Goal: Transaction & Acquisition: Book appointment/travel/reservation

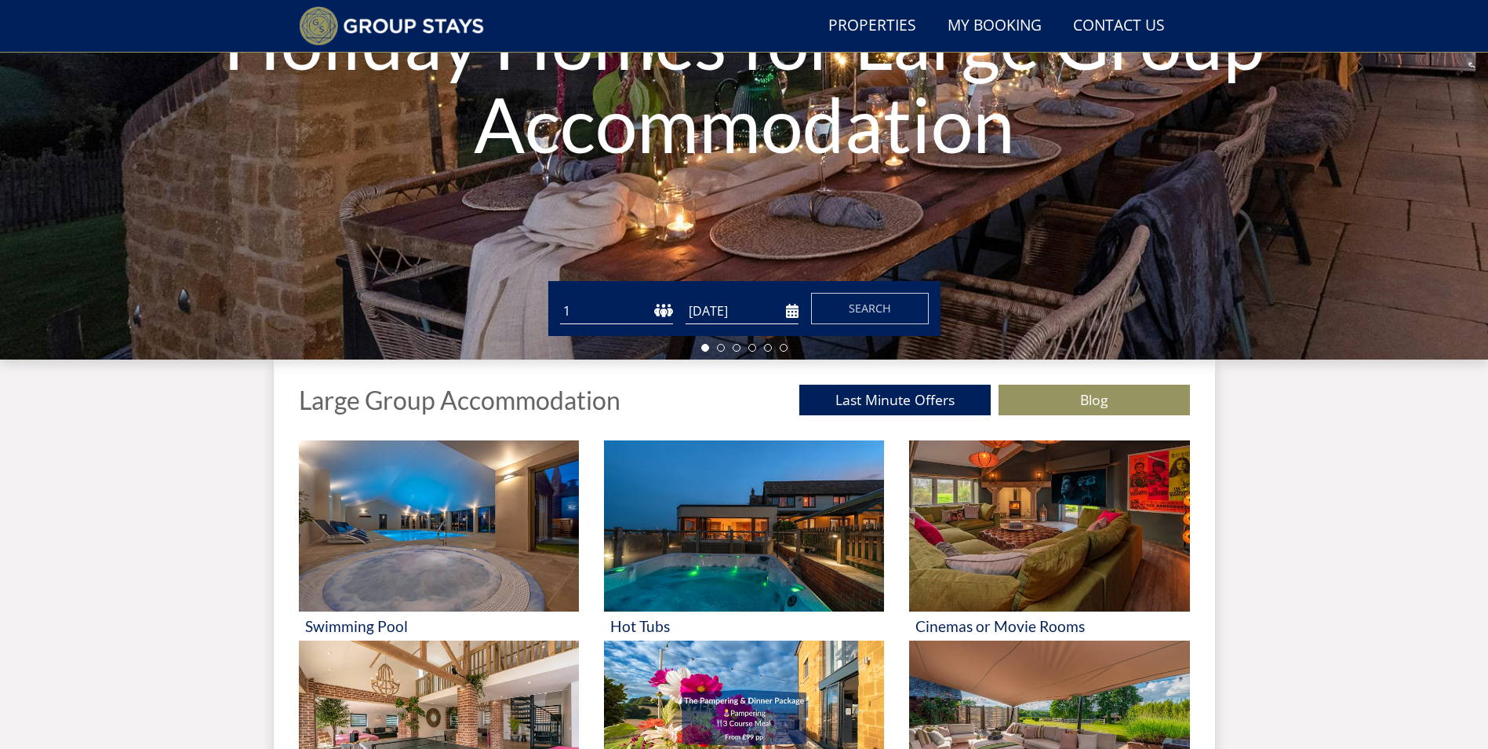
scroll to position [277, 0]
click at [749, 313] on input "[DATE]" at bounding box center [742, 311] width 113 height 26
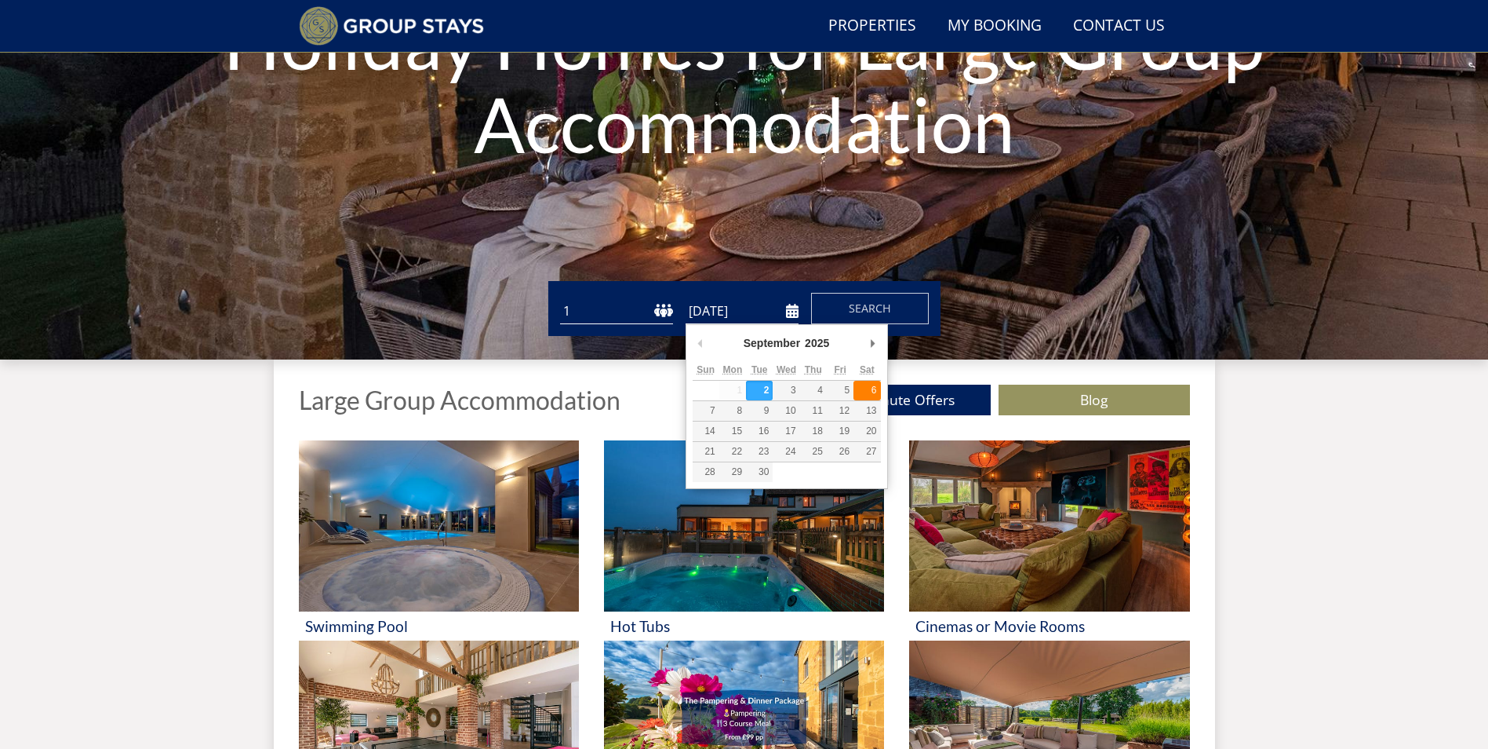
type input "[DATE]"
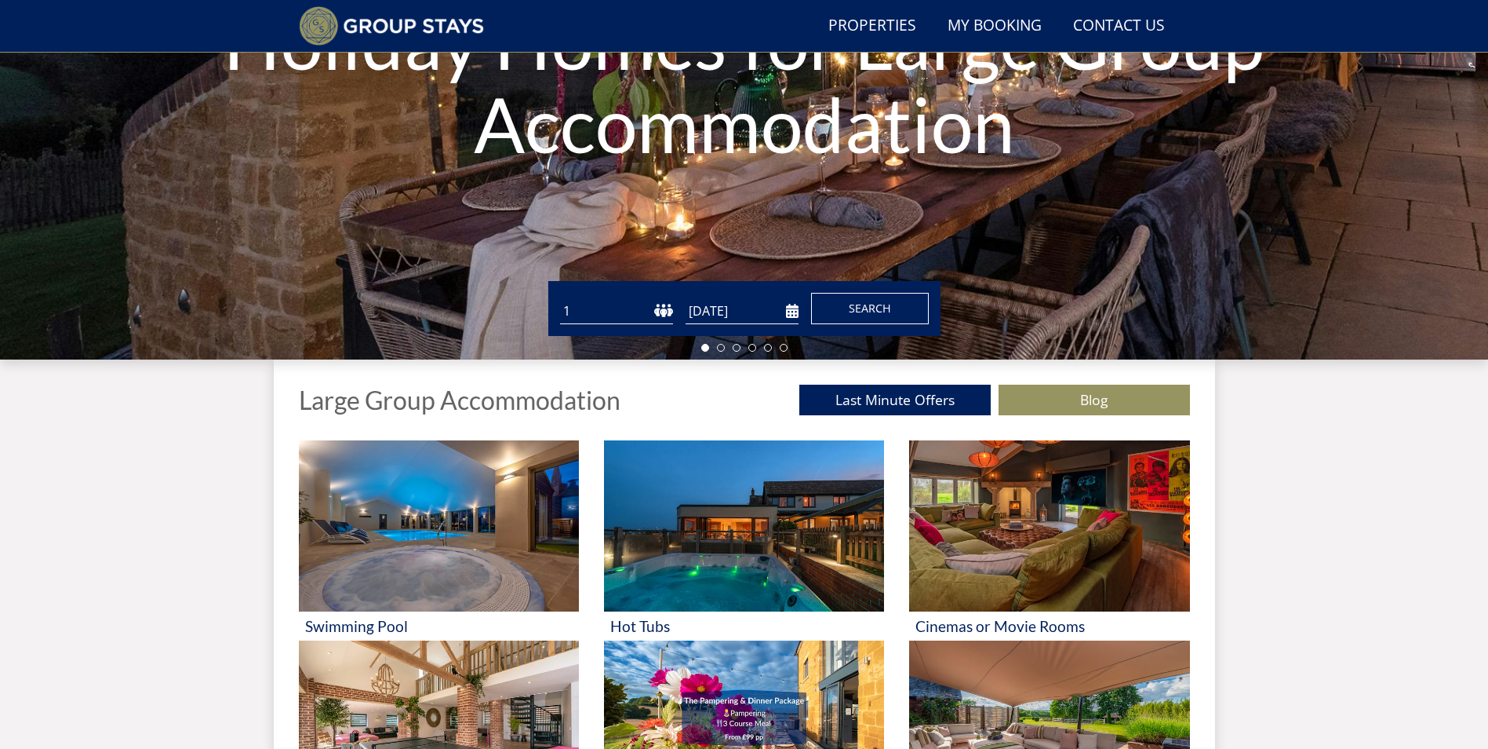
click at [893, 315] on button "Search" at bounding box center [870, 308] width 118 height 31
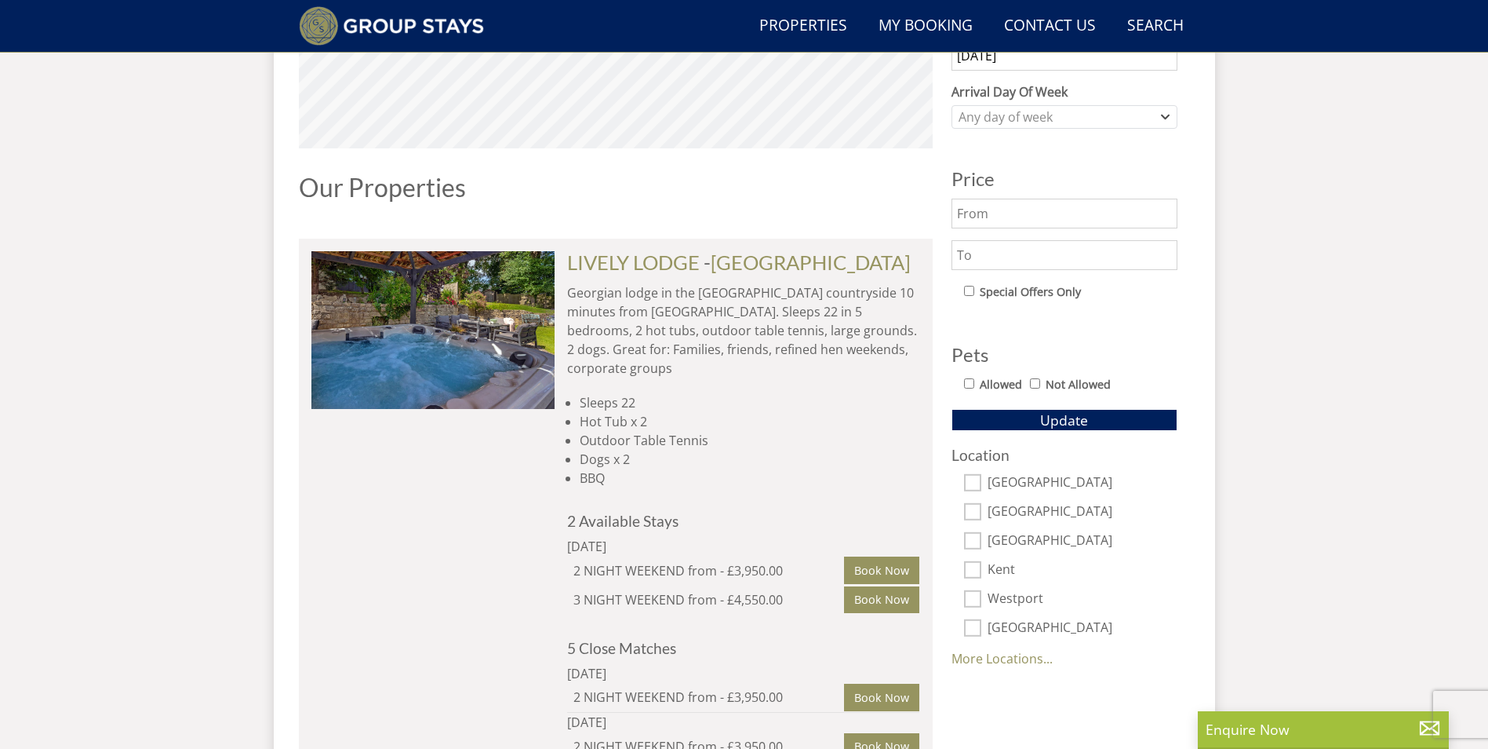
scroll to position [770, 0]
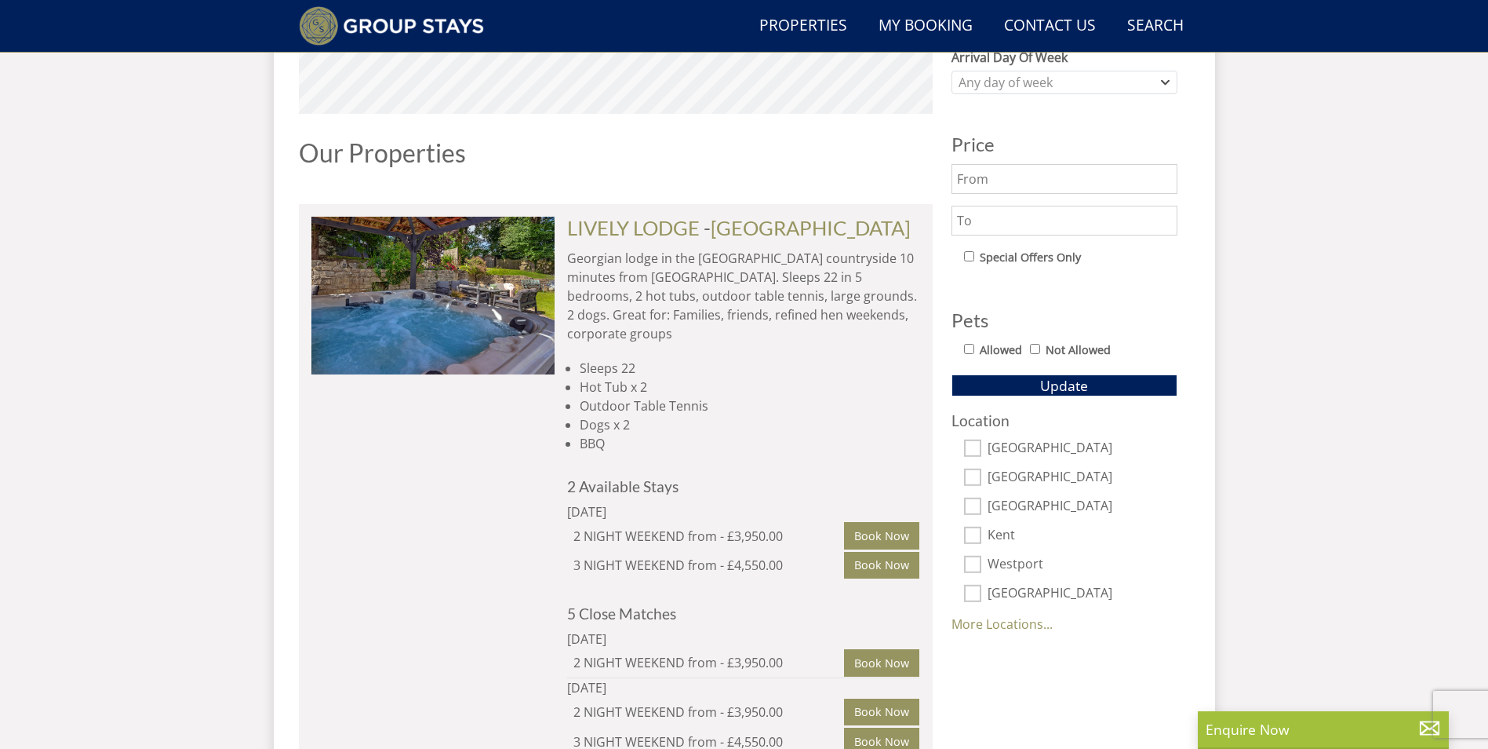
click at [969, 351] on input "Allowed" at bounding box center [969, 349] width 10 height 10
checkbox input "true"
click at [1107, 387] on button "Update" at bounding box center [1065, 385] width 226 height 22
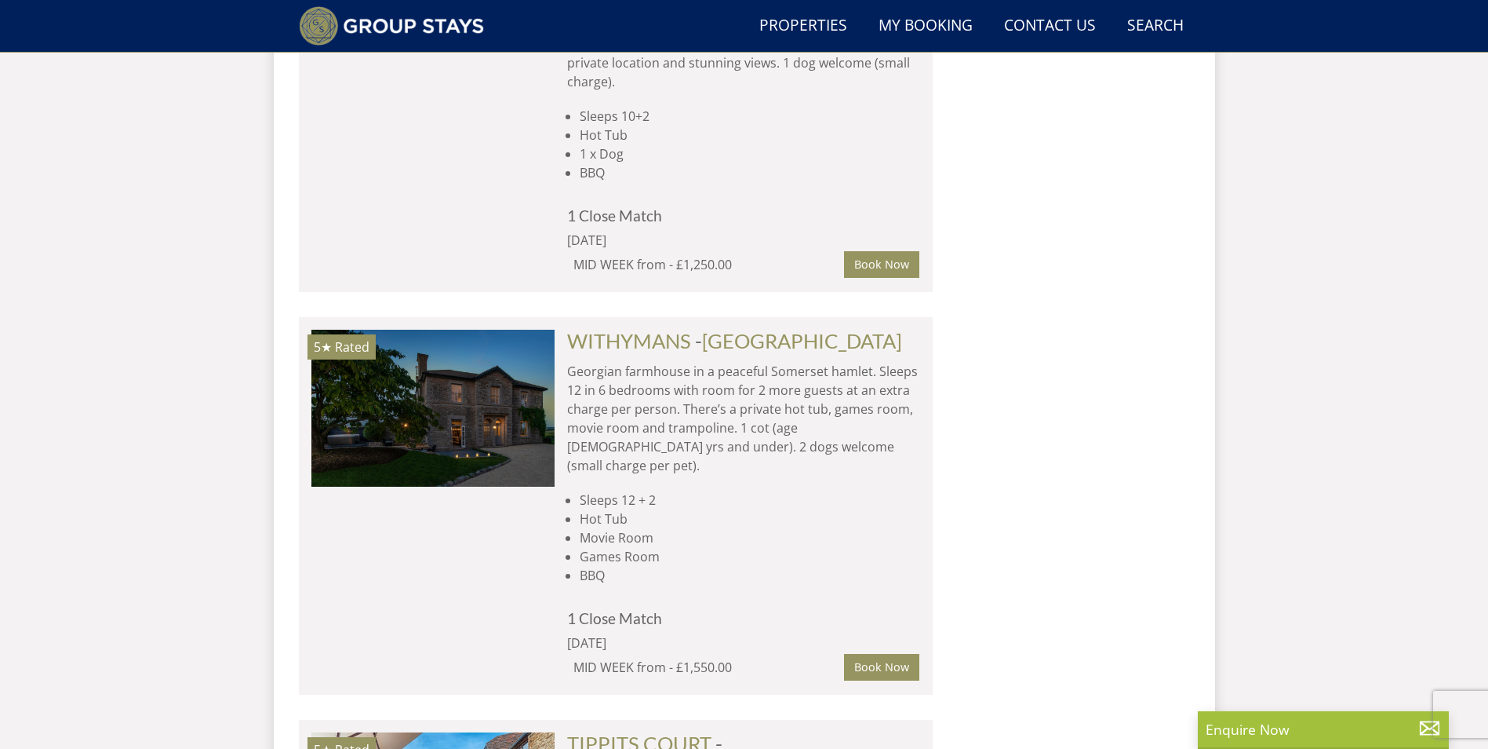
scroll to position [4144, 0]
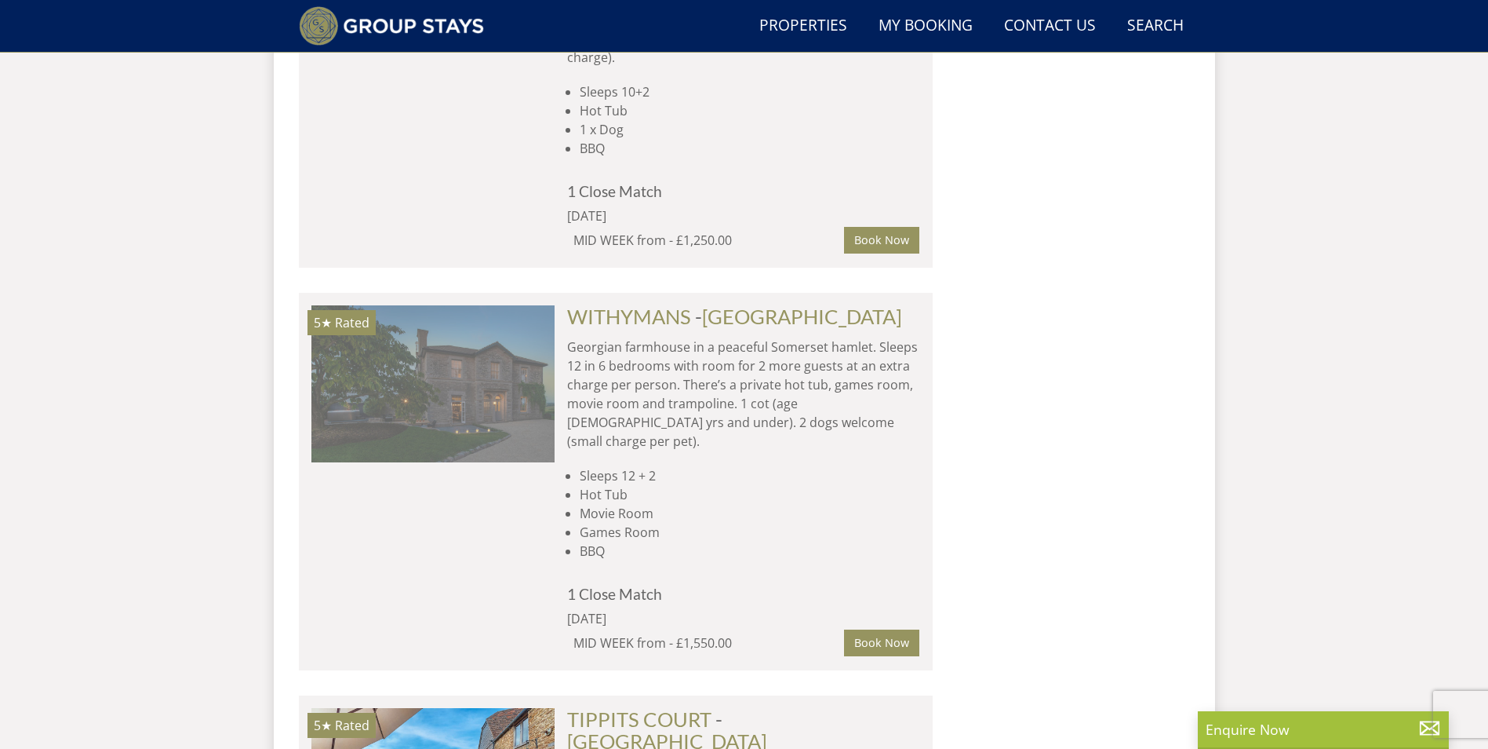
click at [395, 305] on img at bounding box center [432, 383] width 243 height 157
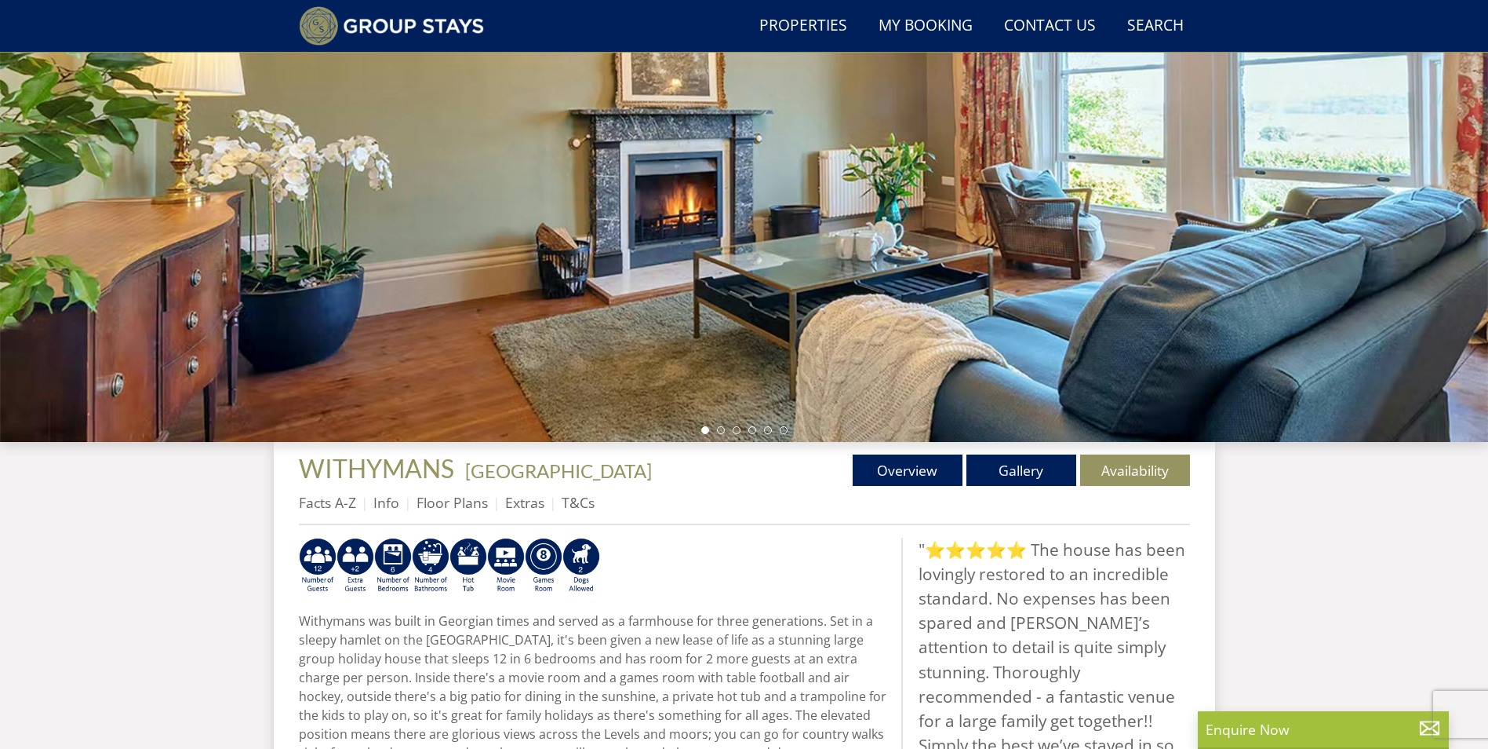
scroll to position [218, 0]
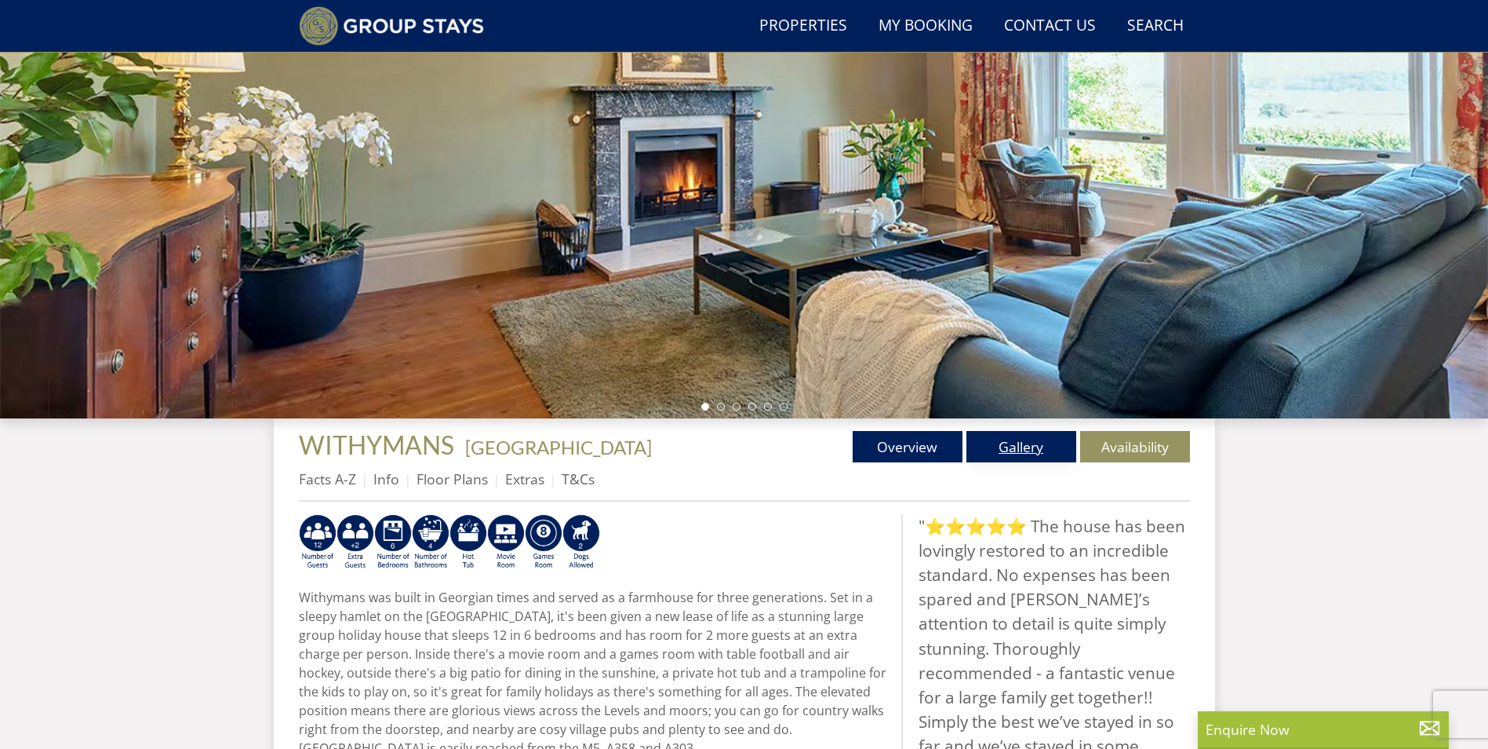
click at [1035, 456] on link "Gallery" at bounding box center [1022, 446] width 110 height 31
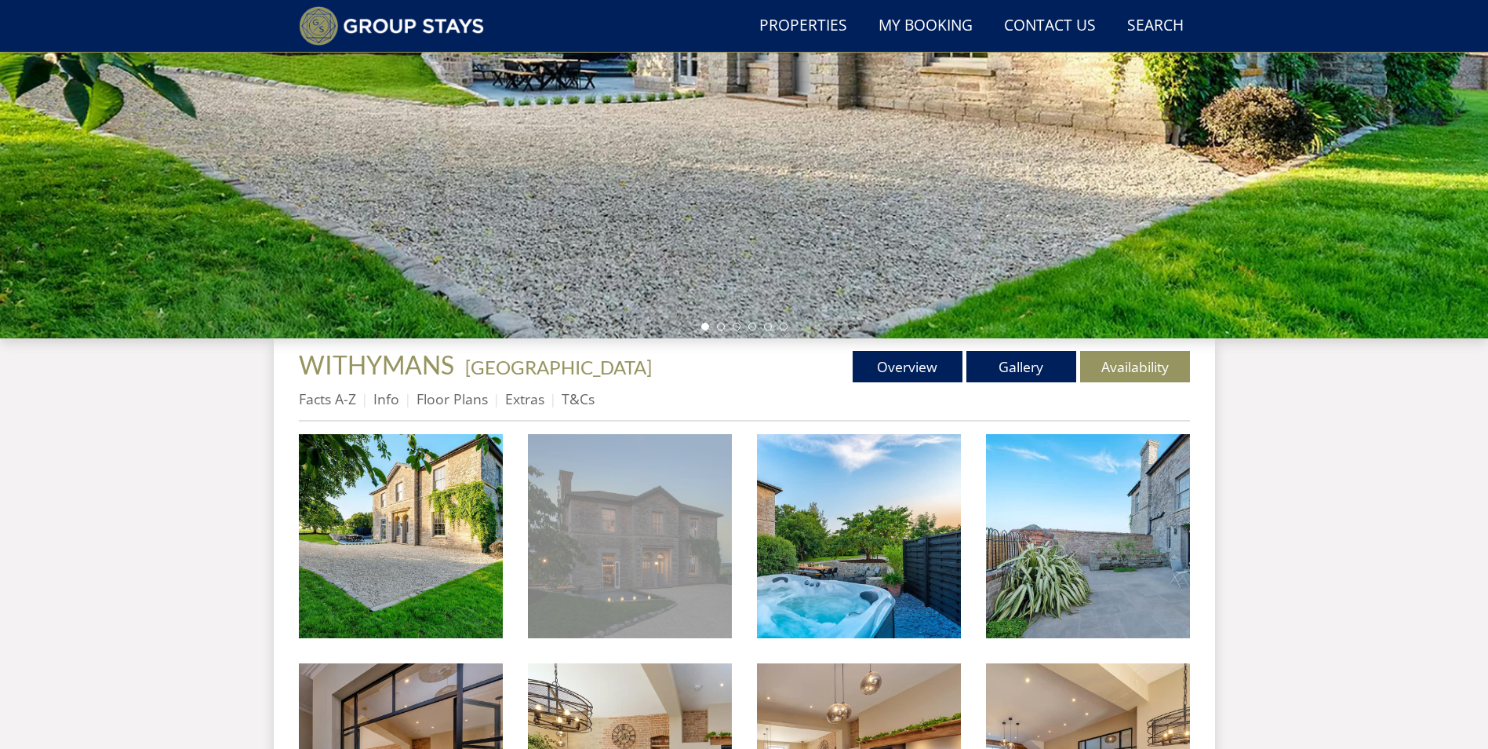
scroll to position [300, 0]
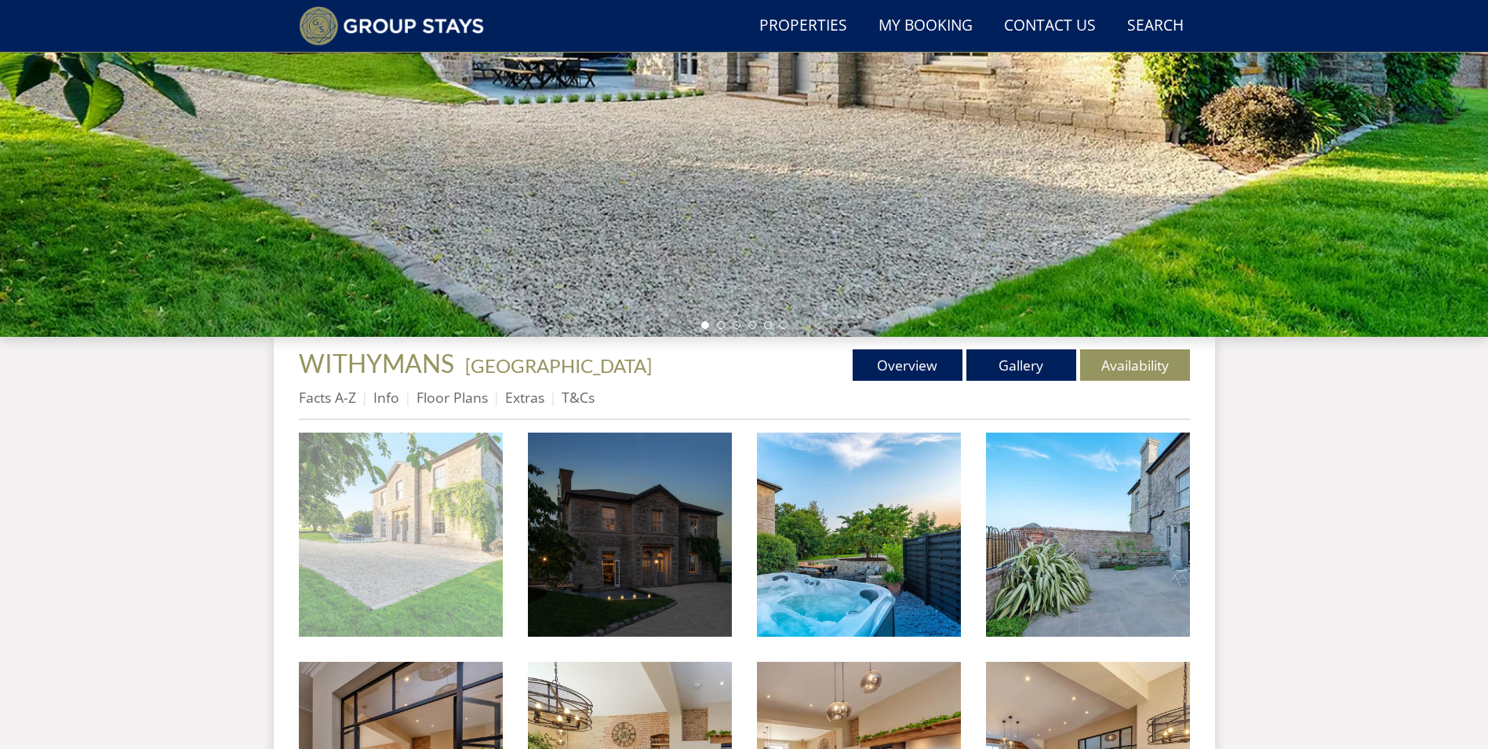
click at [422, 531] on img at bounding box center [401, 534] width 204 height 204
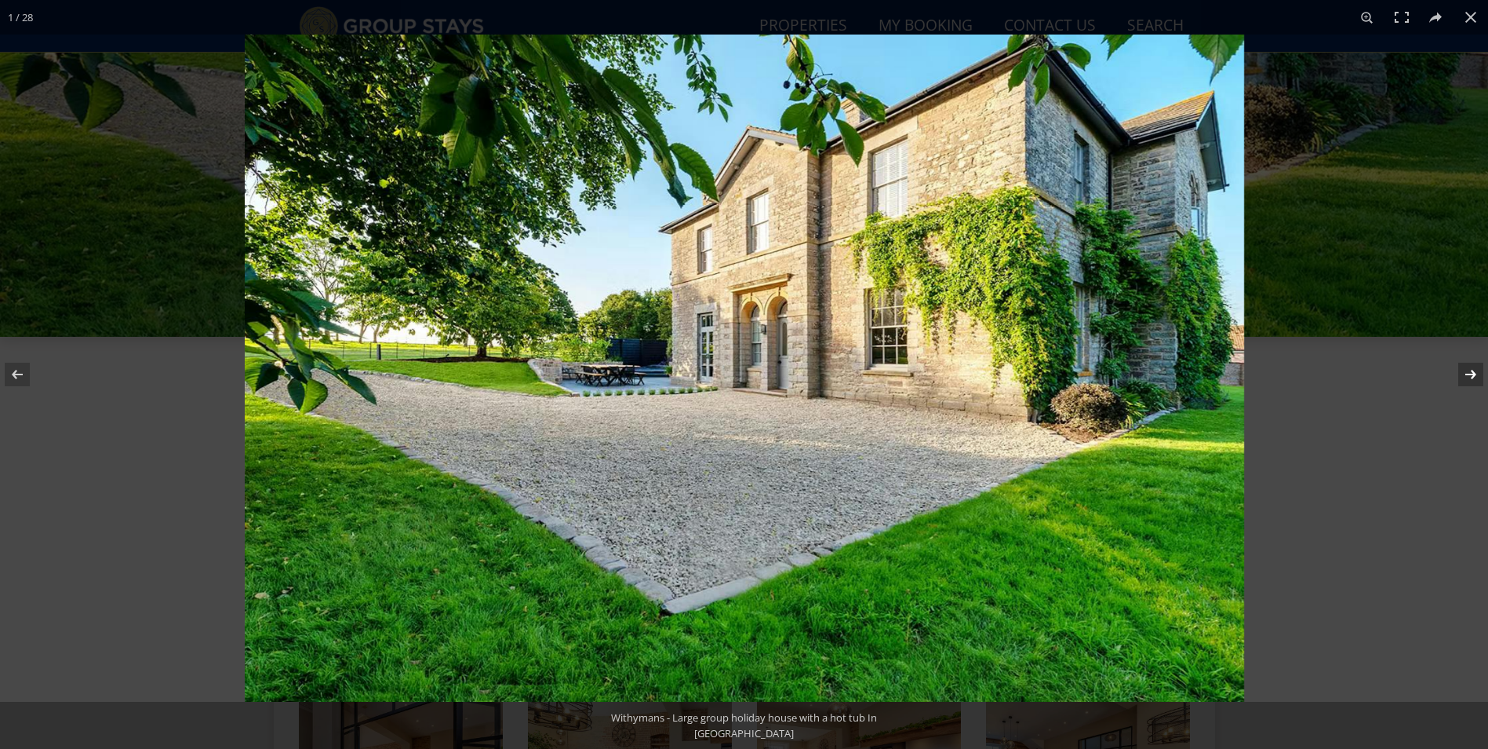
click at [1480, 377] on button at bounding box center [1460, 374] width 55 height 78
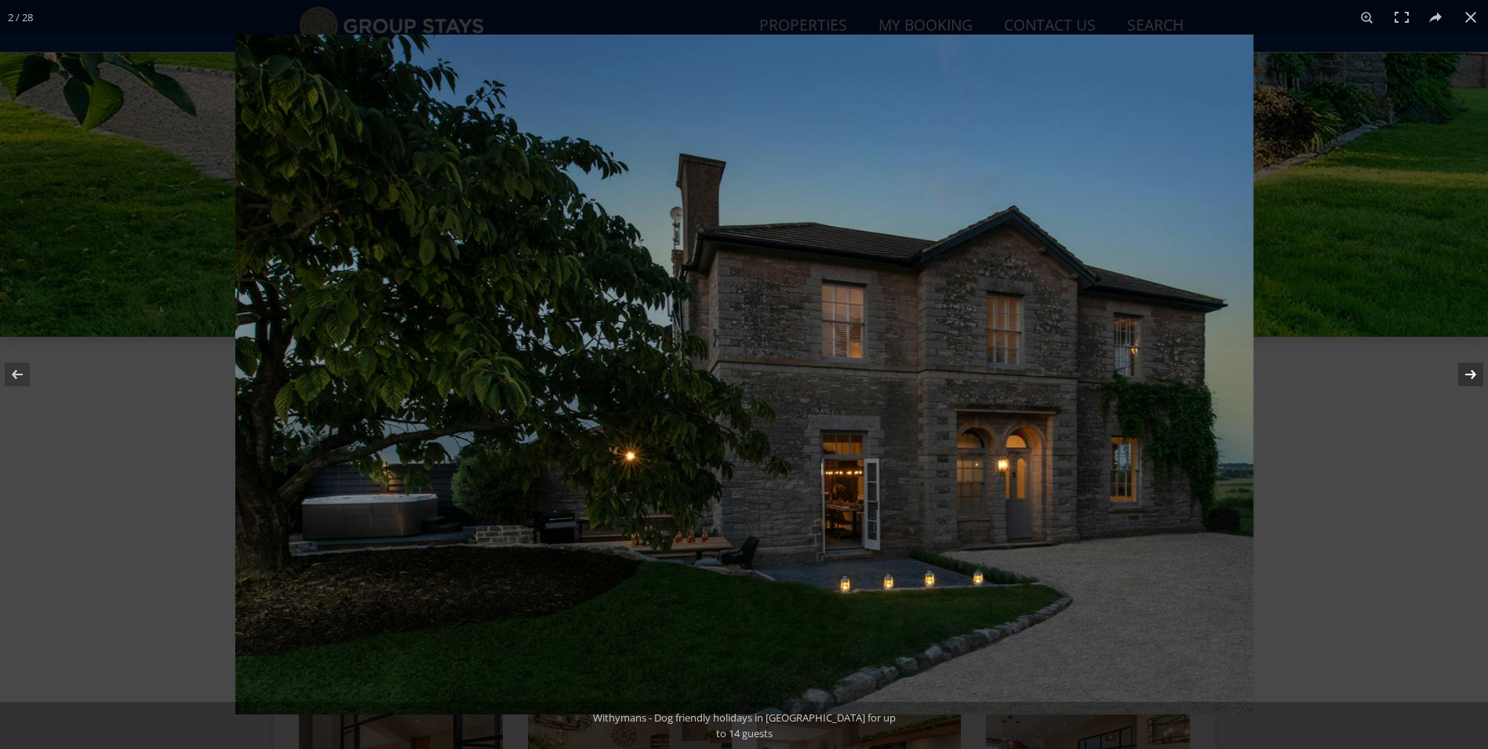
click at [1480, 377] on button at bounding box center [1460, 374] width 55 height 78
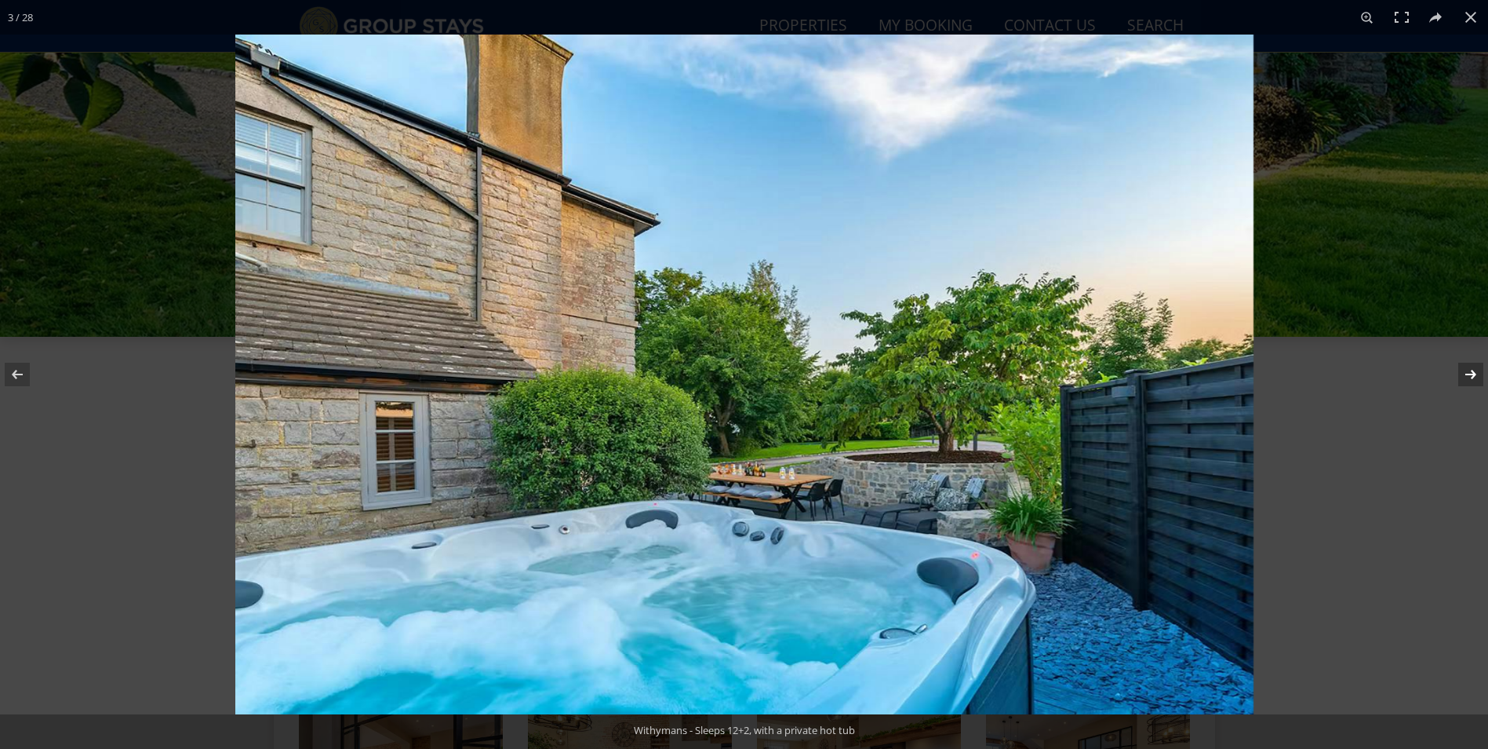
click at [1480, 377] on button at bounding box center [1460, 374] width 55 height 78
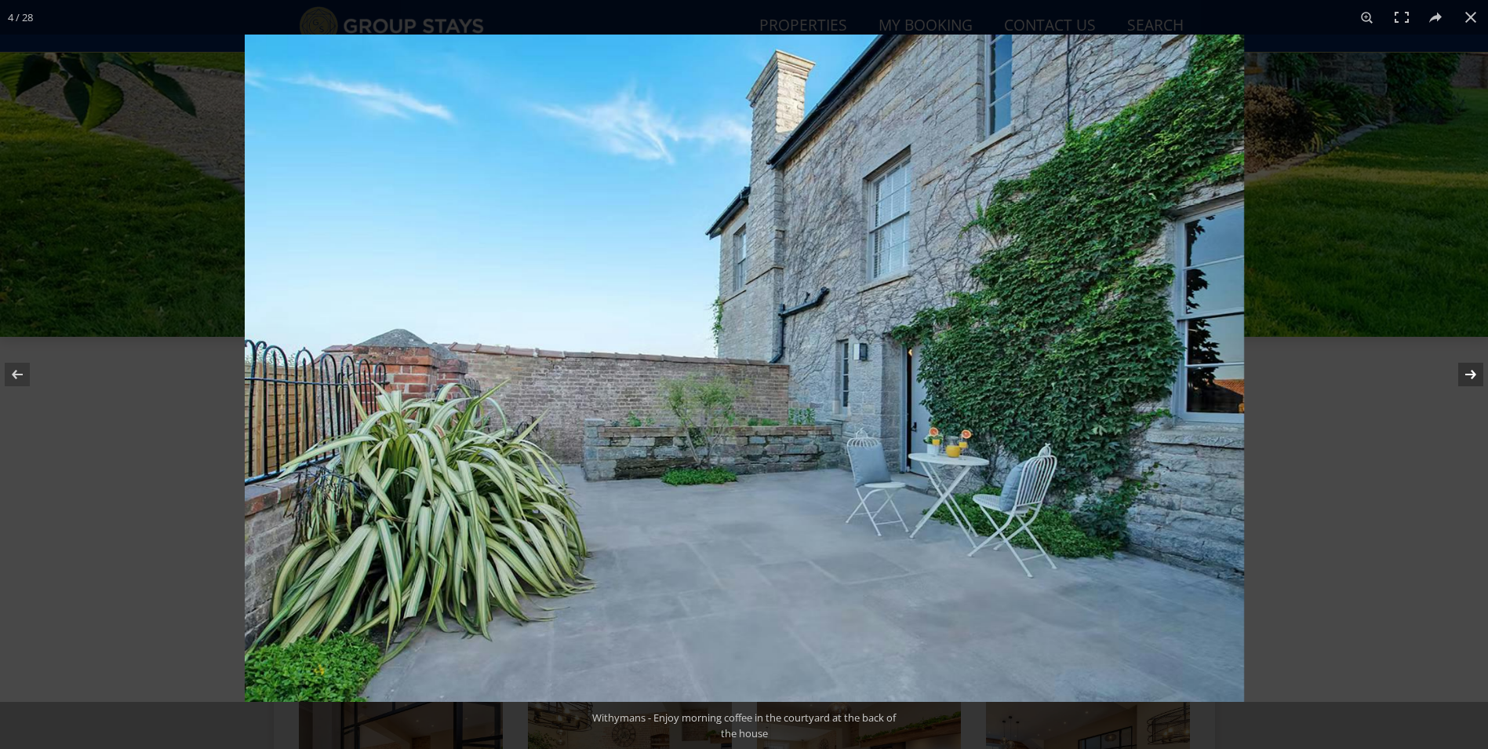
click at [1480, 377] on button at bounding box center [1460, 374] width 55 height 78
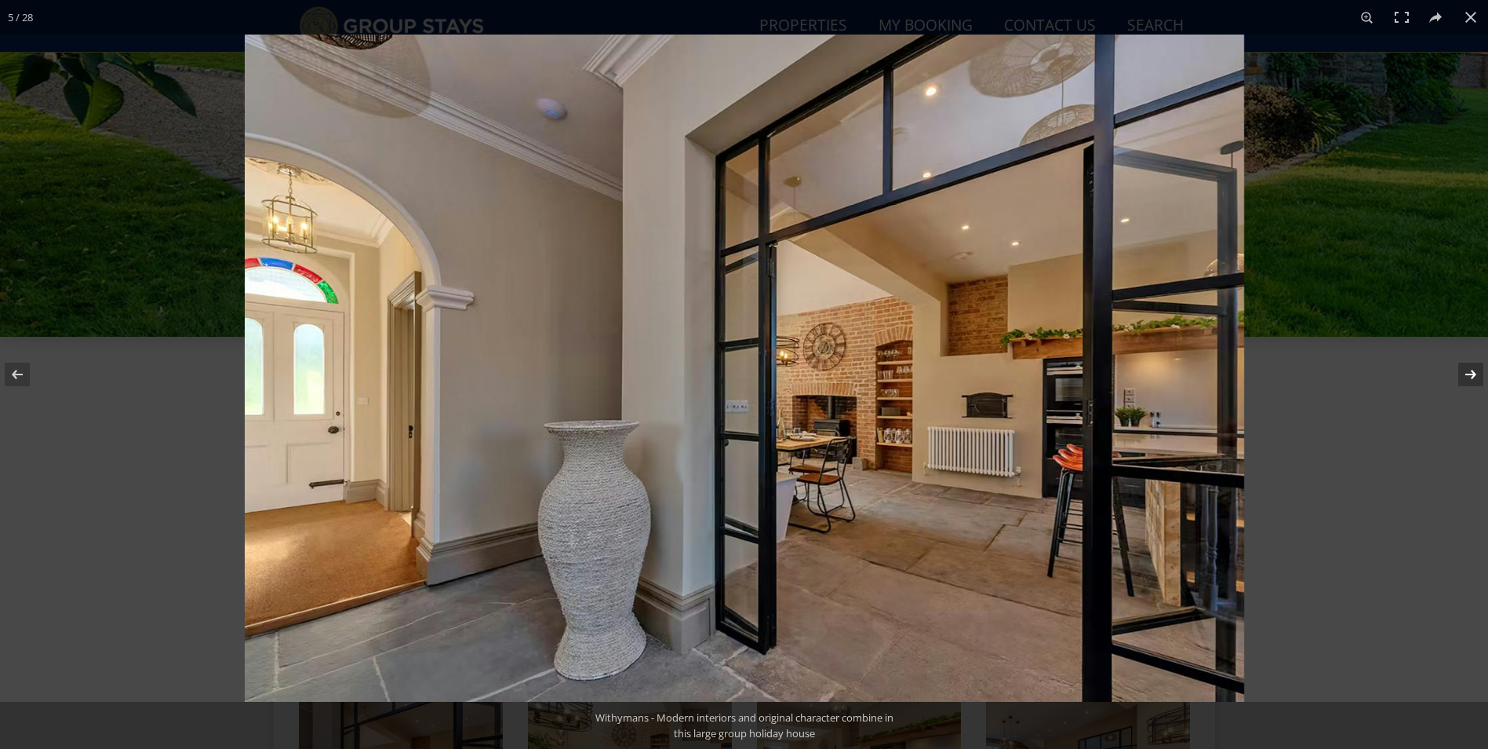
click at [1480, 377] on button at bounding box center [1460, 374] width 55 height 78
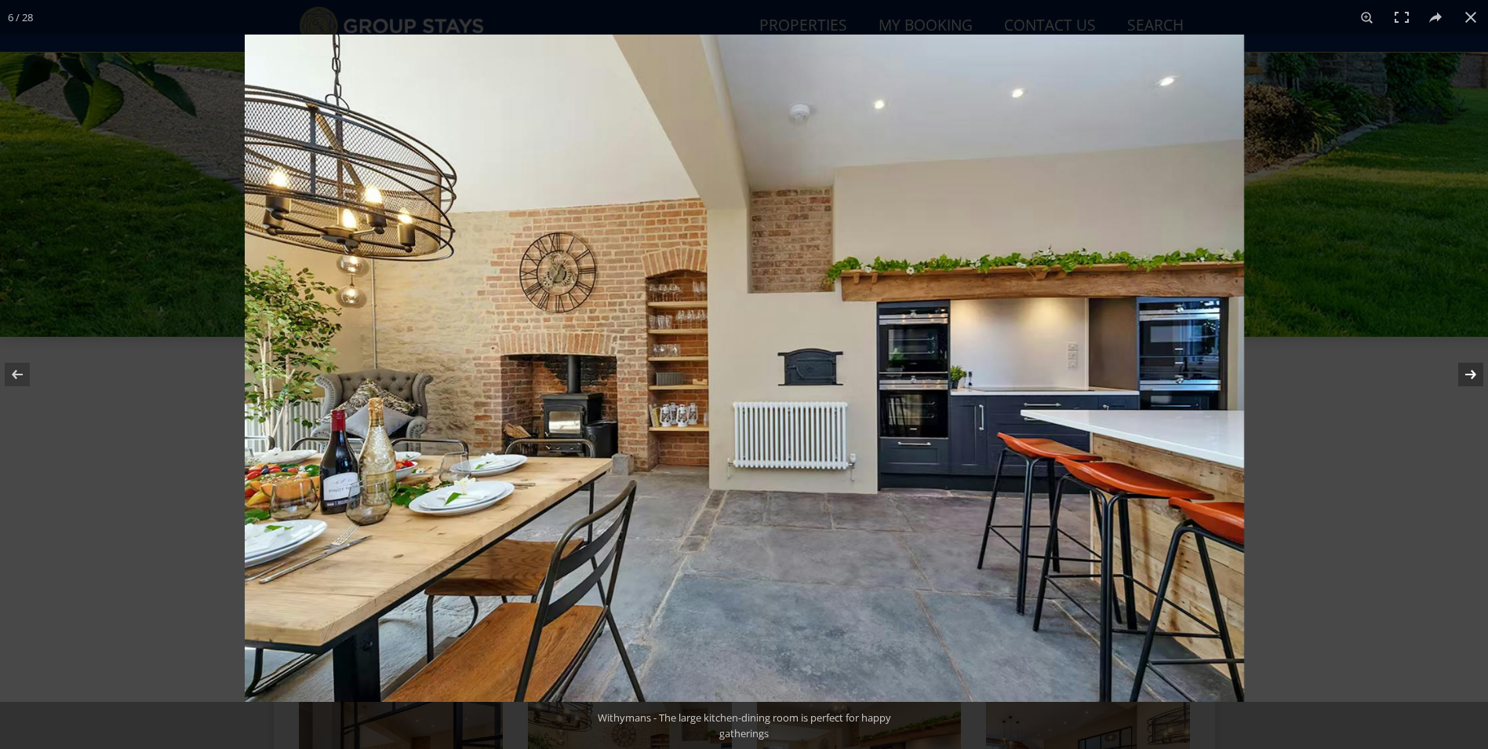
click at [1480, 377] on button at bounding box center [1460, 374] width 55 height 78
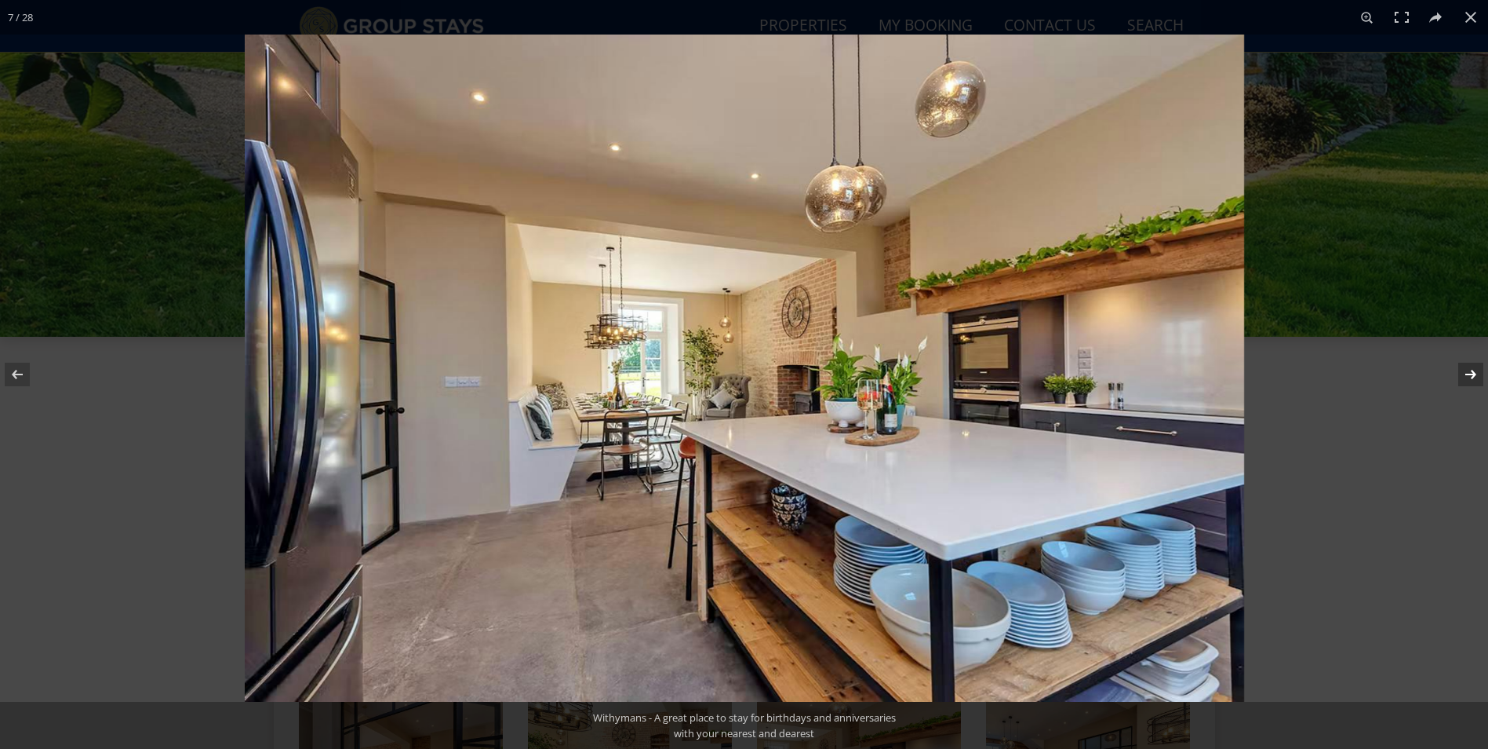
click at [1480, 377] on button at bounding box center [1460, 374] width 55 height 78
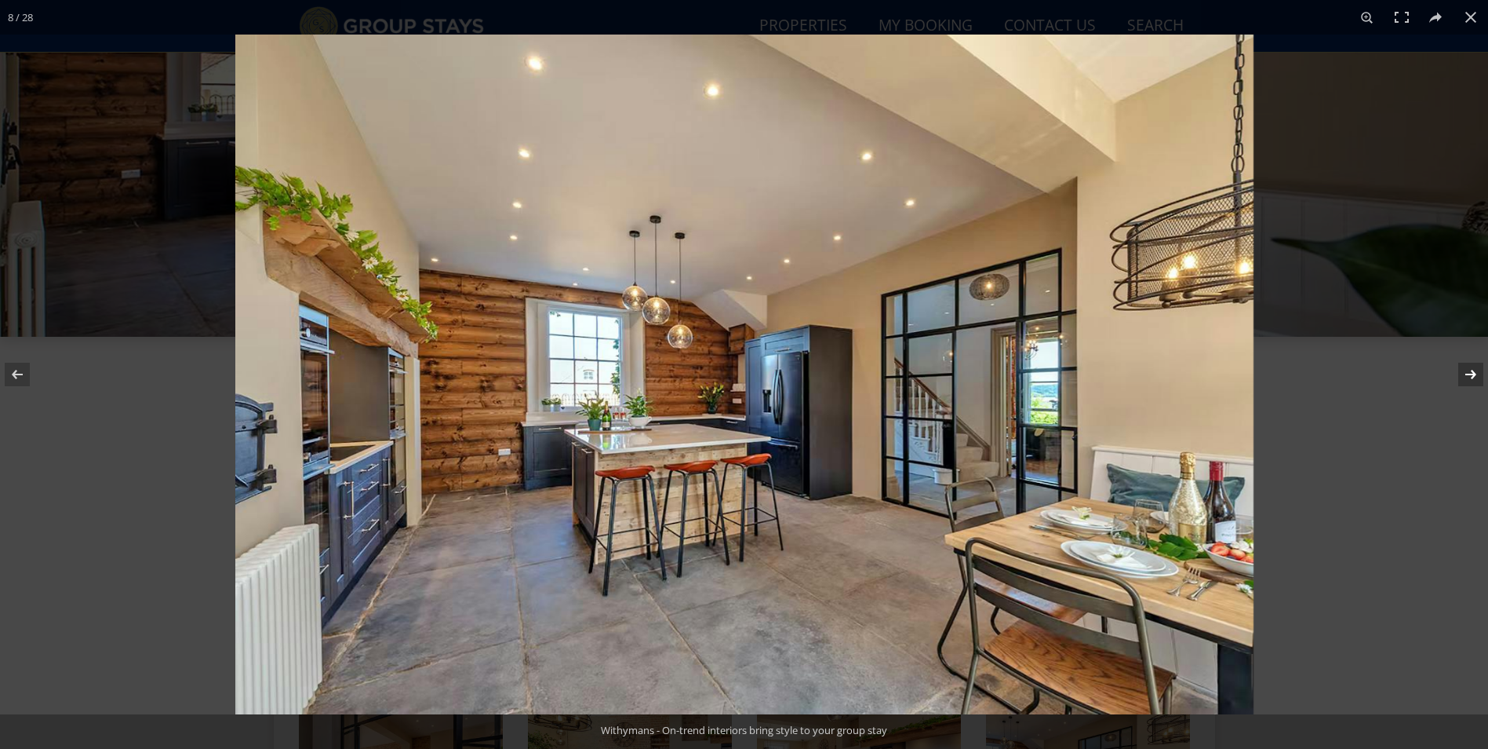
click at [1480, 377] on button at bounding box center [1460, 374] width 55 height 78
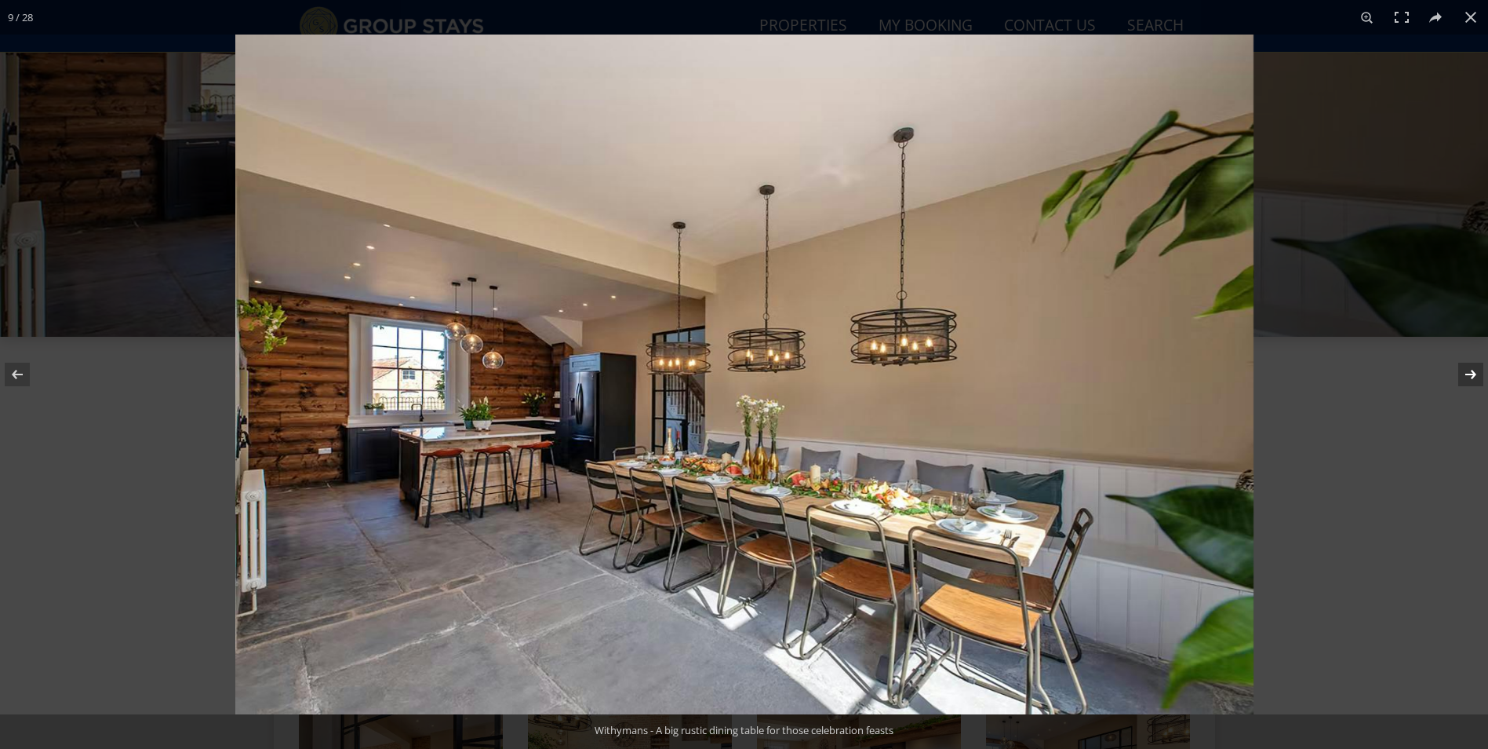
click at [1480, 377] on button at bounding box center [1460, 374] width 55 height 78
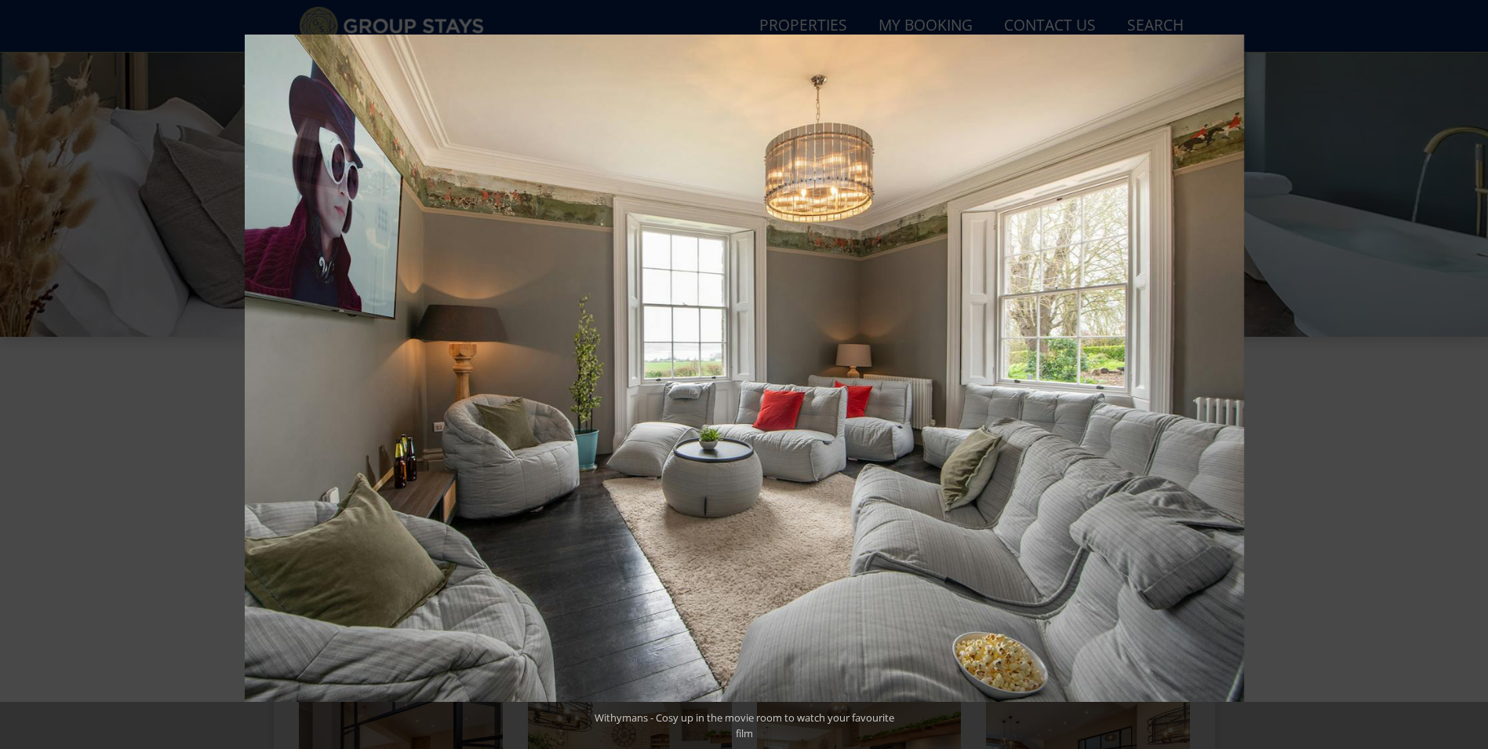
click at [1480, 377] on button at bounding box center [1460, 374] width 55 height 78
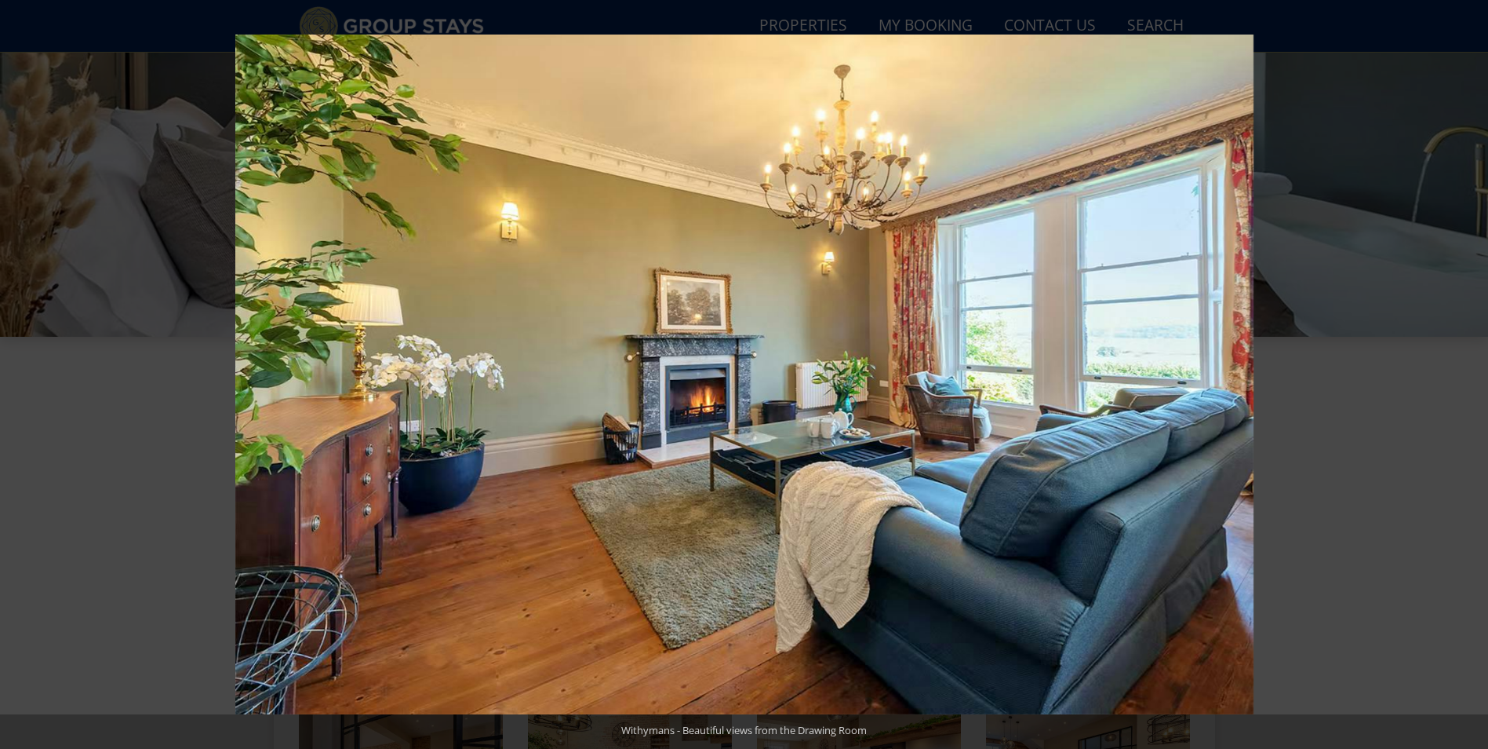
click at [1480, 377] on button at bounding box center [1460, 374] width 55 height 78
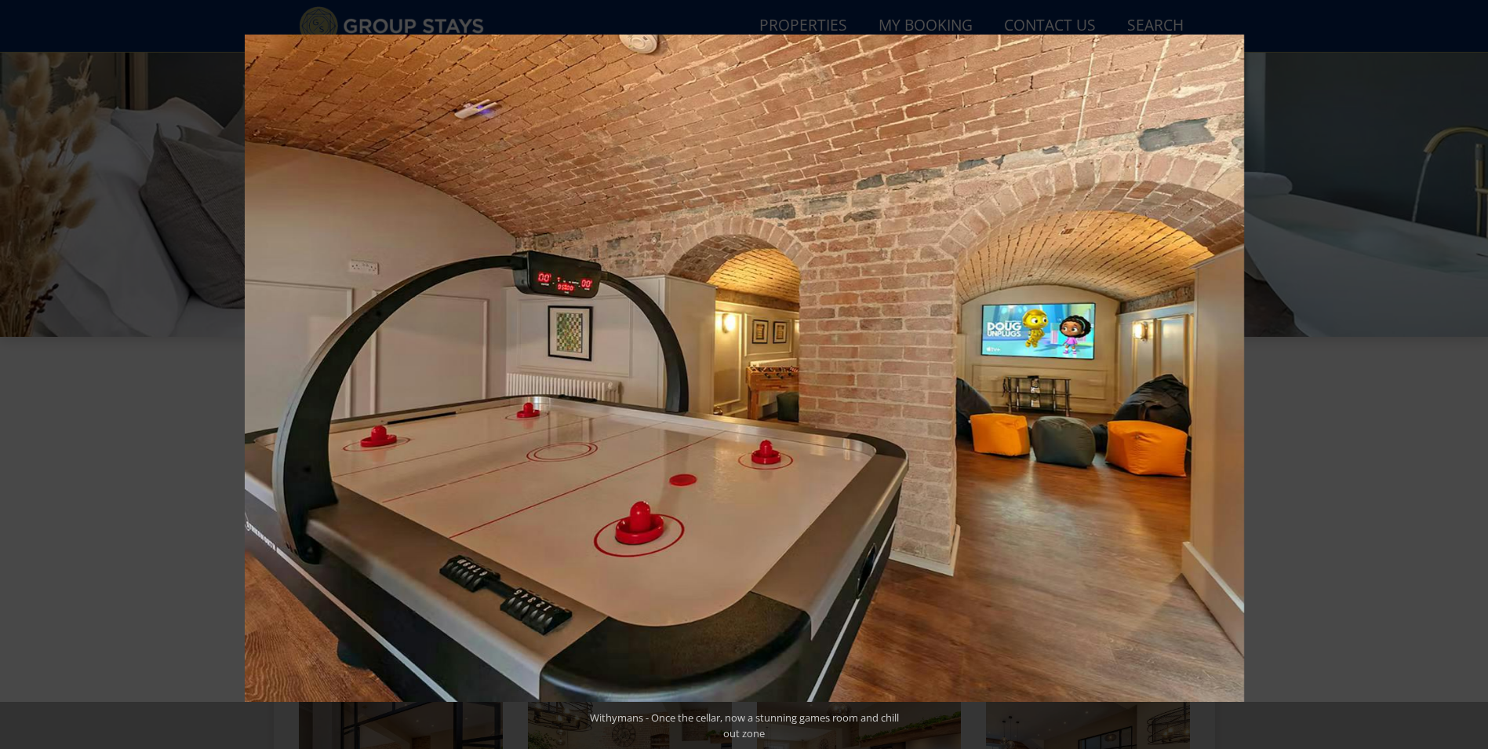
click at [1480, 377] on button at bounding box center [1460, 374] width 55 height 78
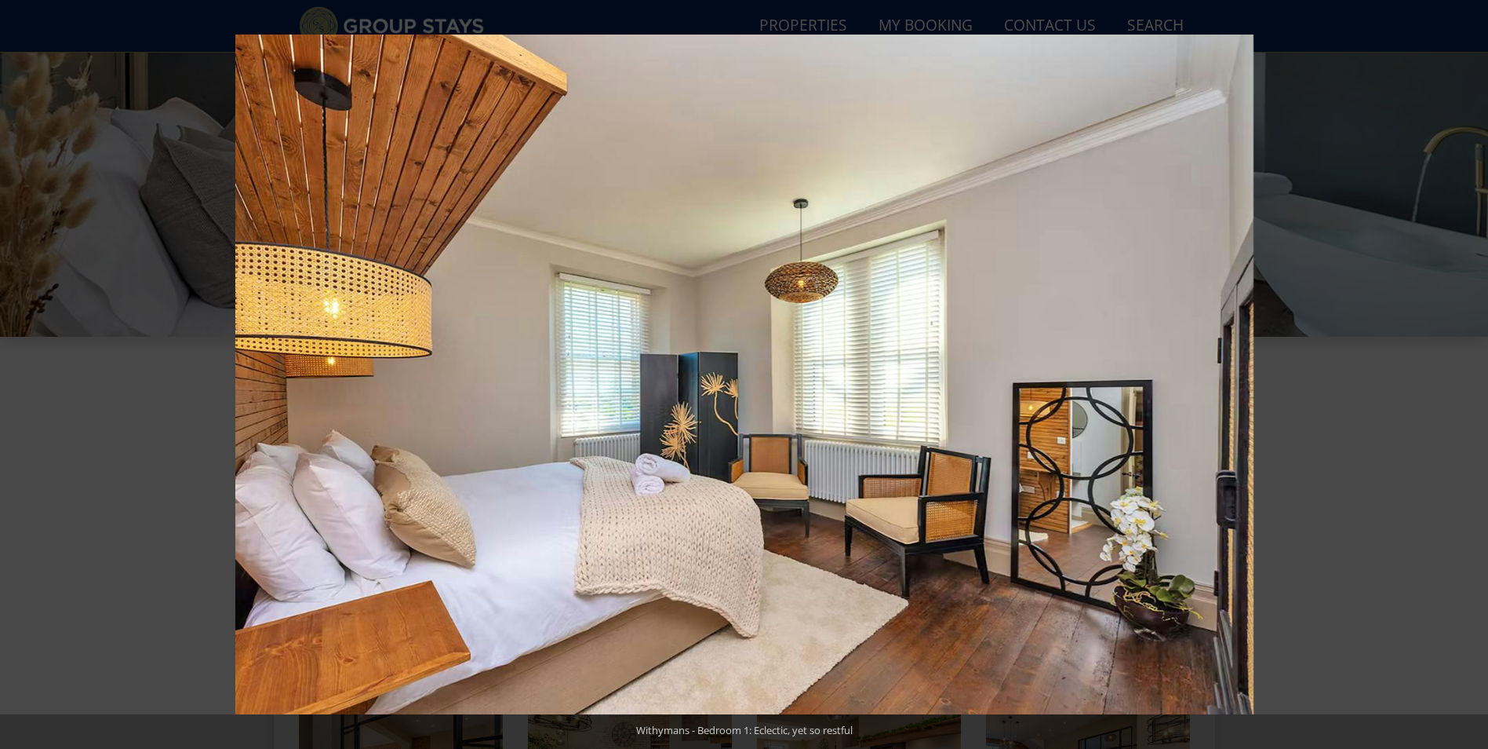
click at [1480, 377] on button at bounding box center [1460, 374] width 55 height 78
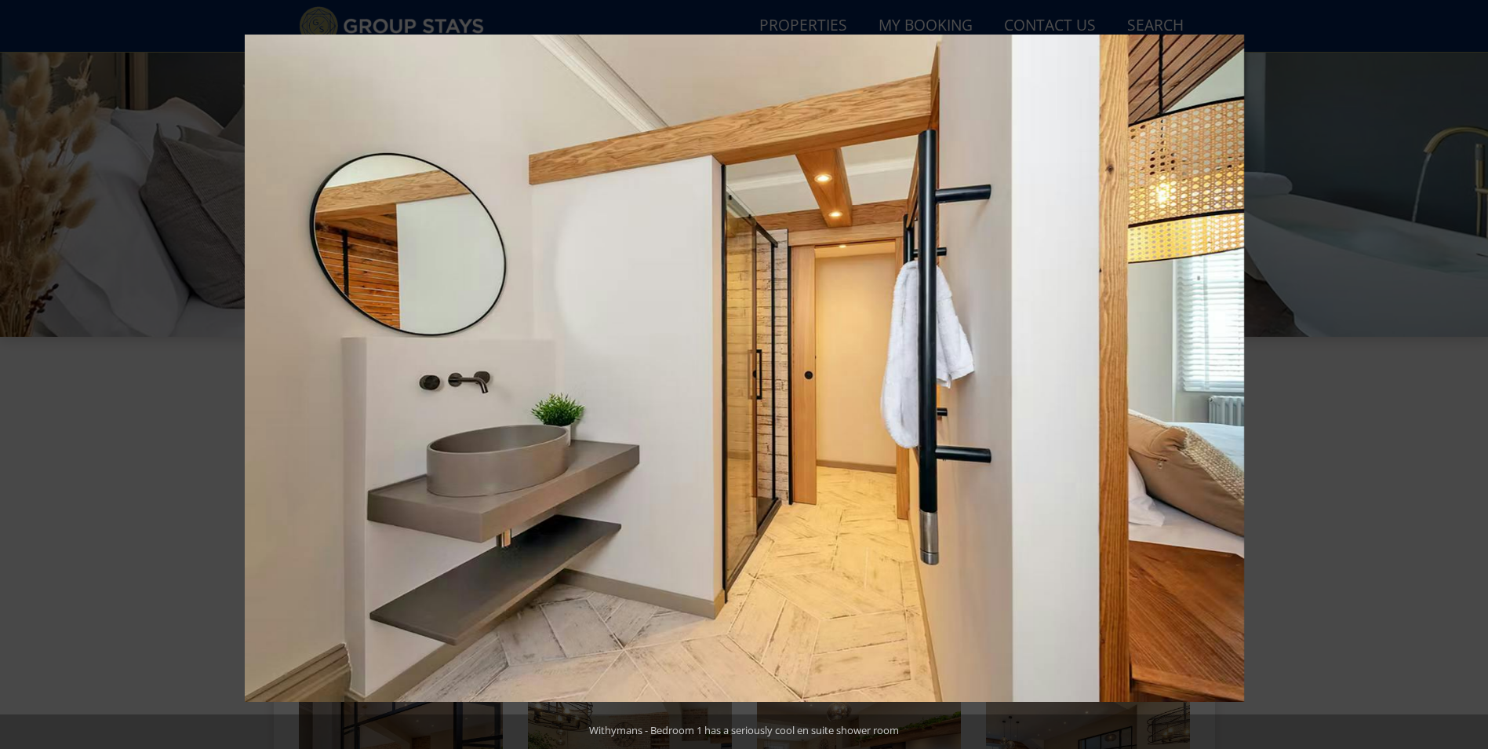
click at [1480, 377] on button at bounding box center [1460, 374] width 55 height 78
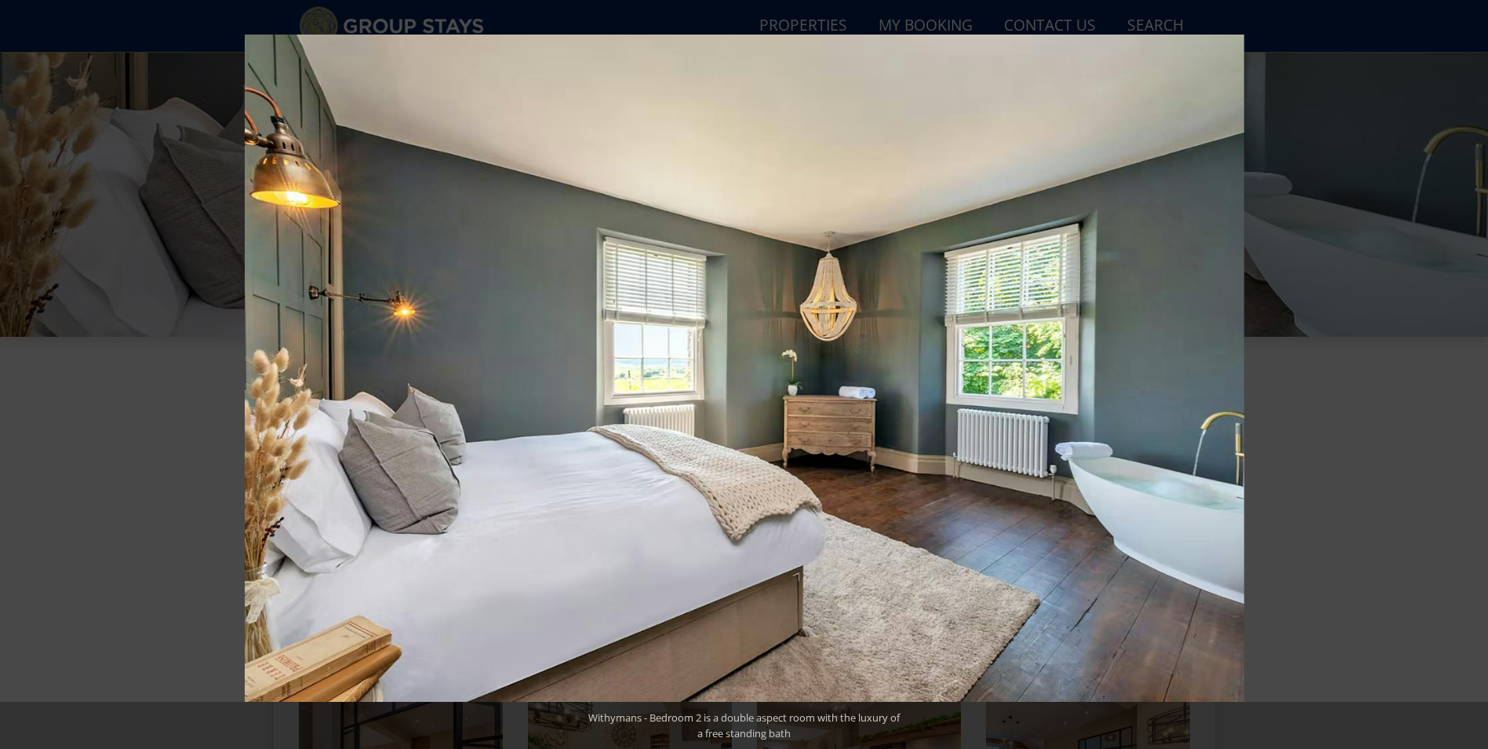
click at [1480, 377] on button at bounding box center [1460, 374] width 55 height 78
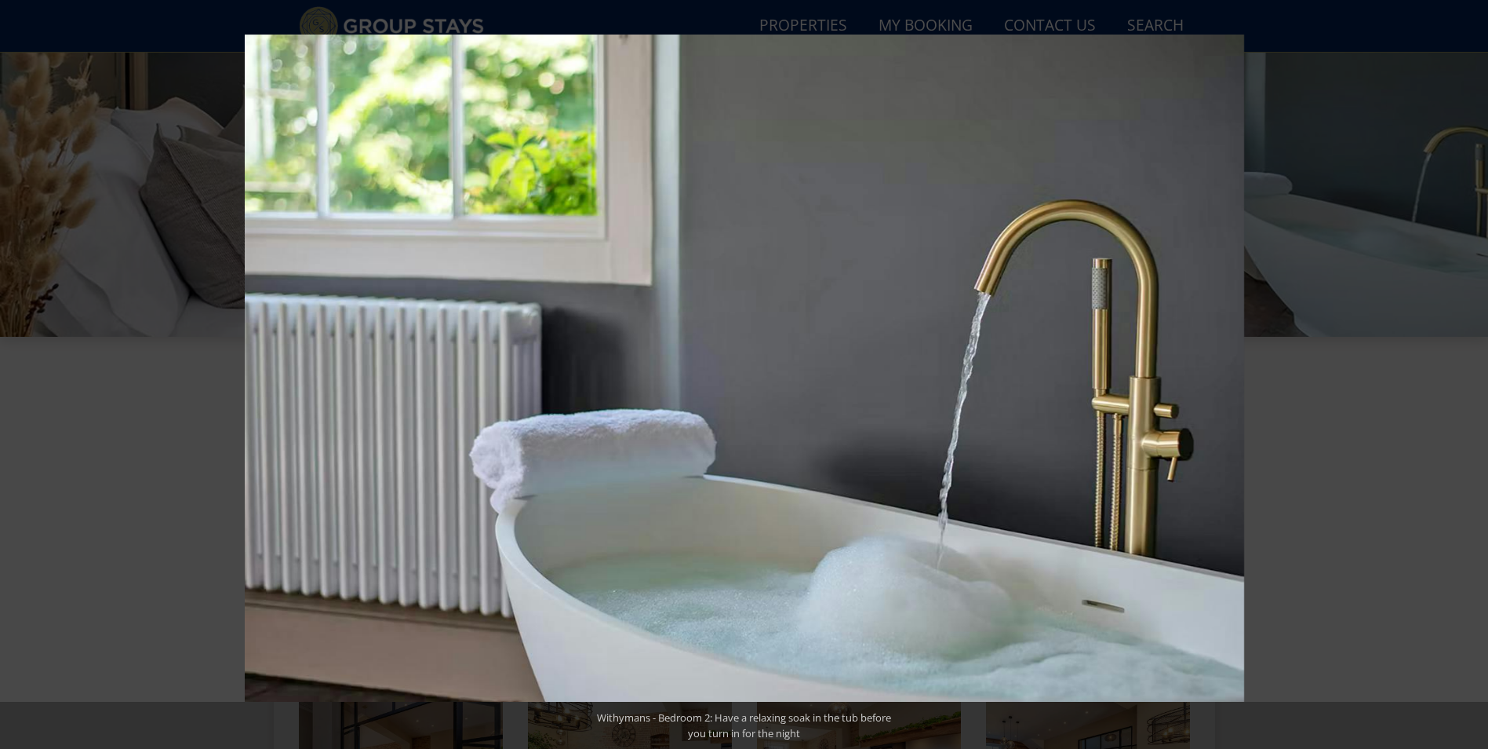
click at [1480, 377] on button at bounding box center [1460, 374] width 55 height 78
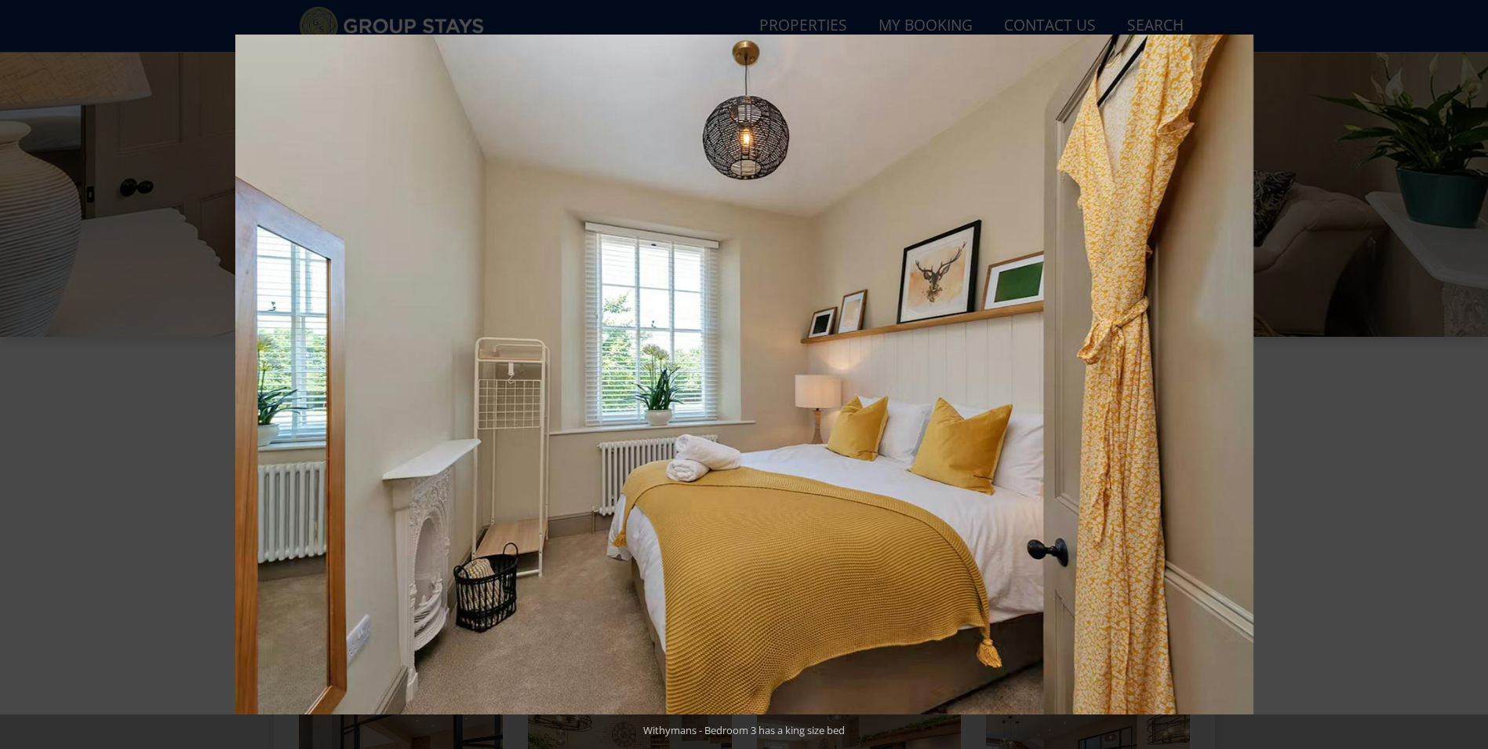
click at [1480, 377] on button at bounding box center [1460, 374] width 55 height 78
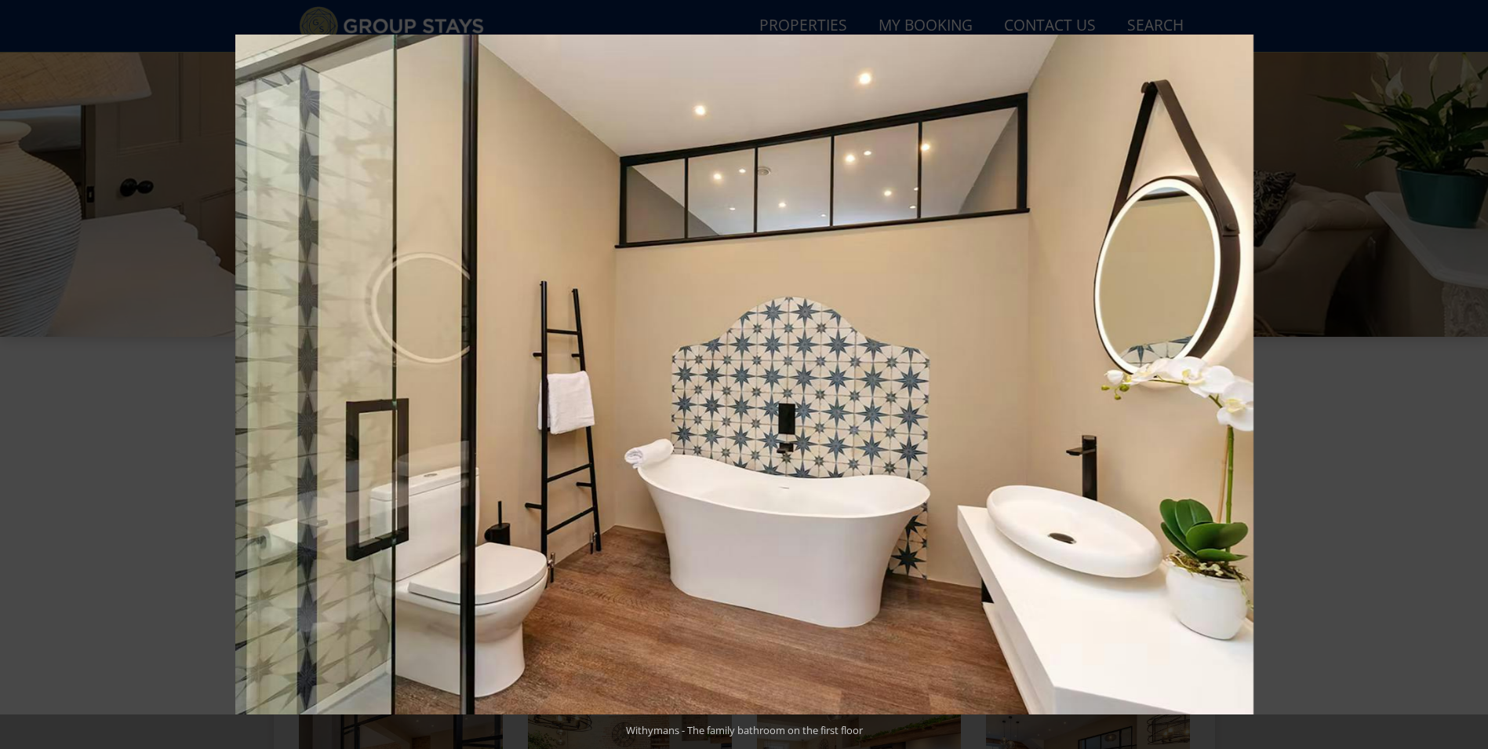
click at [1480, 377] on button at bounding box center [1460, 374] width 55 height 78
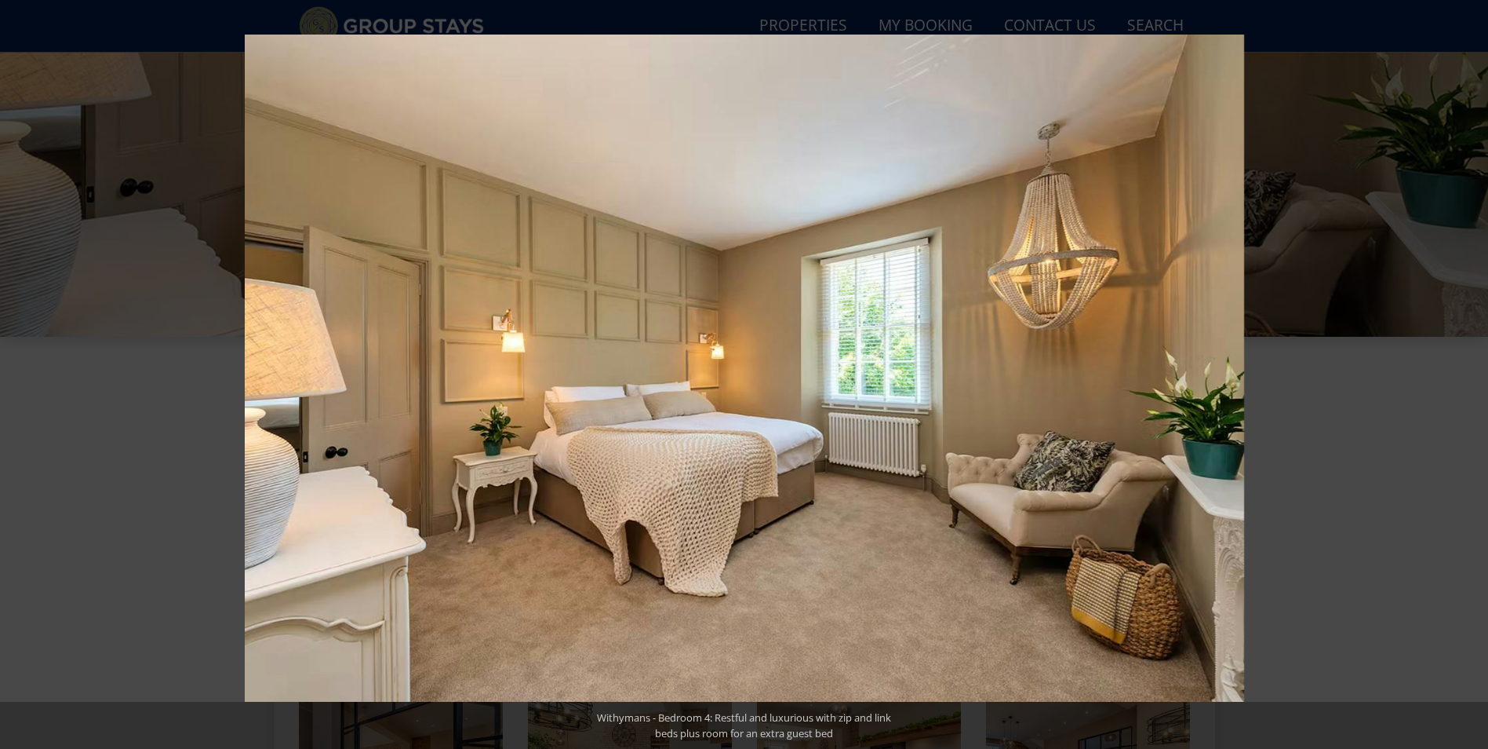
click at [1480, 377] on button at bounding box center [1460, 374] width 55 height 78
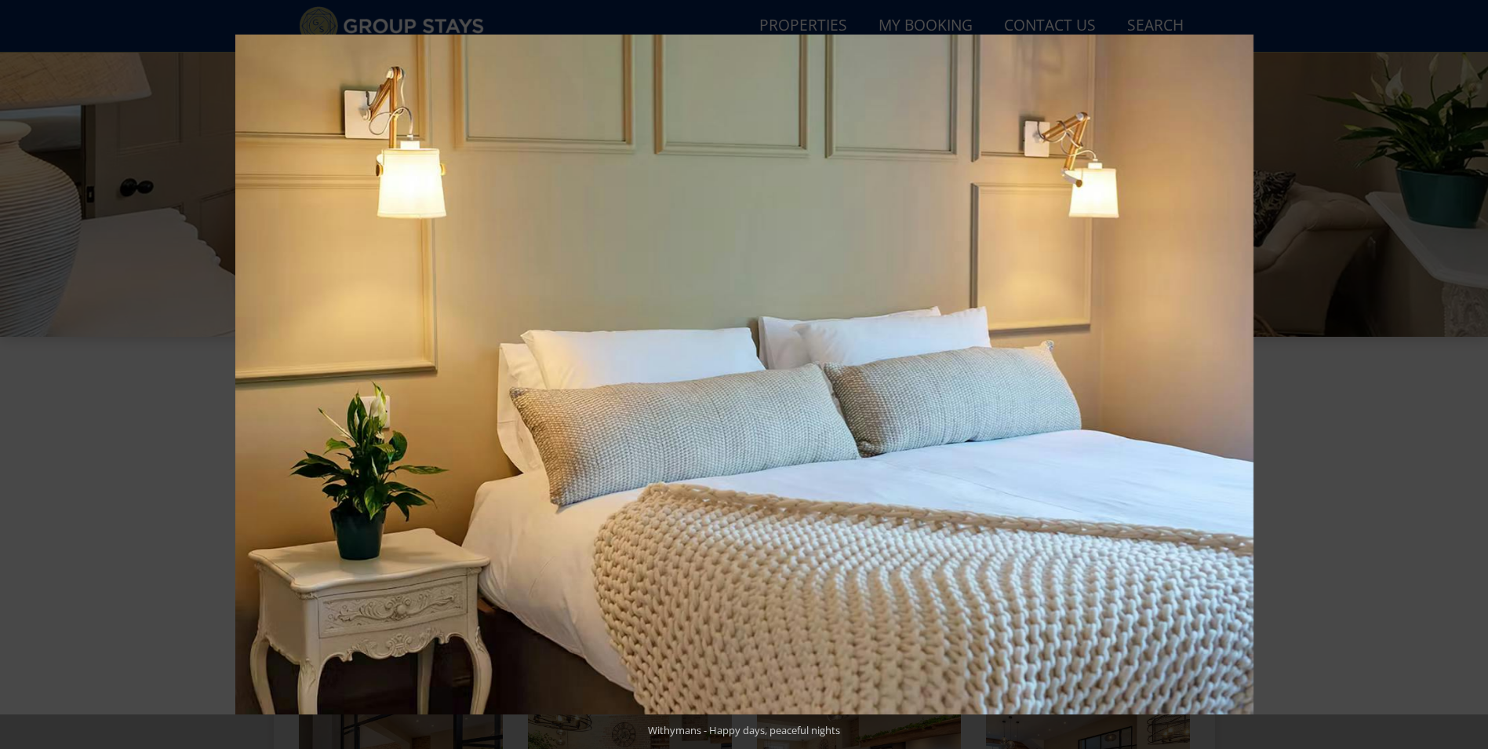
click at [1480, 377] on button at bounding box center [1460, 374] width 55 height 78
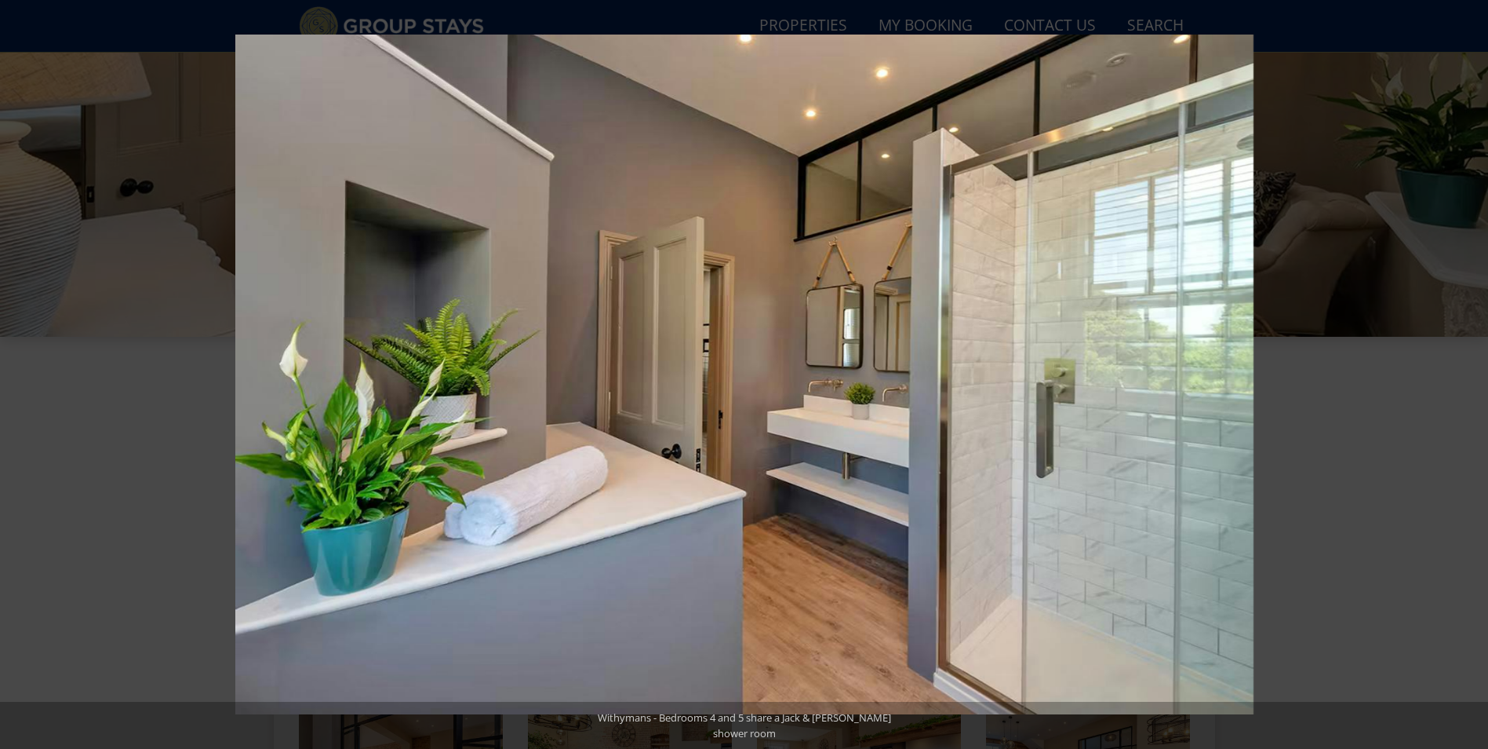
click at [1480, 377] on button at bounding box center [1460, 374] width 55 height 78
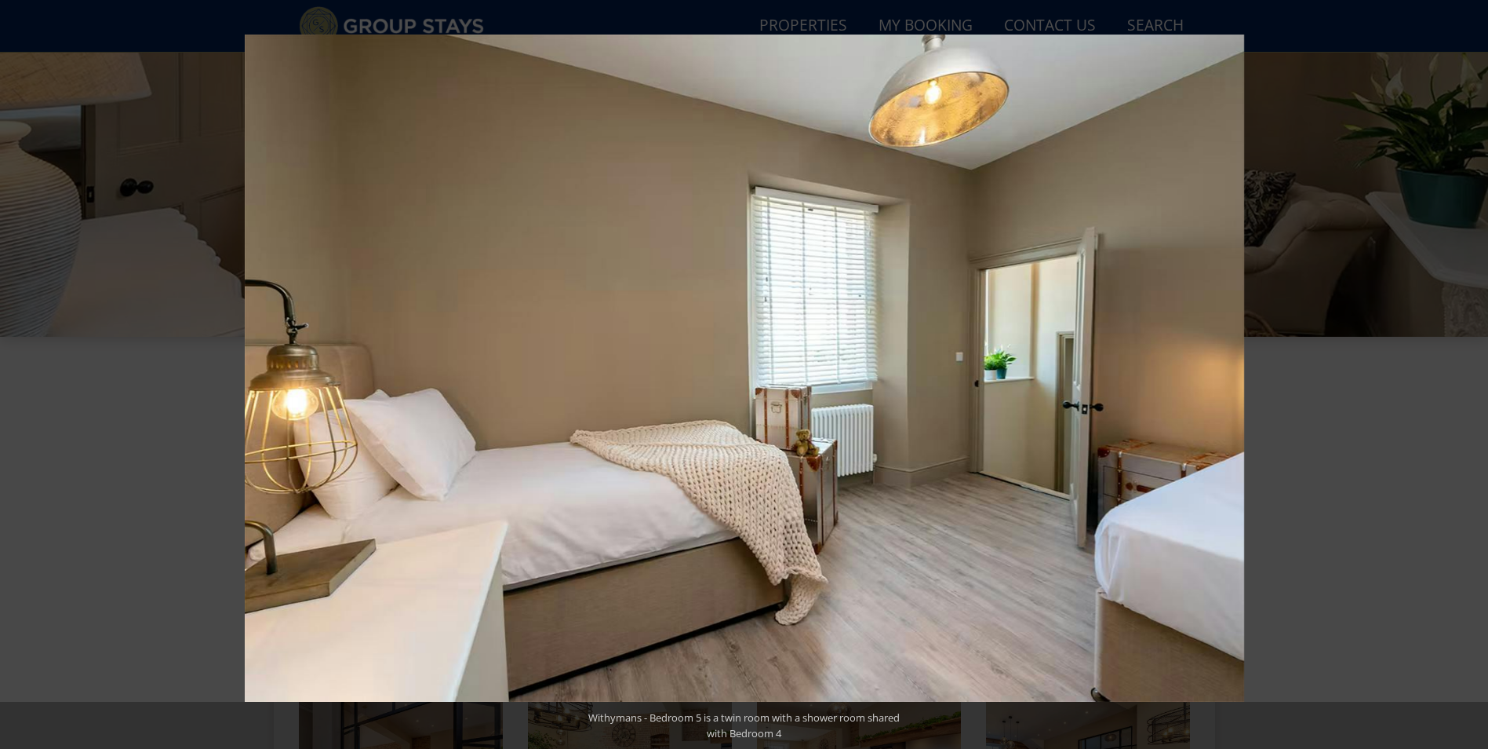
click at [1480, 377] on button at bounding box center [1460, 374] width 55 height 78
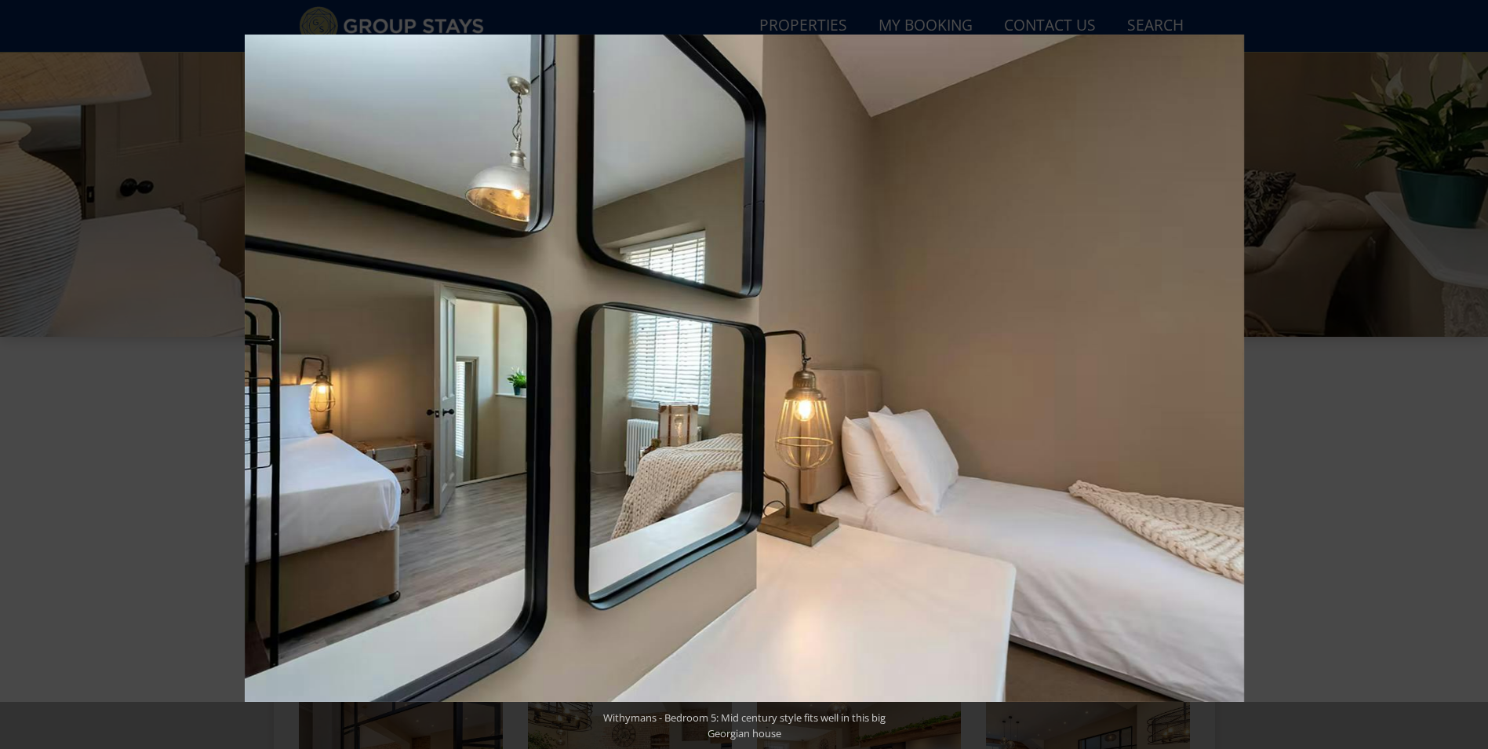
click at [1480, 377] on button at bounding box center [1460, 374] width 55 height 78
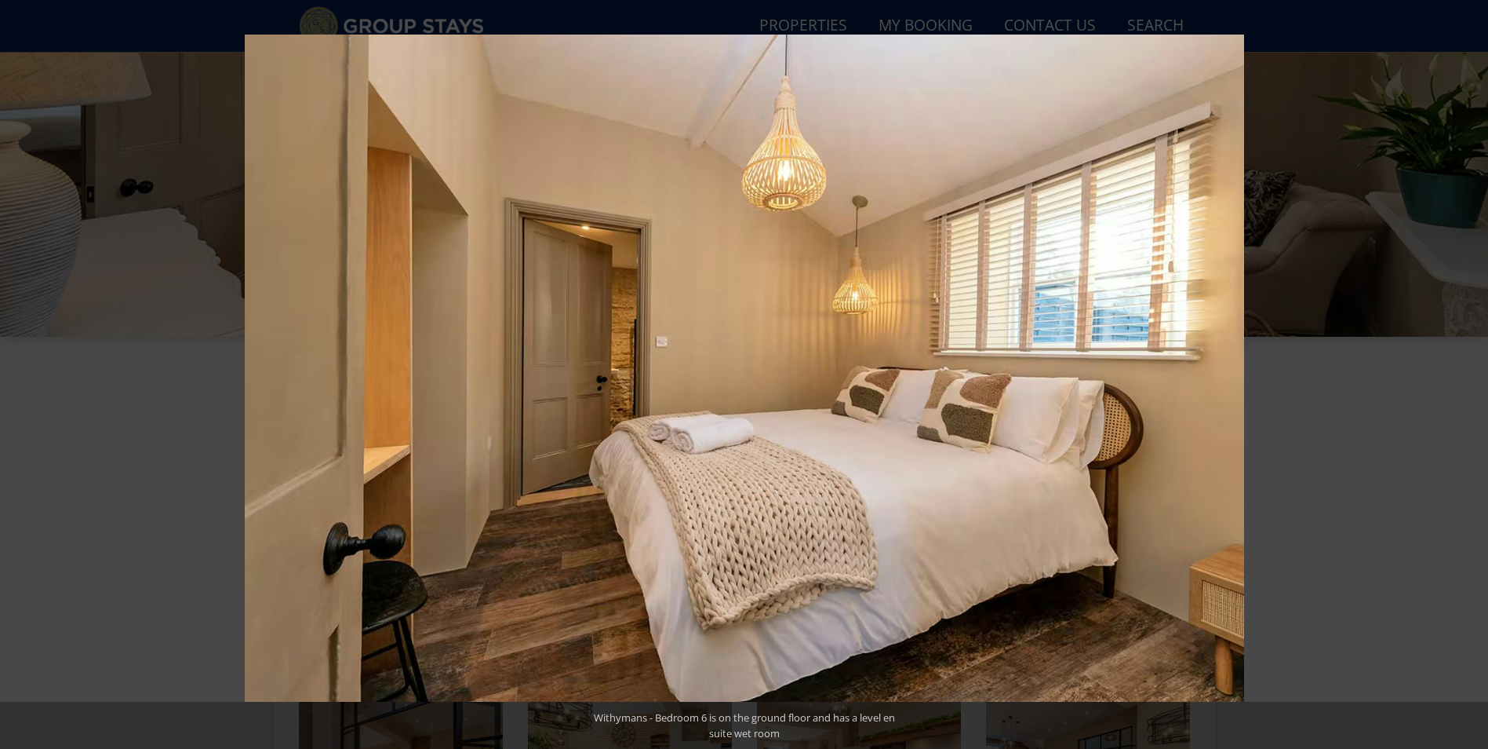
click at [1480, 377] on button at bounding box center [1460, 374] width 55 height 78
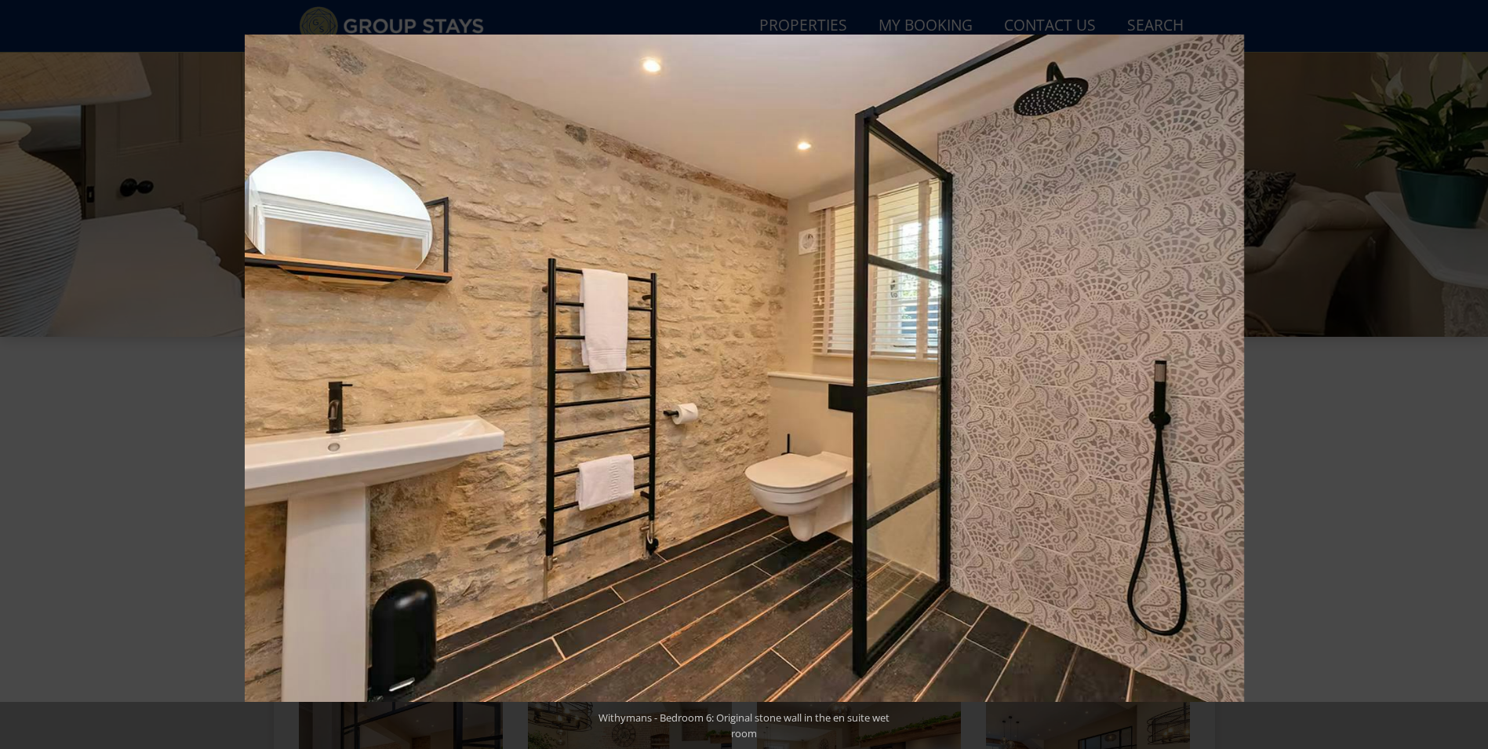
click at [1480, 377] on button at bounding box center [1460, 374] width 55 height 78
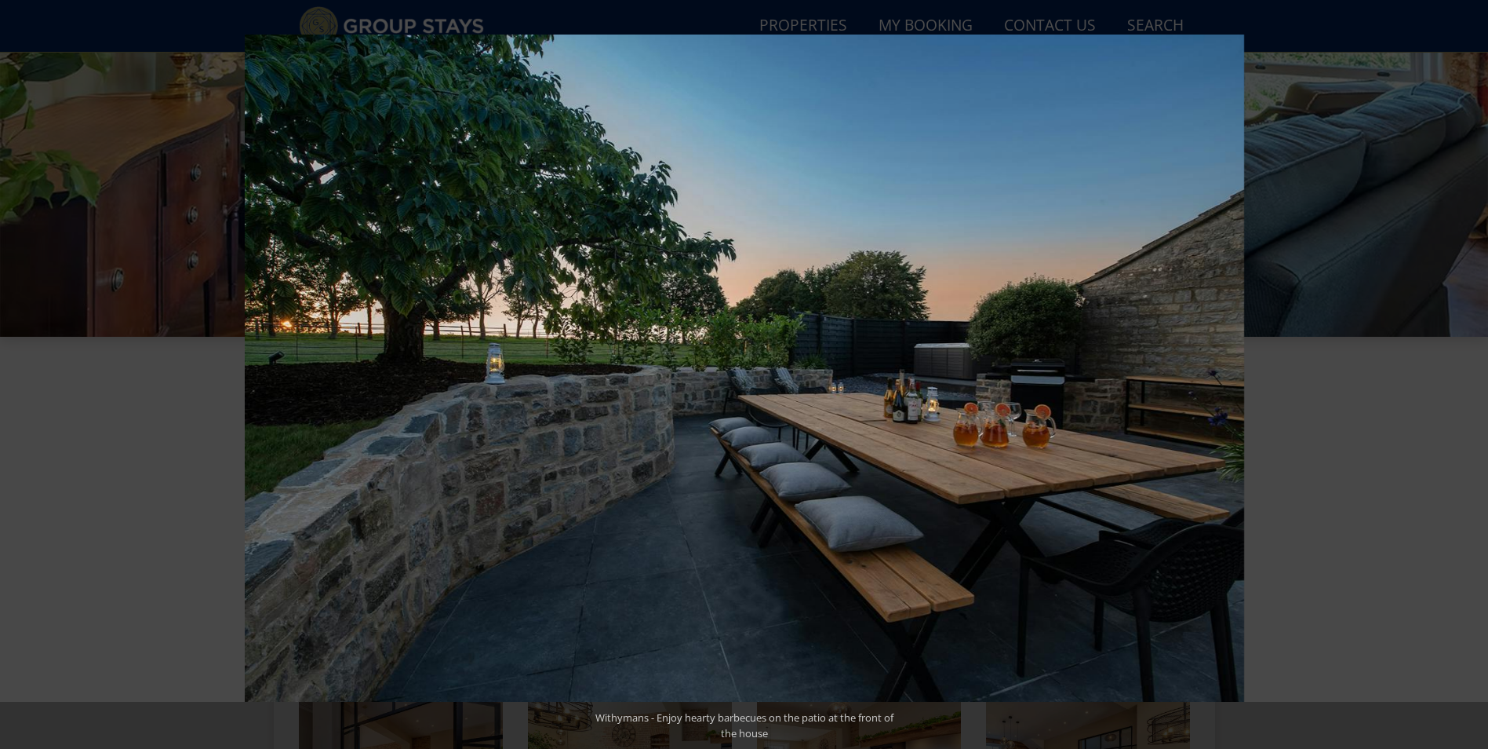
click at [1480, 377] on button at bounding box center [1460, 374] width 55 height 78
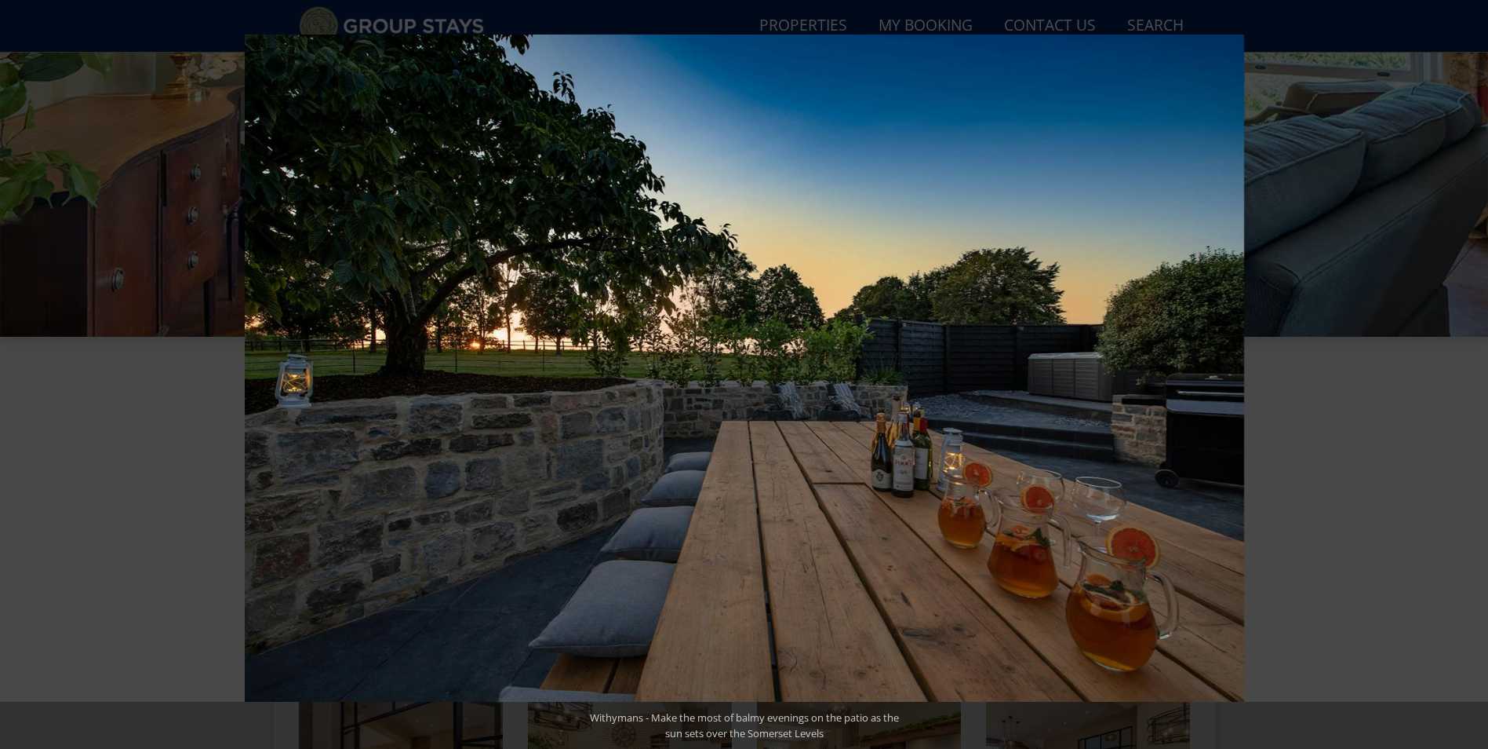
click at [1480, 377] on button at bounding box center [1460, 374] width 55 height 78
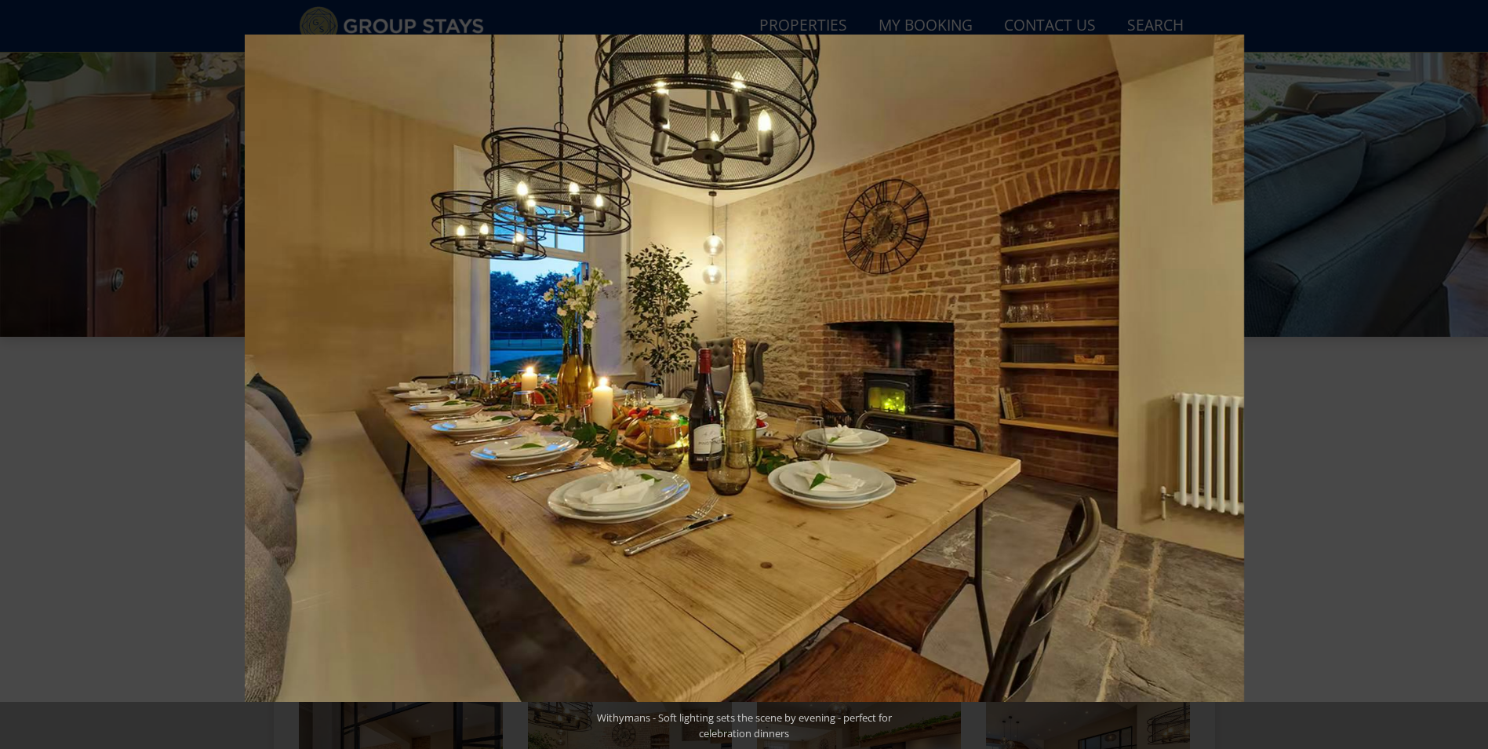
click at [1480, 377] on button at bounding box center [1460, 374] width 55 height 78
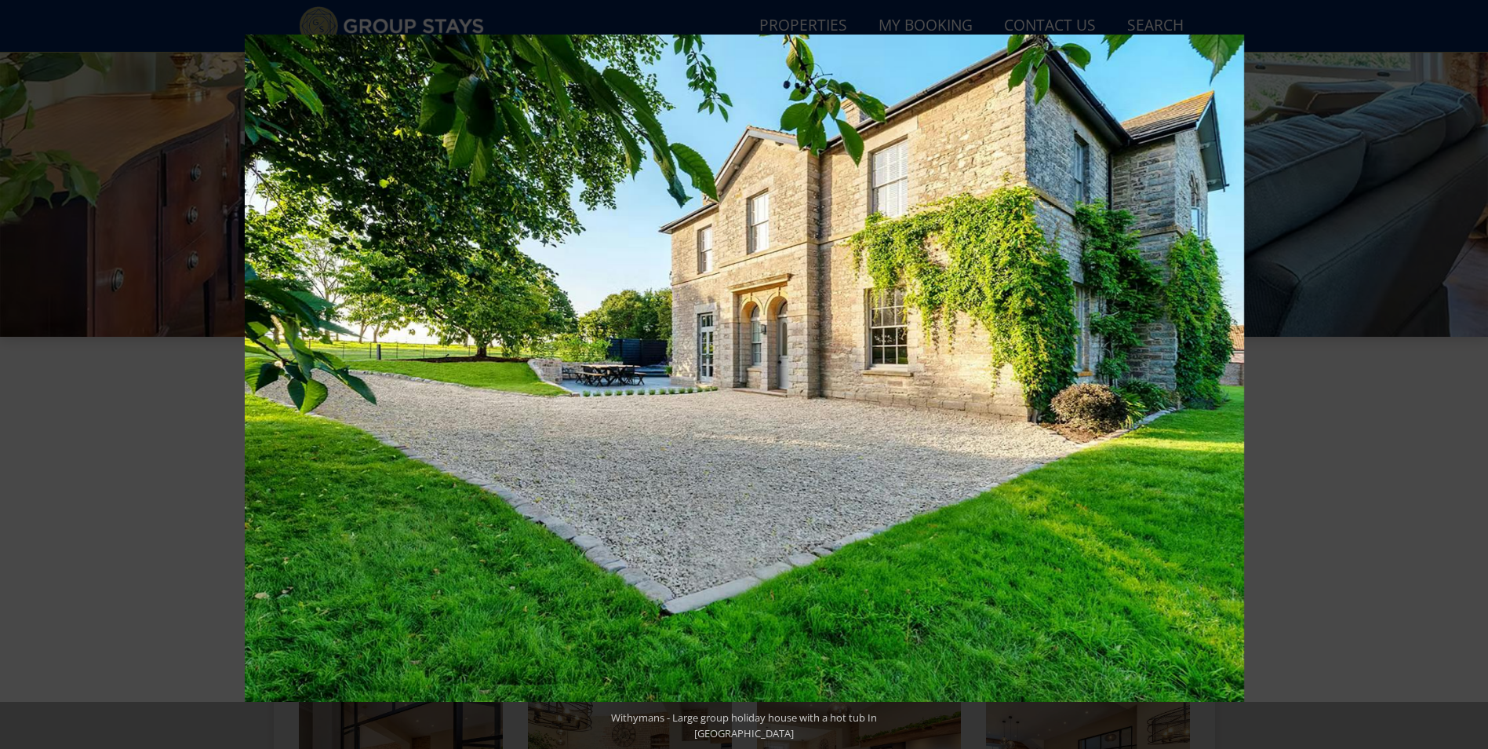
click at [1480, 377] on button at bounding box center [1460, 374] width 55 height 78
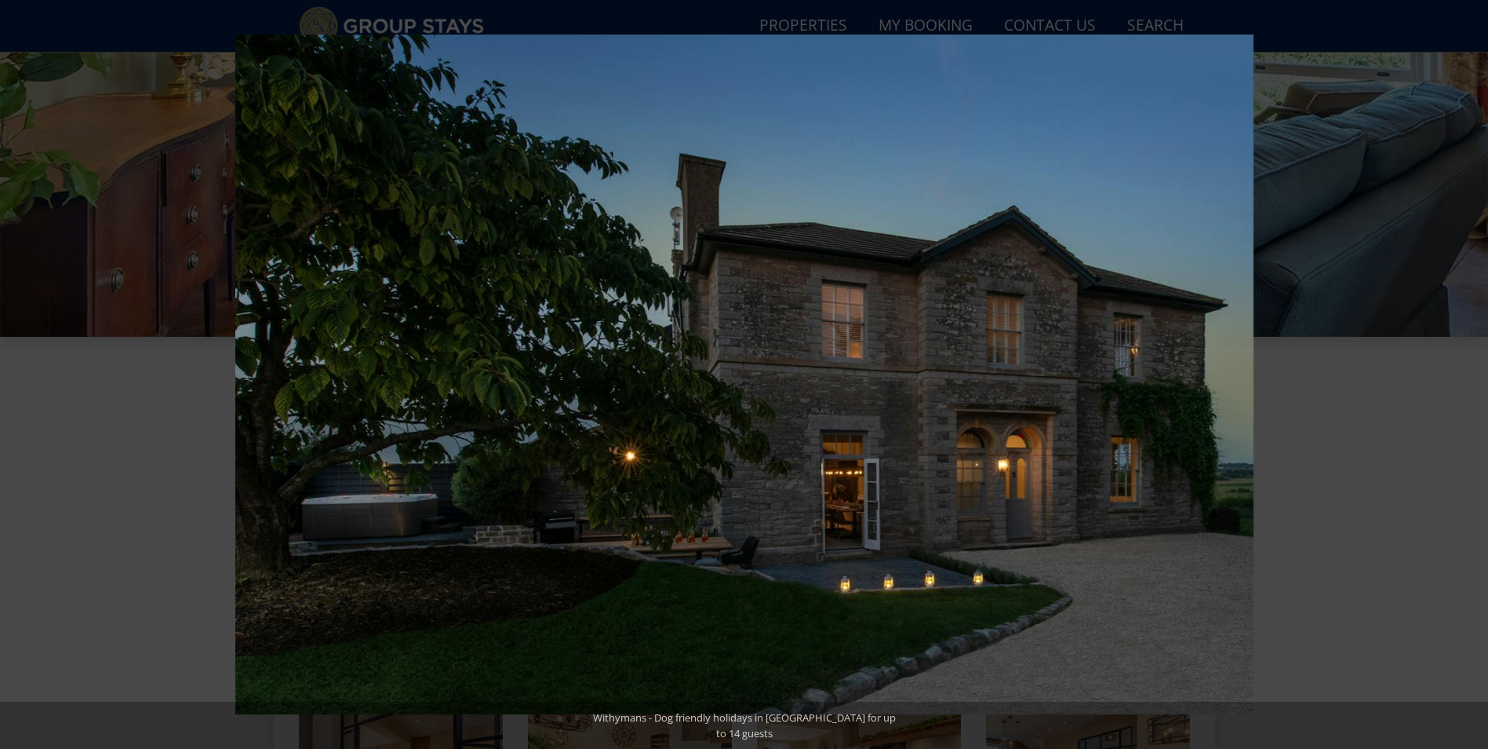
click at [1480, 377] on button at bounding box center [1460, 374] width 55 height 78
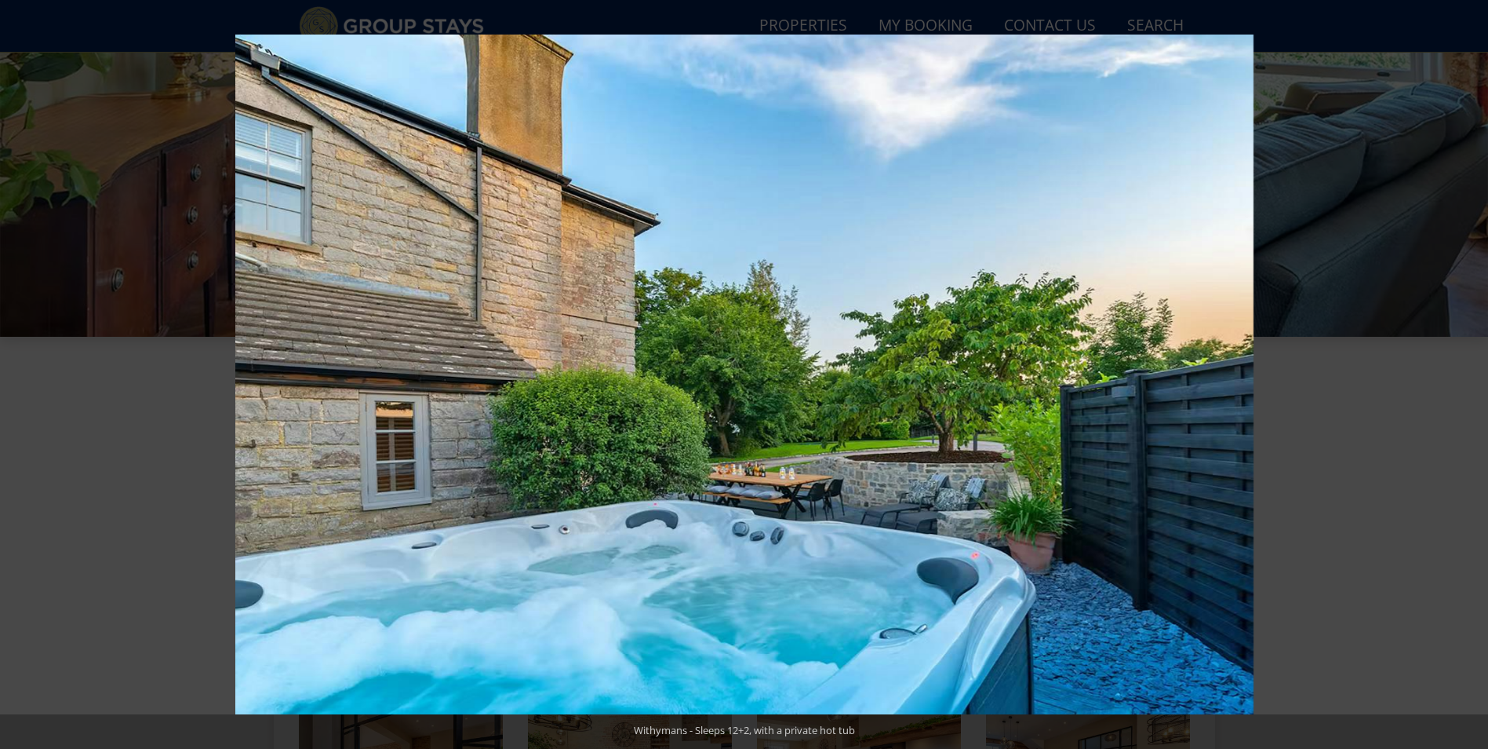
click at [1480, 377] on button at bounding box center [1460, 374] width 55 height 78
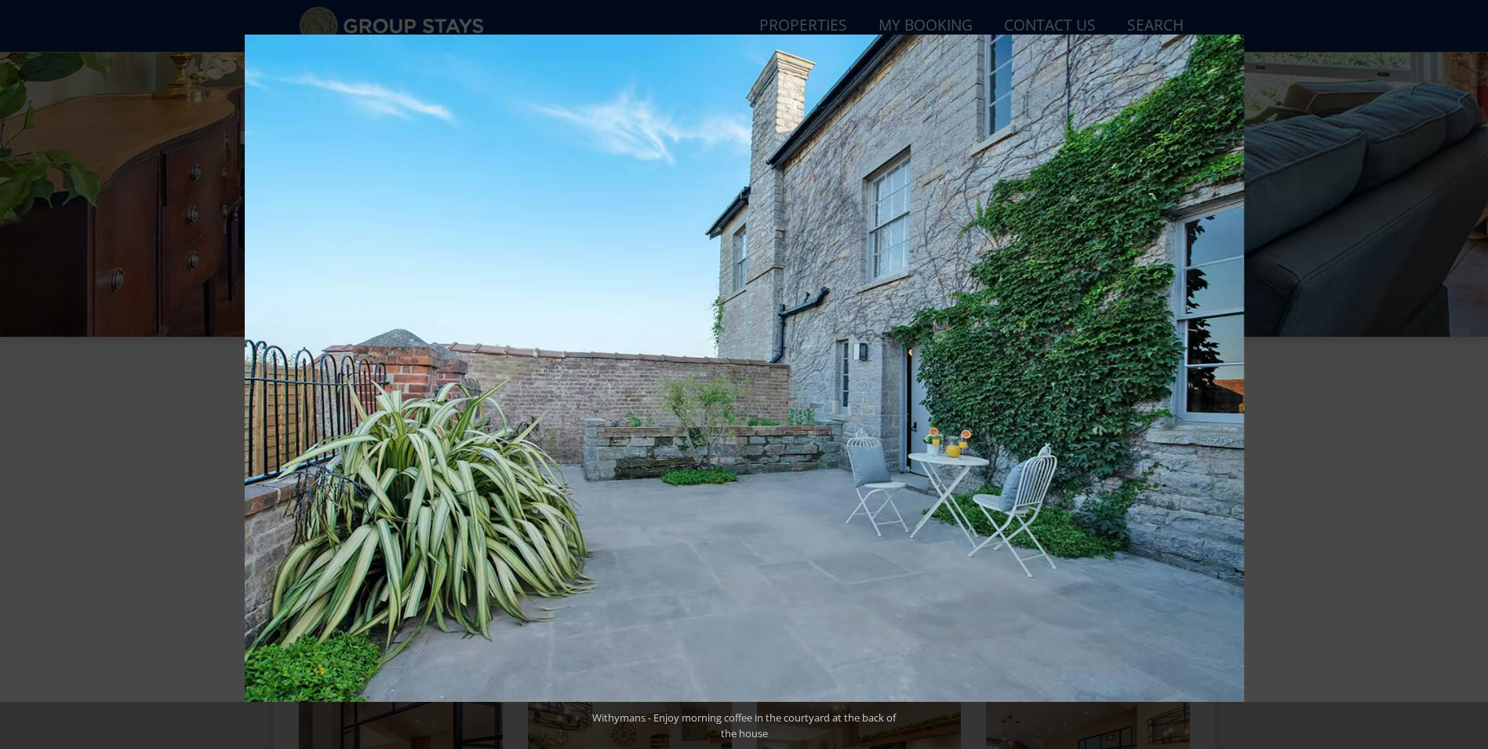
click at [1480, 377] on button at bounding box center [1460, 374] width 55 height 78
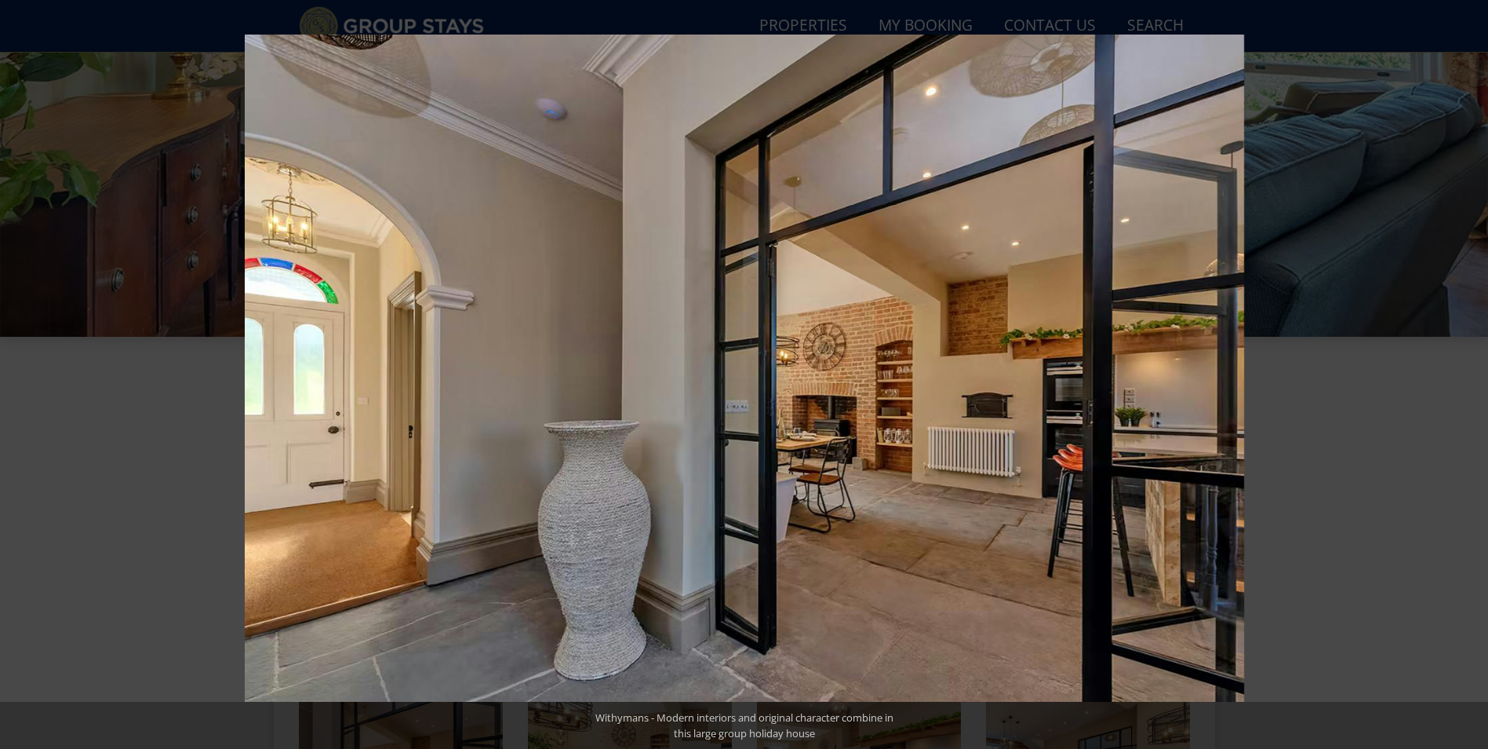
click at [1480, 377] on button at bounding box center [1460, 374] width 55 height 78
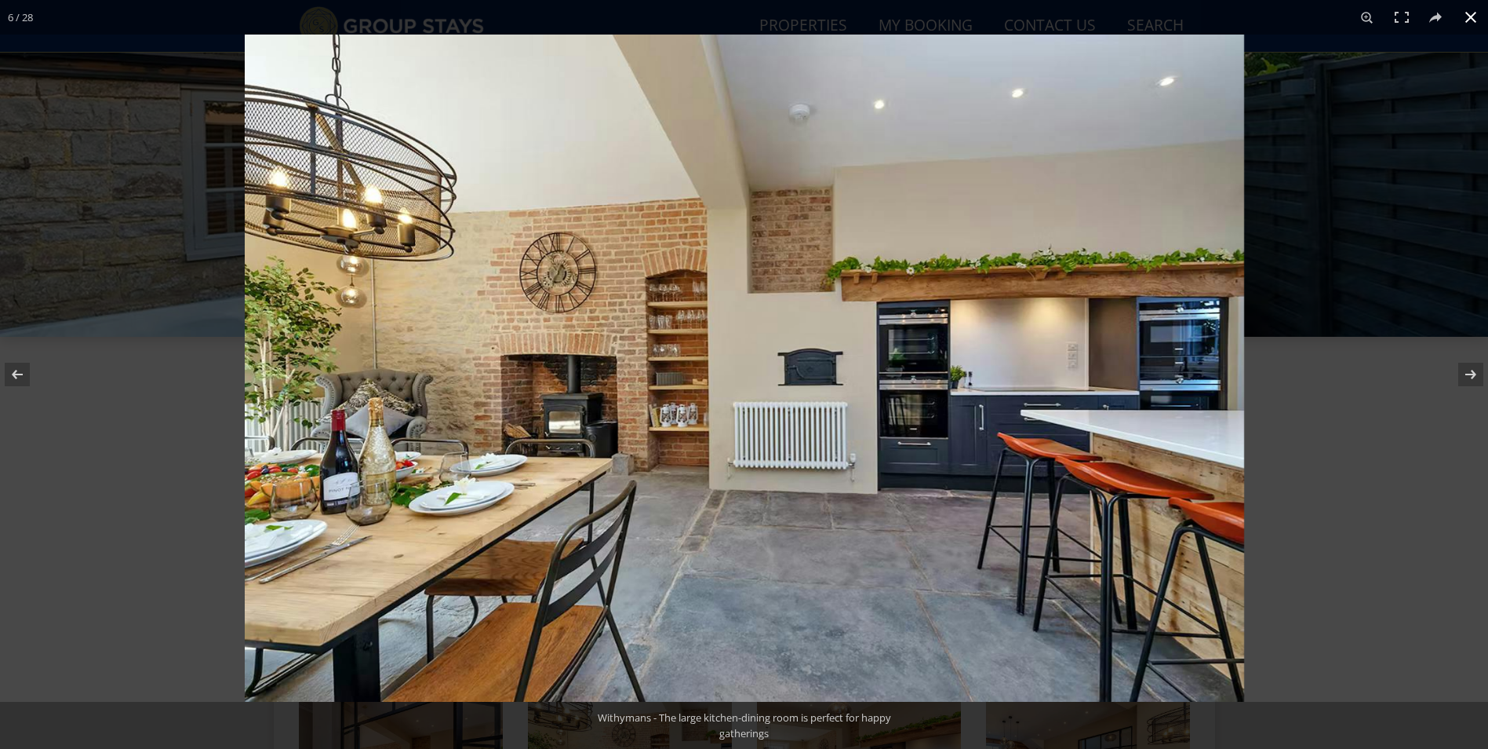
click at [1462, 11] on button at bounding box center [1471, 17] width 35 height 35
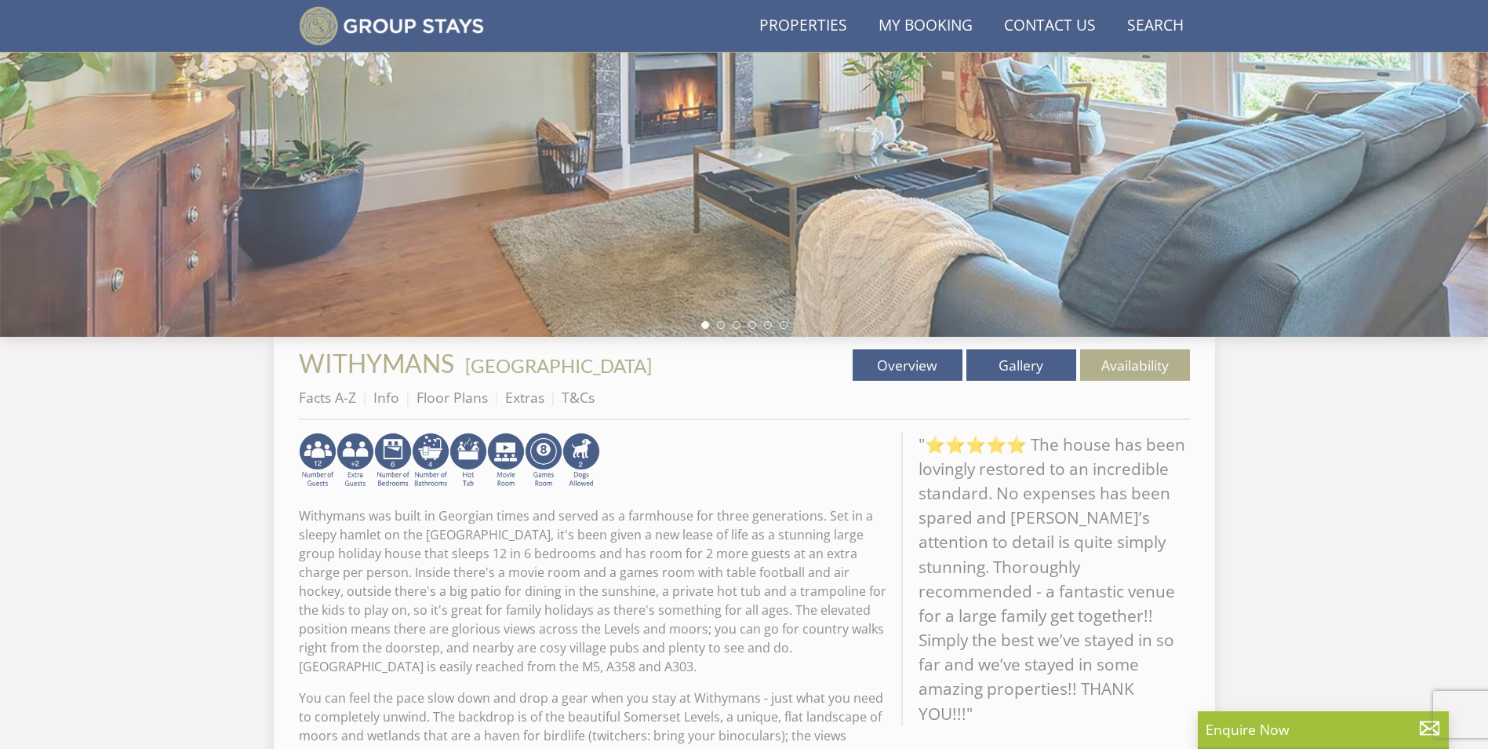
scroll to position [218, 0]
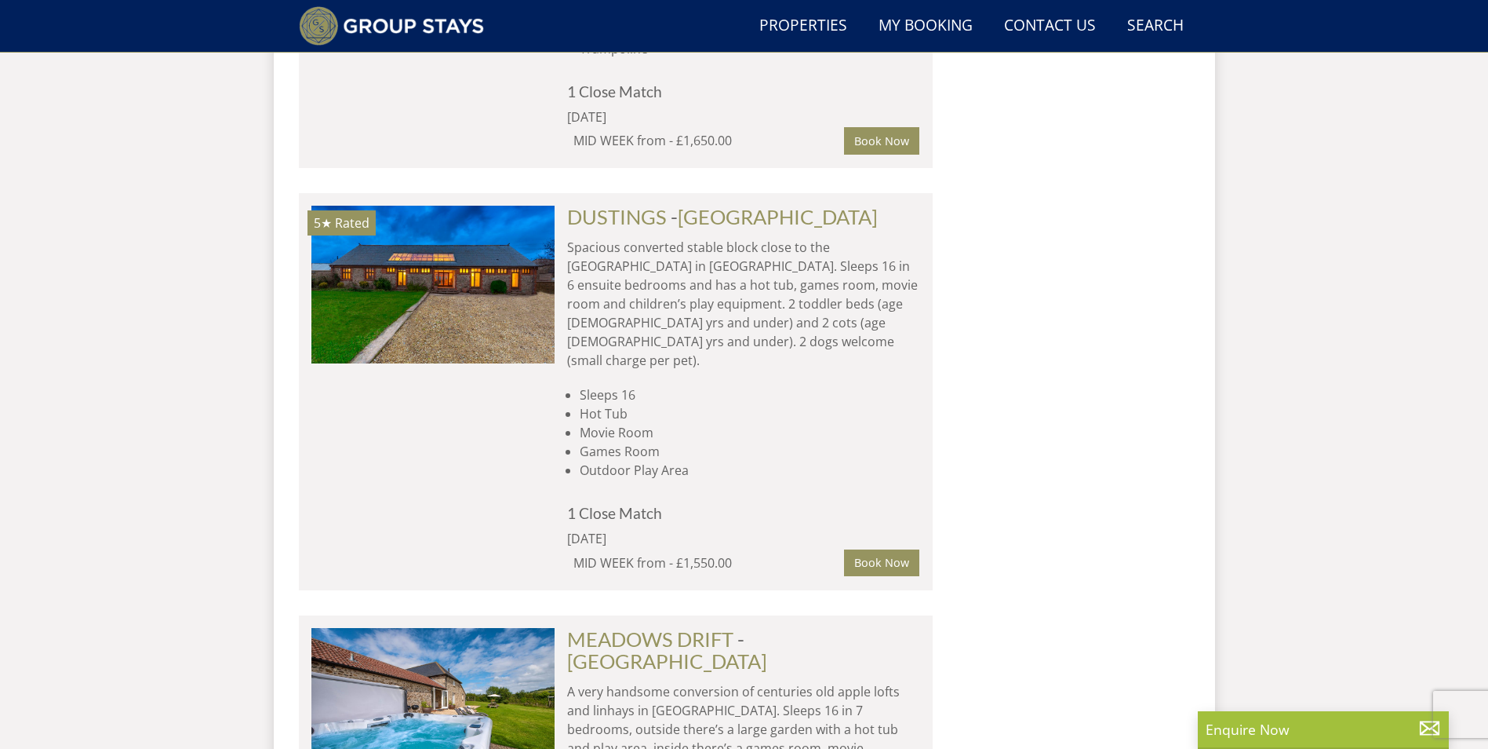
scroll to position [6891, 0]
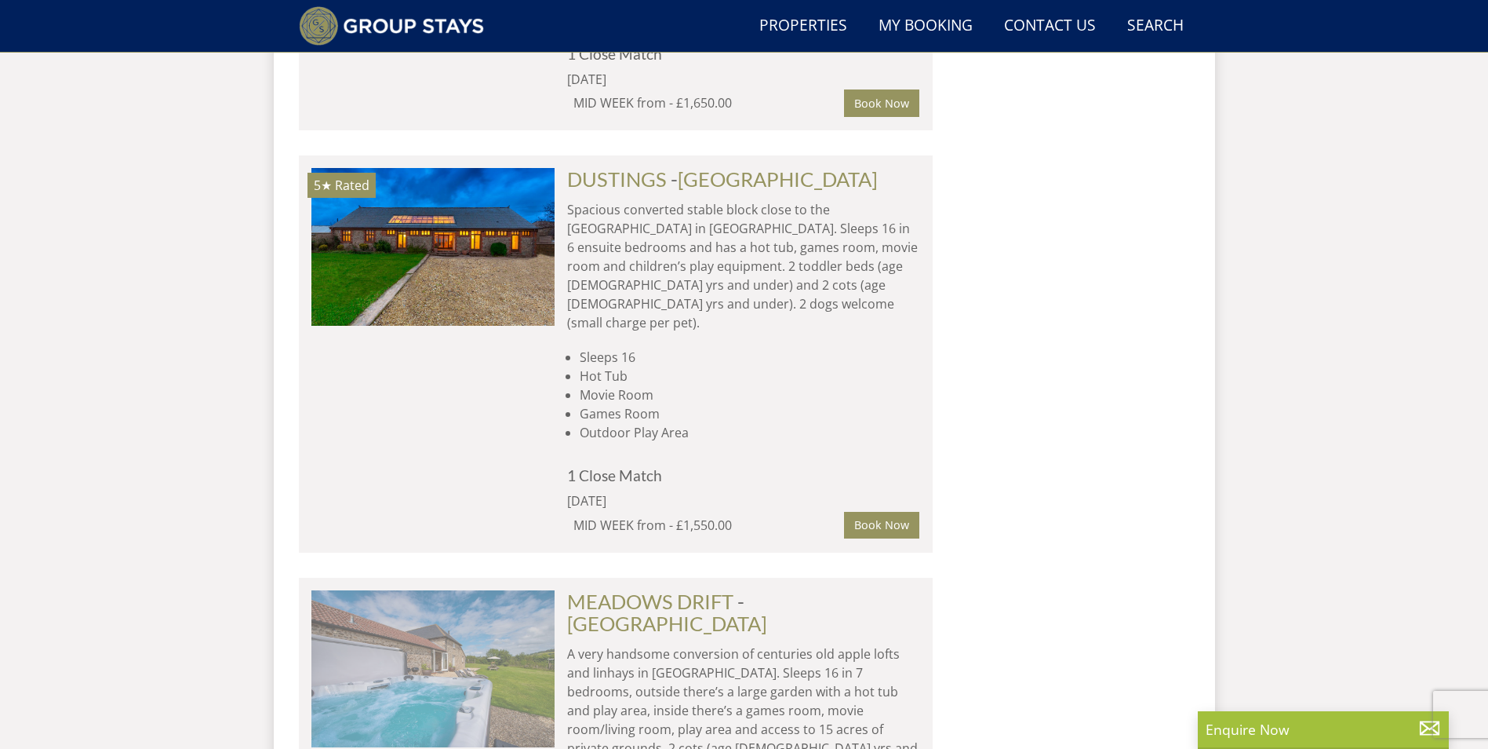
click at [396, 590] on img at bounding box center [432, 668] width 243 height 157
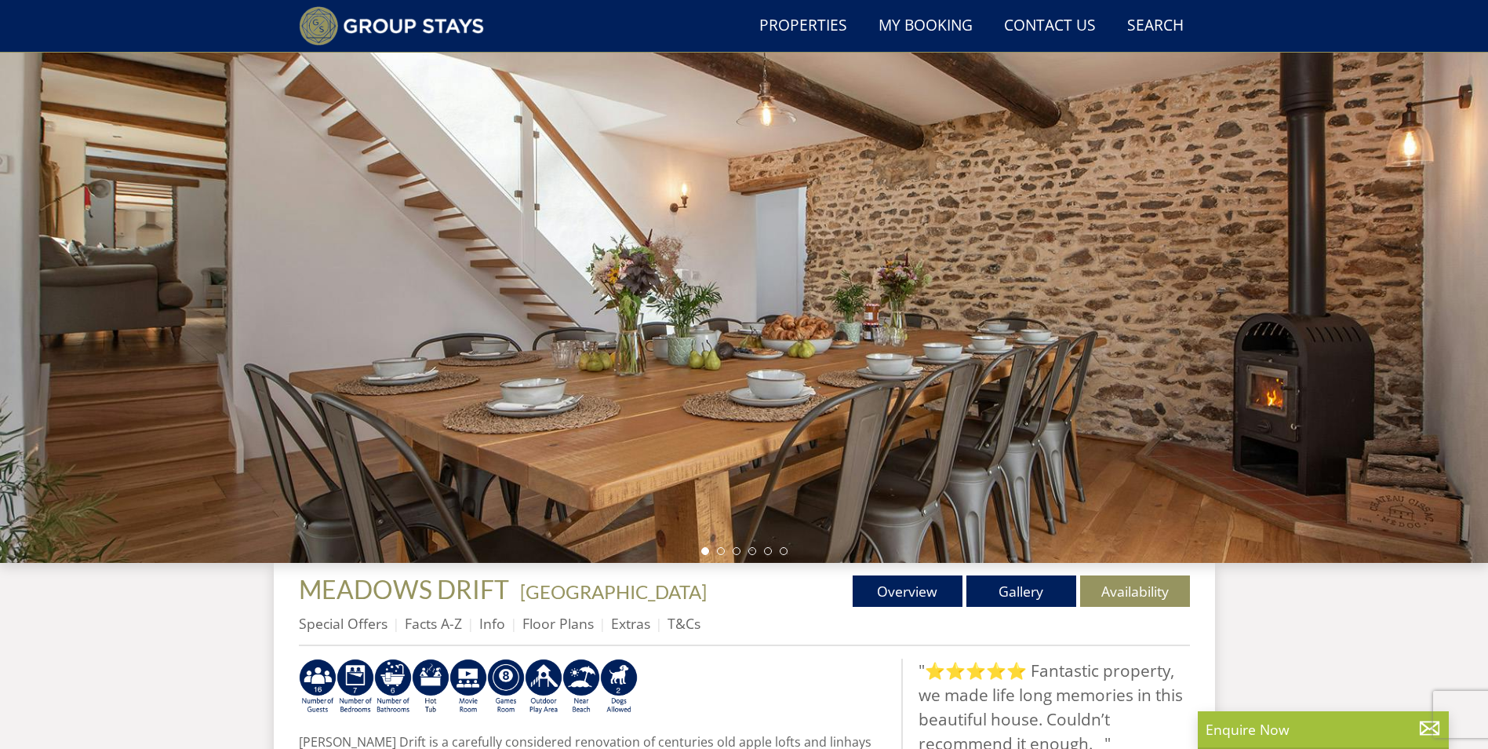
scroll to position [126, 0]
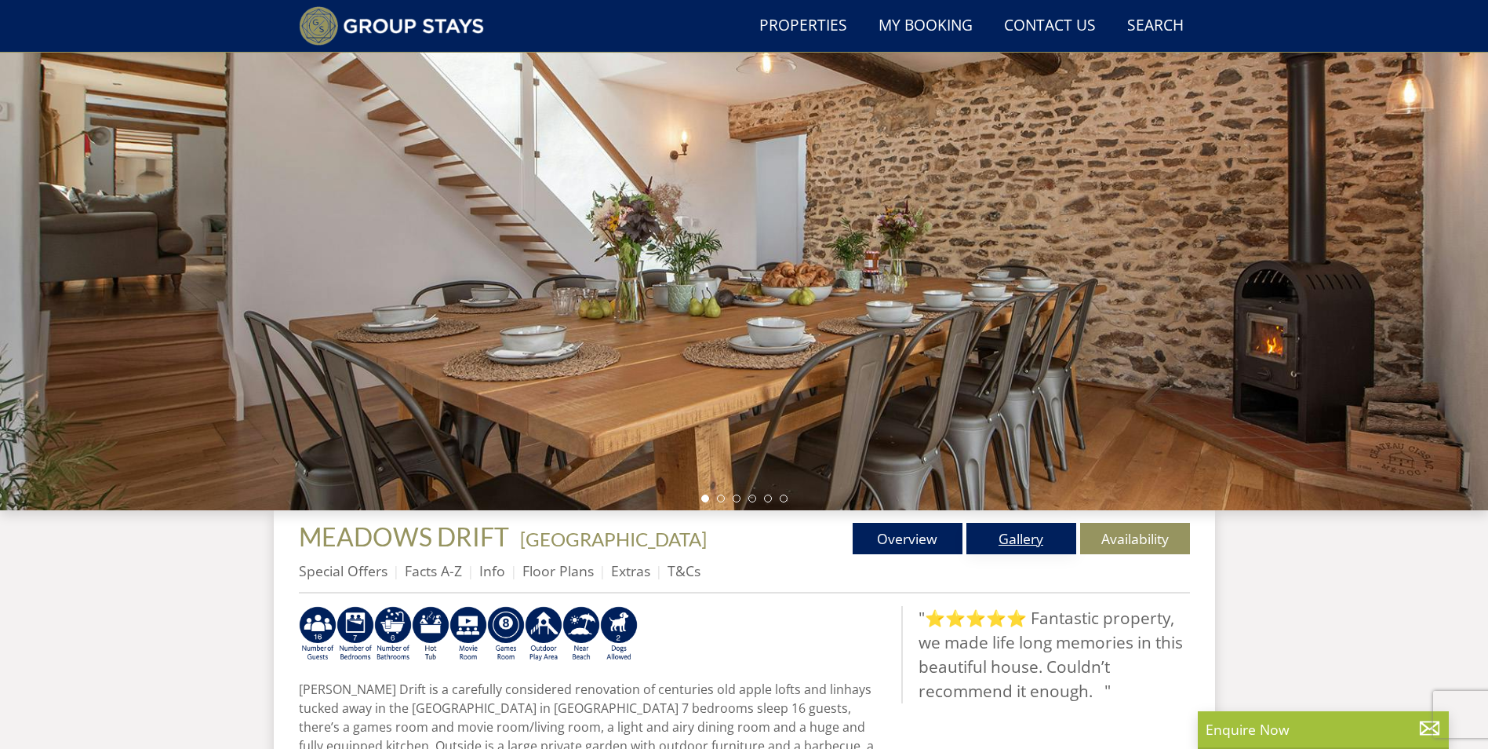
click at [1052, 548] on link "Gallery" at bounding box center [1022, 538] width 110 height 31
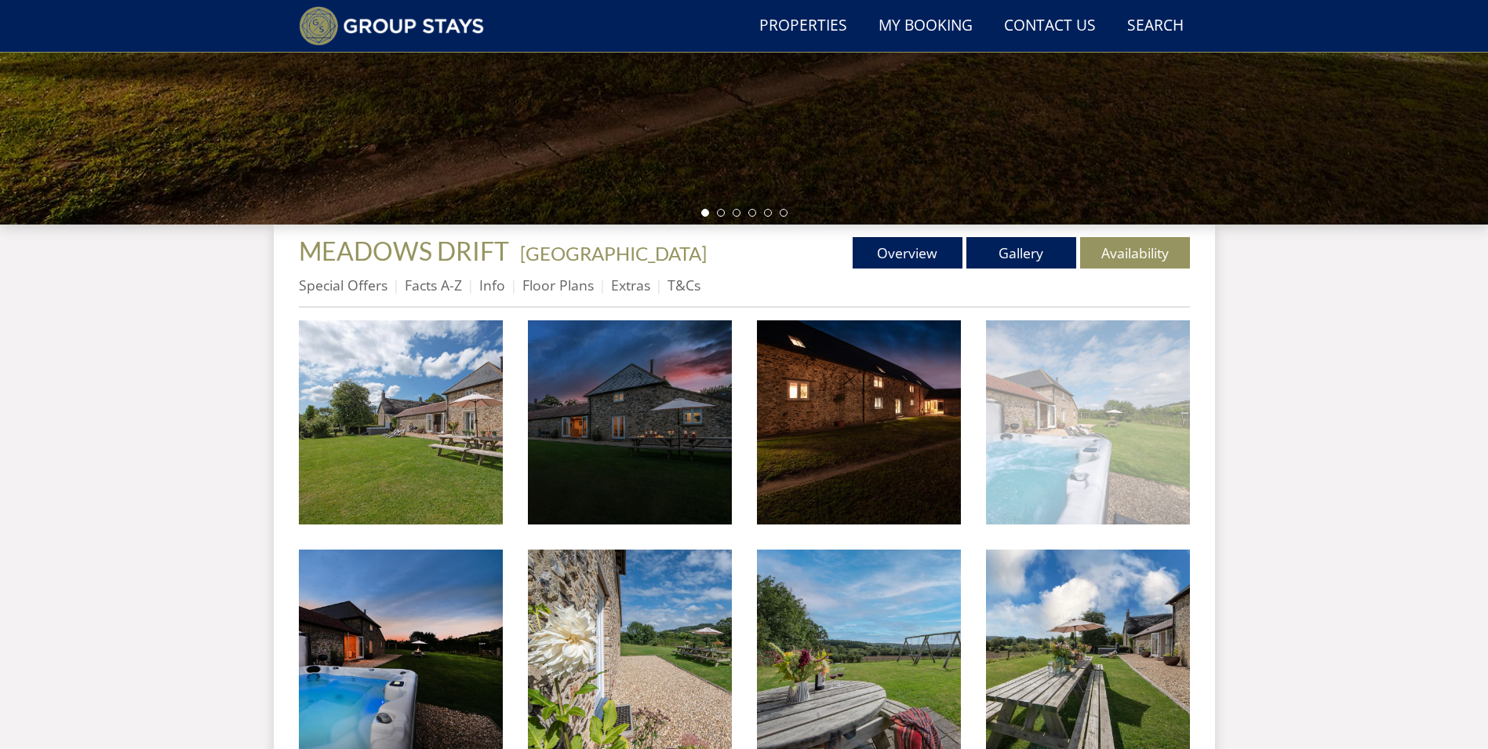
scroll to position [444, 0]
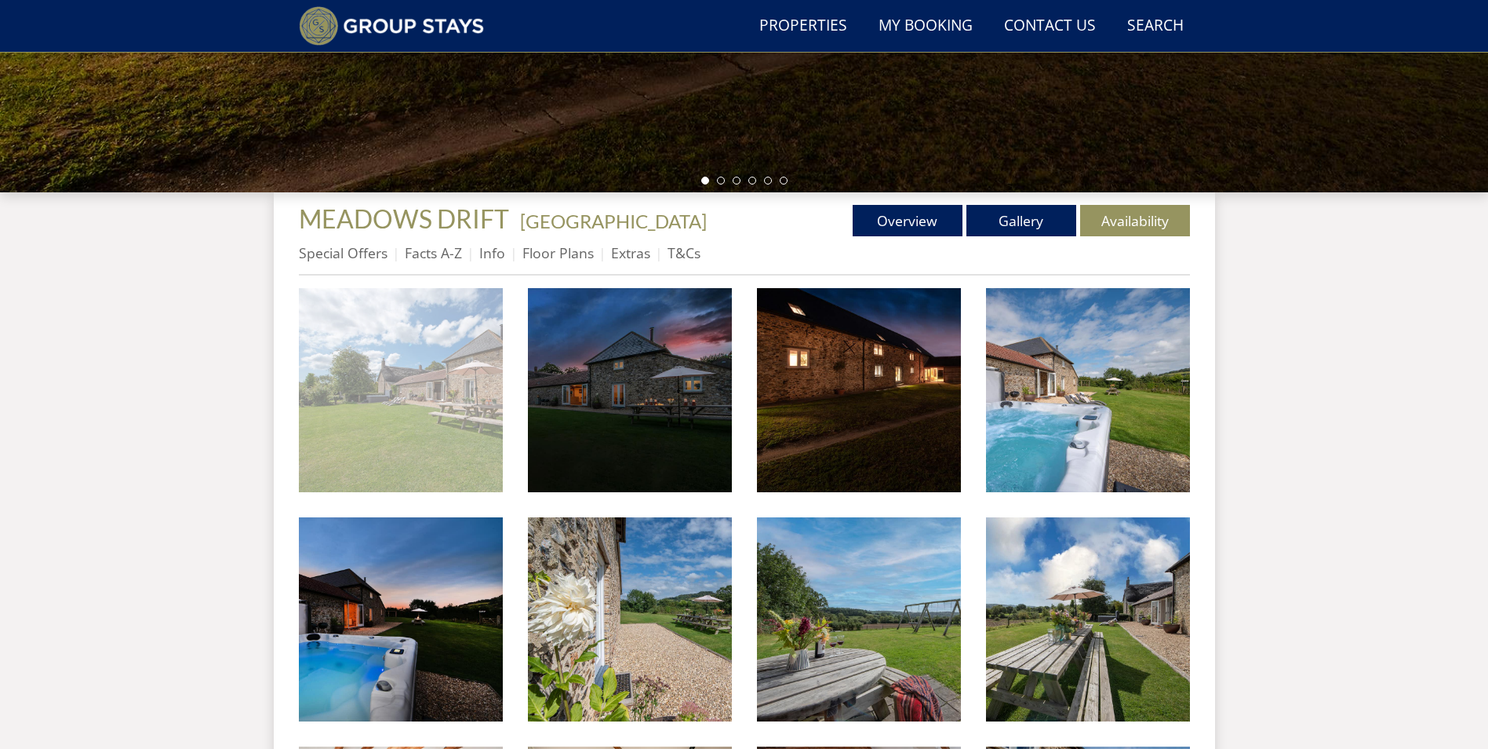
click at [424, 424] on img at bounding box center [401, 390] width 204 height 204
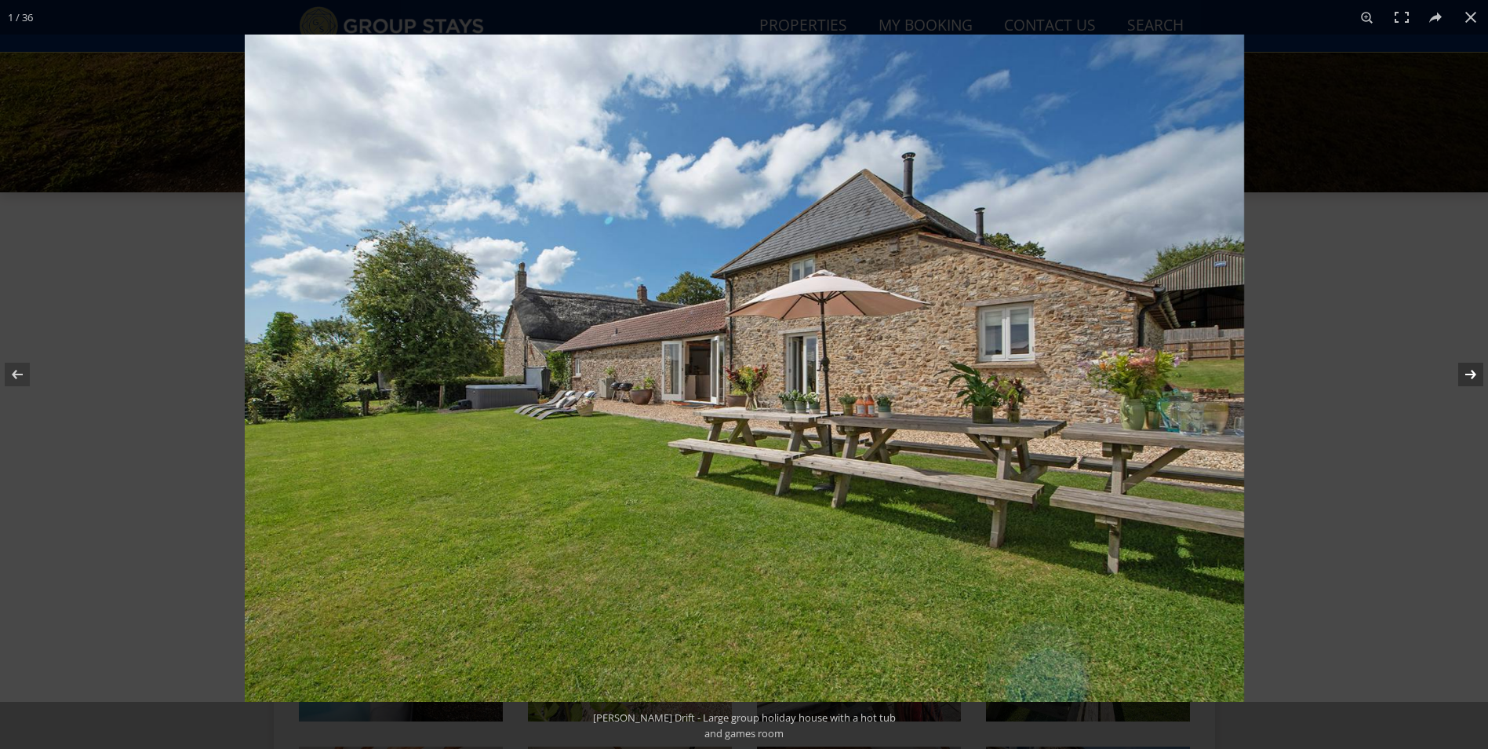
click at [1473, 377] on button at bounding box center [1460, 374] width 55 height 78
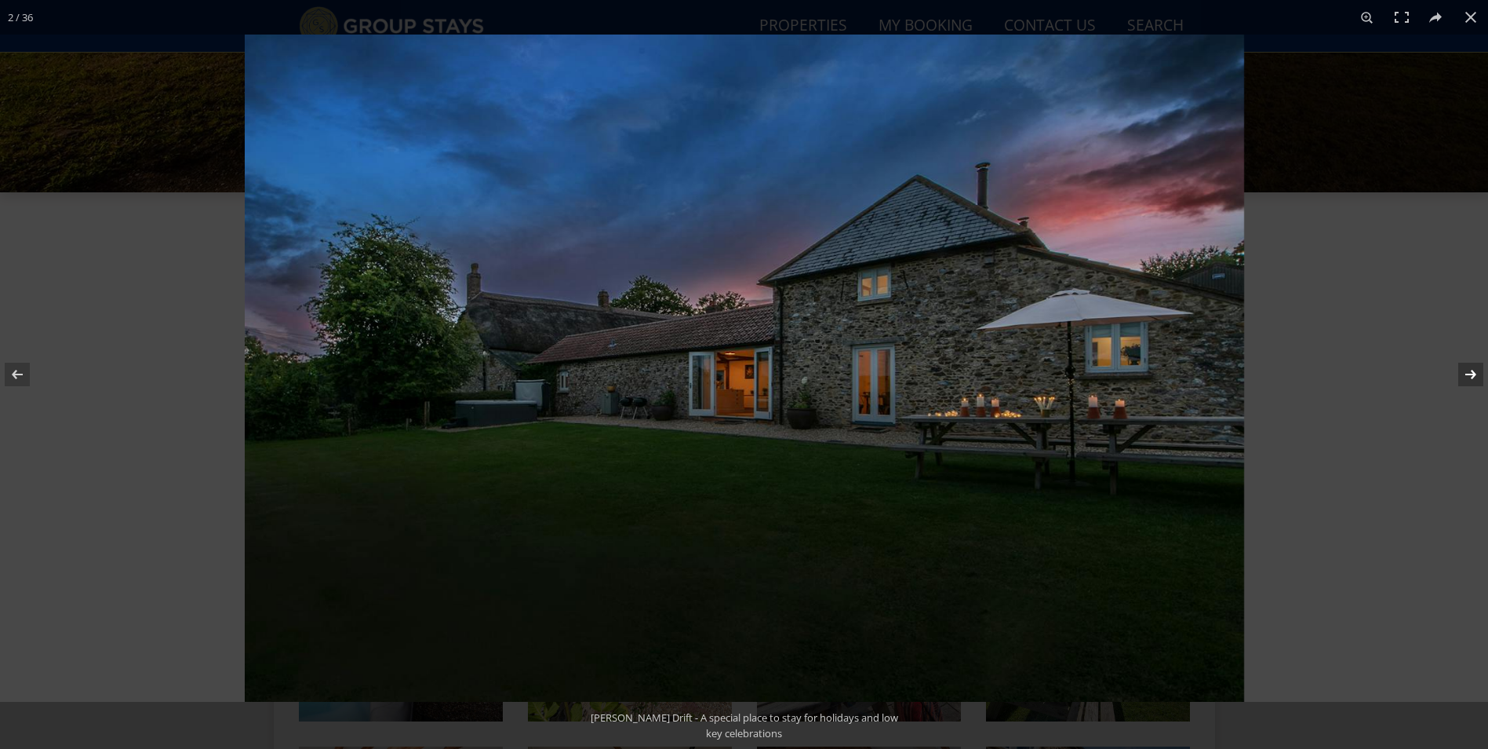
click at [1473, 377] on button at bounding box center [1460, 374] width 55 height 78
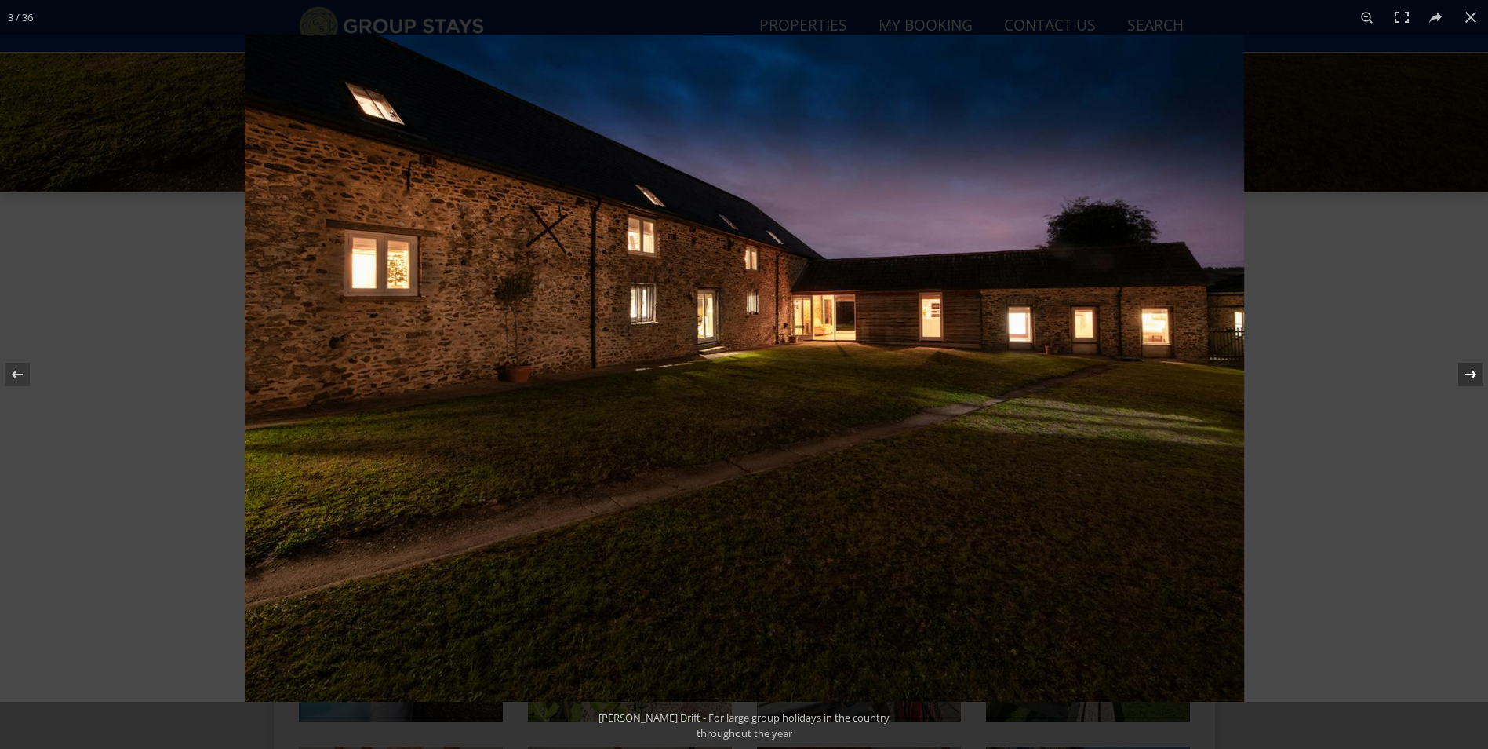
click at [1473, 377] on button at bounding box center [1460, 374] width 55 height 78
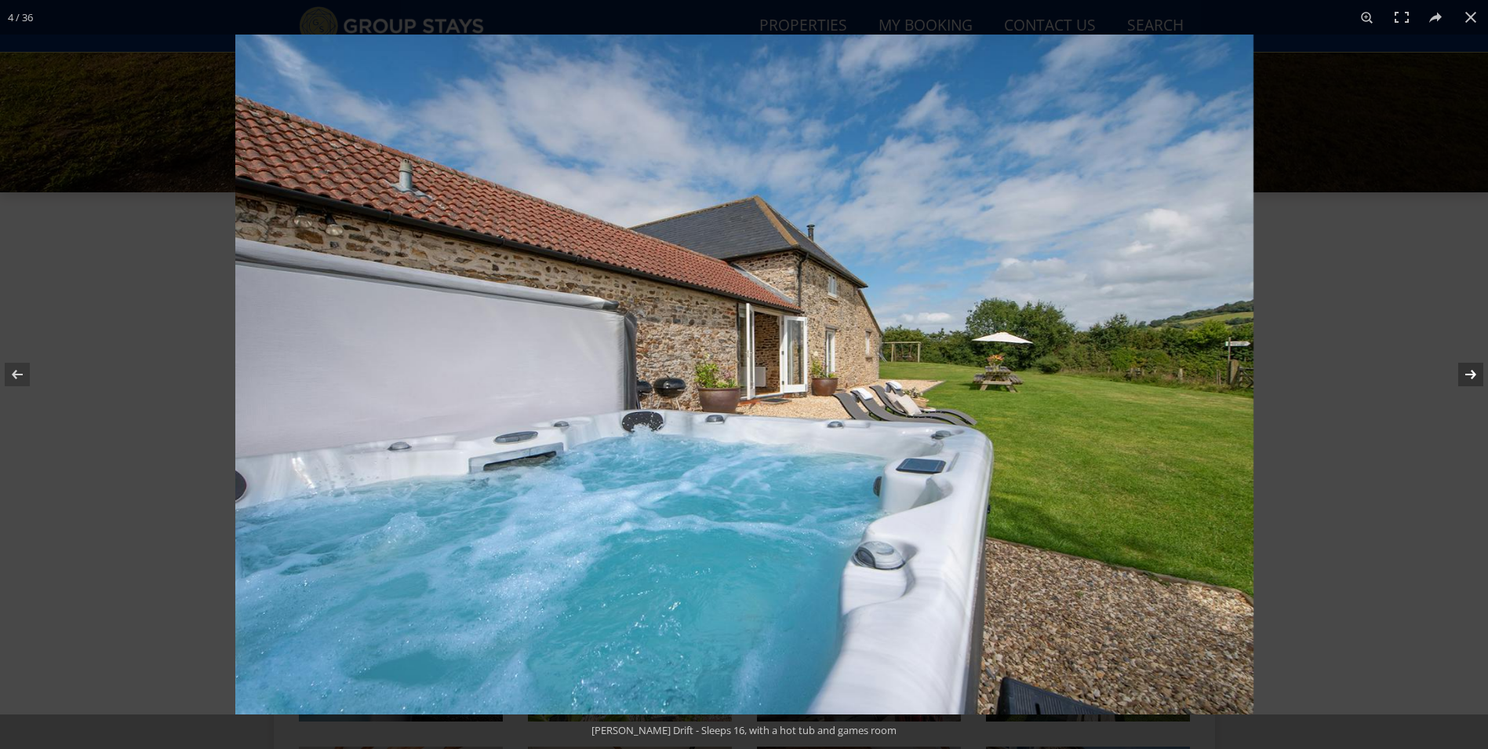
click at [1473, 377] on button at bounding box center [1460, 374] width 55 height 78
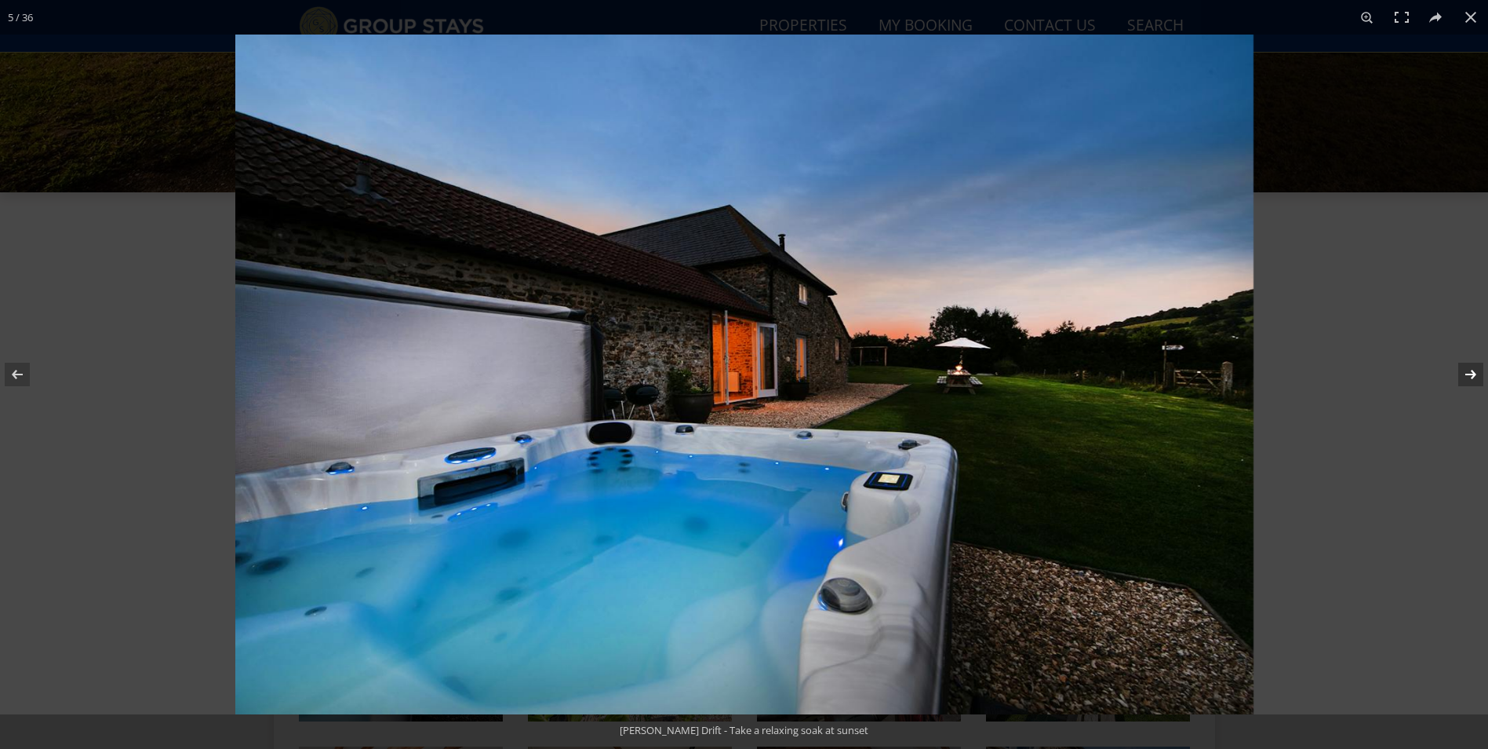
click at [1473, 377] on button at bounding box center [1460, 374] width 55 height 78
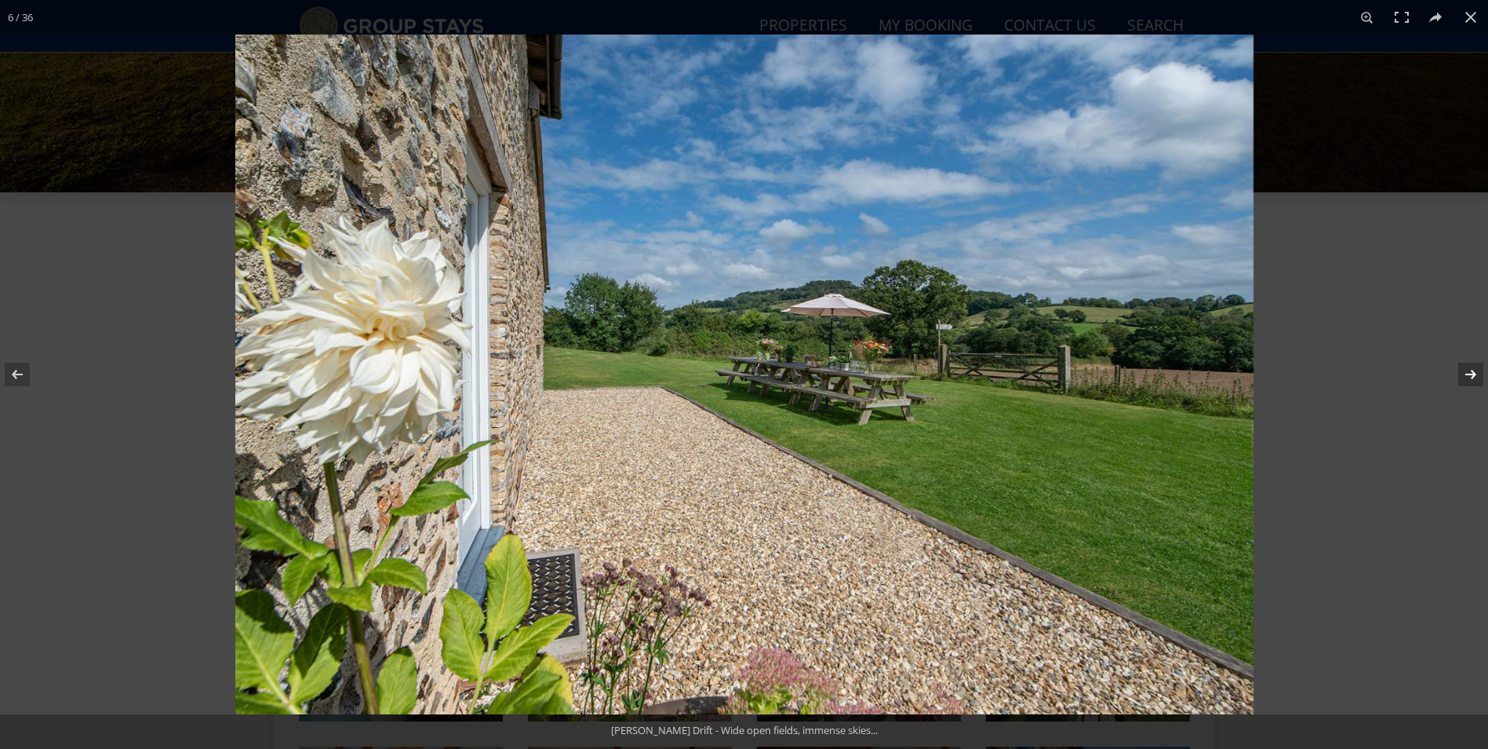
click at [1473, 377] on button at bounding box center [1460, 374] width 55 height 78
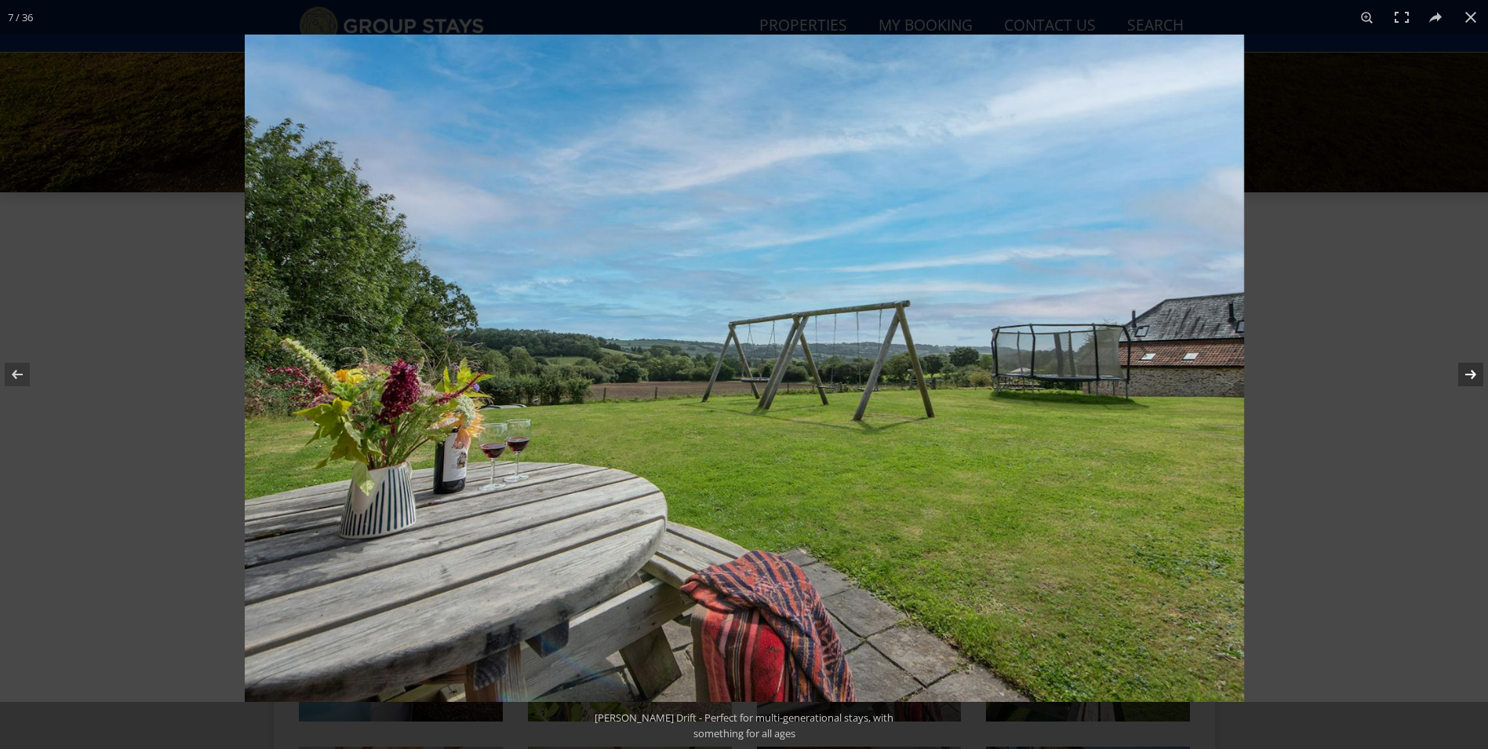
click at [1473, 377] on button at bounding box center [1460, 374] width 55 height 78
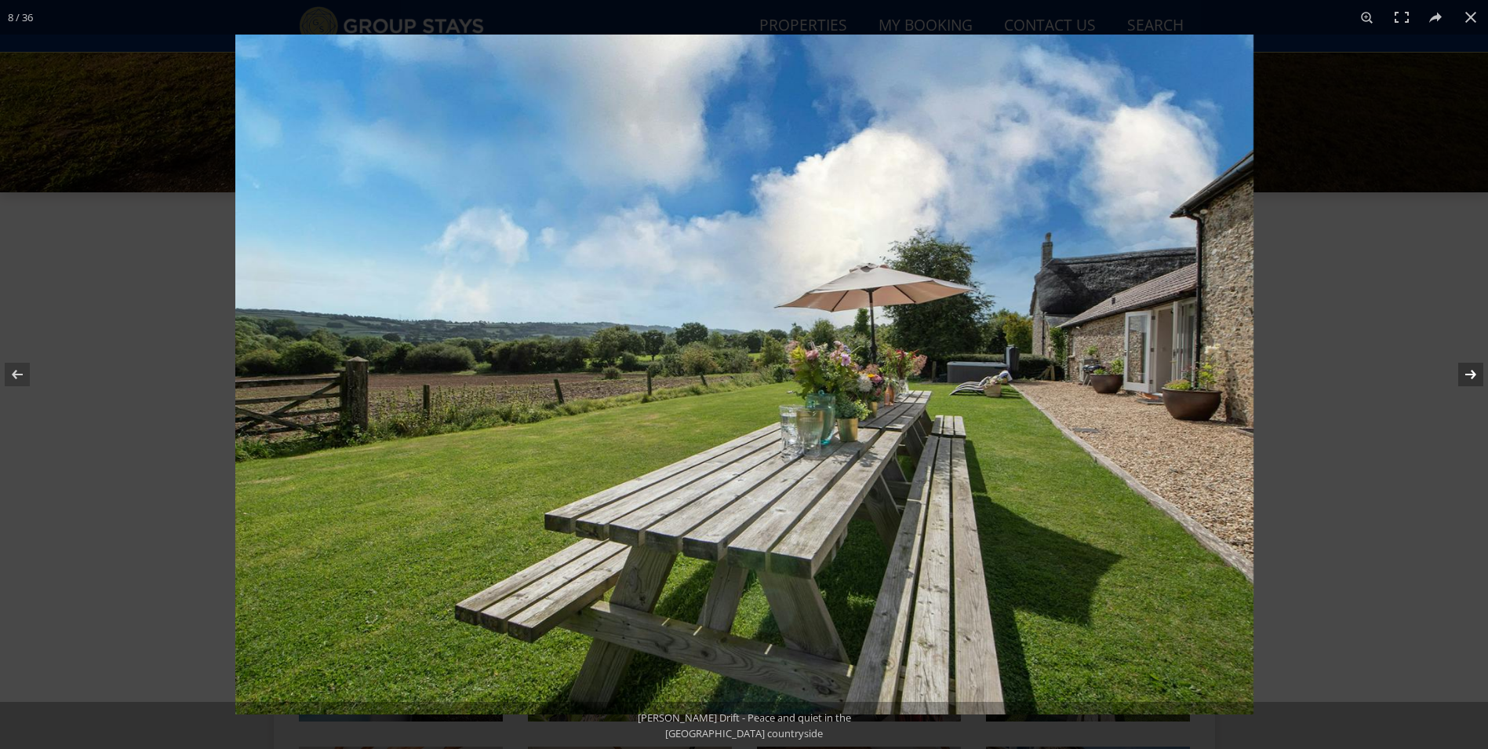
click at [1473, 377] on button at bounding box center [1460, 374] width 55 height 78
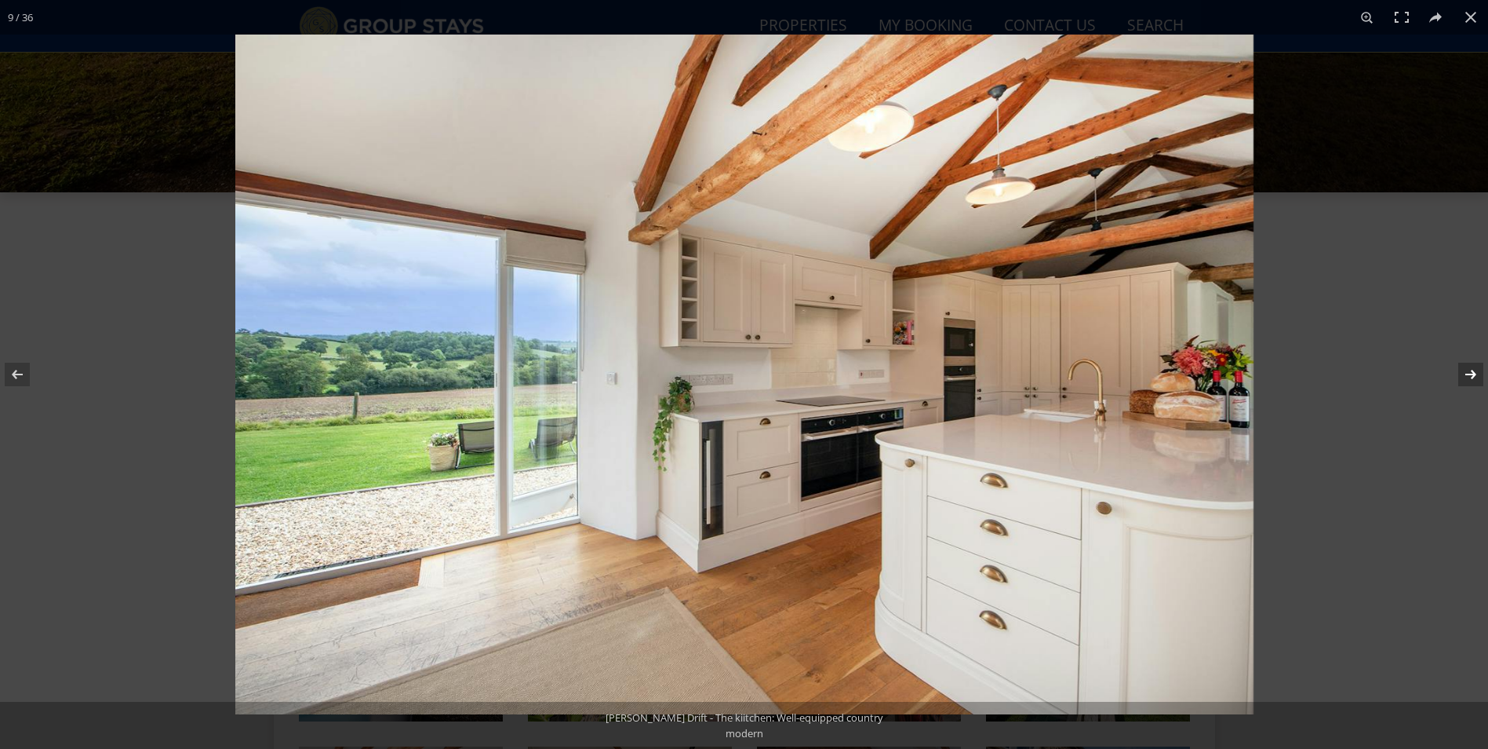
click at [1473, 377] on button at bounding box center [1460, 374] width 55 height 78
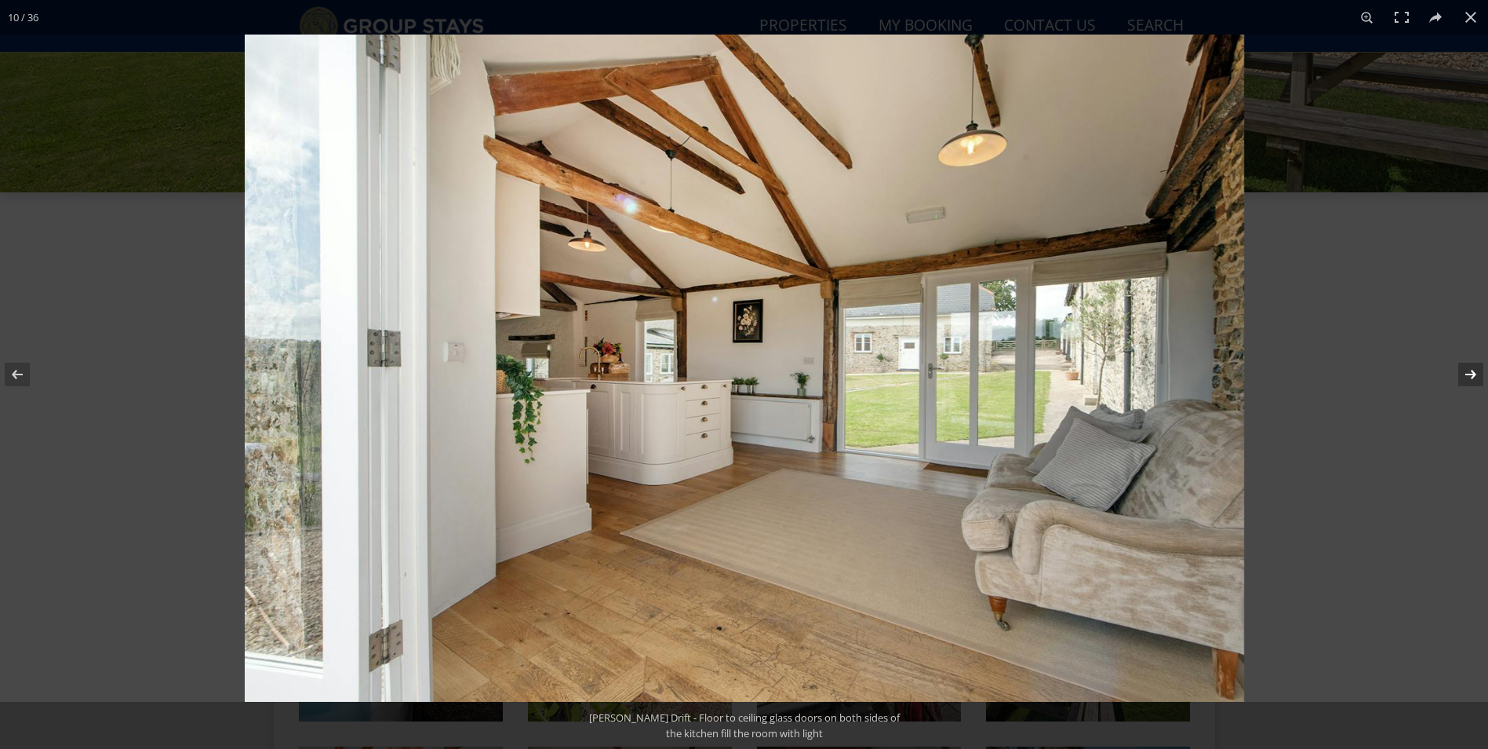
click at [1473, 377] on button at bounding box center [1460, 374] width 55 height 78
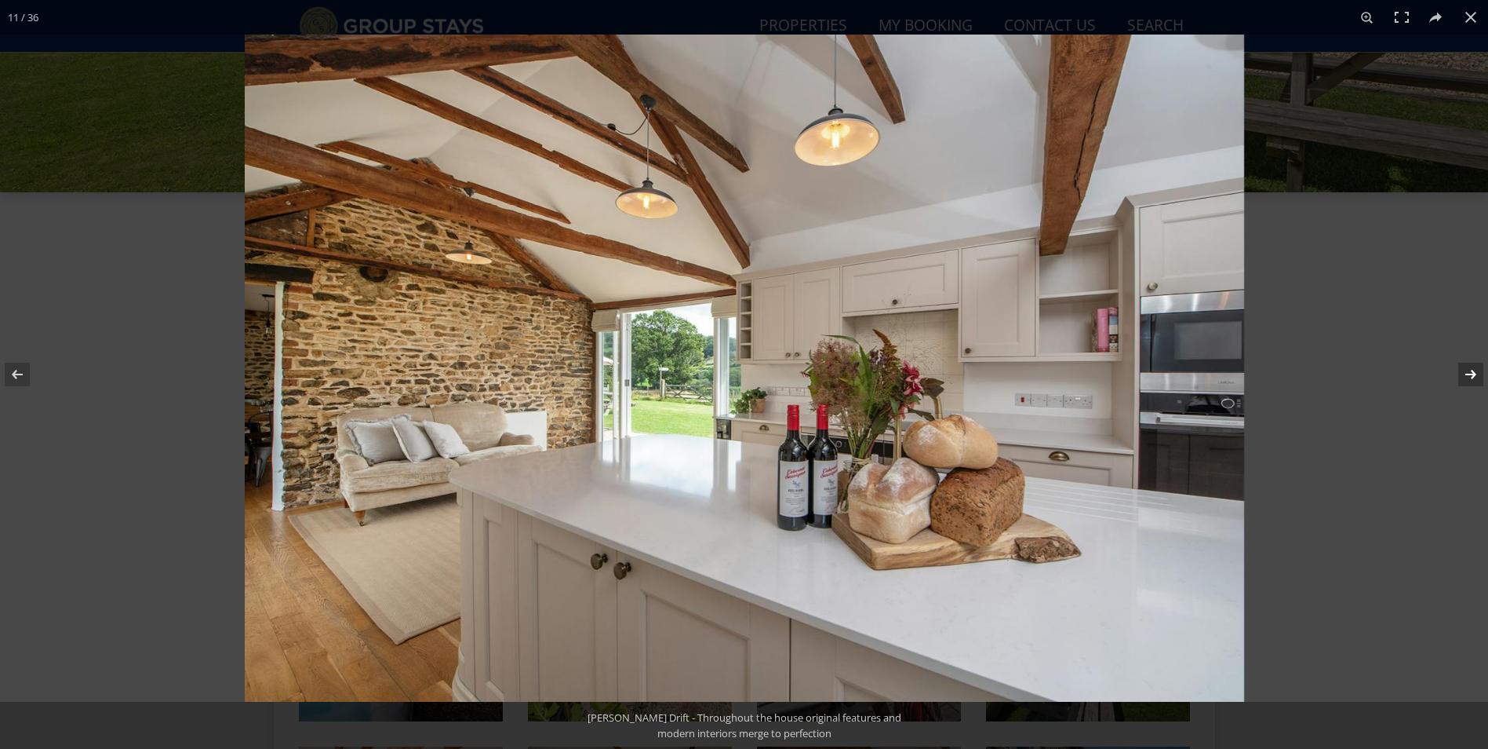
click at [1473, 377] on button at bounding box center [1460, 374] width 55 height 78
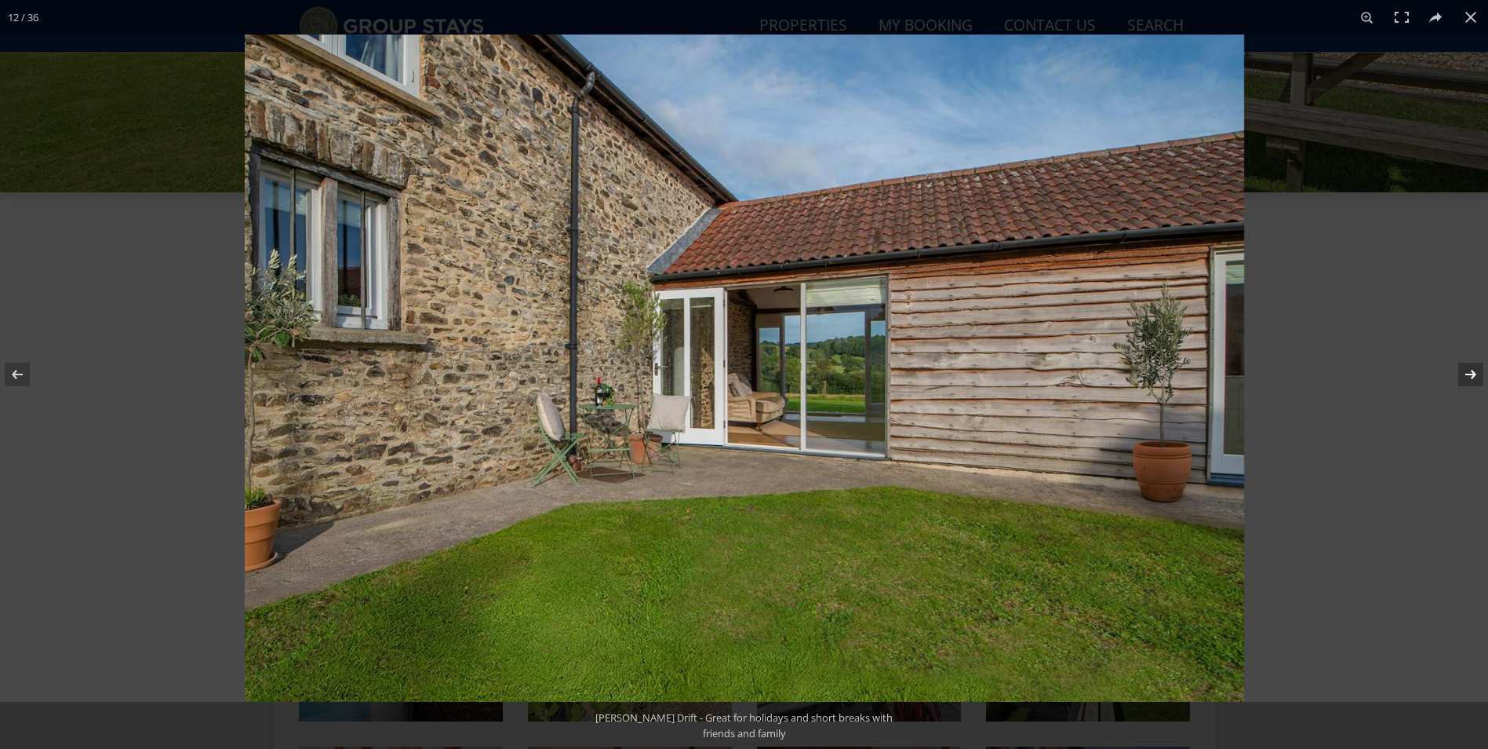
click at [1473, 377] on button at bounding box center [1460, 374] width 55 height 78
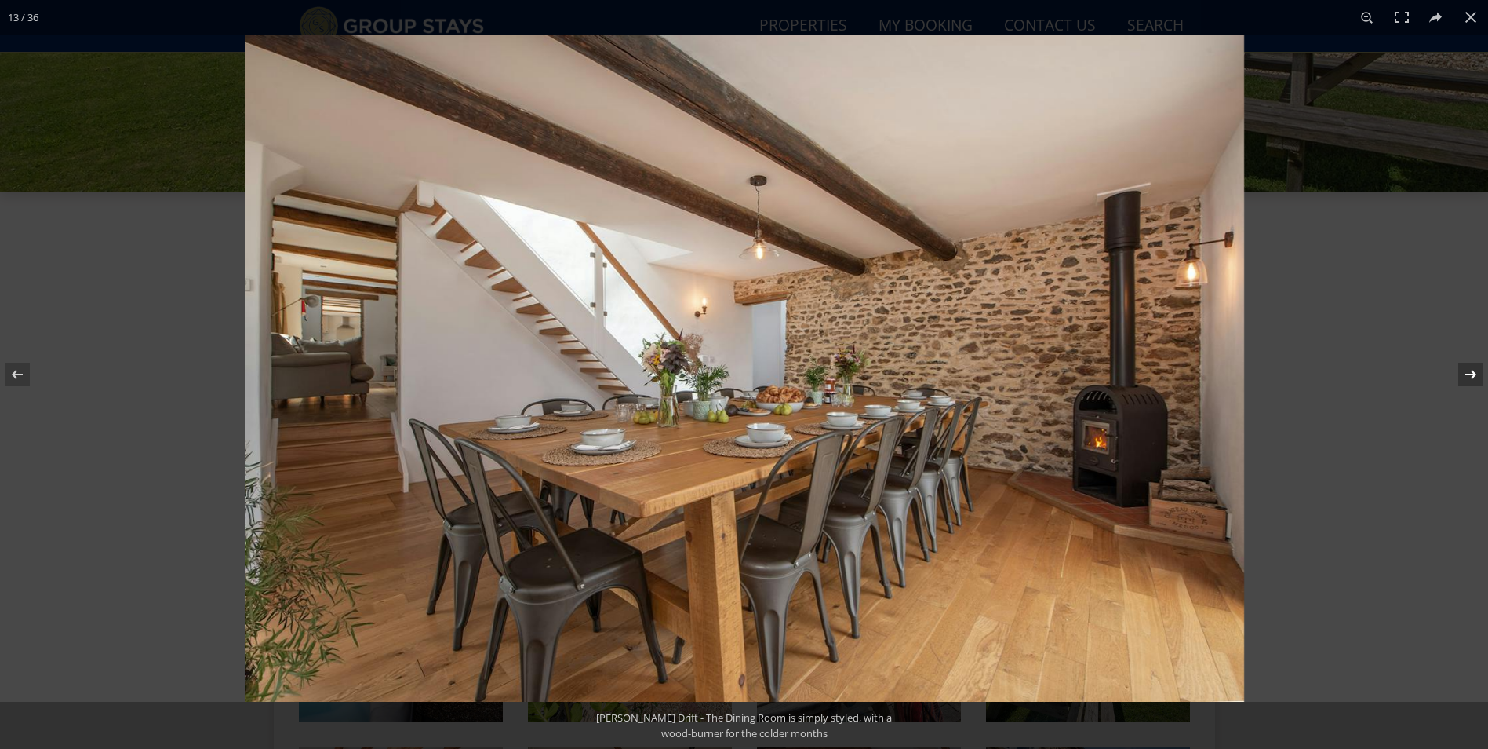
click at [1473, 377] on button at bounding box center [1460, 374] width 55 height 78
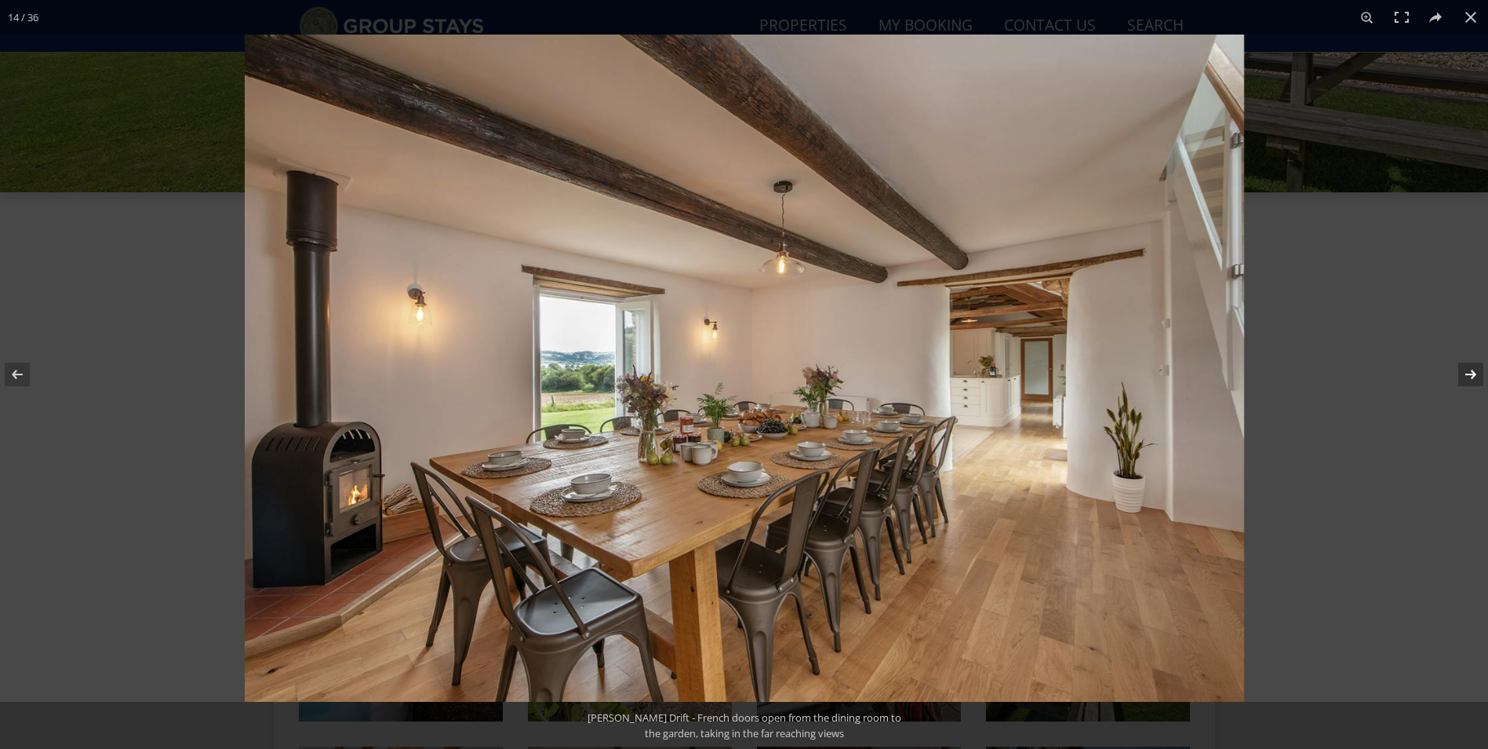
click at [1473, 377] on button at bounding box center [1460, 374] width 55 height 78
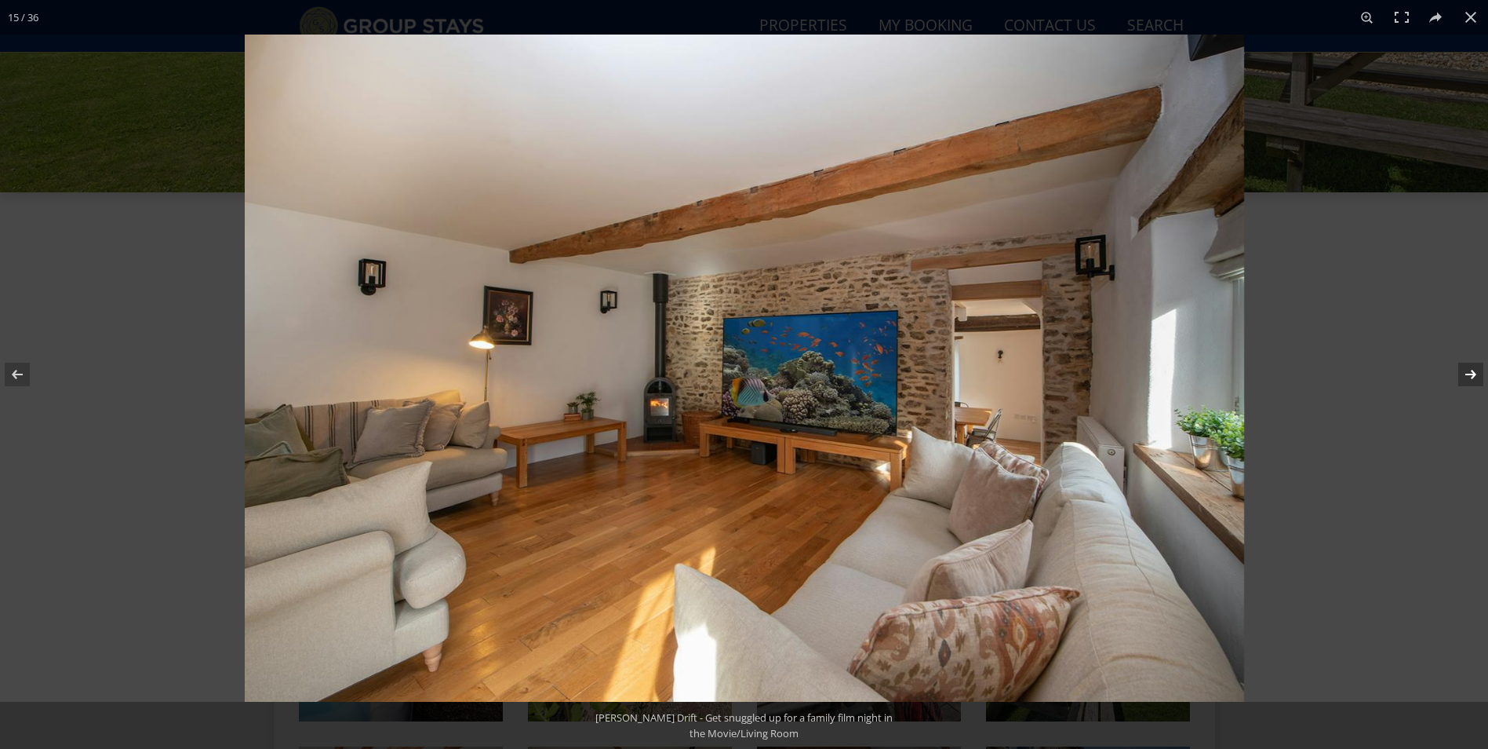
click at [1473, 377] on button at bounding box center [1460, 374] width 55 height 78
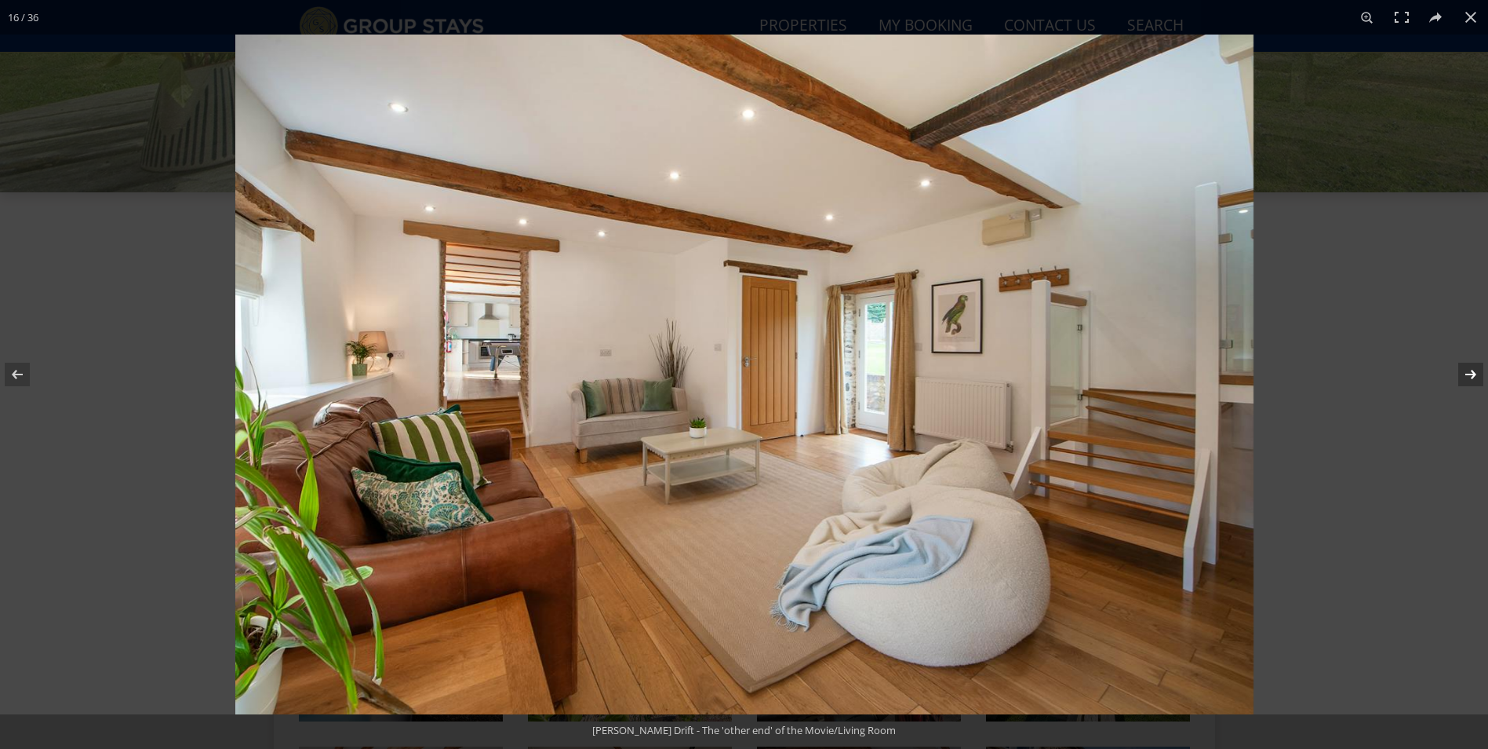
click at [1473, 377] on button at bounding box center [1460, 374] width 55 height 78
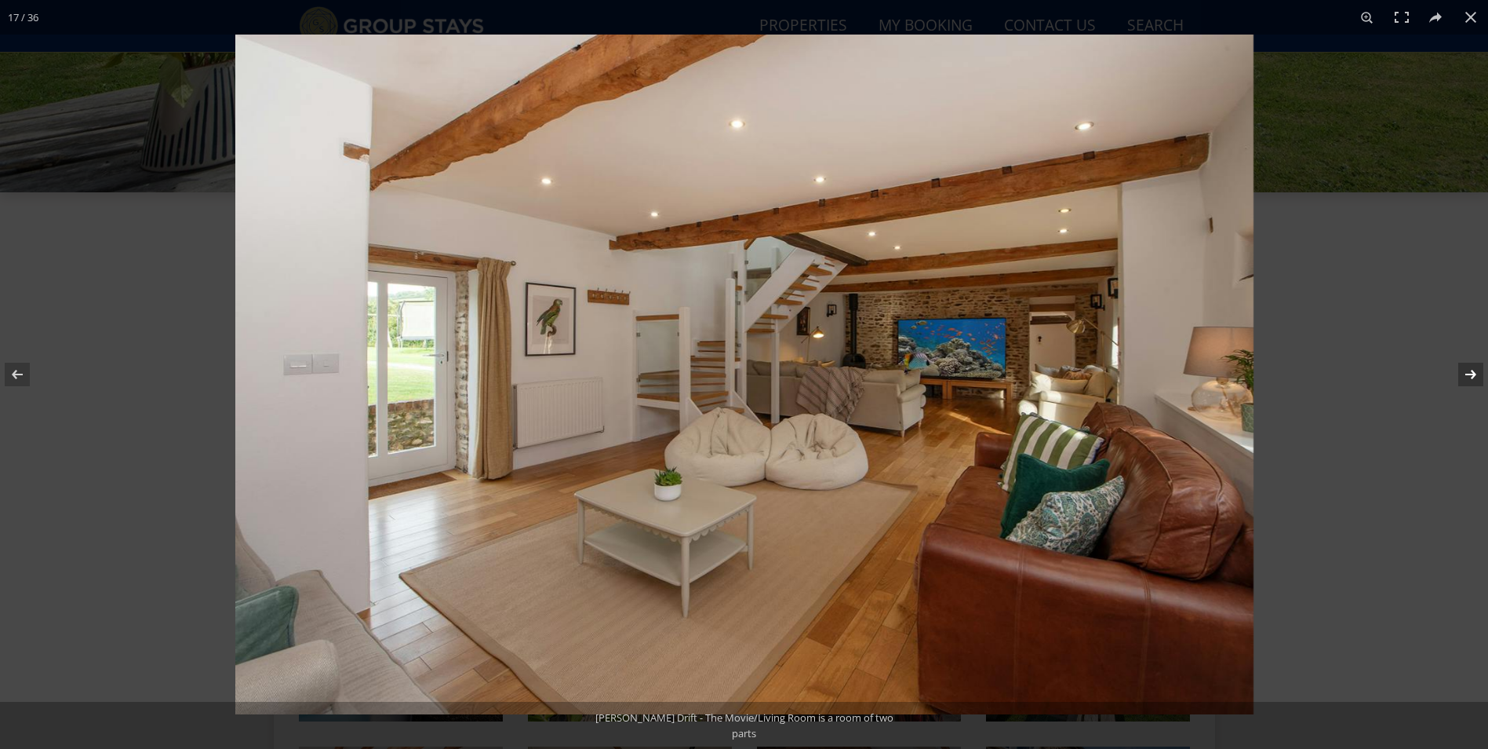
click at [1473, 377] on button at bounding box center [1460, 374] width 55 height 78
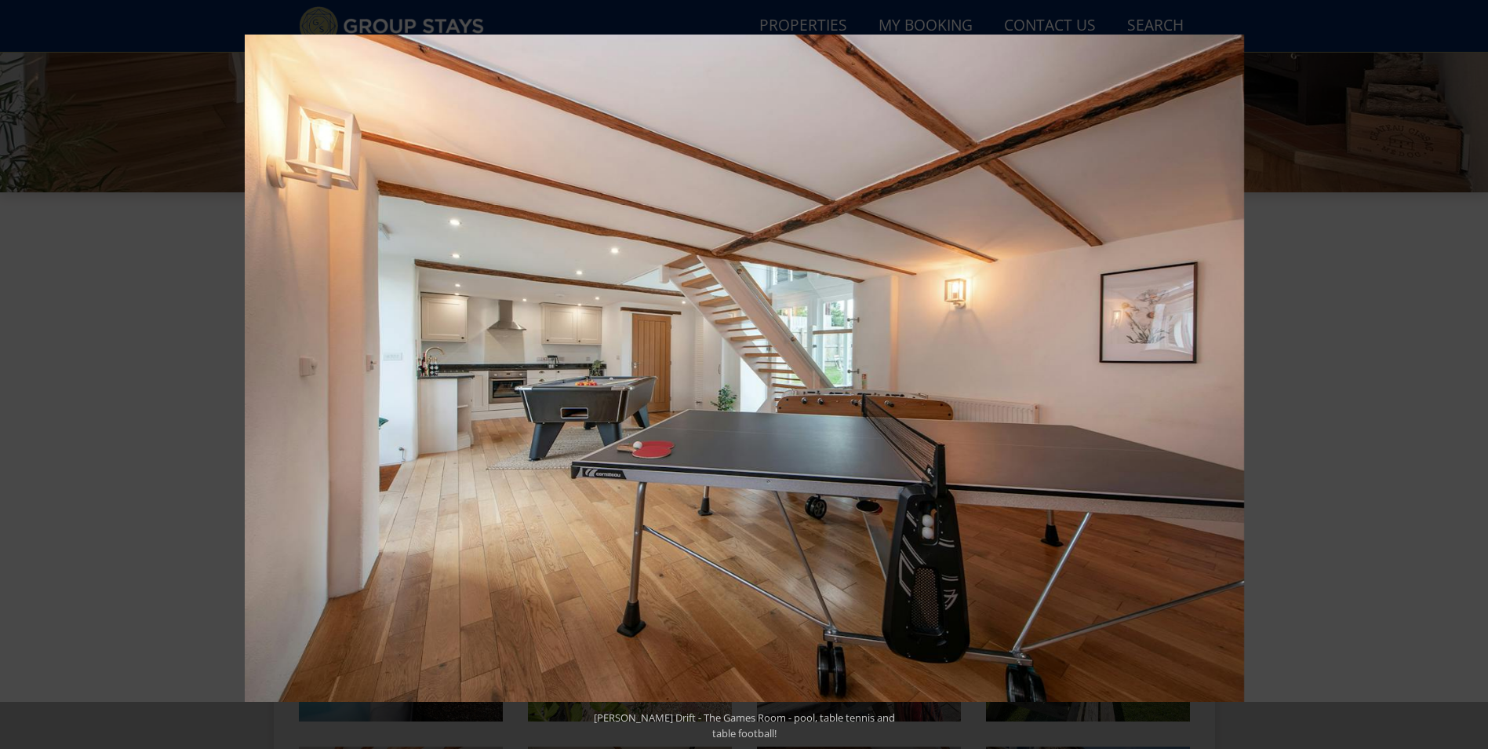
click at [1473, 377] on button at bounding box center [1460, 374] width 55 height 78
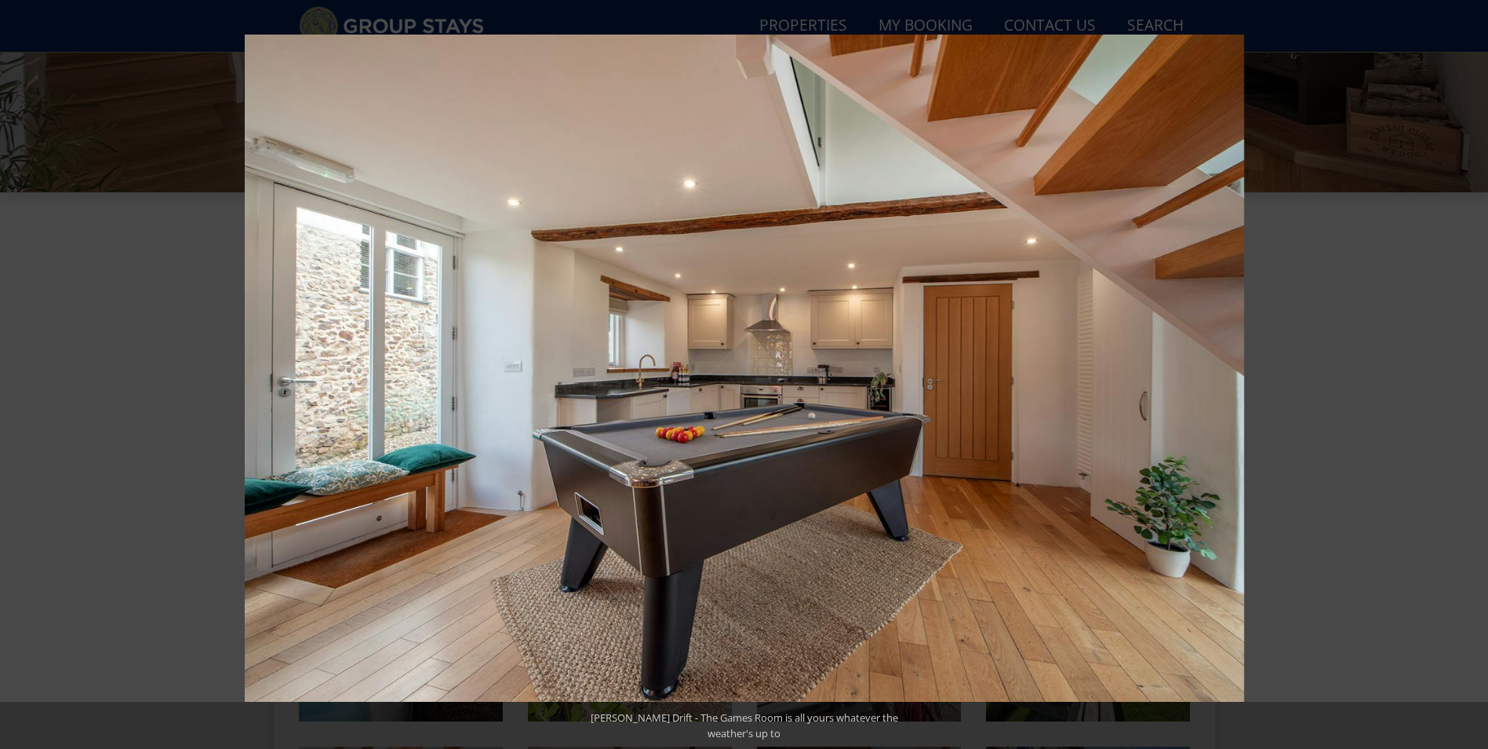
click at [1473, 377] on button at bounding box center [1460, 374] width 55 height 78
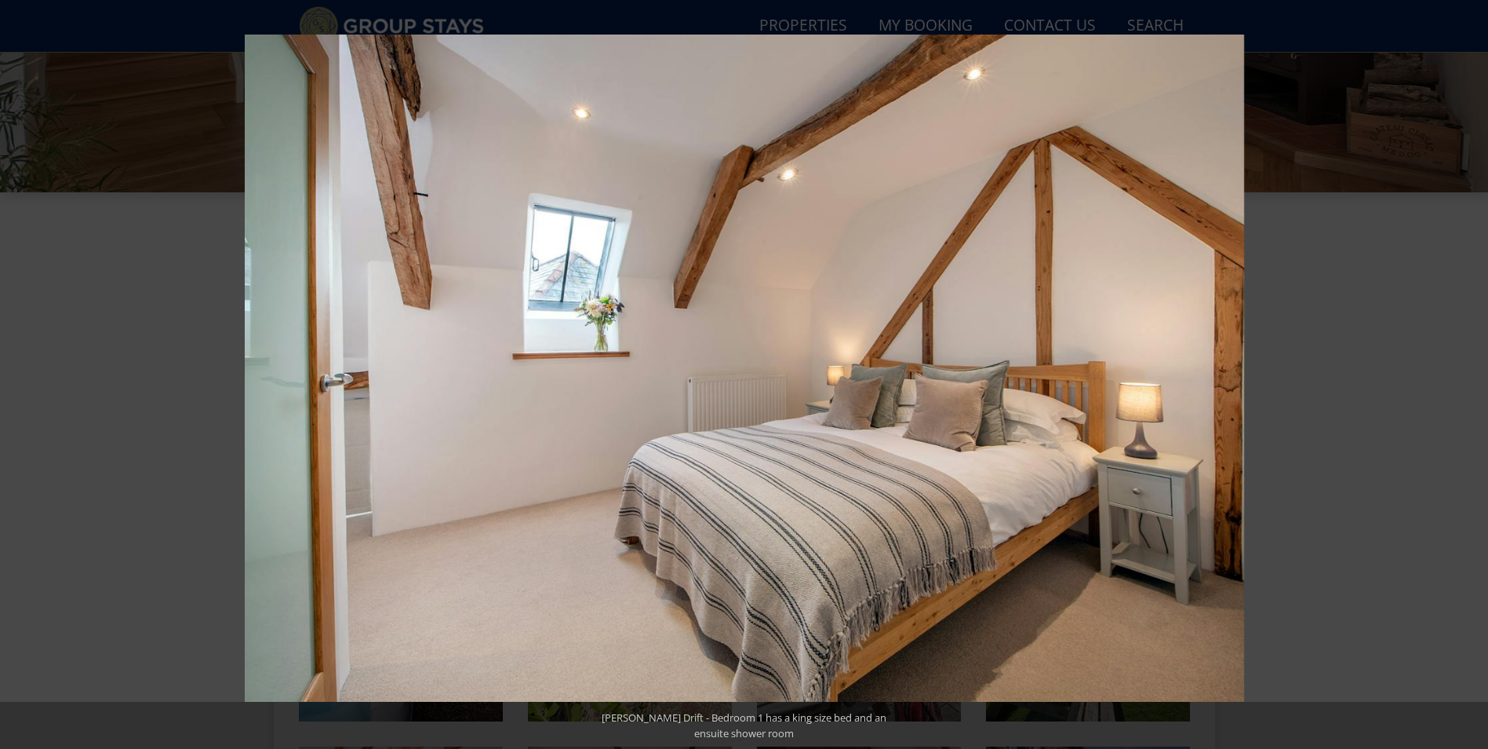
click at [1473, 377] on button at bounding box center [1460, 374] width 55 height 78
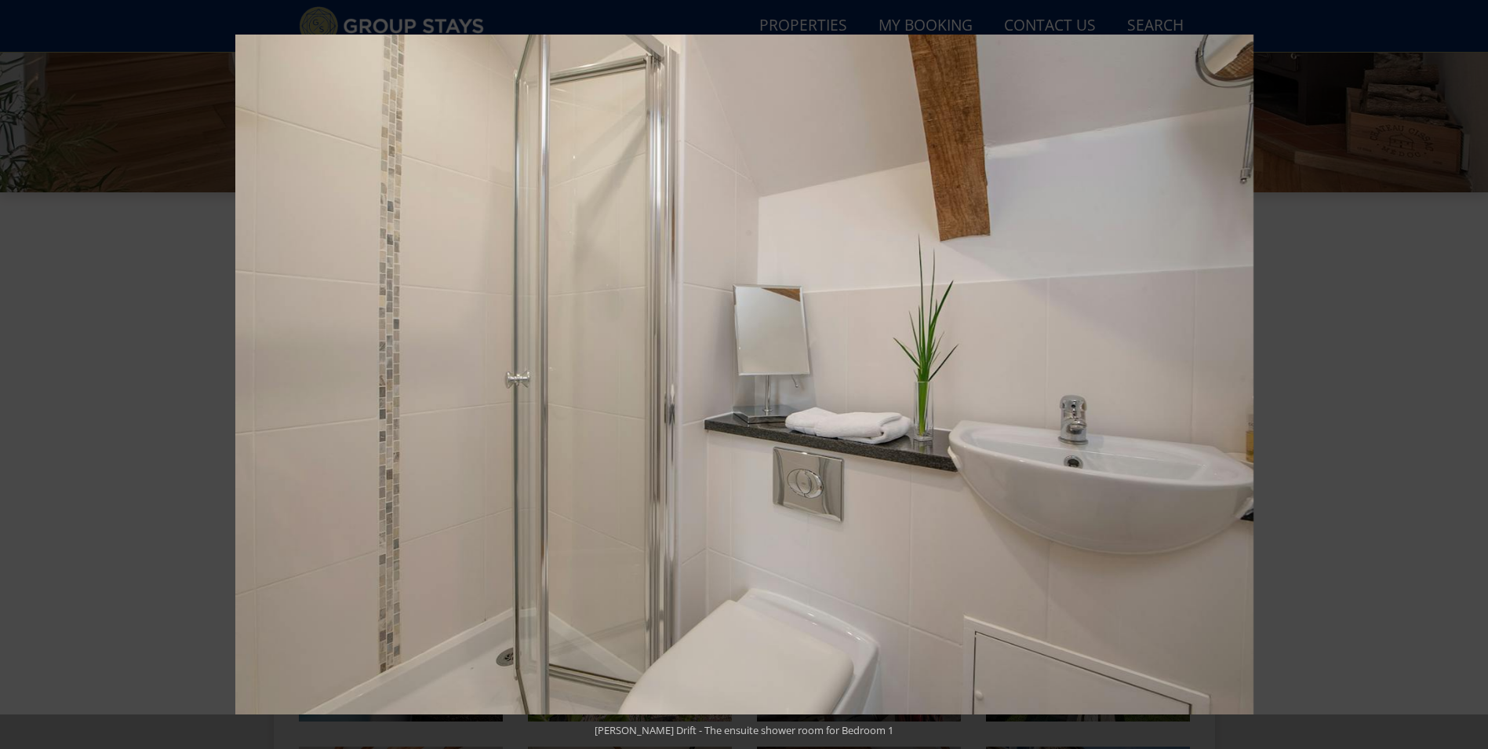
click at [1473, 377] on button at bounding box center [1460, 374] width 55 height 78
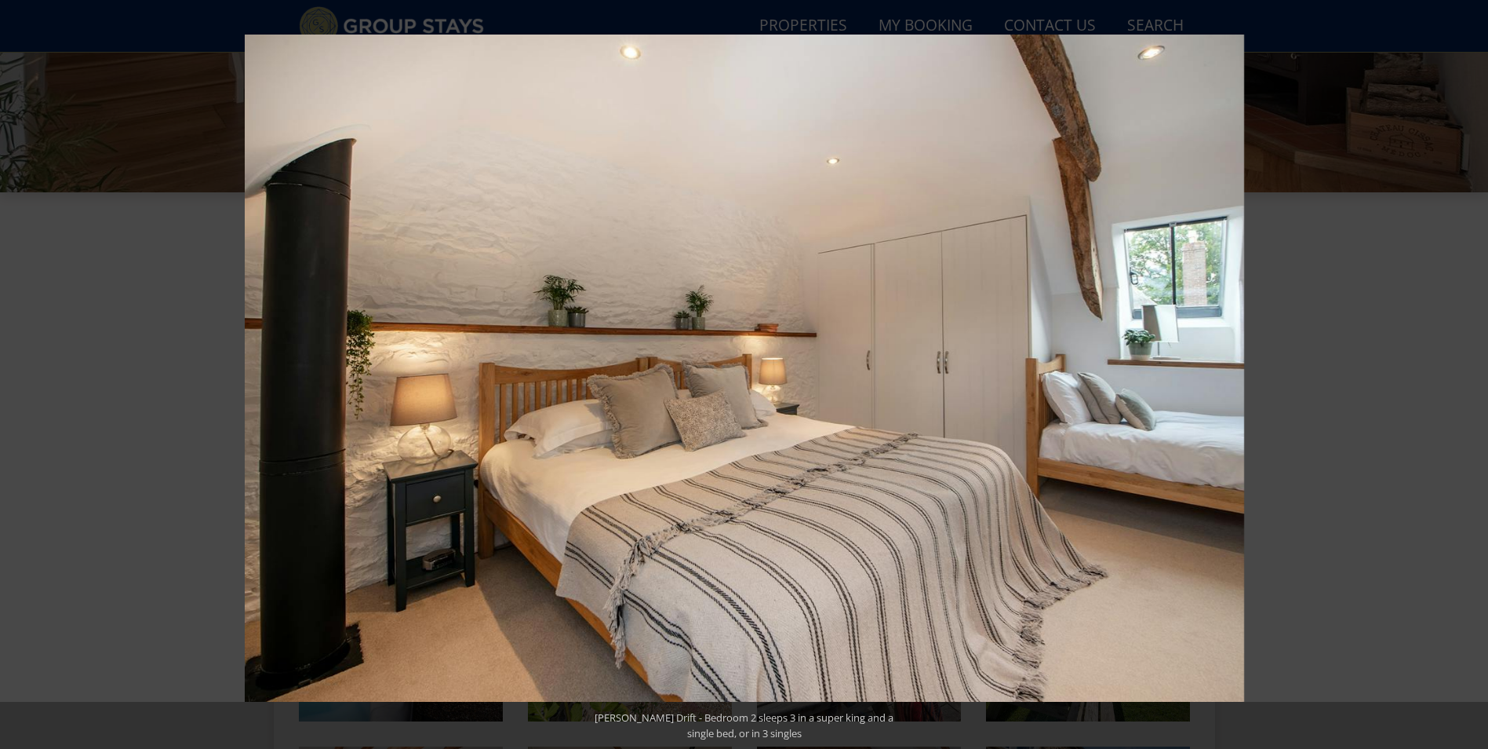
click at [1473, 377] on button at bounding box center [1460, 374] width 55 height 78
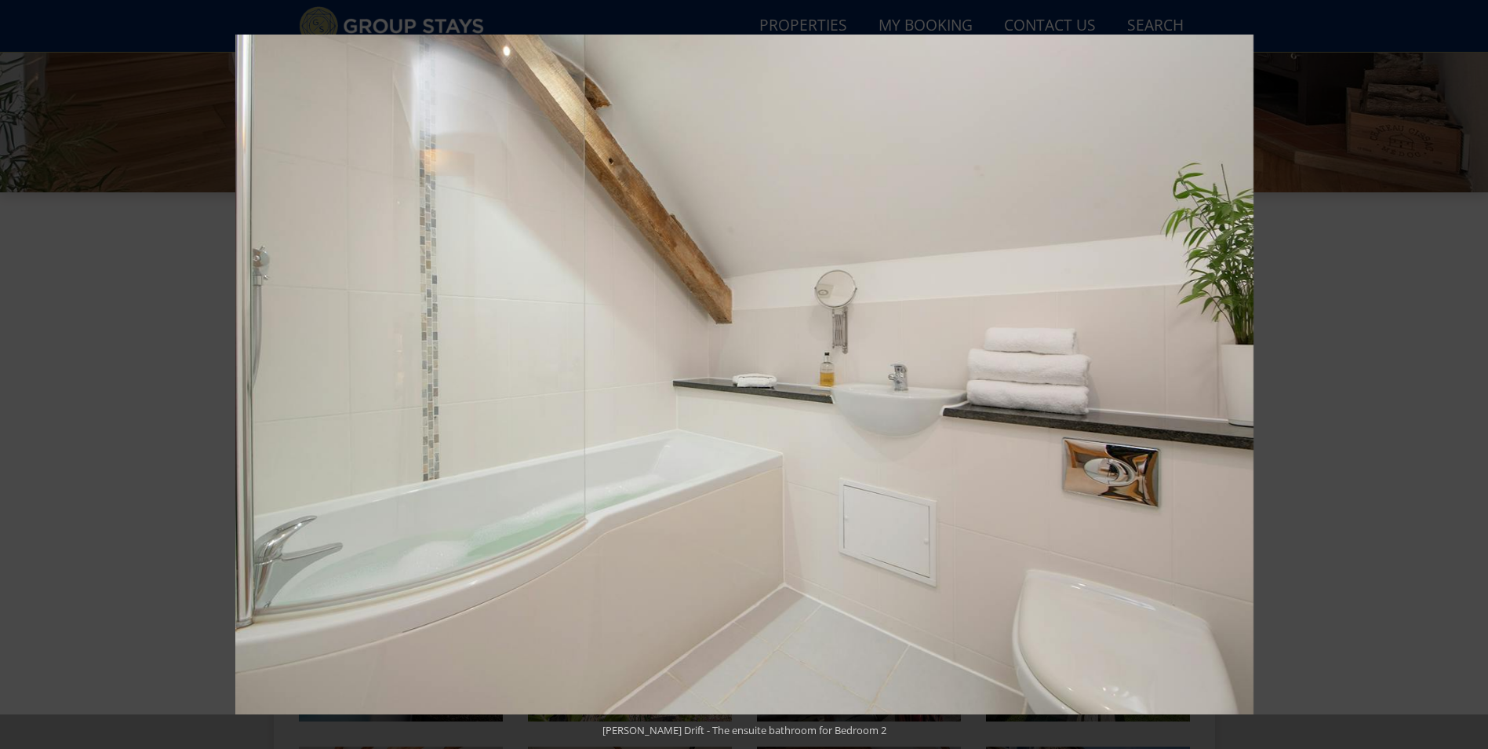
click at [1473, 377] on button at bounding box center [1460, 374] width 55 height 78
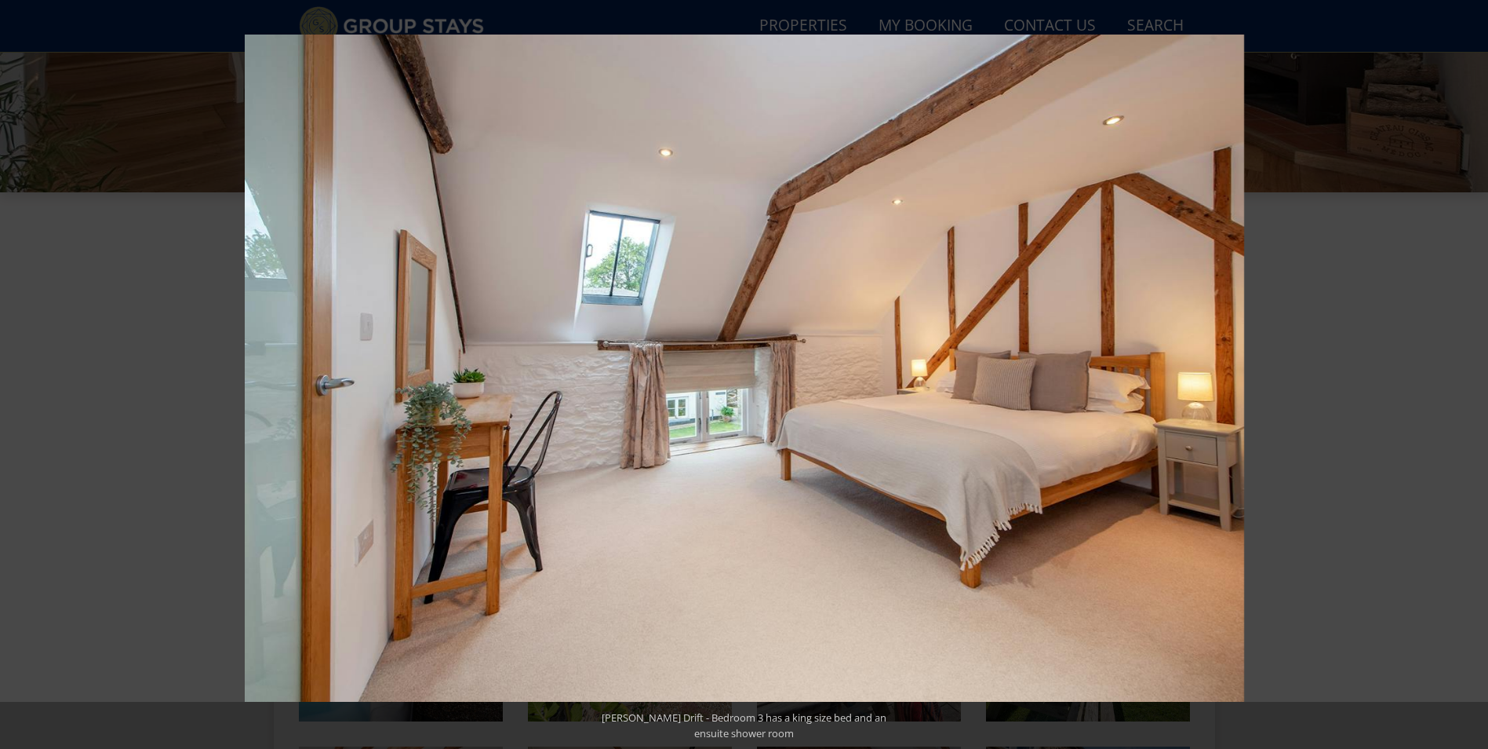
click at [1473, 377] on button at bounding box center [1460, 374] width 55 height 78
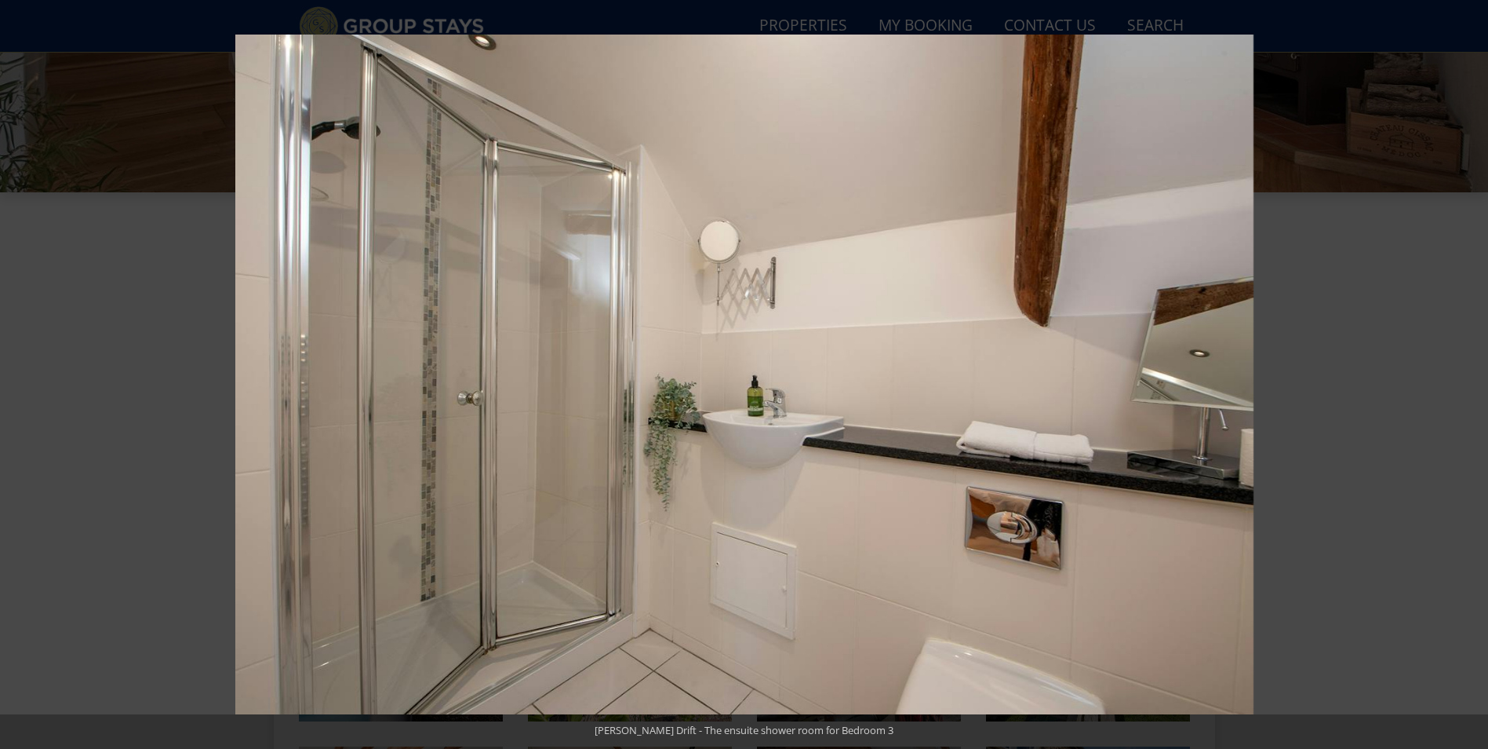
click at [1473, 377] on button at bounding box center [1460, 374] width 55 height 78
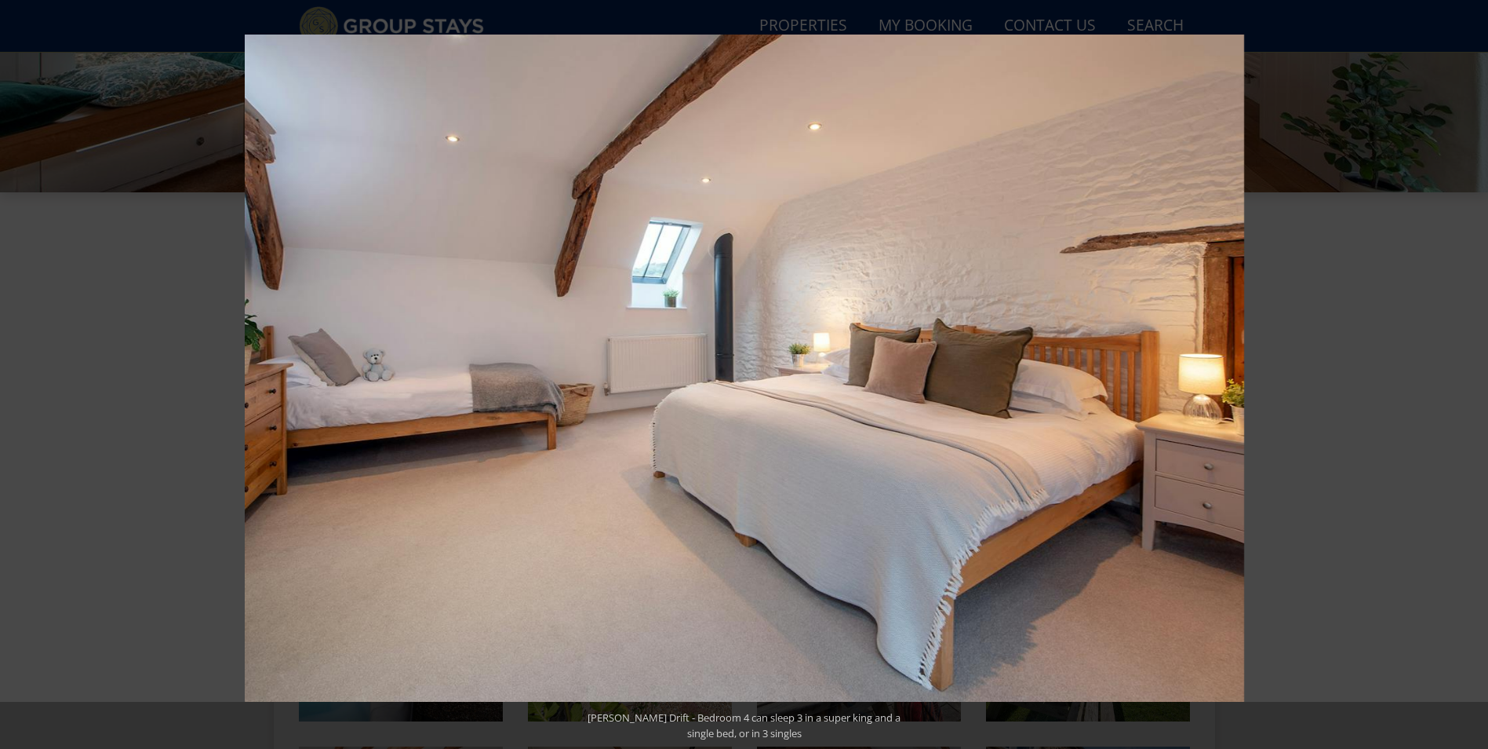
click at [1473, 377] on button at bounding box center [1460, 374] width 55 height 78
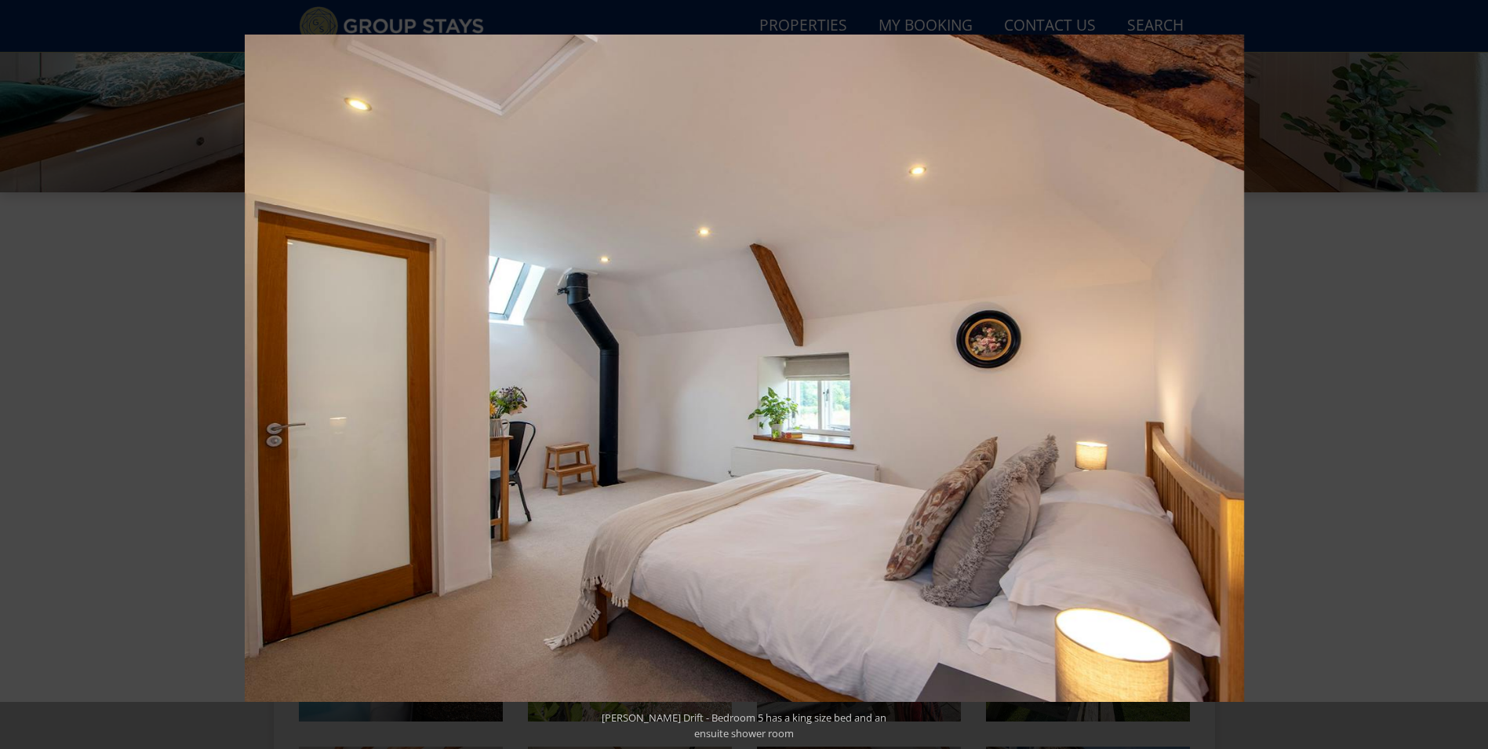
click at [1473, 377] on button at bounding box center [1460, 374] width 55 height 78
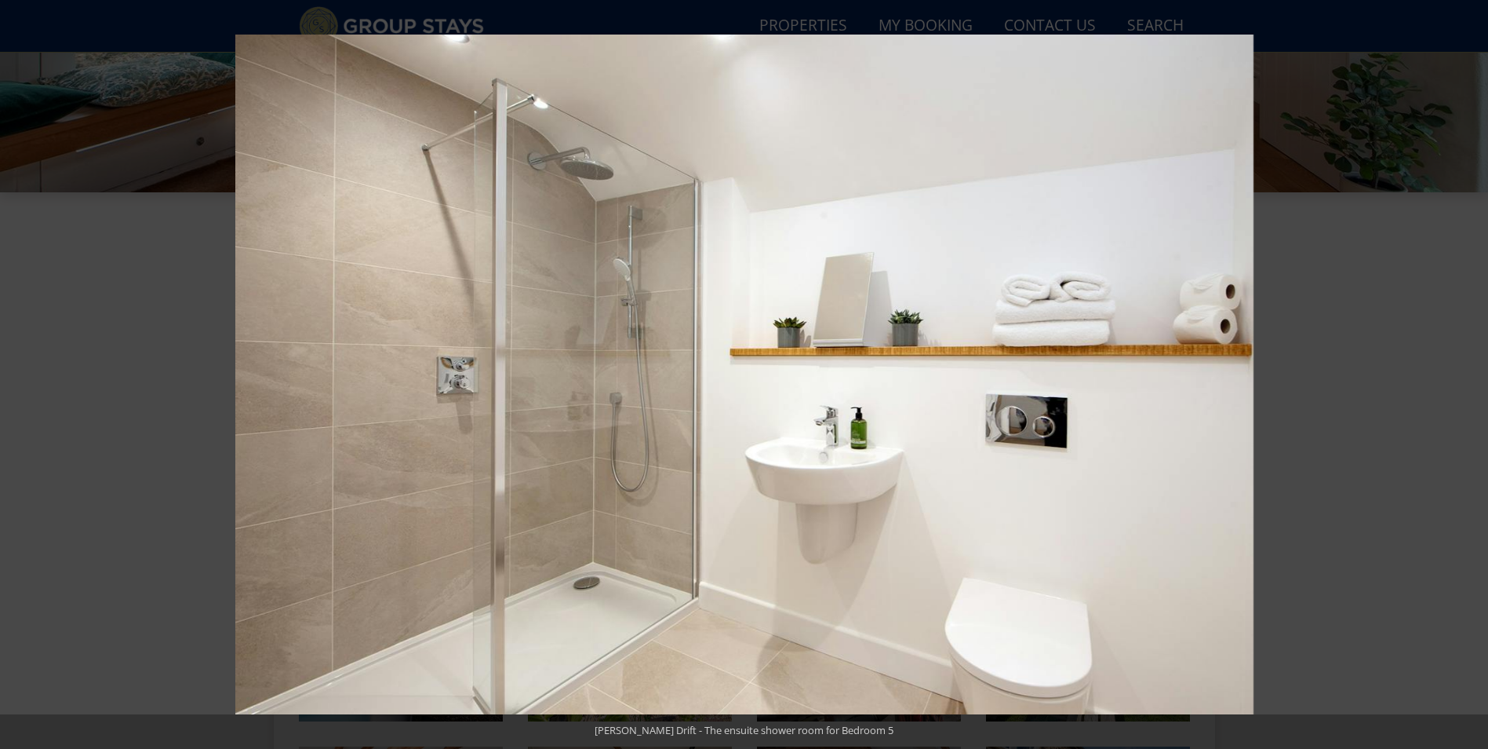
click at [1473, 377] on button at bounding box center [1460, 374] width 55 height 78
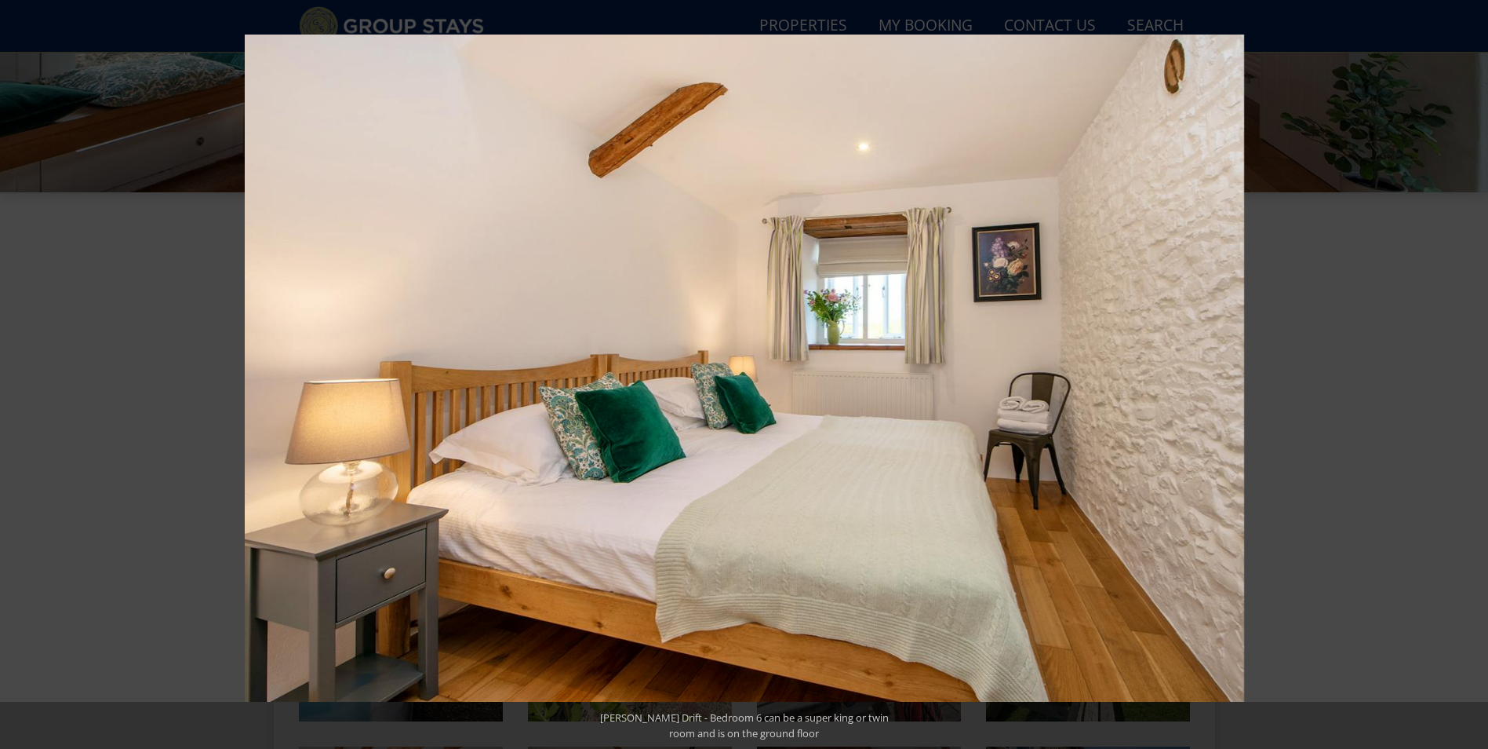
click at [1473, 377] on button at bounding box center [1460, 374] width 55 height 78
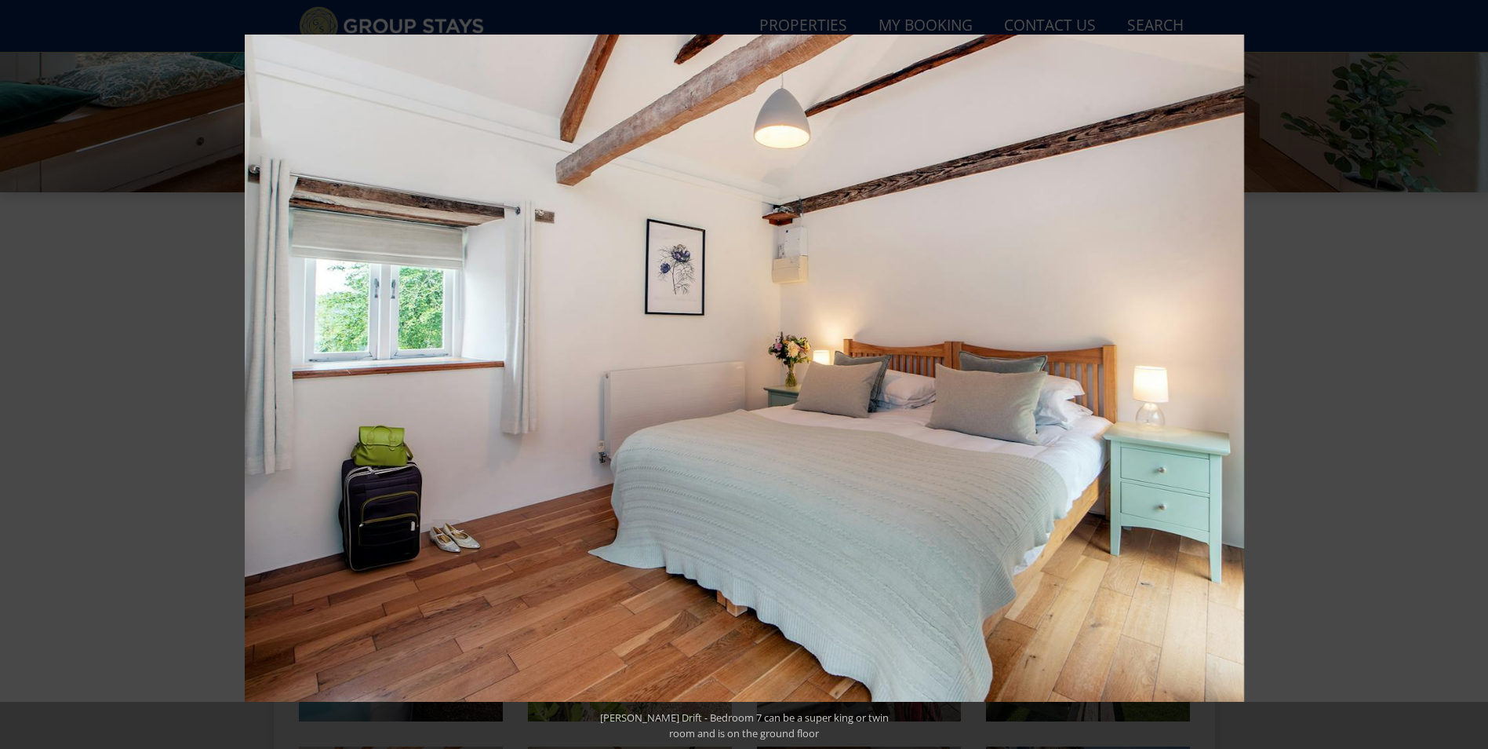
click at [1473, 377] on button at bounding box center [1460, 374] width 55 height 78
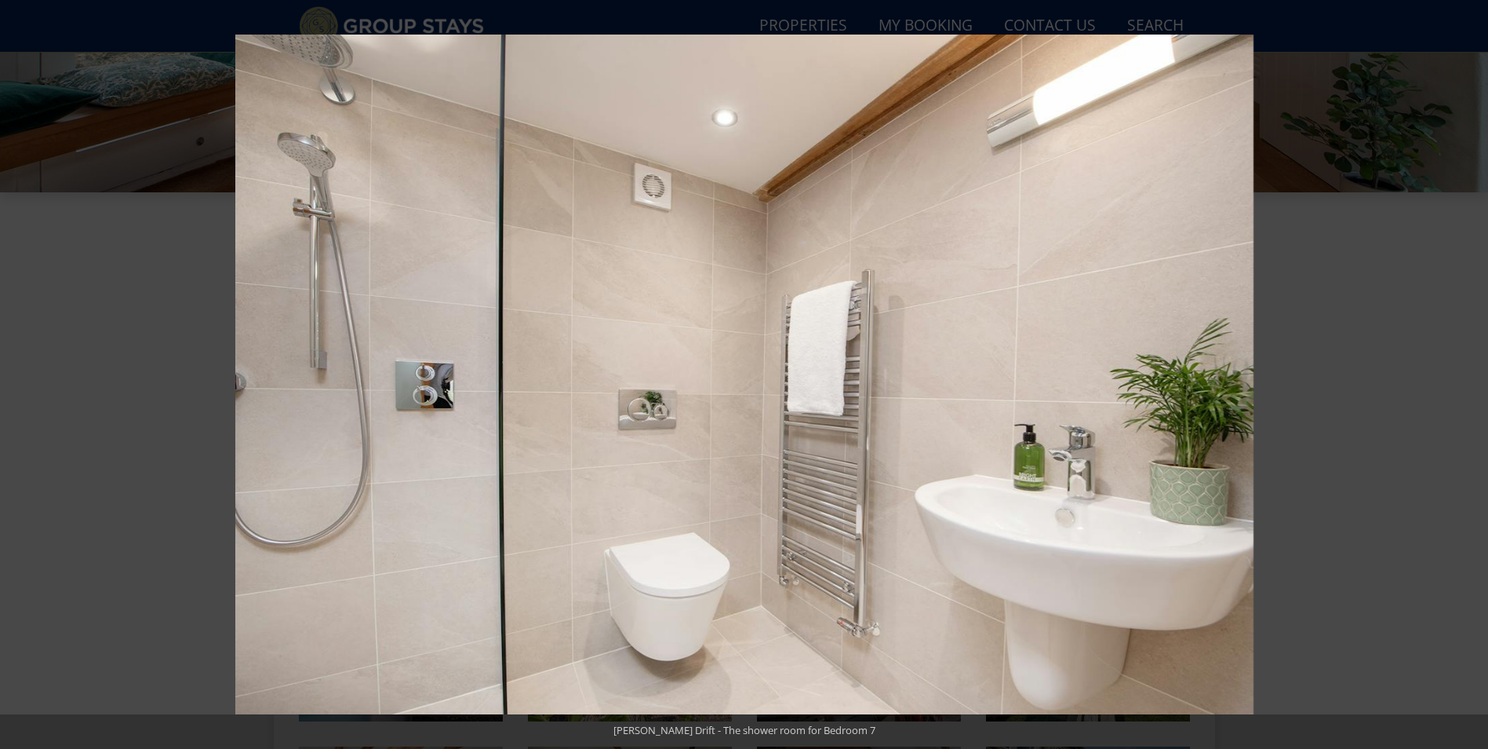
click at [1473, 377] on button at bounding box center [1460, 374] width 55 height 78
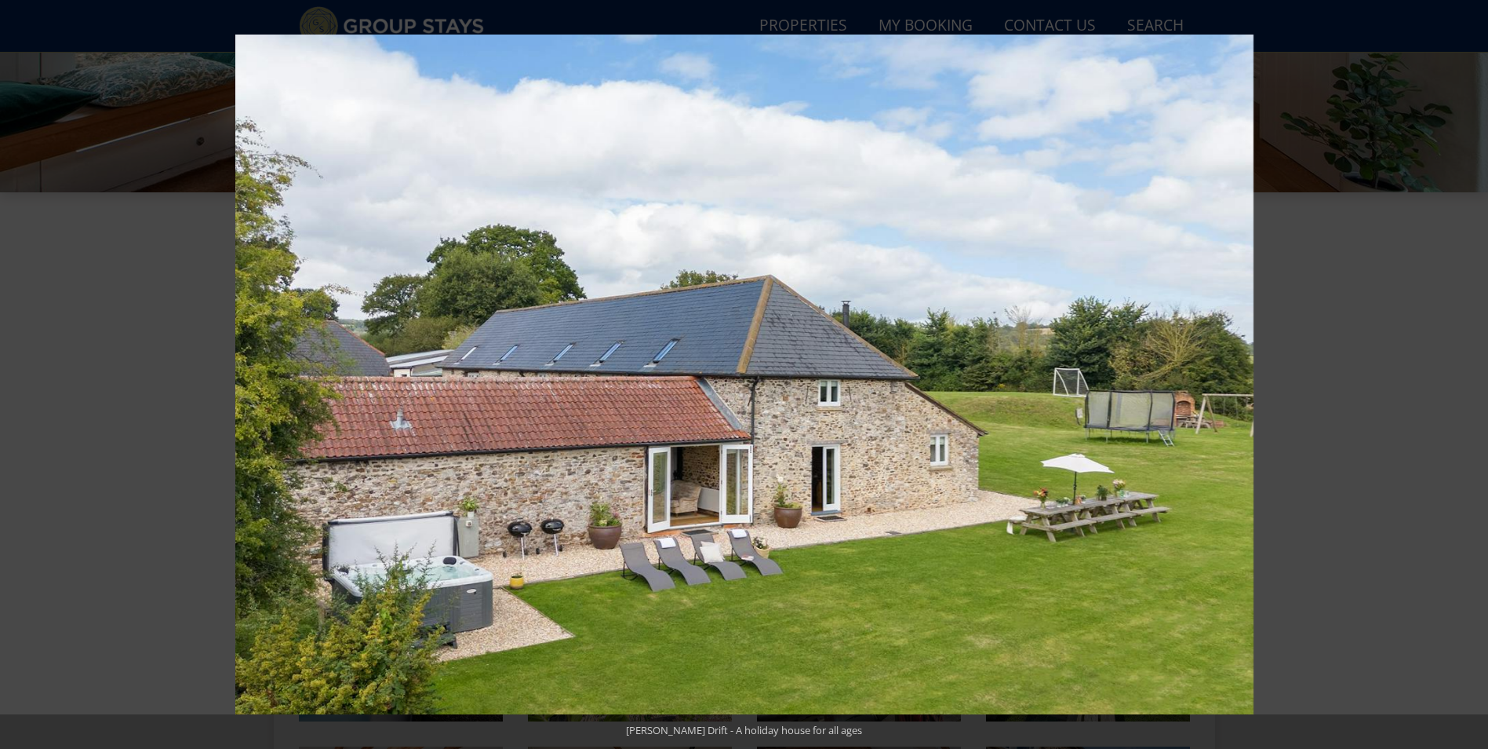
click at [1473, 377] on button at bounding box center [1460, 374] width 55 height 78
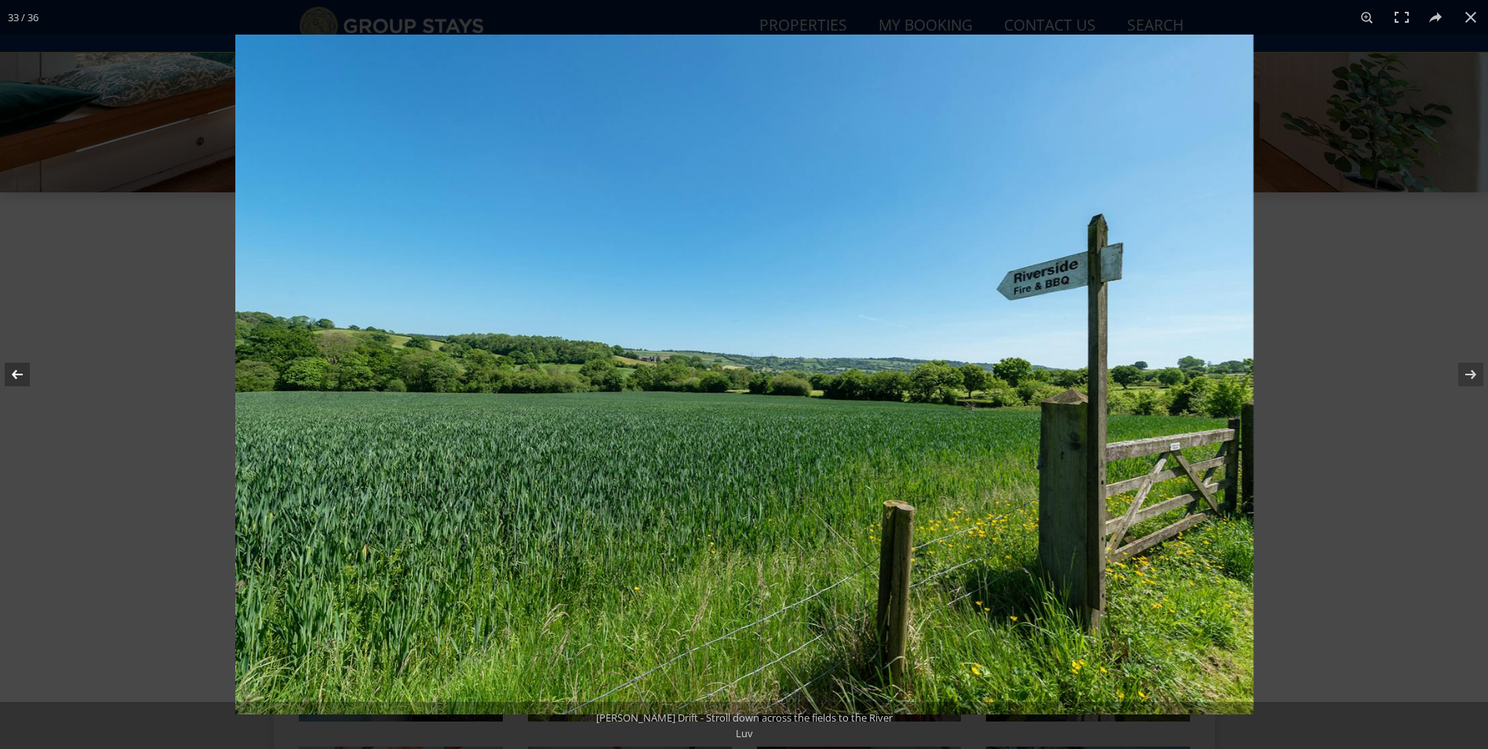
click at [24, 374] on button at bounding box center [27, 374] width 55 height 78
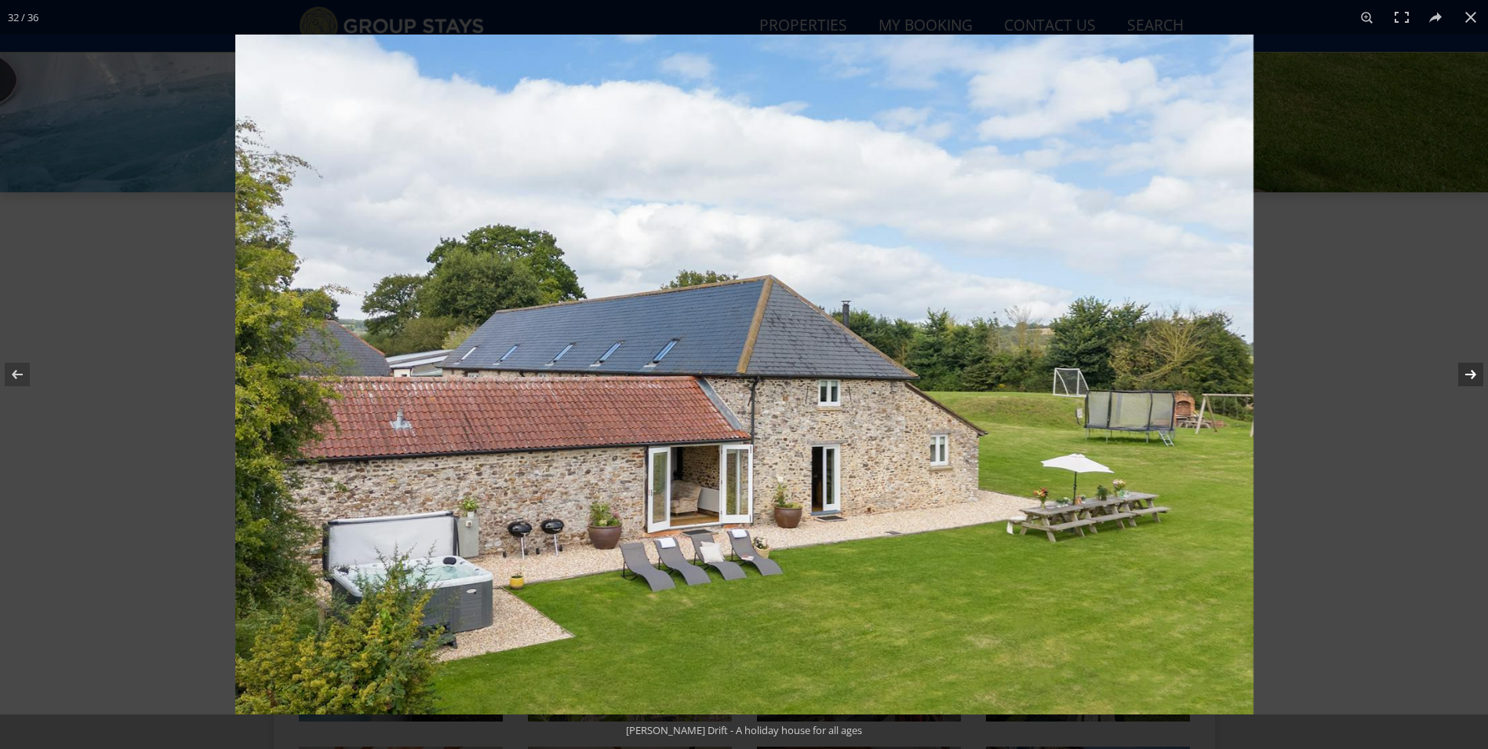
click at [1469, 379] on button at bounding box center [1460, 374] width 55 height 78
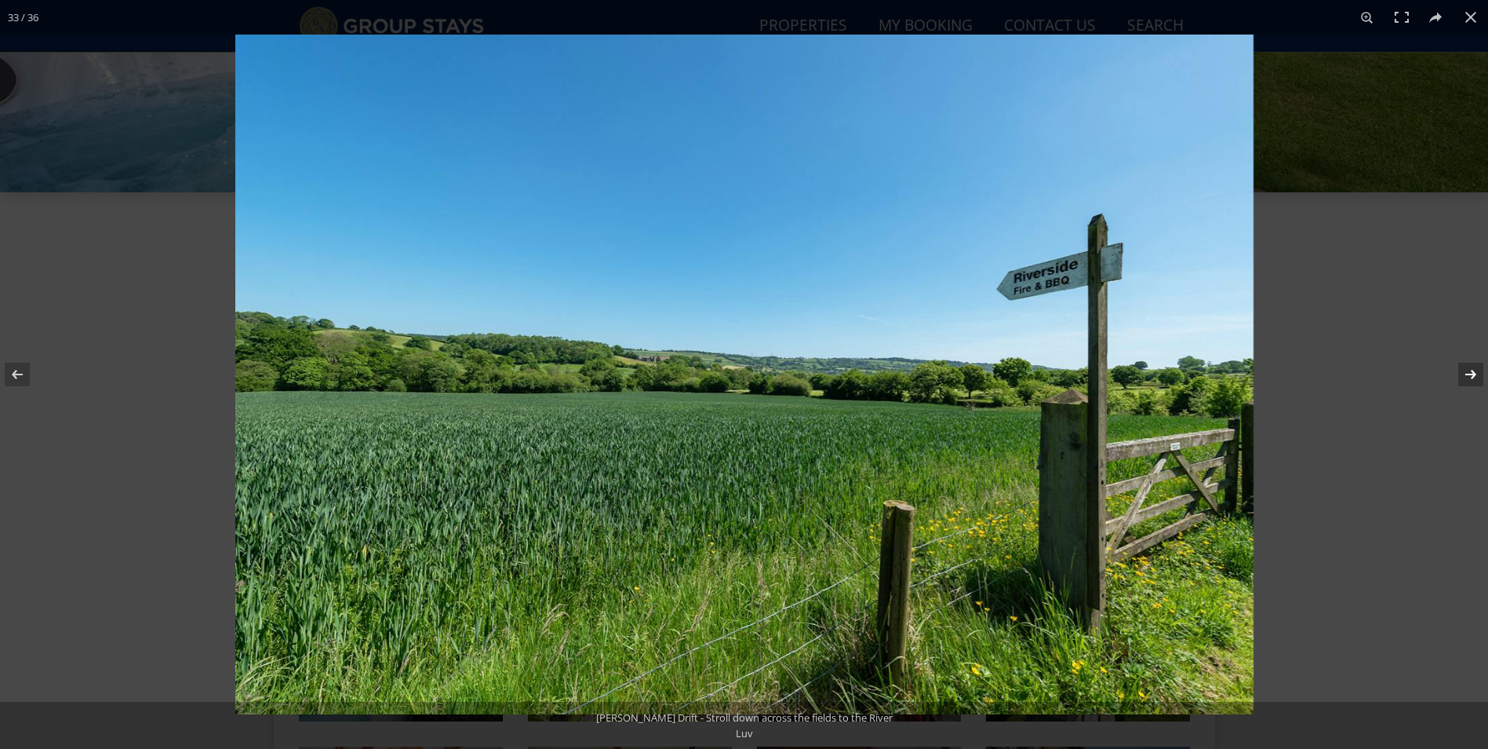
click at [1469, 379] on button at bounding box center [1460, 374] width 55 height 78
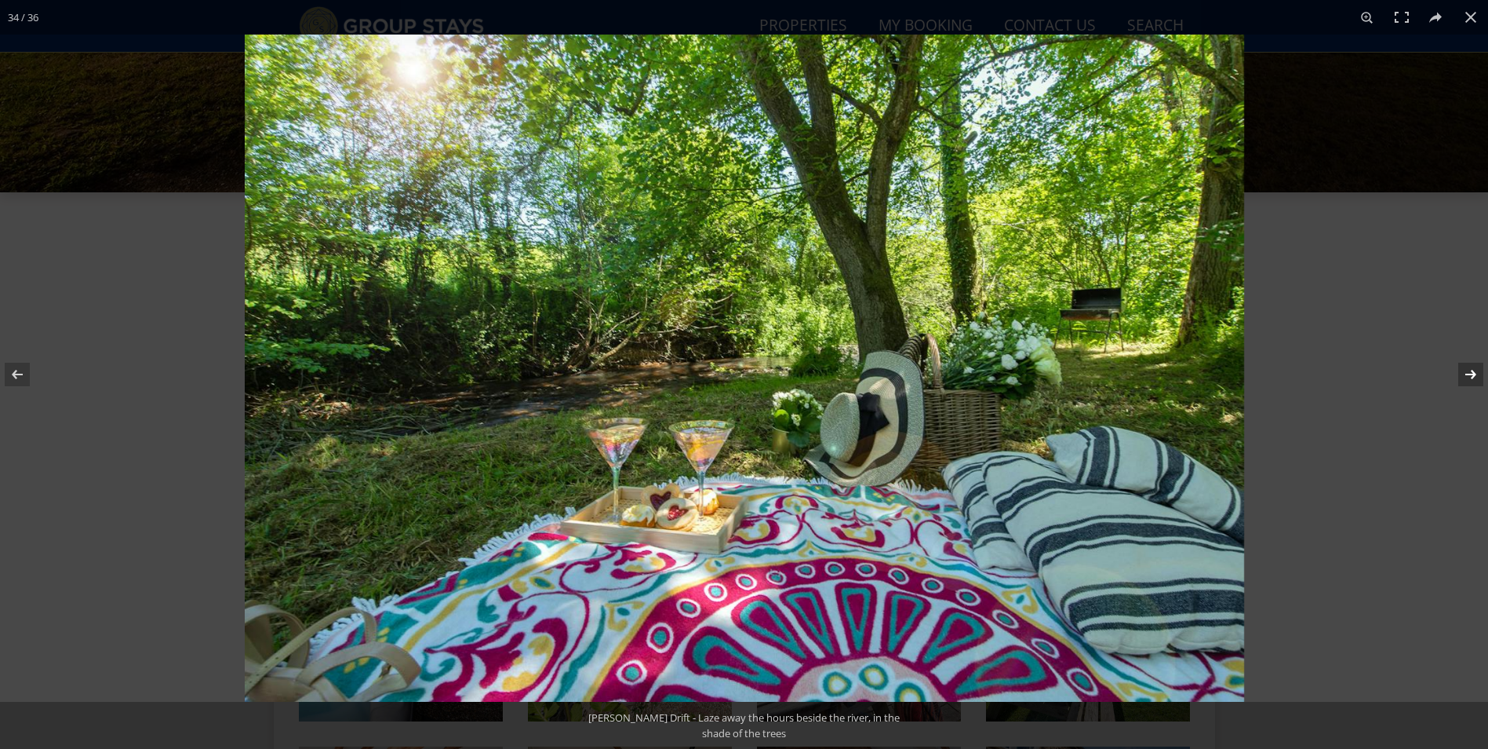
click at [1469, 379] on button at bounding box center [1460, 374] width 55 height 78
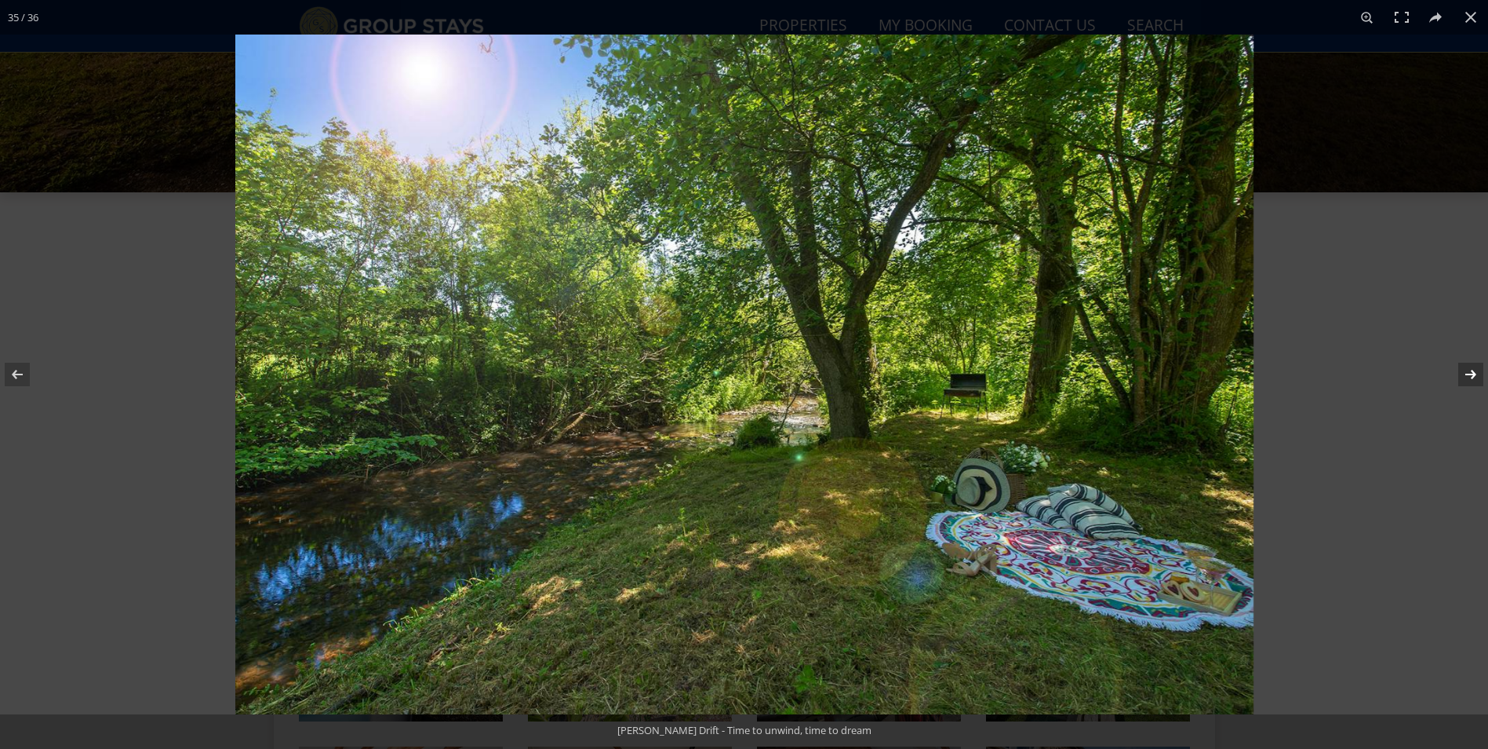
click at [1469, 379] on button at bounding box center [1460, 374] width 55 height 78
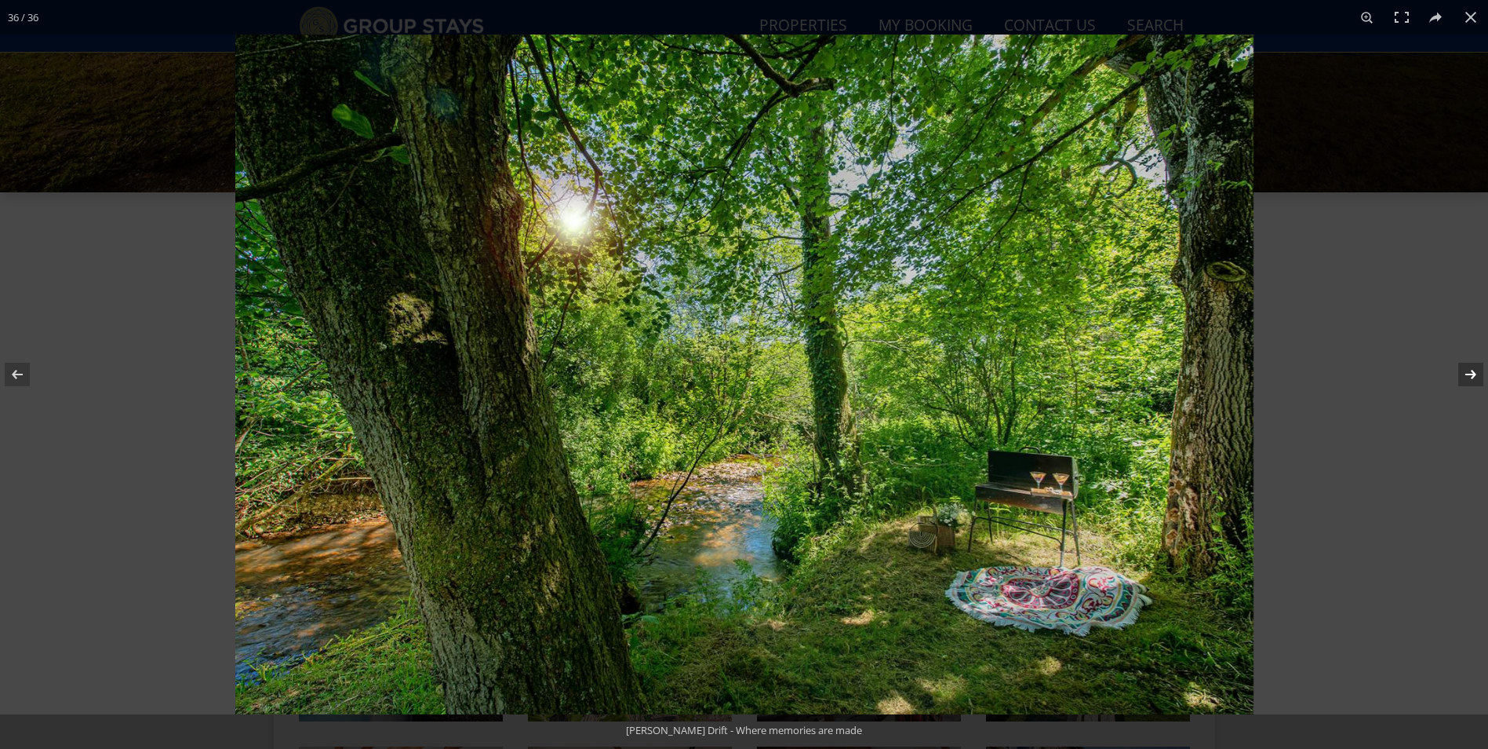
click at [1469, 379] on button at bounding box center [1460, 374] width 55 height 78
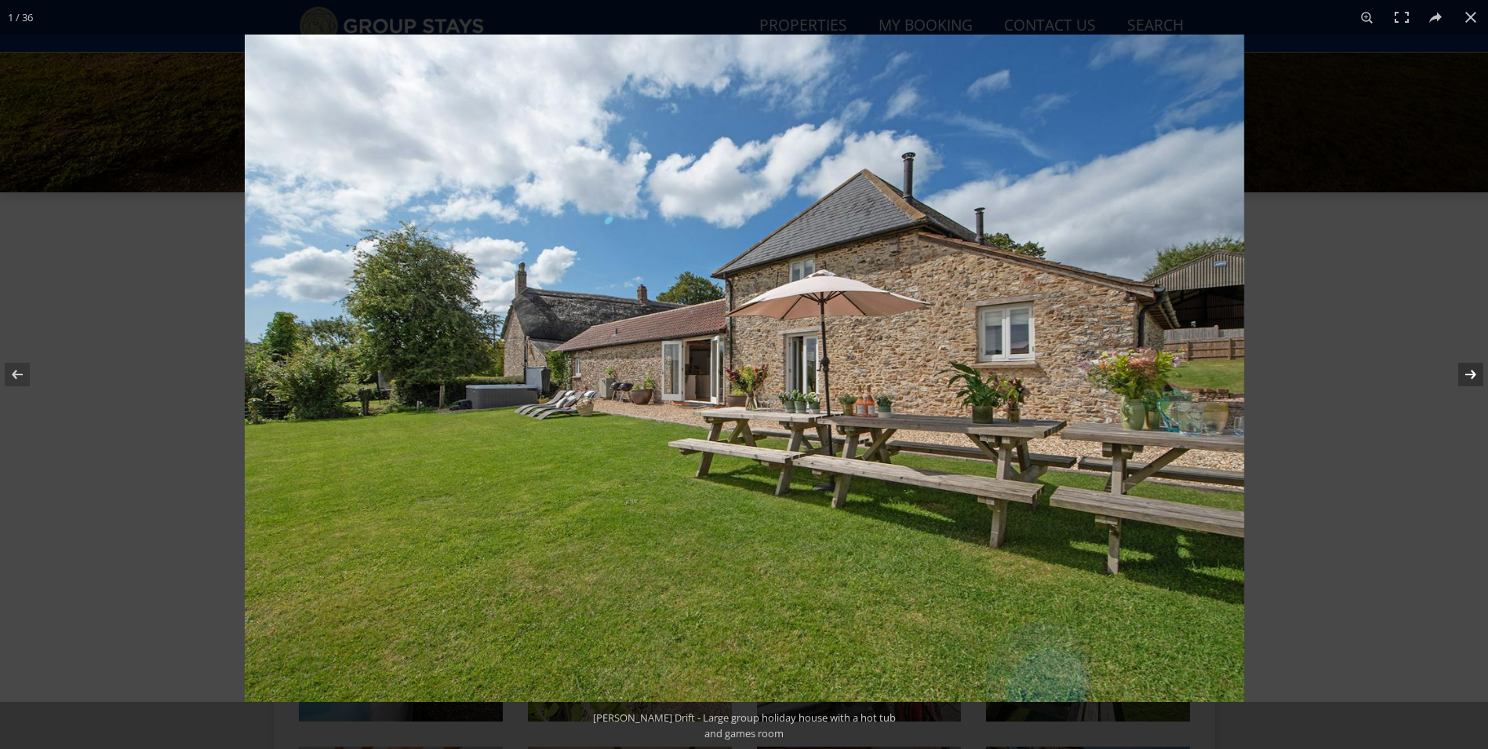
click at [1469, 379] on button at bounding box center [1460, 374] width 55 height 78
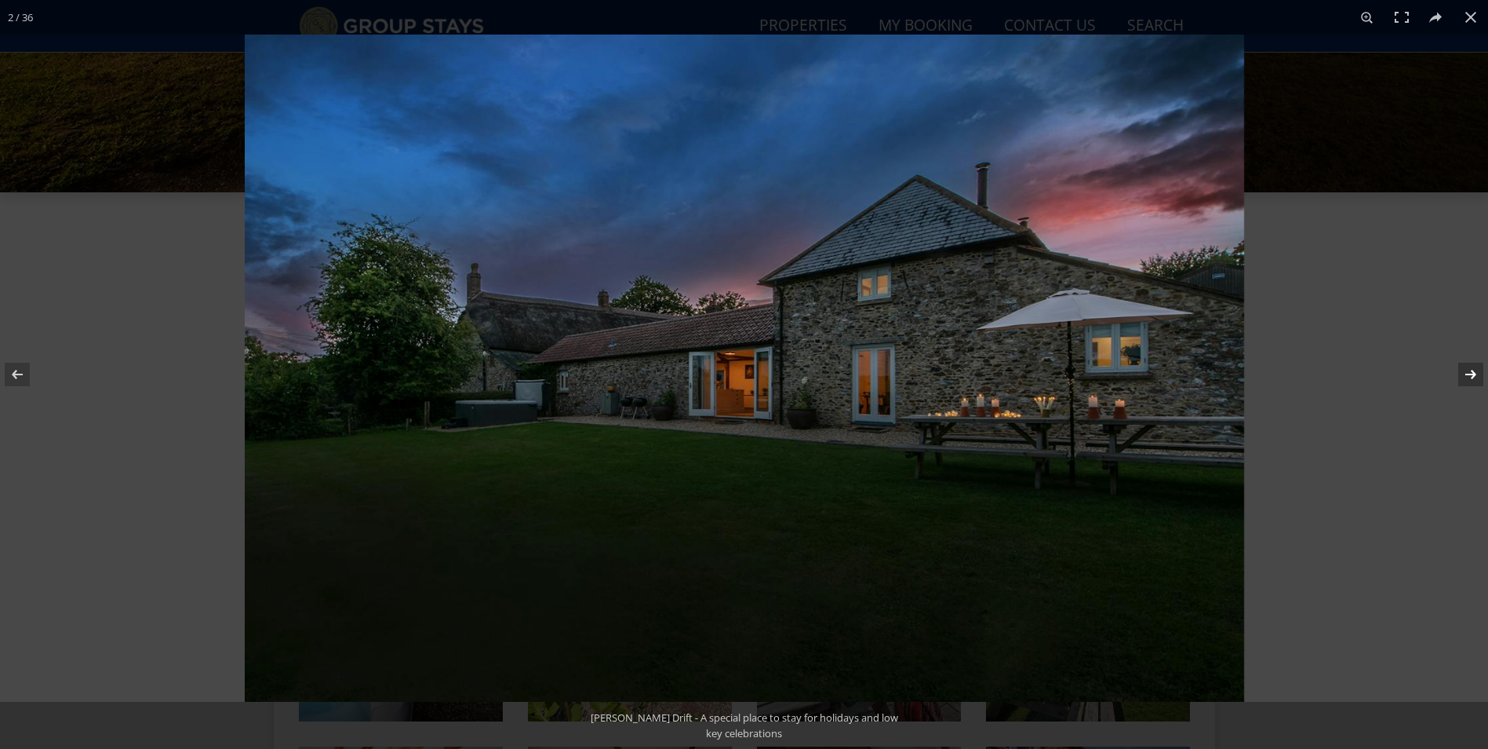
click at [1469, 379] on button at bounding box center [1460, 374] width 55 height 78
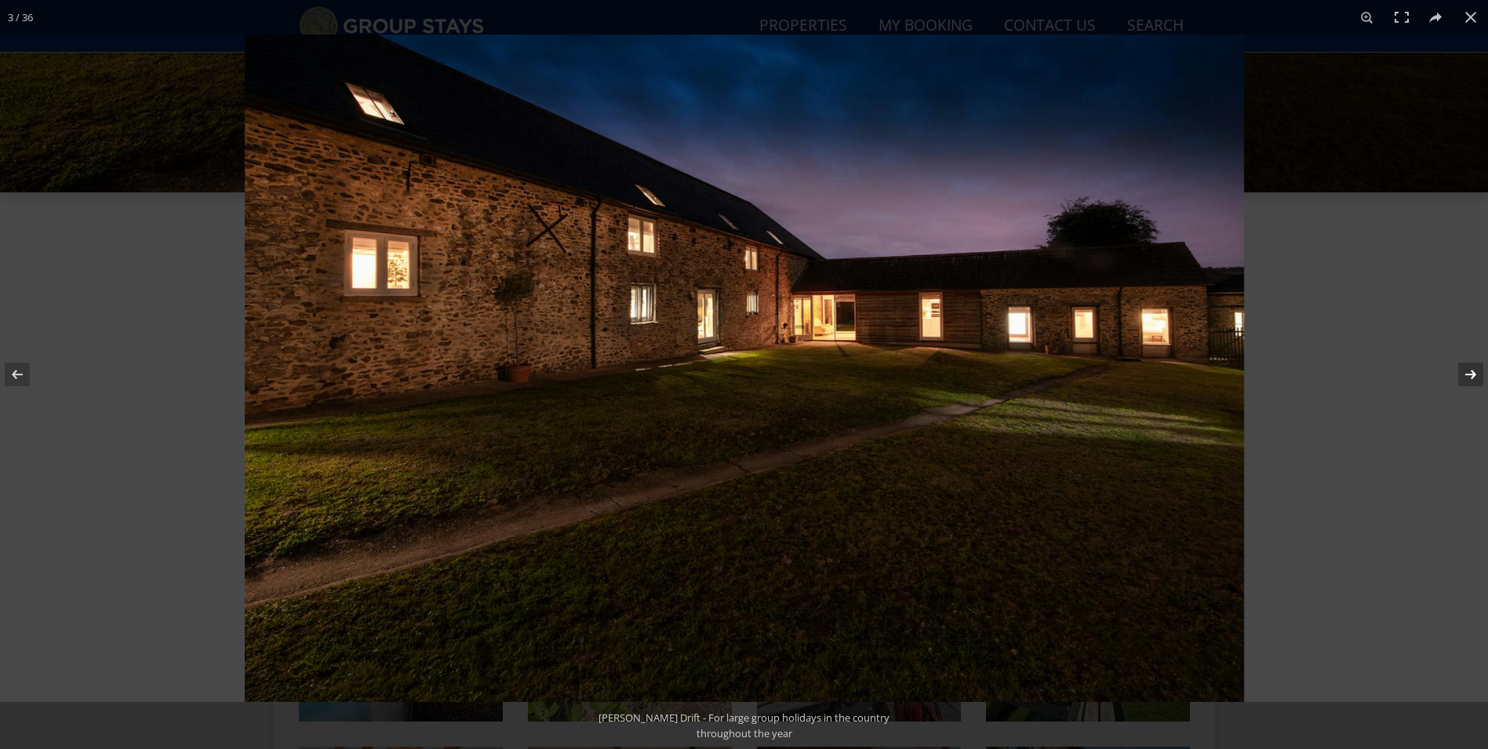
click at [1469, 379] on button at bounding box center [1460, 374] width 55 height 78
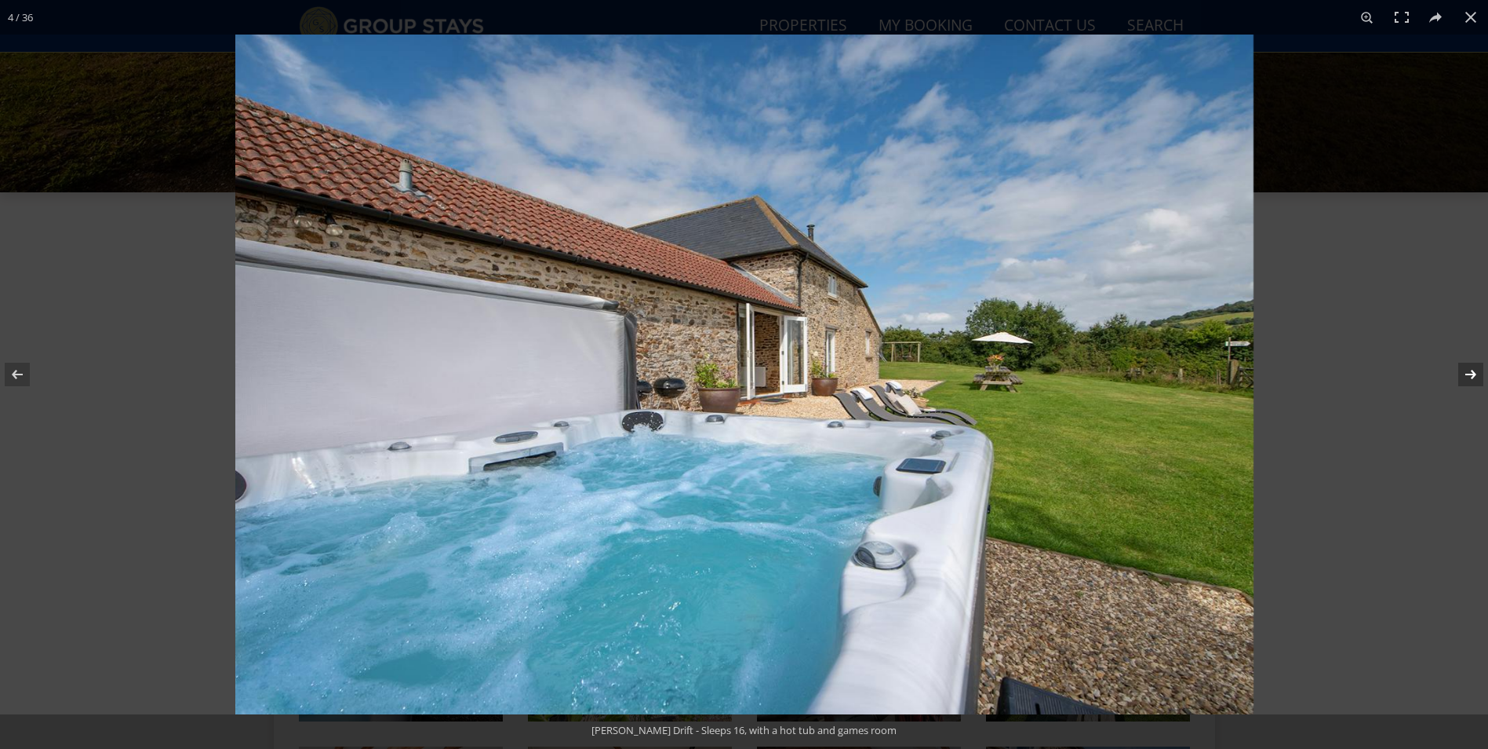
click at [1469, 379] on button at bounding box center [1460, 374] width 55 height 78
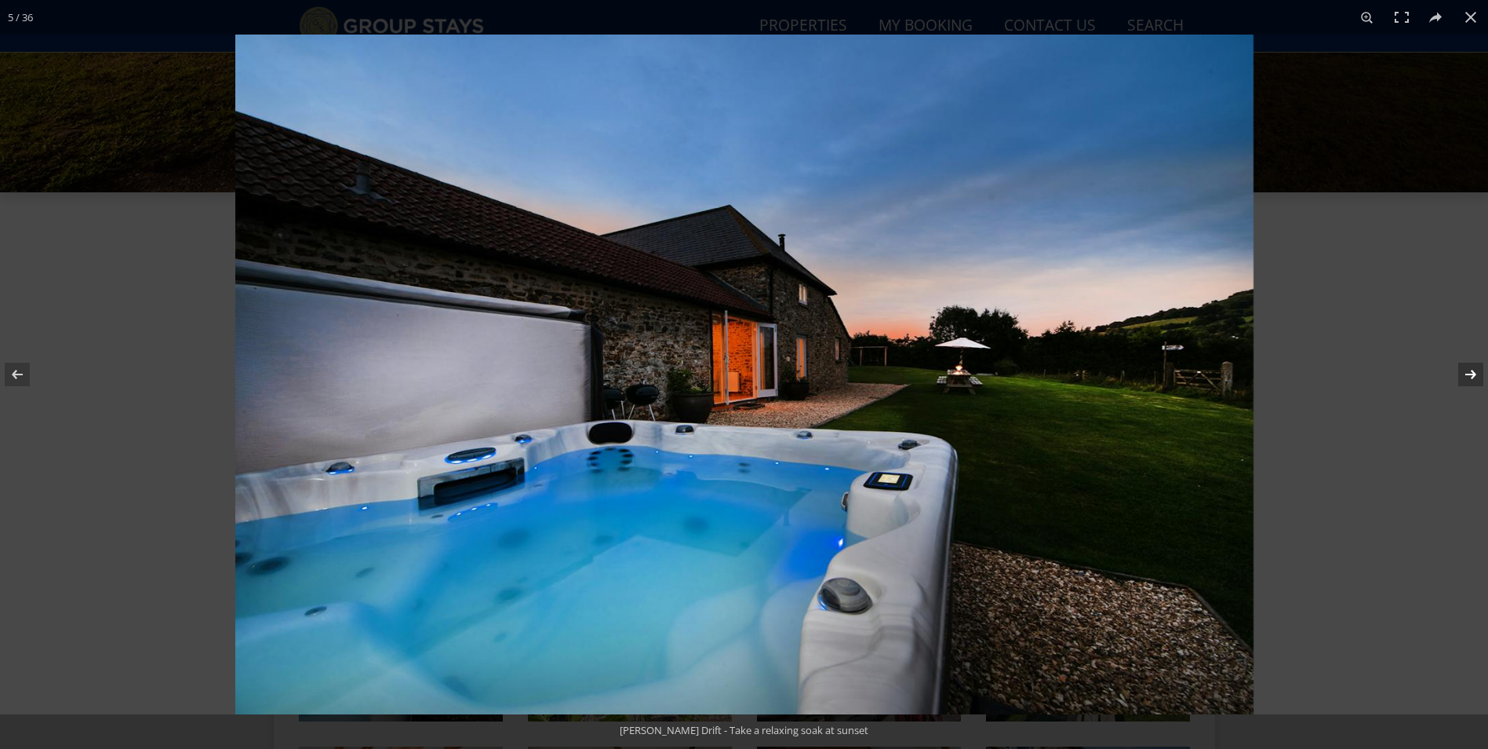
click at [1469, 379] on button at bounding box center [1460, 374] width 55 height 78
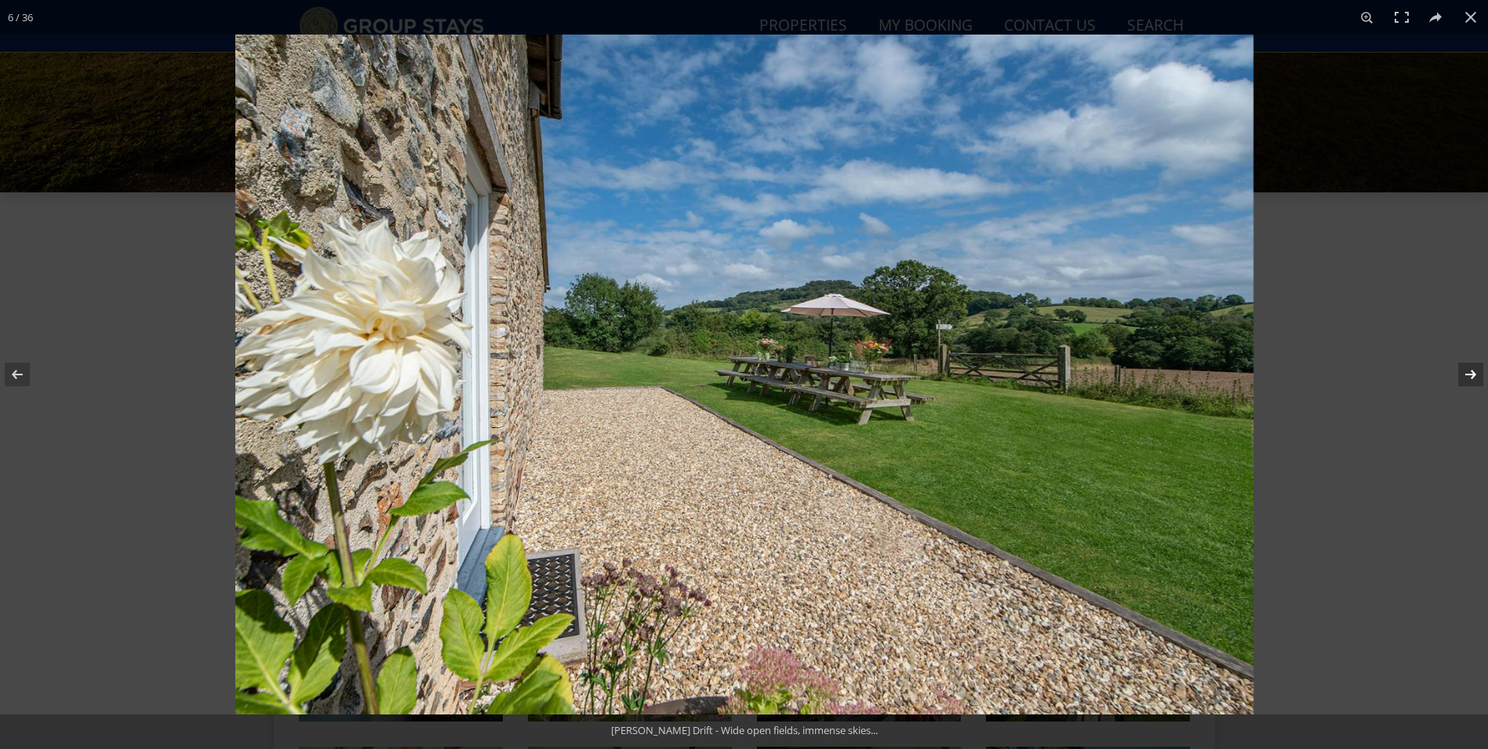
click at [1469, 379] on button at bounding box center [1460, 374] width 55 height 78
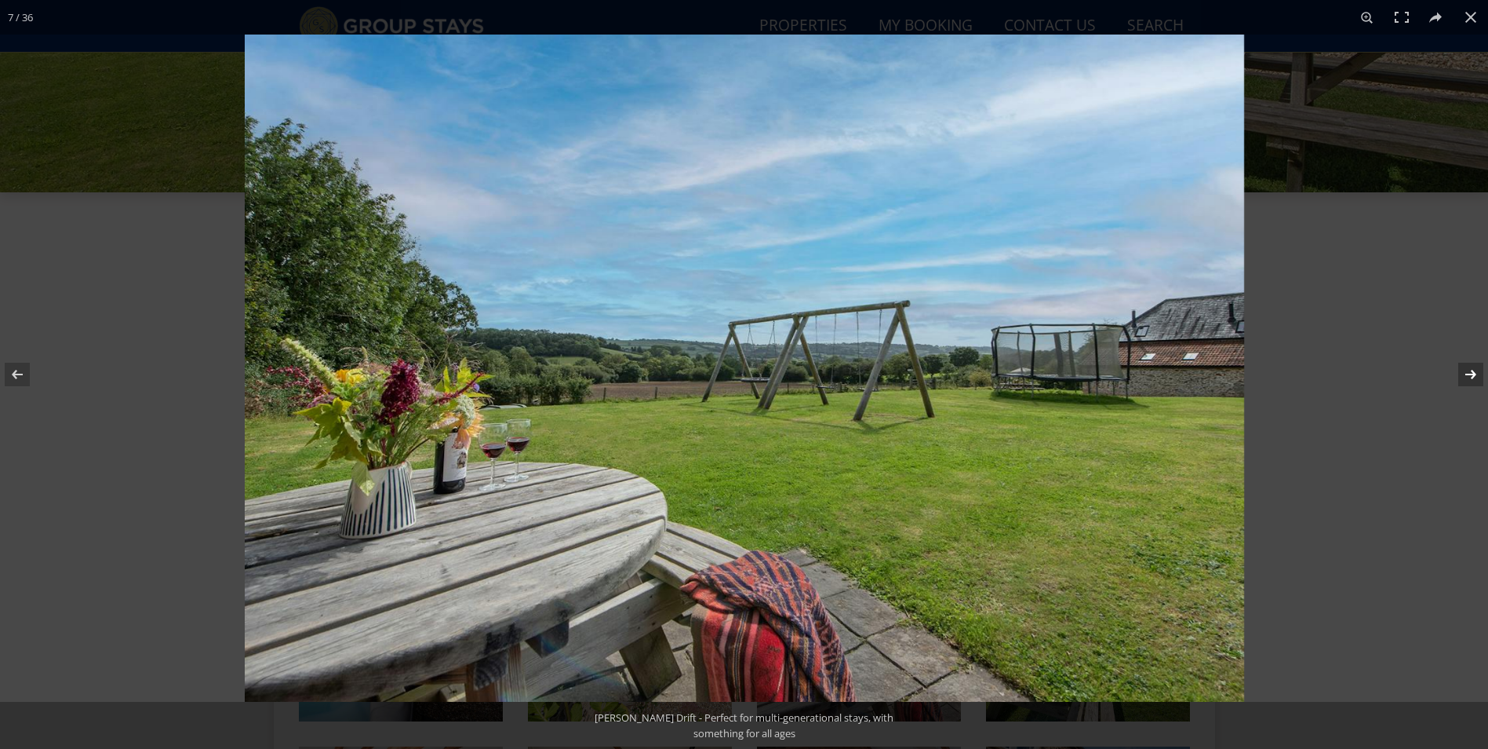
click at [1469, 379] on button at bounding box center [1460, 374] width 55 height 78
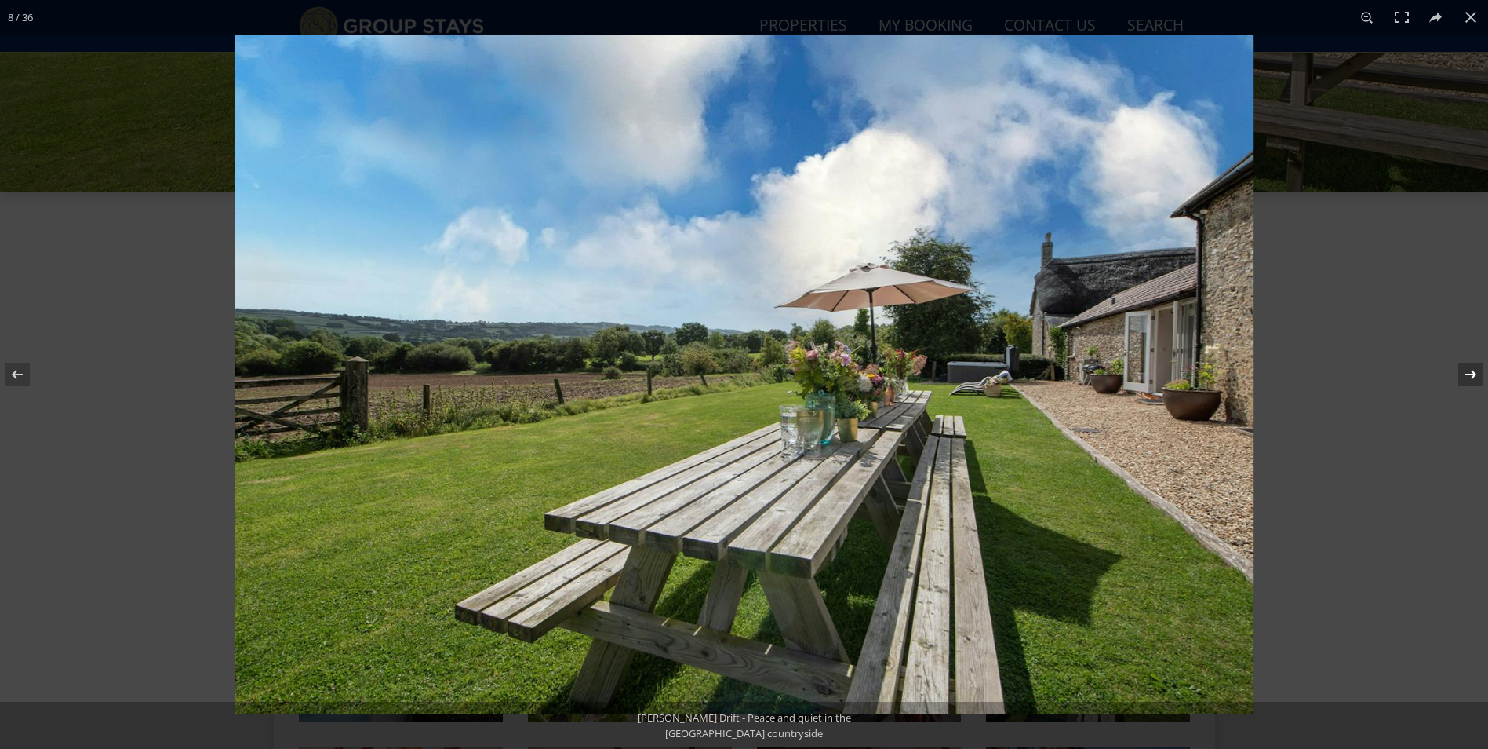
click at [1469, 379] on button at bounding box center [1460, 374] width 55 height 78
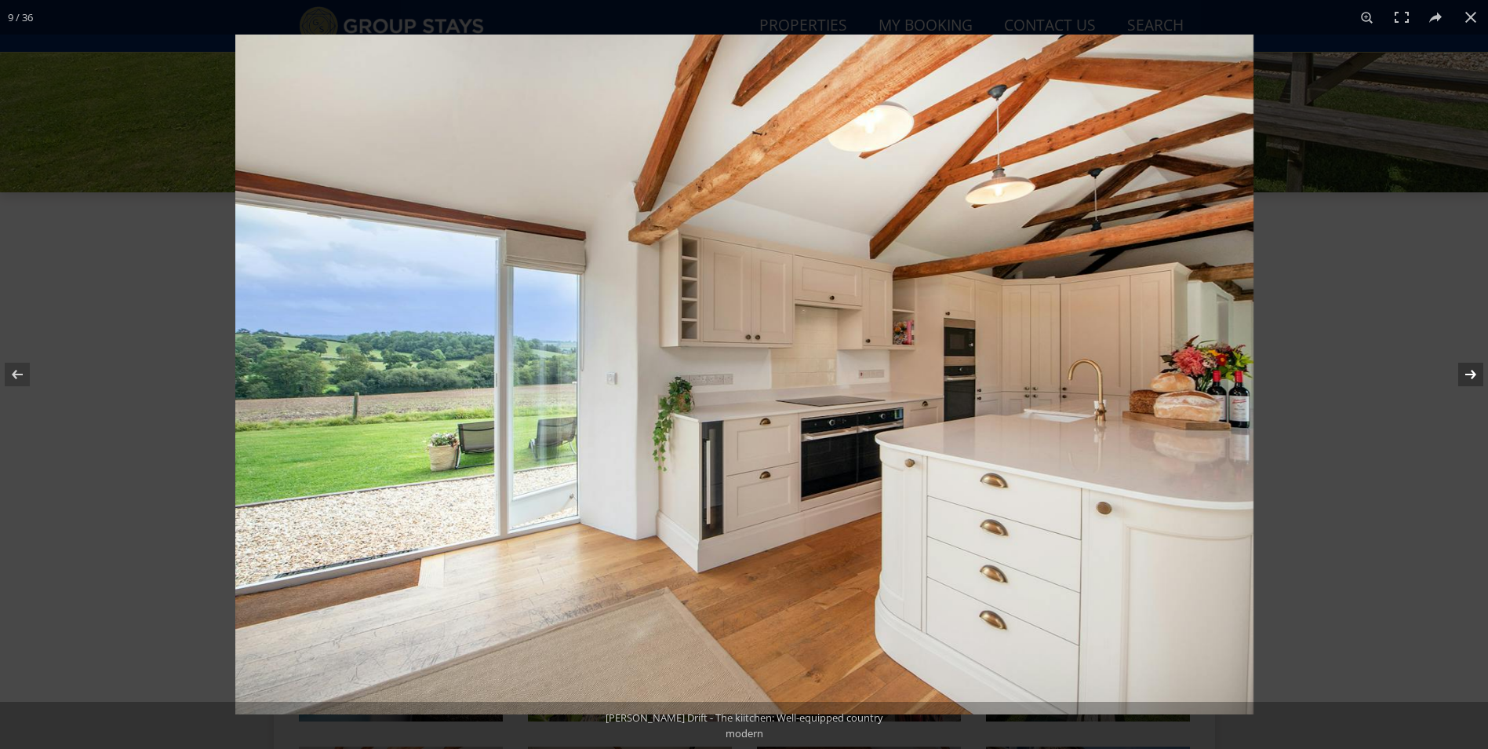
click at [1469, 379] on button at bounding box center [1460, 374] width 55 height 78
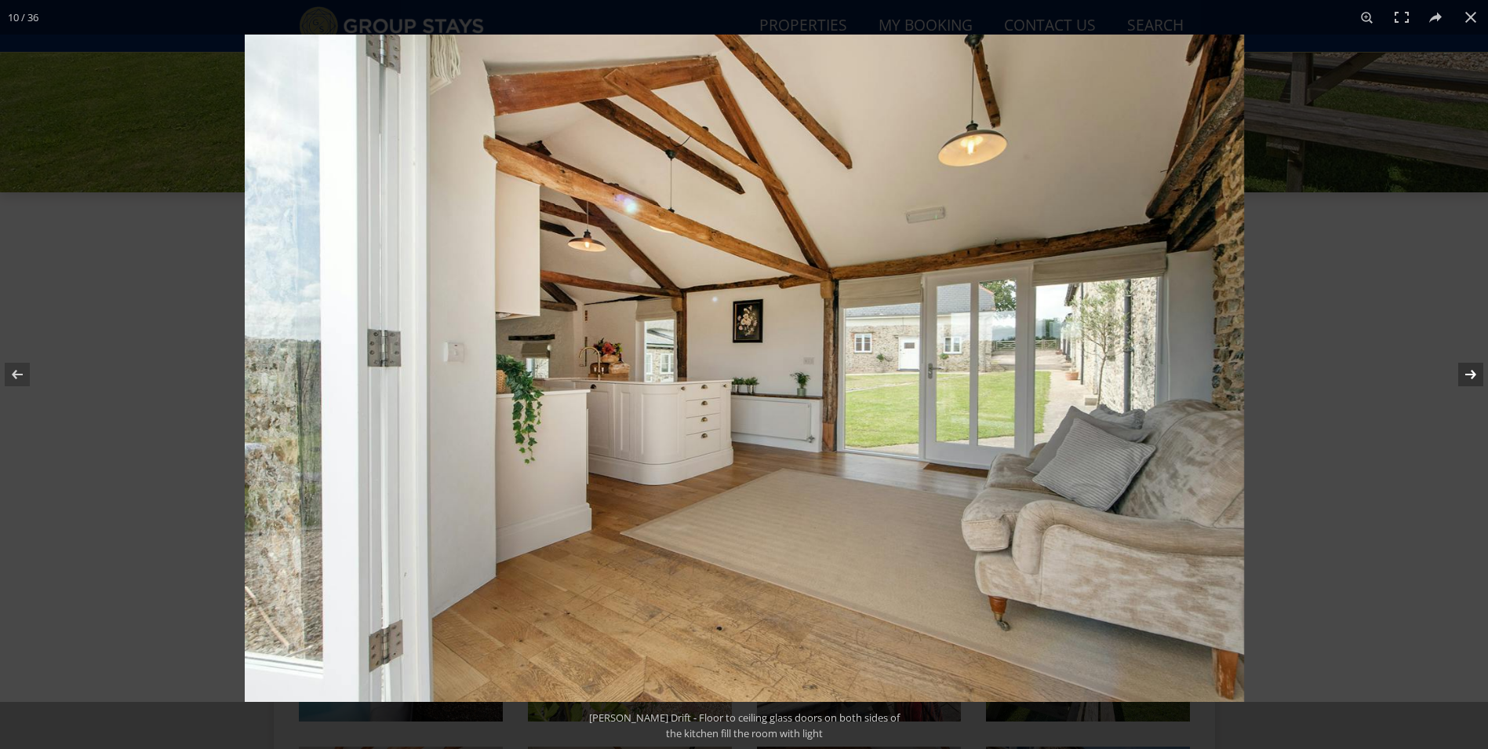
click at [1469, 379] on button at bounding box center [1460, 374] width 55 height 78
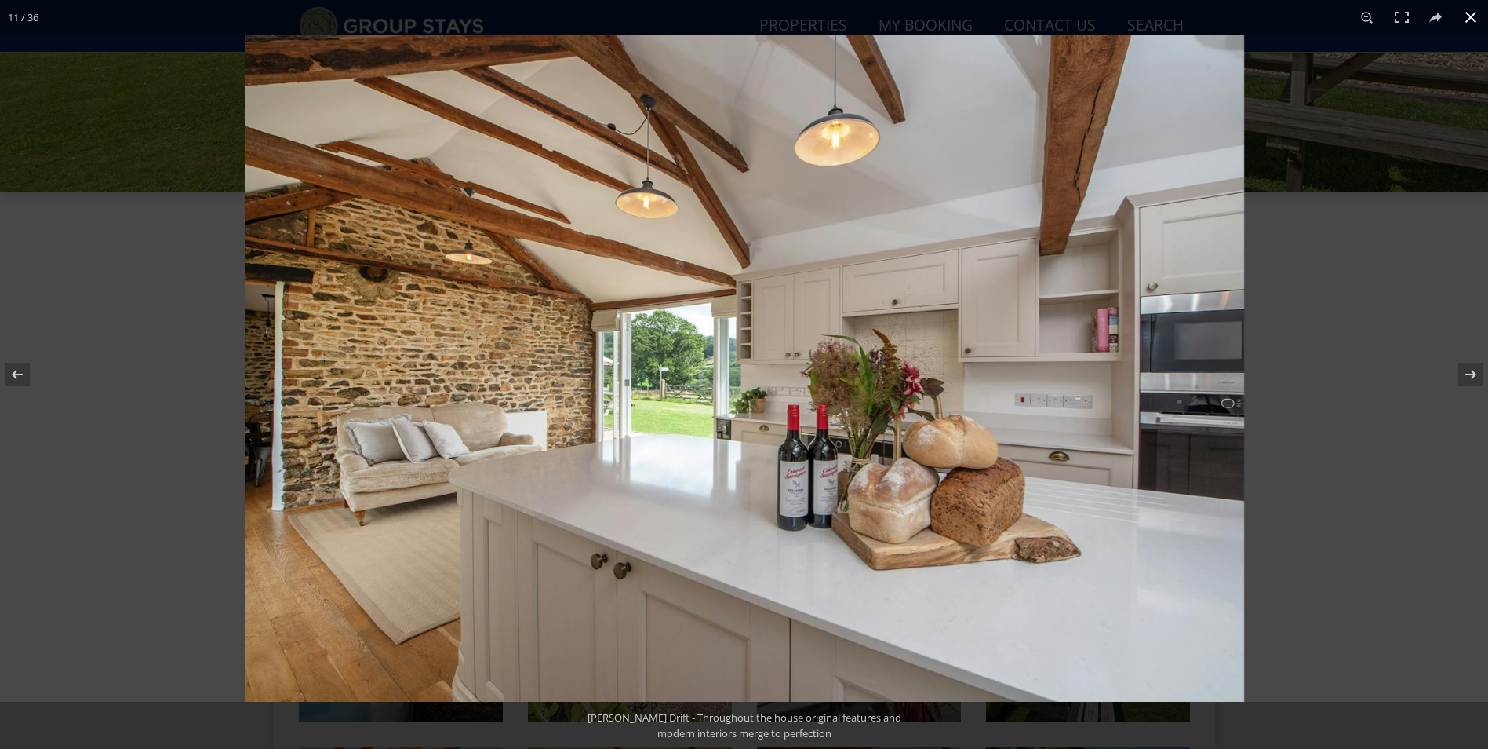
click at [1469, 12] on button at bounding box center [1471, 17] width 35 height 35
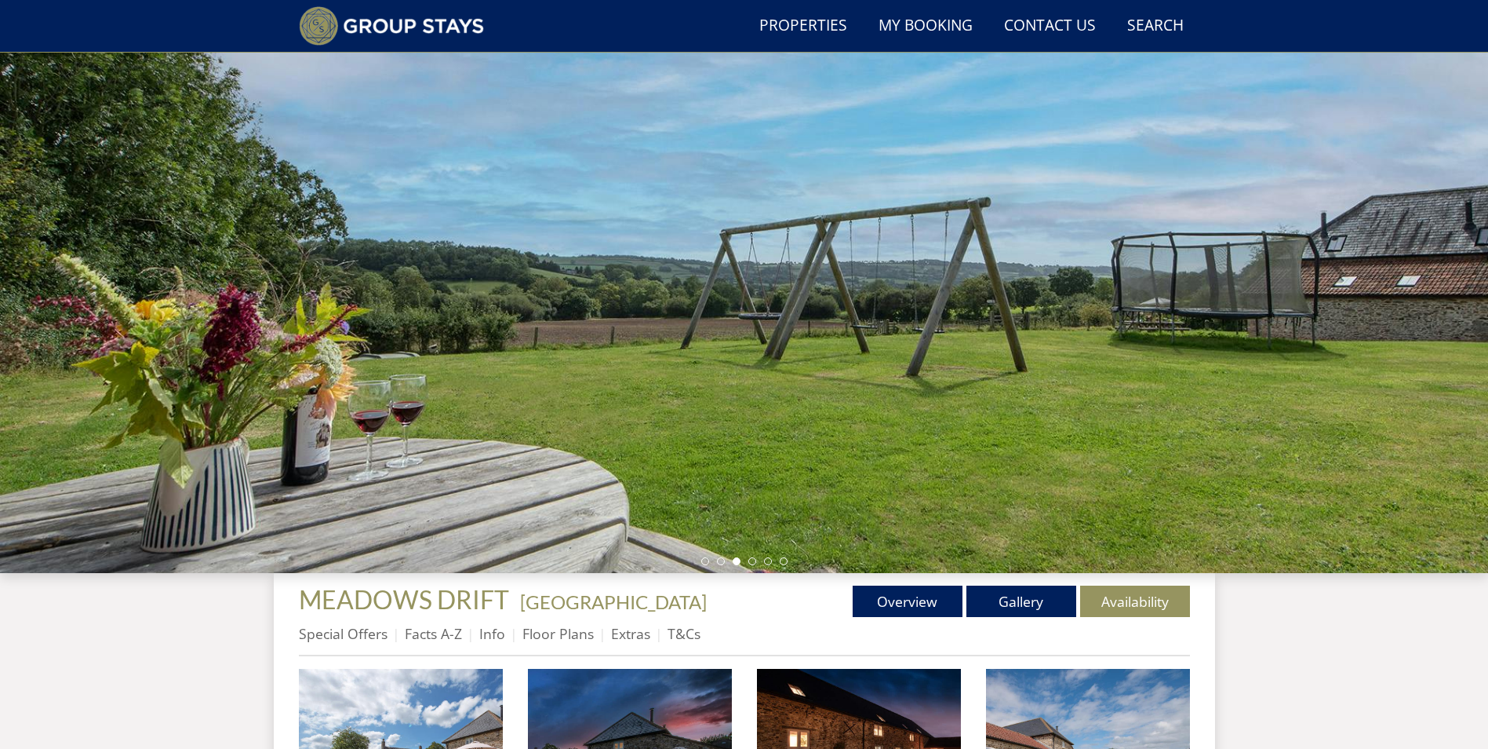
scroll to position [300, 0]
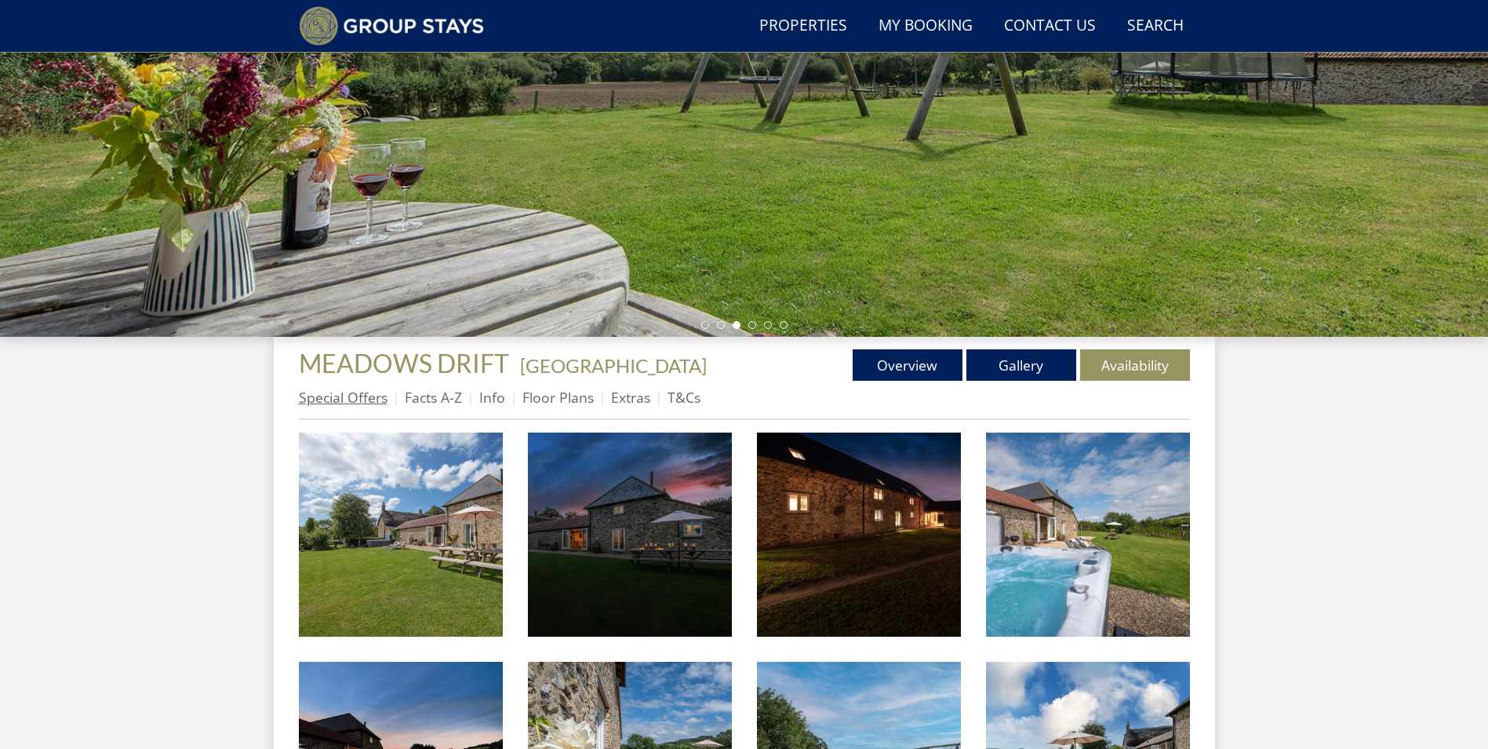
click at [368, 401] on link "Special Offers" at bounding box center [343, 397] width 89 height 19
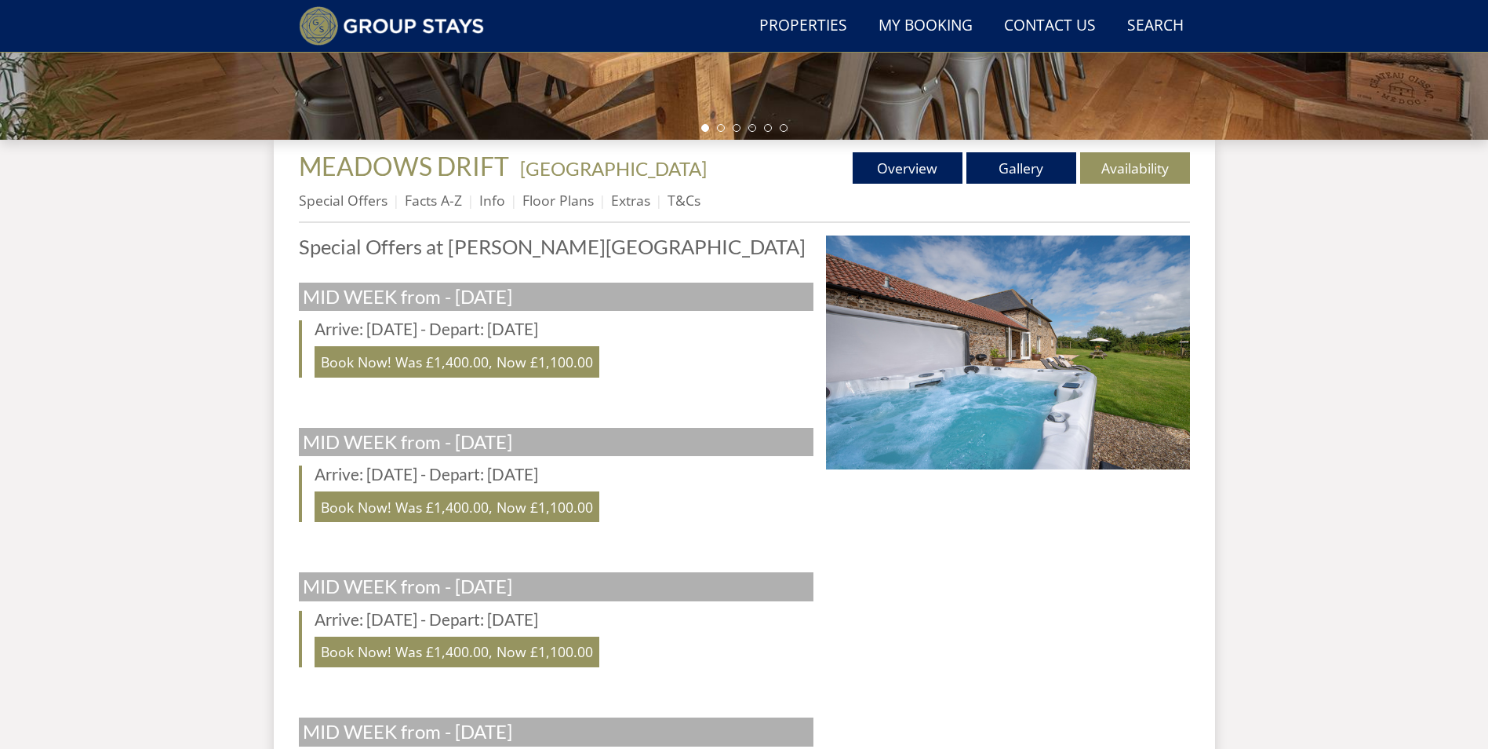
scroll to position [457, 0]
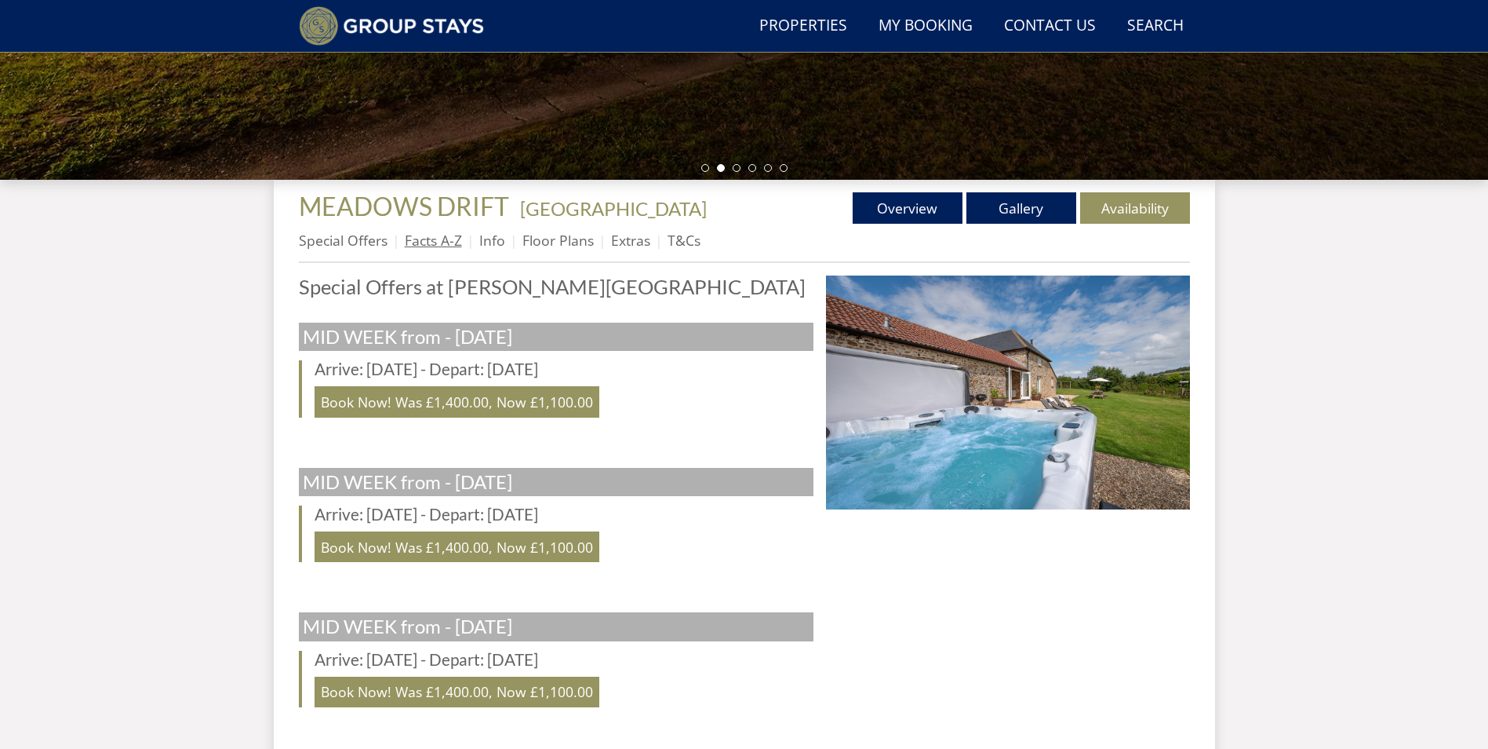
click at [417, 241] on link "Facts A-Z" at bounding box center [433, 240] width 57 height 19
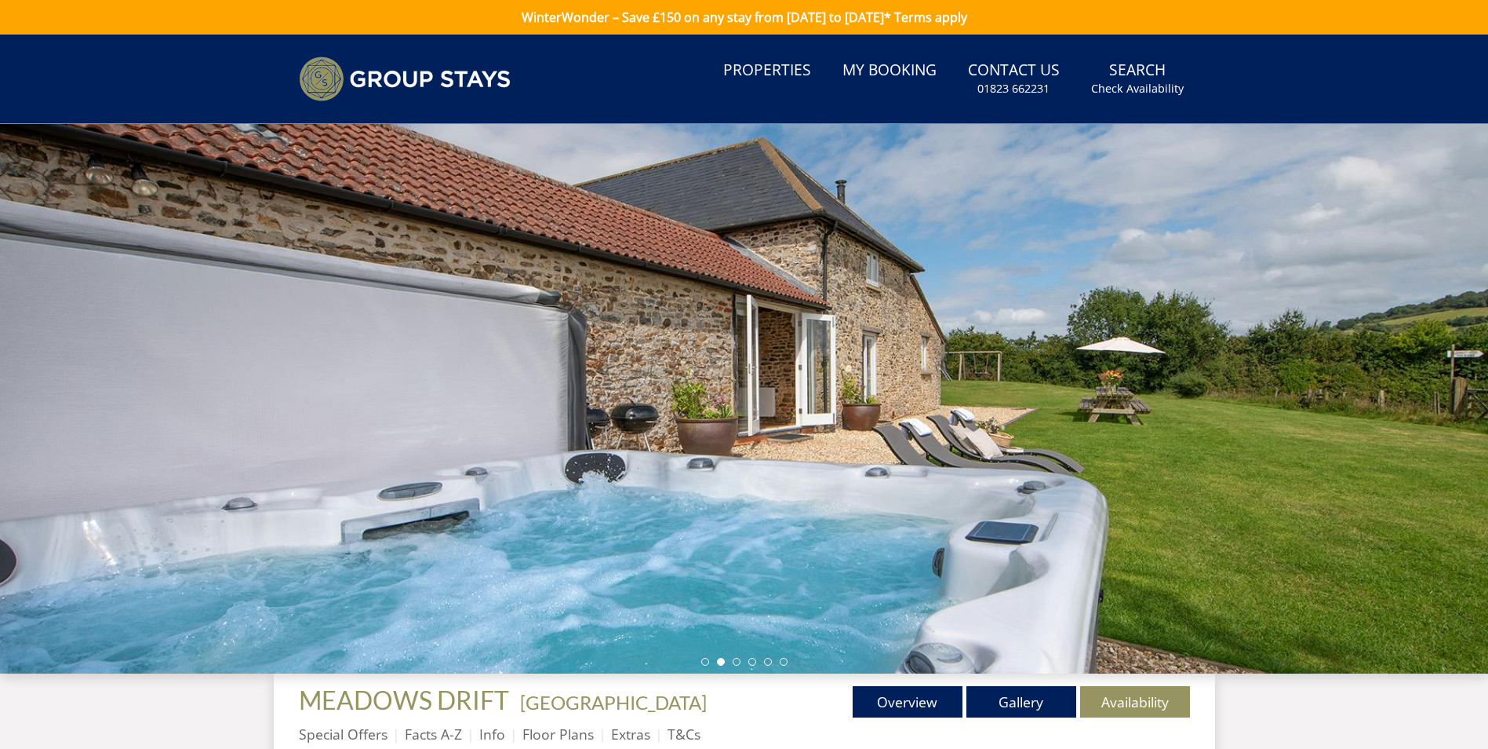
scroll to position [457, 0]
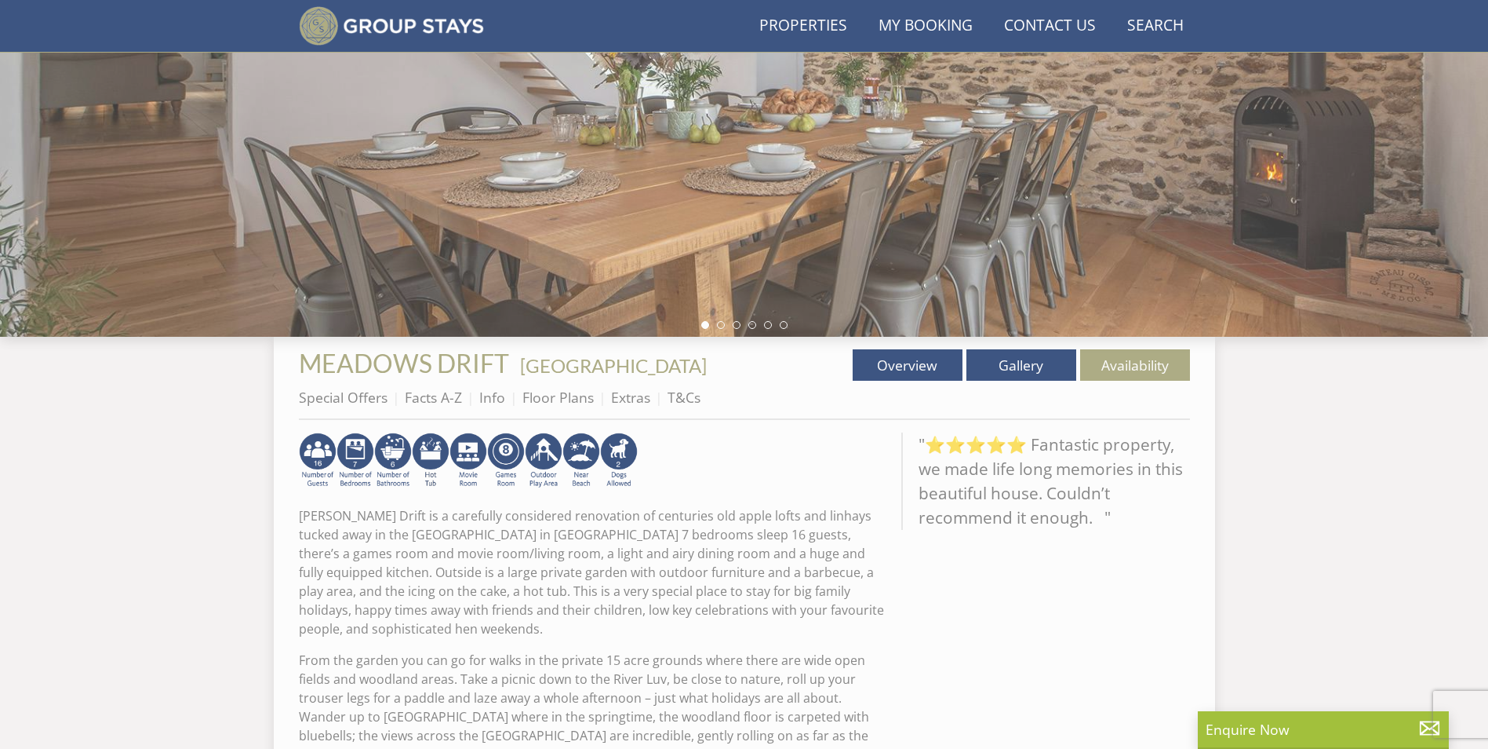
scroll to position [126, 0]
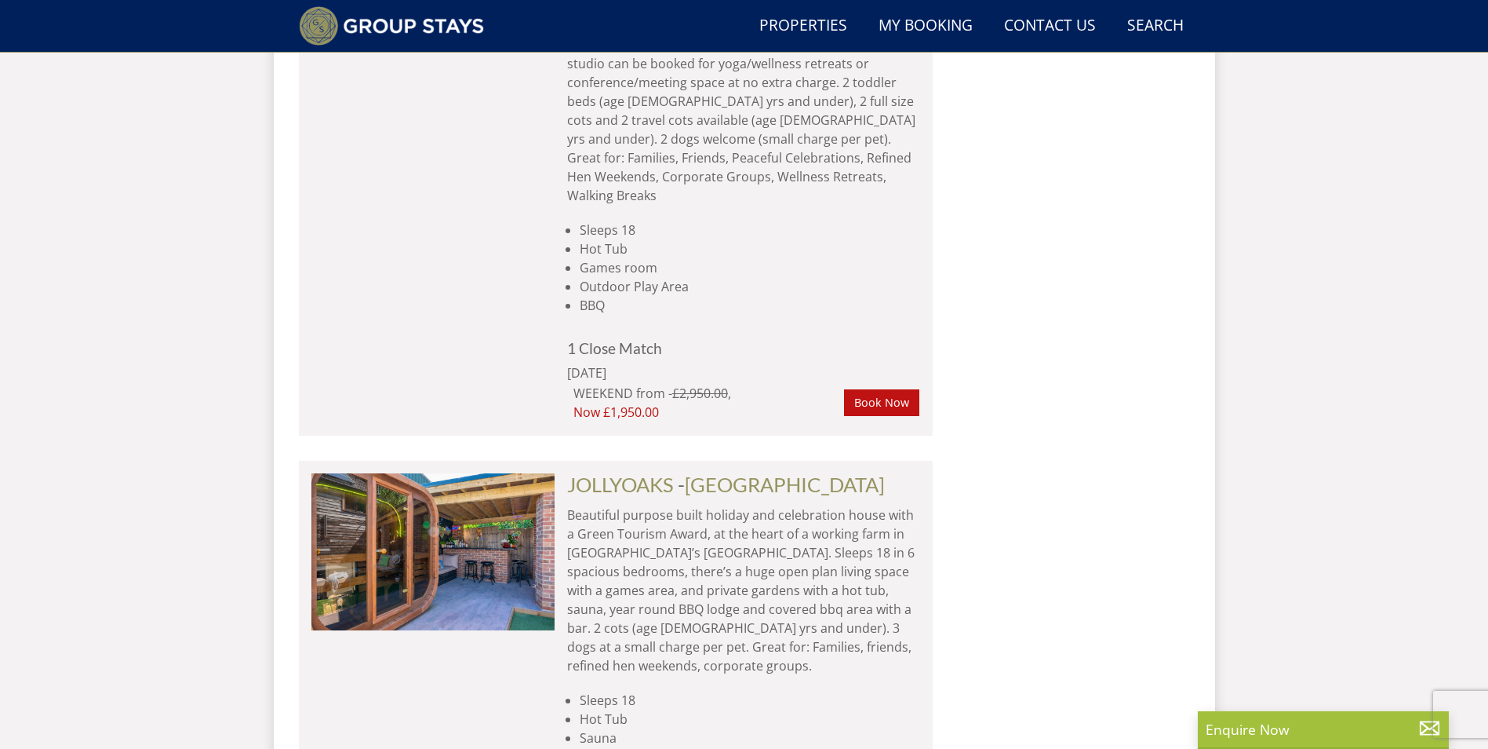
scroll to position [9478, 0]
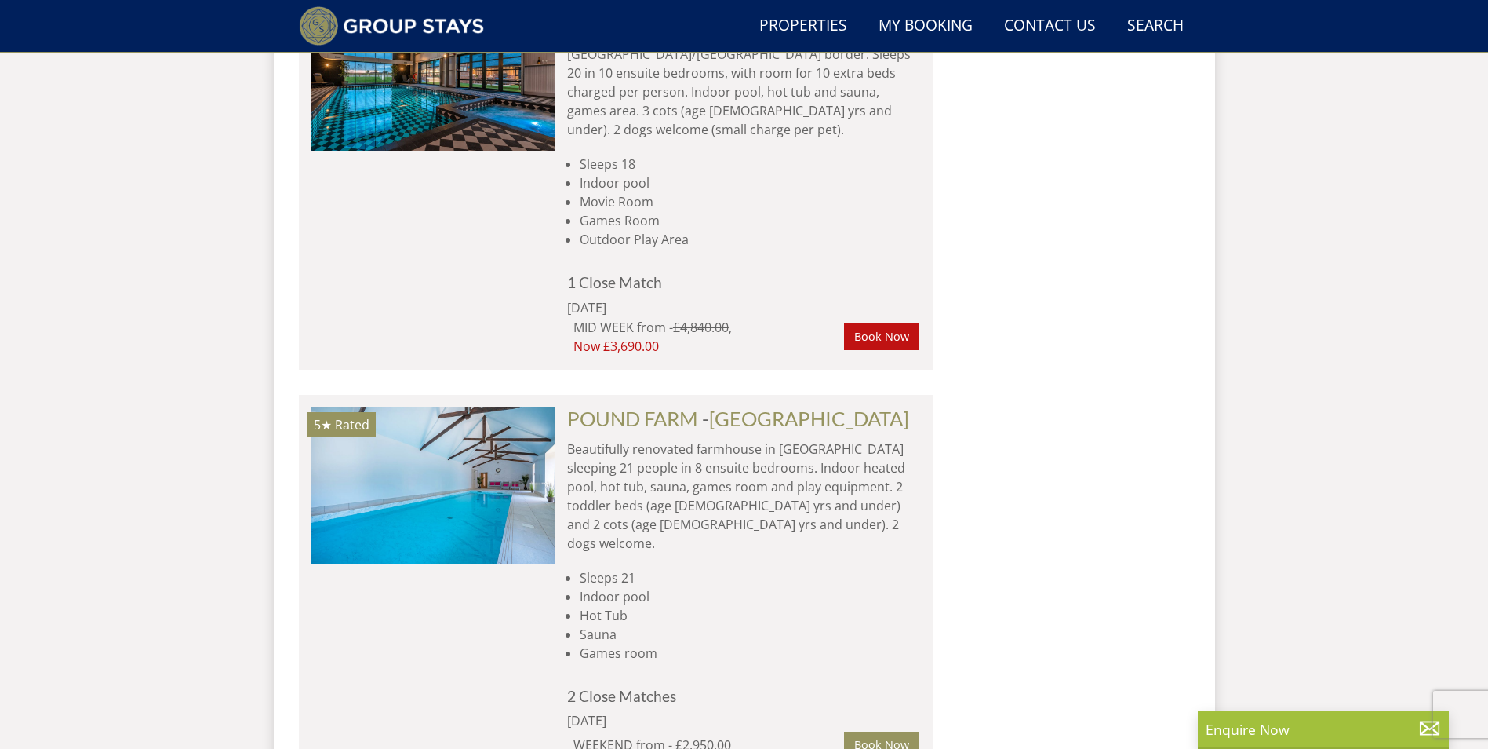
scroll to position [17952, 0]
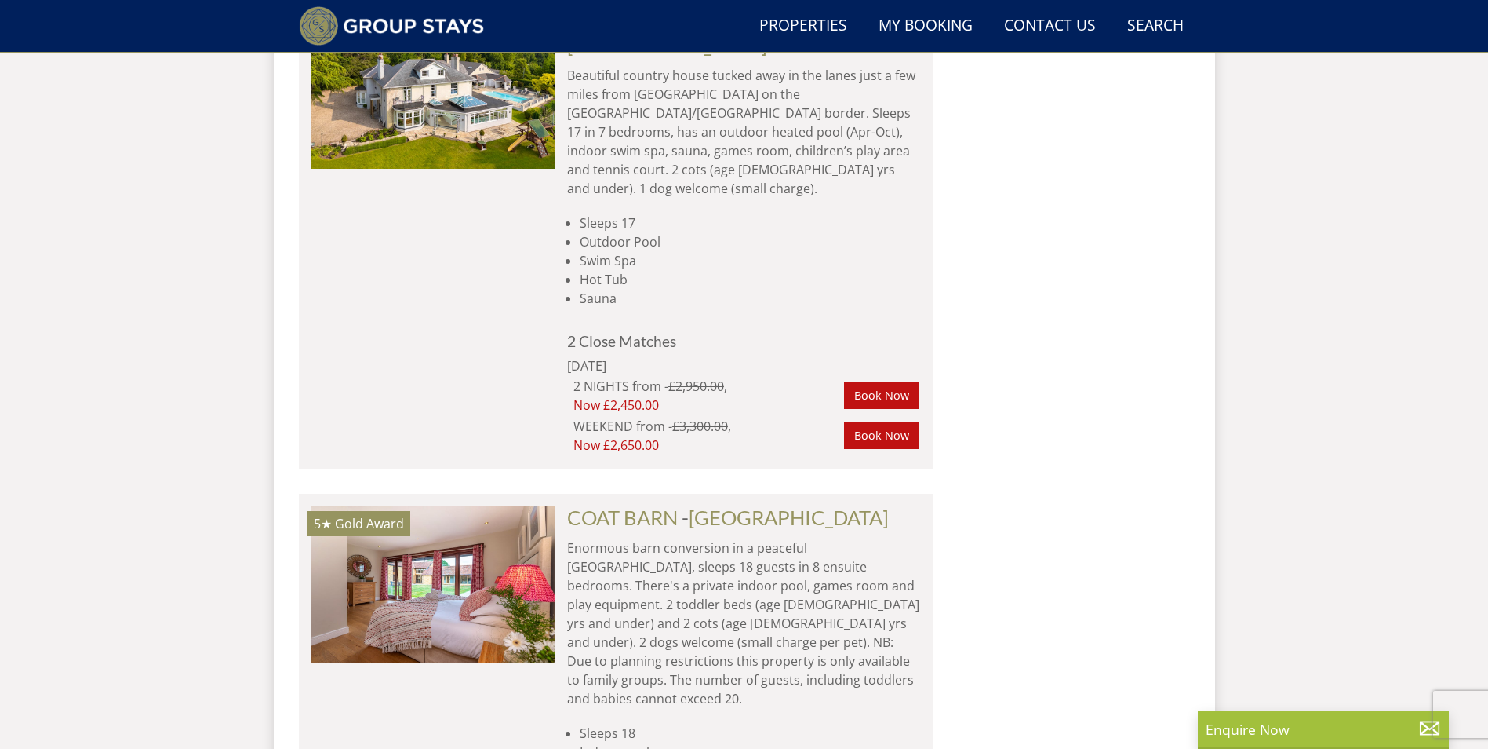
scroll to position [13087, 0]
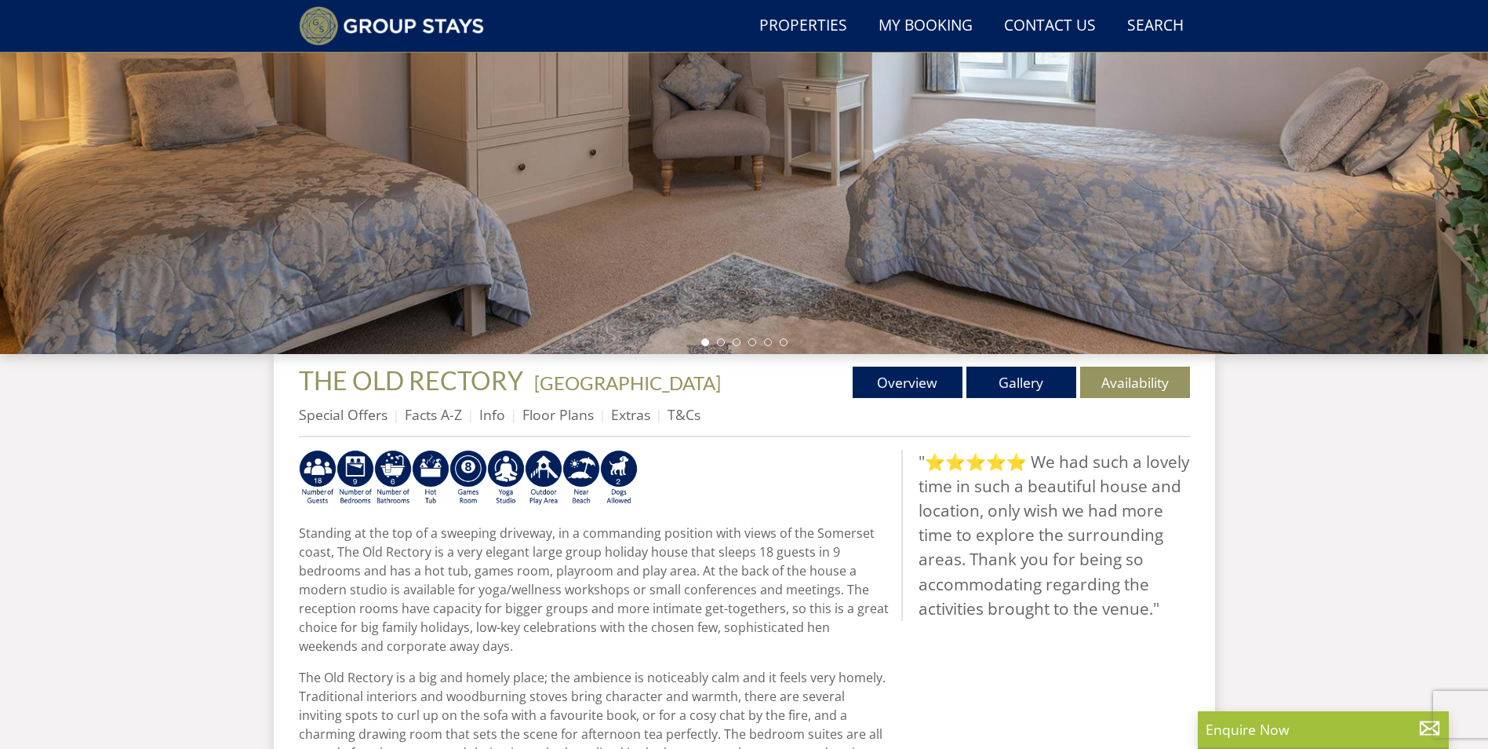
scroll to position [378, 0]
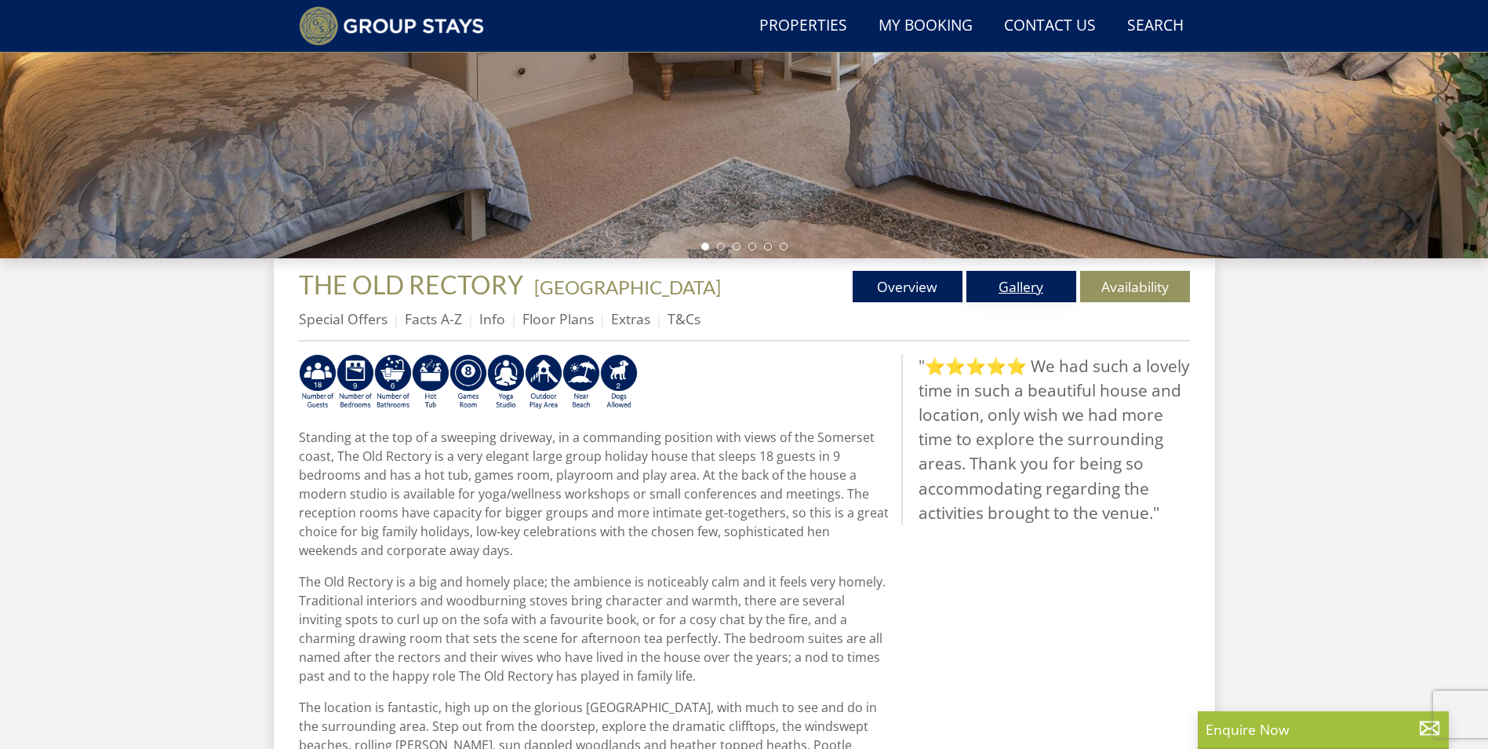
click at [1037, 288] on link "Gallery" at bounding box center [1022, 286] width 110 height 31
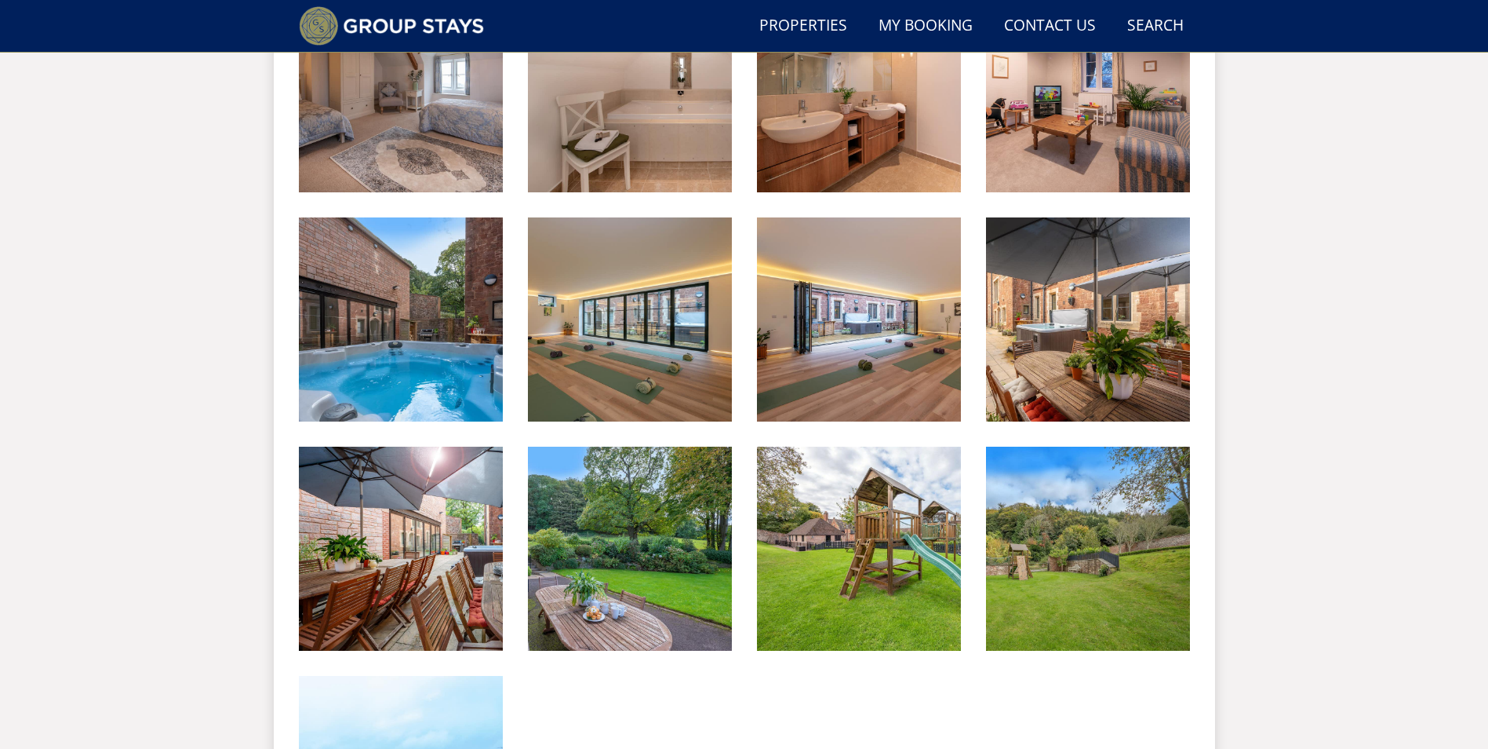
scroll to position [2575, 0]
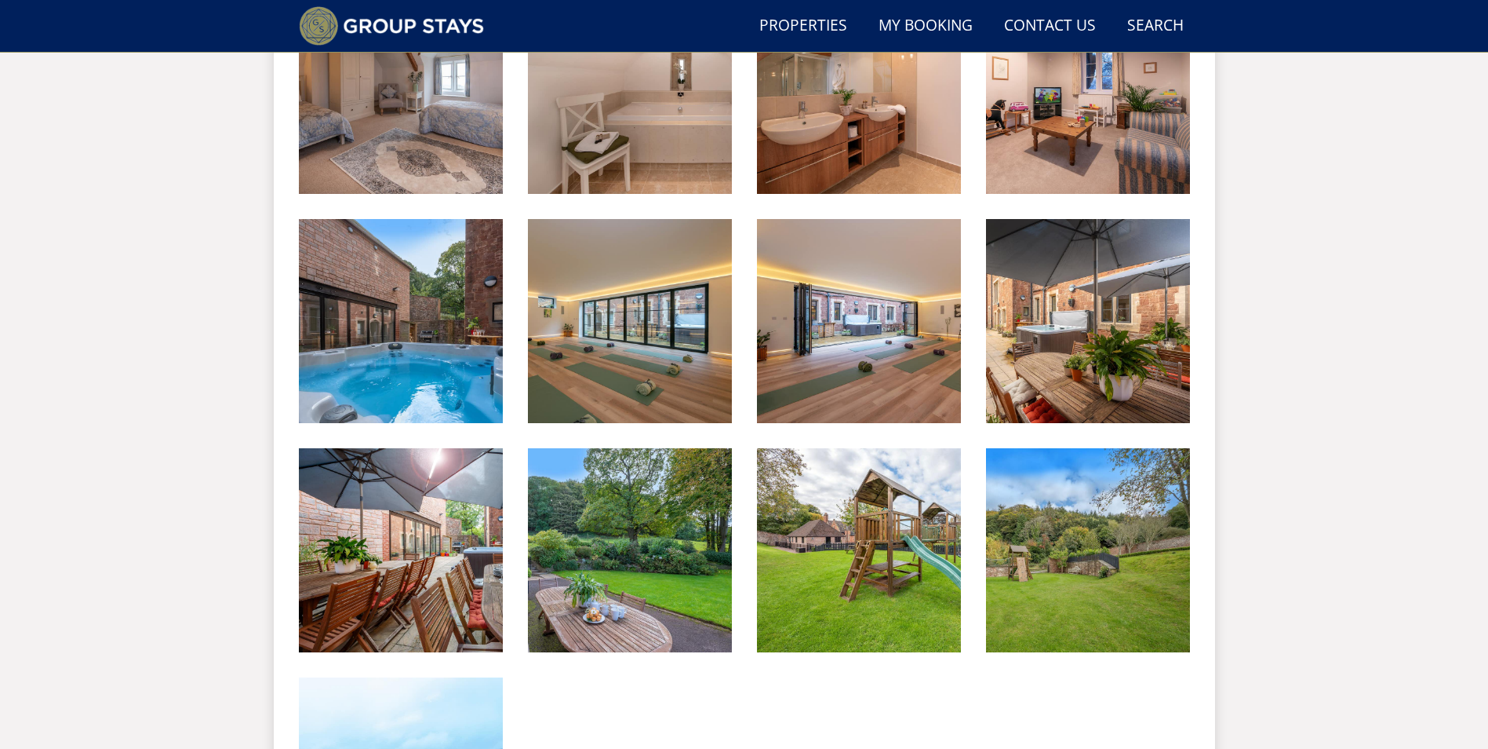
scroll to position [378, 0]
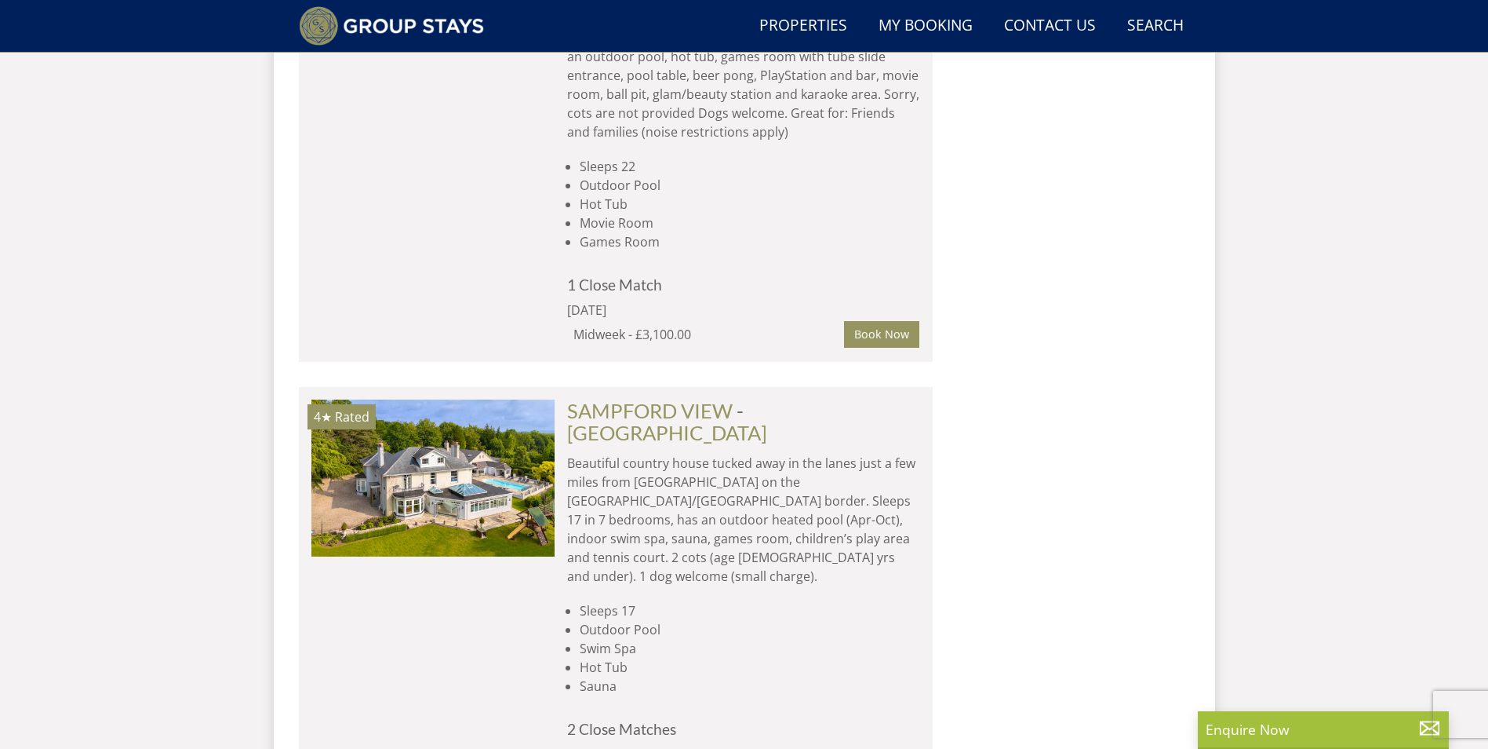
scroll to position [12538, 0]
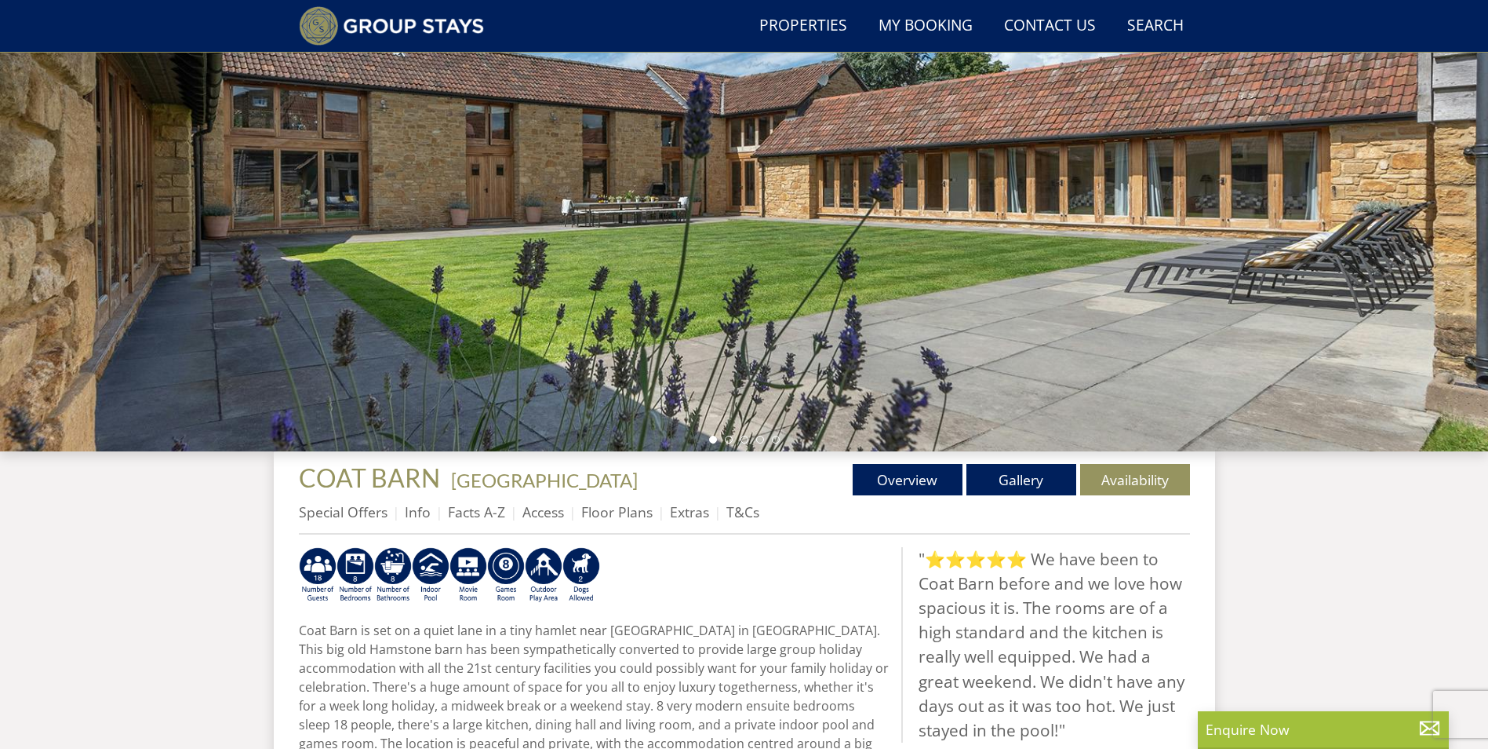
scroll to position [218, 0]
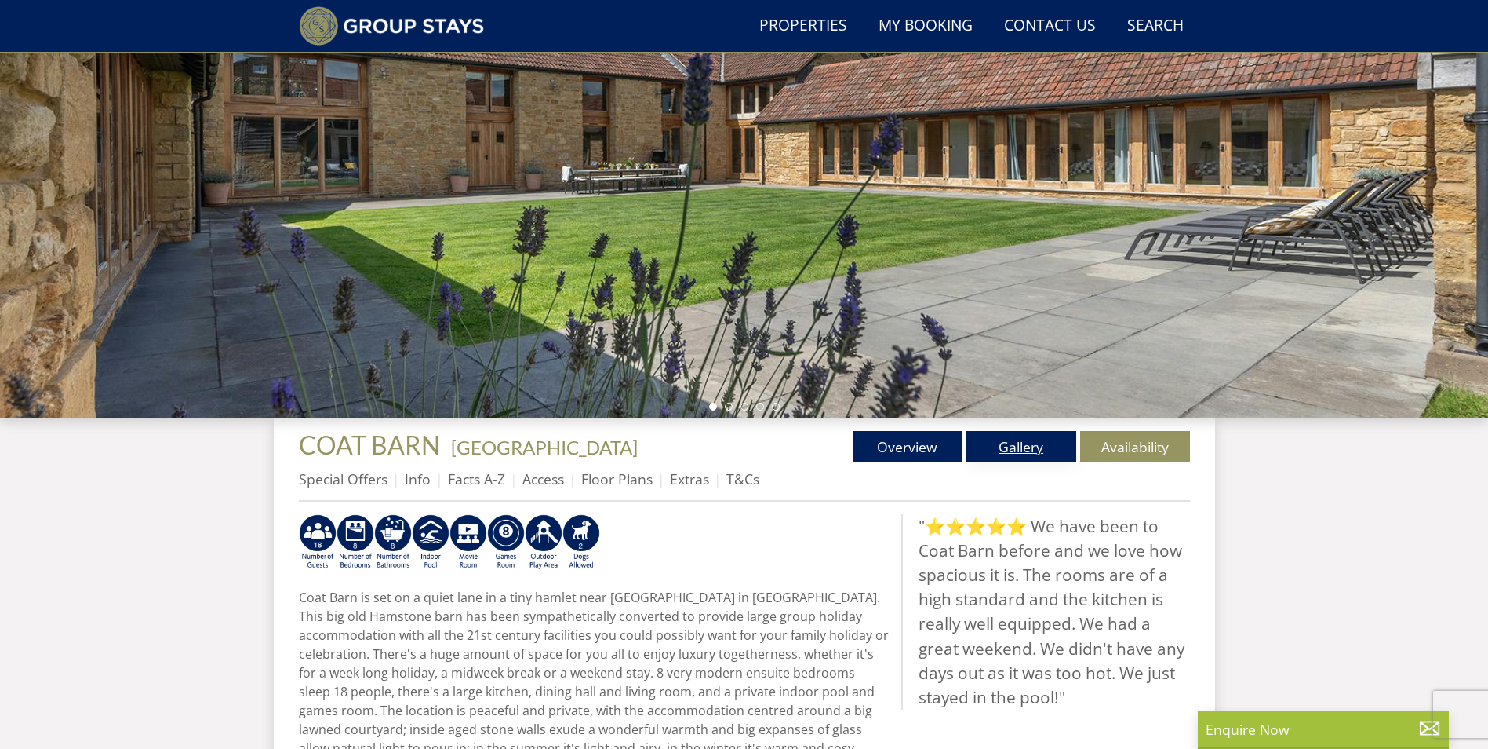
click at [1010, 445] on link "Gallery" at bounding box center [1022, 446] width 110 height 31
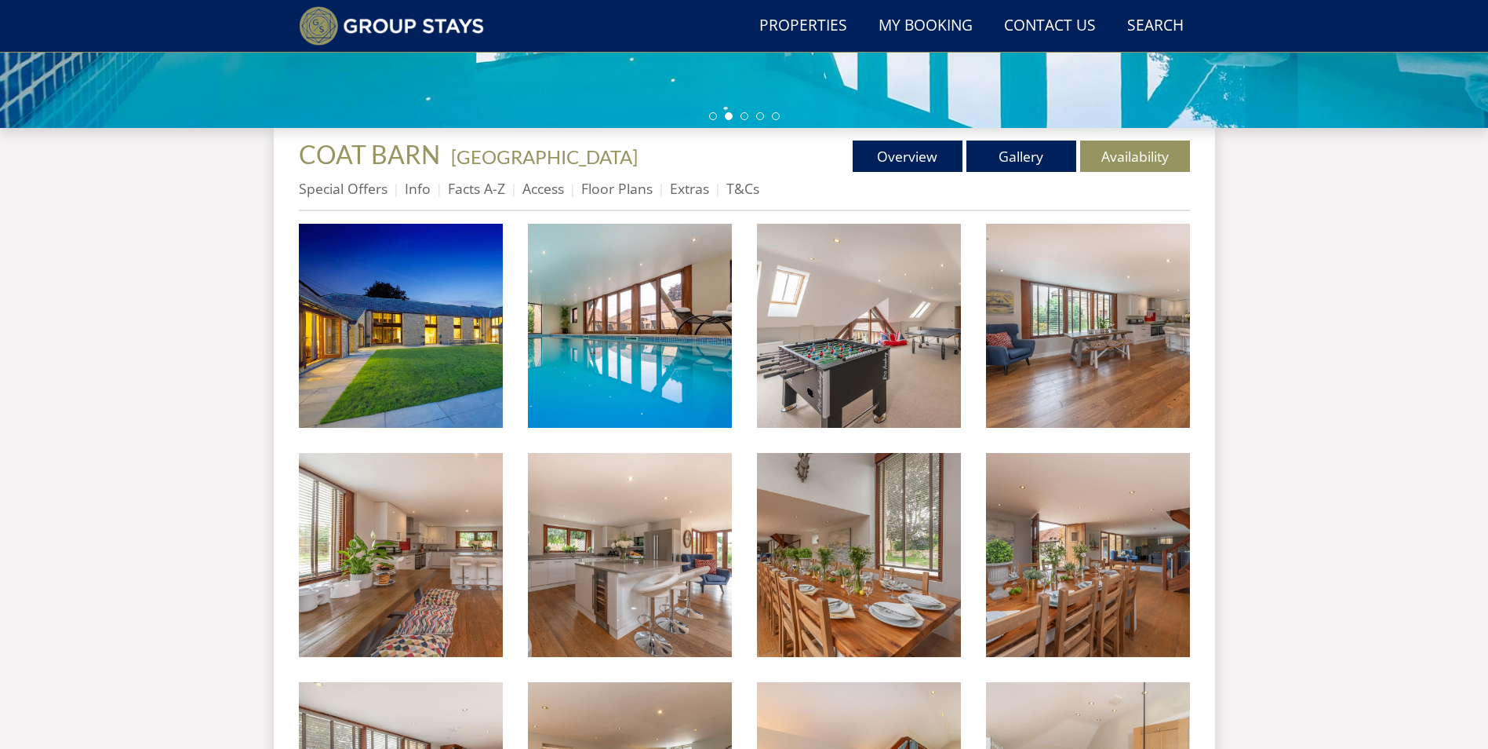
scroll to position [374, 0]
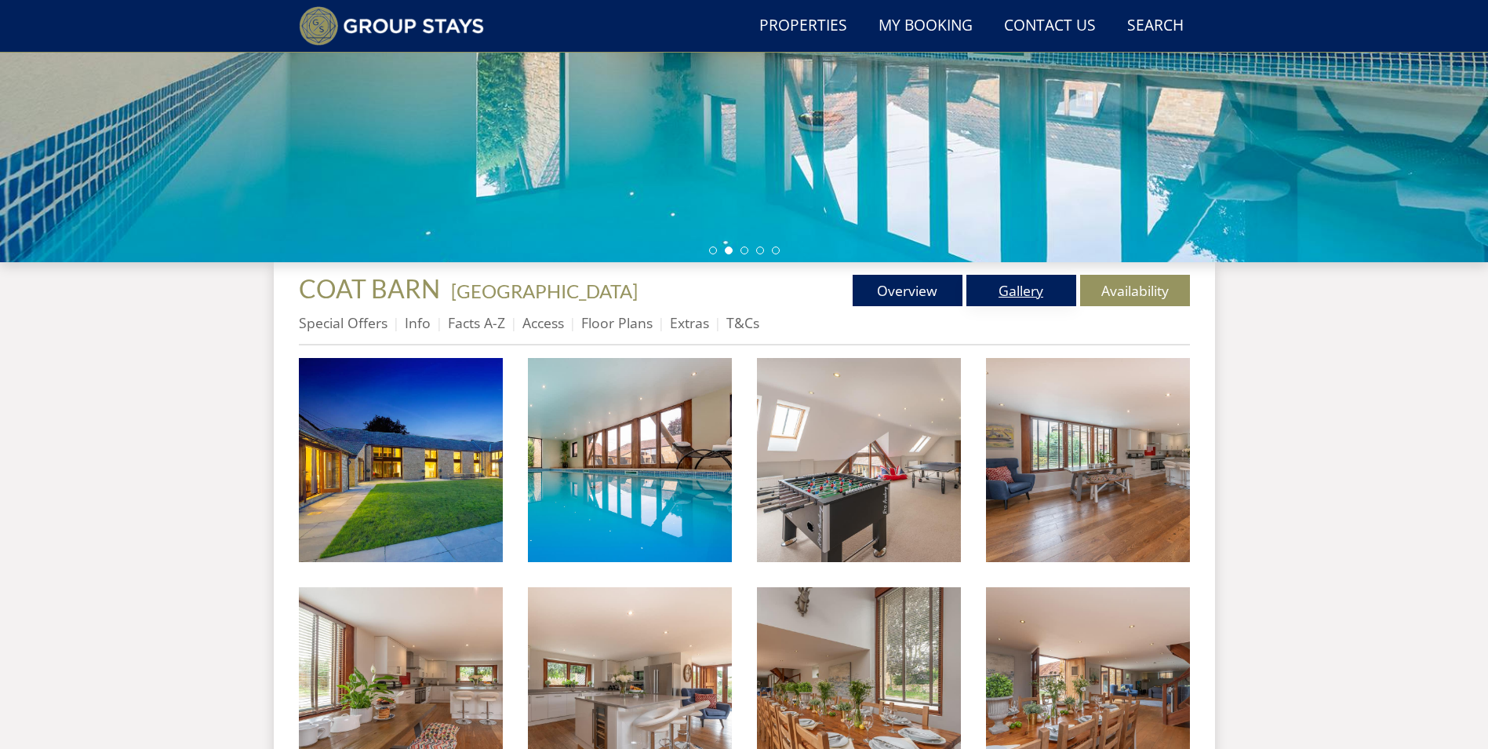
click at [1028, 288] on link "Gallery" at bounding box center [1022, 290] width 110 height 31
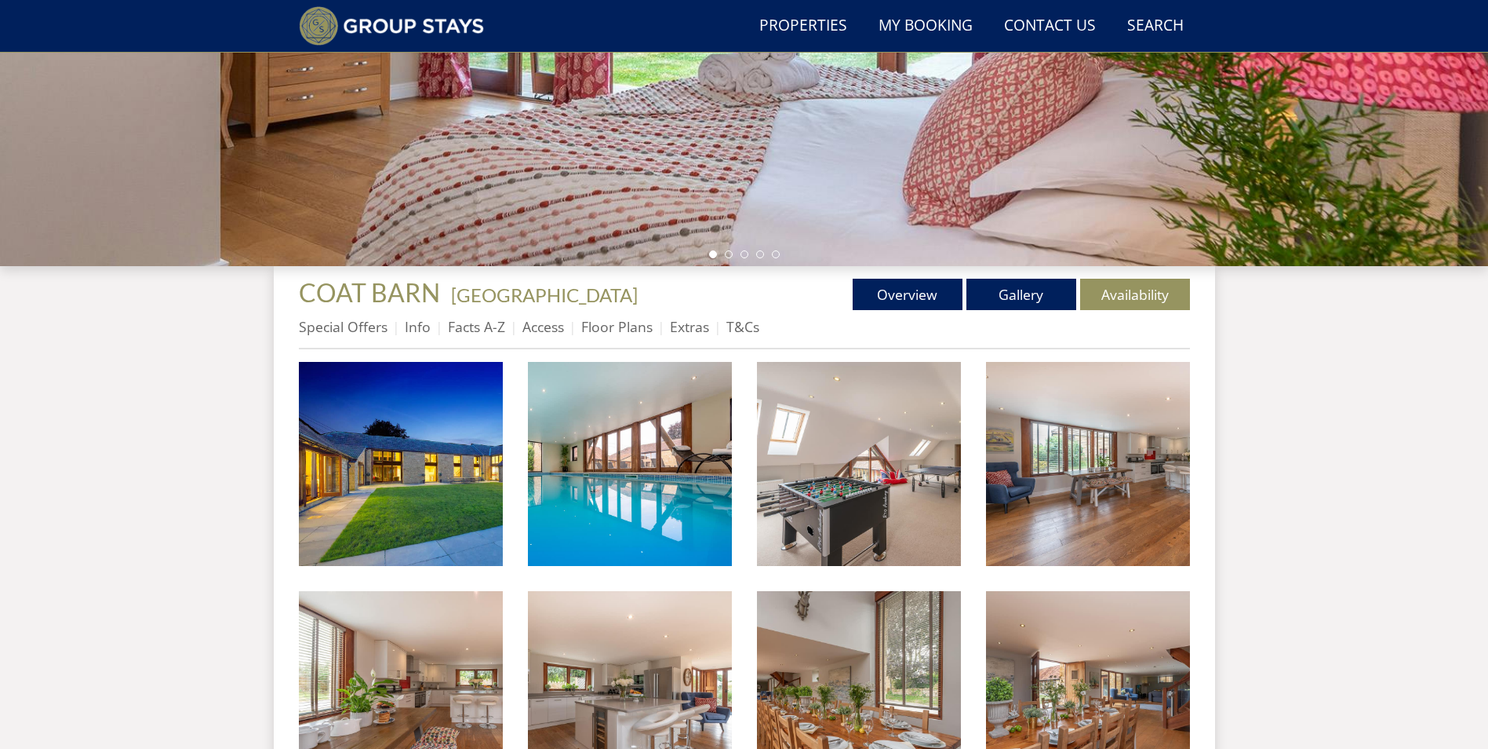
scroll to position [535, 0]
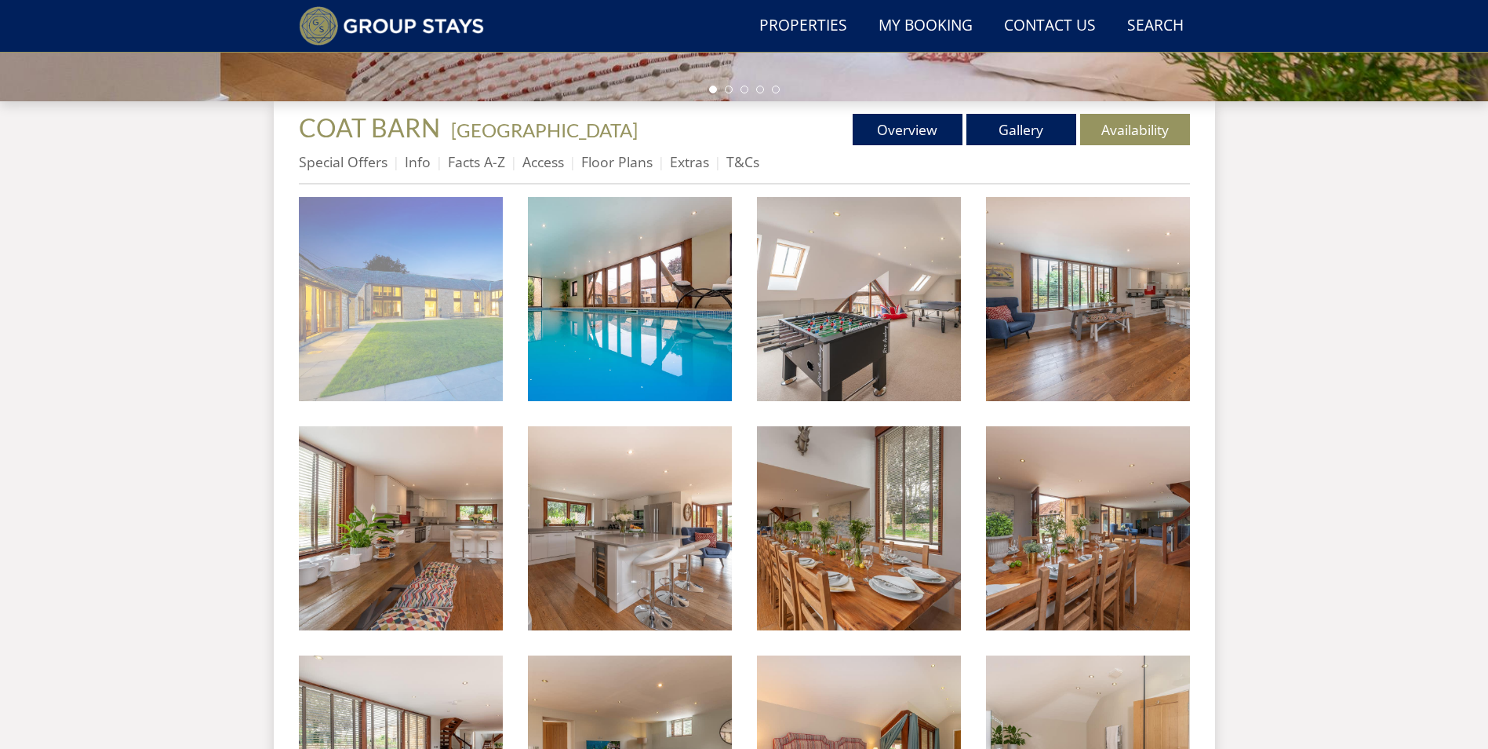
click at [373, 345] on img at bounding box center [401, 299] width 204 height 204
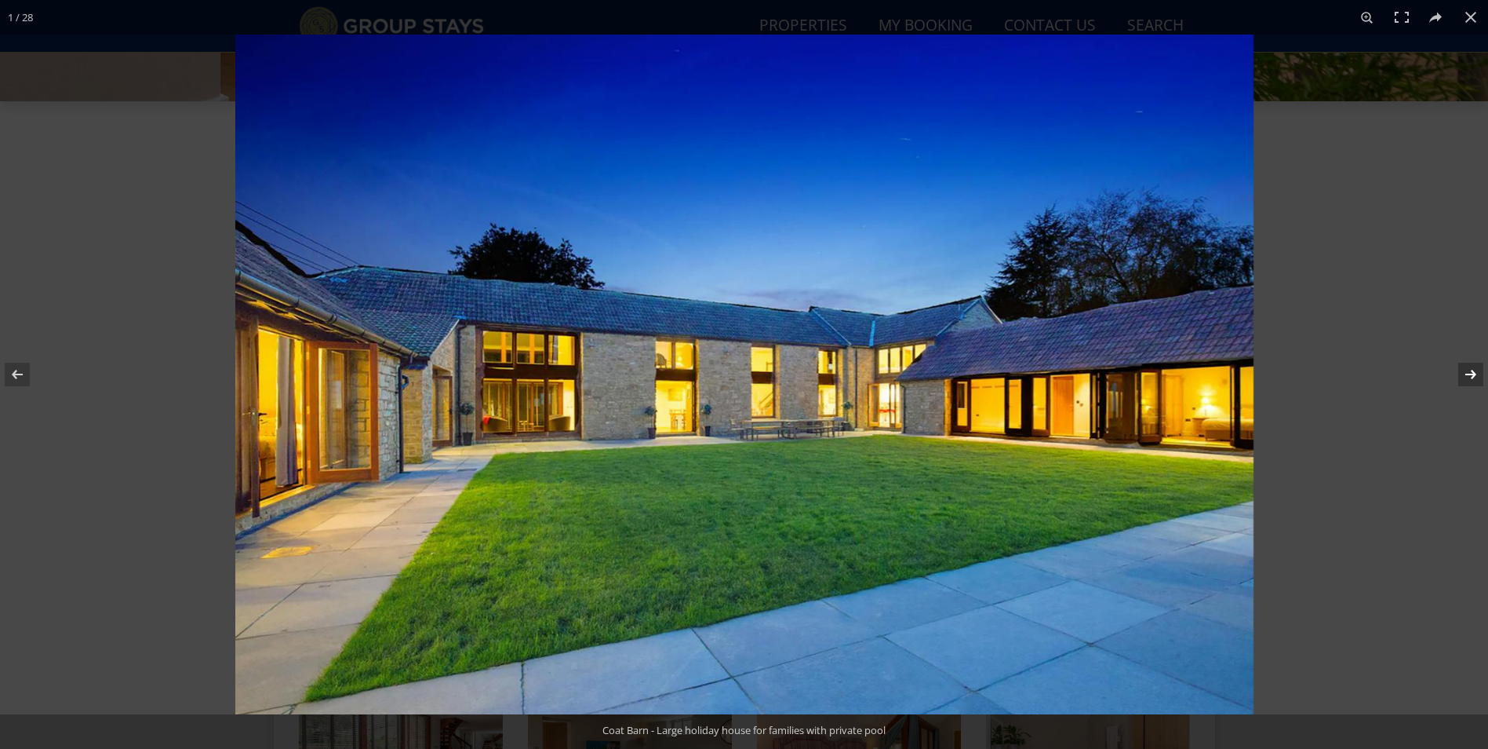
click at [1468, 377] on button at bounding box center [1460, 374] width 55 height 78
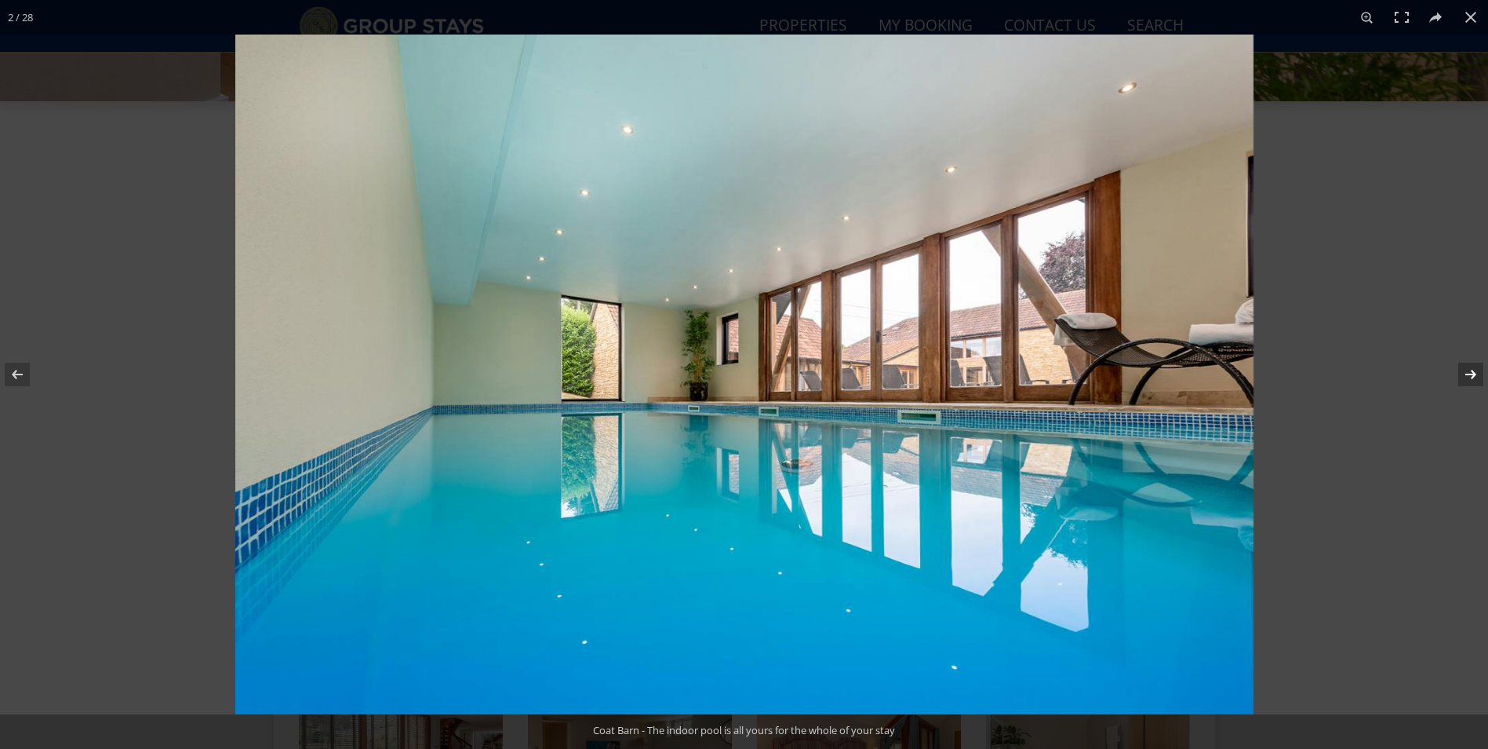
click at [1468, 377] on button at bounding box center [1460, 374] width 55 height 78
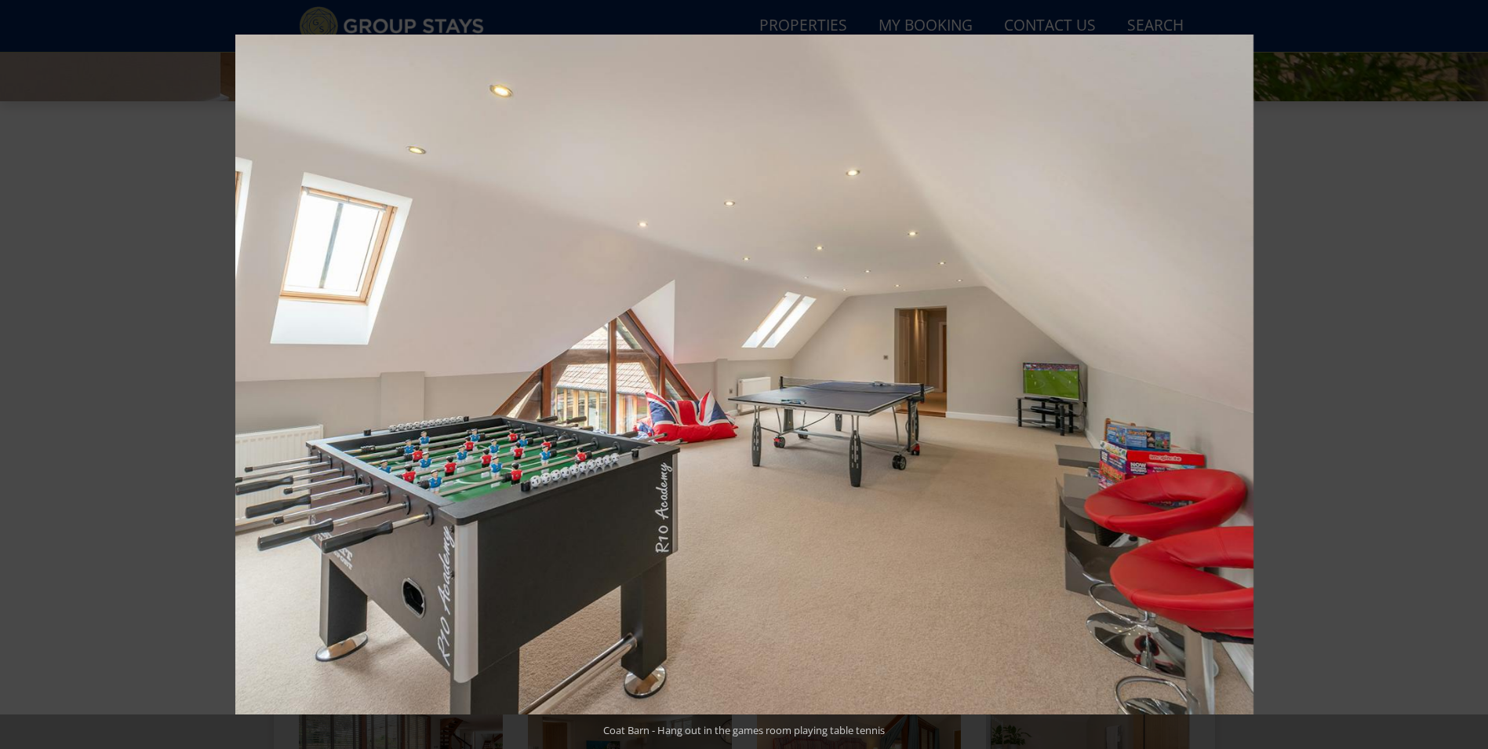
click at [1468, 377] on button at bounding box center [1460, 374] width 55 height 78
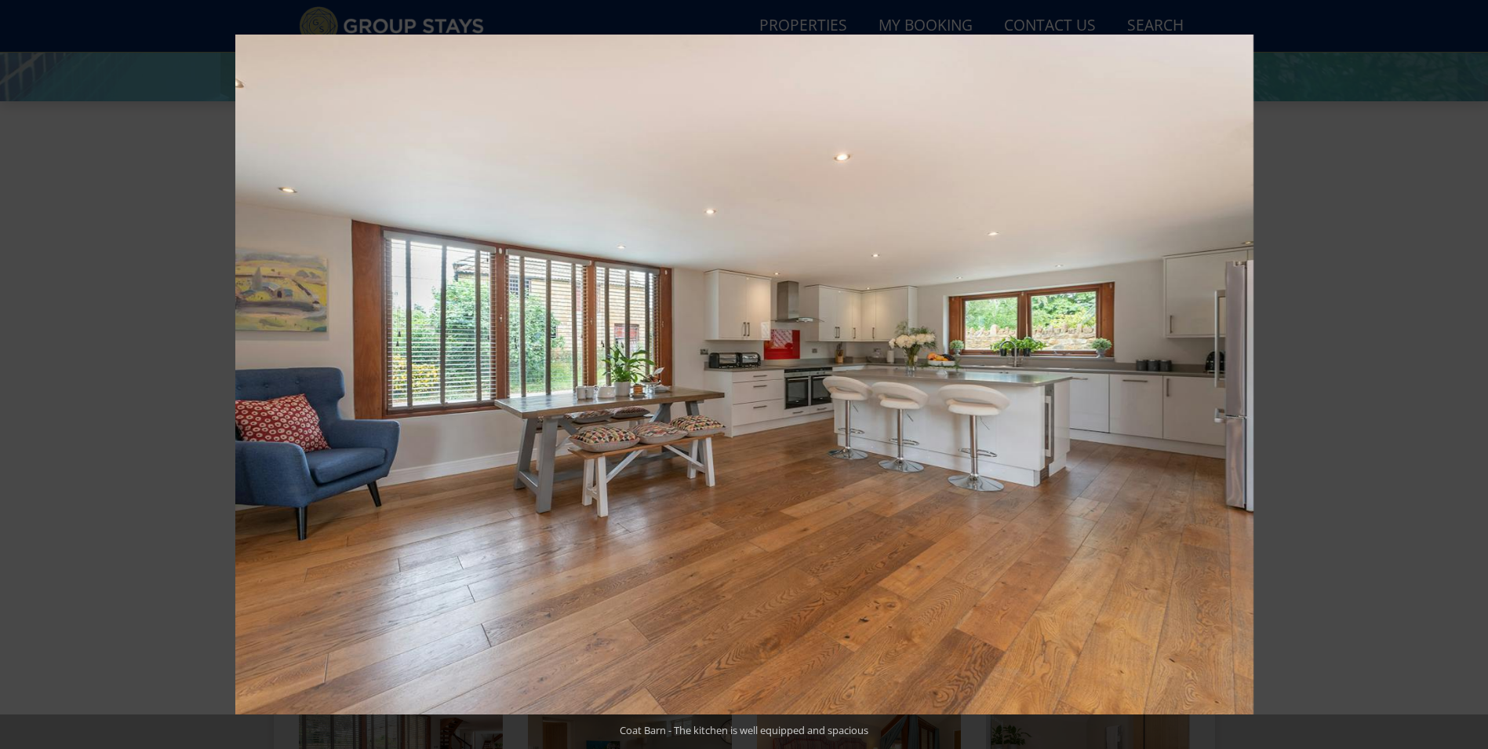
click at [1468, 377] on button at bounding box center [1460, 374] width 55 height 78
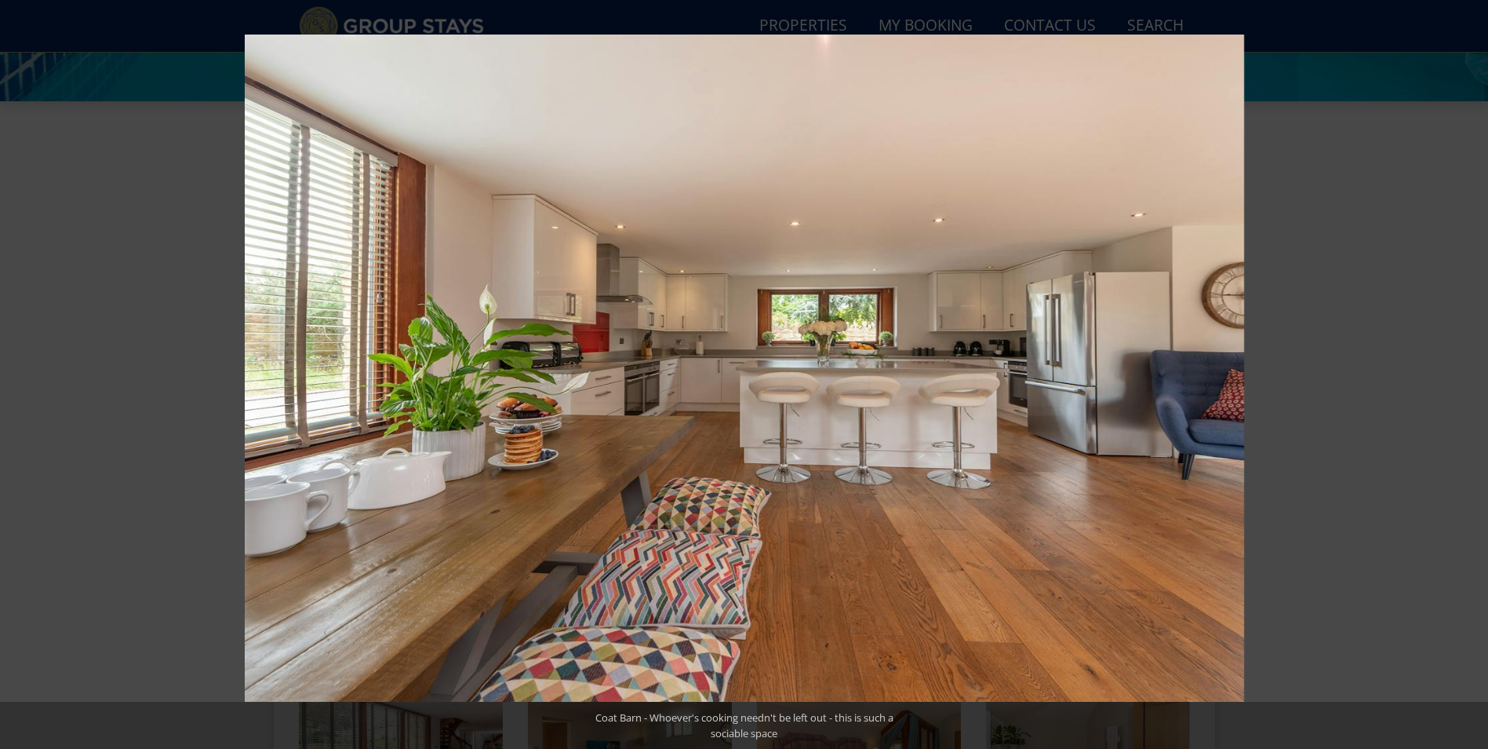
click at [1468, 377] on button at bounding box center [1460, 374] width 55 height 78
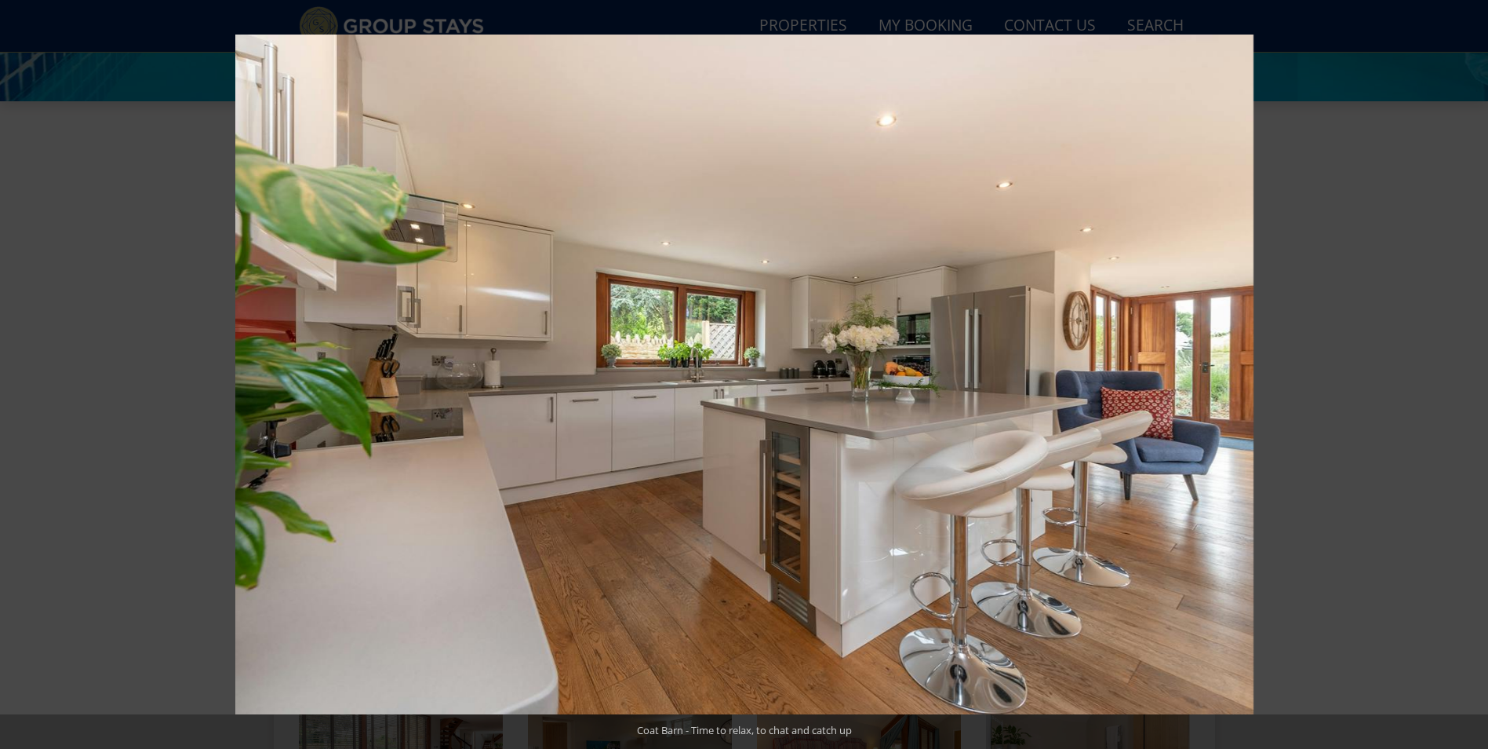
click at [1468, 377] on button at bounding box center [1460, 374] width 55 height 78
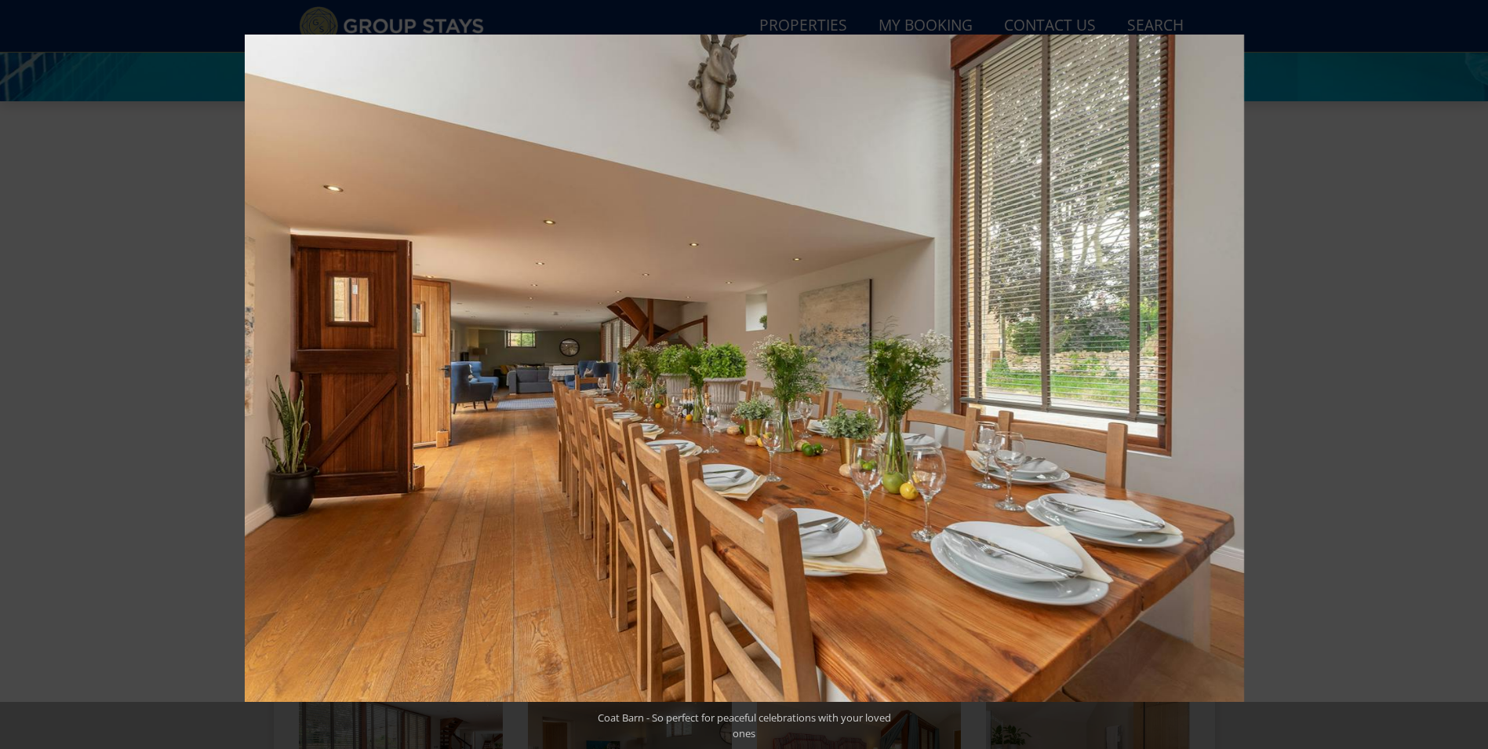
click at [1468, 377] on button at bounding box center [1460, 374] width 55 height 78
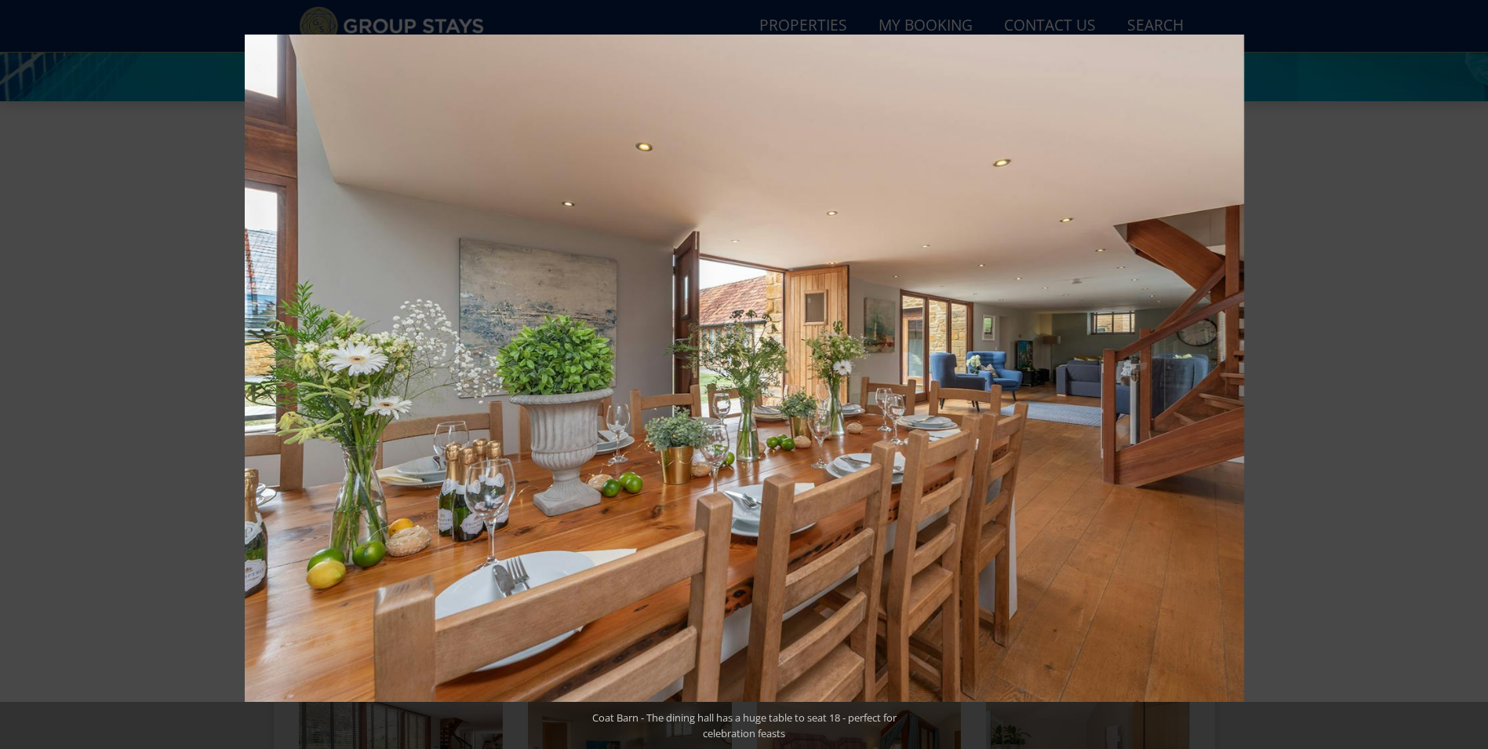
click at [1468, 377] on button at bounding box center [1460, 374] width 55 height 78
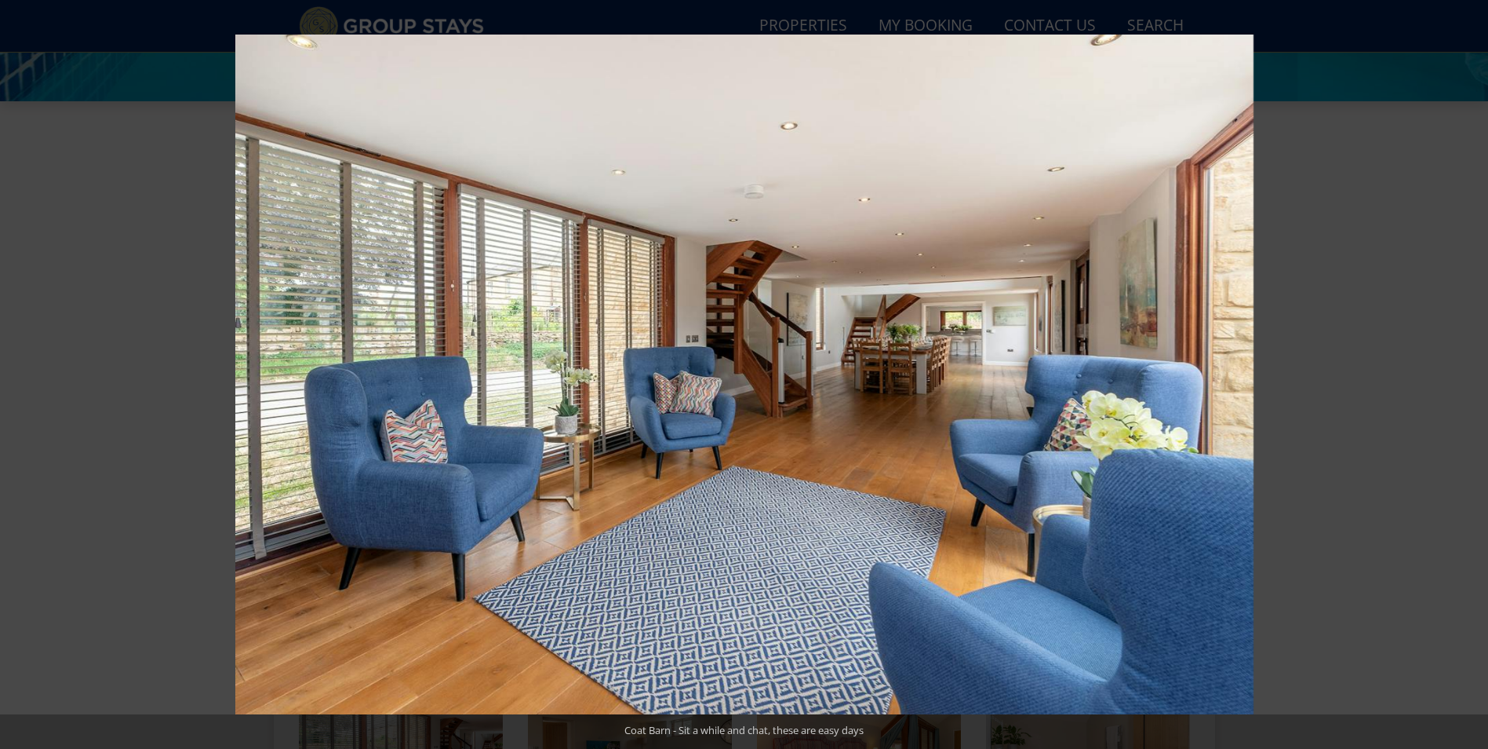
click at [1468, 377] on button at bounding box center [1460, 374] width 55 height 78
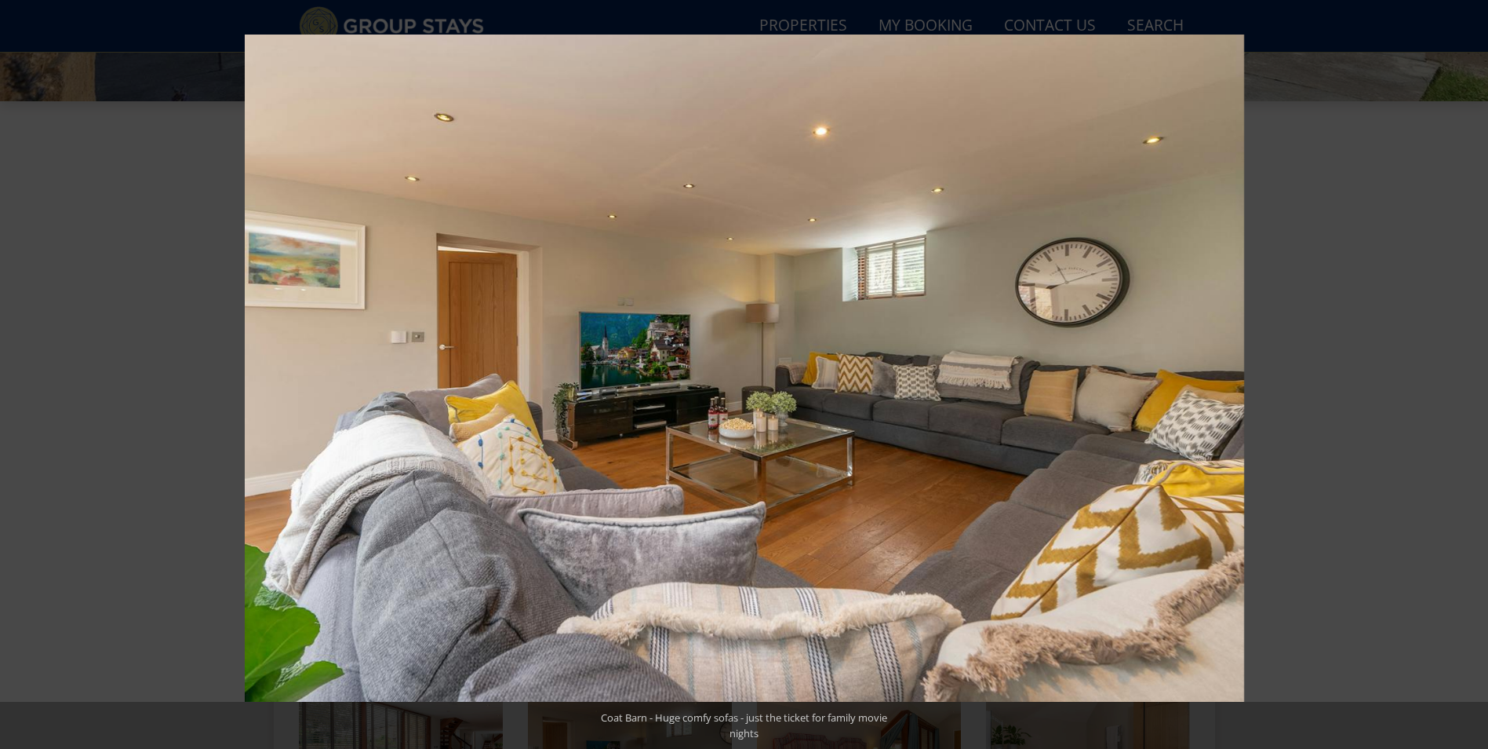
click at [1468, 377] on button at bounding box center [1460, 374] width 55 height 78
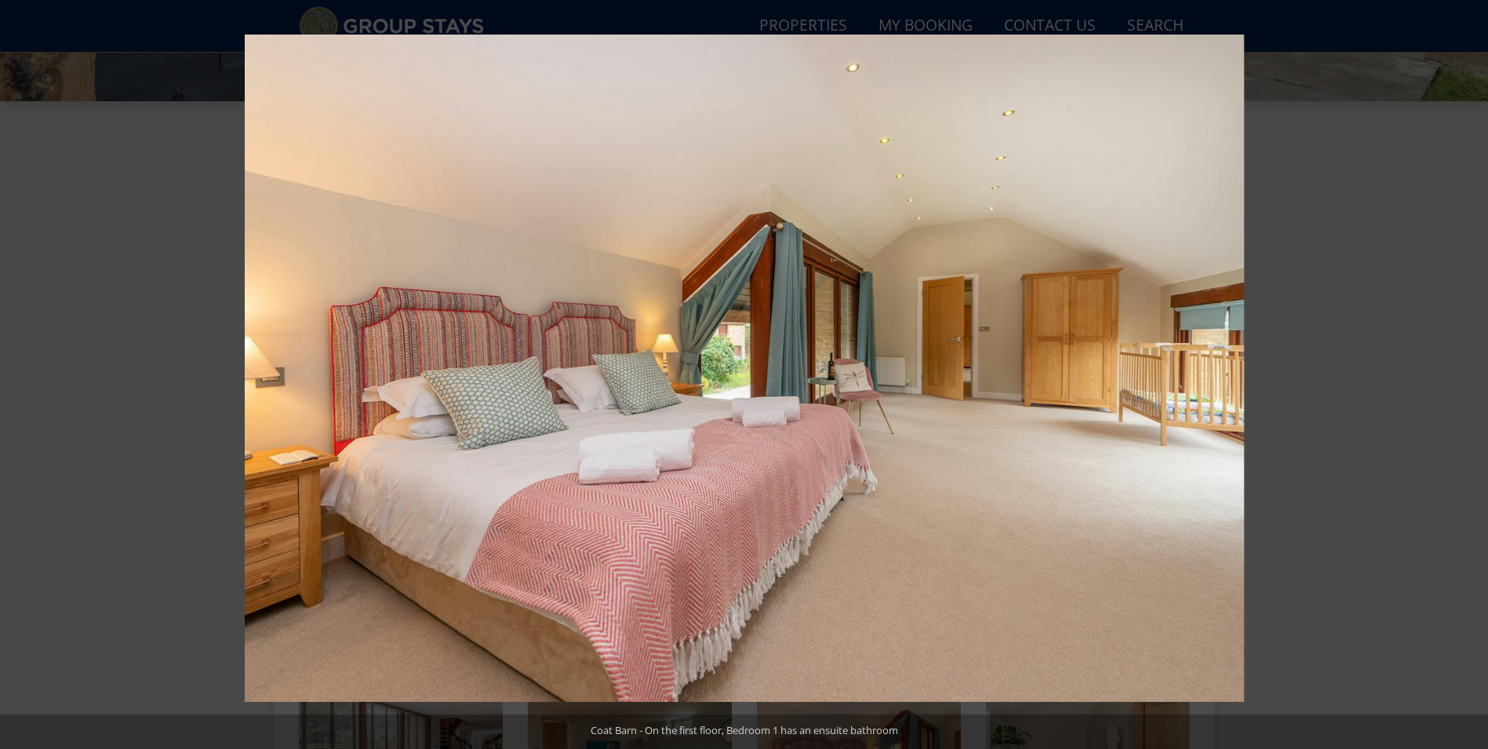
click at [1468, 377] on button at bounding box center [1460, 374] width 55 height 78
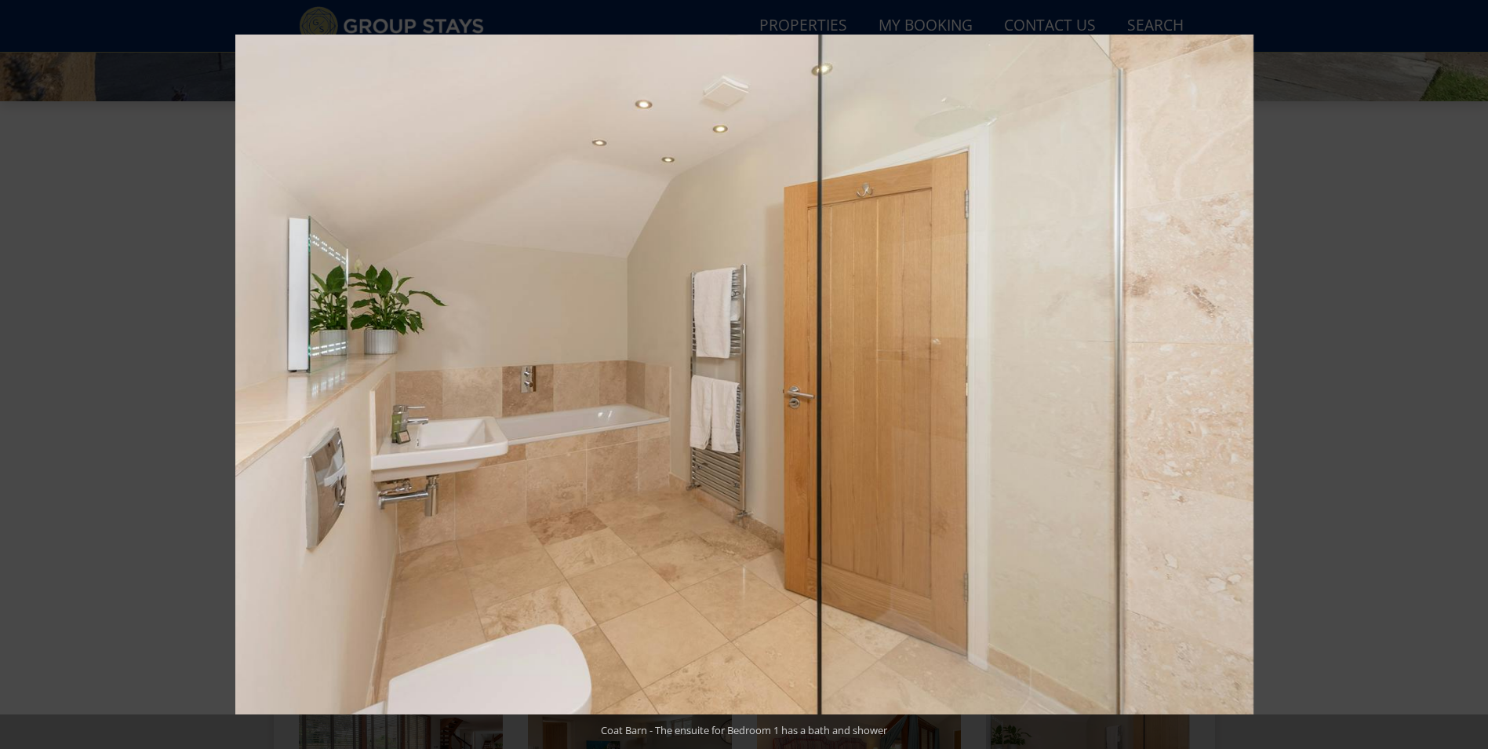
click at [1468, 377] on button at bounding box center [1460, 374] width 55 height 78
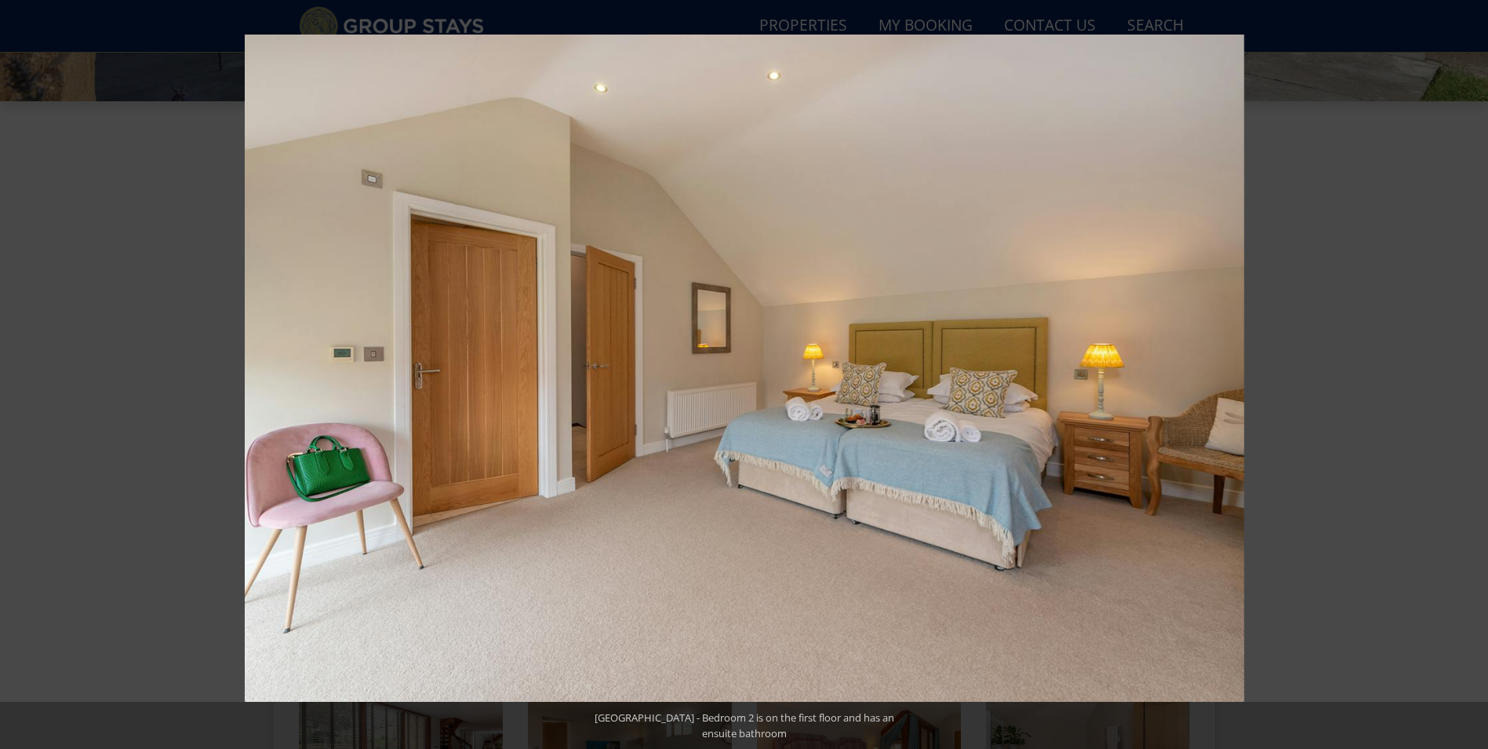
click at [1468, 377] on button at bounding box center [1460, 374] width 55 height 78
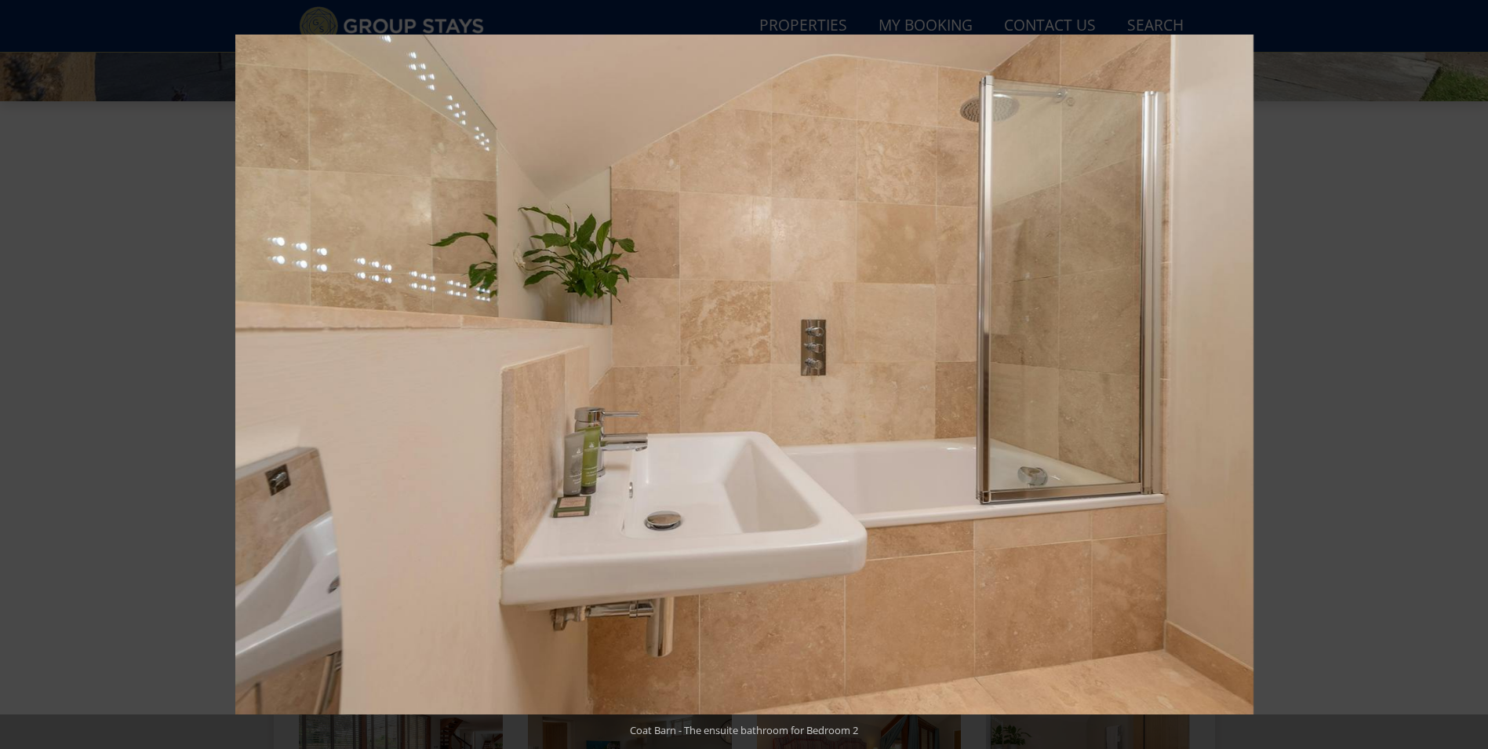
click at [1468, 377] on button at bounding box center [1460, 374] width 55 height 78
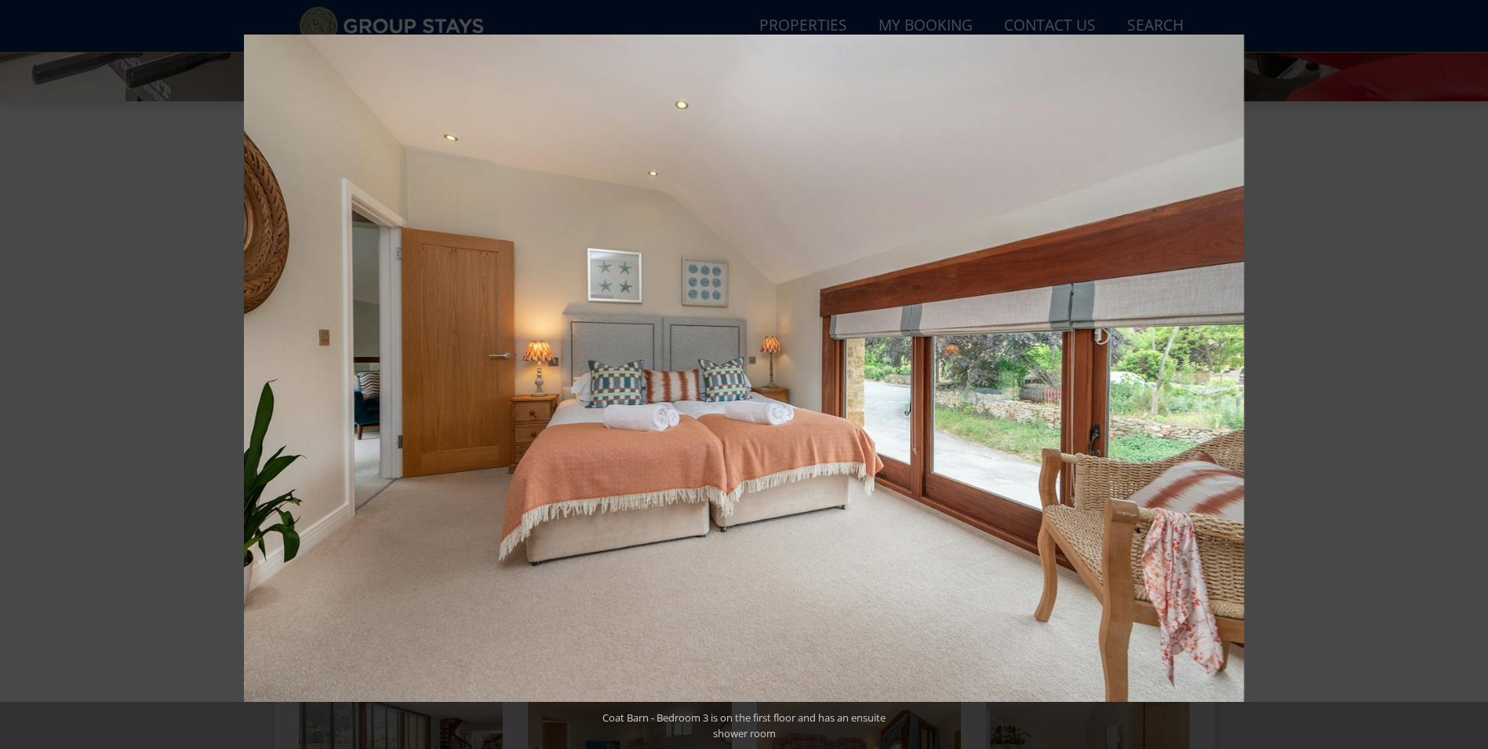
click at [1468, 377] on button at bounding box center [1460, 374] width 55 height 78
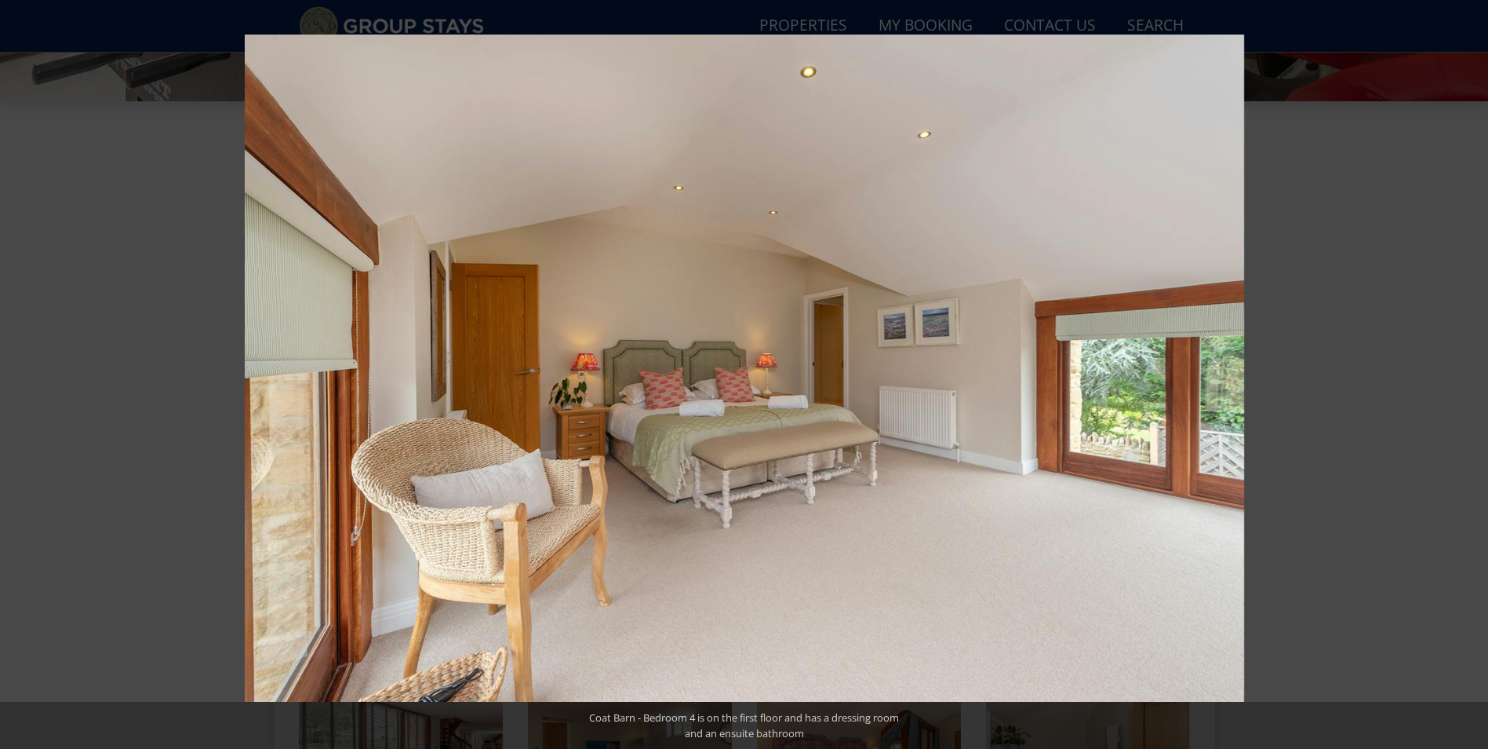
click at [1468, 377] on button at bounding box center [1460, 374] width 55 height 78
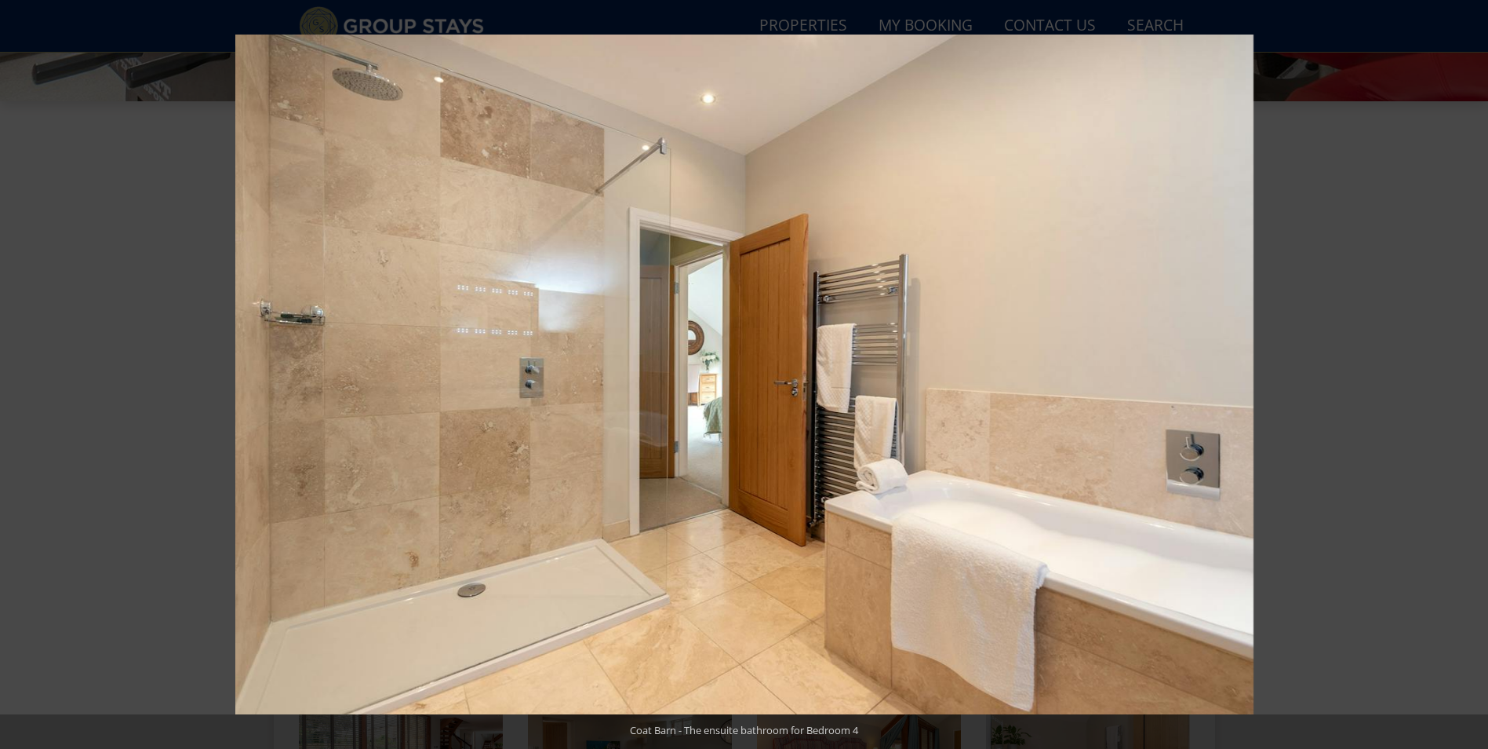
click at [1468, 377] on button at bounding box center [1460, 374] width 55 height 78
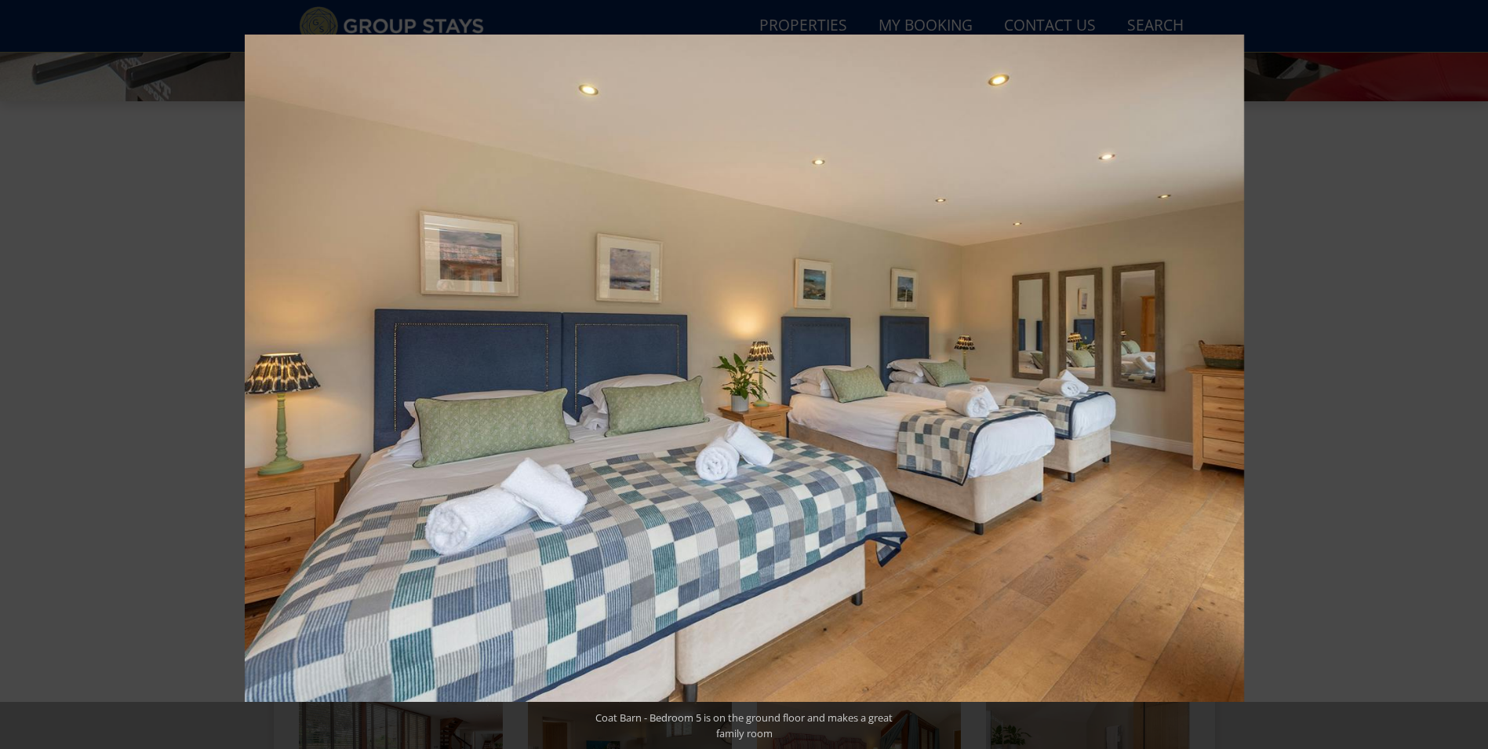
click at [1468, 377] on button at bounding box center [1460, 374] width 55 height 78
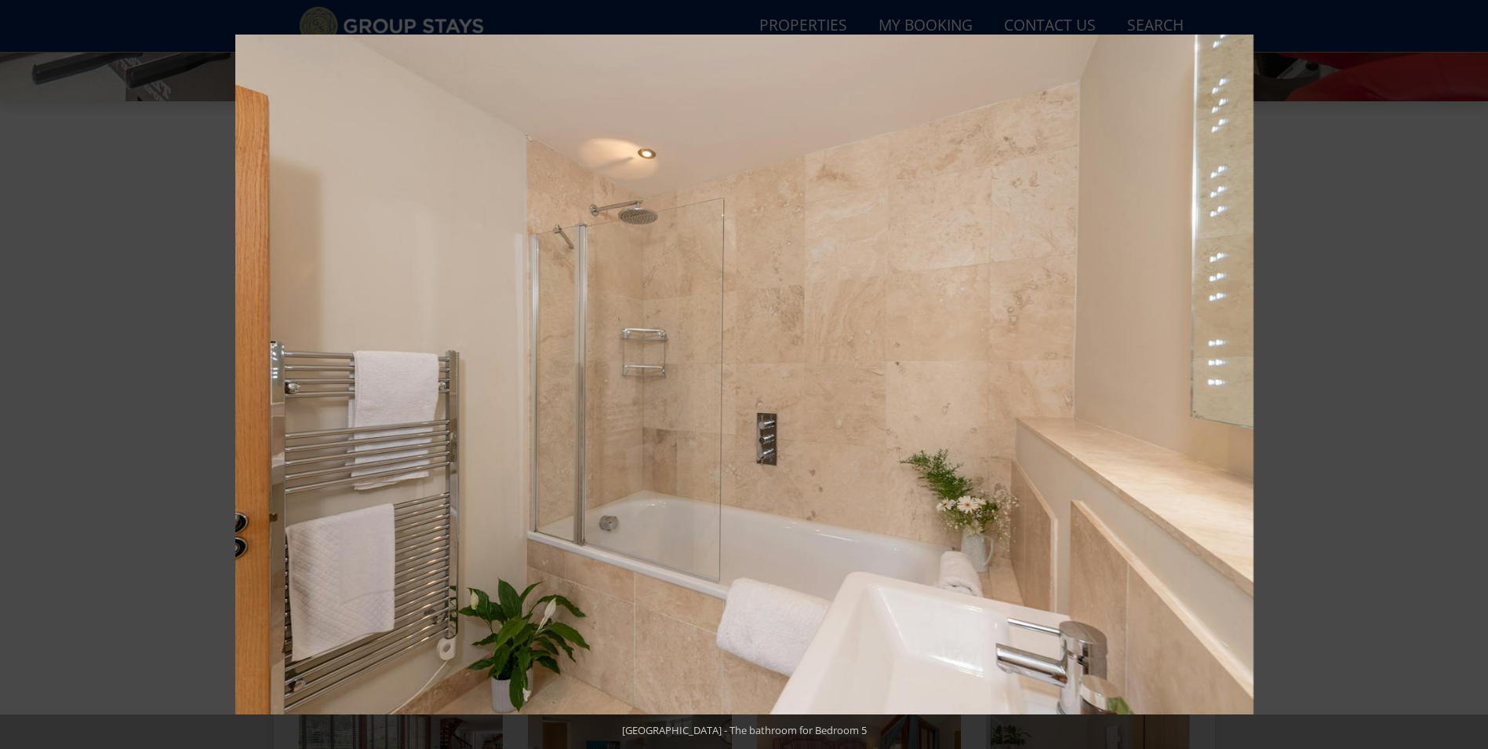
click at [1468, 377] on button at bounding box center [1460, 374] width 55 height 78
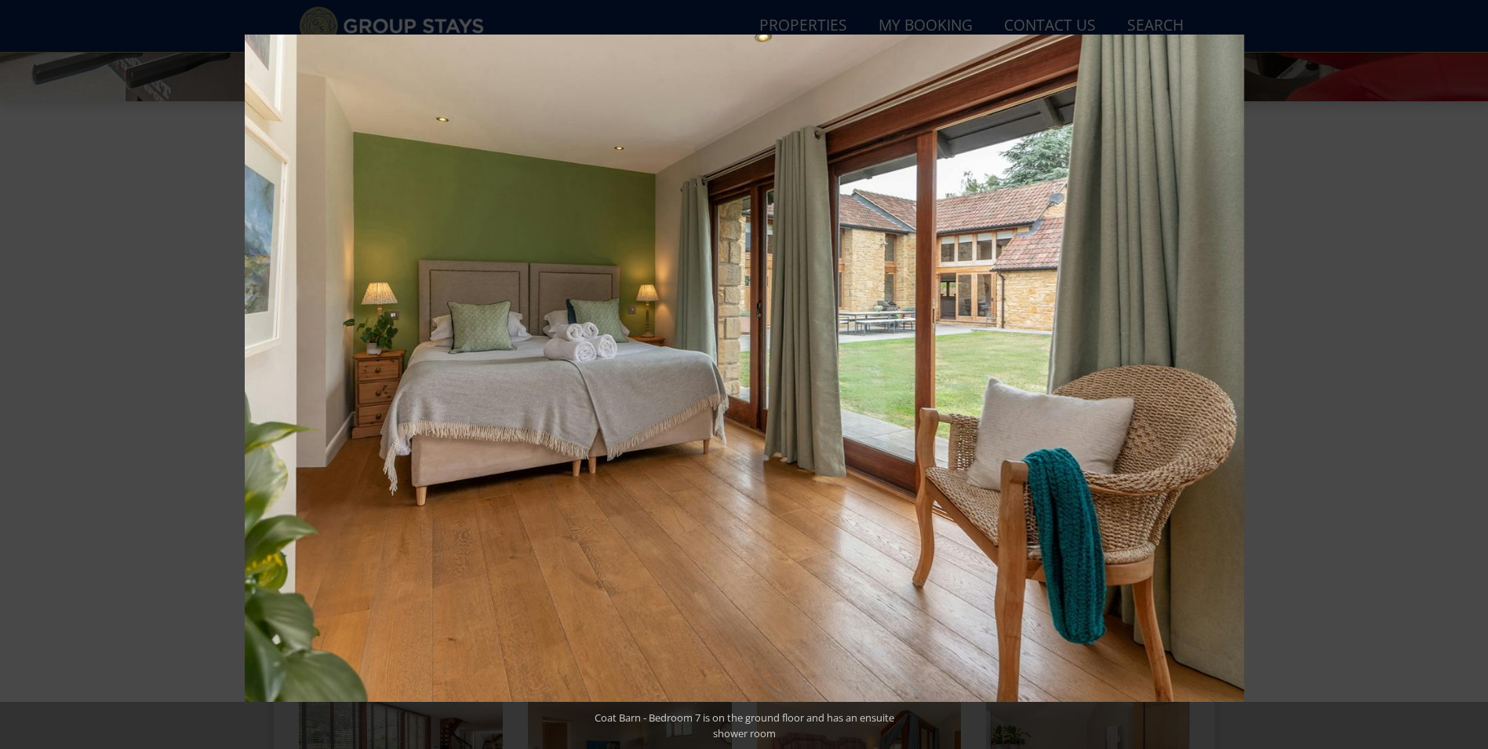
click at [1468, 377] on button at bounding box center [1460, 374] width 55 height 78
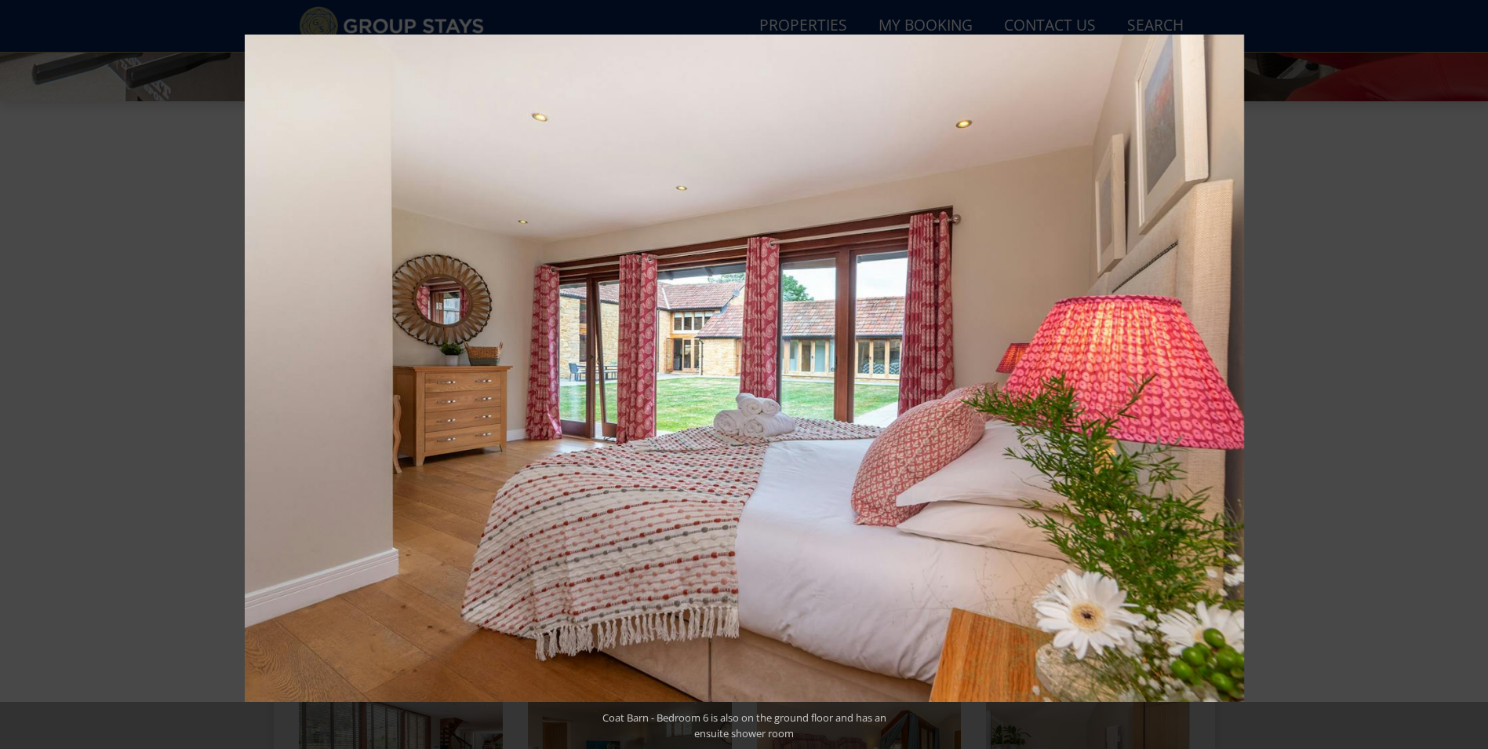
click at [1468, 377] on button at bounding box center [1460, 374] width 55 height 78
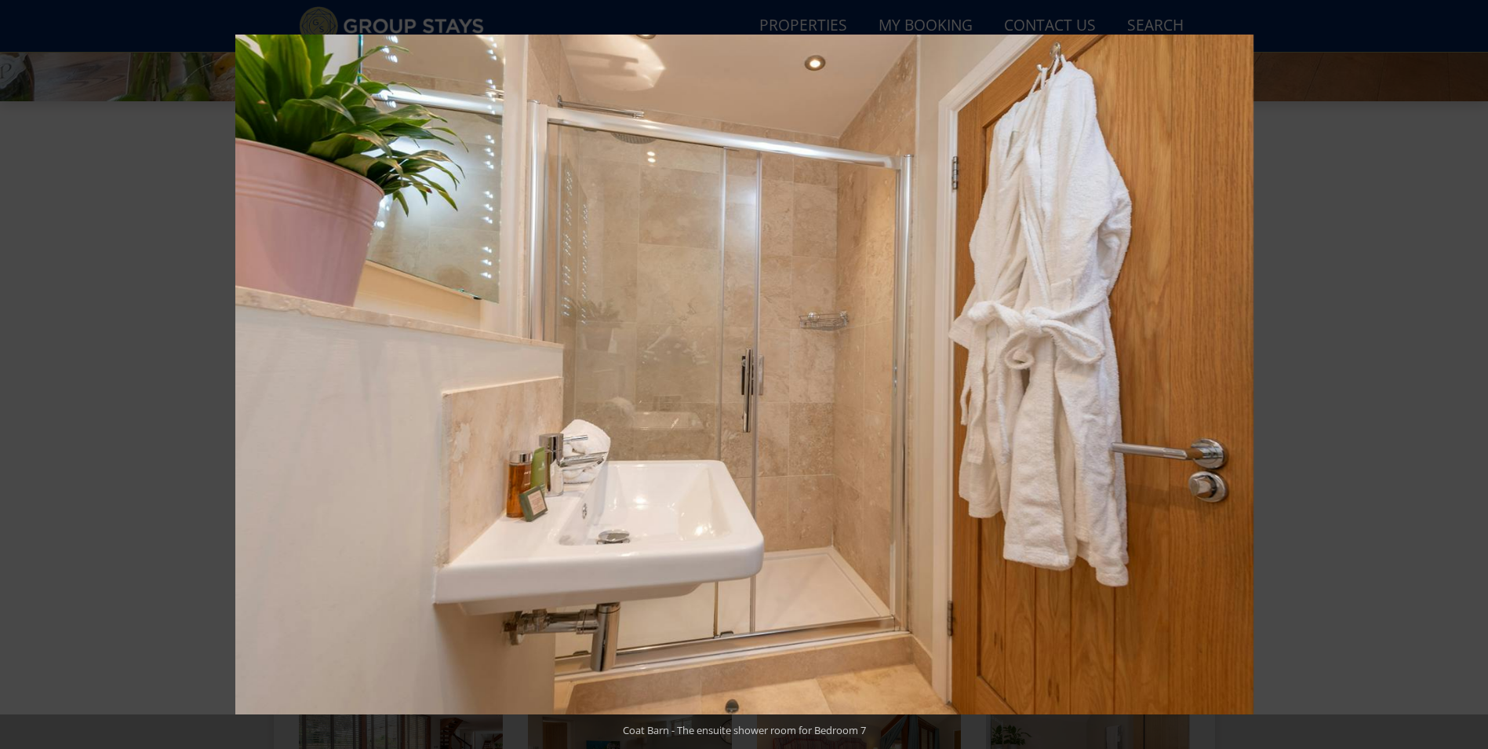
click at [1468, 377] on button at bounding box center [1460, 374] width 55 height 78
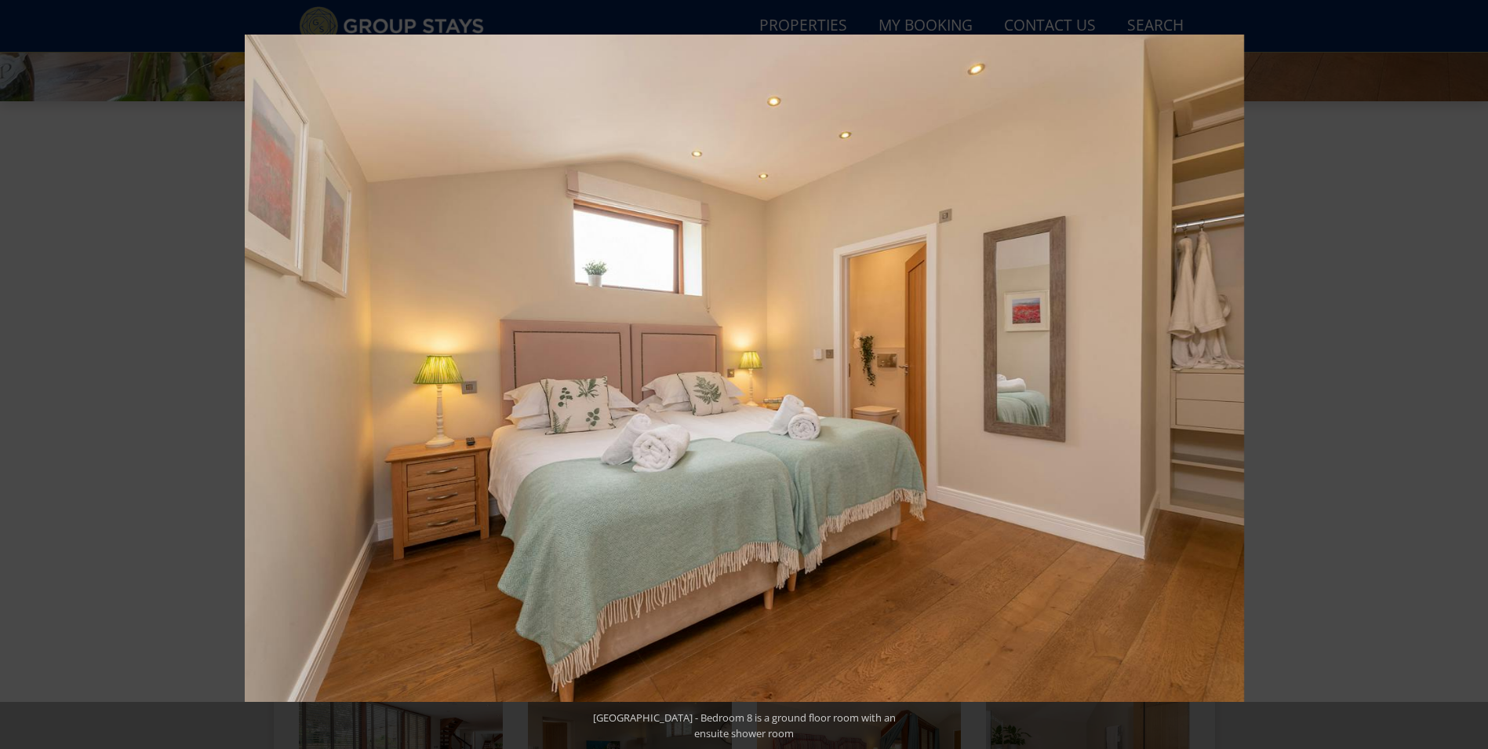
click at [1468, 377] on button at bounding box center [1460, 374] width 55 height 78
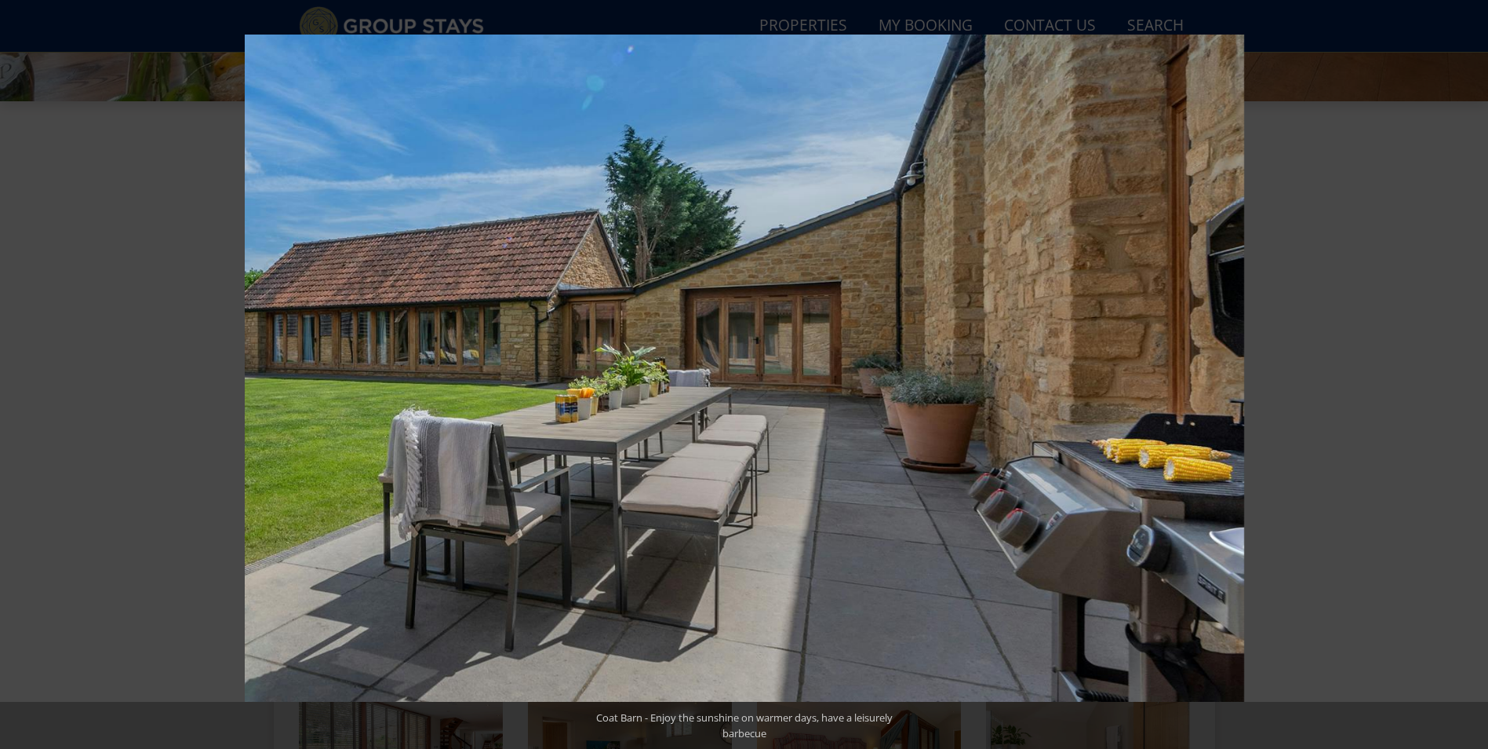
click at [1468, 377] on button at bounding box center [1460, 374] width 55 height 78
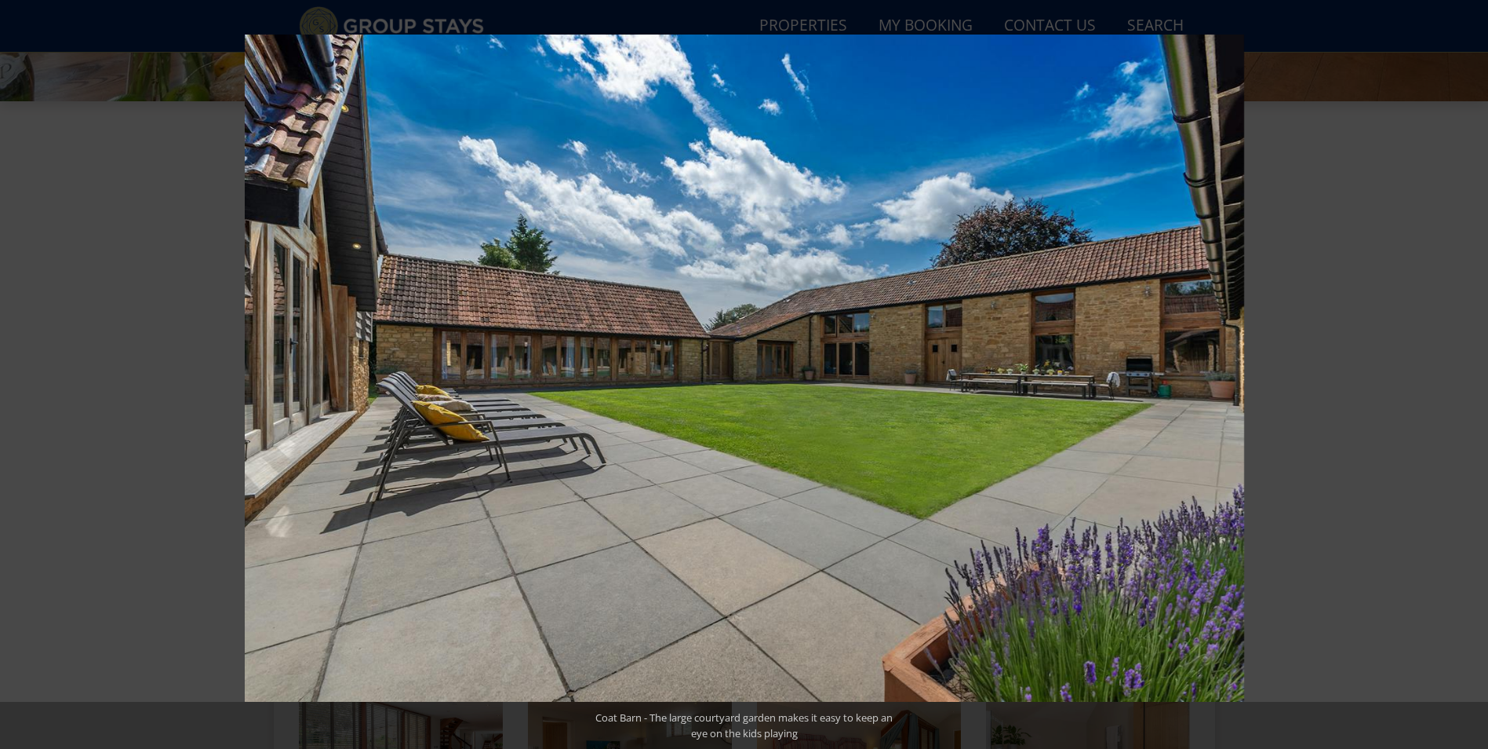
click at [1468, 377] on button at bounding box center [1460, 374] width 55 height 78
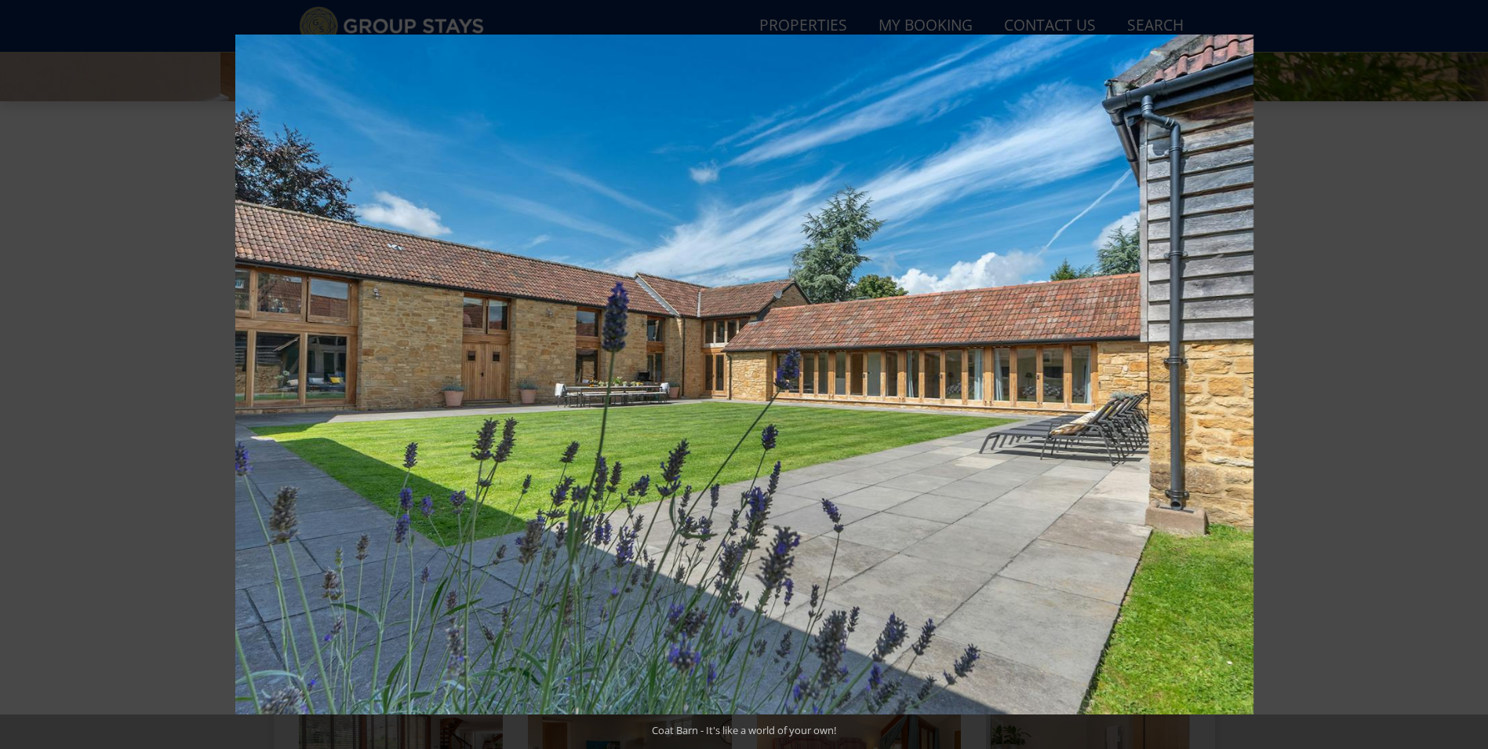
click at [1468, 377] on button at bounding box center [1460, 374] width 55 height 78
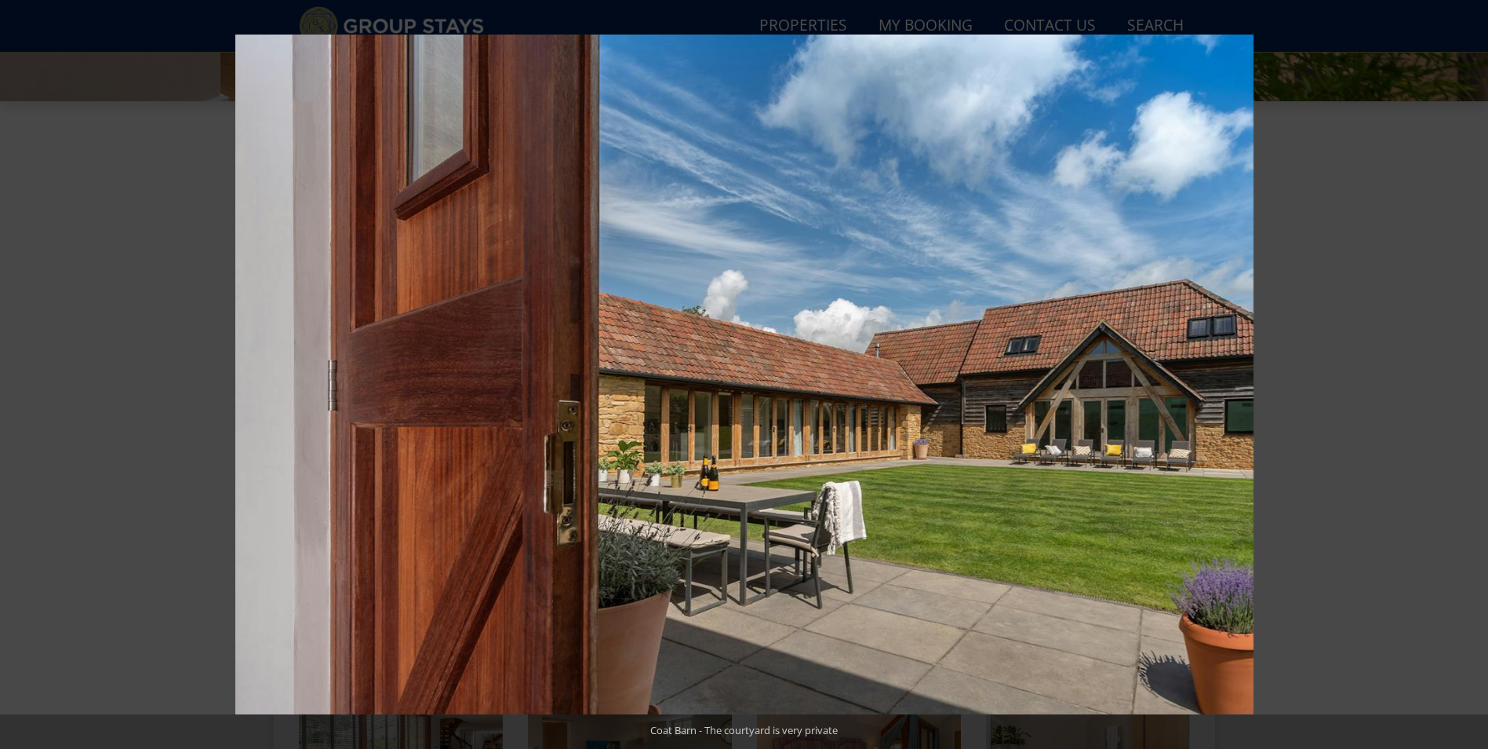
click at [1468, 377] on button at bounding box center [1460, 374] width 55 height 78
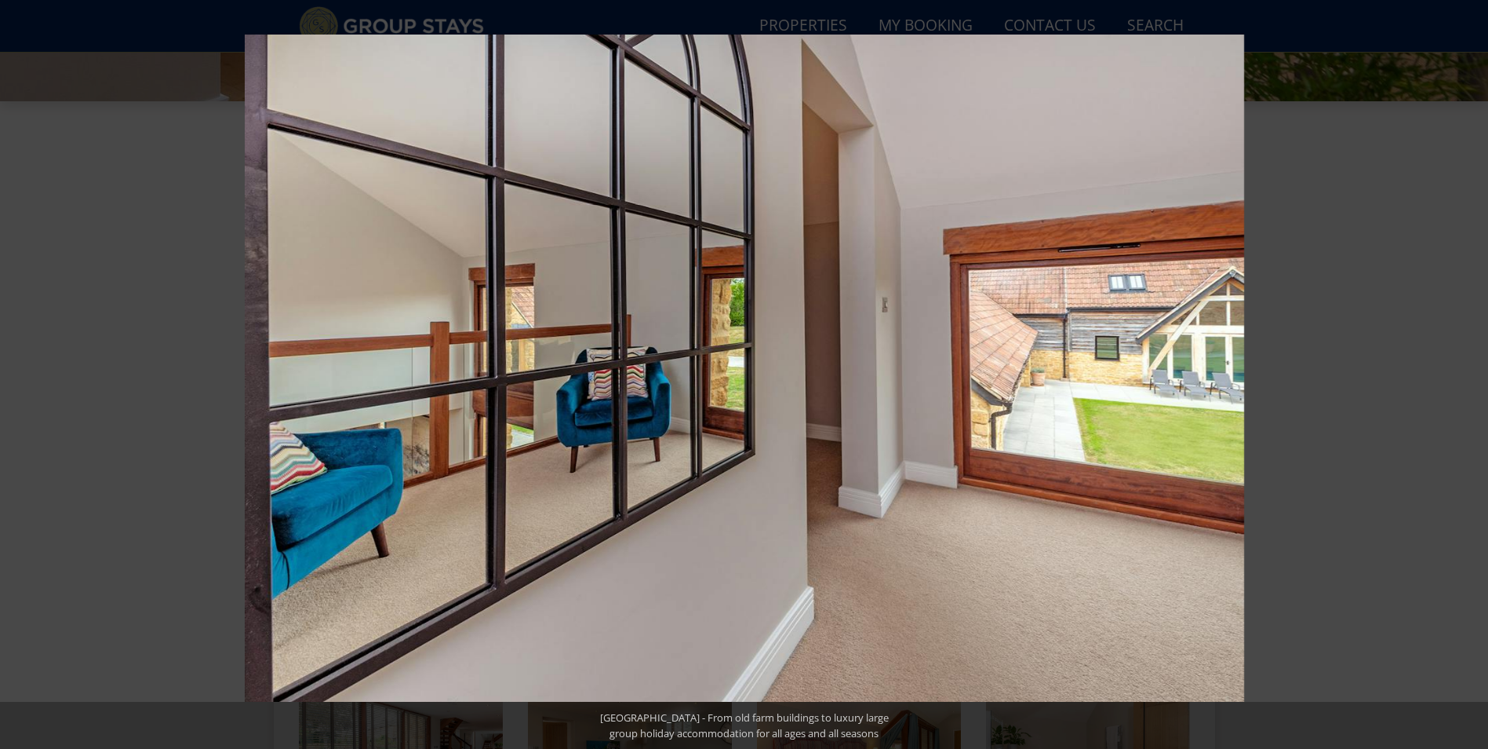
click at [1468, 377] on button at bounding box center [1460, 374] width 55 height 78
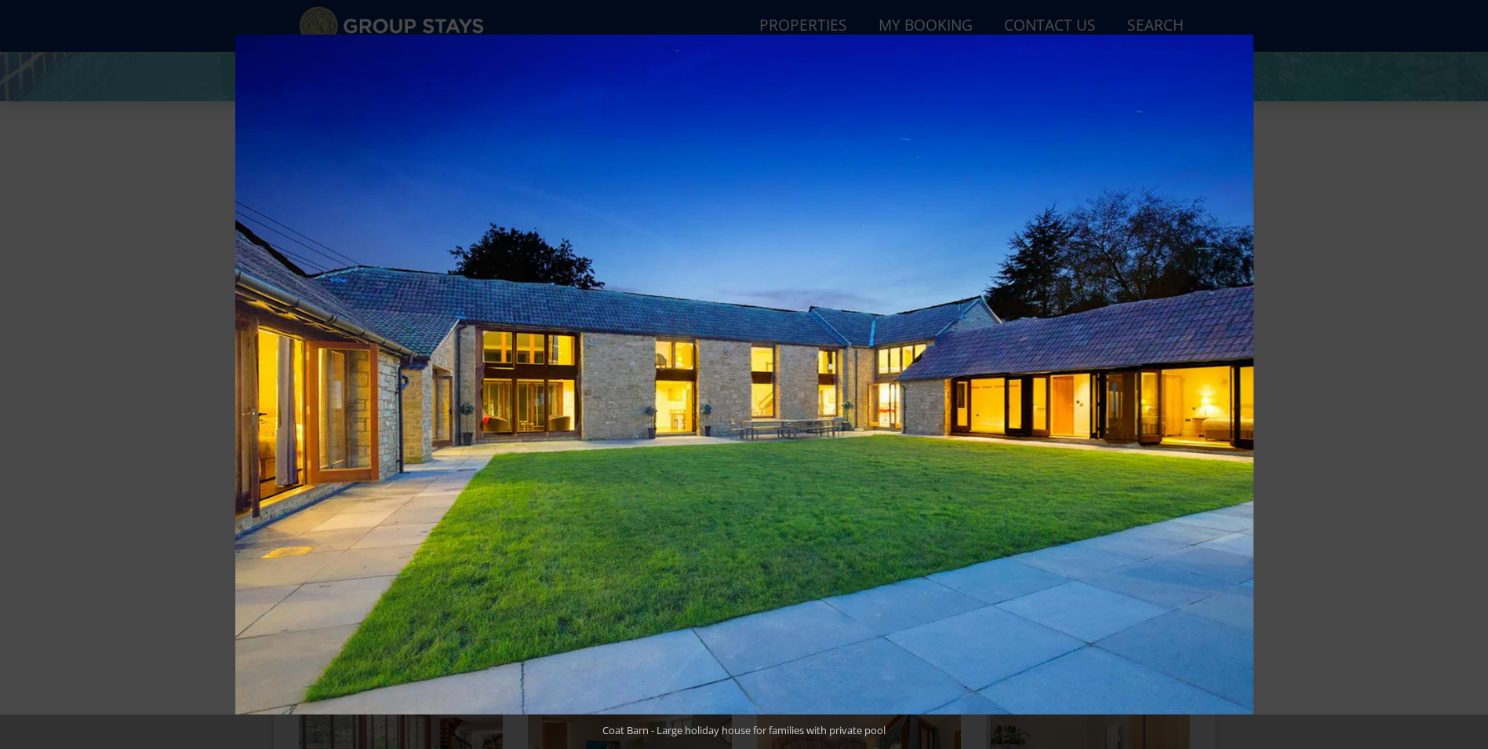
click at [1468, 377] on button at bounding box center [1460, 374] width 55 height 78
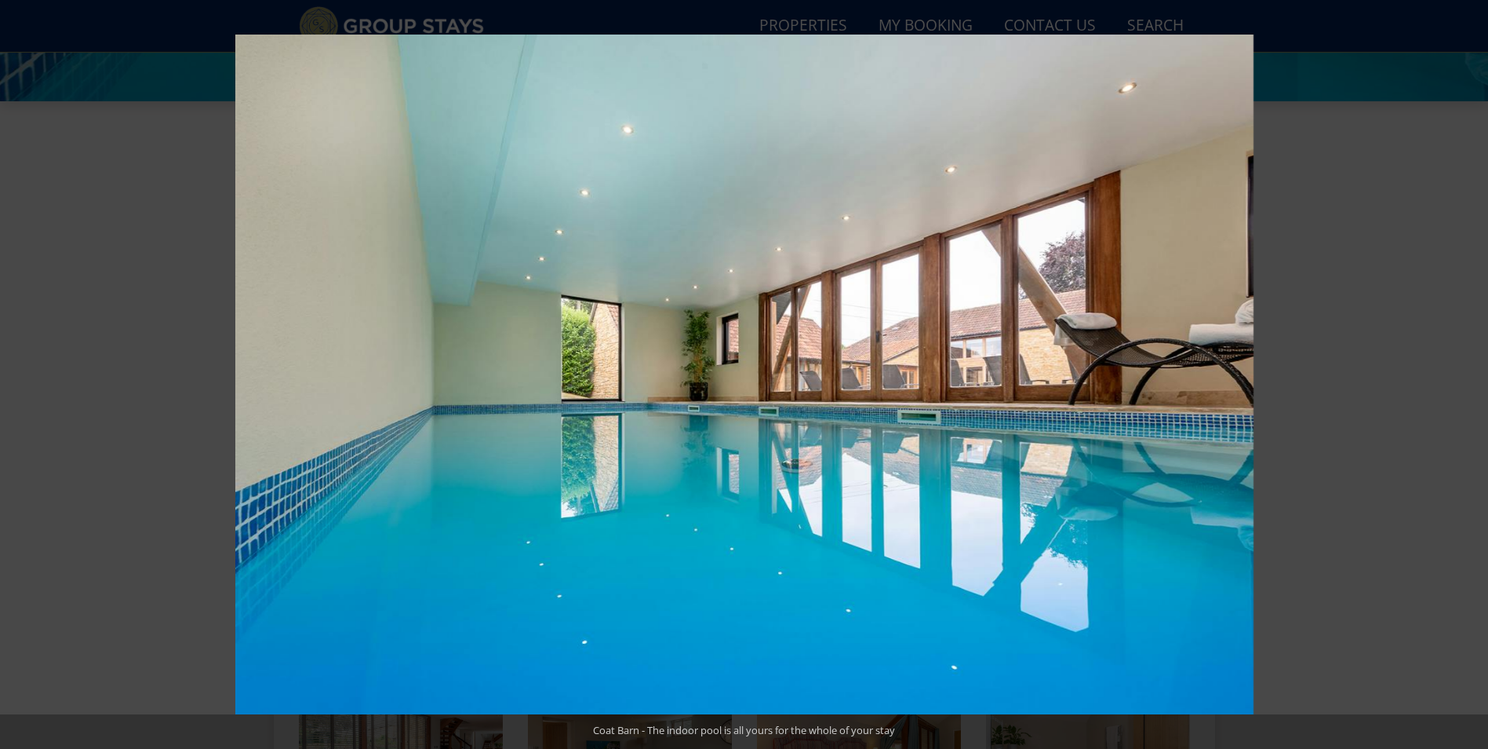
click at [1468, 377] on button at bounding box center [1460, 374] width 55 height 78
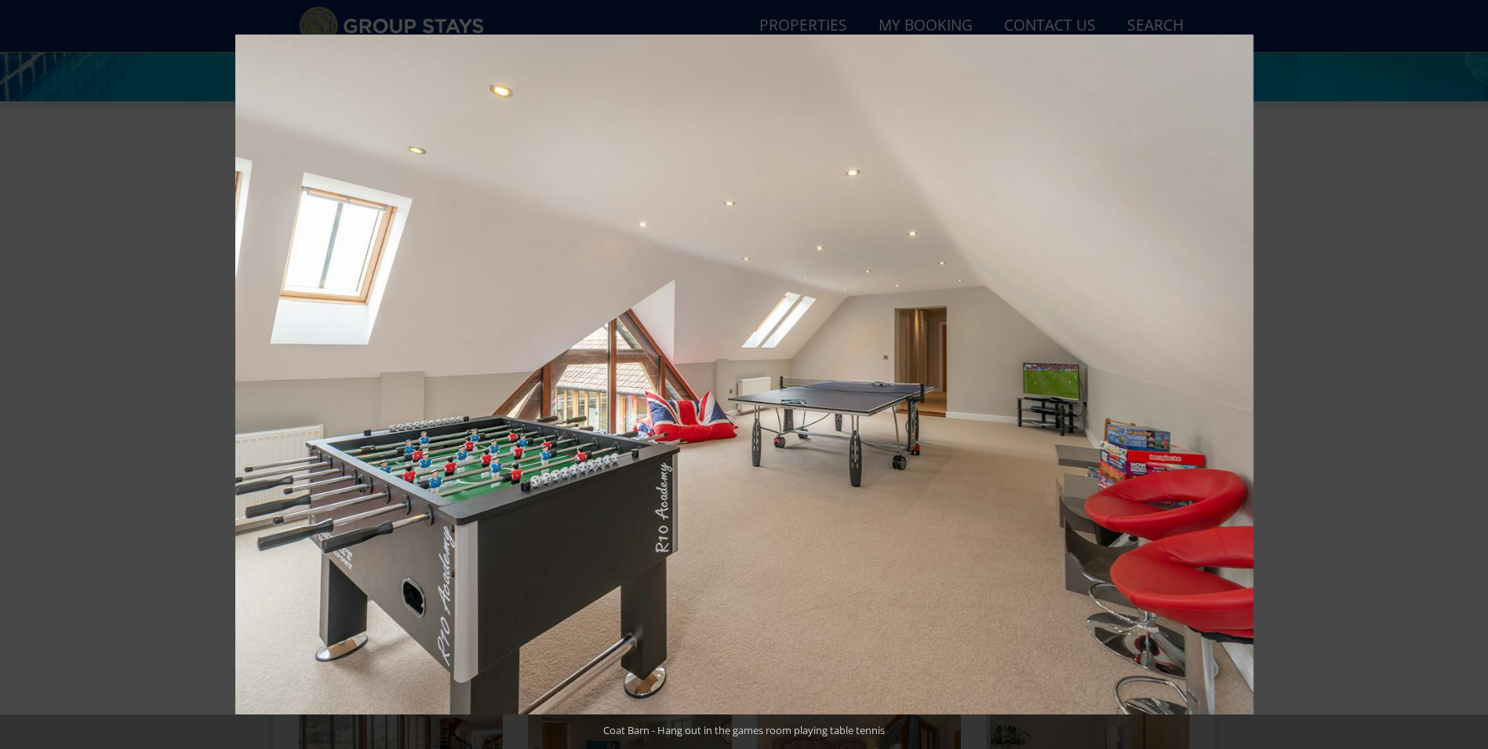
click at [1468, 377] on button at bounding box center [1460, 374] width 55 height 78
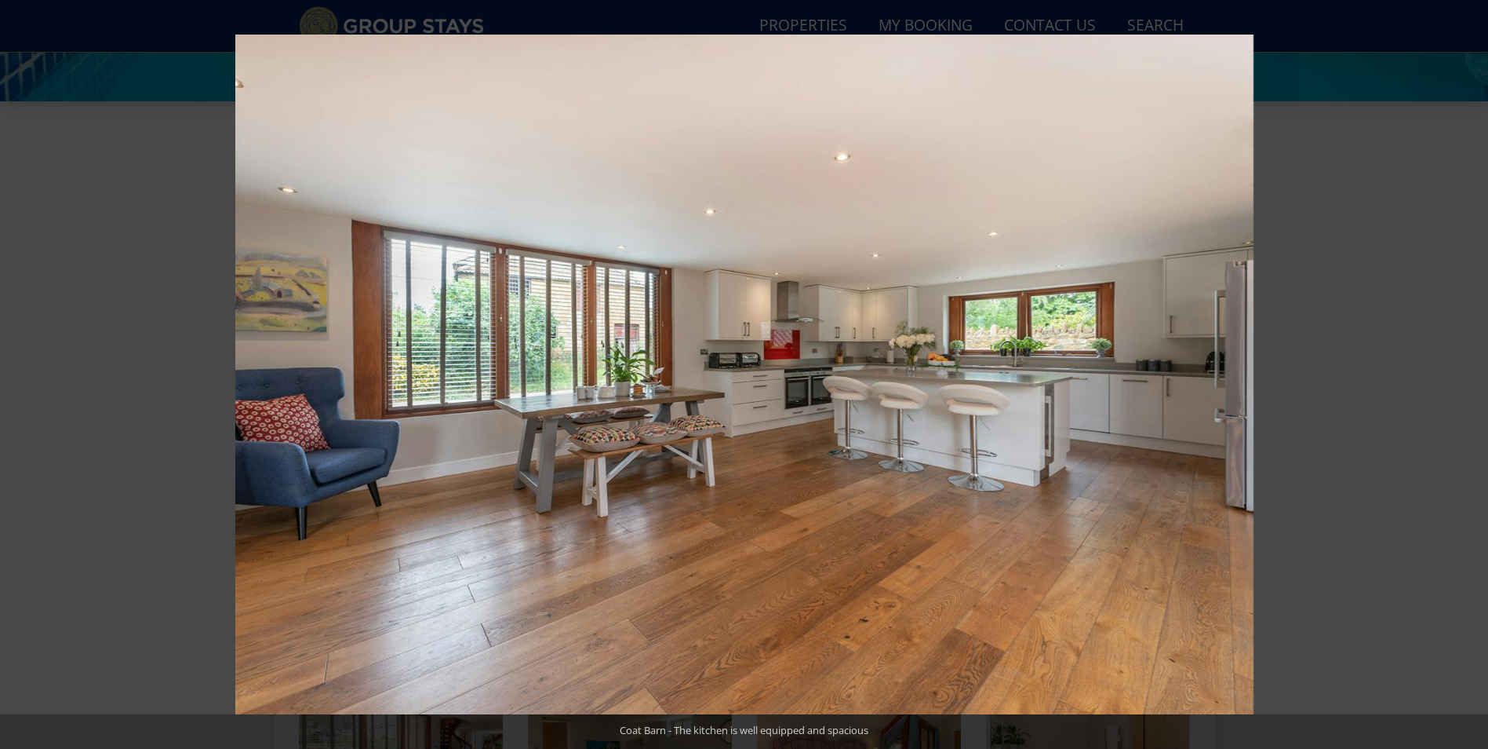
click at [1468, 377] on button at bounding box center [1460, 374] width 55 height 78
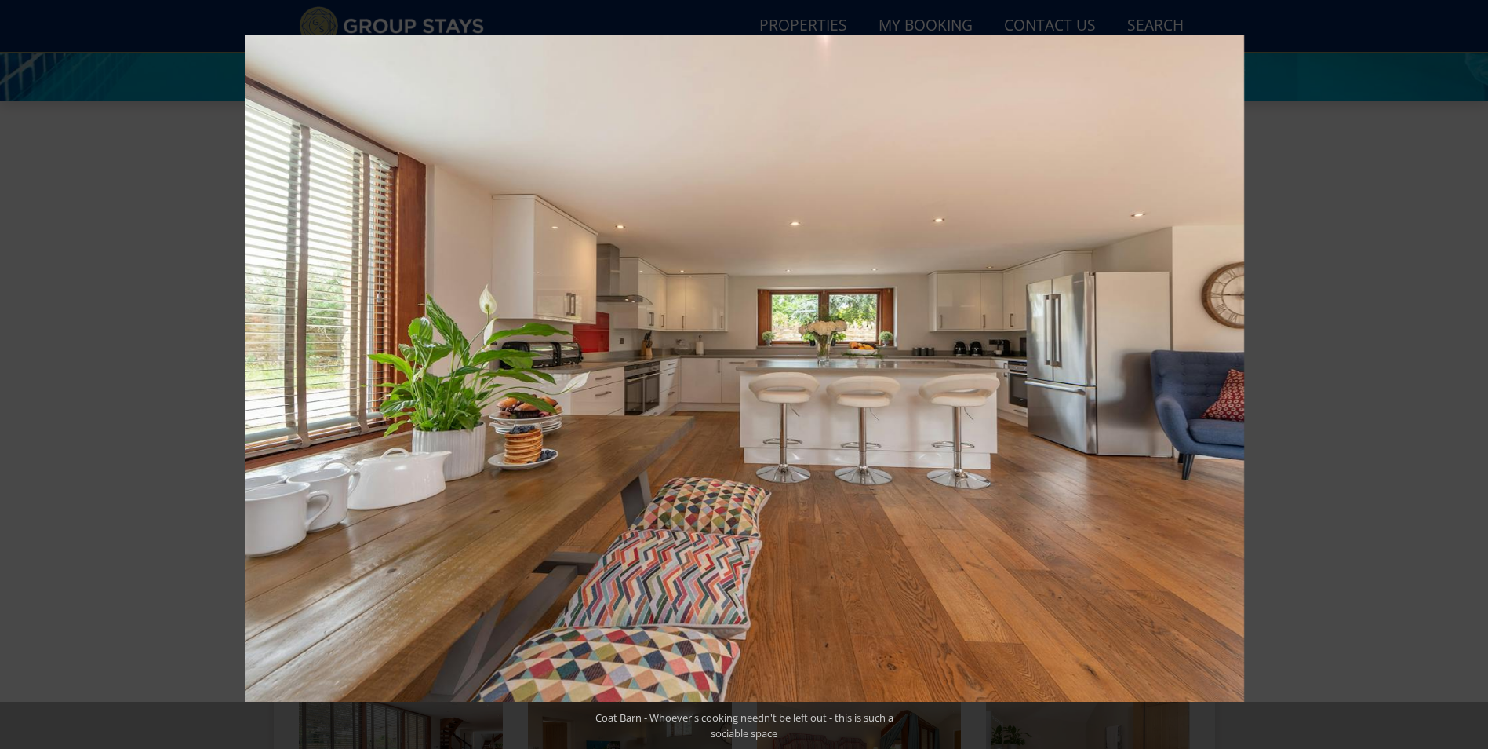
click at [1468, 377] on button at bounding box center [1460, 374] width 55 height 78
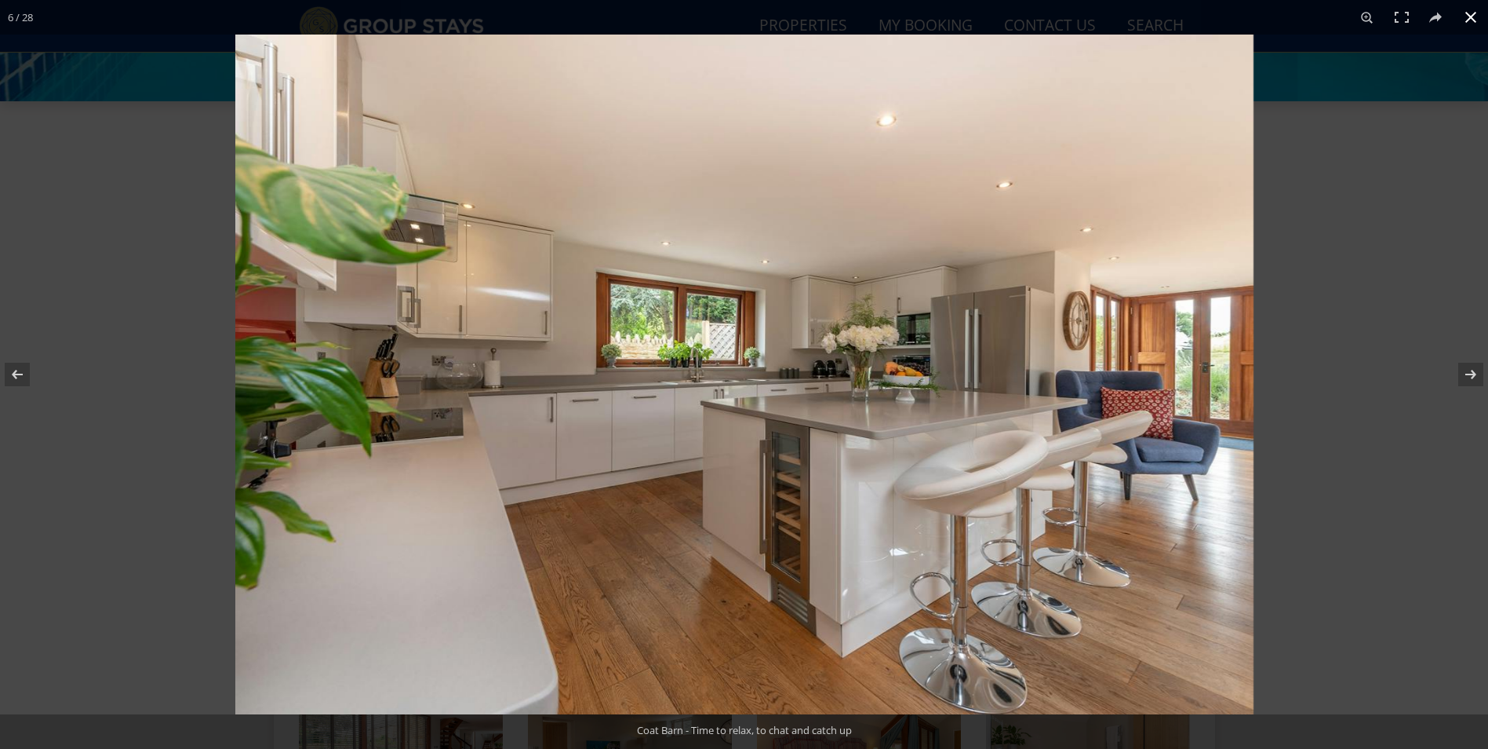
click at [1468, 17] on button at bounding box center [1471, 17] width 35 height 35
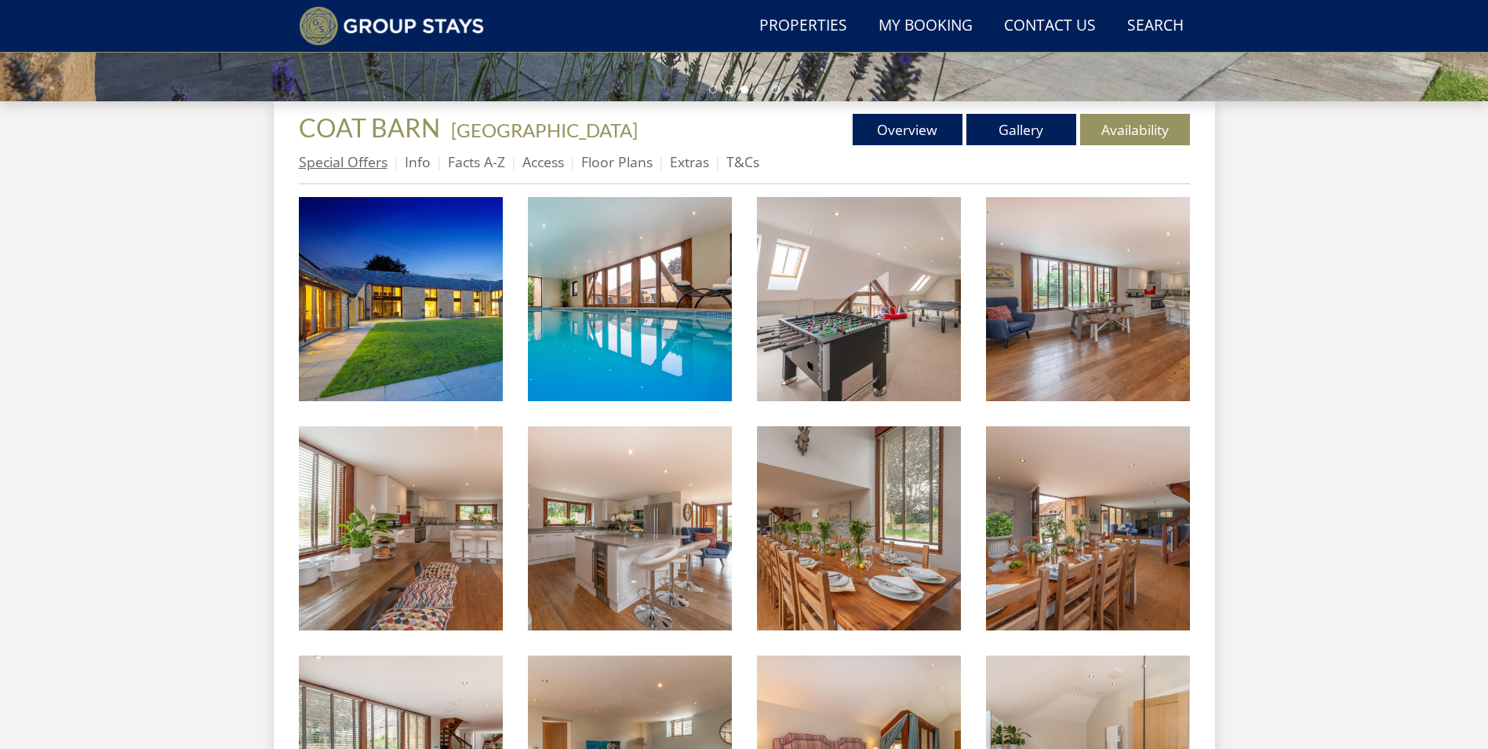
click at [346, 166] on link "Special Offers" at bounding box center [343, 161] width 89 height 19
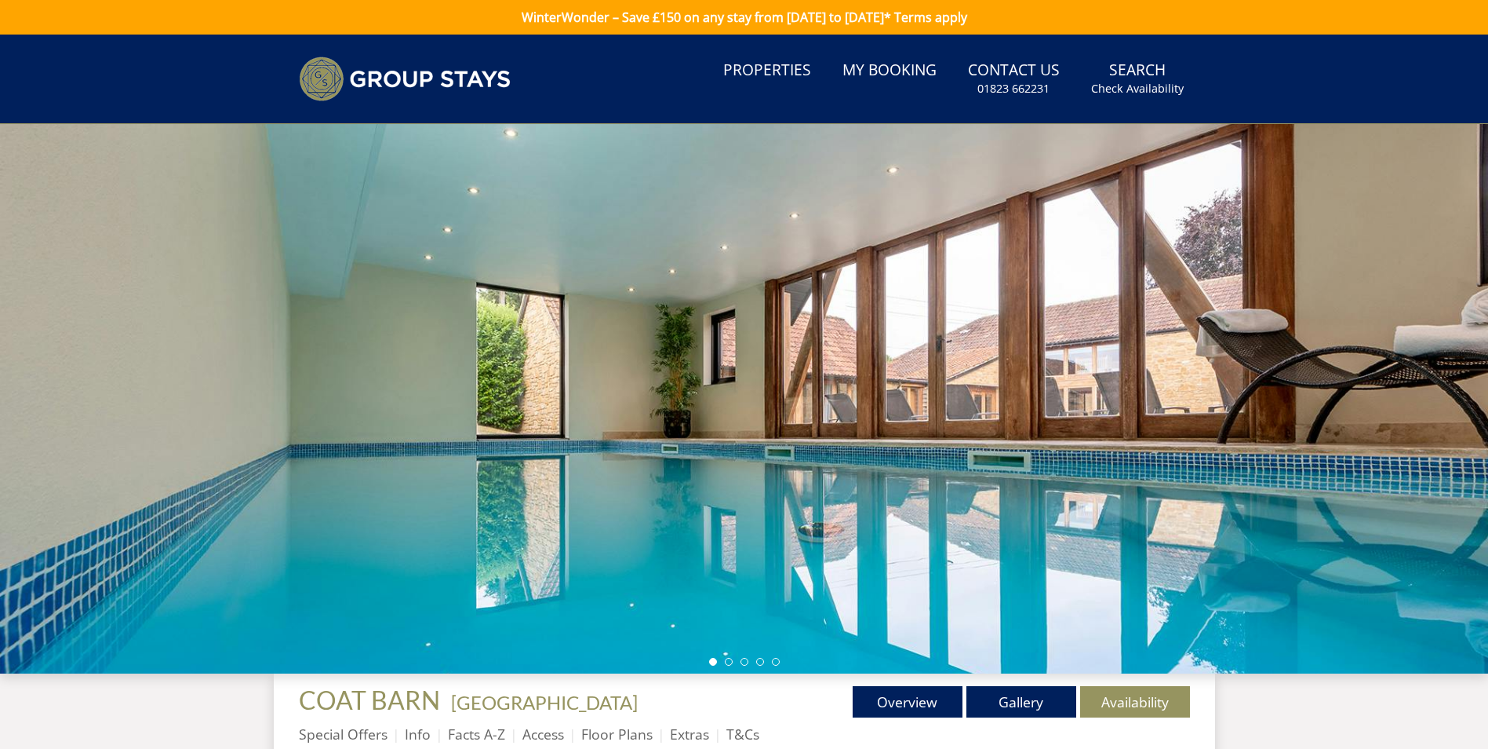
scroll to position [535, 0]
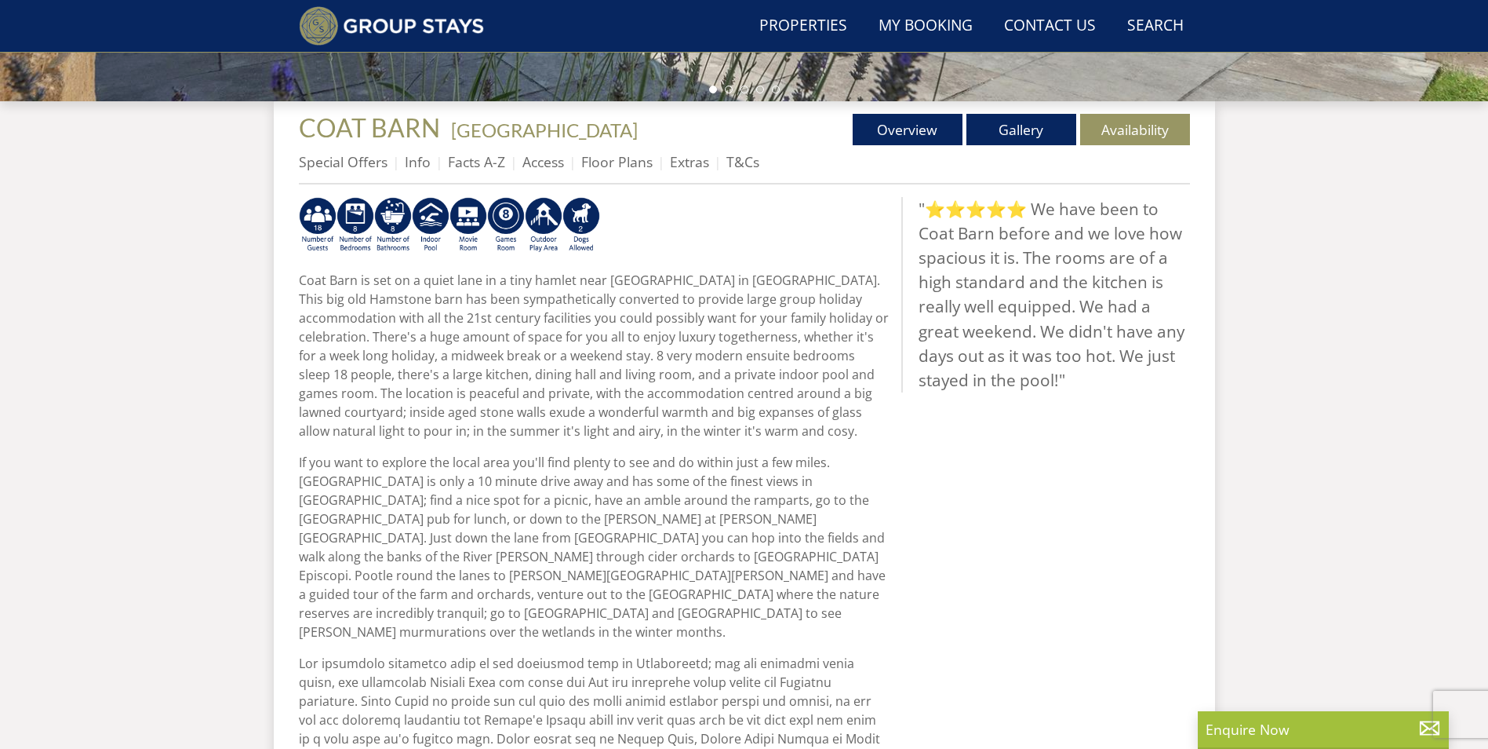
scroll to position [218, 0]
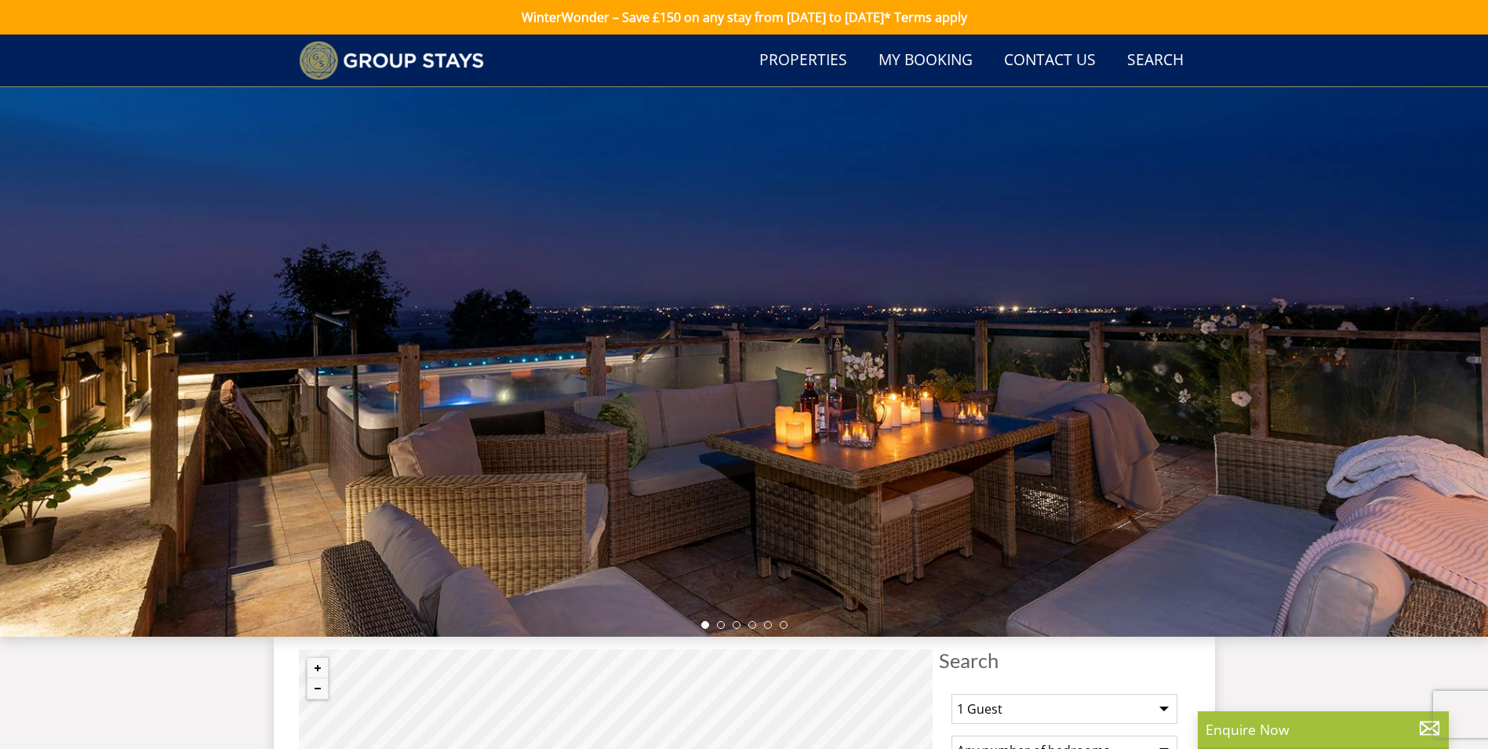
scroll to position [11204, 0]
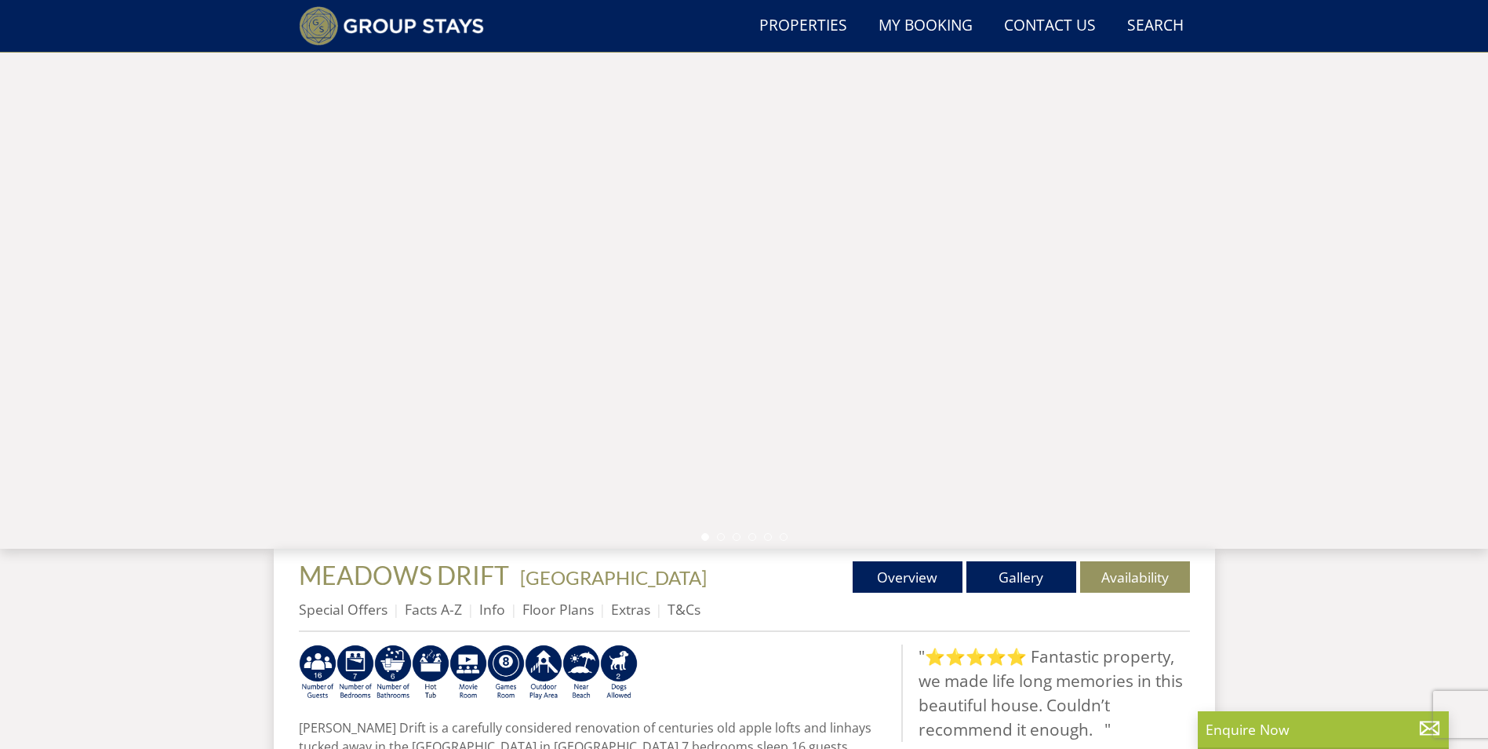
scroll to position [130, 0]
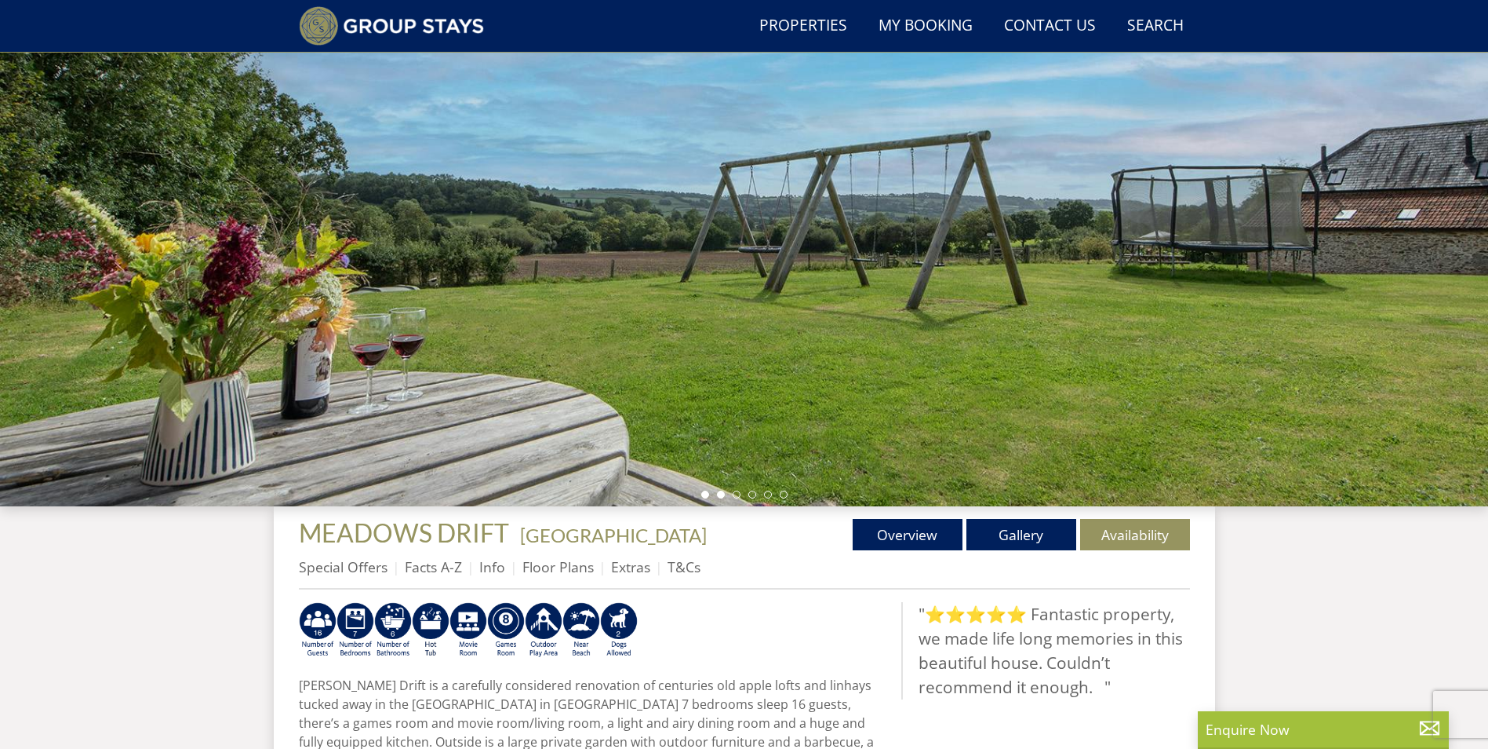
click at [720, 496] on li at bounding box center [721, 494] width 8 height 8
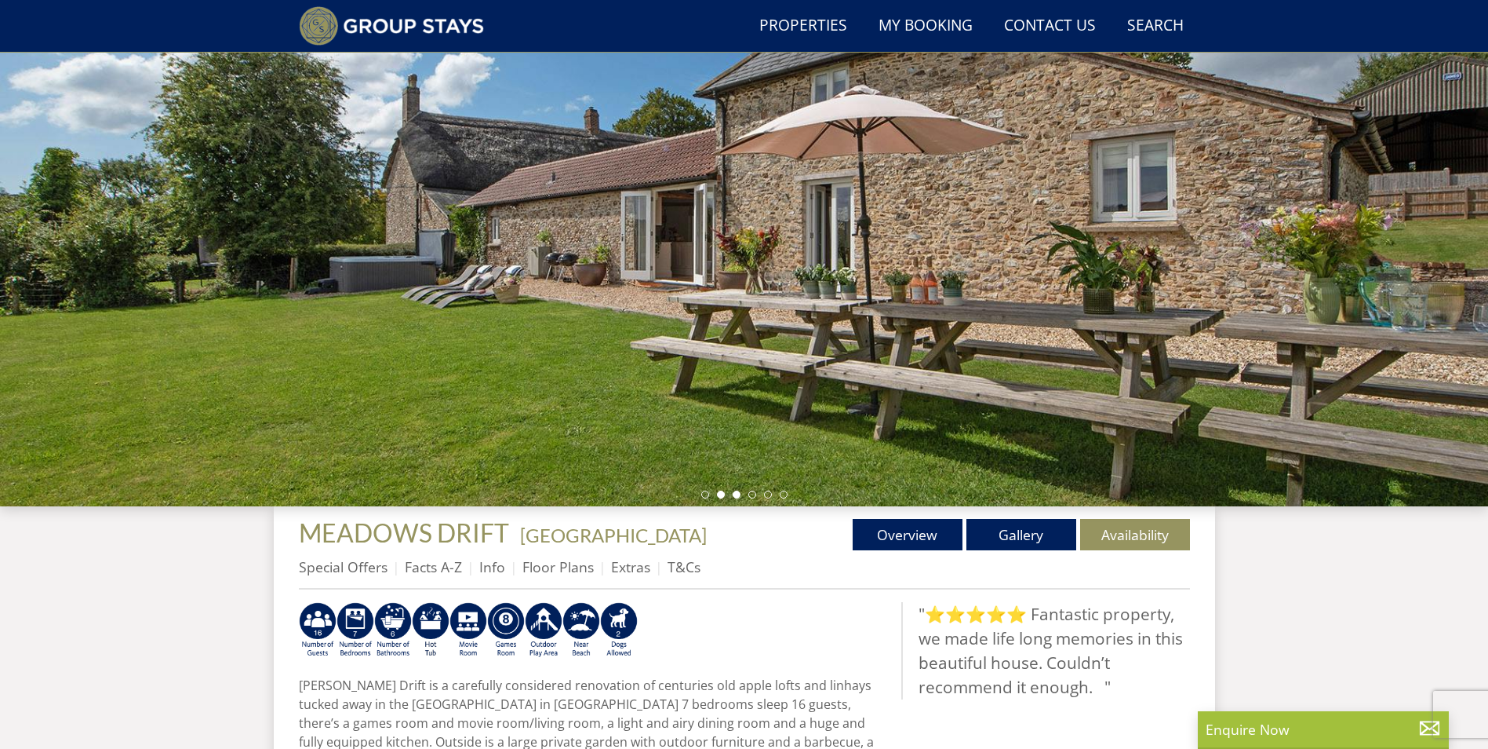
click at [738, 496] on li at bounding box center [737, 494] width 8 height 8
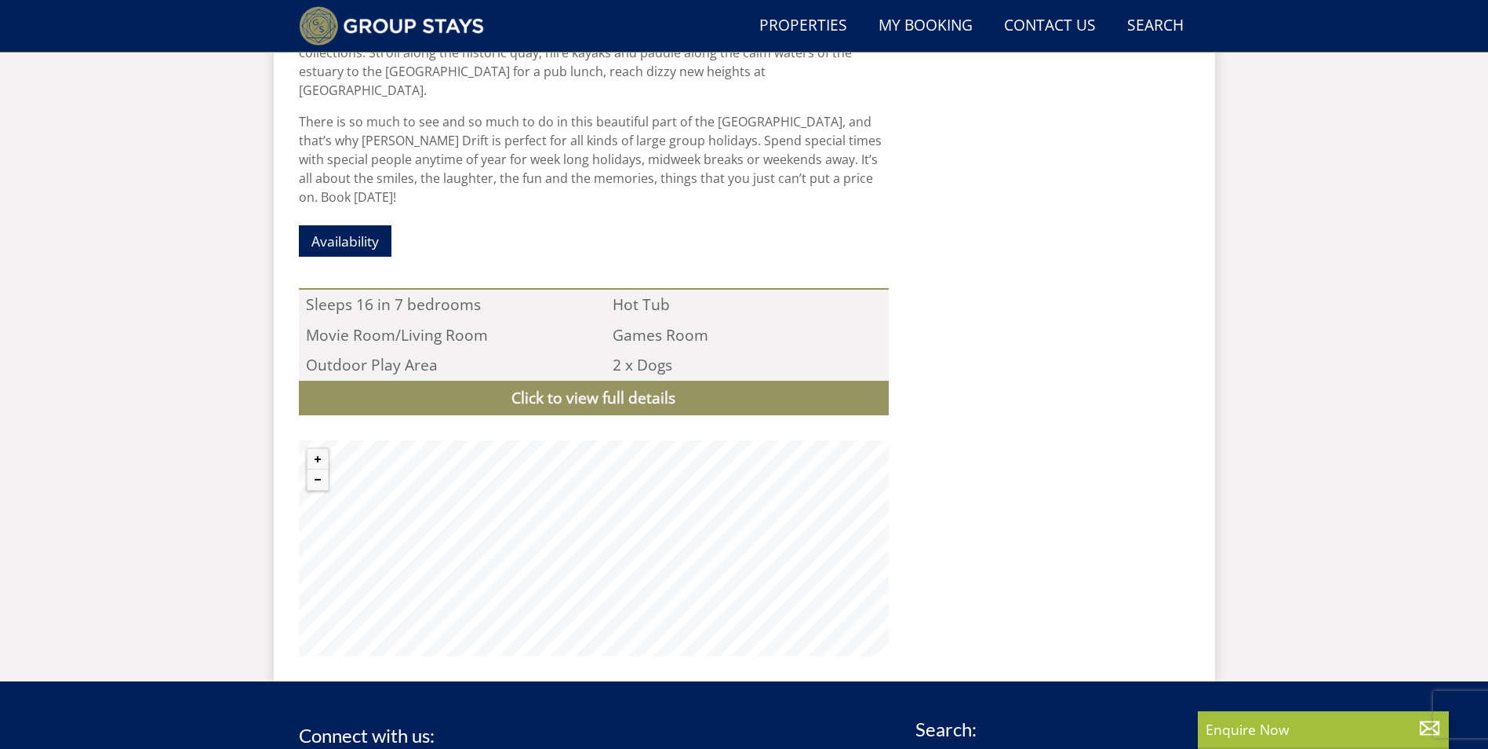
scroll to position [1543, 0]
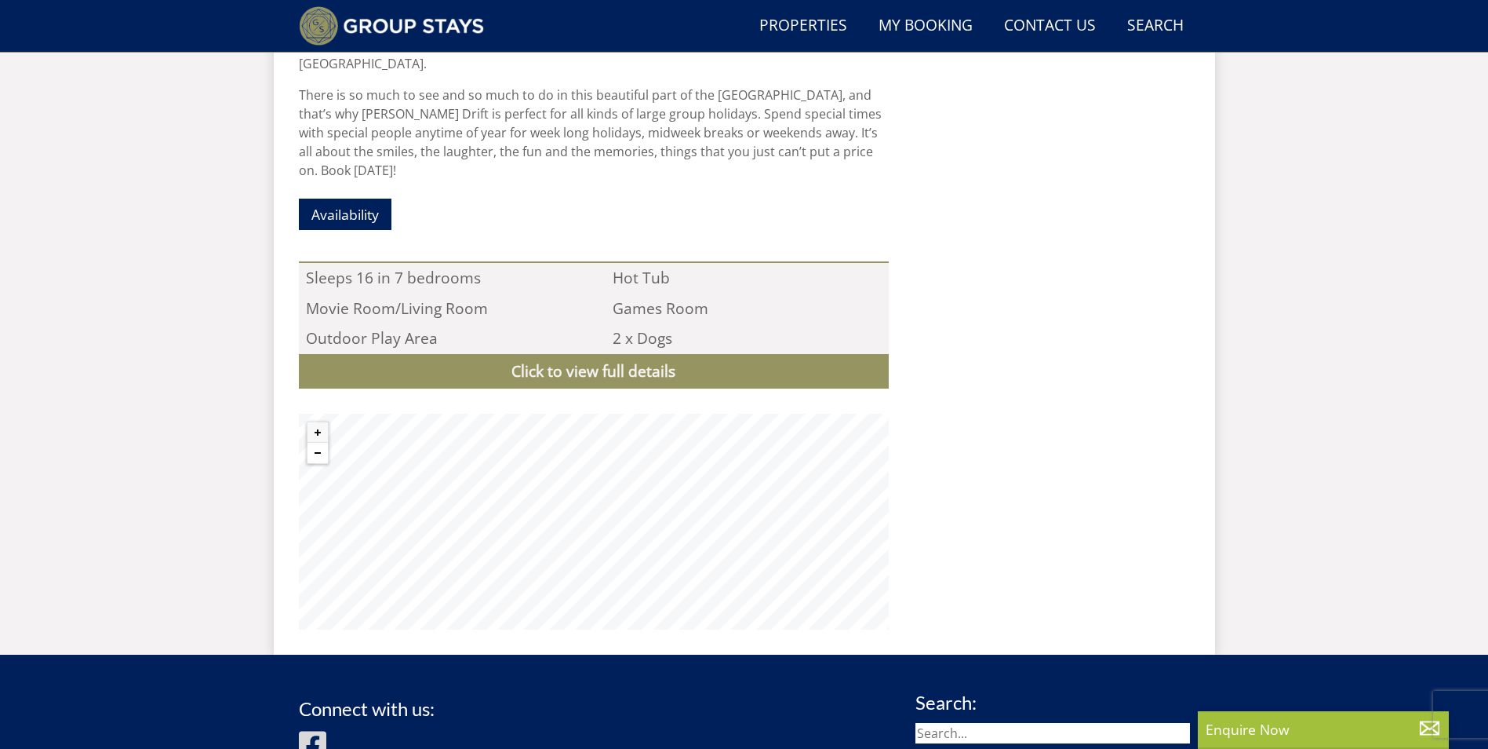
click at [319, 443] on button "Zoom out" at bounding box center [318, 453] width 20 height 20
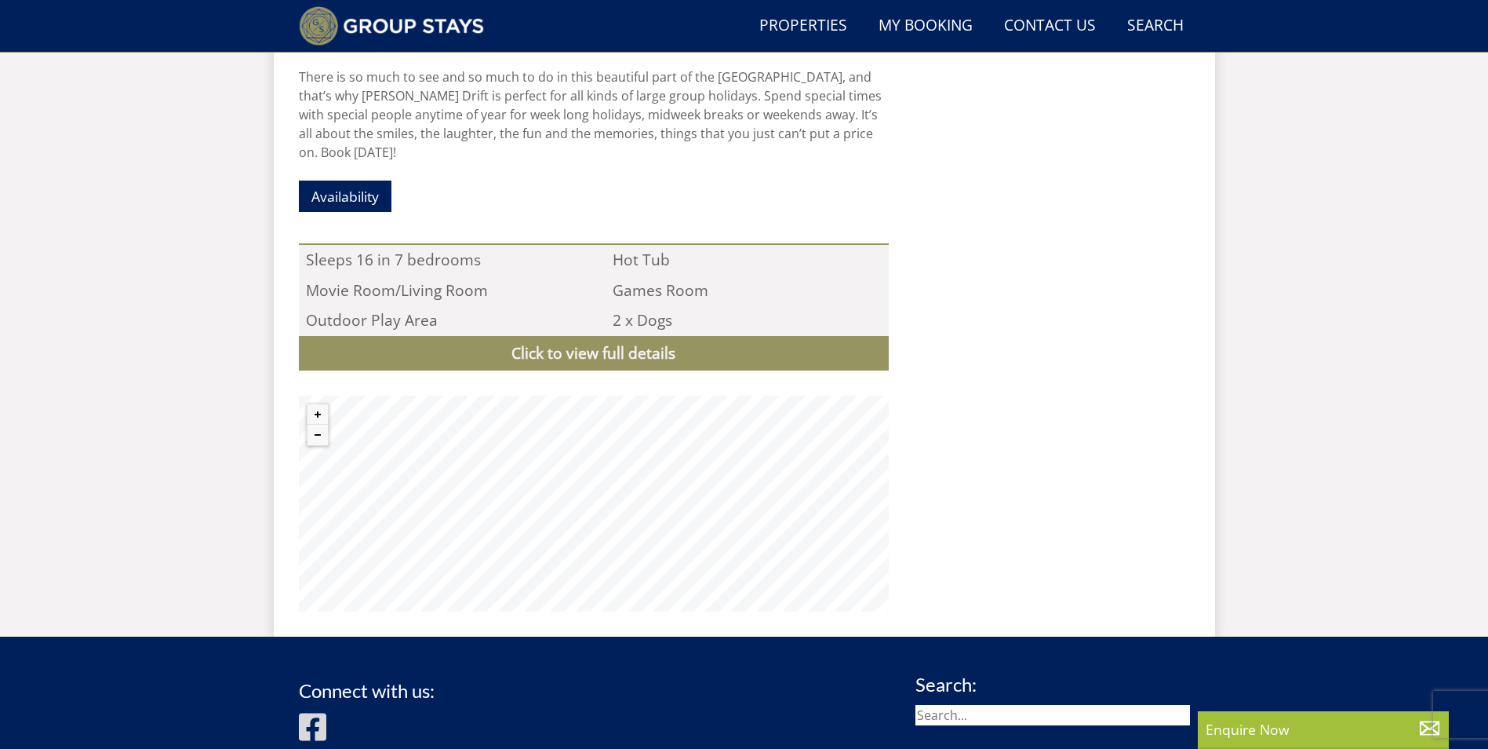
scroll to position [1621, 0]
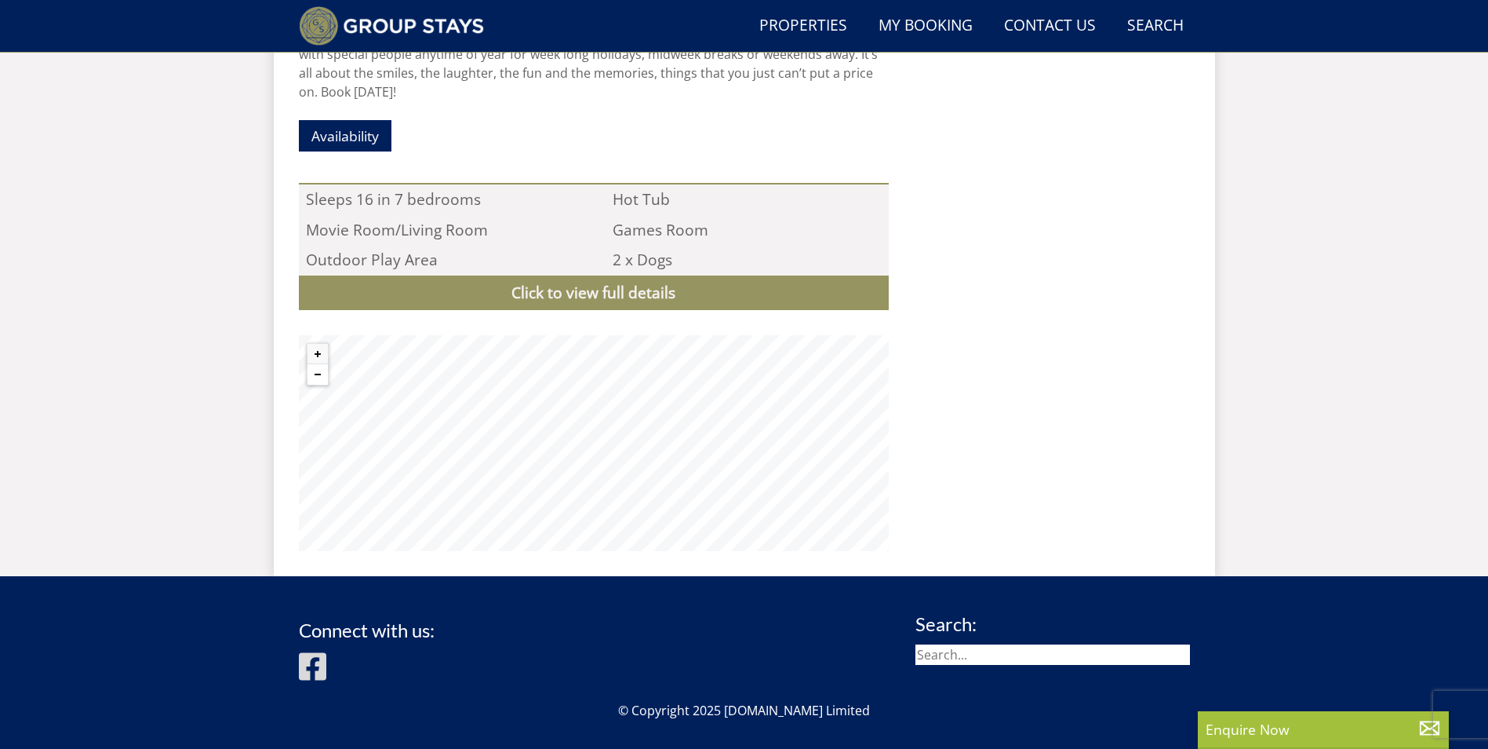
click at [311, 364] on button "Zoom out" at bounding box center [318, 374] width 20 height 20
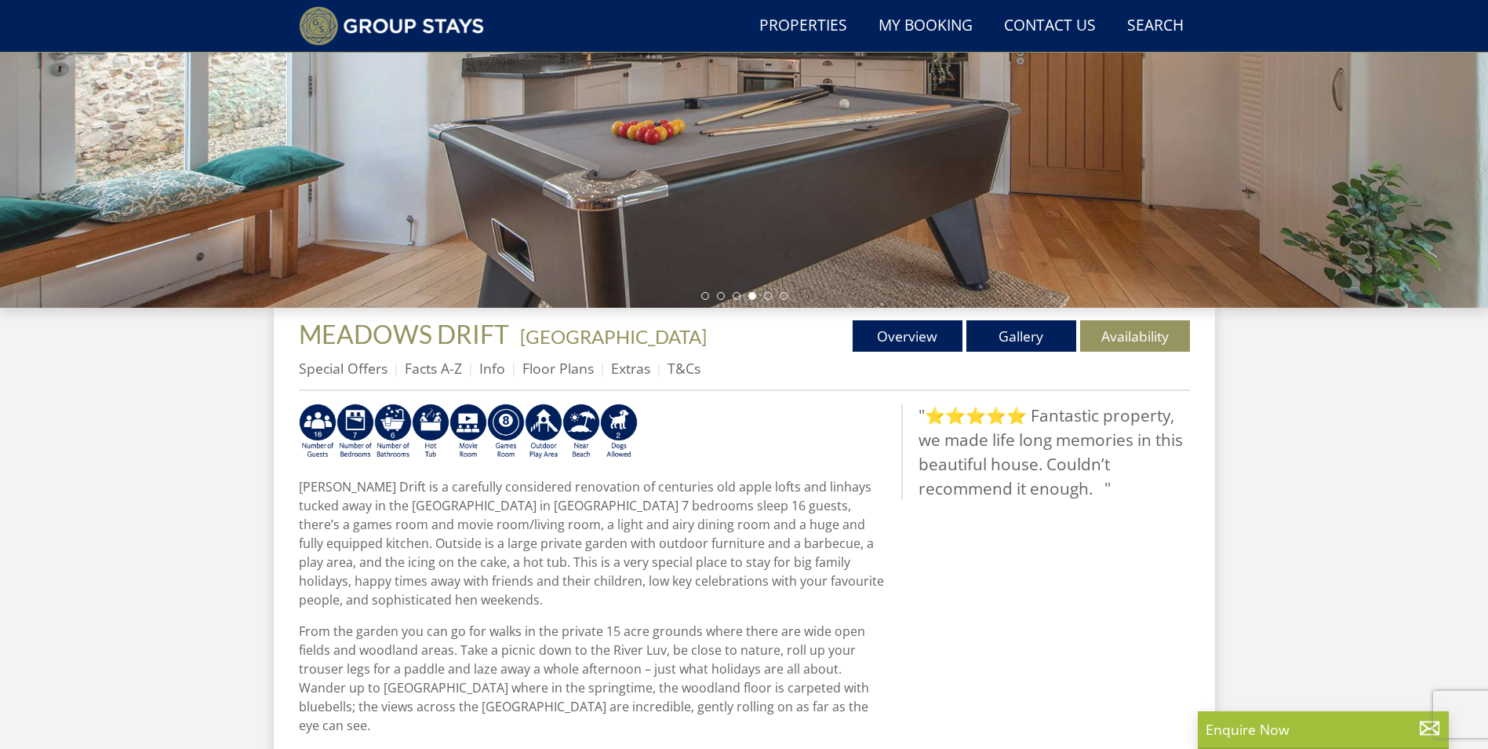
scroll to position [287, 0]
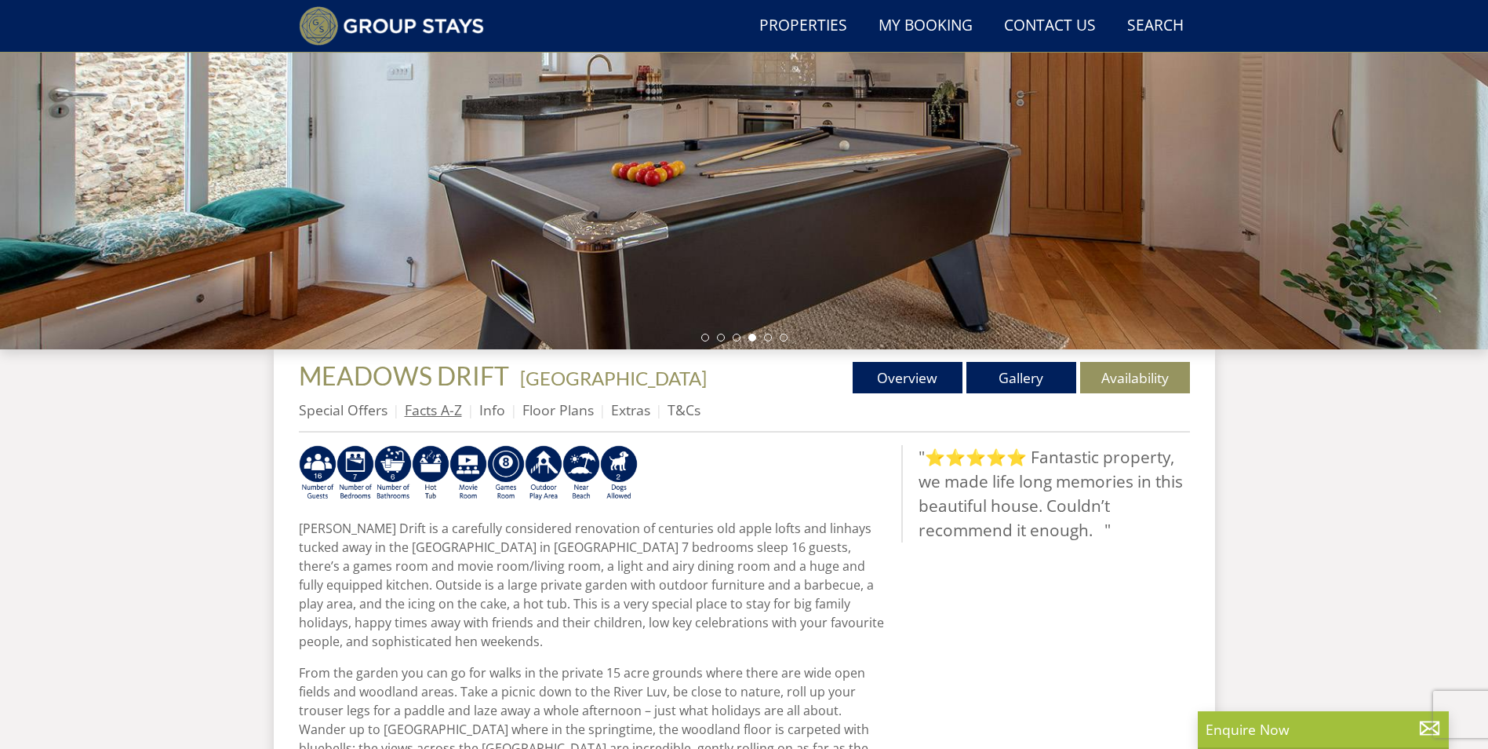
click at [440, 406] on link "Facts A-Z" at bounding box center [433, 409] width 57 height 19
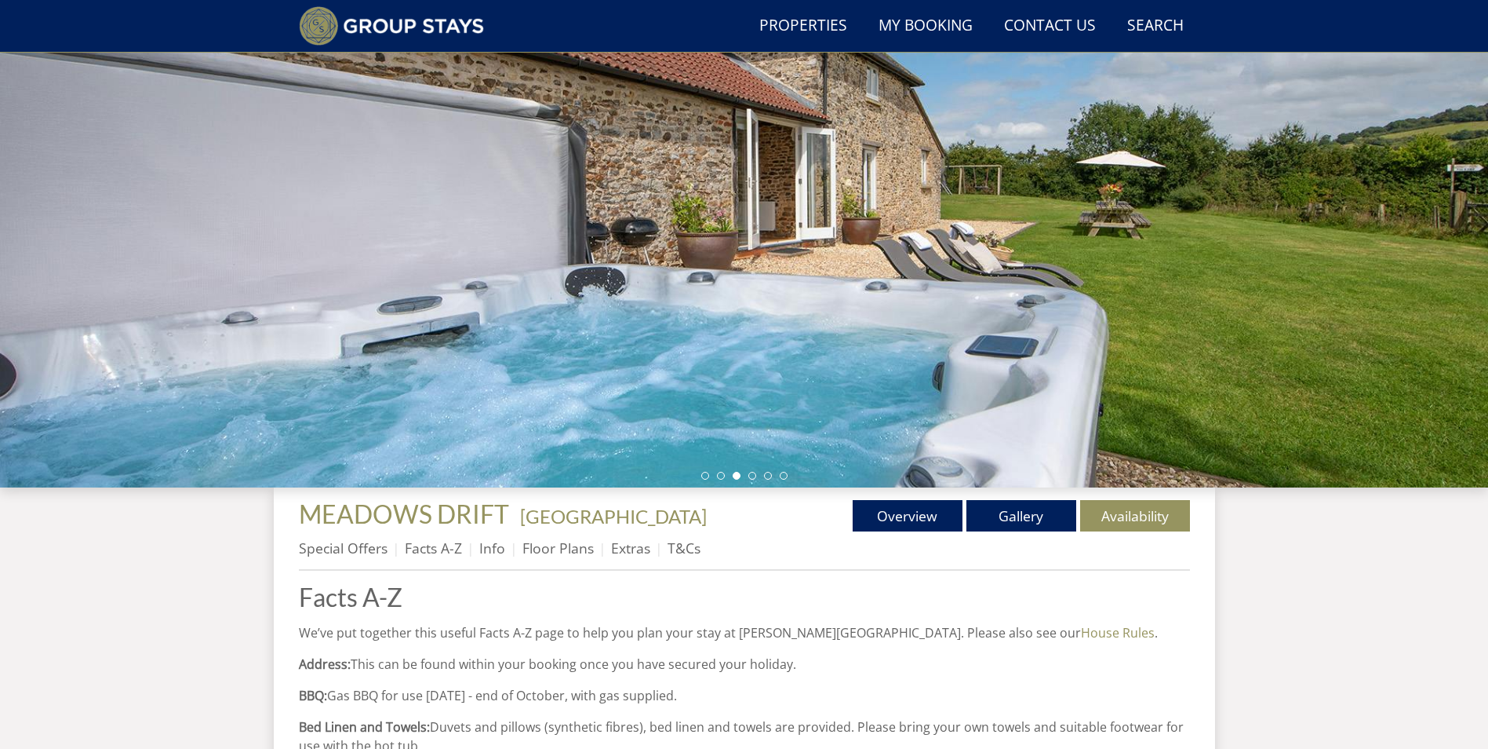
scroll to position [143, 0]
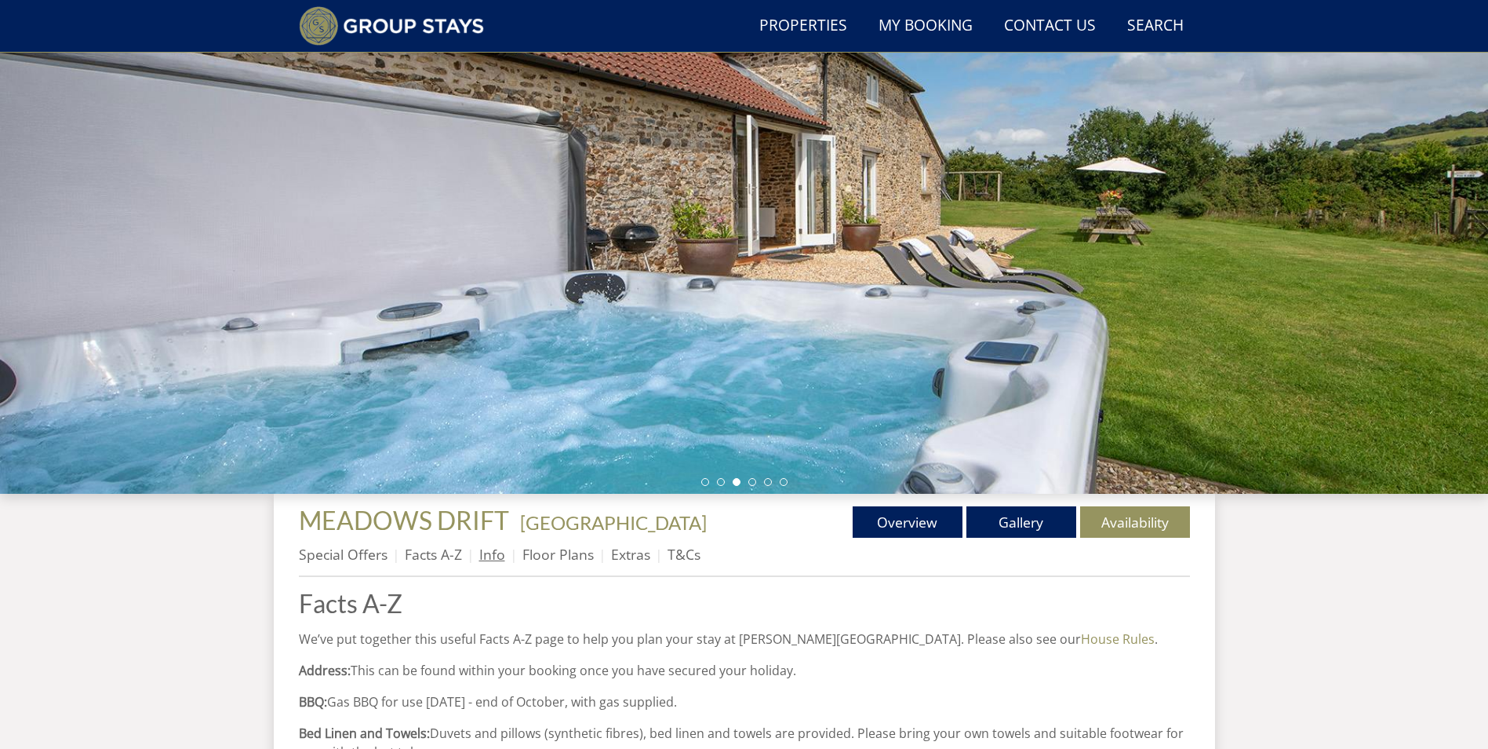
click at [494, 556] on link "Info" at bounding box center [492, 554] width 26 height 19
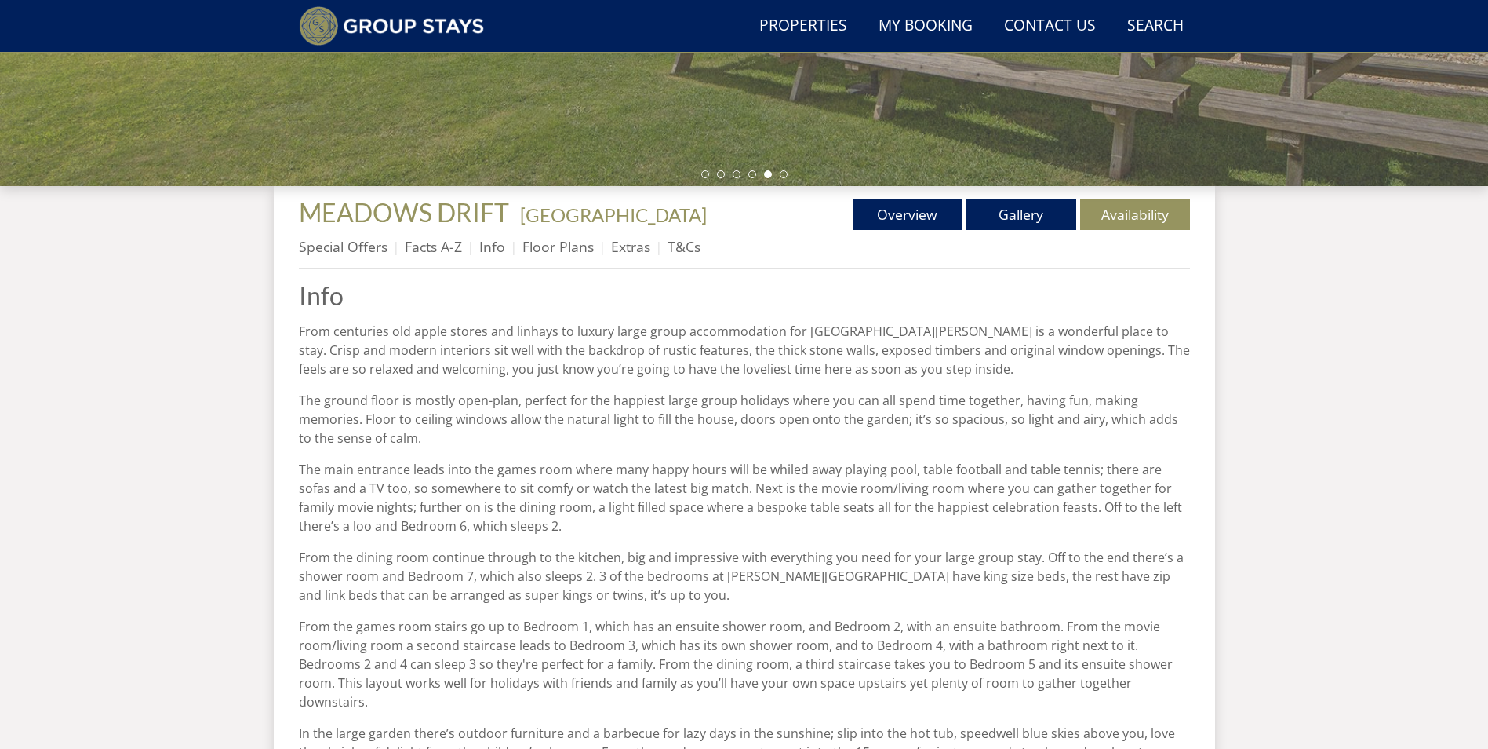
scroll to position [292, 0]
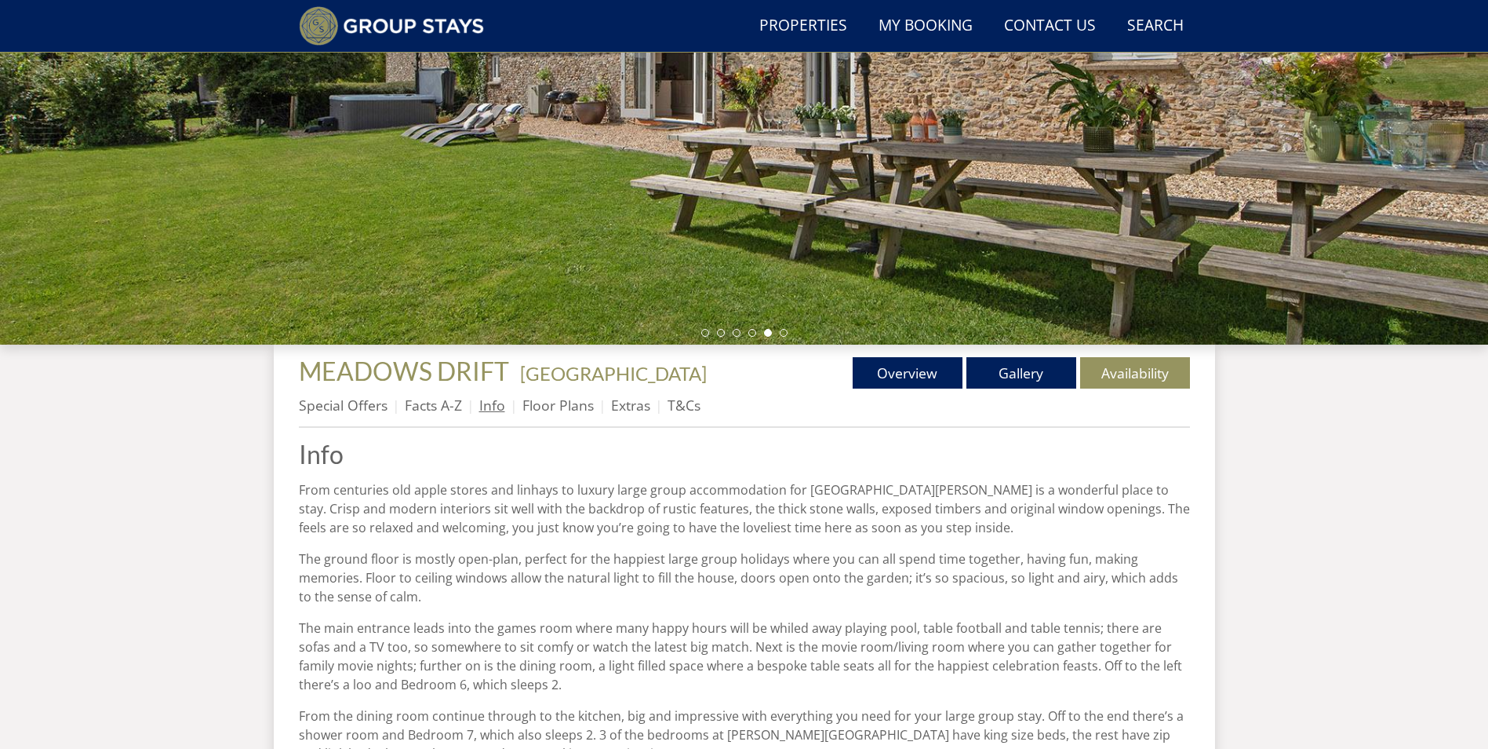
click at [497, 412] on link "Info" at bounding box center [492, 404] width 26 height 19
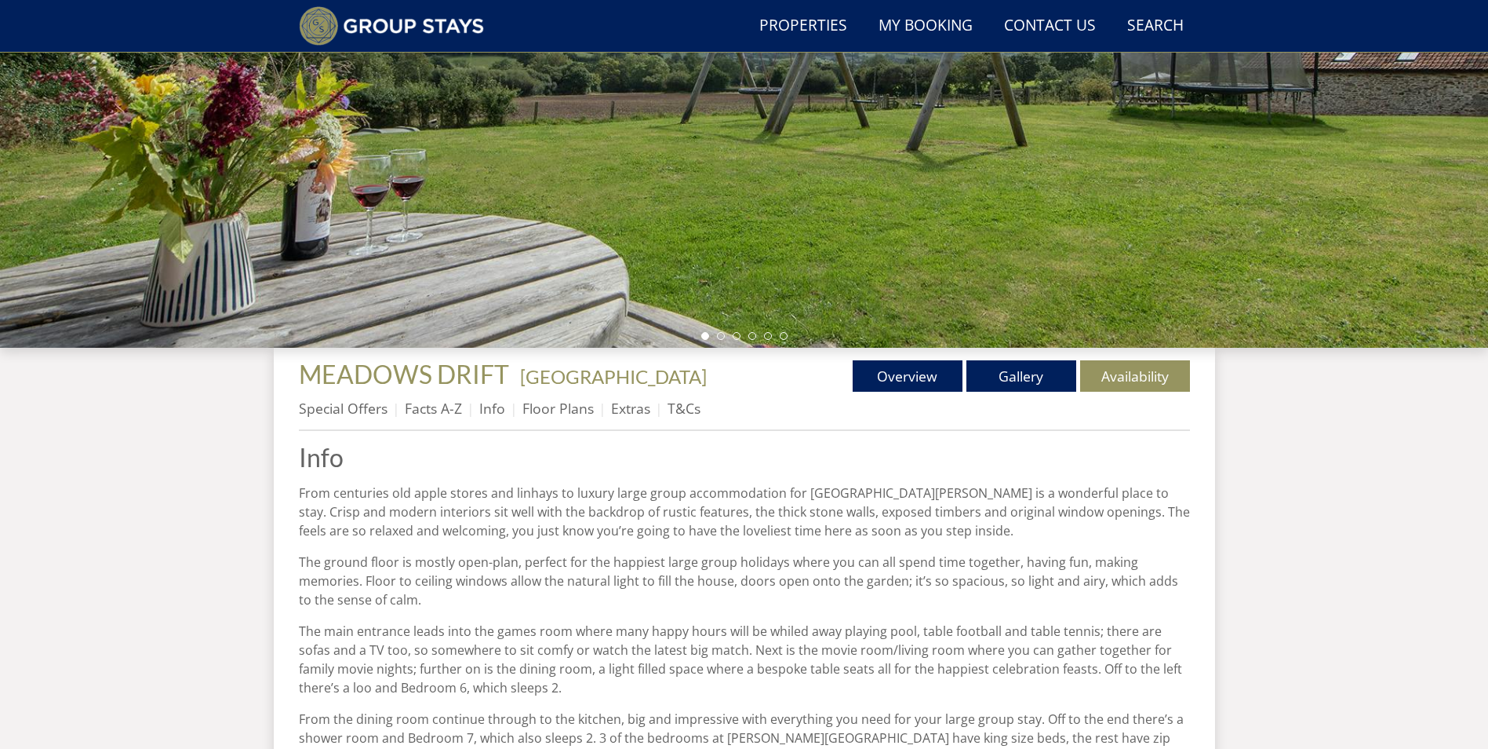
scroll to position [300, 0]
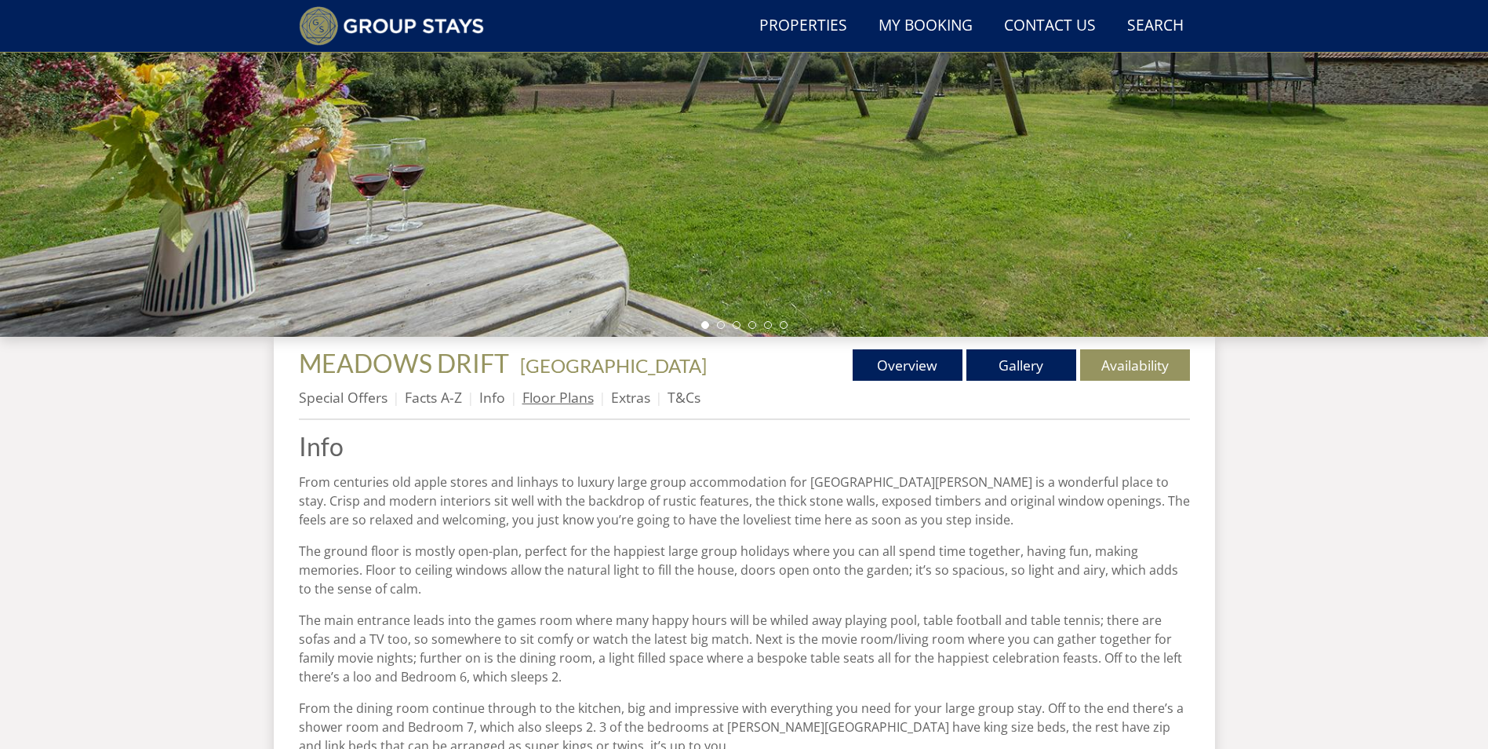
click at [548, 400] on link "Floor Plans" at bounding box center [558, 397] width 71 height 19
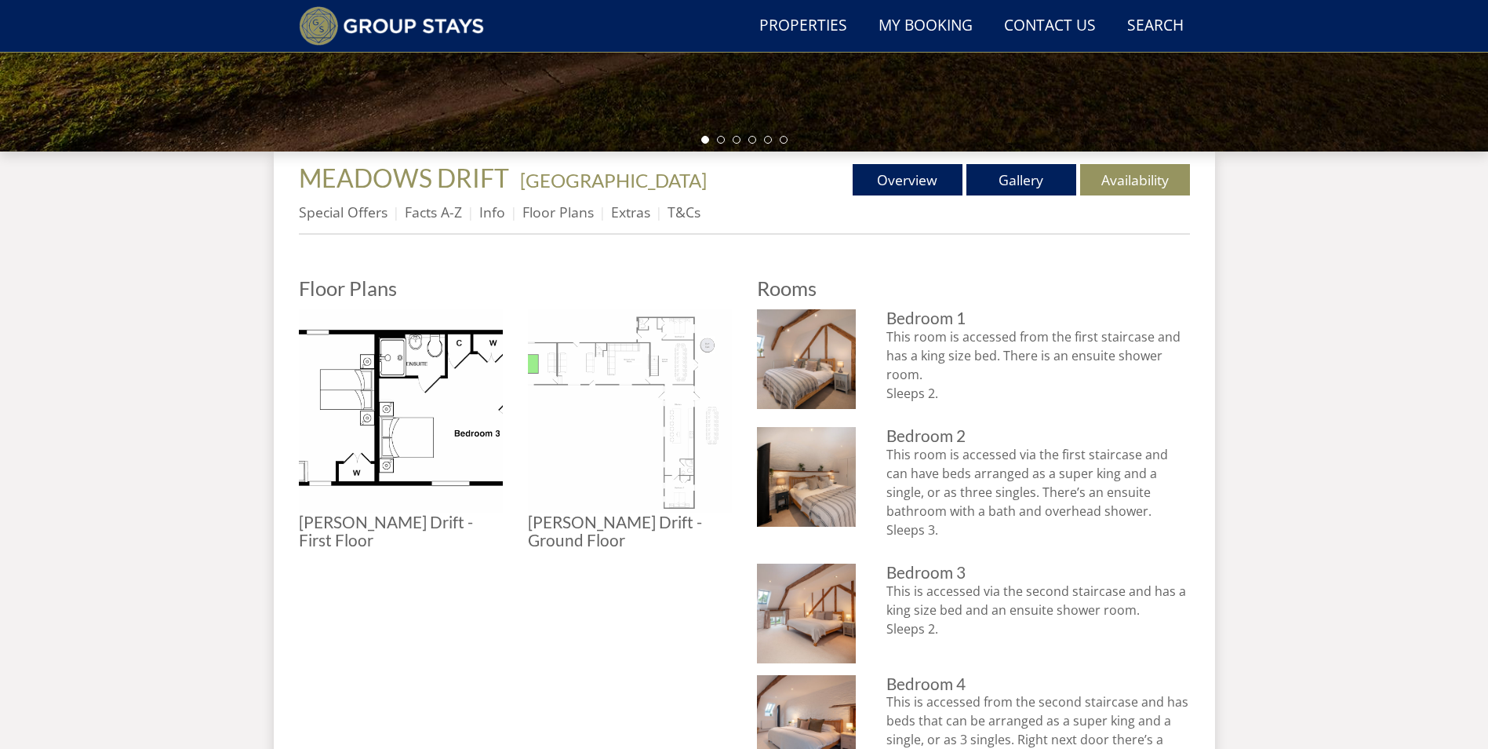
scroll to position [535, 0]
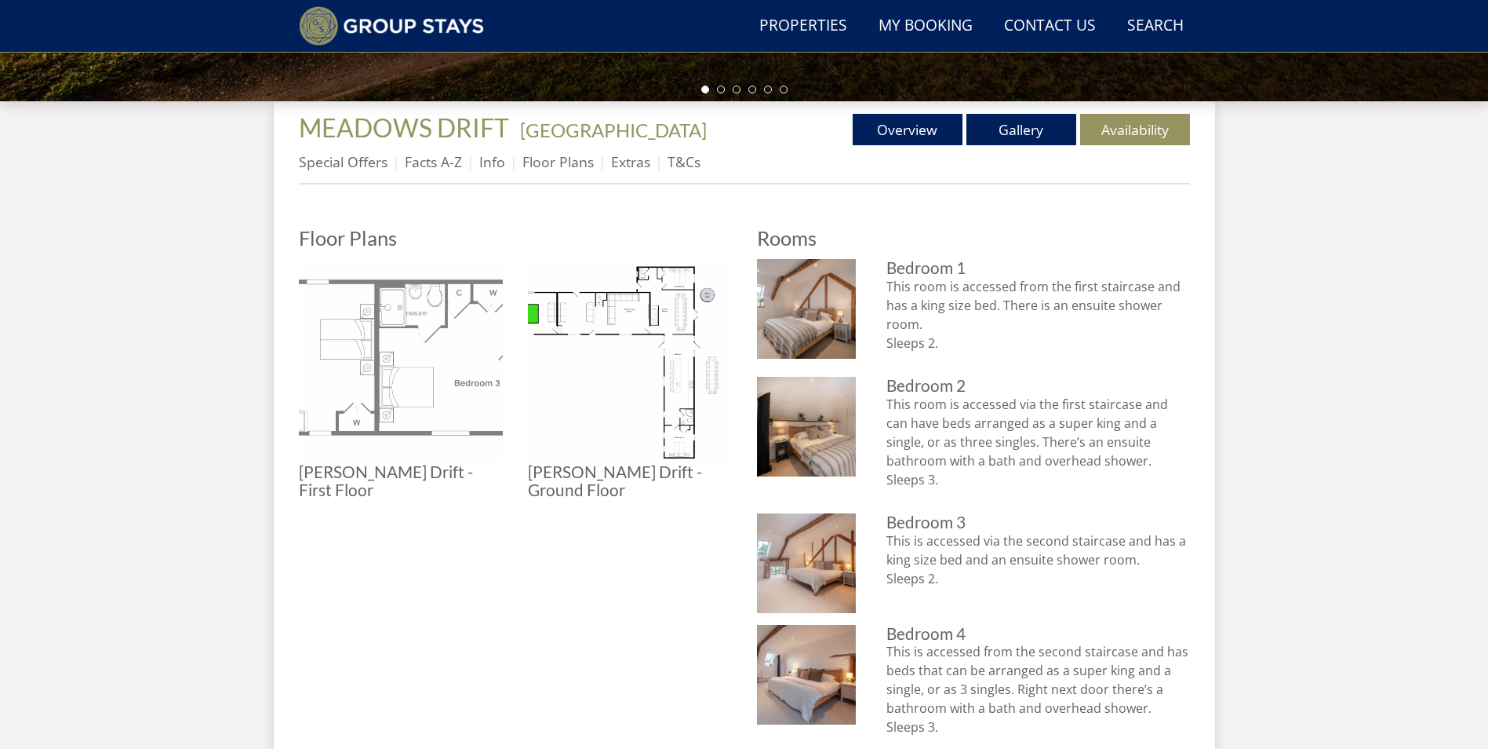
click at [406, 413] on img at bounding box center [401, 361] width 204 height 204
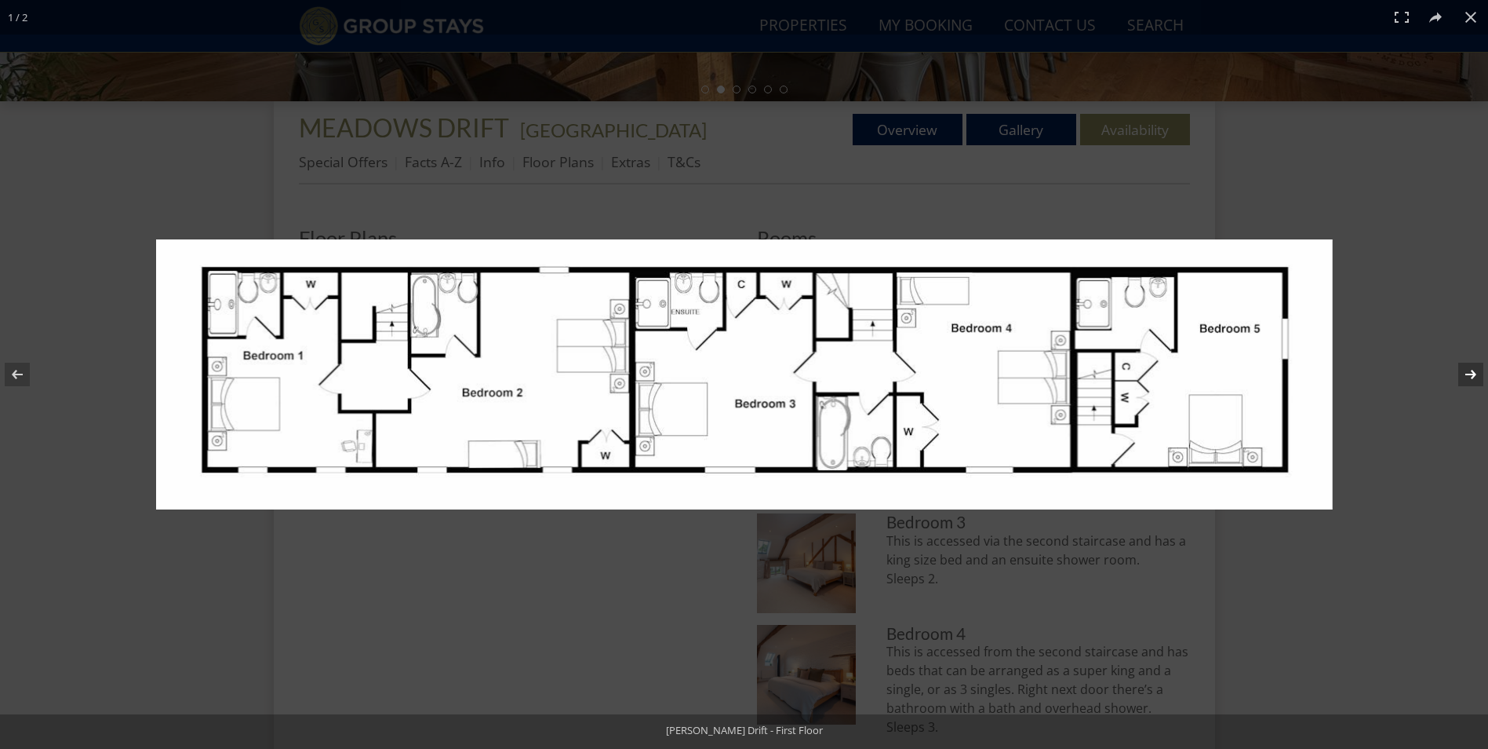
click at [1470, 376] on button at bounding box center [1460, 374] width 55 height 78
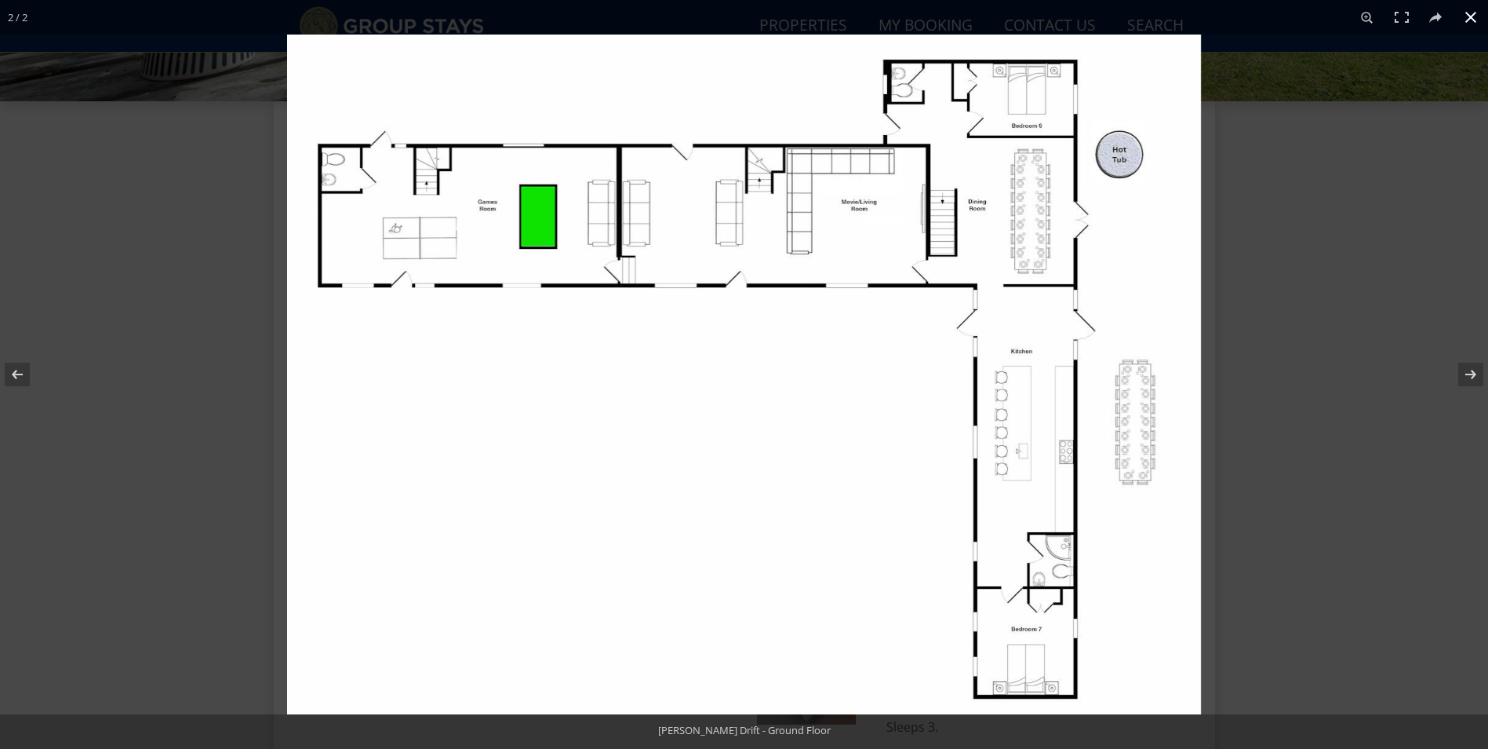
click at [1472, 15] on button at bounding box center [1471, 17] width 35 height 35
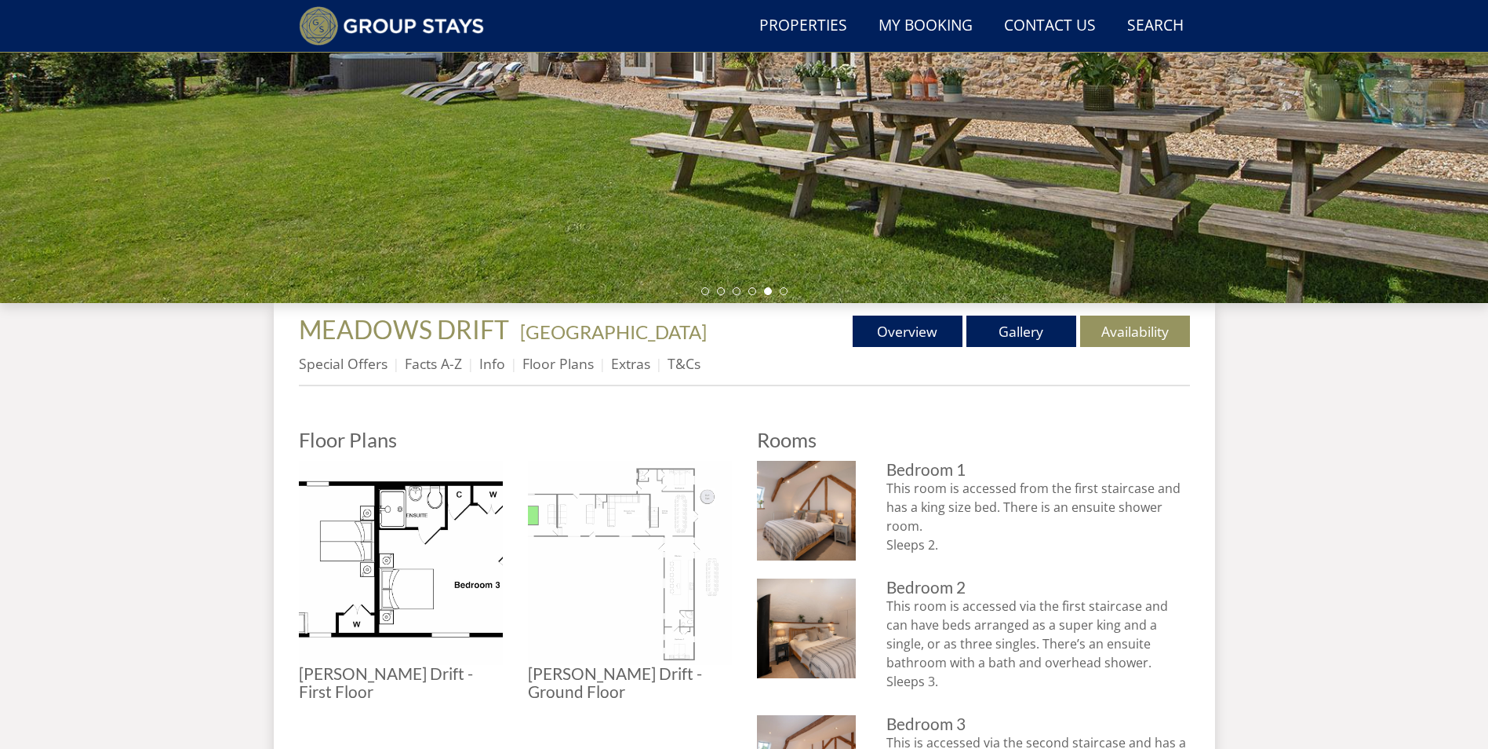
scroll to position [300, 0]
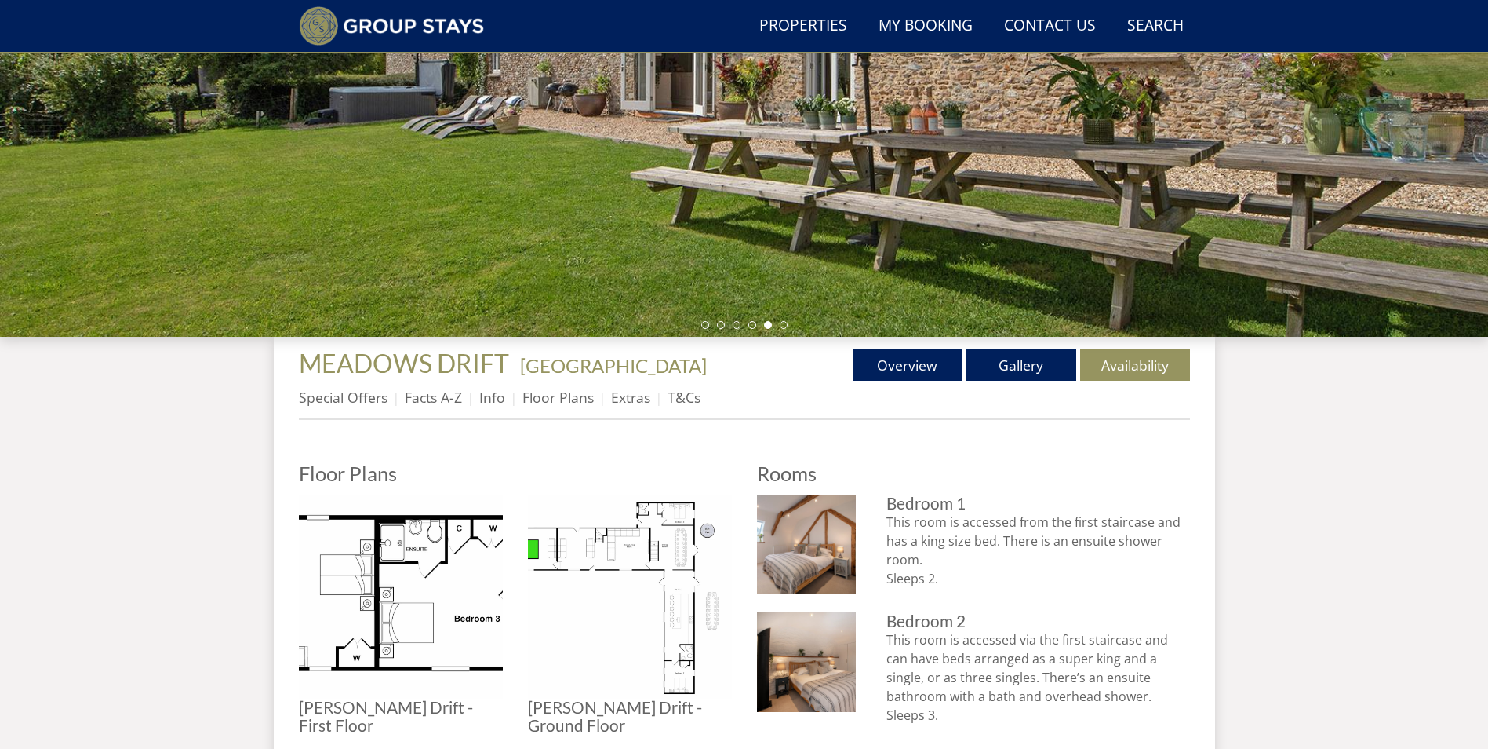
click at [632, 399] on link "Extras" at bounding box center [630, 397] width 39 height 19
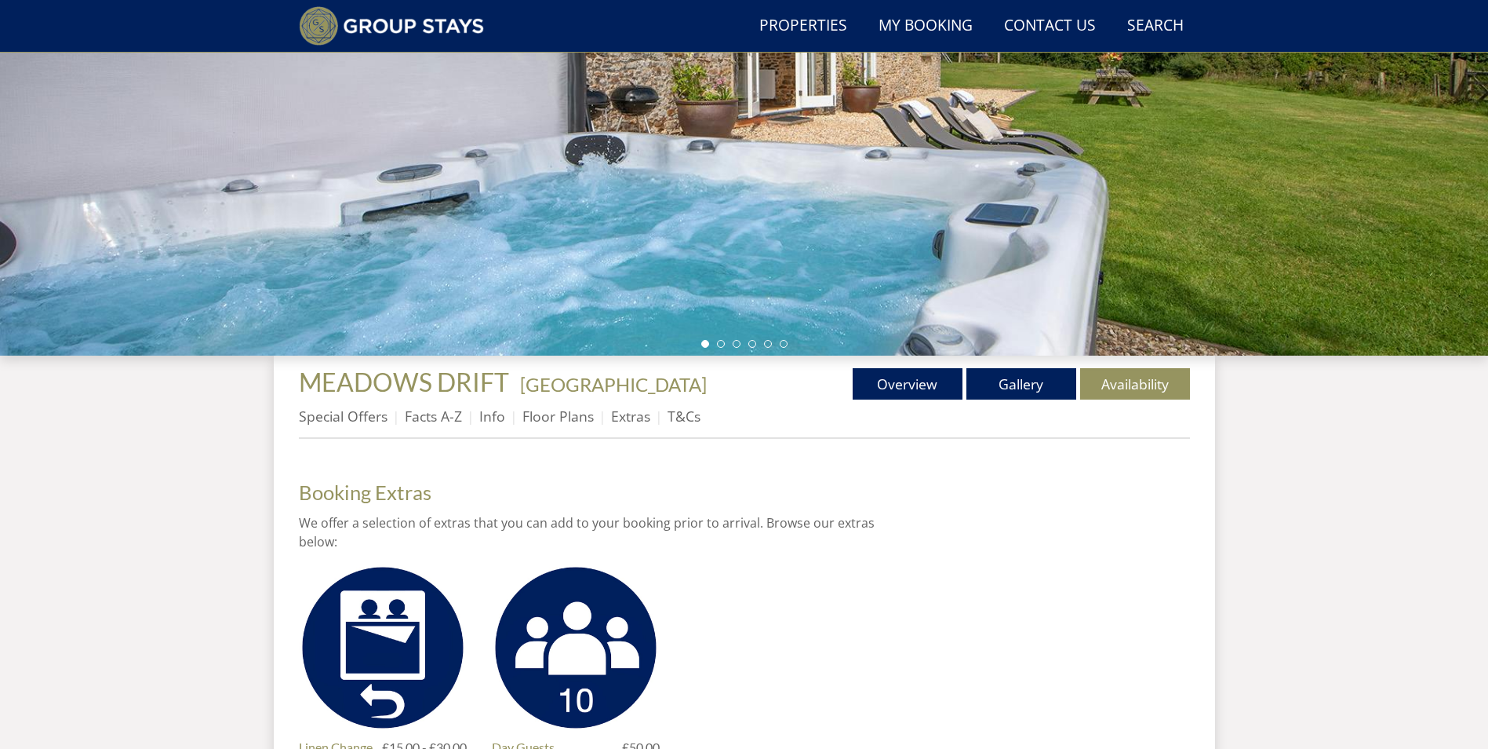
scroll to position [221, 0]
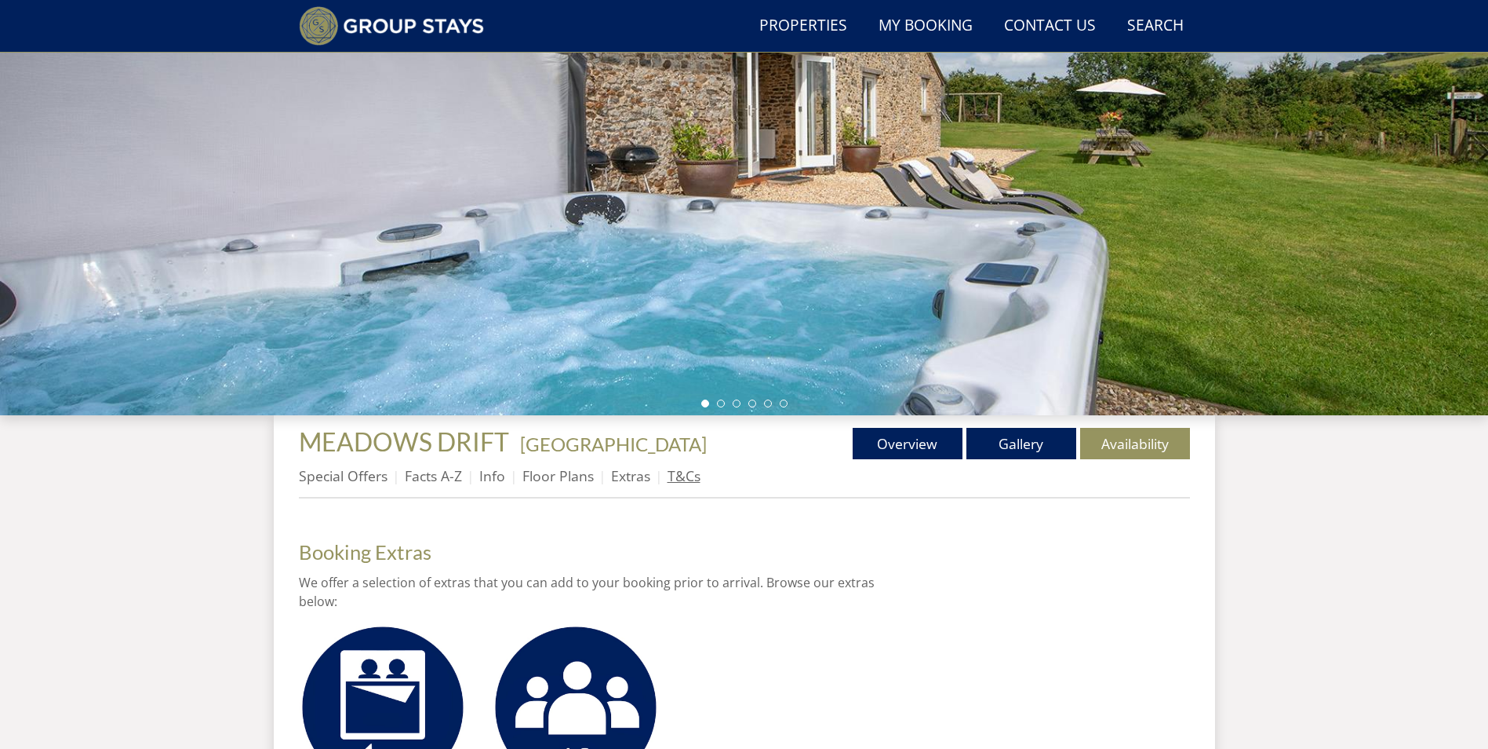
click at [678, 482] on link "T&Cs" at bounding box center [684, 475] width 33 height 19
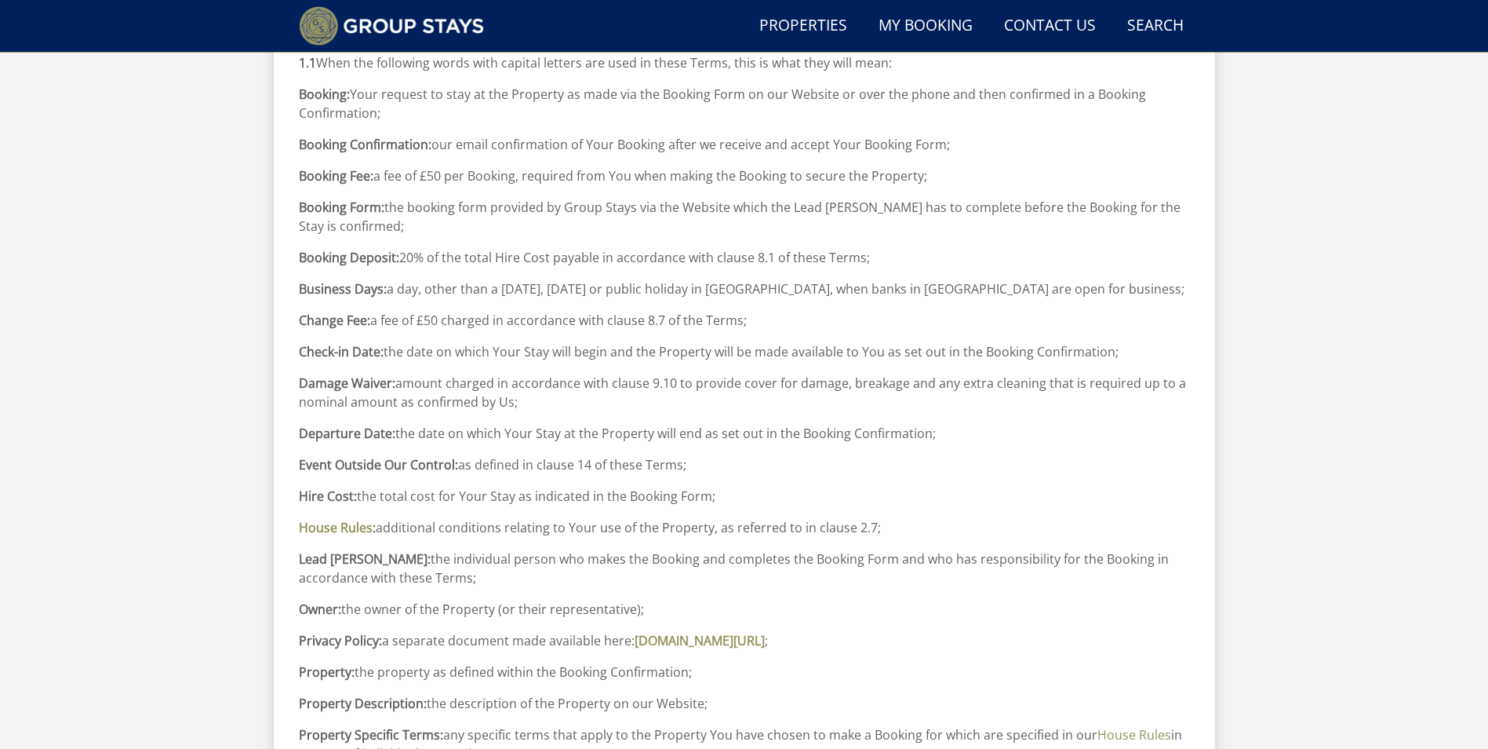
scroll to position [920, 0]
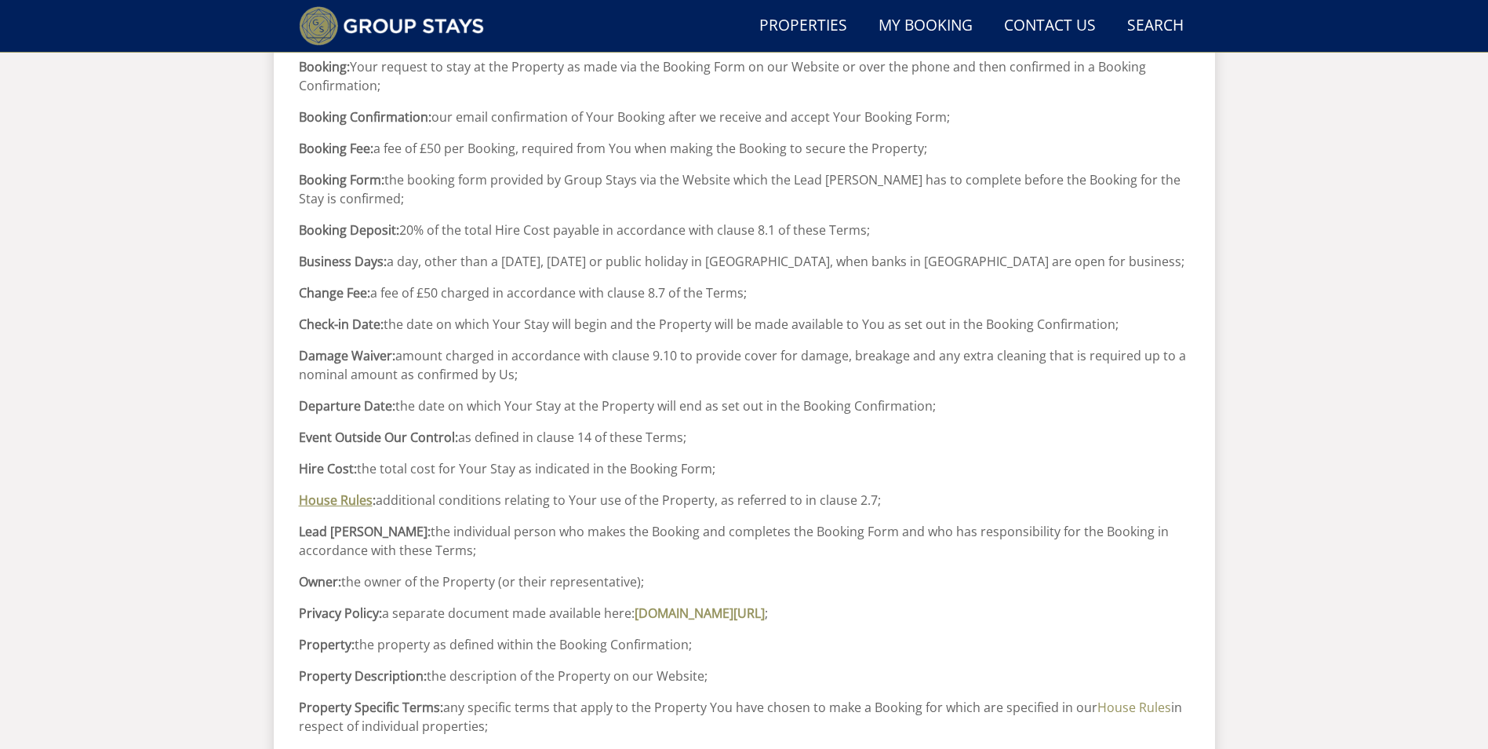
click at [328, 504] on link "House Rules" at bounding box center [336, 499] width 74 height 17
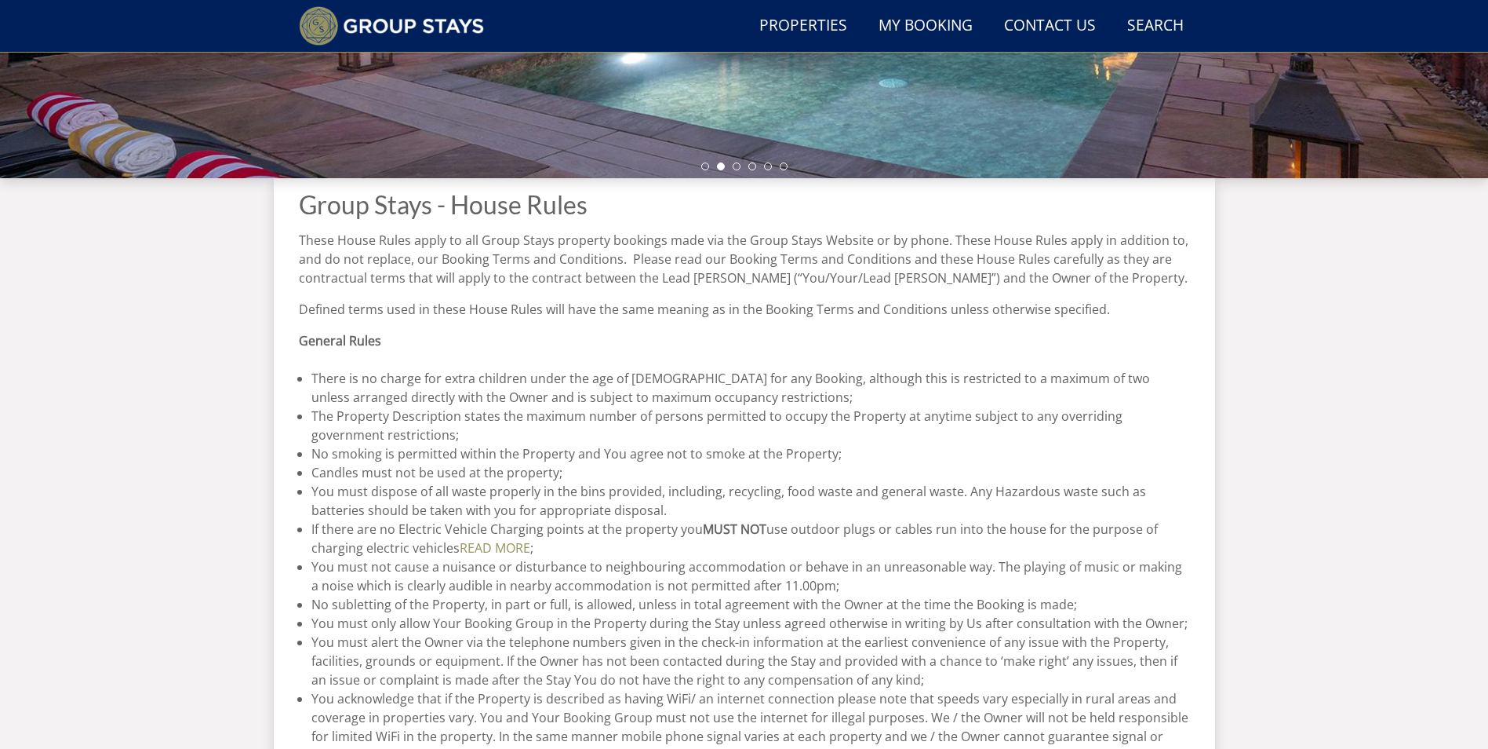
scroll to position [457, 0]
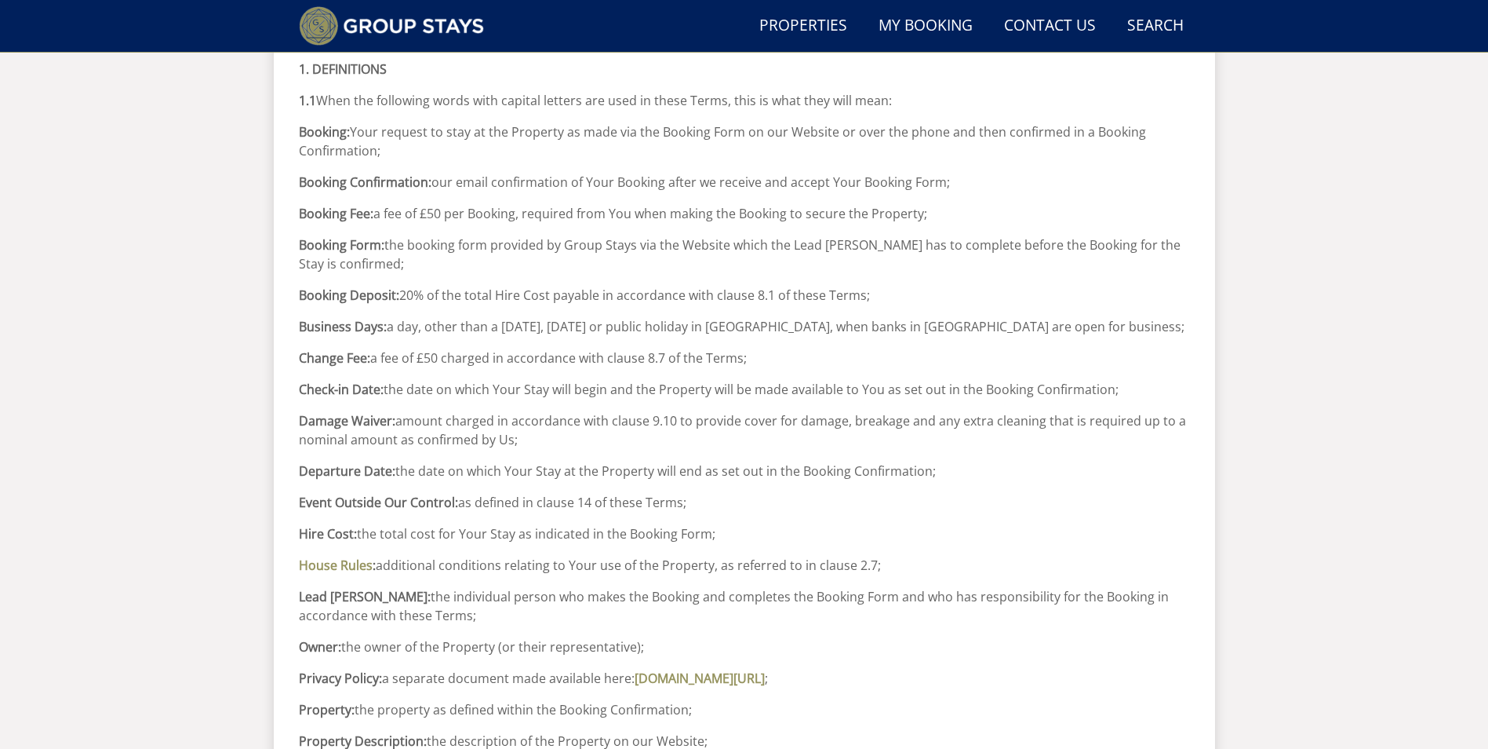
scroll to position [527, 0]
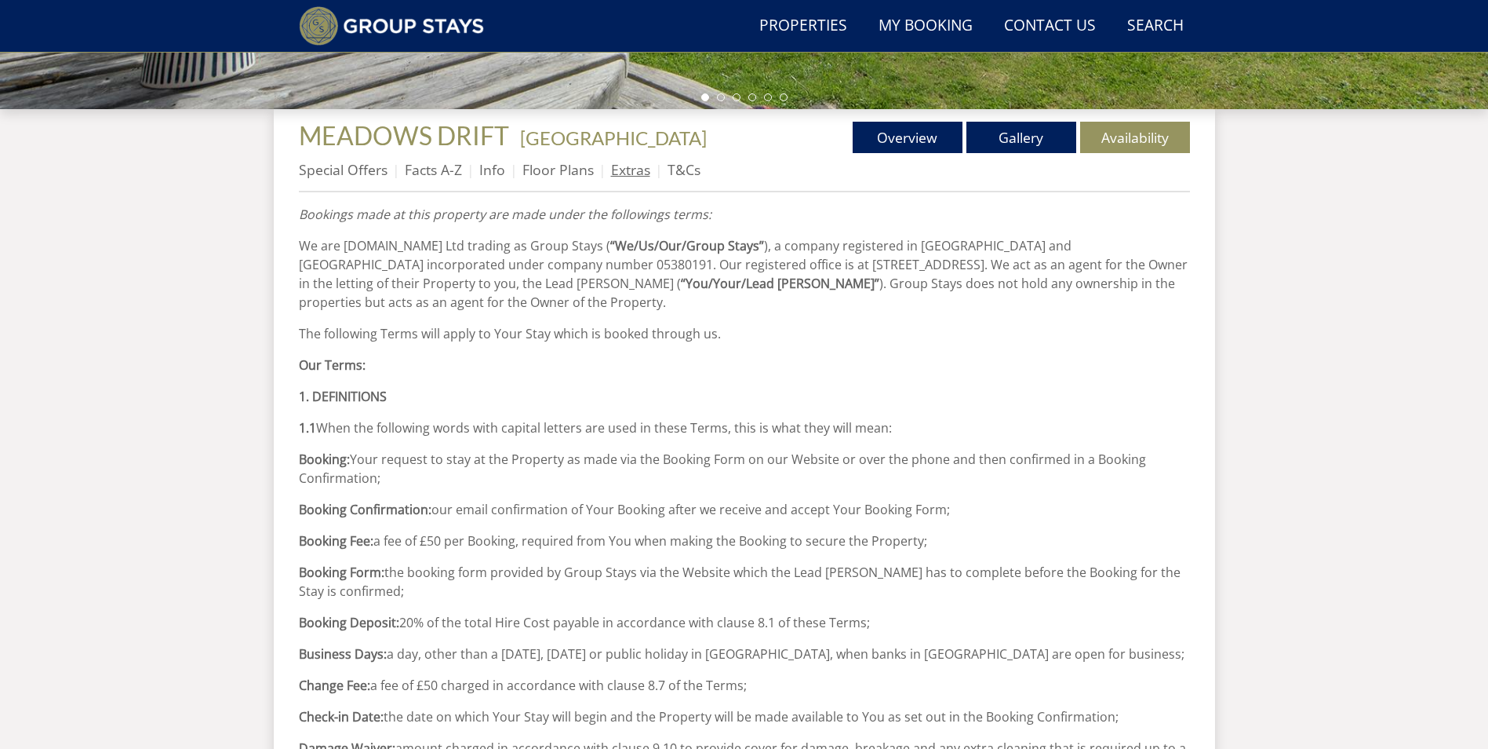
click at [617, 176] on link "Extras" at bounding box center [630, 169] width 39 height 19
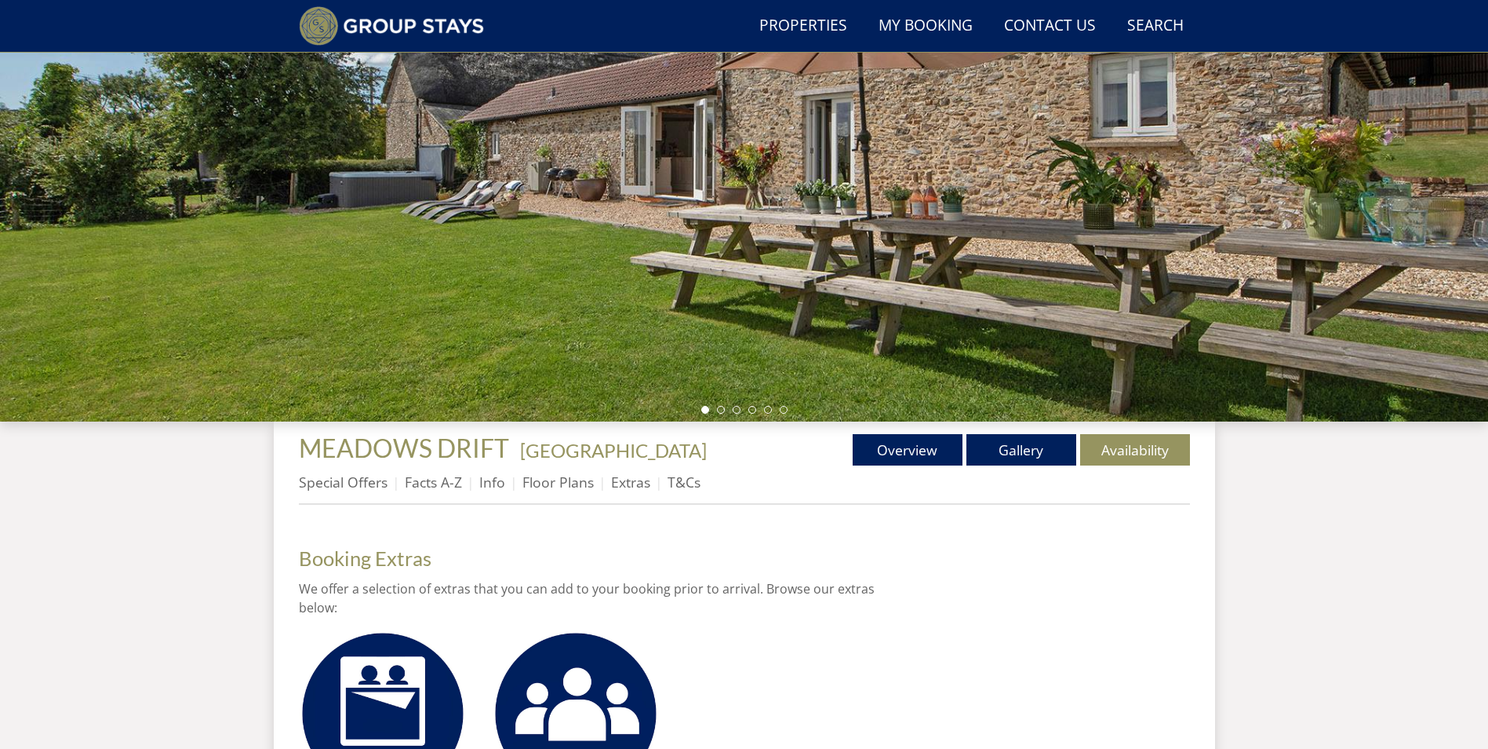
scroll to position [454, 0]
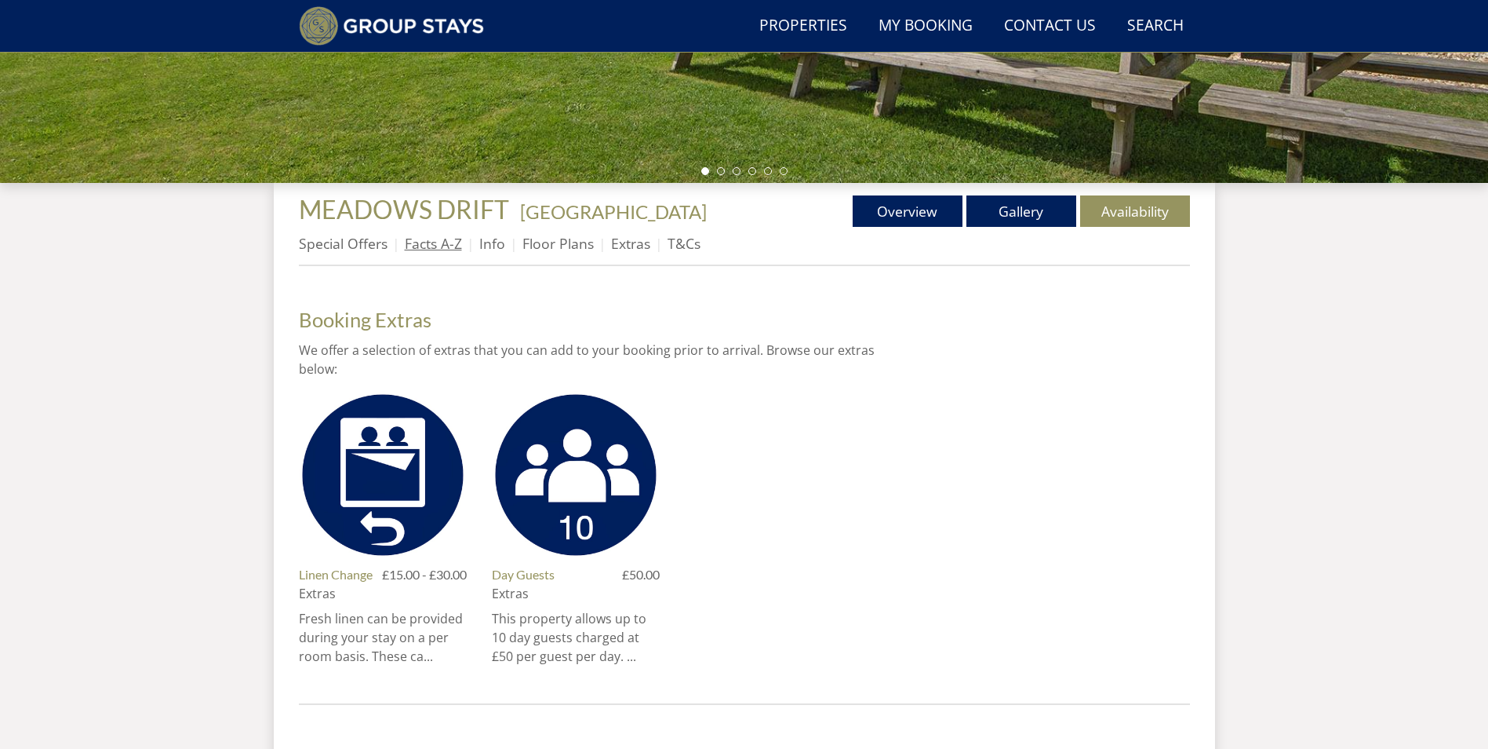
click at [427, 246] on link "Facts A-Z" at bounding box center [433, 243] width 57 height 19
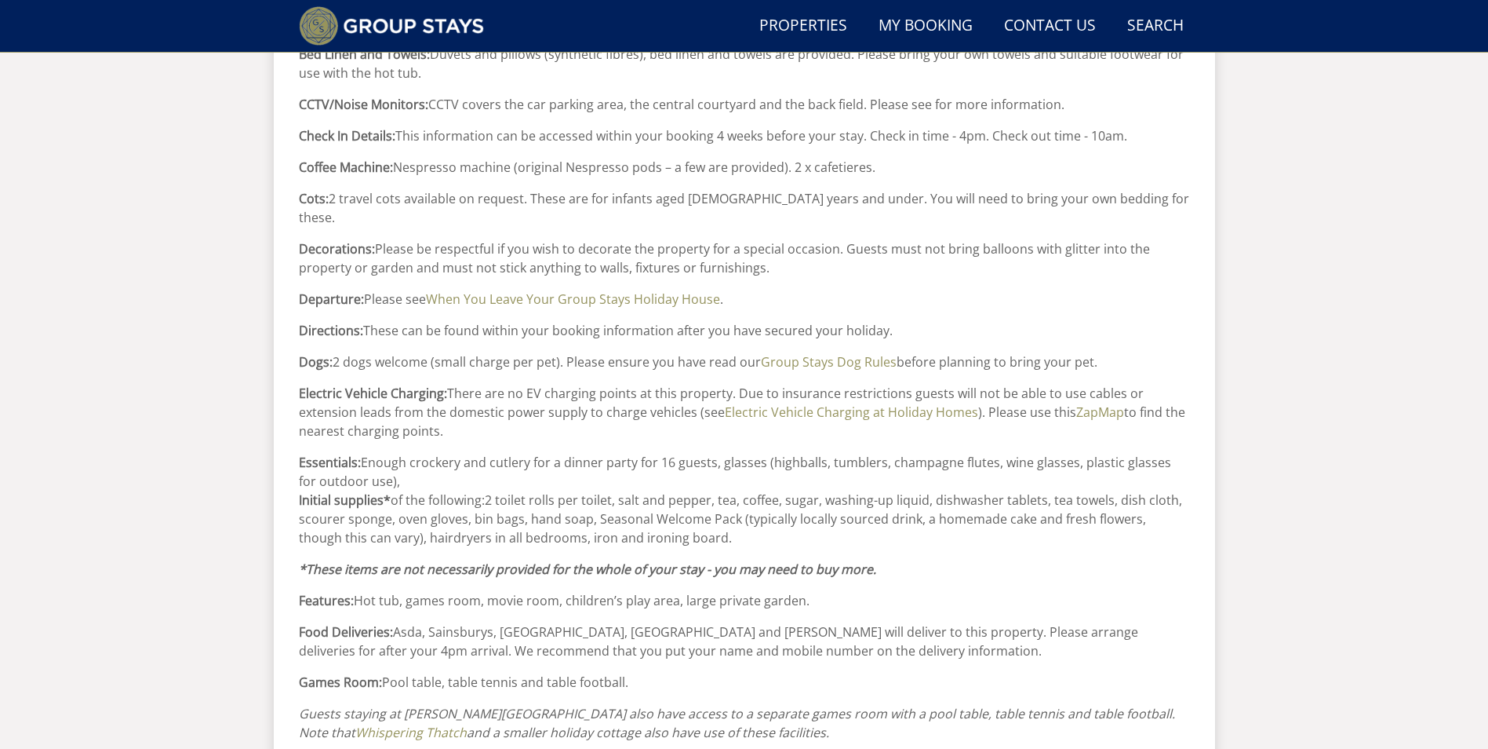
scroll to position [849, 0]
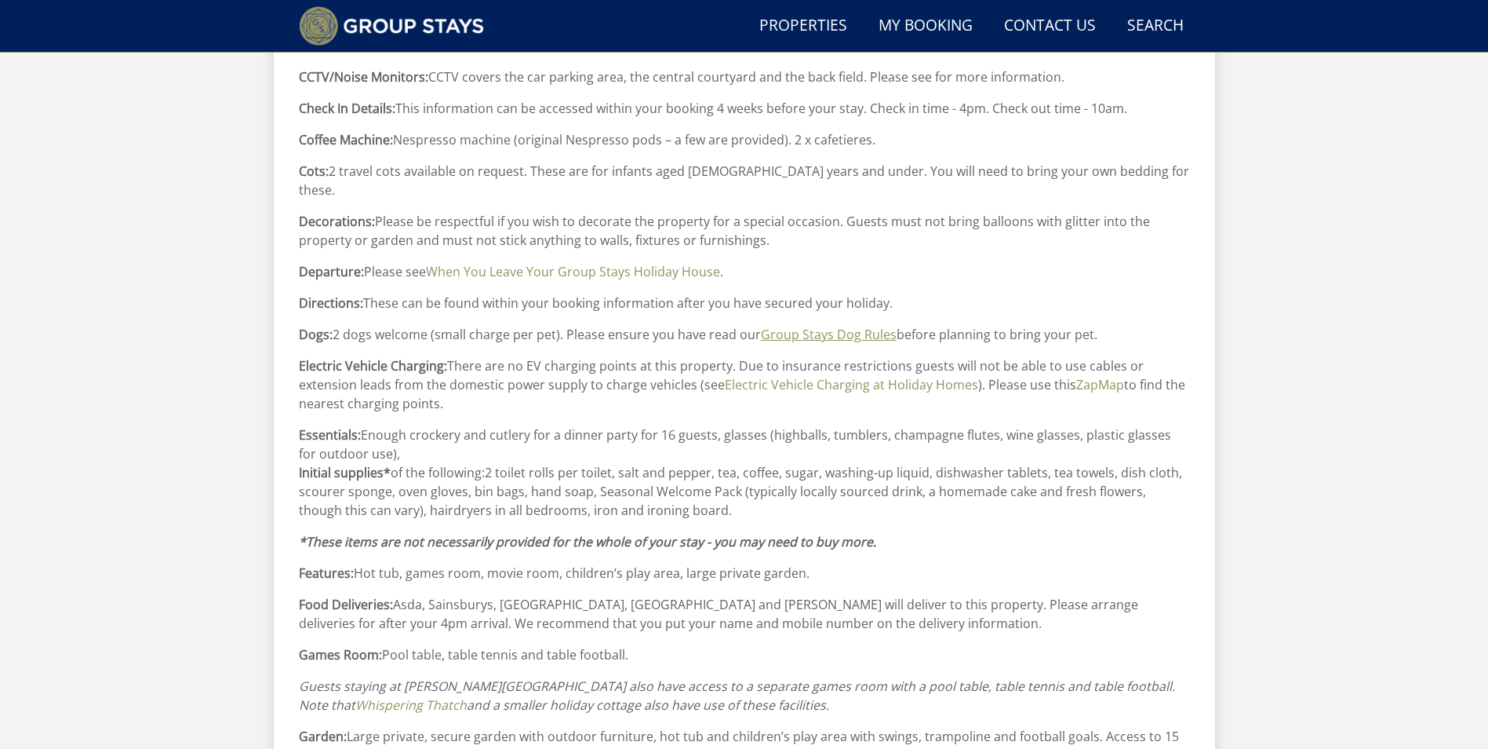
click at [815, 326] on link "Group Stays Dog Rules" at bounding box center [829, 334] width 136 height 17
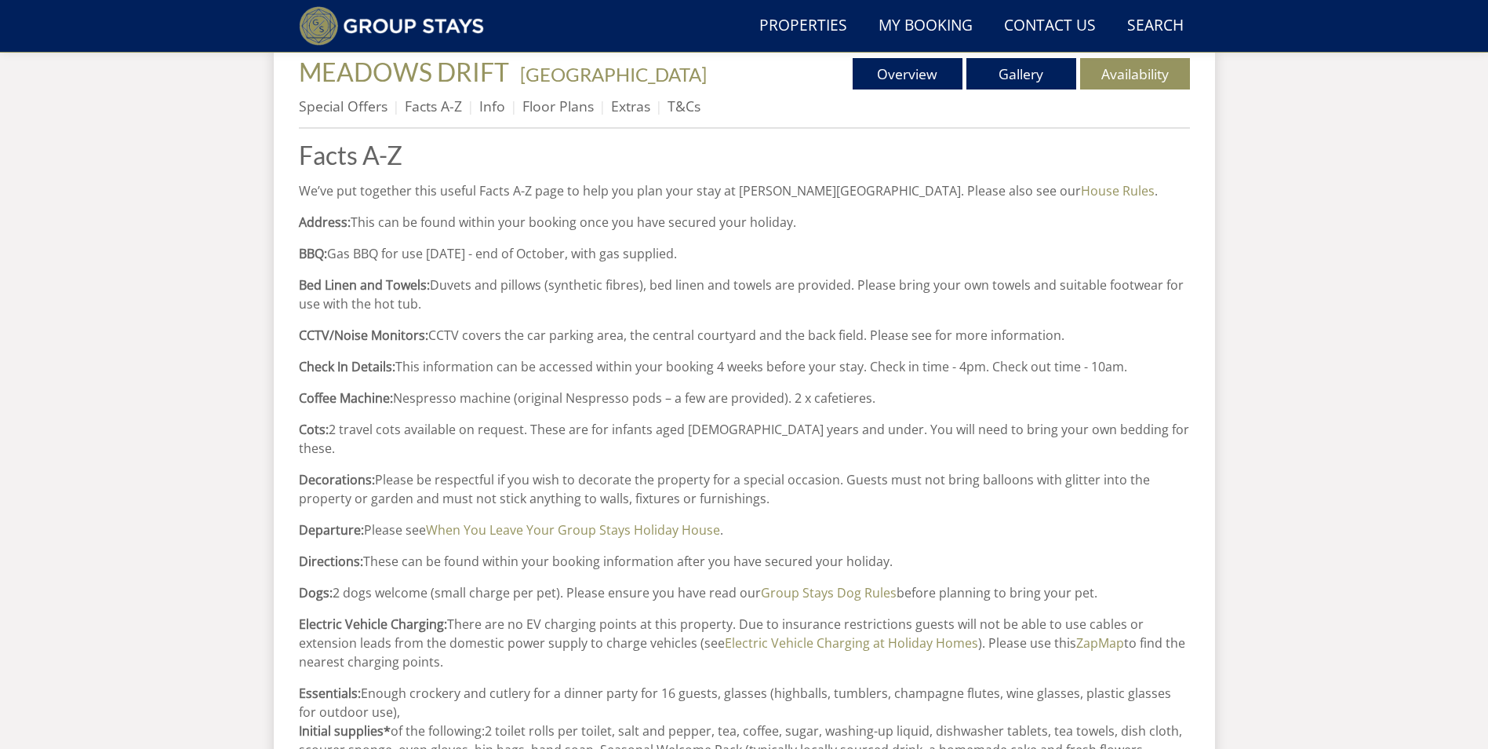
scroll to position [614, 0]
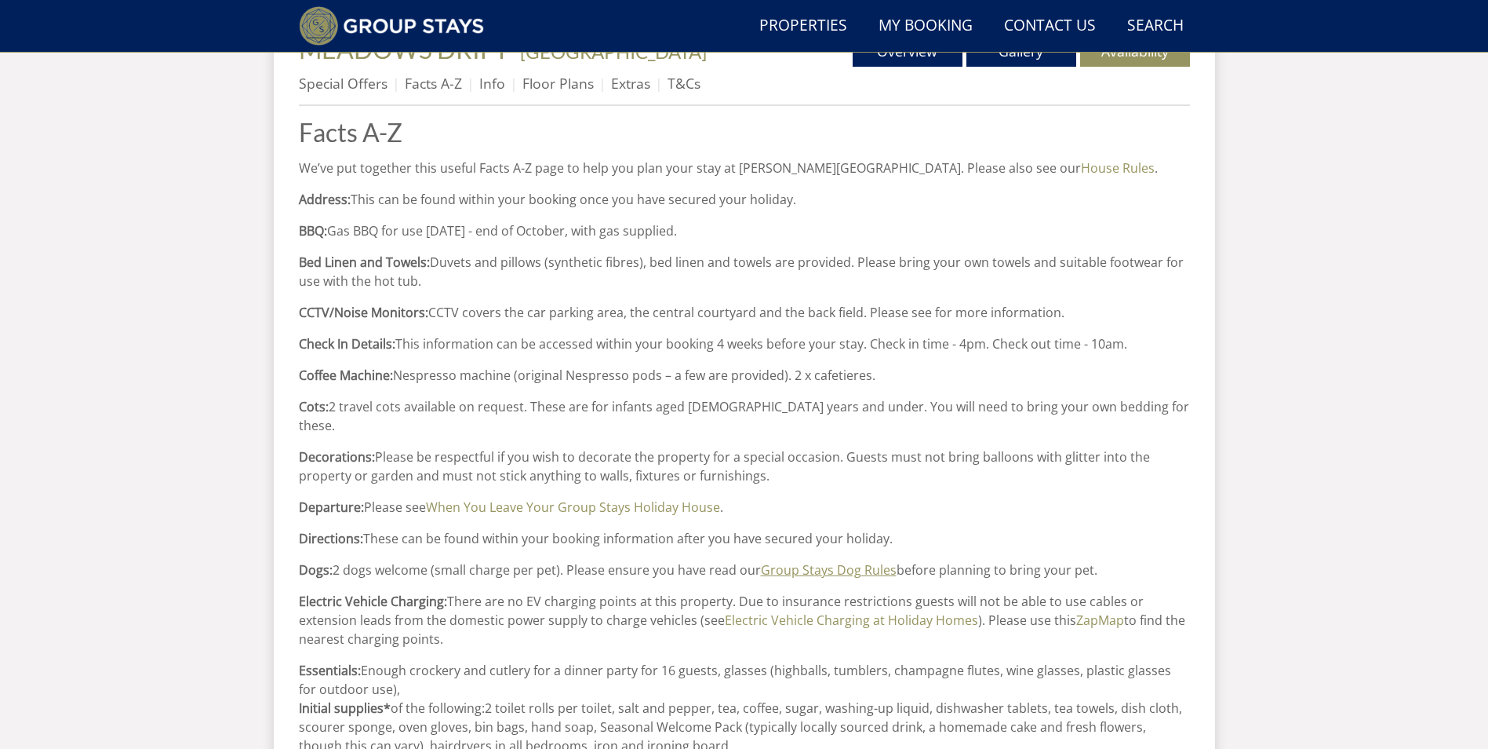
click at [826, 561] on link "Group Stays Dog Rules" at bounding box center [829, 569] width 136 height 17
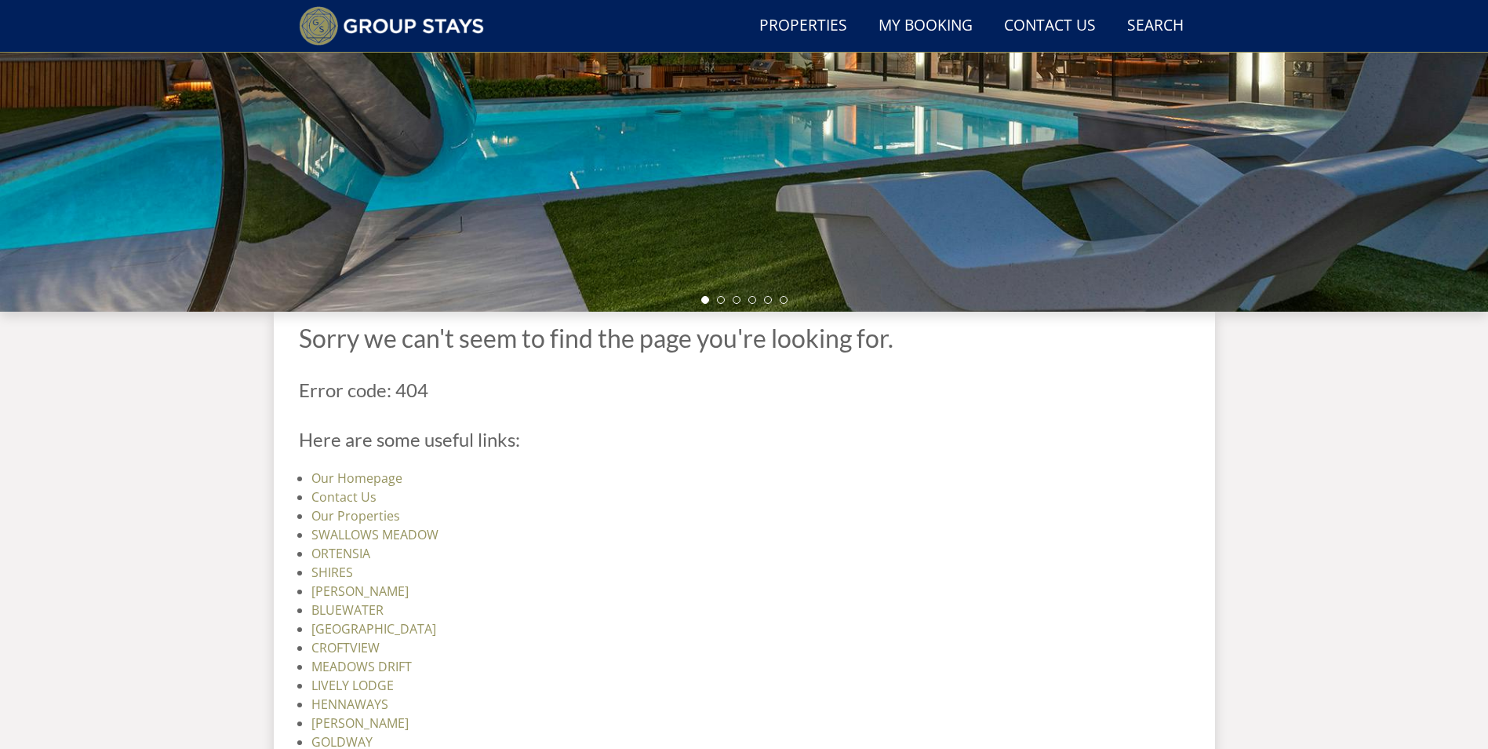
scroll to position [554, 0]
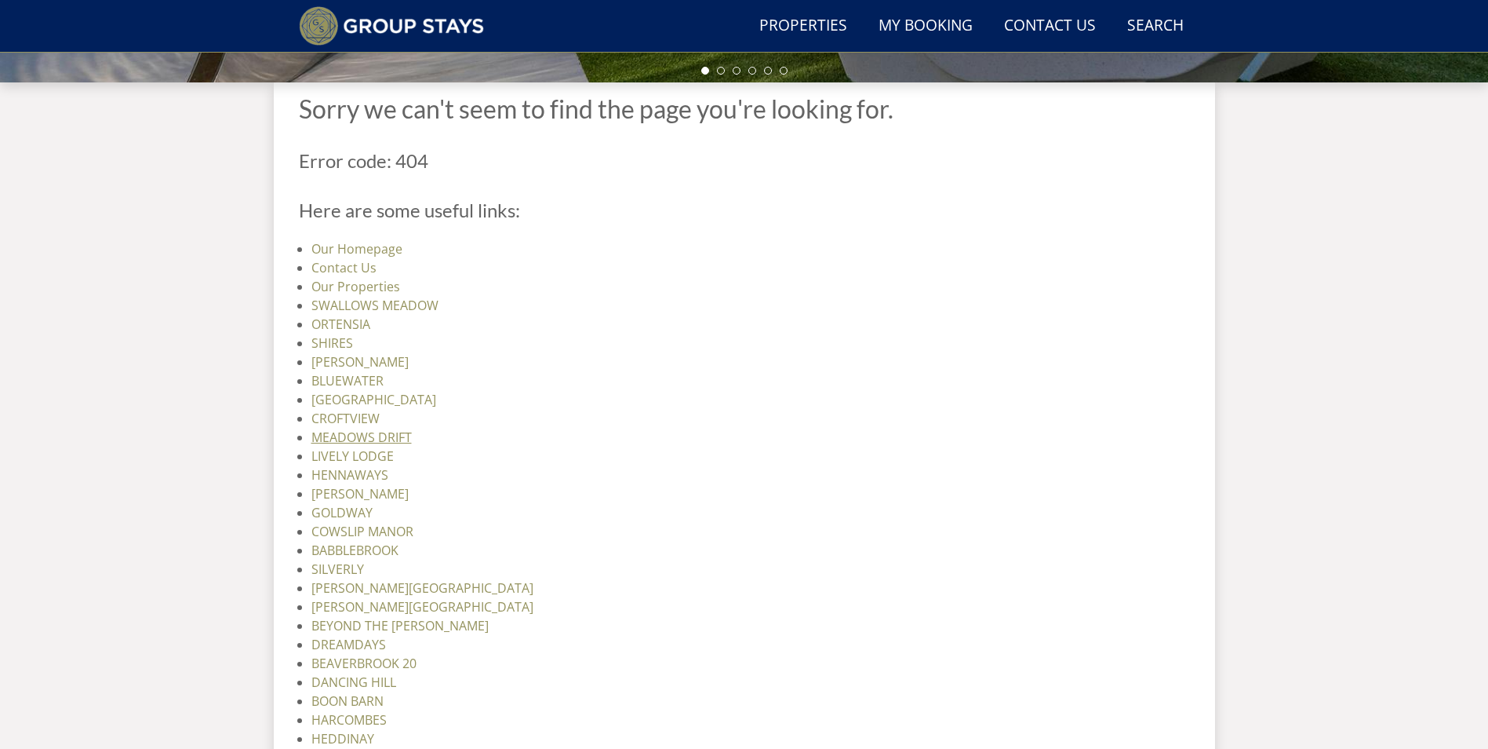
click at [387, 440] on link "MEADOWS DRIFT" at bounding box center [361, 436] width 100 height 17
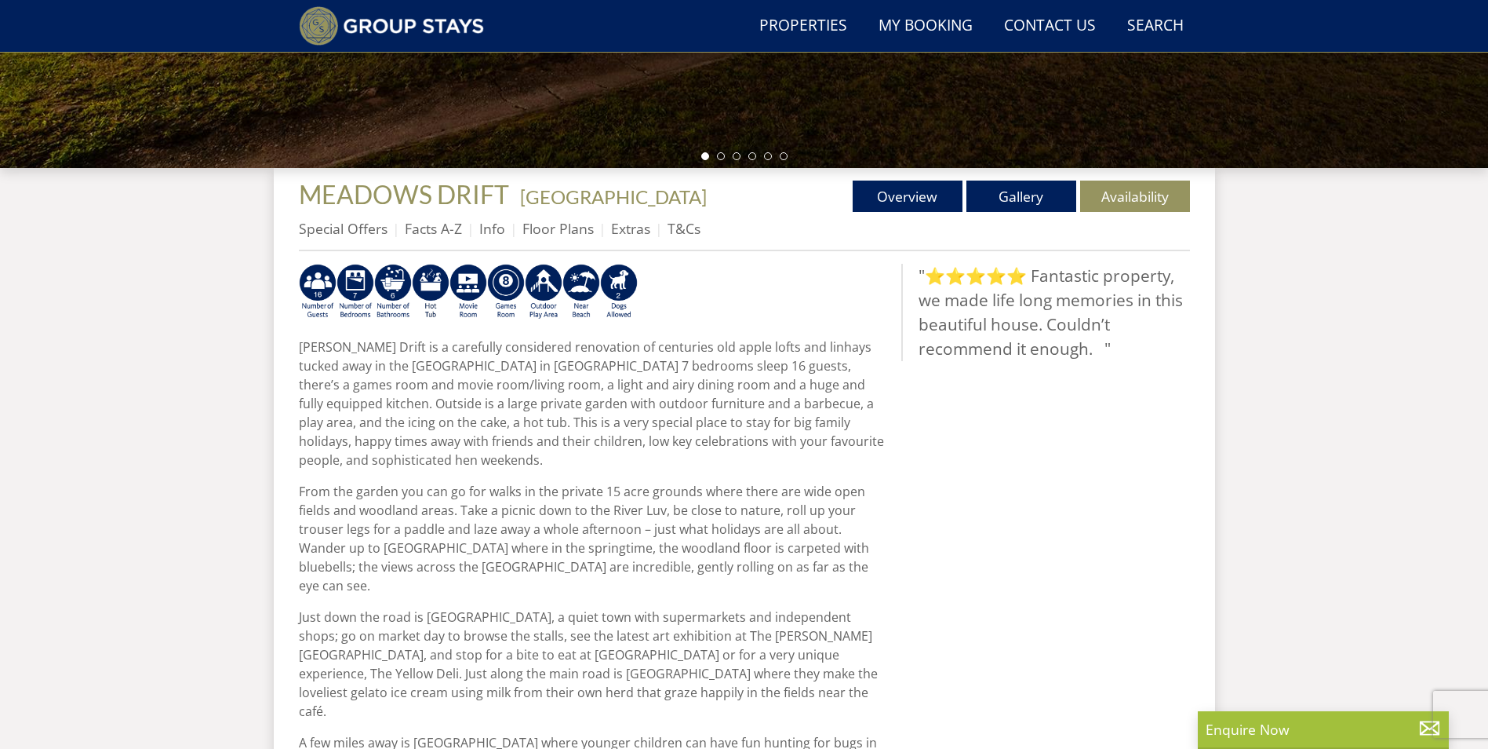
scroll to position [457, 0]
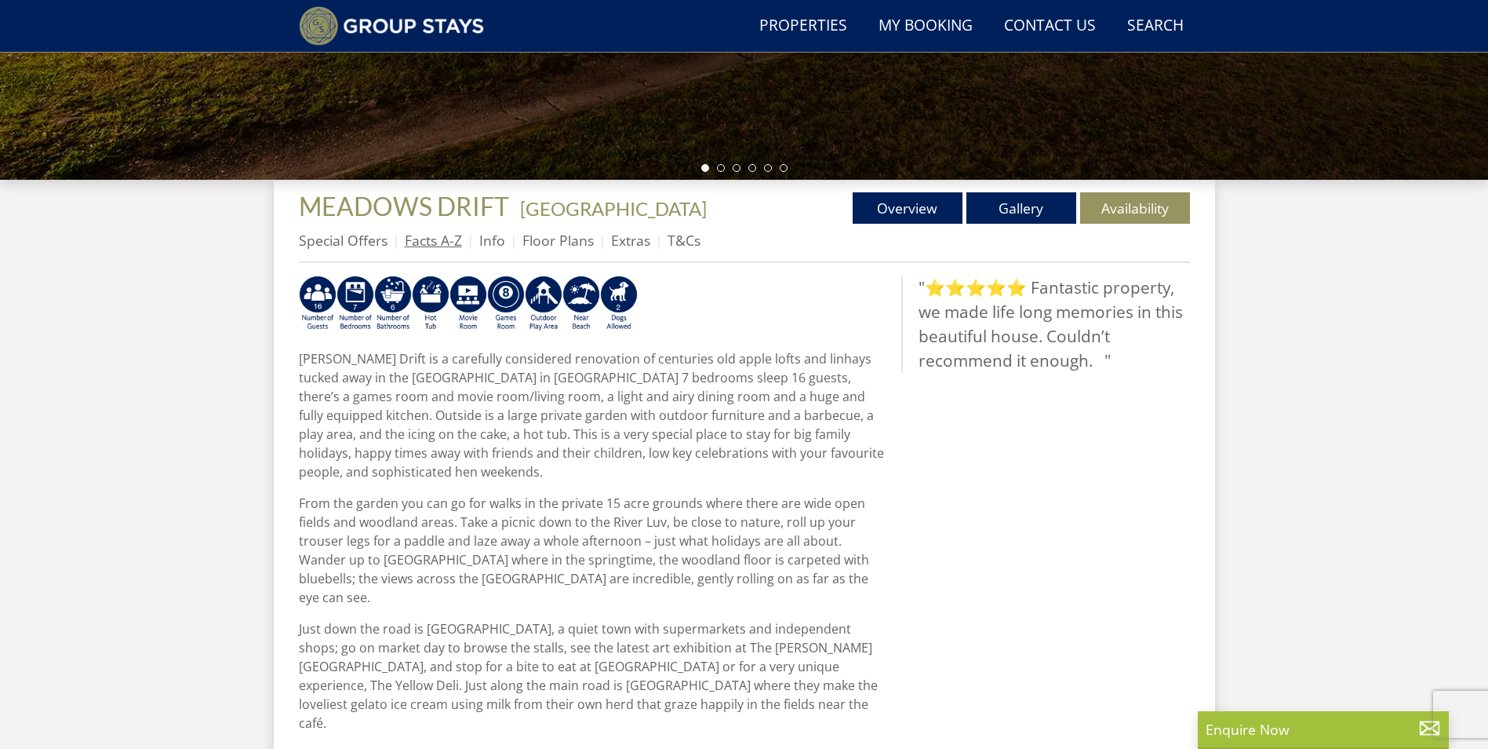
click at [433, 231] on link "Facts A-Z" at bounding box center [433, 240] width 57 height 19
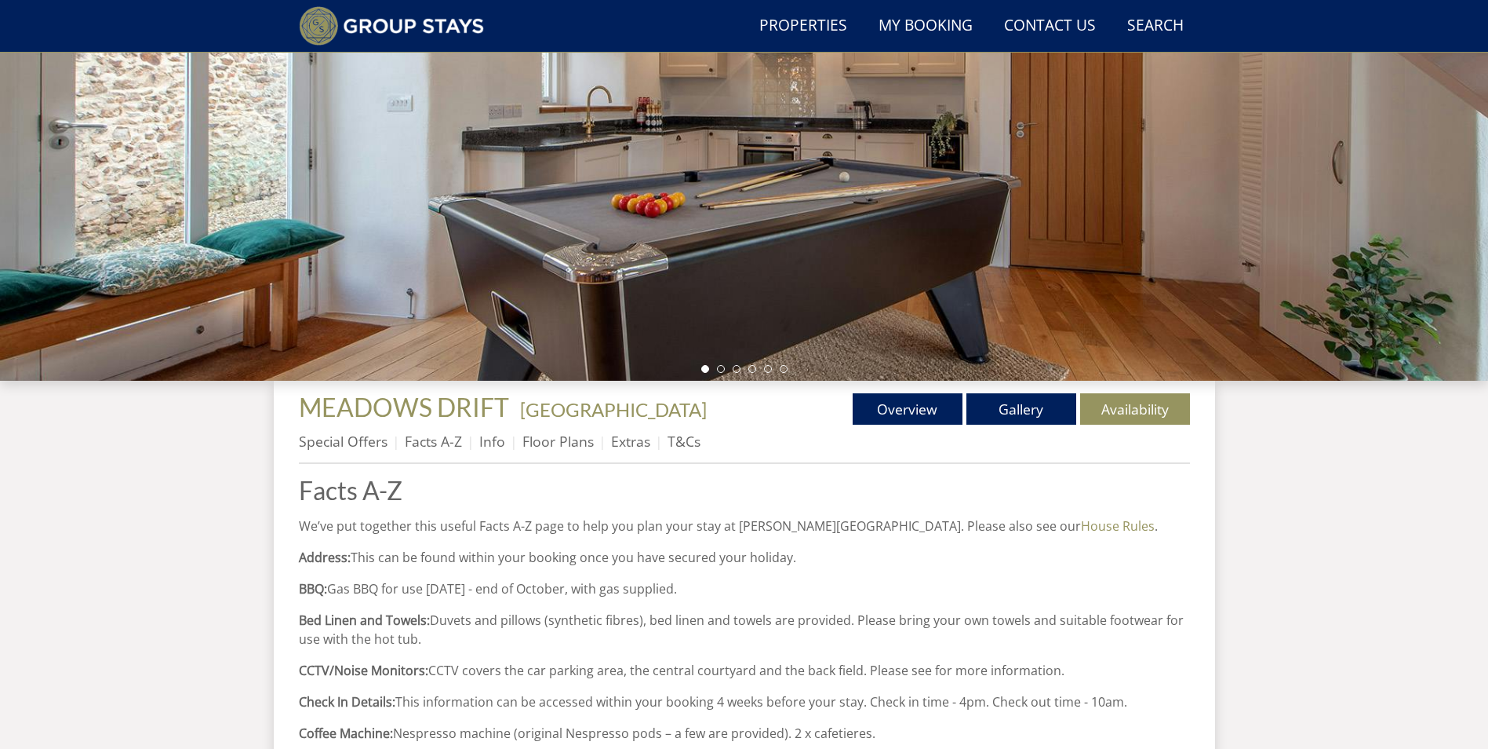
scroll to position [300, 0]
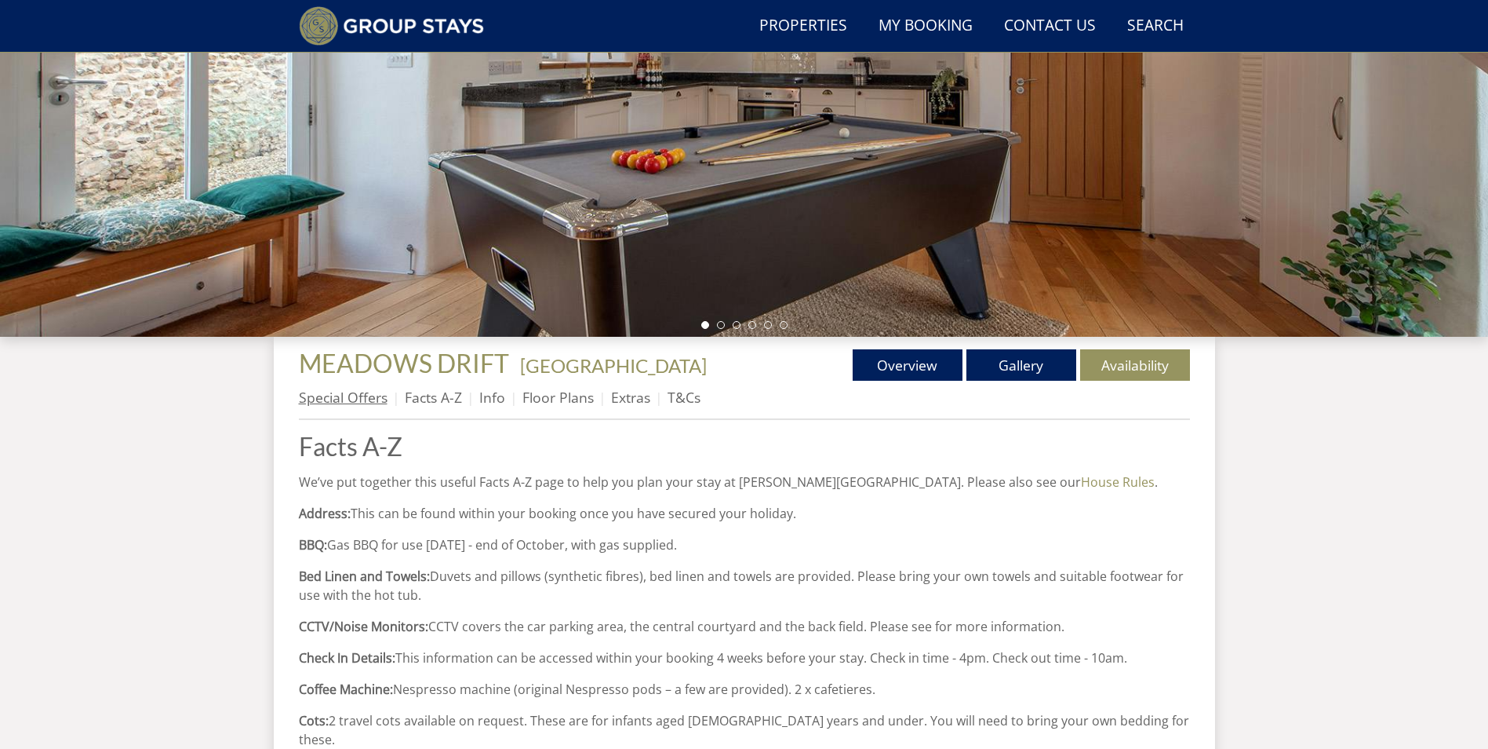
click at [331, 396] on link "Special Offers" at bounding box center [343, 397] width 89 height 19
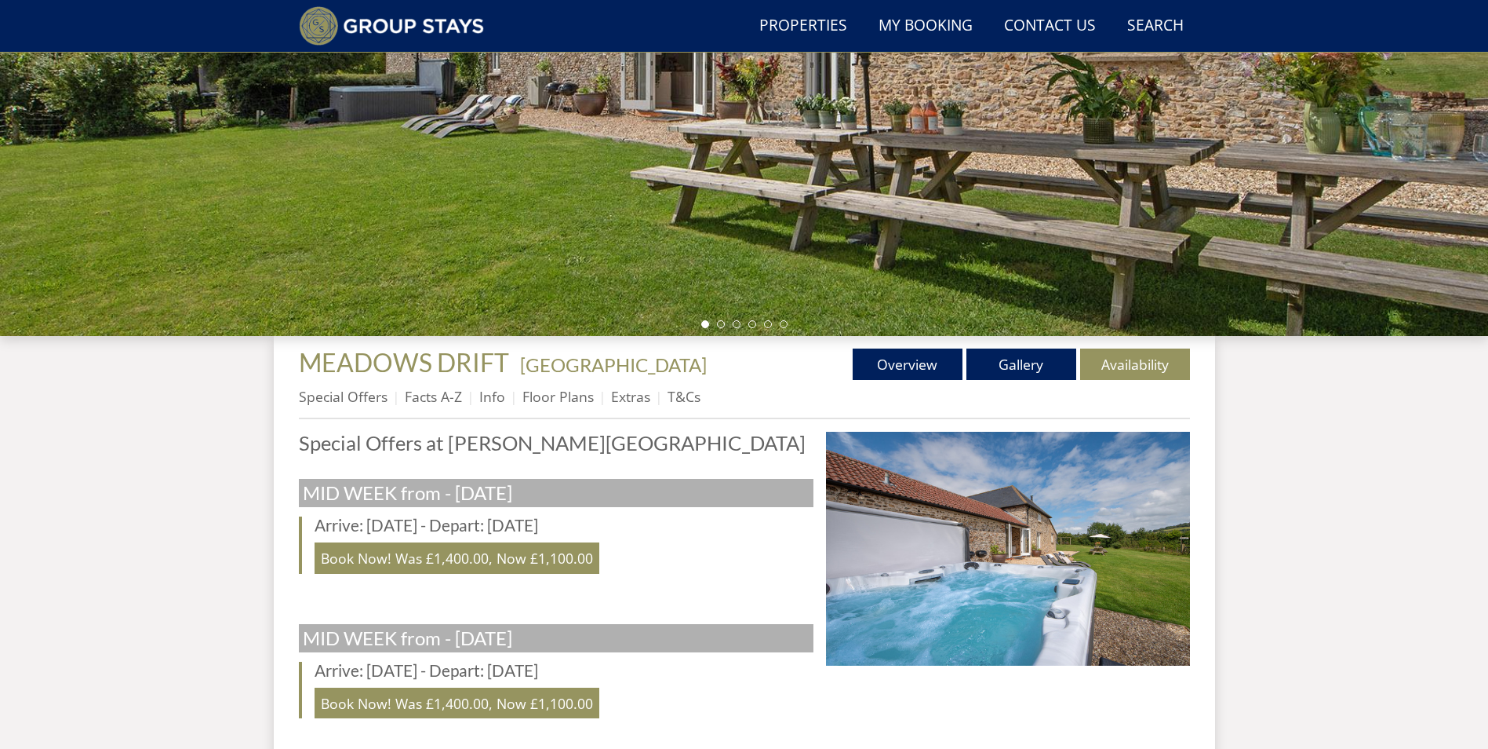
scroll to position [300, 0]
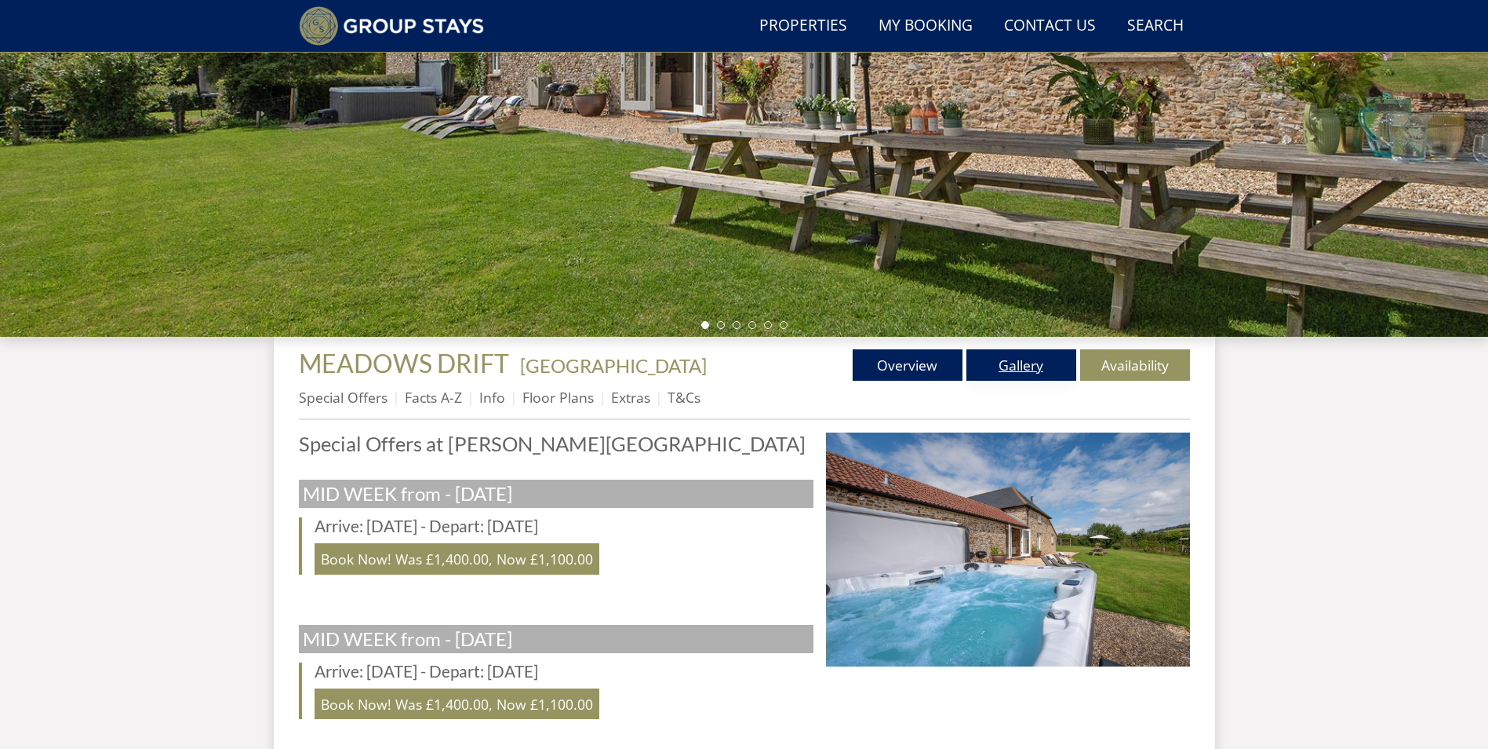
click at [1030, 359] on link "Gallery" at bounding box center [1022, 364] width 110 height 31
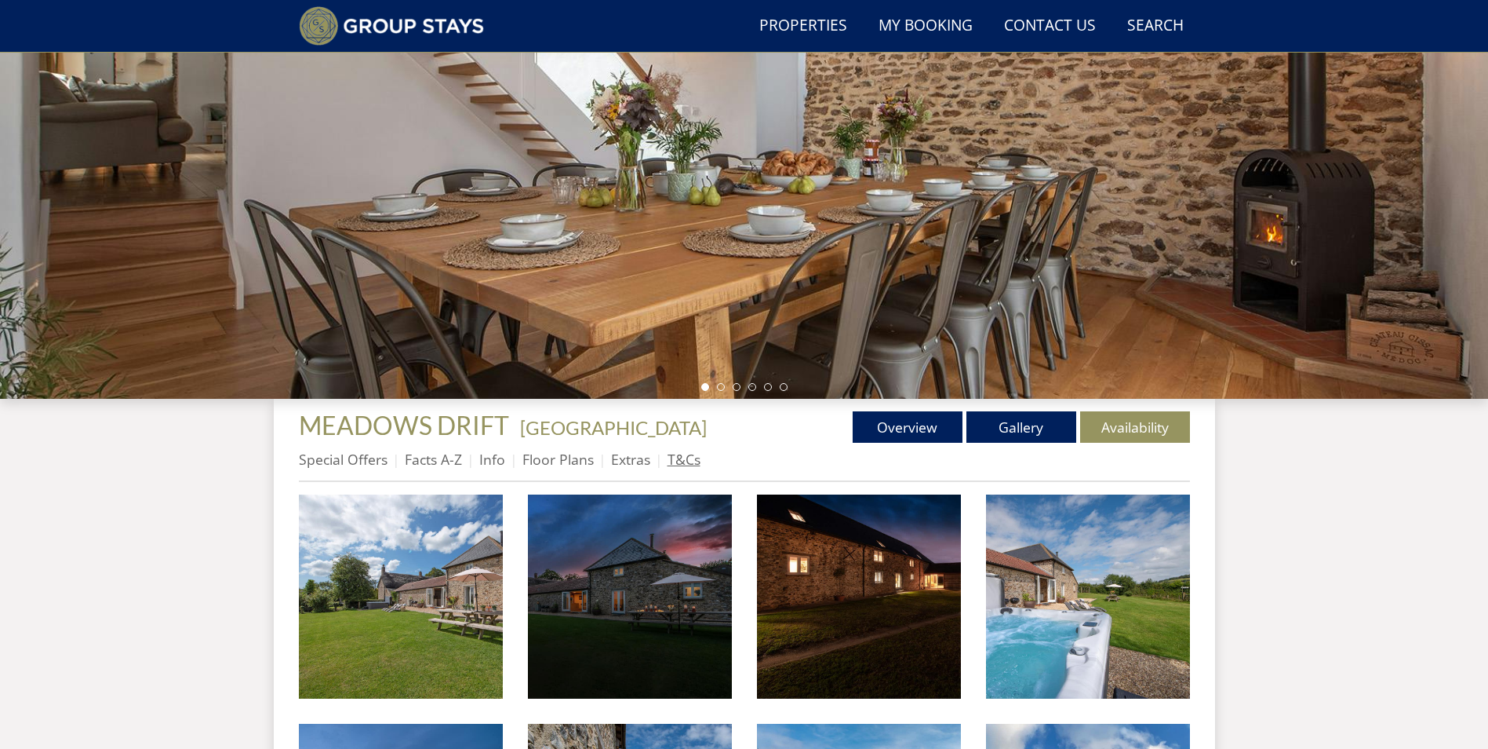
scroll to position [297, 0]
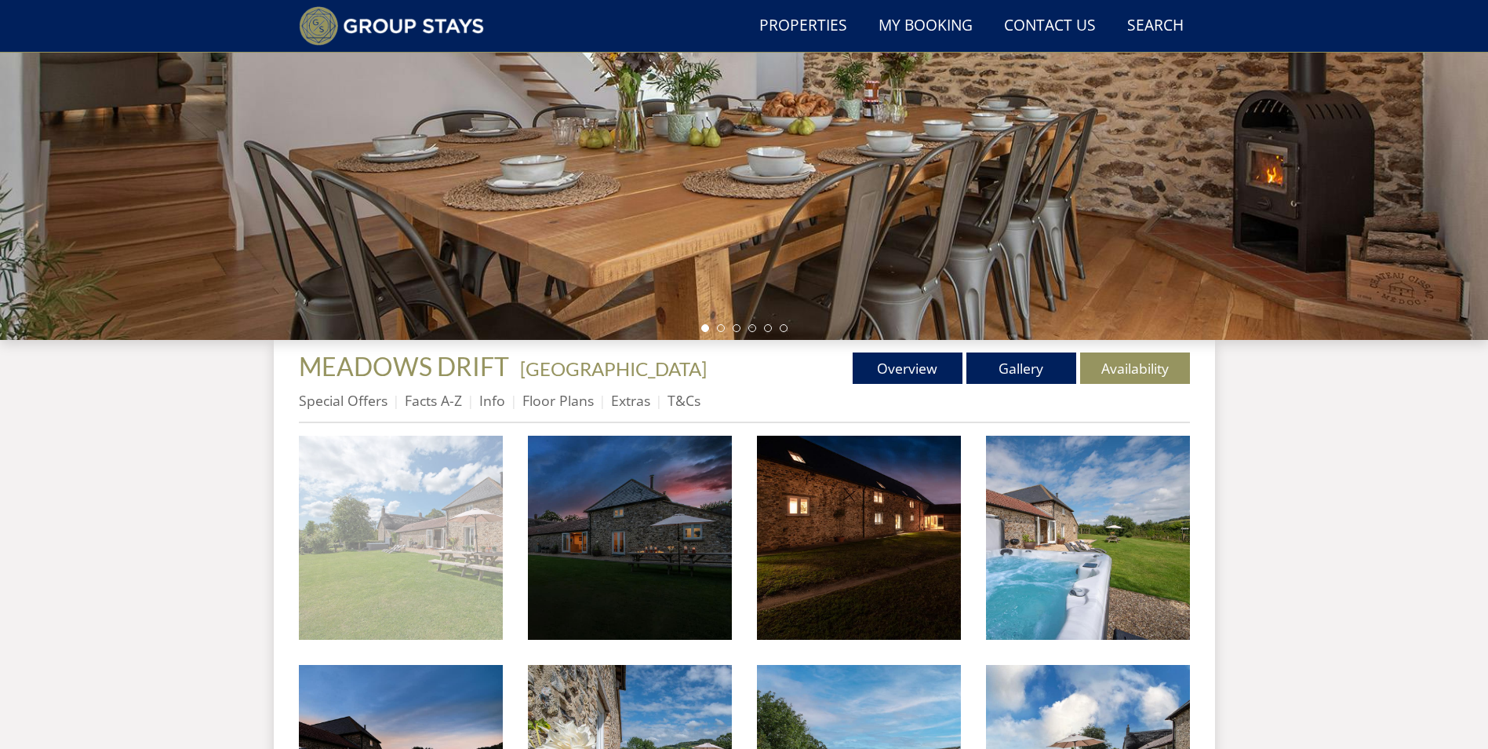
click at [425, 530] on img at bounding box center [401, 537] width 204 height 204
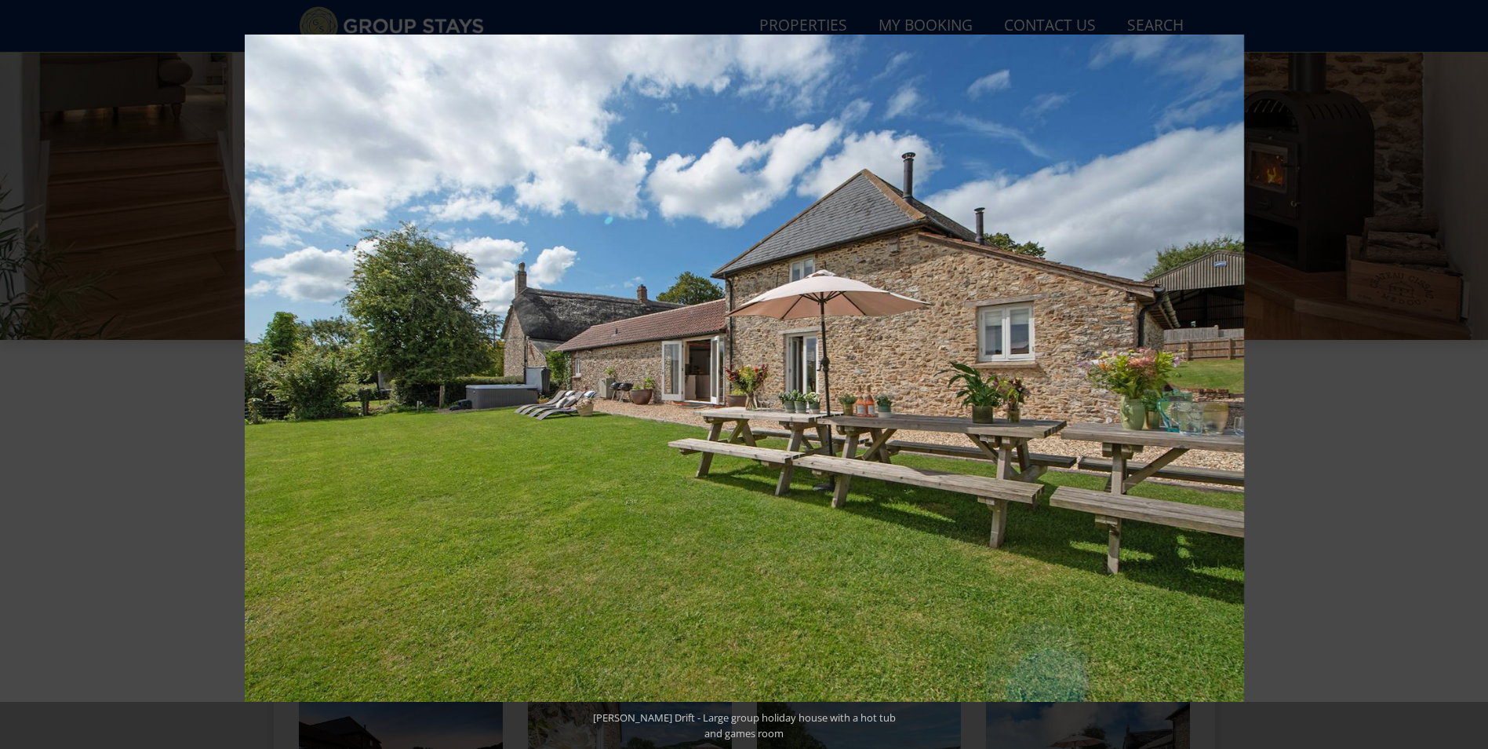
click at [1467, 378] on button at bounding box center [1460, 374] width 55 height 78
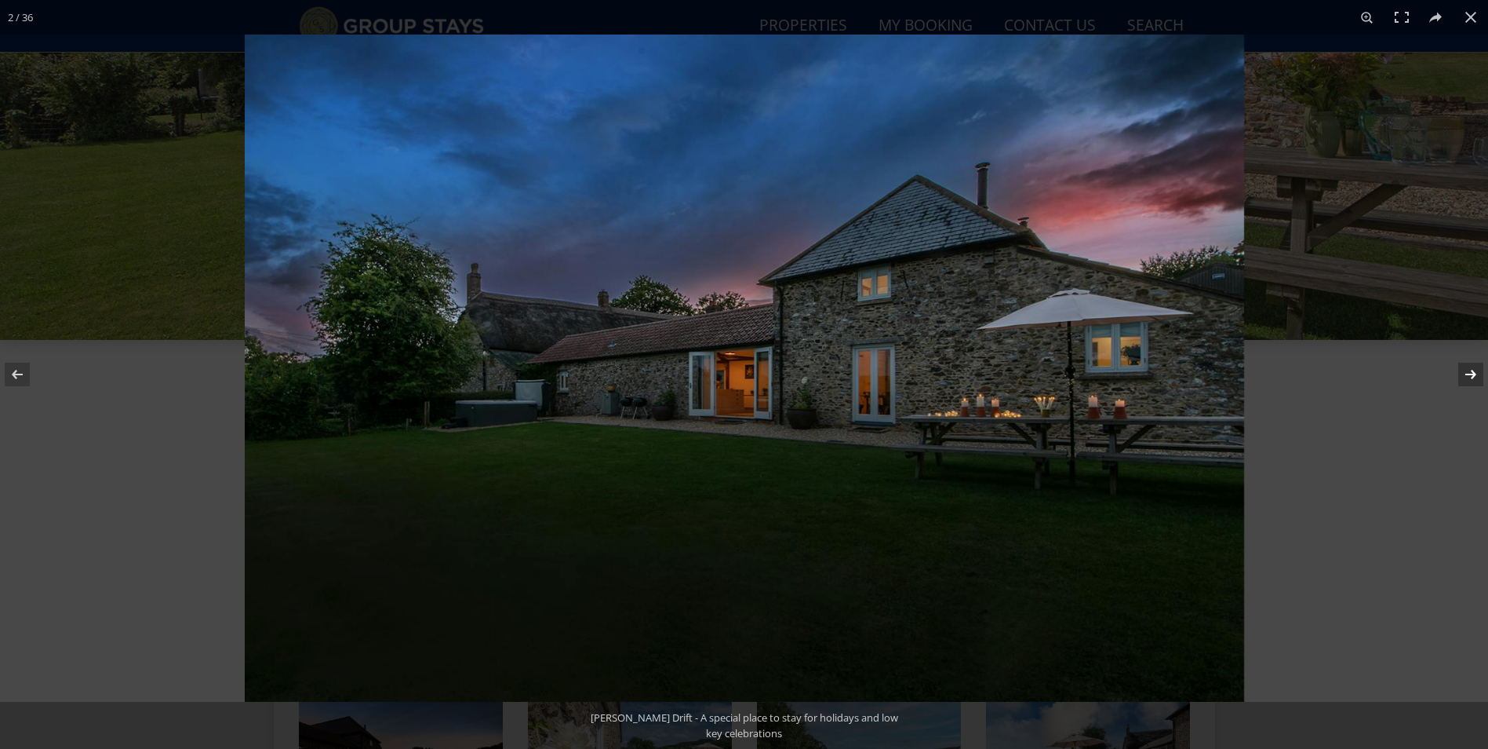
click at [1467, 378] on button at bounding box center [1460, 374] width 55 height 78
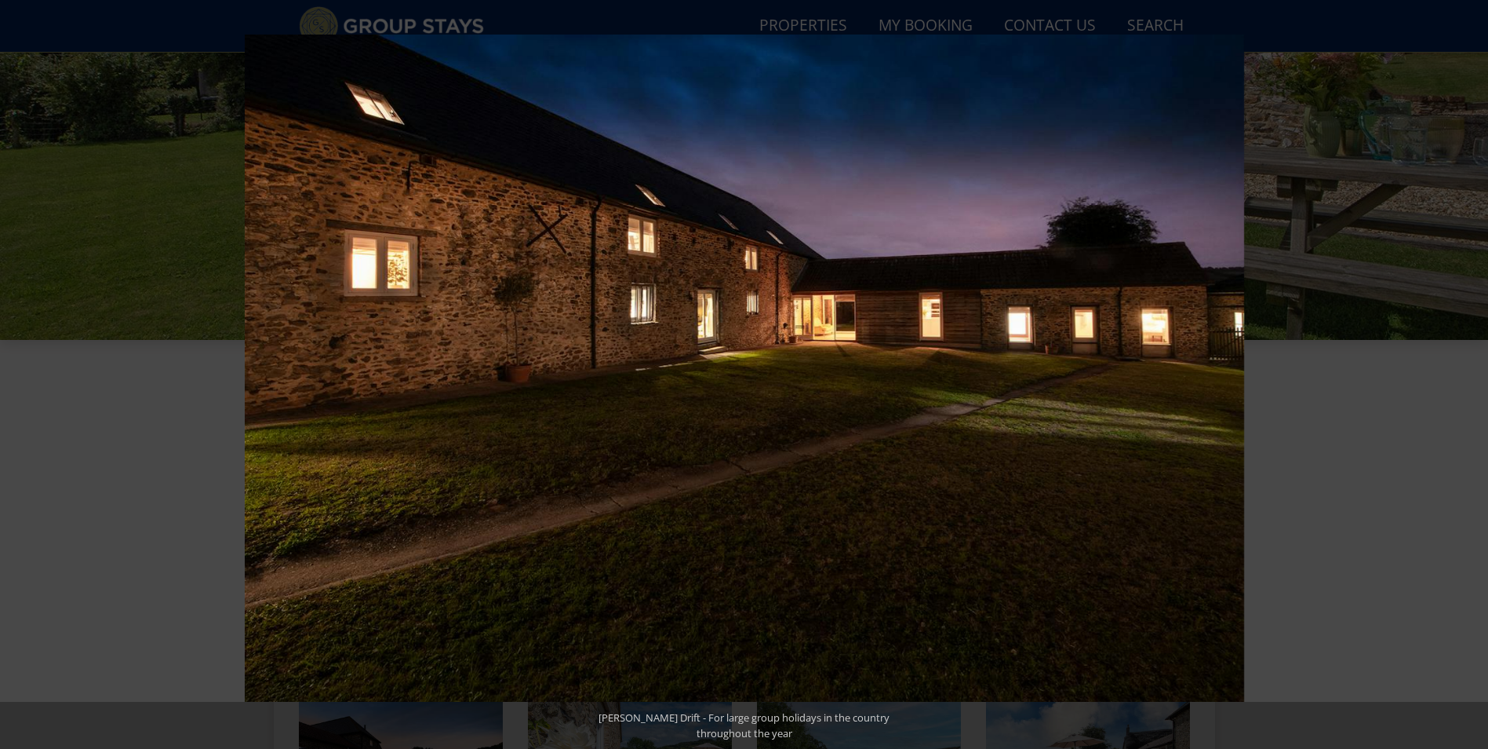
click at [1467, 378] on button at bounding box center [1460, 374] width 55 height 78
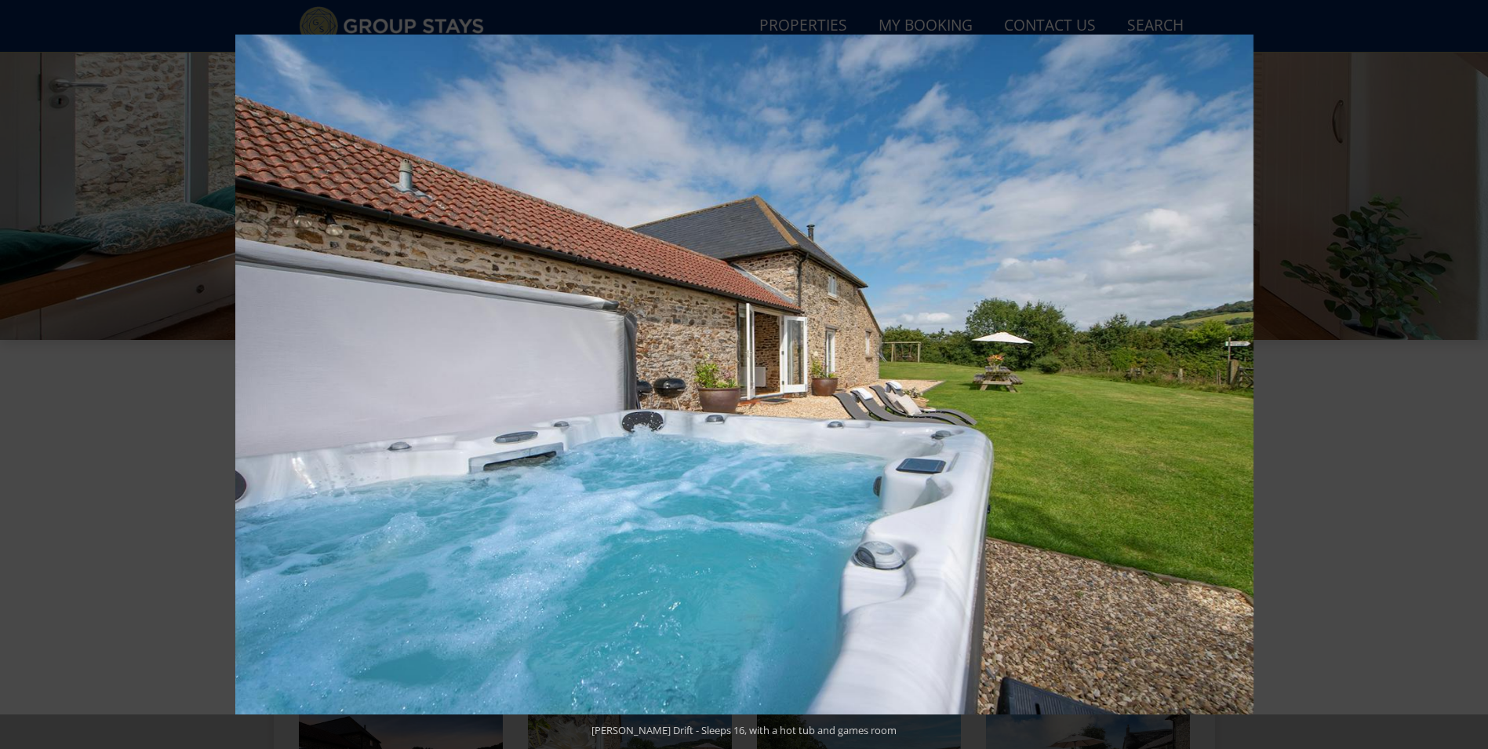
click at [1467, 378] on button at bounding box center [1460, 374] width 55 height 78
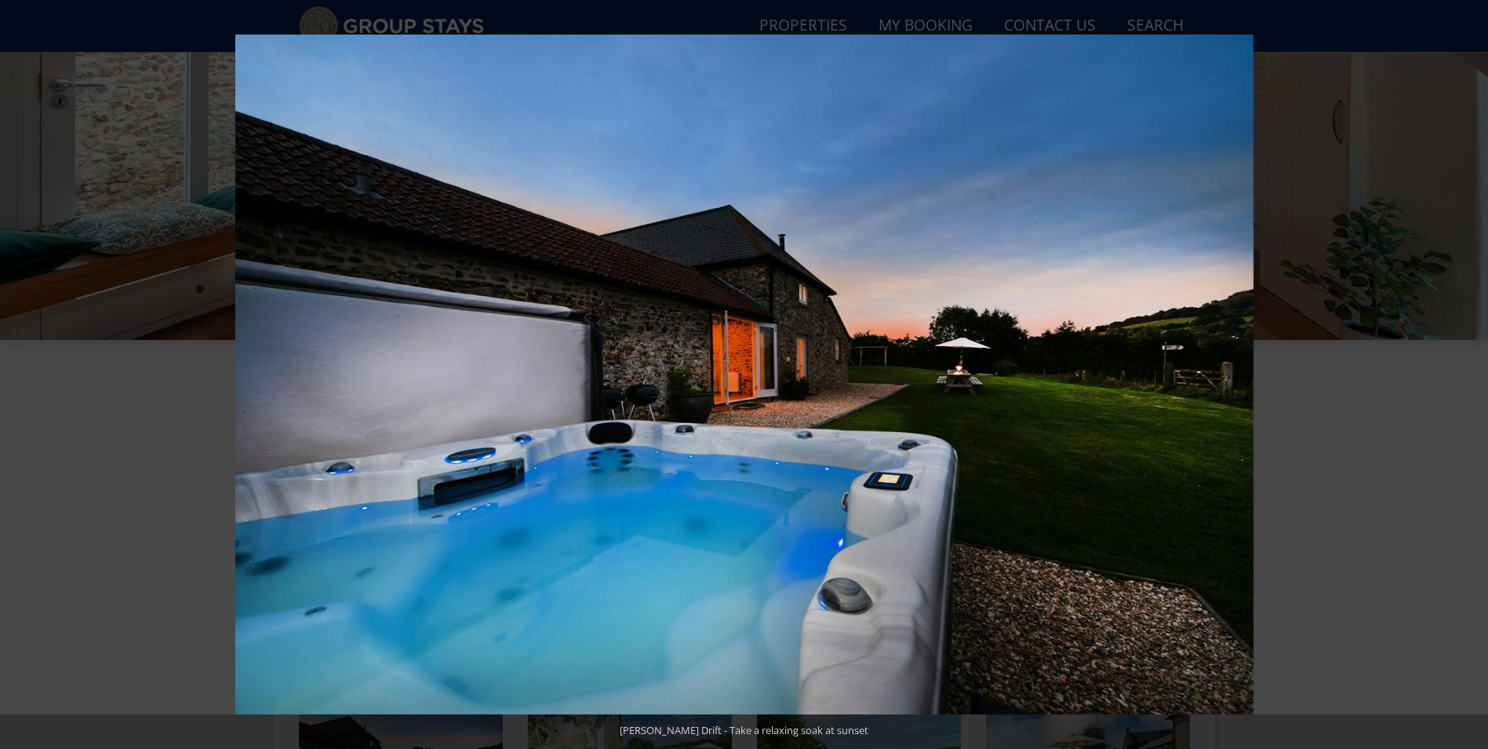
click at [1467, 378] on button at bounding box center [1460, 374] width 55 height 78
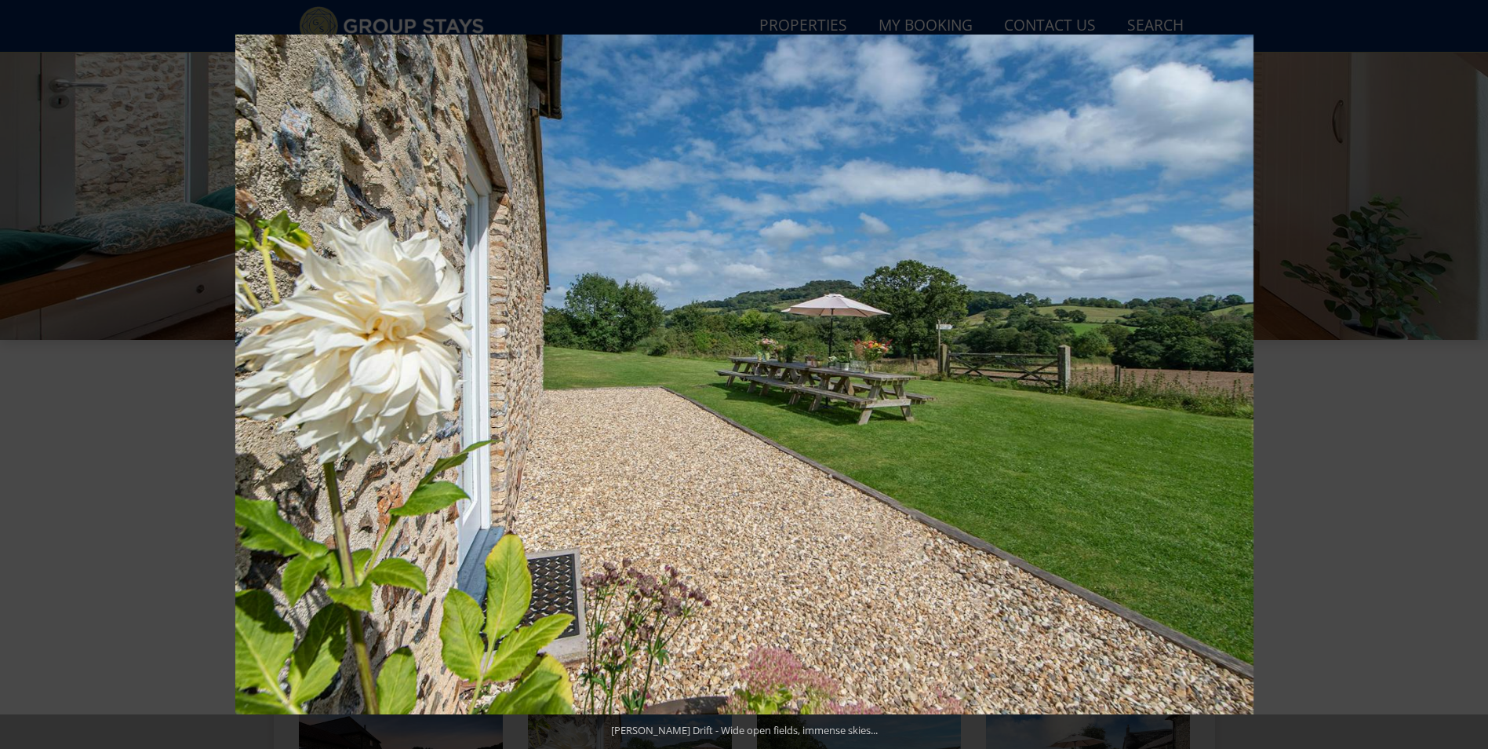
click at [1467, 378] on button at bounding box center [1460, 374] width 55 height 78
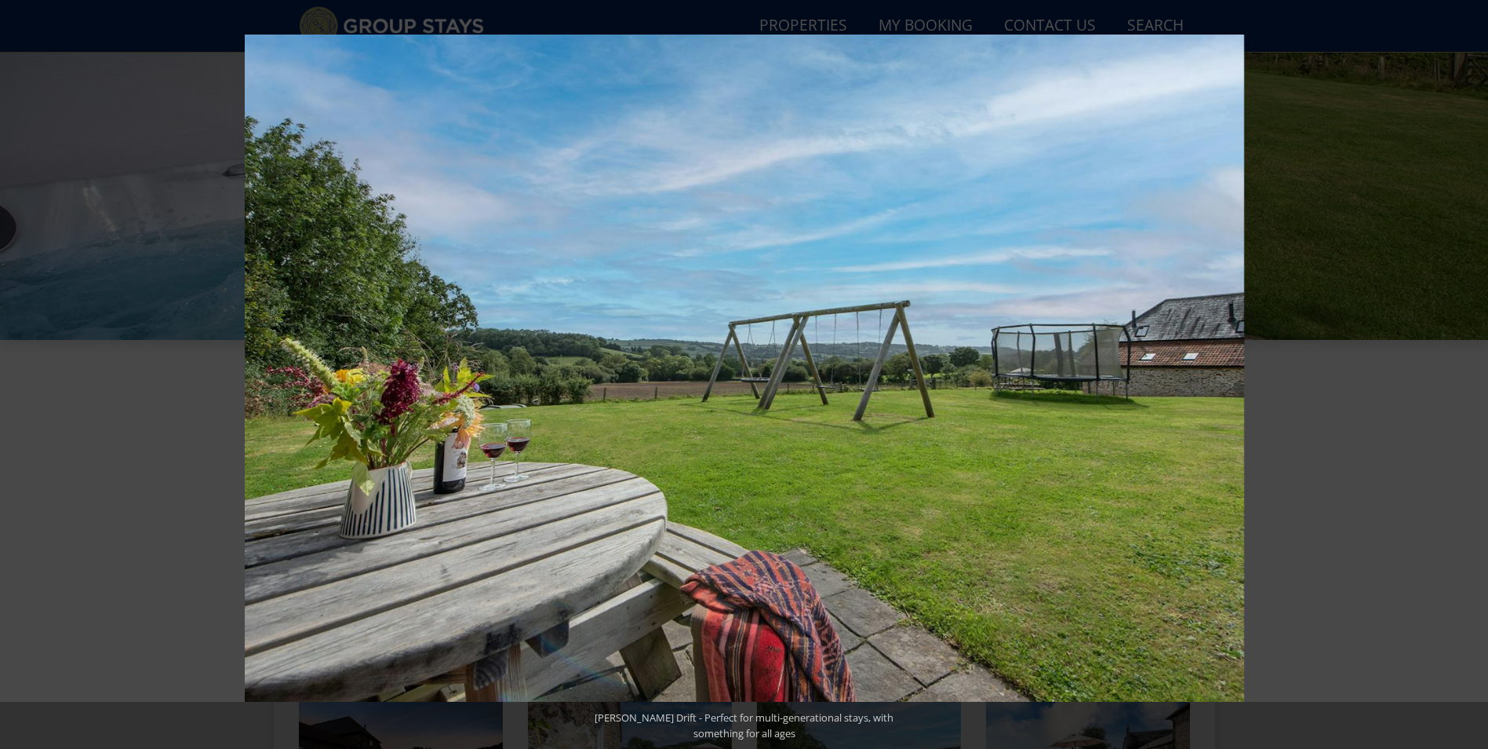
click at [1467, 378] on button at bounding box center [1460, 374] width 55 height 78
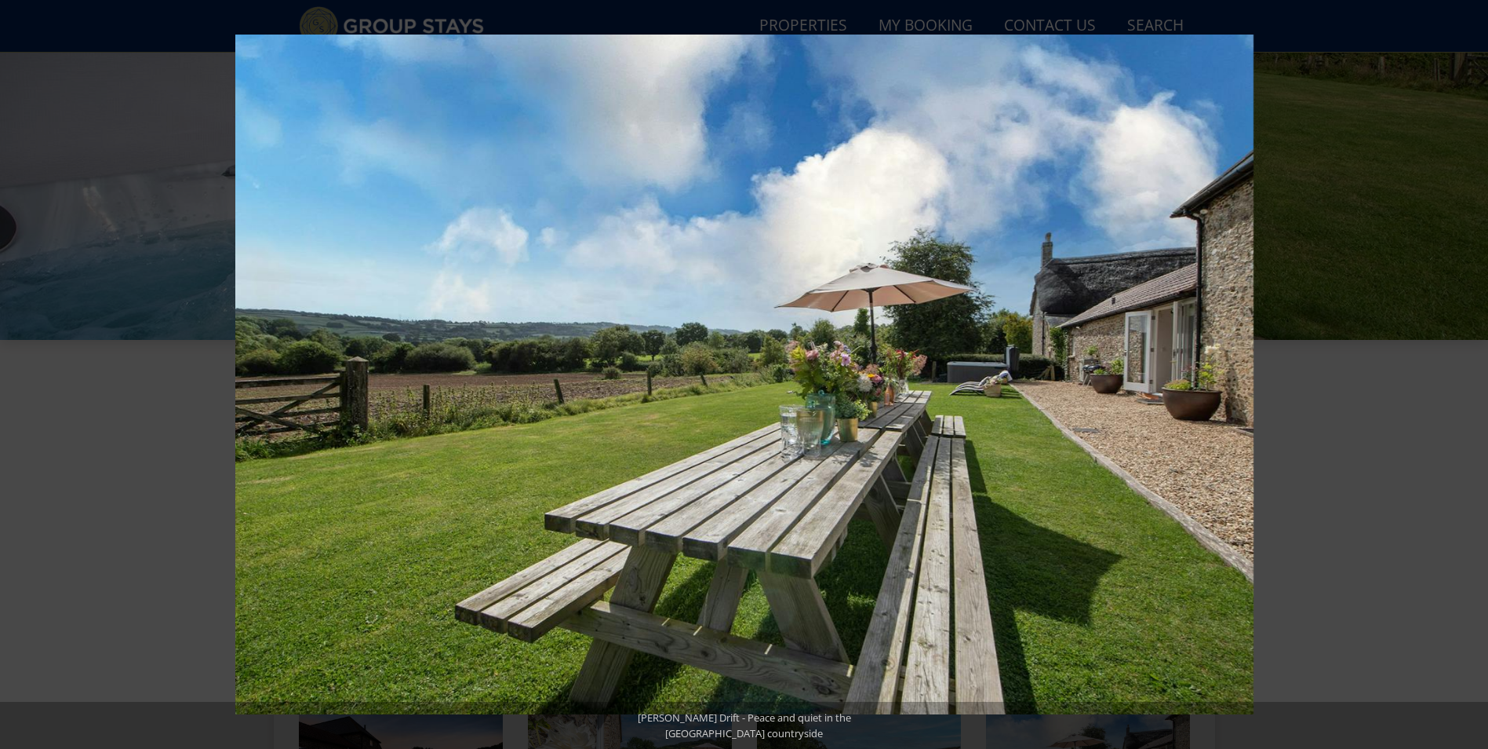
click at [1467, 378] on button at bounding box center [1460, 374] width 55 height 78
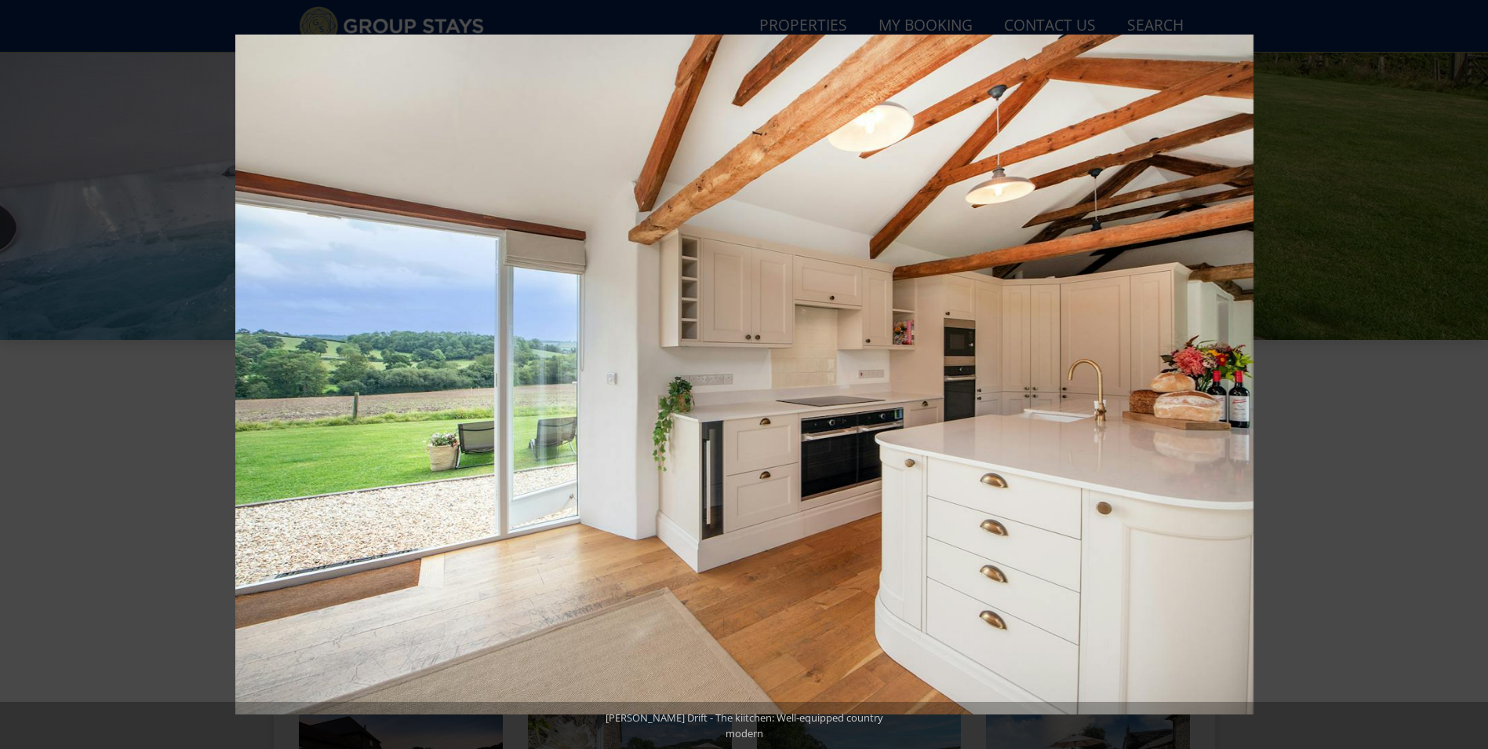
click at [1467, 378] on button at bounding box center [1460, 374] width 55 height 78
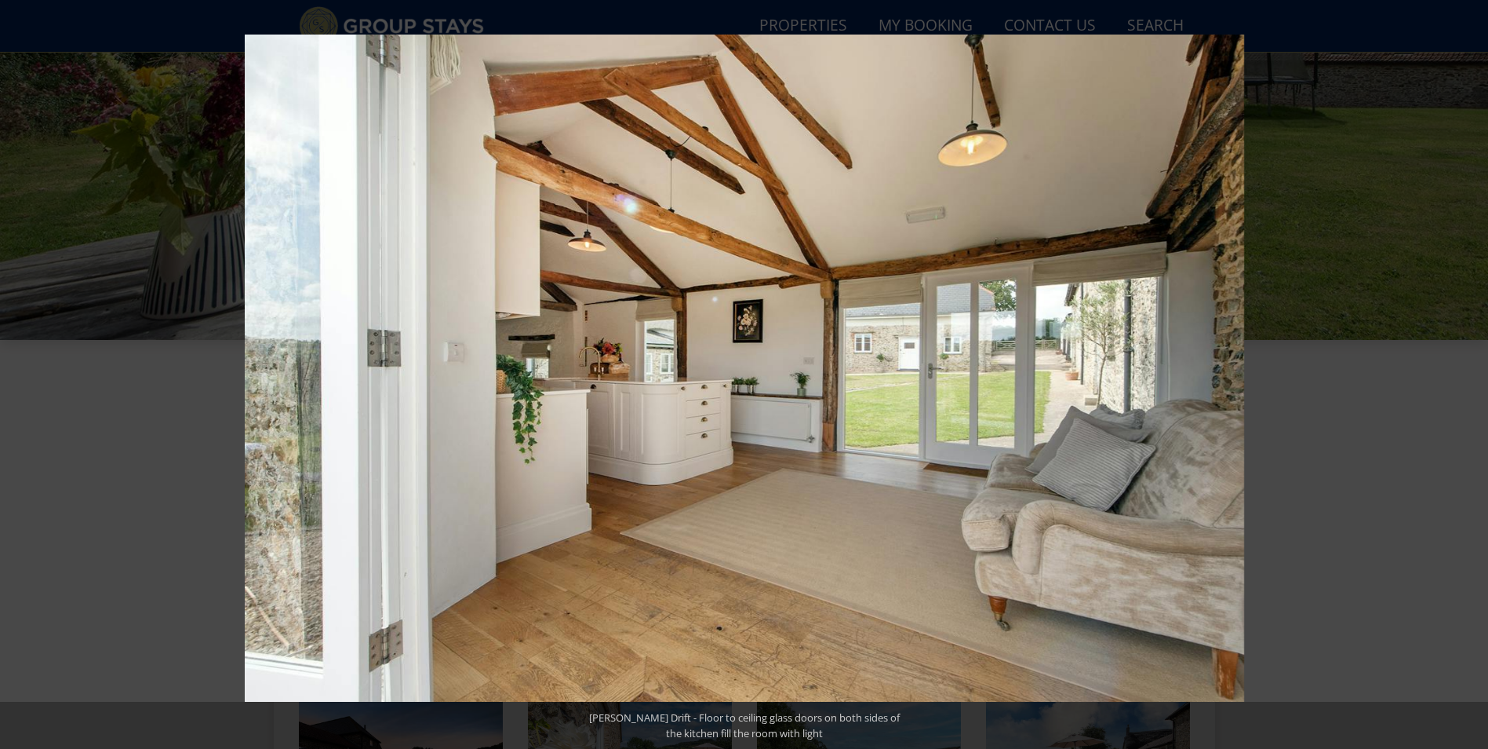
click at [1467, 378] on button at bounding box center [1460, 374] width 55 height 78
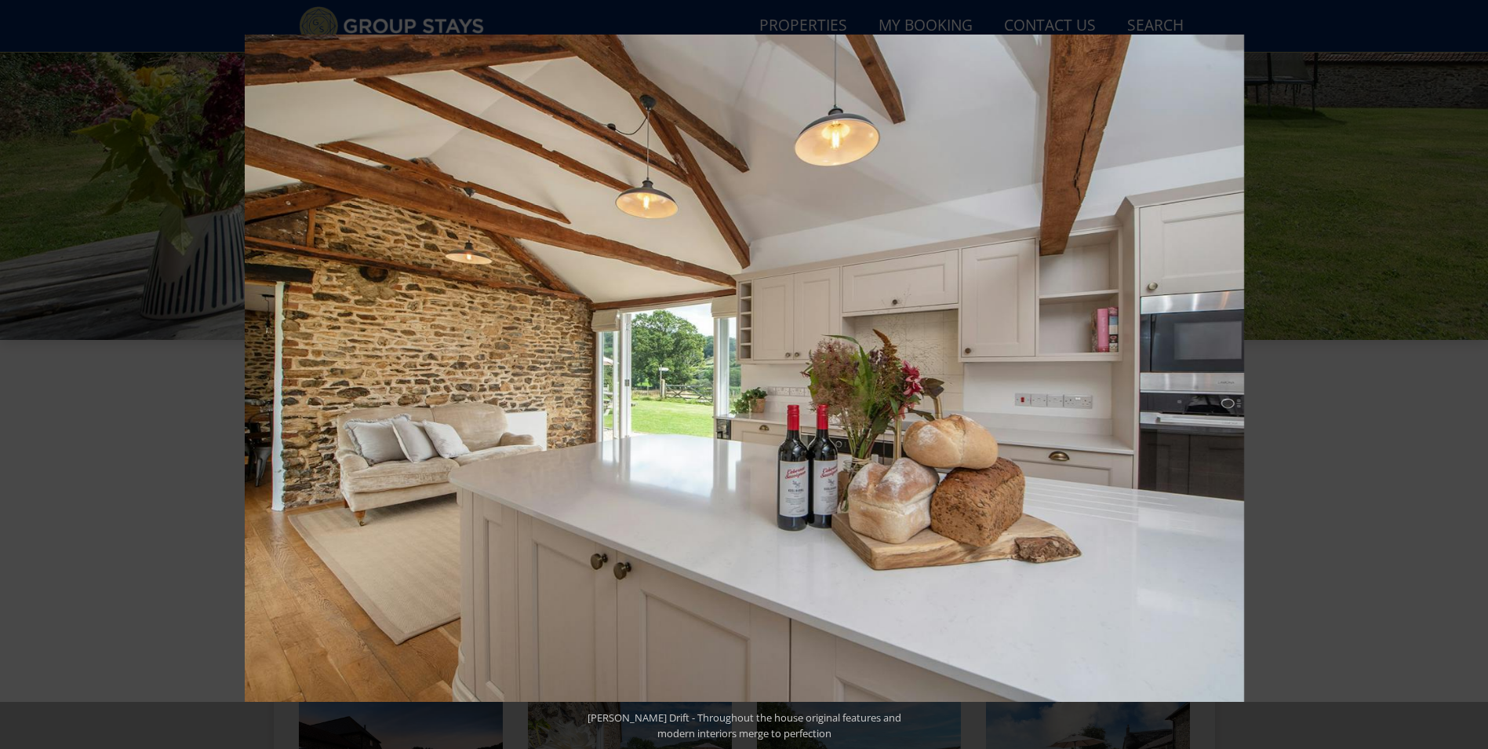
click at [1467, 378] on button at bounding box center [1460, 374] width 55 height 78
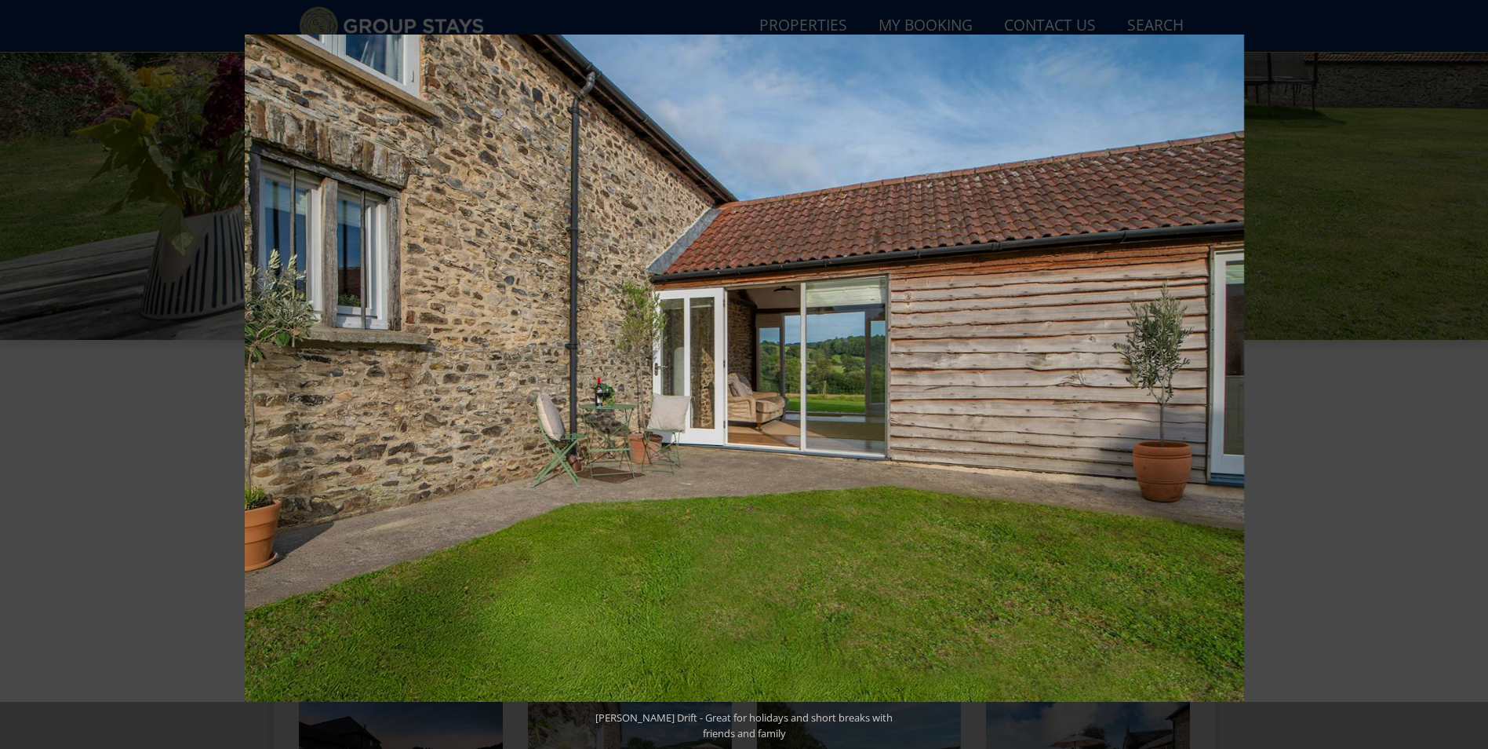
click at [1467, 378] on button at bounding box center [1460, 374] width 55 height 78
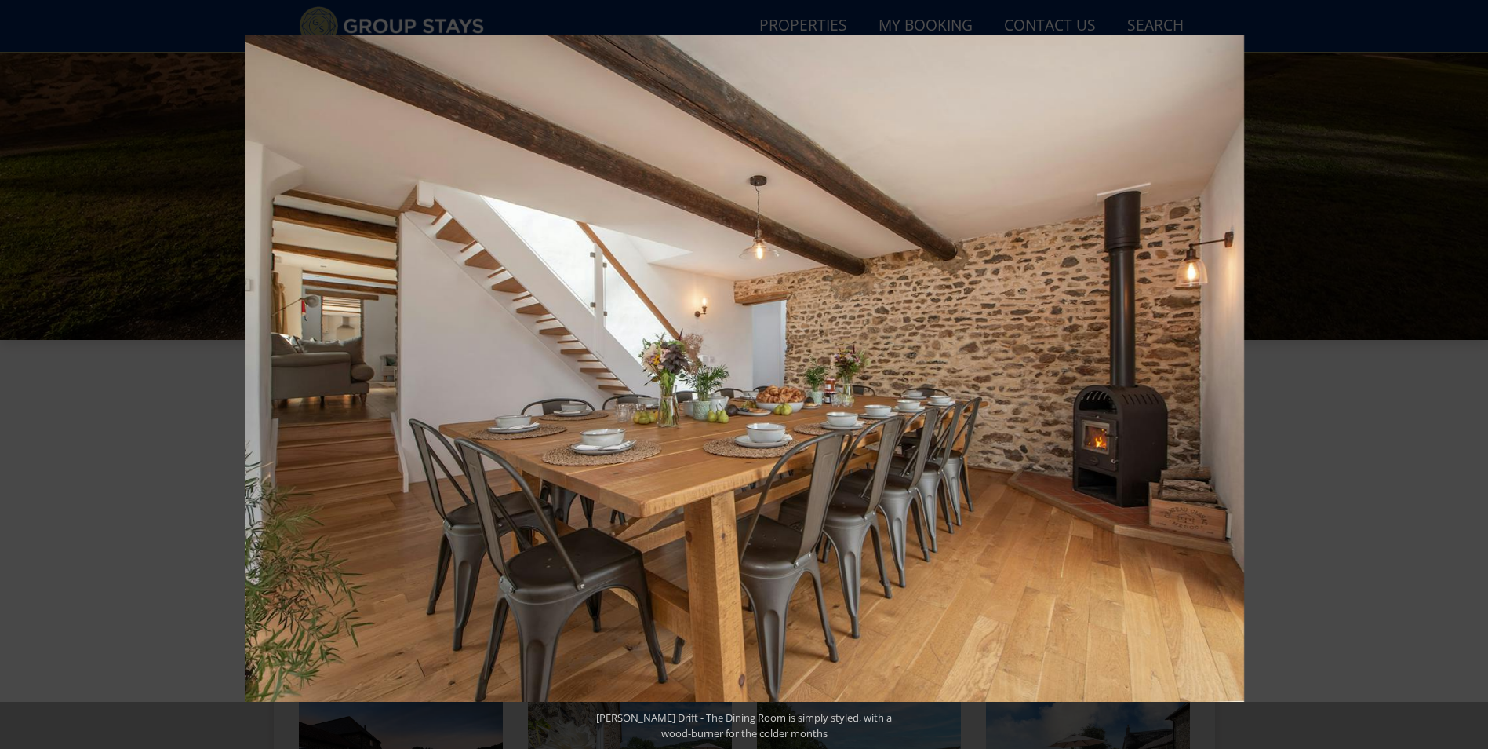
click at [1467, 378] on button at bounding box center [1460, 374] width 55 height 78
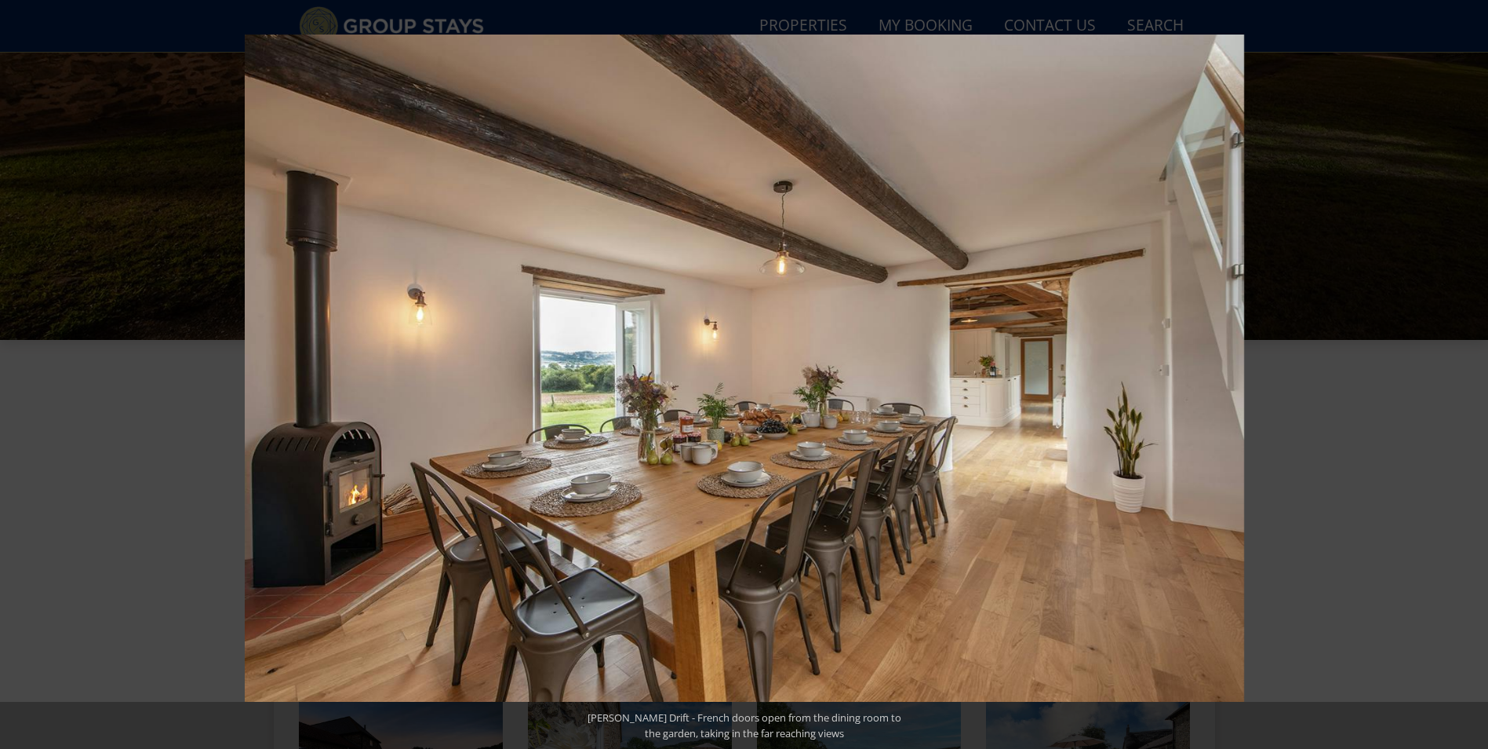
click at [1467, 378] on button at bounding box center [1460, 374] width 55 height 78
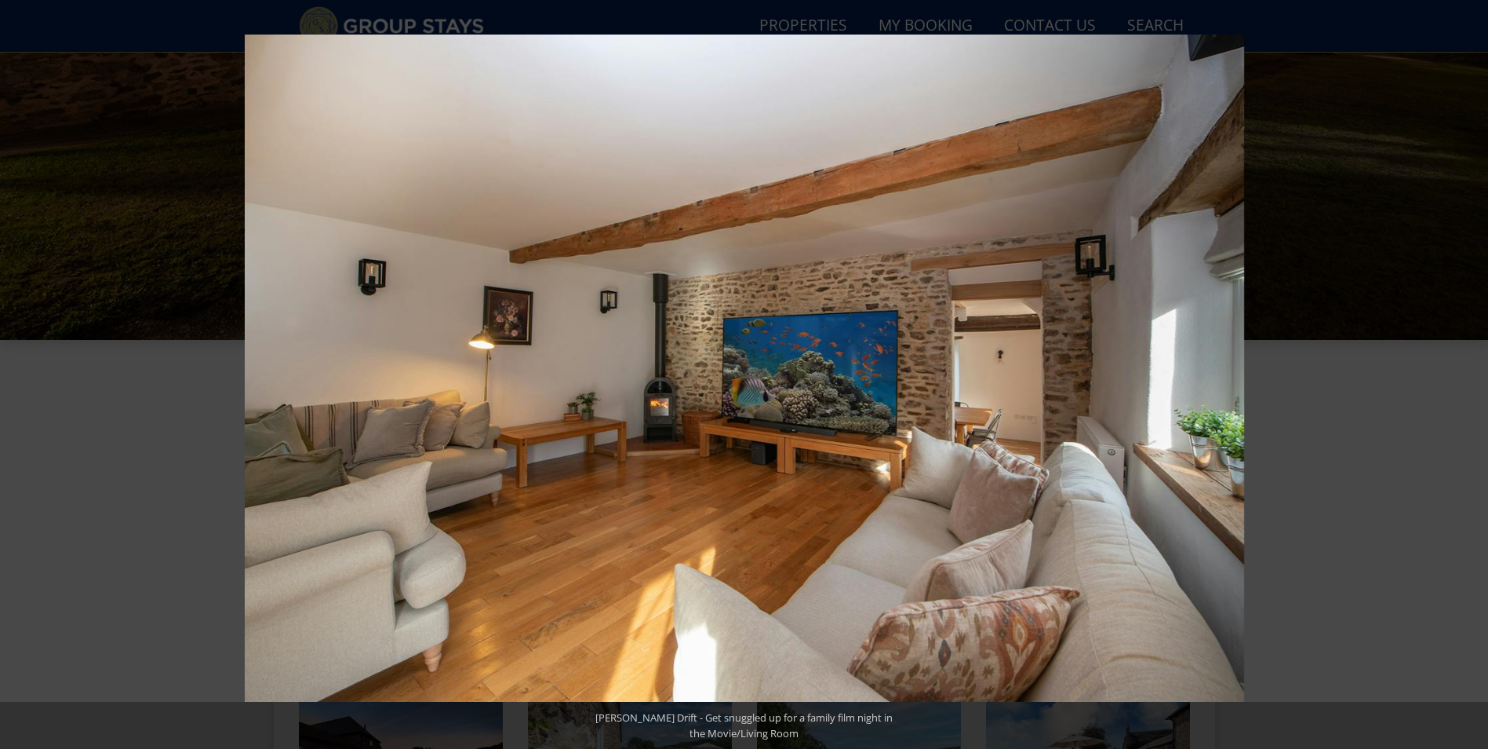
click at [1467, 378] on button at bounding box center [1460, 374] width 55 height 78
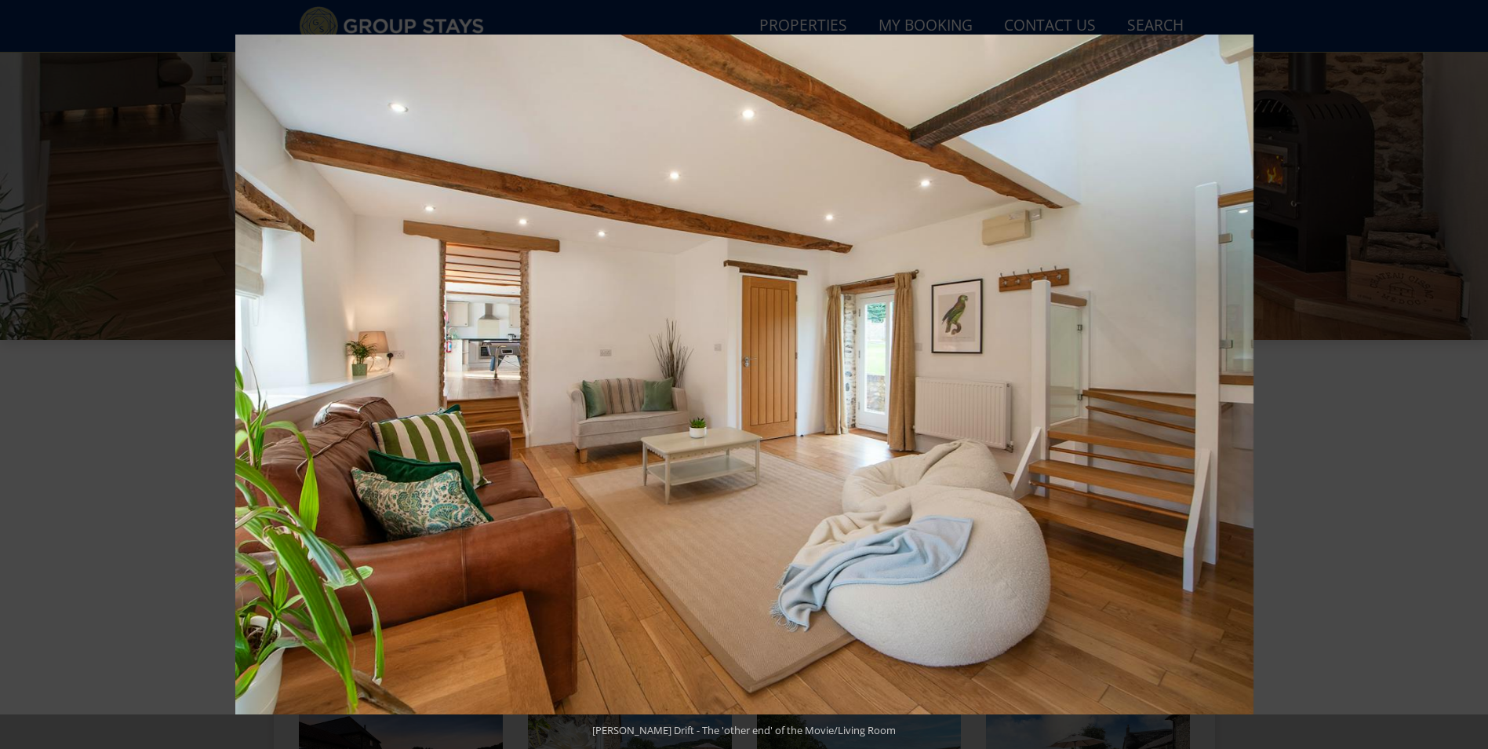
click at [1467, 378] on button at bounding box center [1460, 374] width 55 height 78
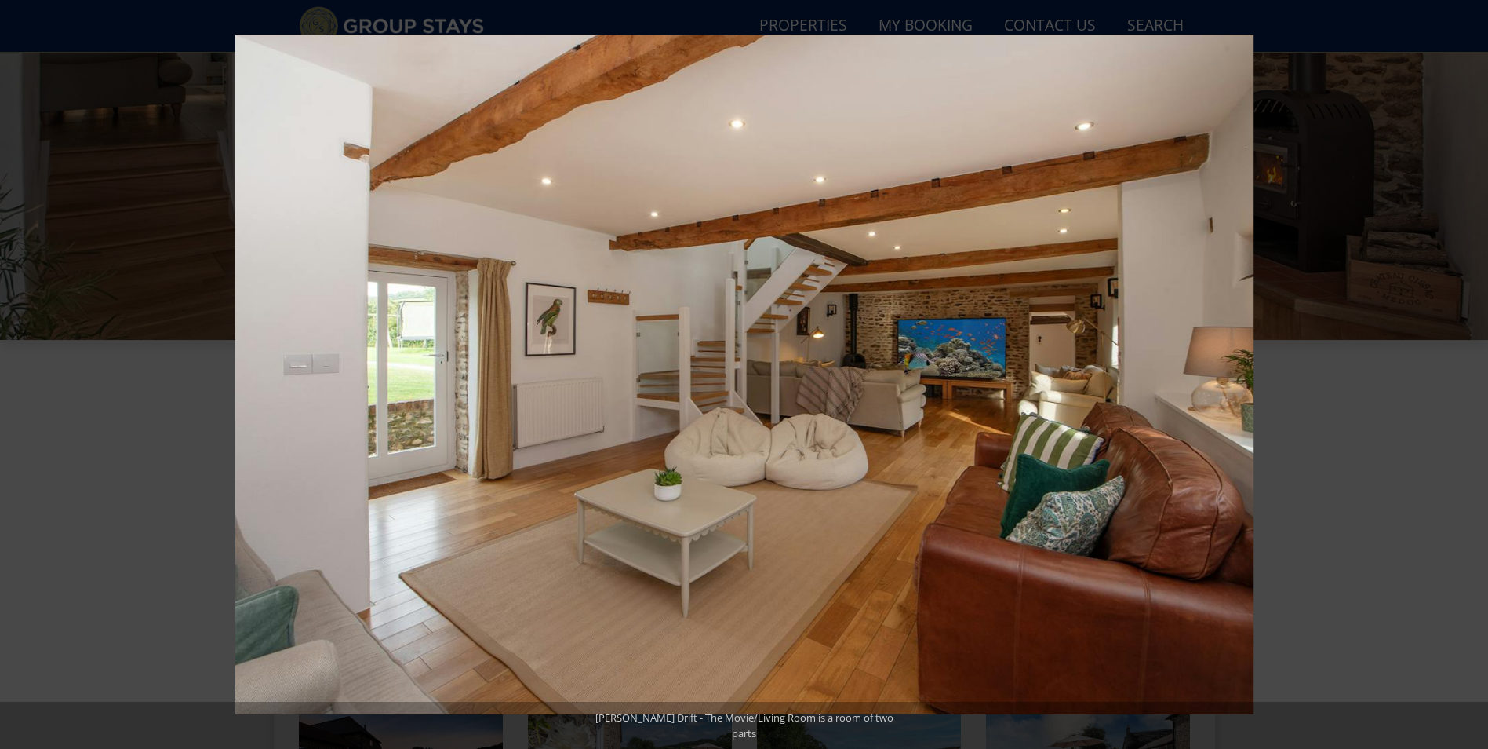
click at [1467, 378] on button at bounding box center [1460, 374] width 55 height 78
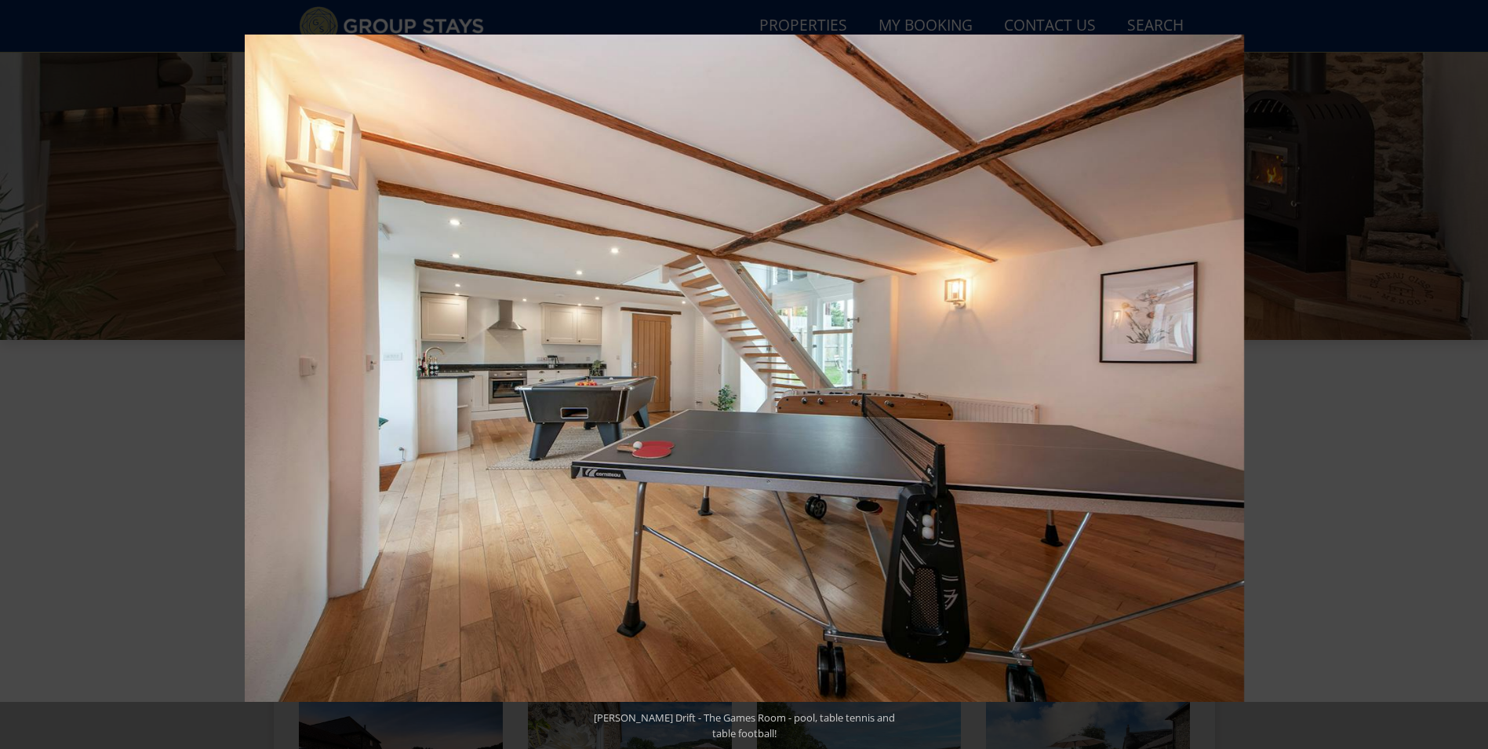
click at [1467, 378] on button at bounding box center [1460, 374] width 55 height 78
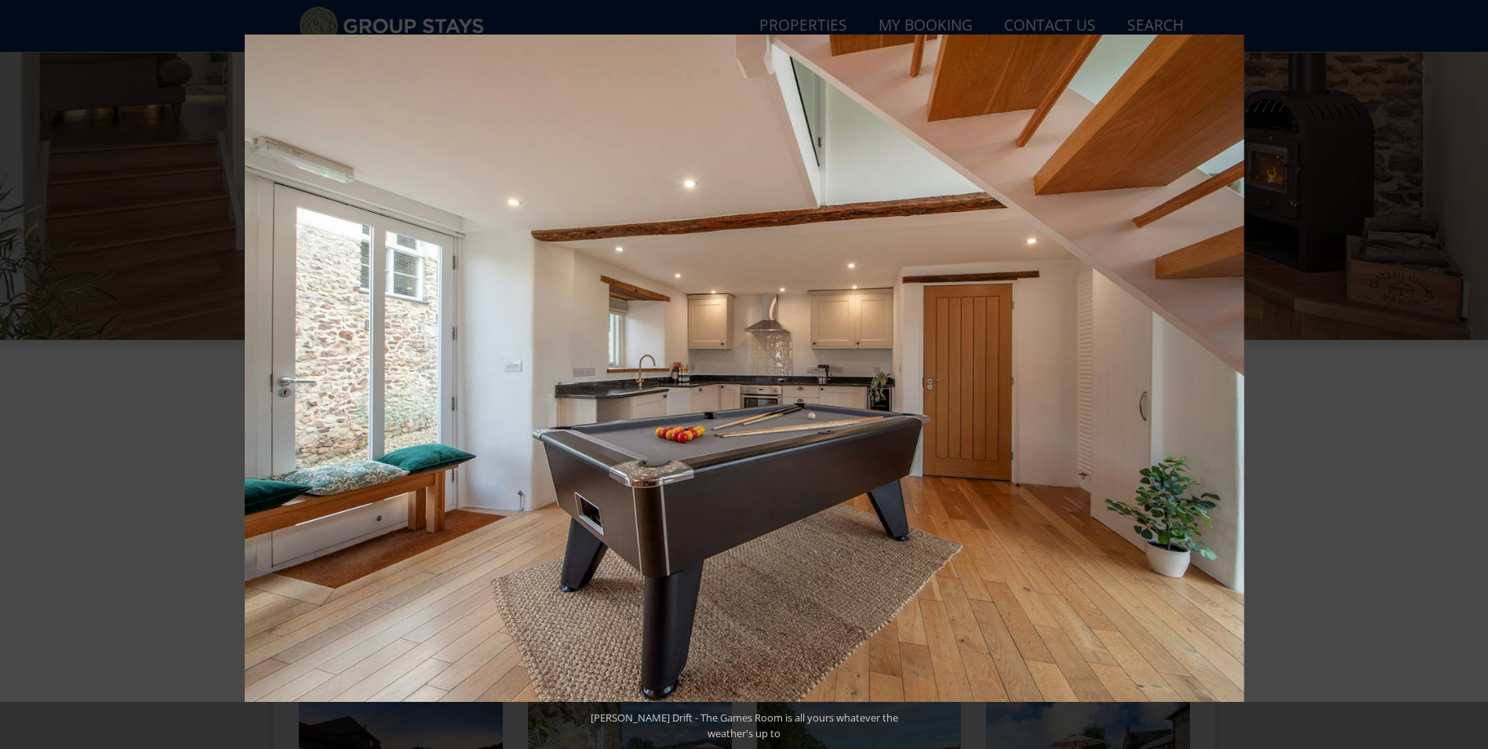
click at [1467, 378] on button at bounding box center [1460, 374] width 55 height 78
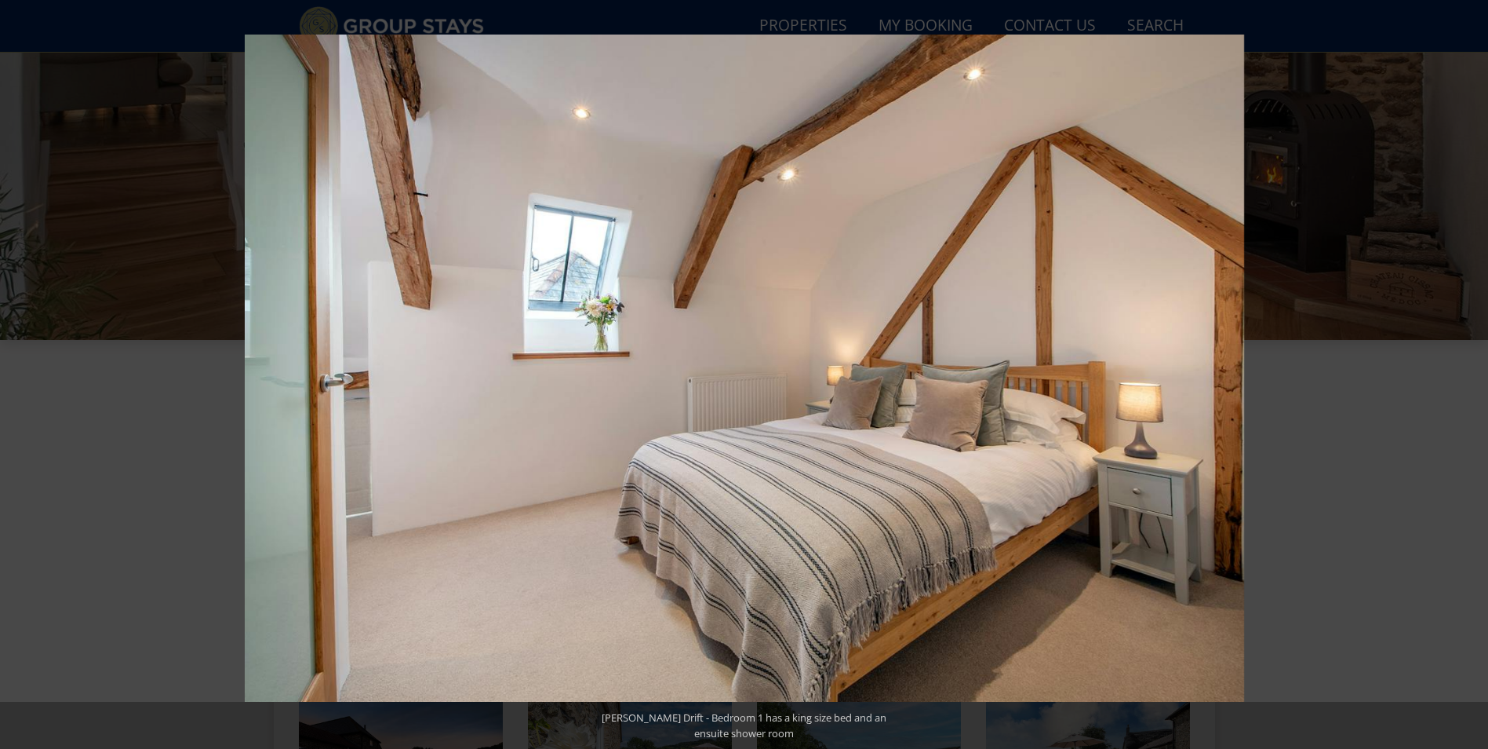
click at [1467, 378] on button at bounding box center [1460, 374] width 55 height 78
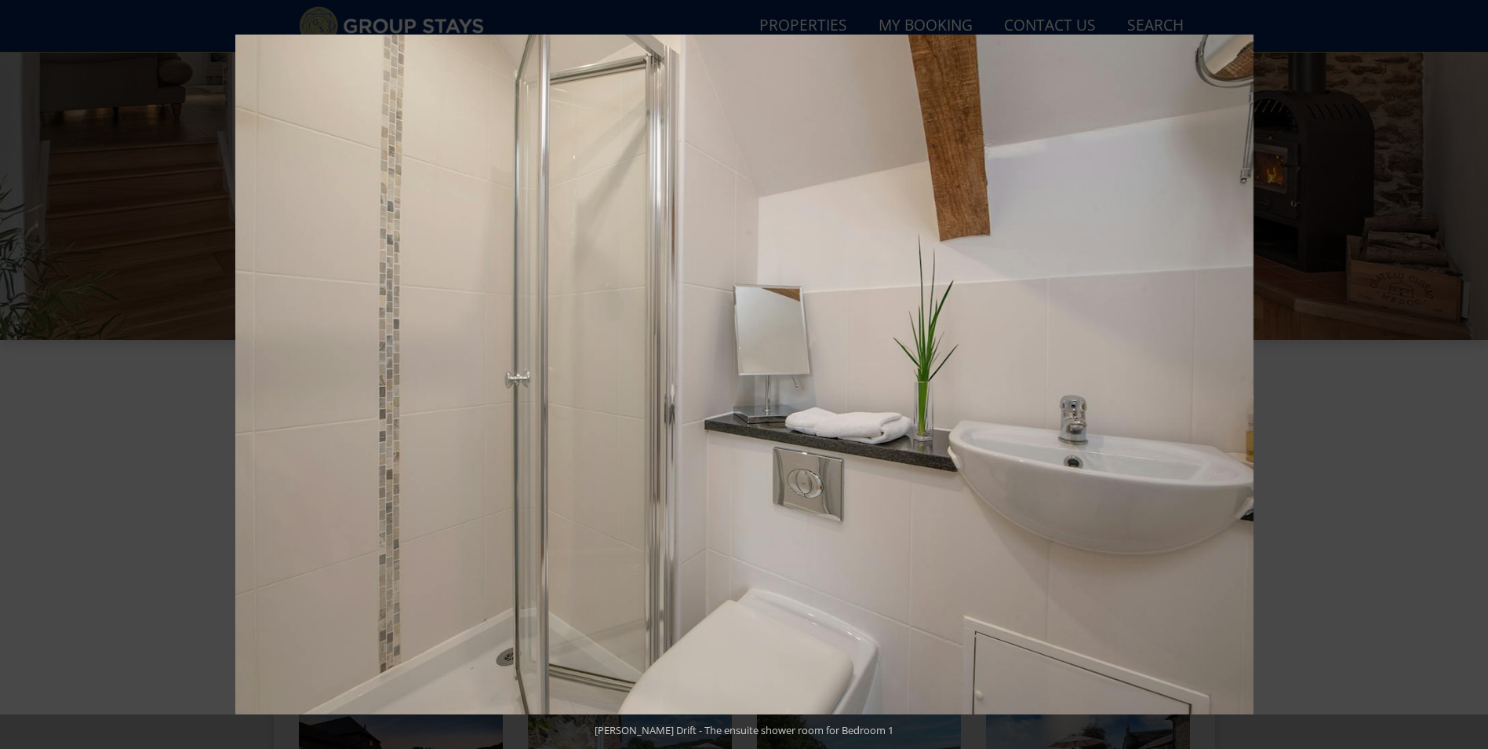
click at [1467, 378] on button at bounding box center [1460, 374] width 55 height 78
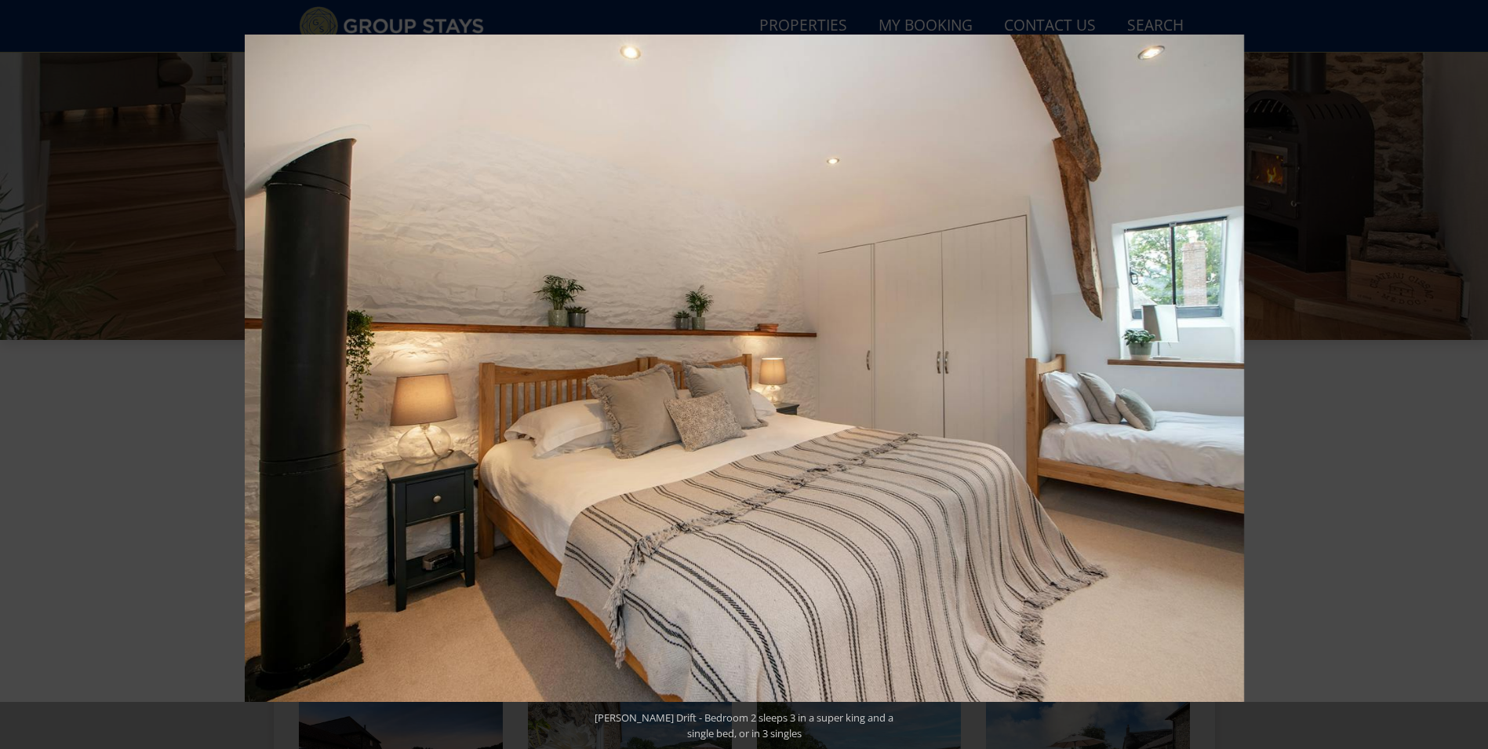
click at [1467, 378] on button at bounding box center [1460, 374] width 55 height 78
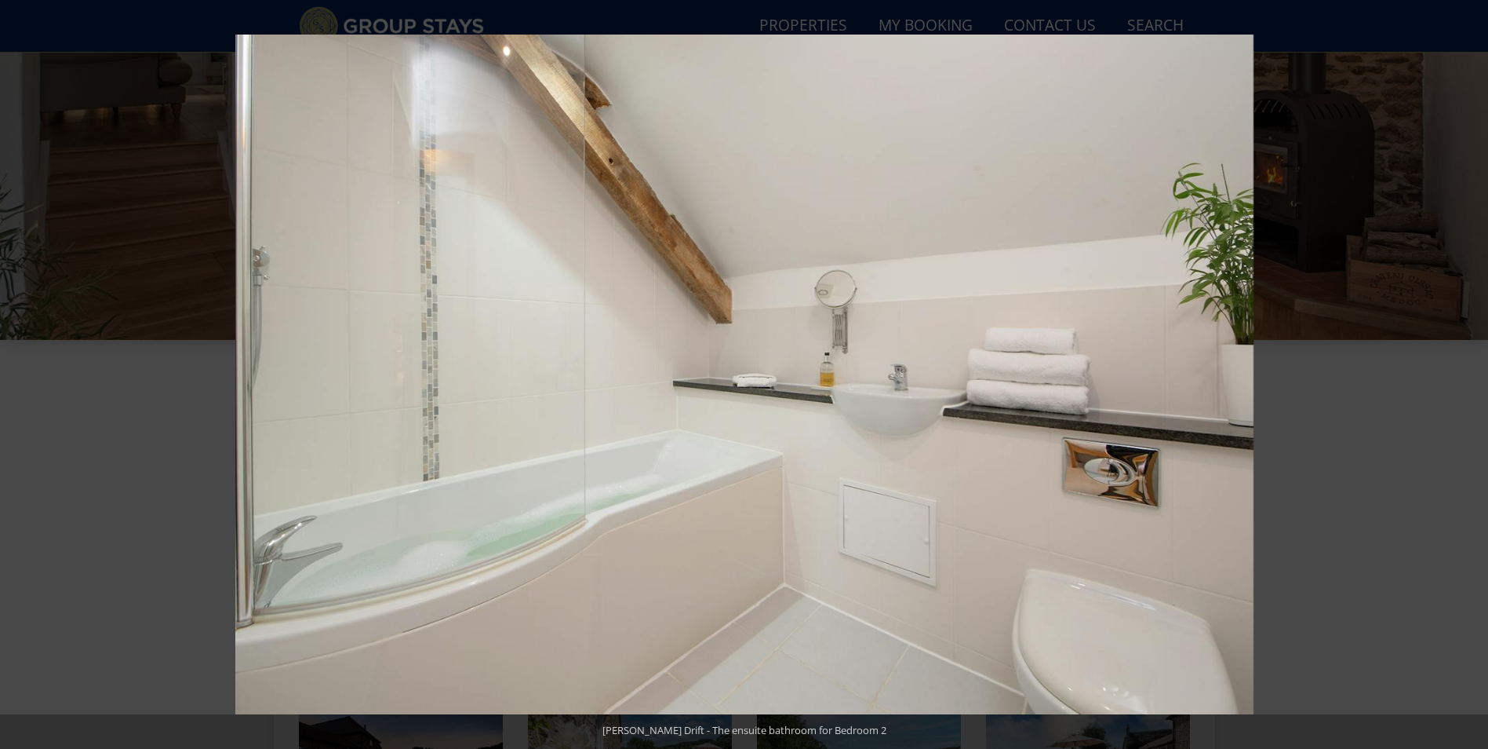
click at [1467, 378] on button at bounding box center [1460, 374] width 55 height 78
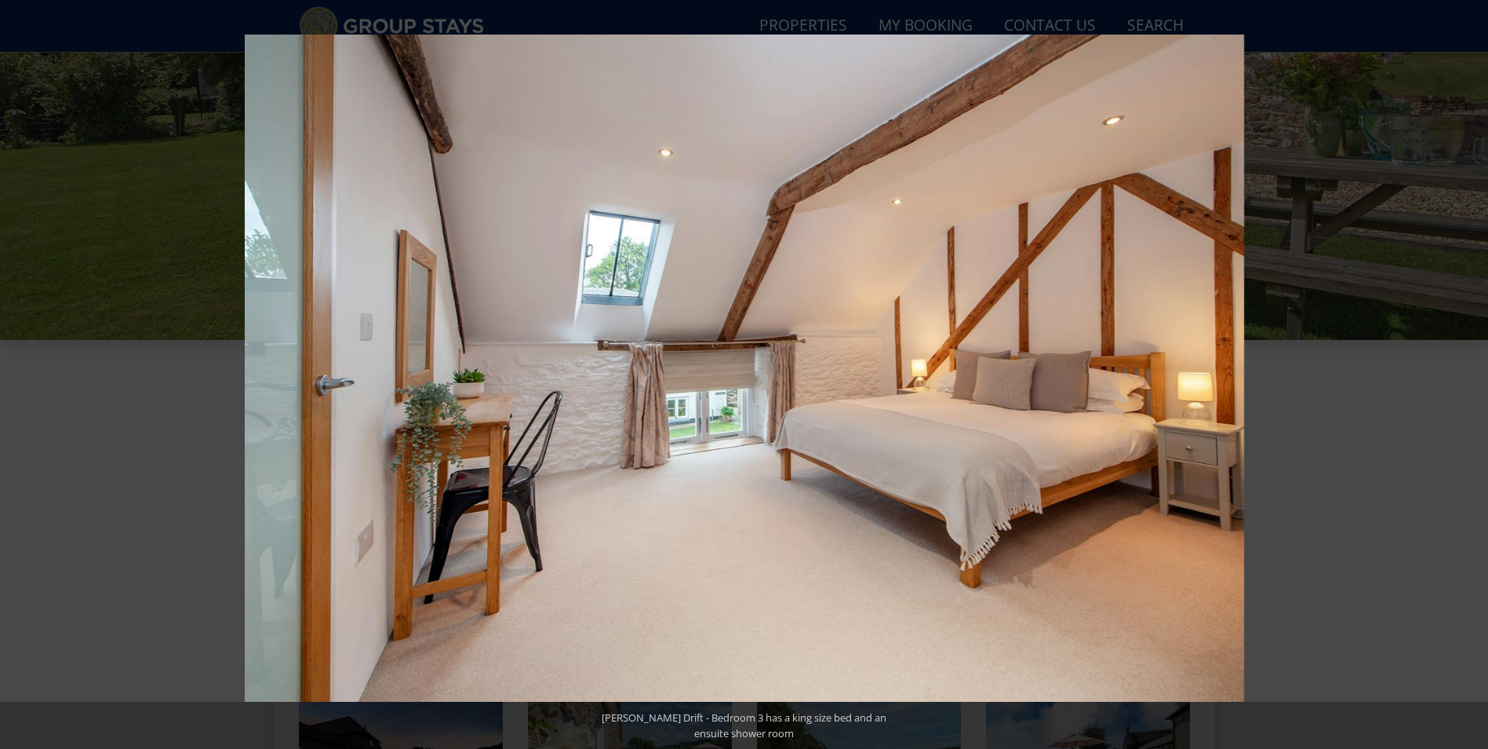
click at [1467, 378] on button at bounding box center [1460, 374] width 55 height 78
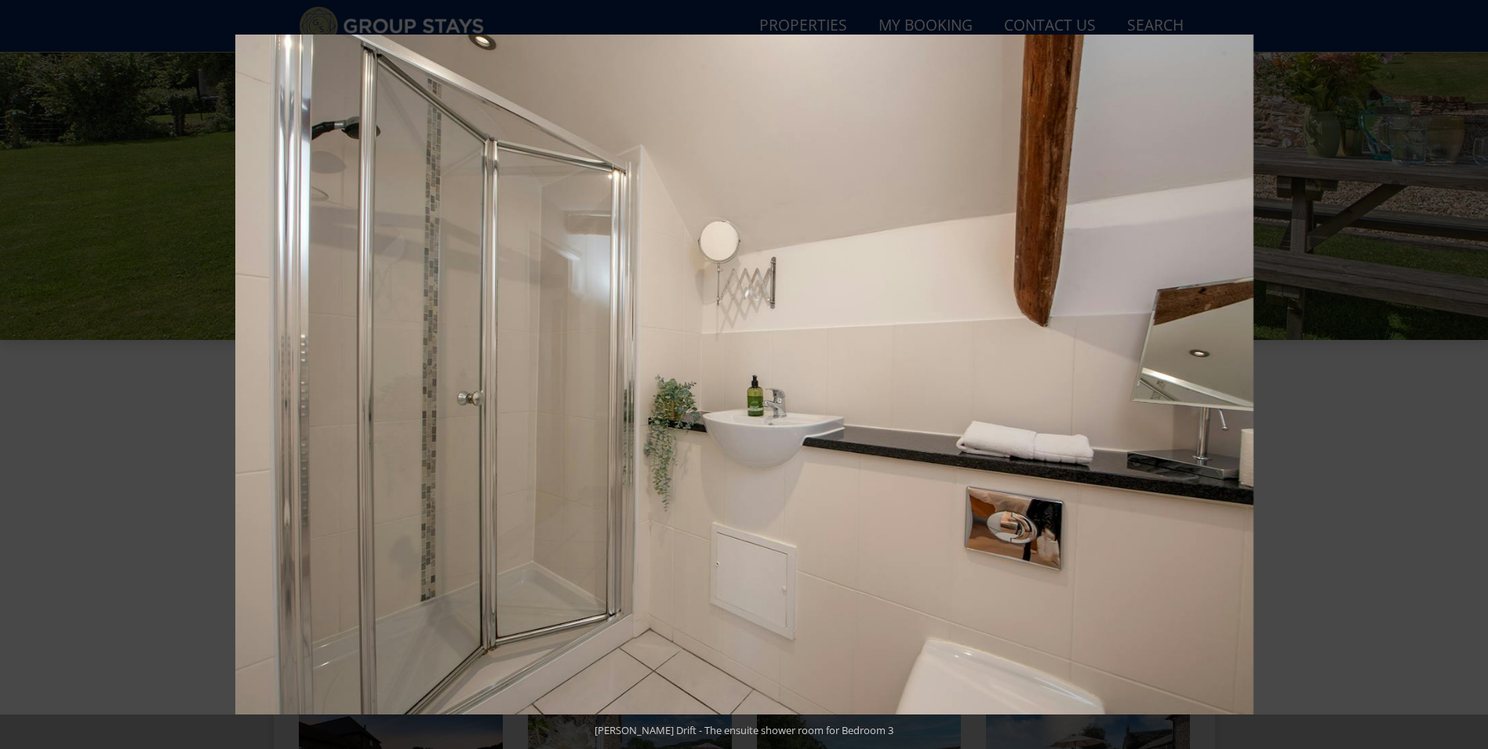
click at [1467, 378] on button at bounding box center [1460, 374] width 55 height 78
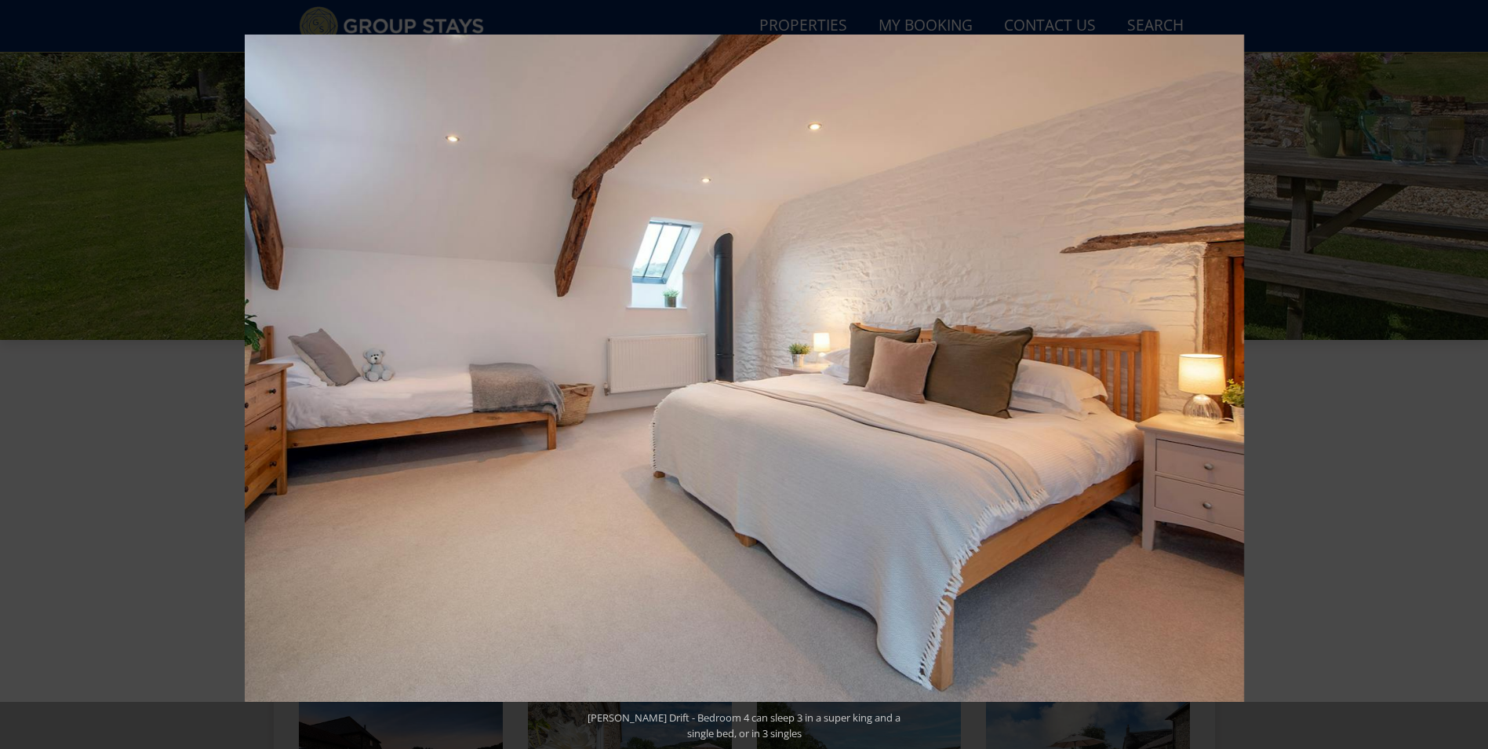
click at [1467, 378] on button at bounding box center [1460, 374] width 55 height 78
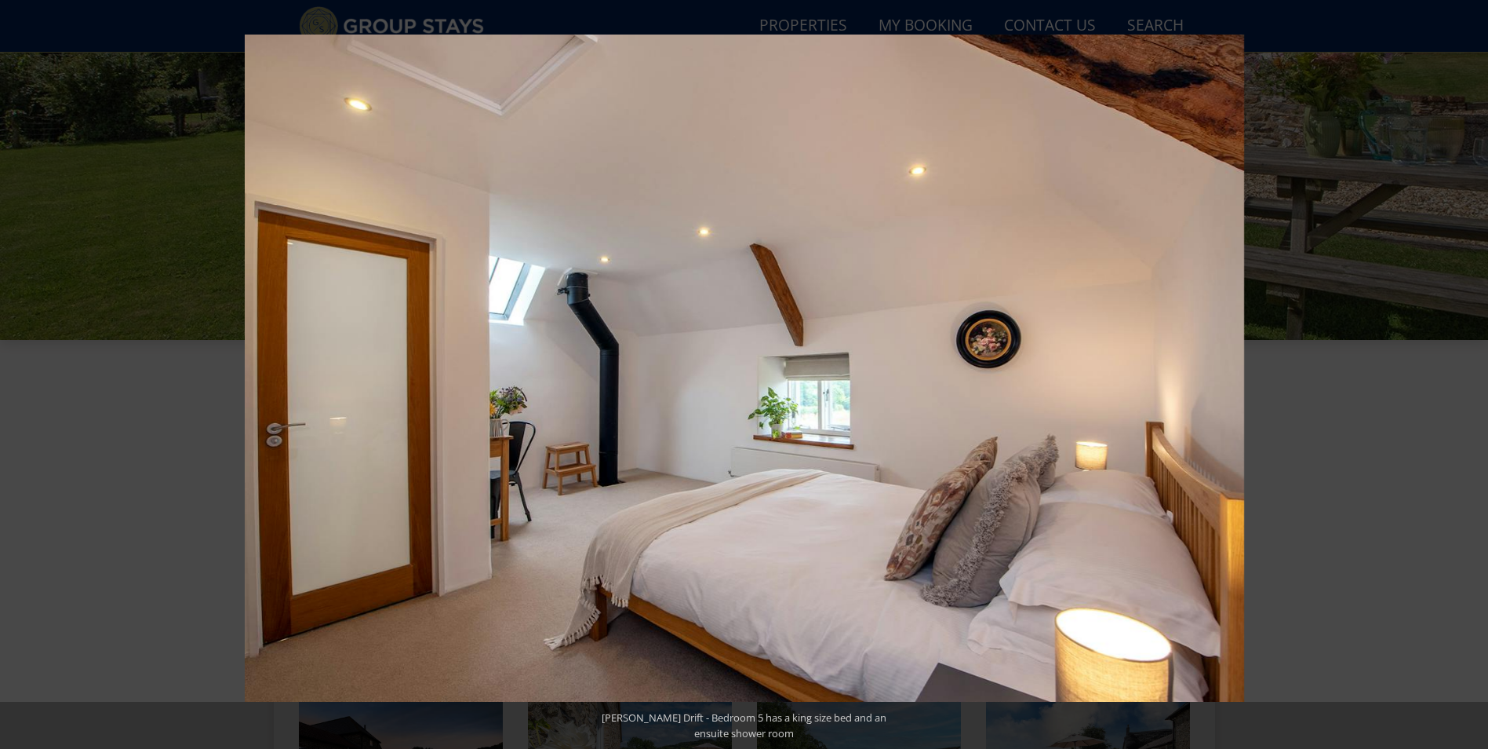
click at [1467, 378] on button at bounding box center [1460, 374] width 55 height 78
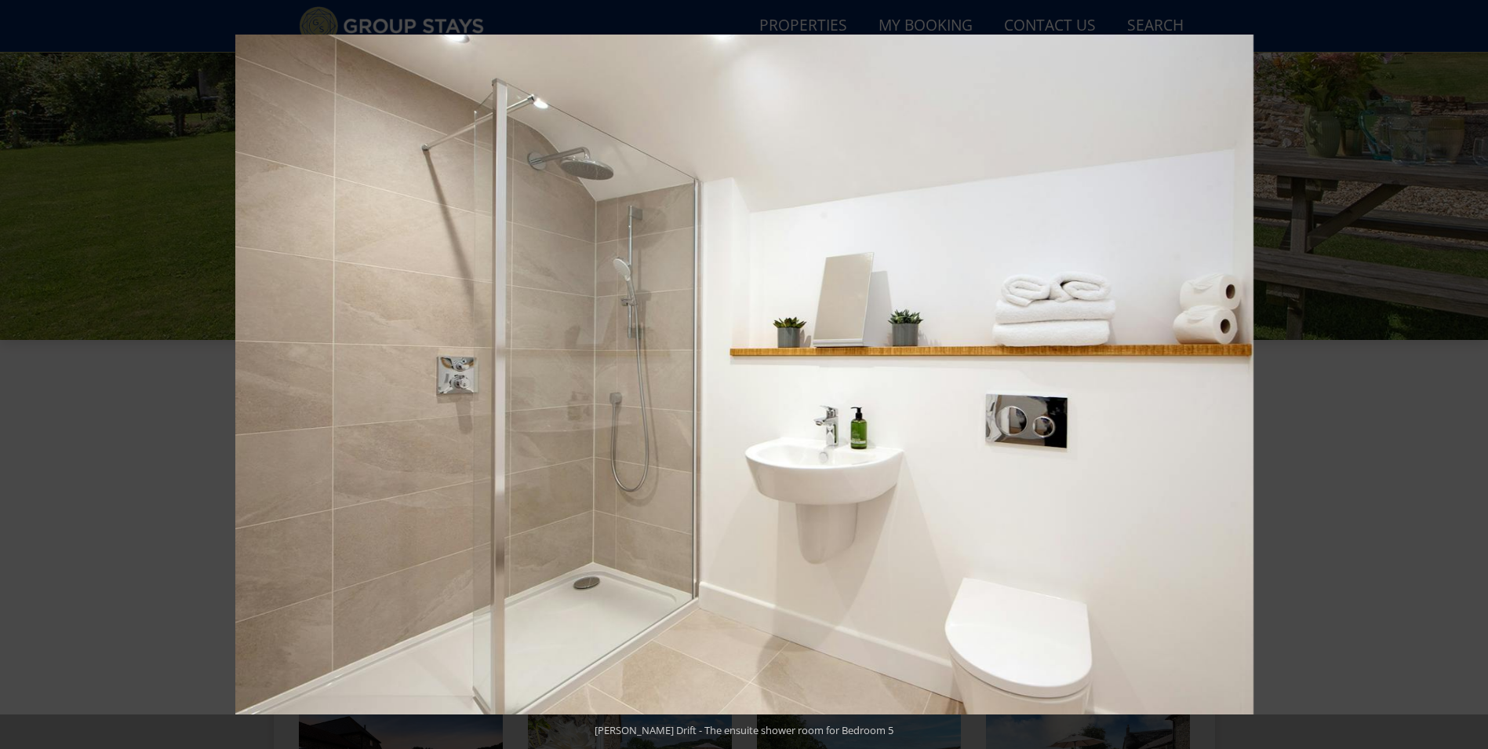
click at [1467, 378] on button at bounding box center [1460, 374] width 55 height 78
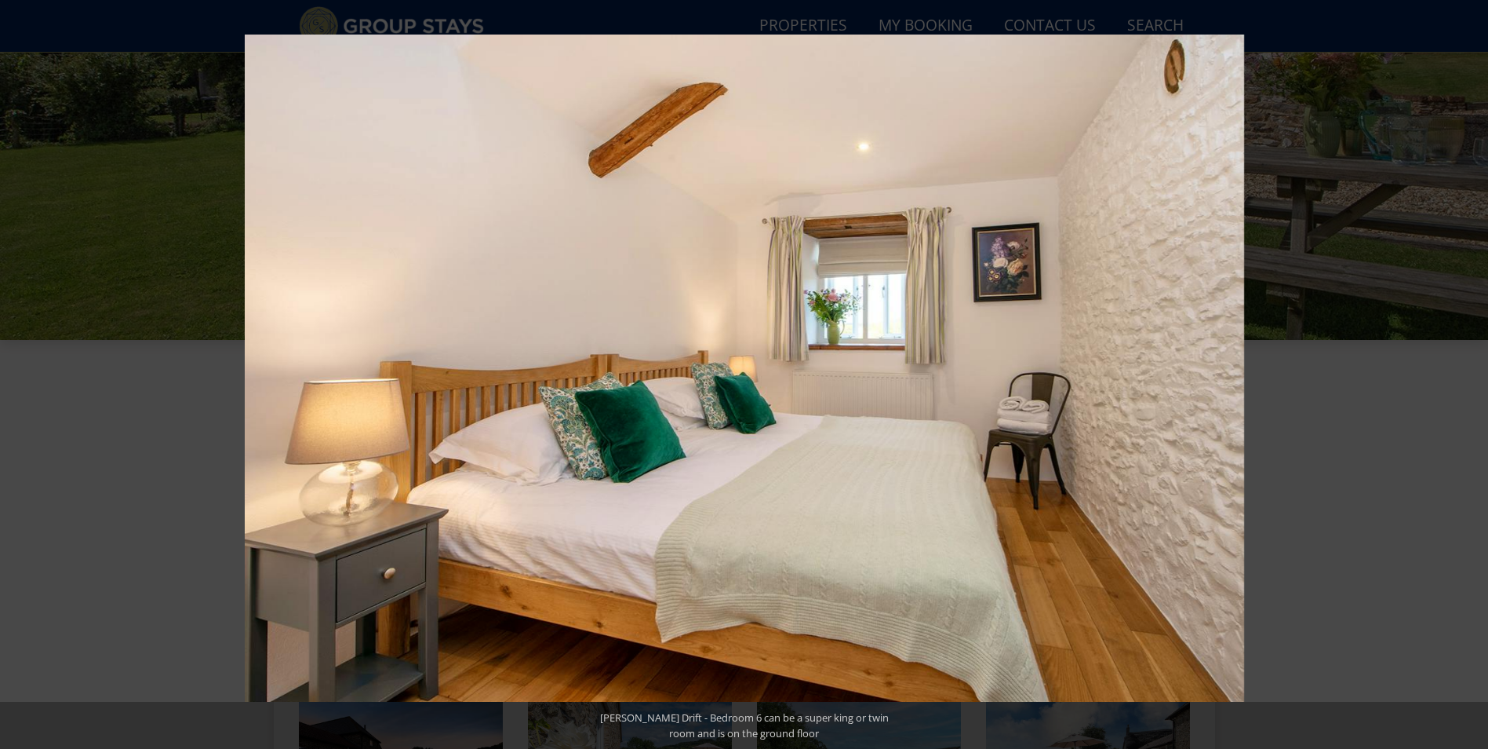
click at [1467, 378] on button at bounding box center [1460, 374] width 55 height 78
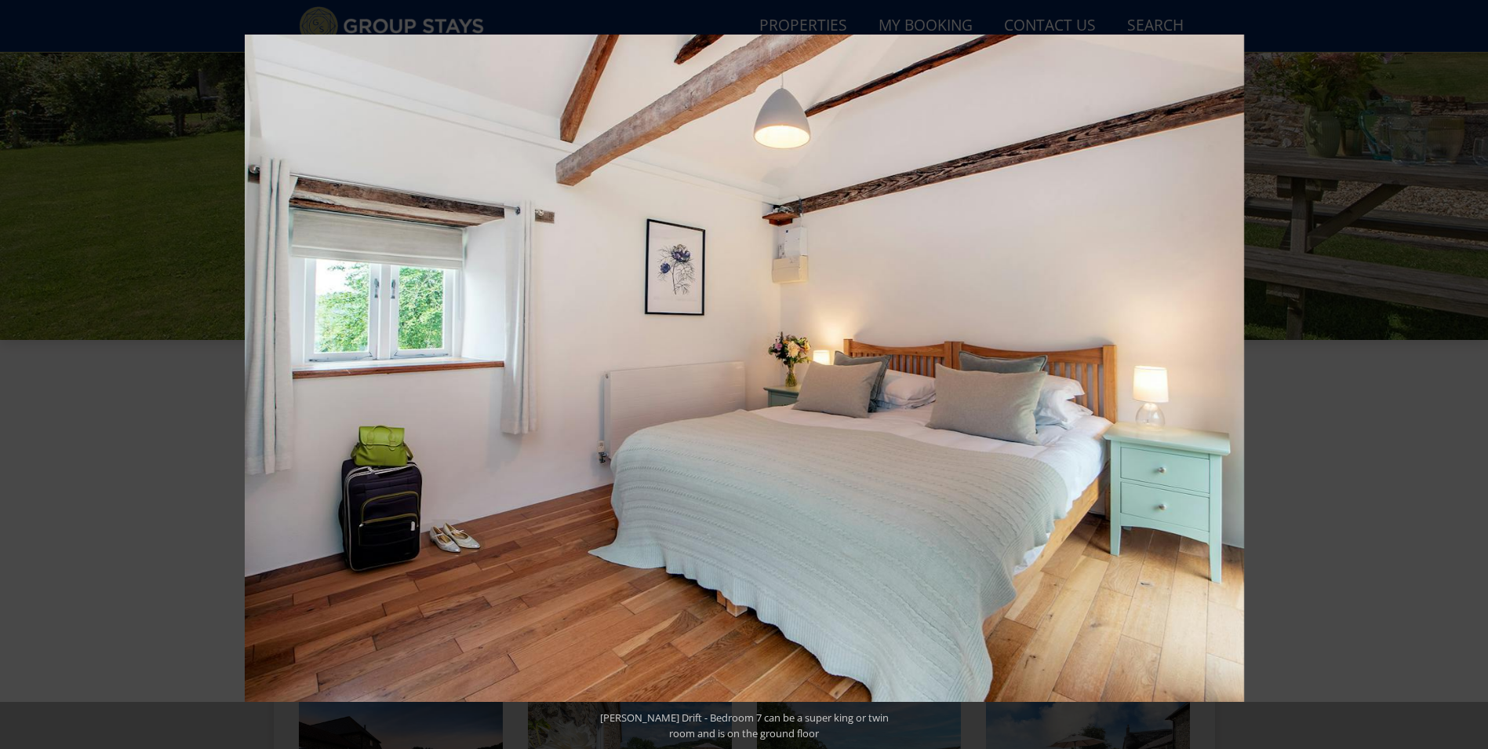
click at [1467, 378] on button at bounding box center [1460, 374] width 55 height 78
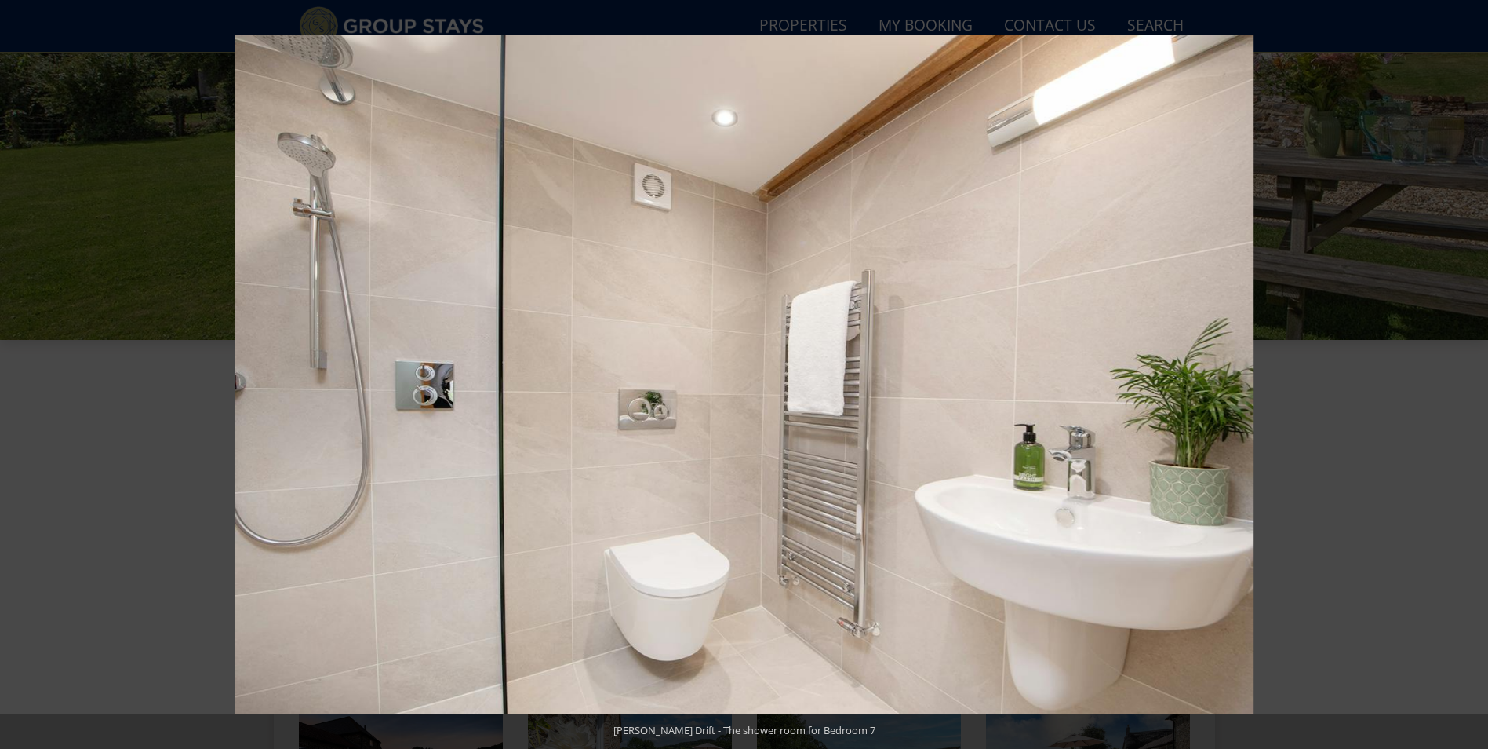
click at [1467, 378] on button at bounding box center [1460, 374] width 55 height 78
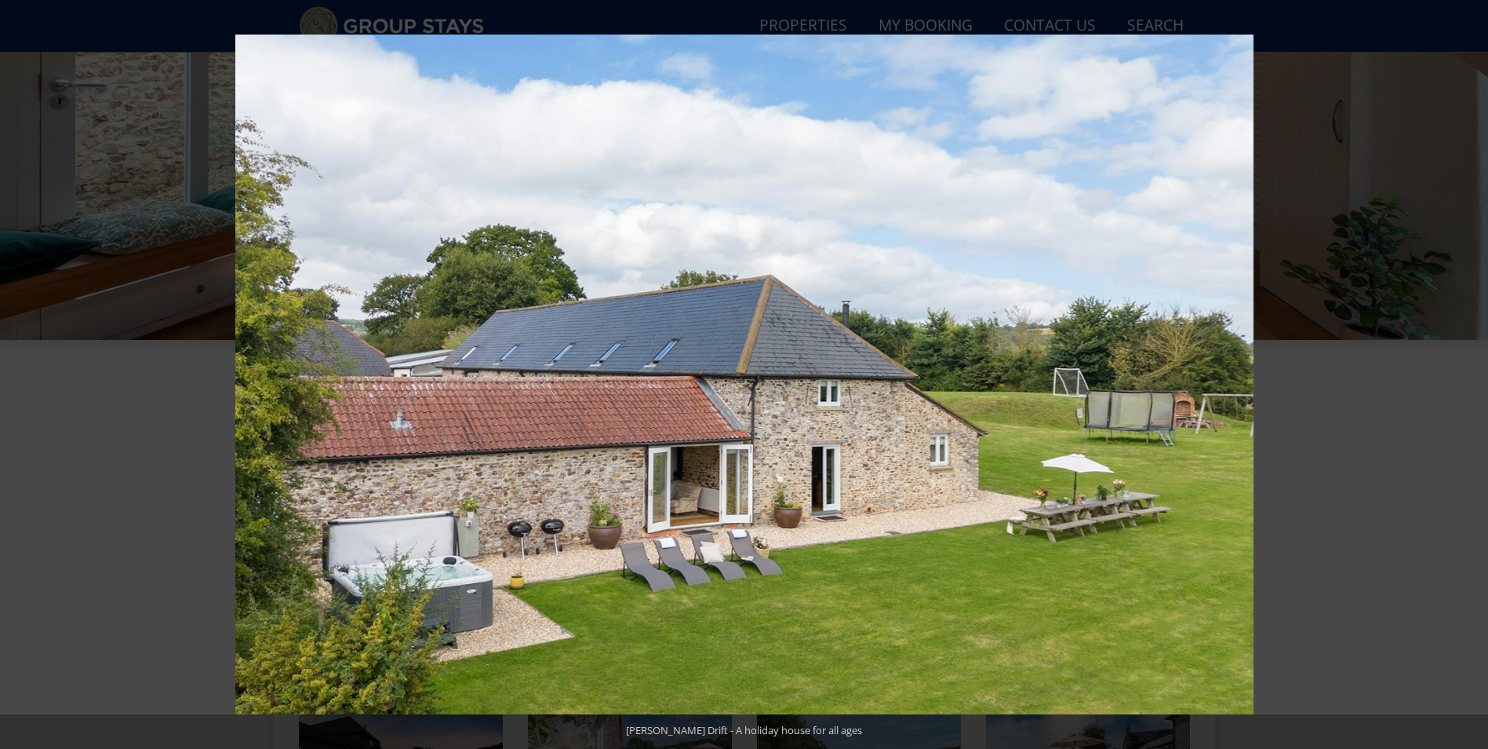
click at [1467, 378] on button at bounding box center [1460, 374] width 55 height 78
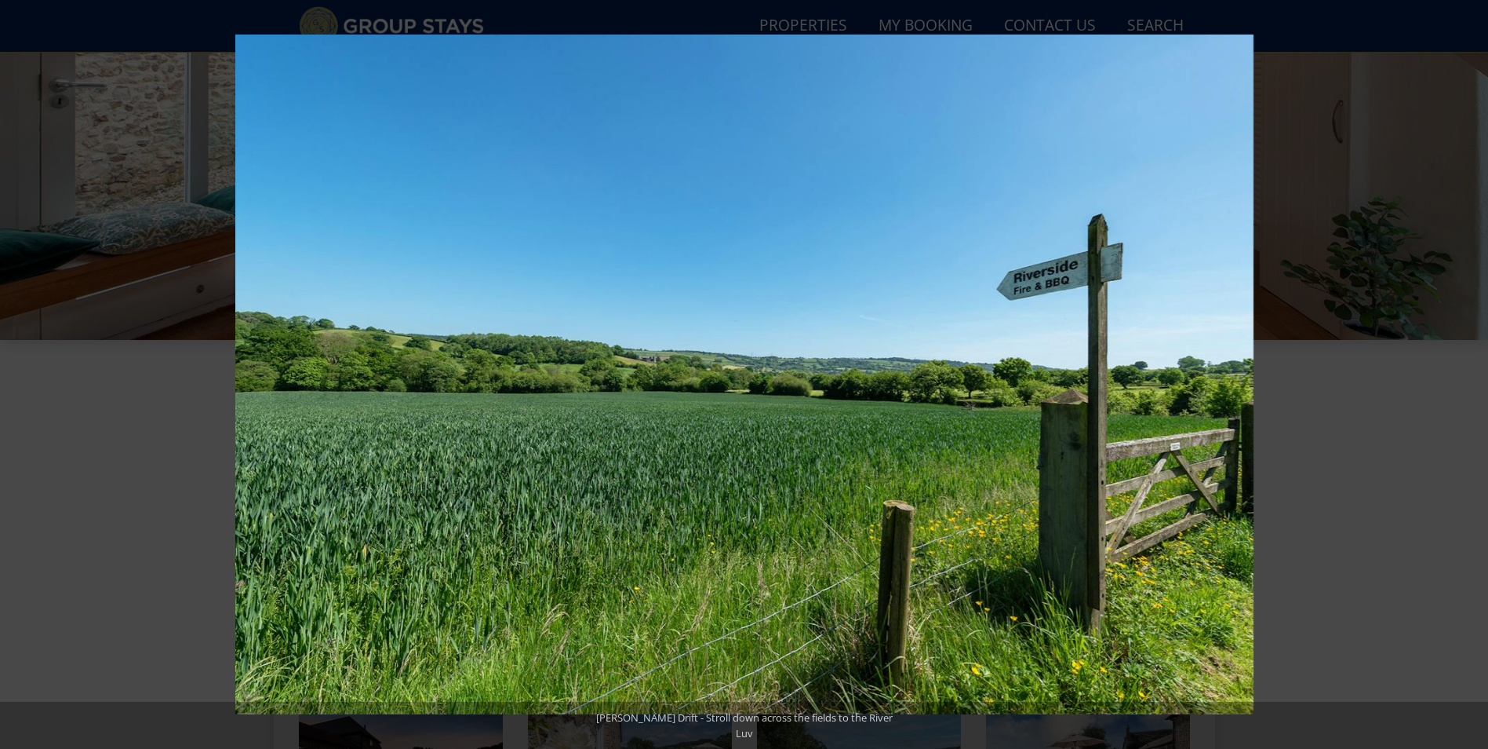
click at [1467, 378] on button at bounding box center [1460, 374] width 55 height 78
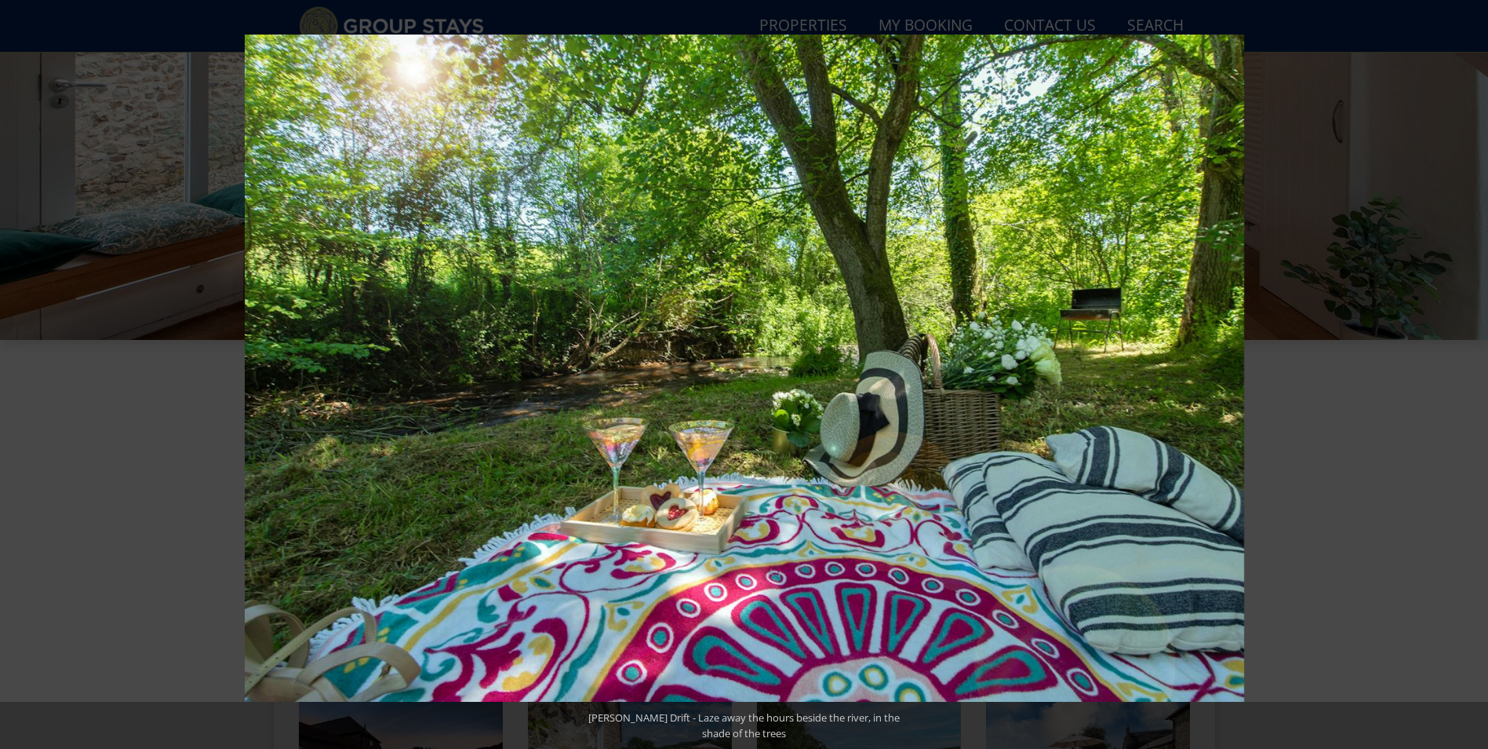
click at [1467, 378] on button at bounding box center [1460, 374] width 55 height 78
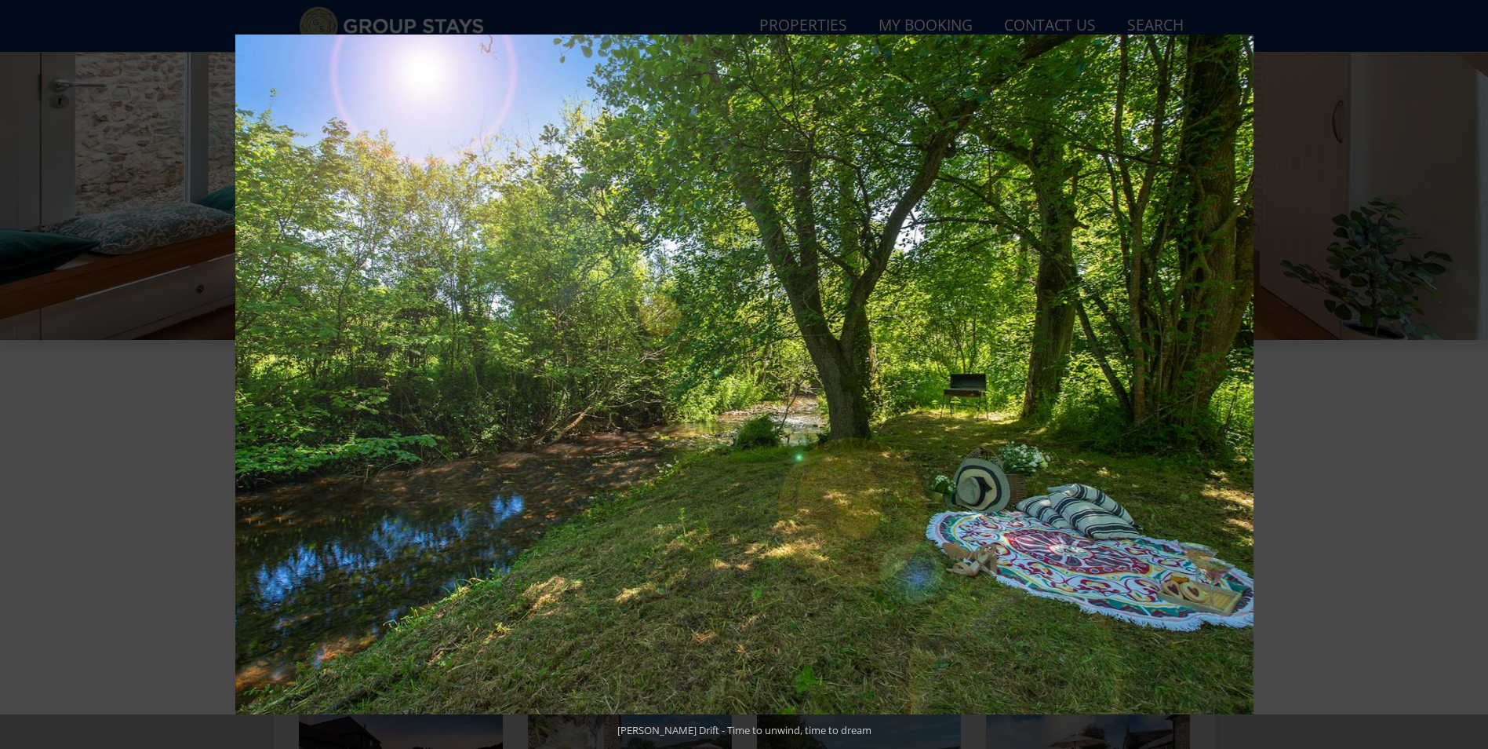
click at [1467, 378] on button at bounding box center [1460, 374] width 55 height 78
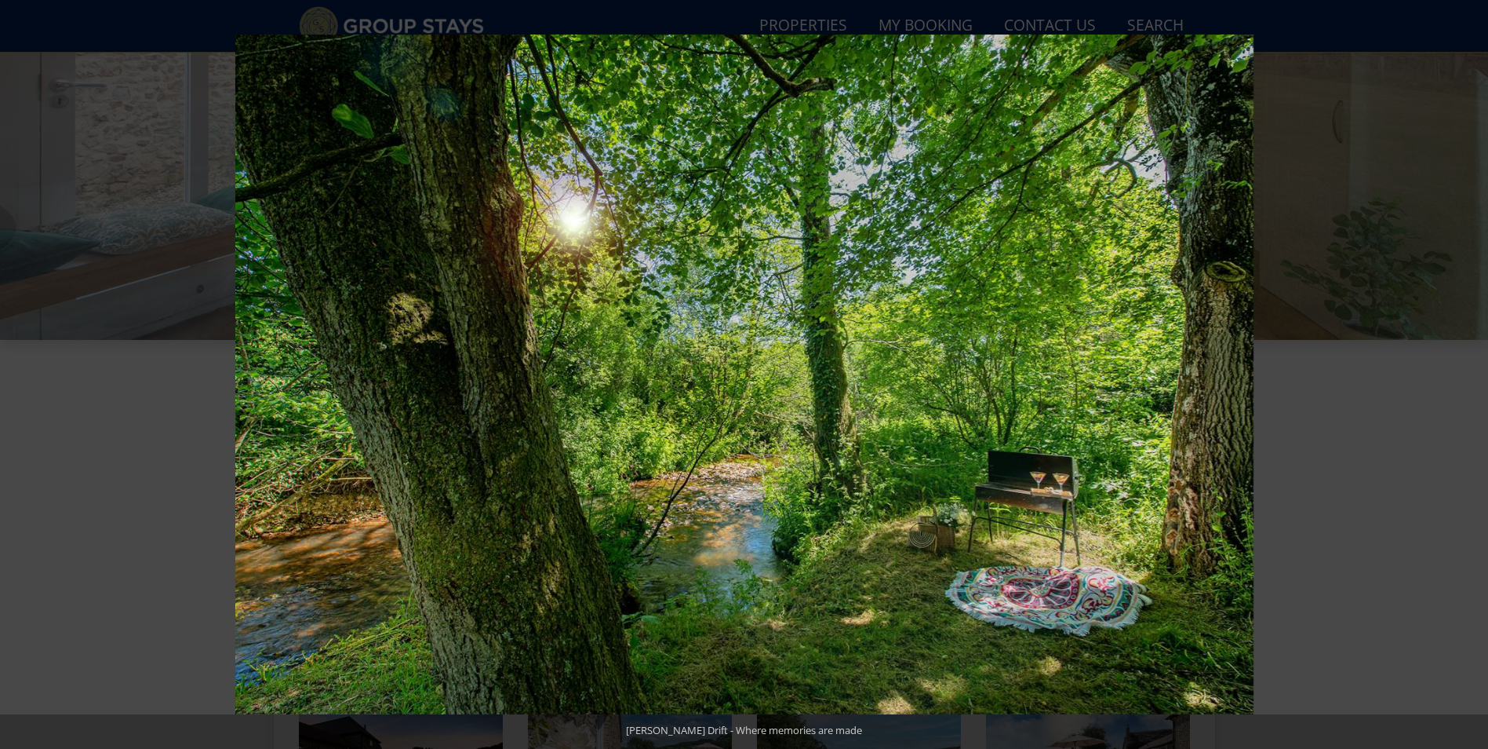
click at [1467, 378] on button at bounding box center [1460, 374] width 55 height 78
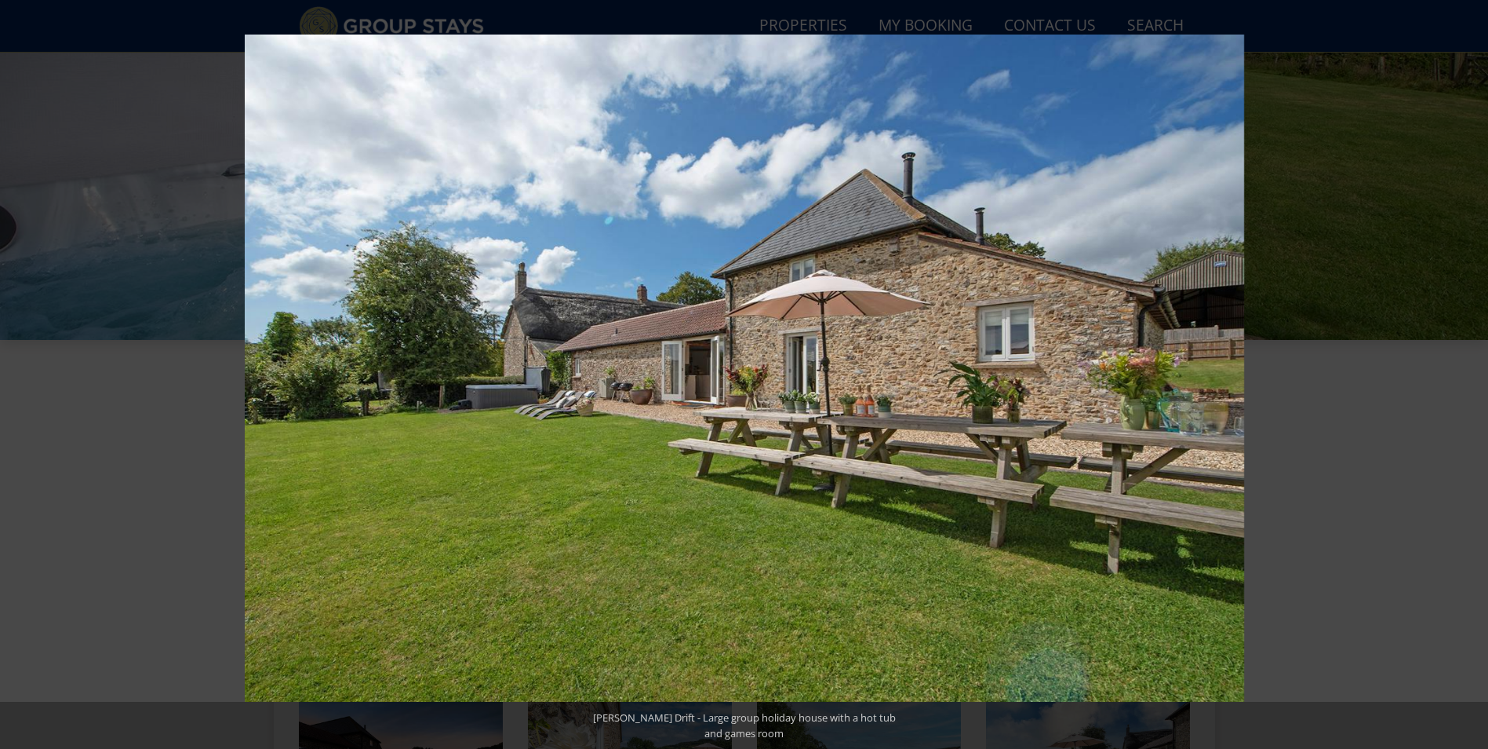
click at [1467, 378] on button at bounding box center [1460, 374] width 55 height 78
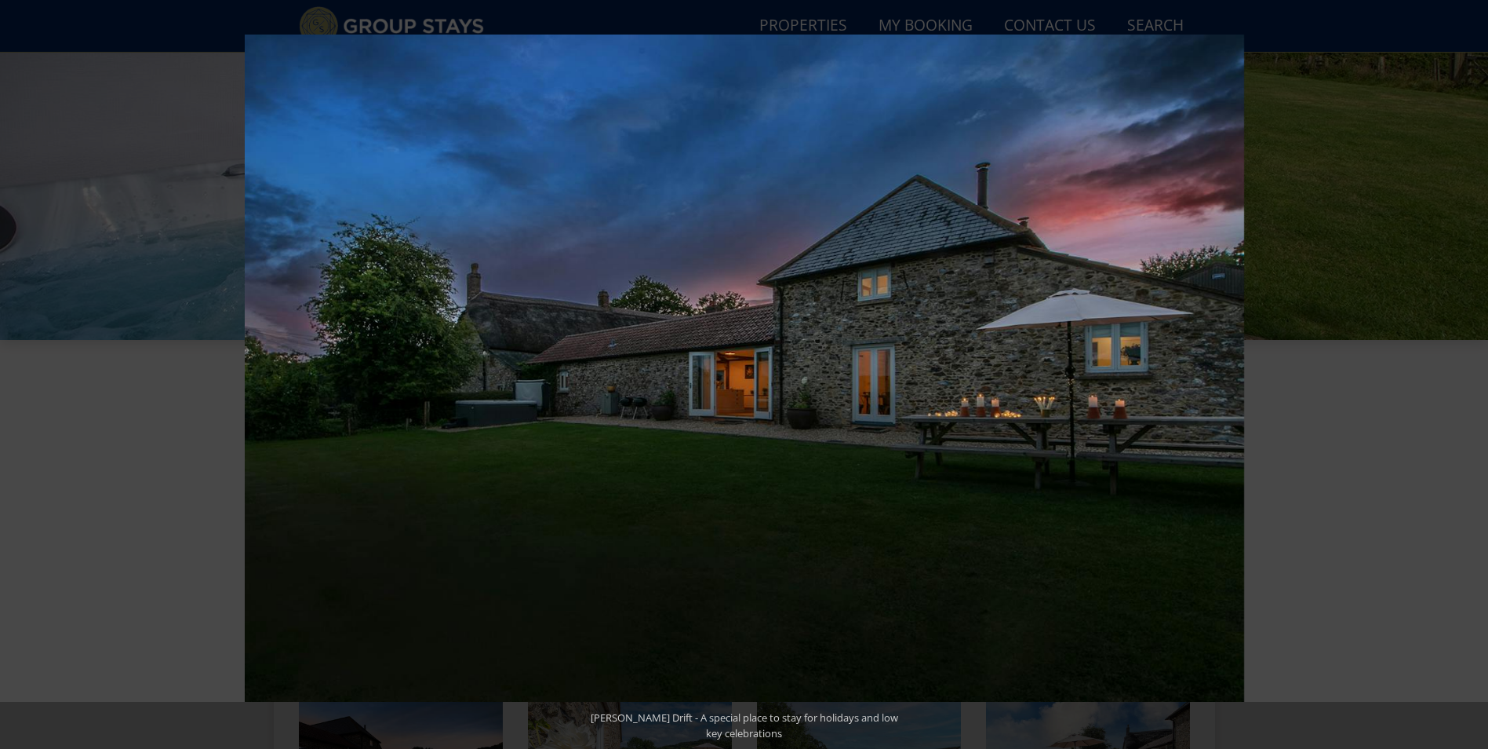
click at [1467, 378] on button at bounding box center [1460, 374] width 55 height 78
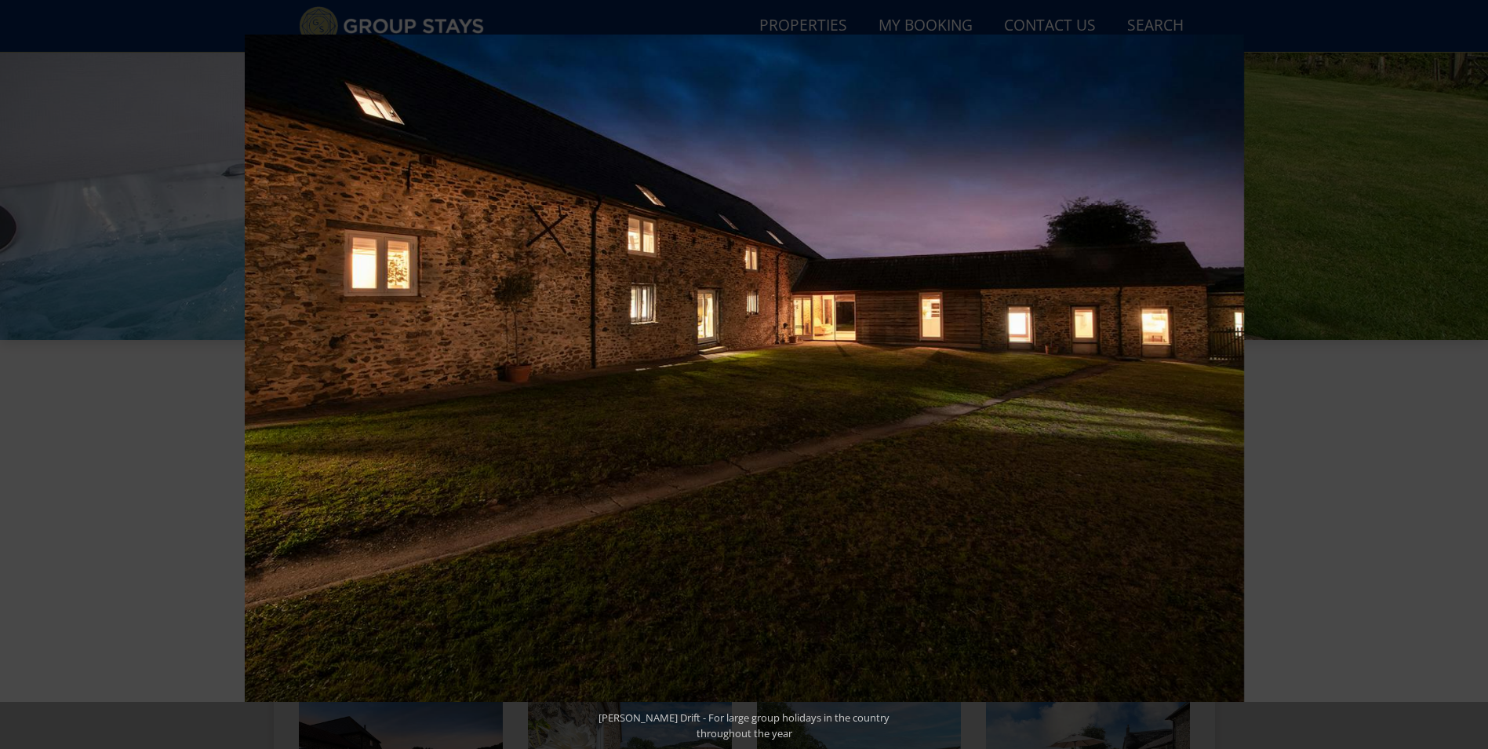
click at [1467, 378] on button at bounding box center [1460, 374] width 55 height 78
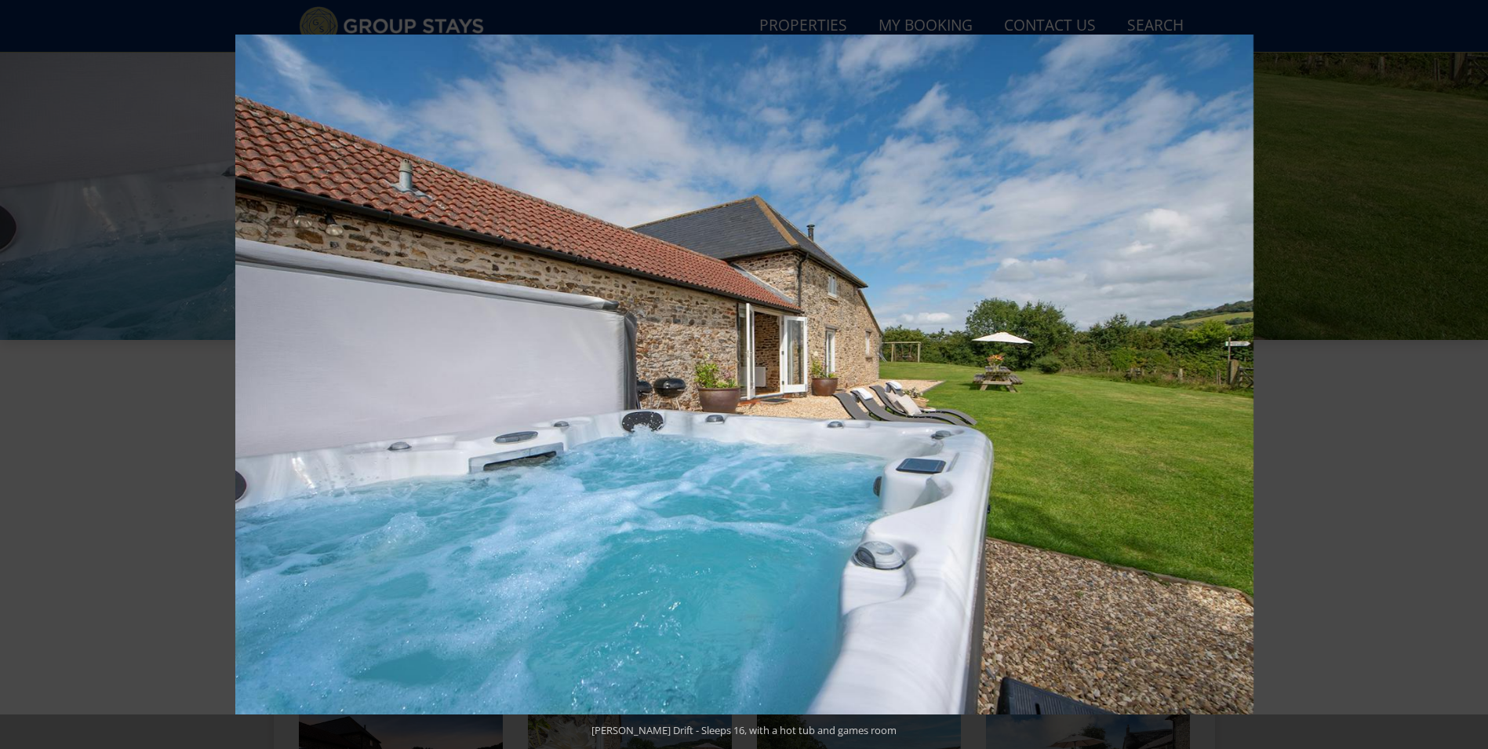
click at [1467, 378] on button at bounding box center [1460, 374] width 55 height 78
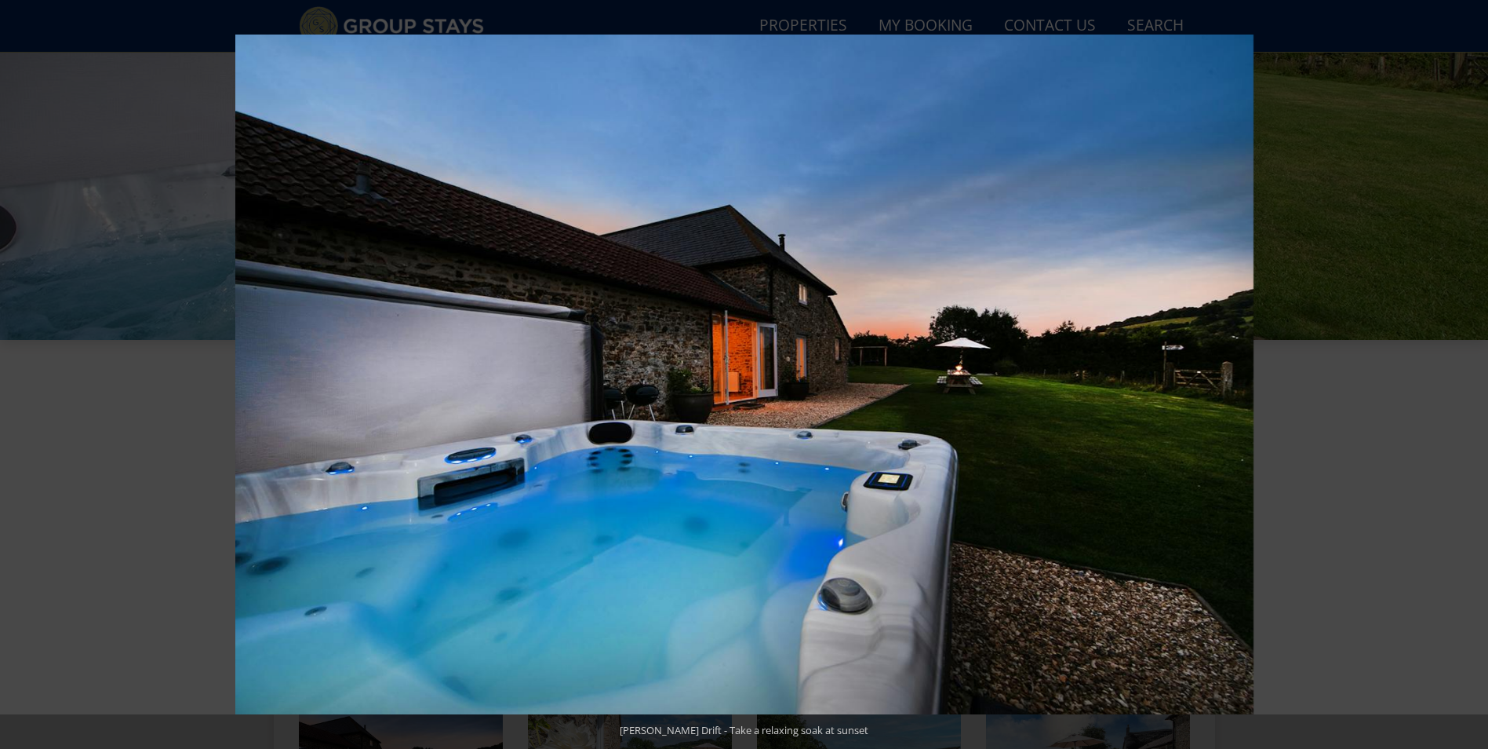
click at [1467, 378] on button at bounding box center [1460, 374] width 55 height 78
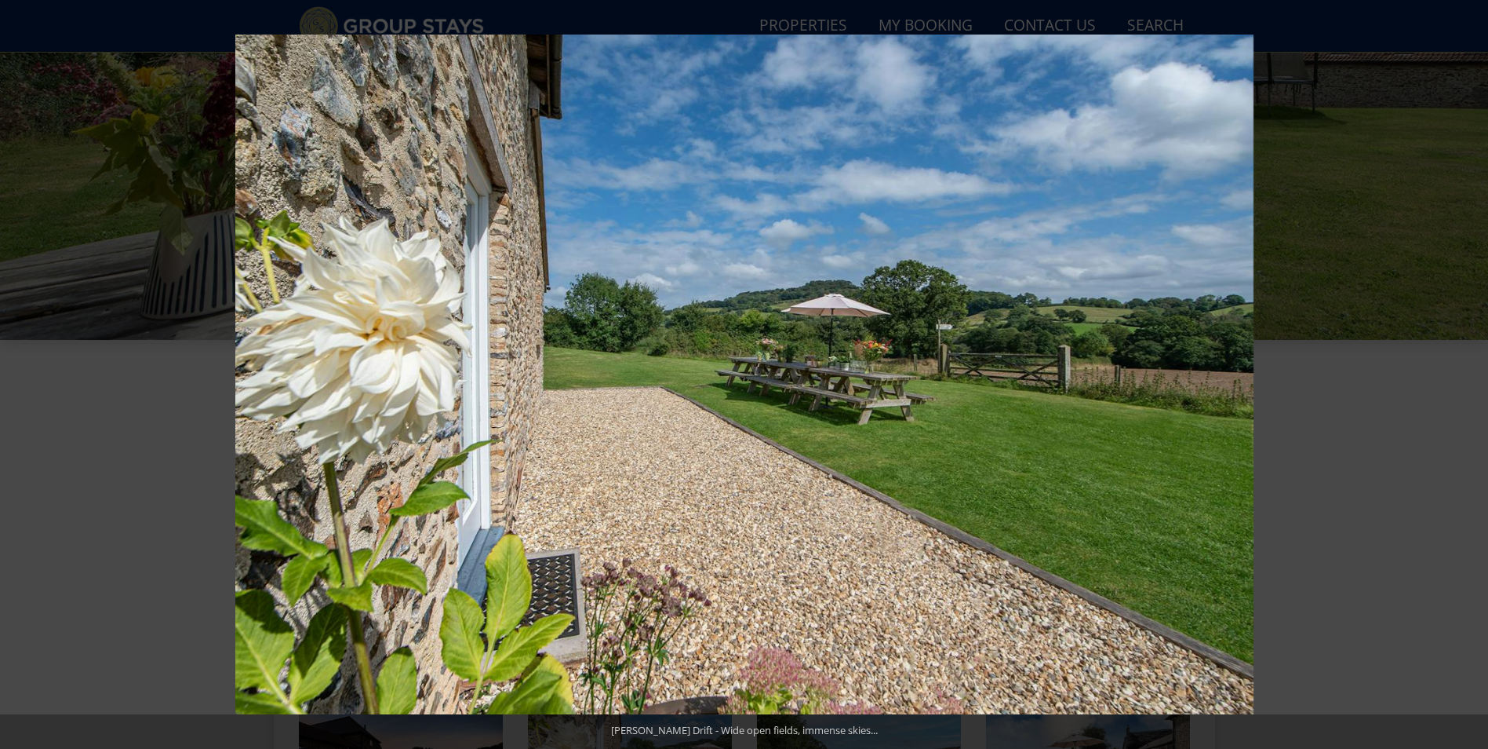
click at [1467, 378] on button at bounding box center [1460, 374] width 55 height 78
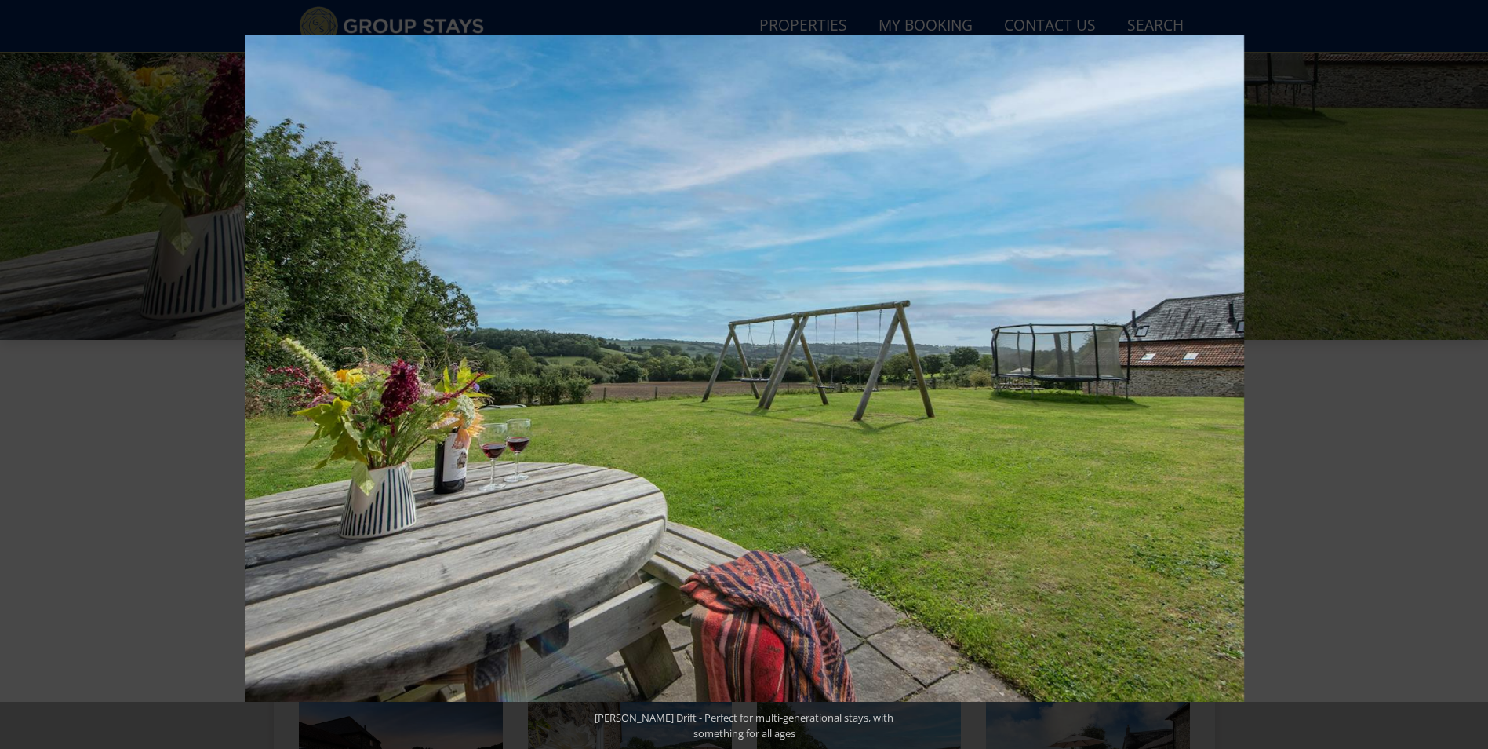
click at [1467, 378] on button at bounding box center [1460, 374] width 55 height 78
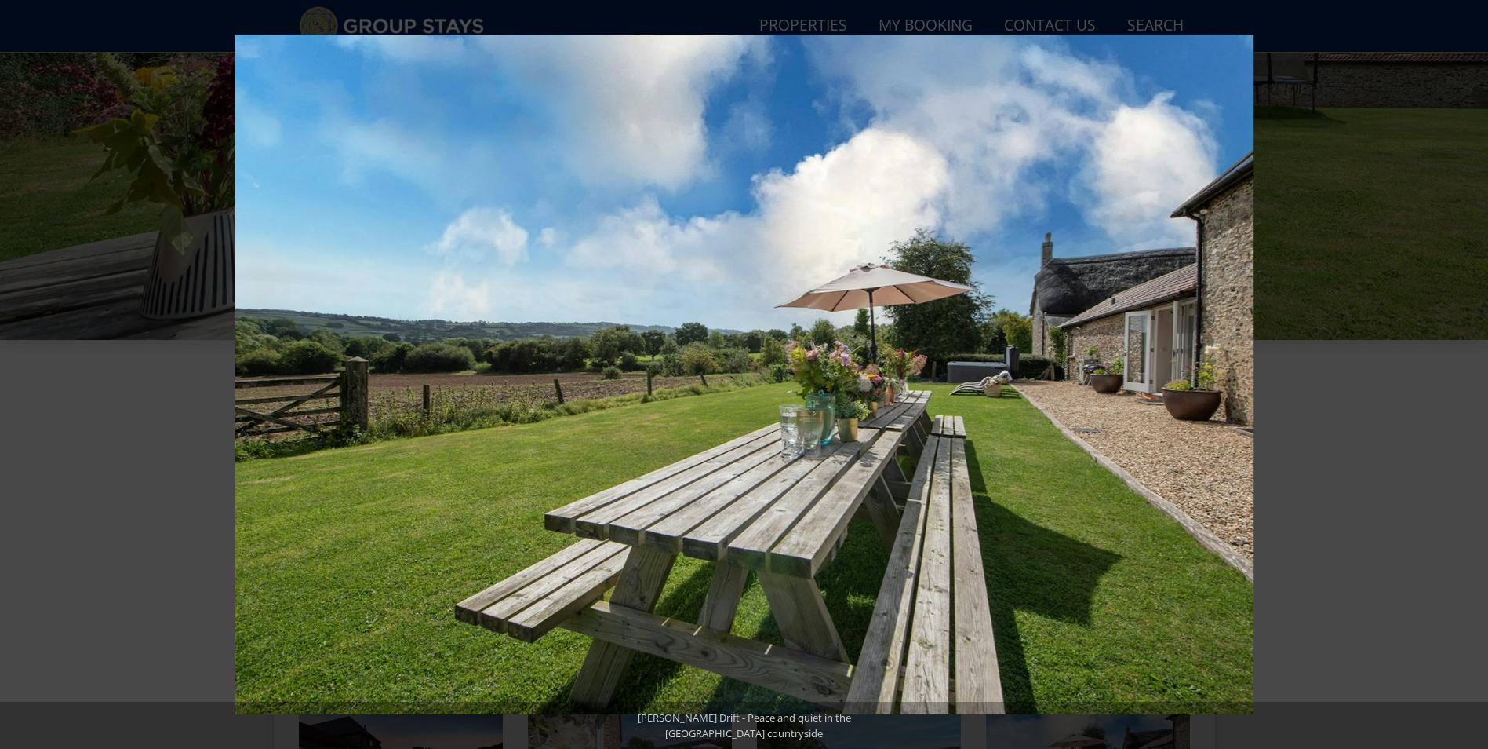
click at [1467, 378] on button at bounding box center [1460, 374] width 55 height 78
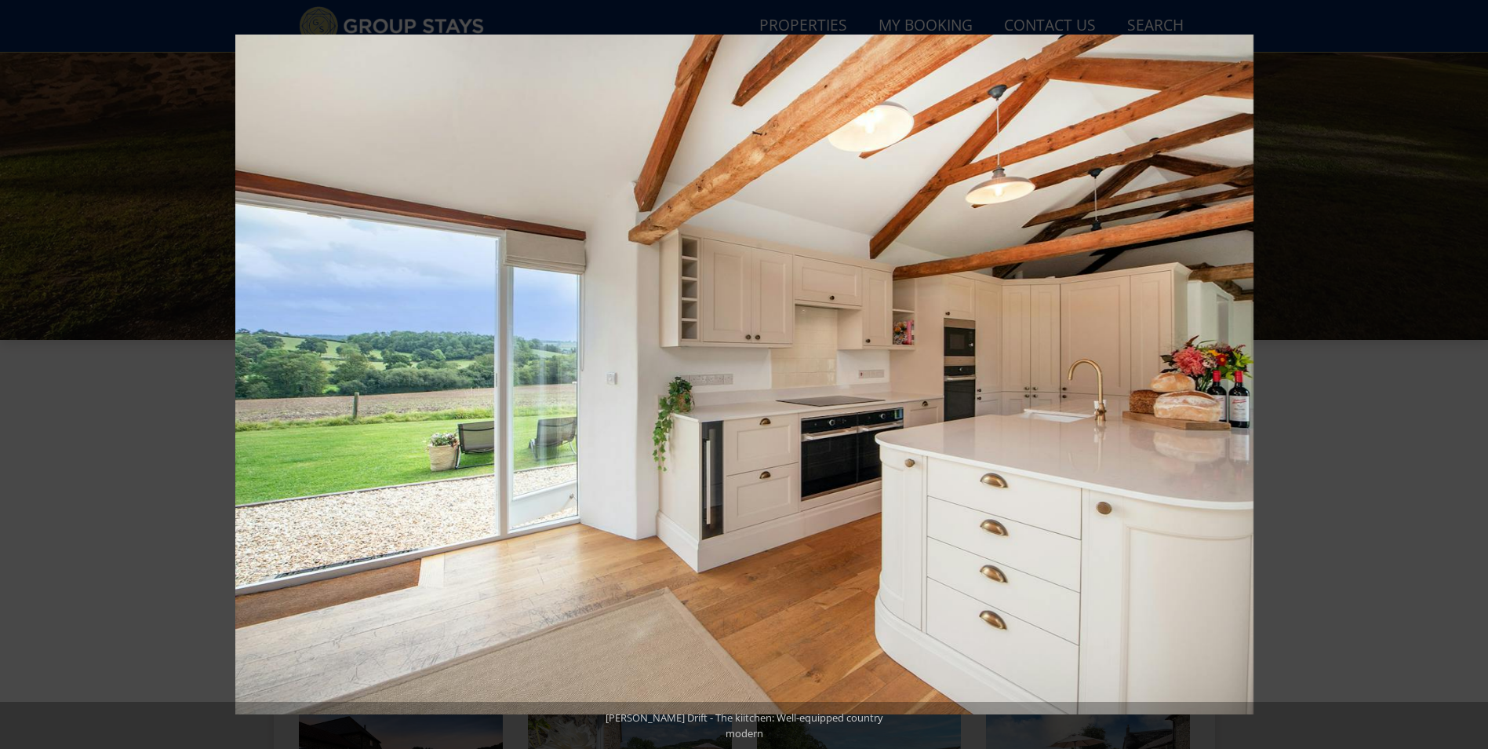
click at [1467, 378] on button at bounding box center [1460, 374] width 55 height 78
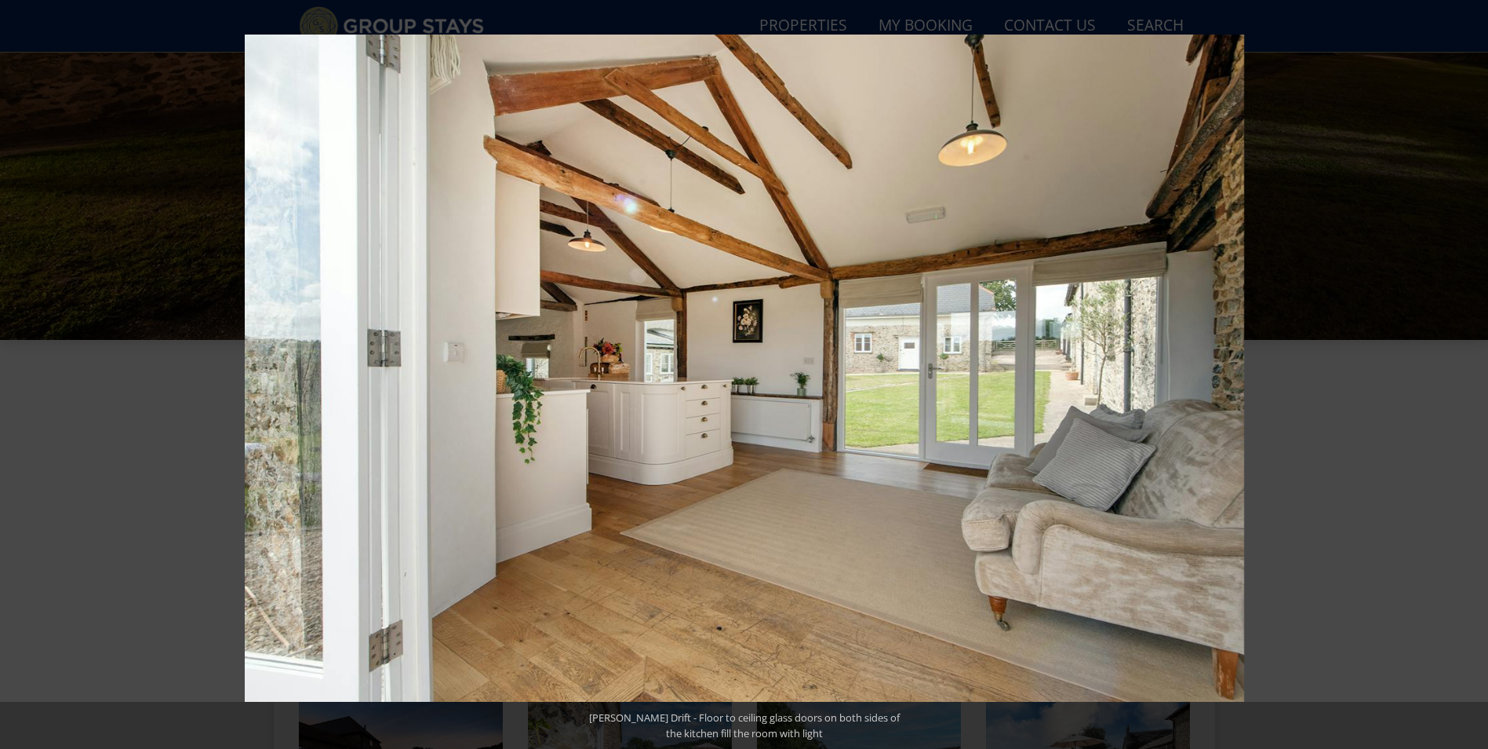
click at [1467, 378] on button at bounding box center [1460, 374] width 55 height 78
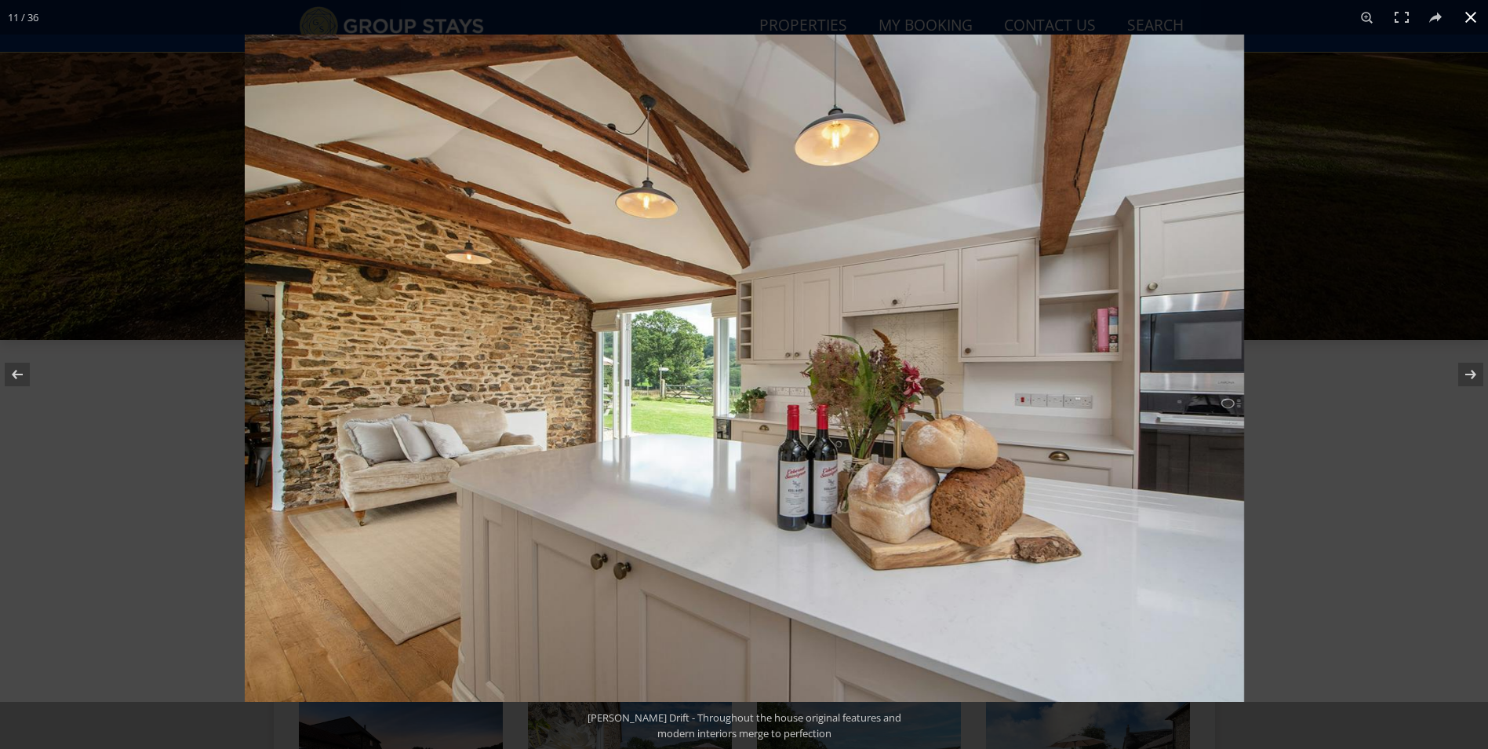
click at [1476, 21] on button at bounding box center [1471, 17] width 35 height 35
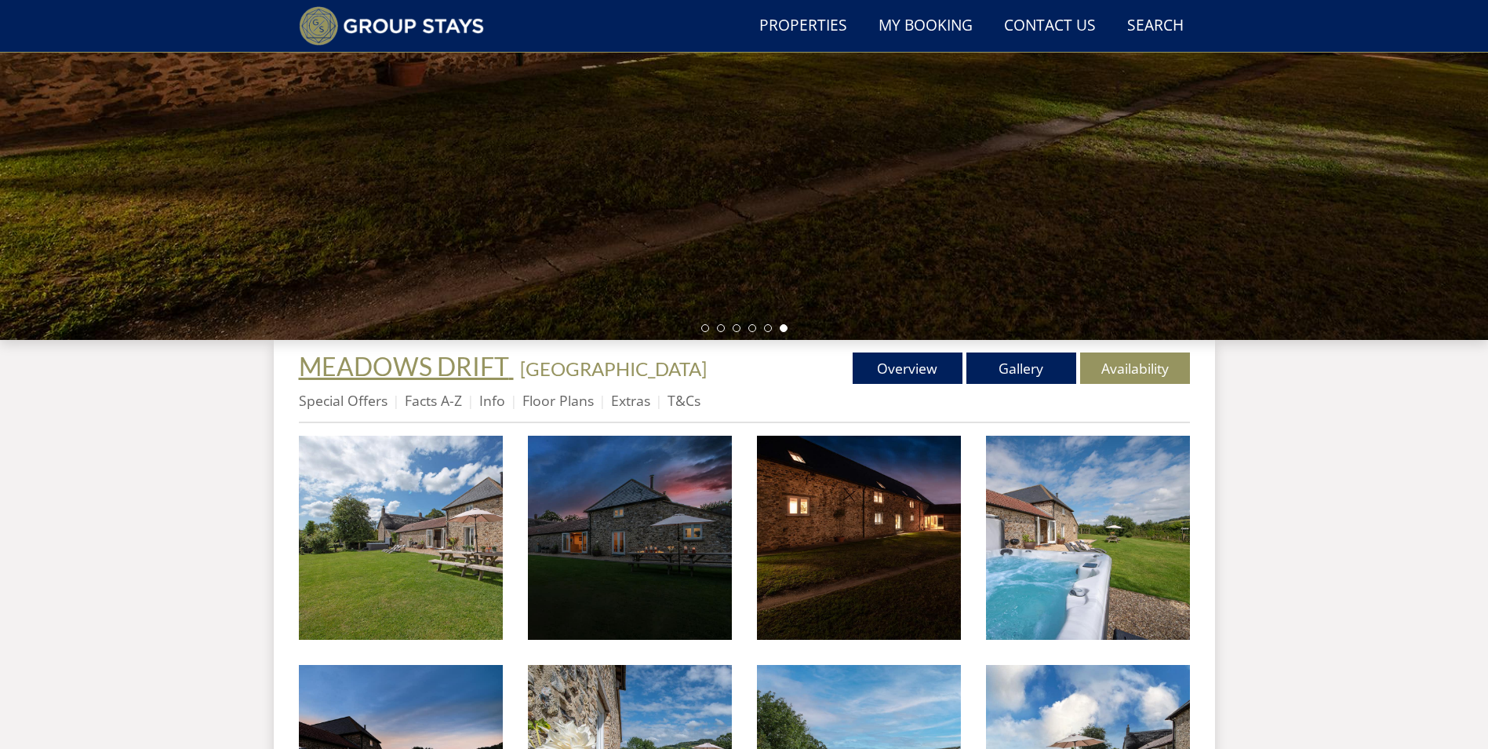
click at [457, 375] on span "MEADOWS DRIFT" at bounding box center [404, 366] width 210 height 31
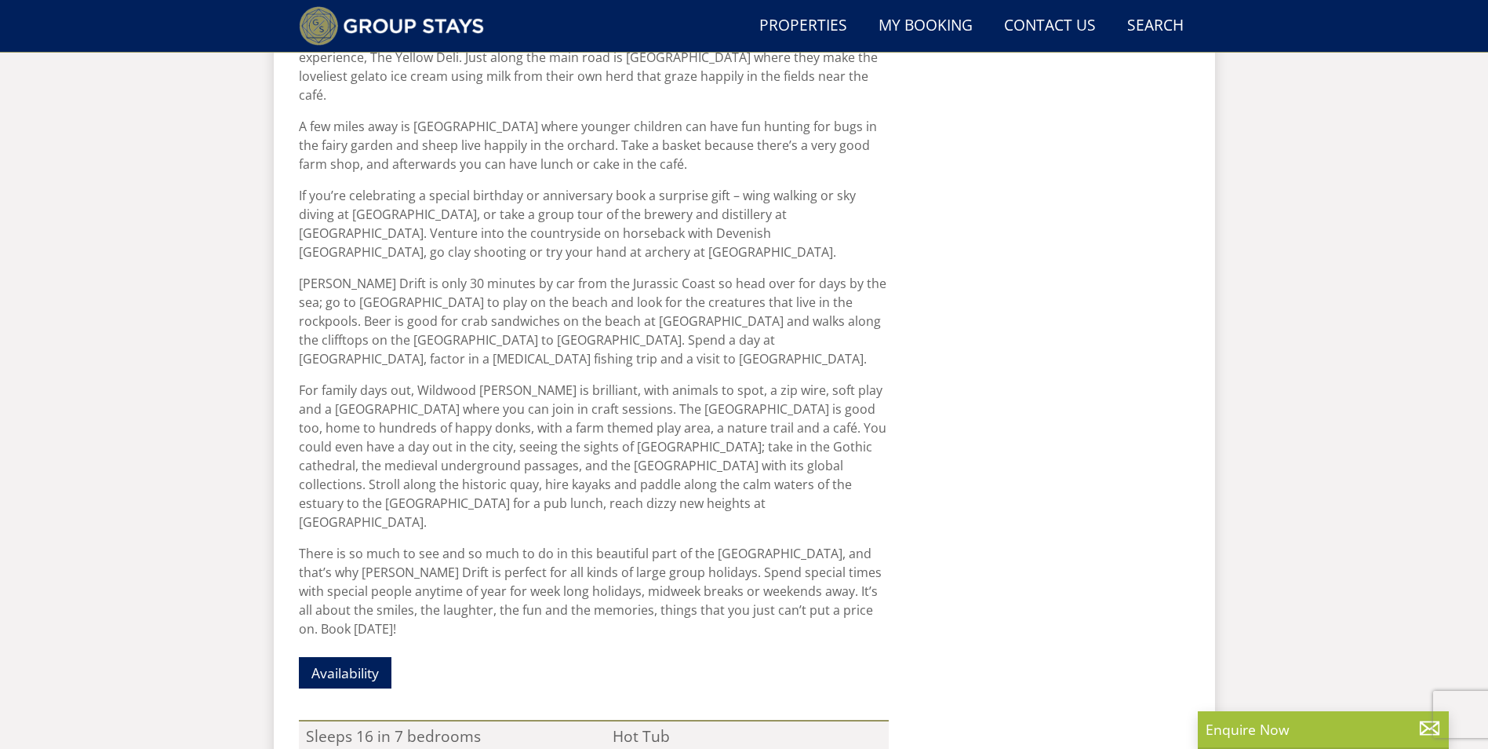
scroll to position [1477, 0]
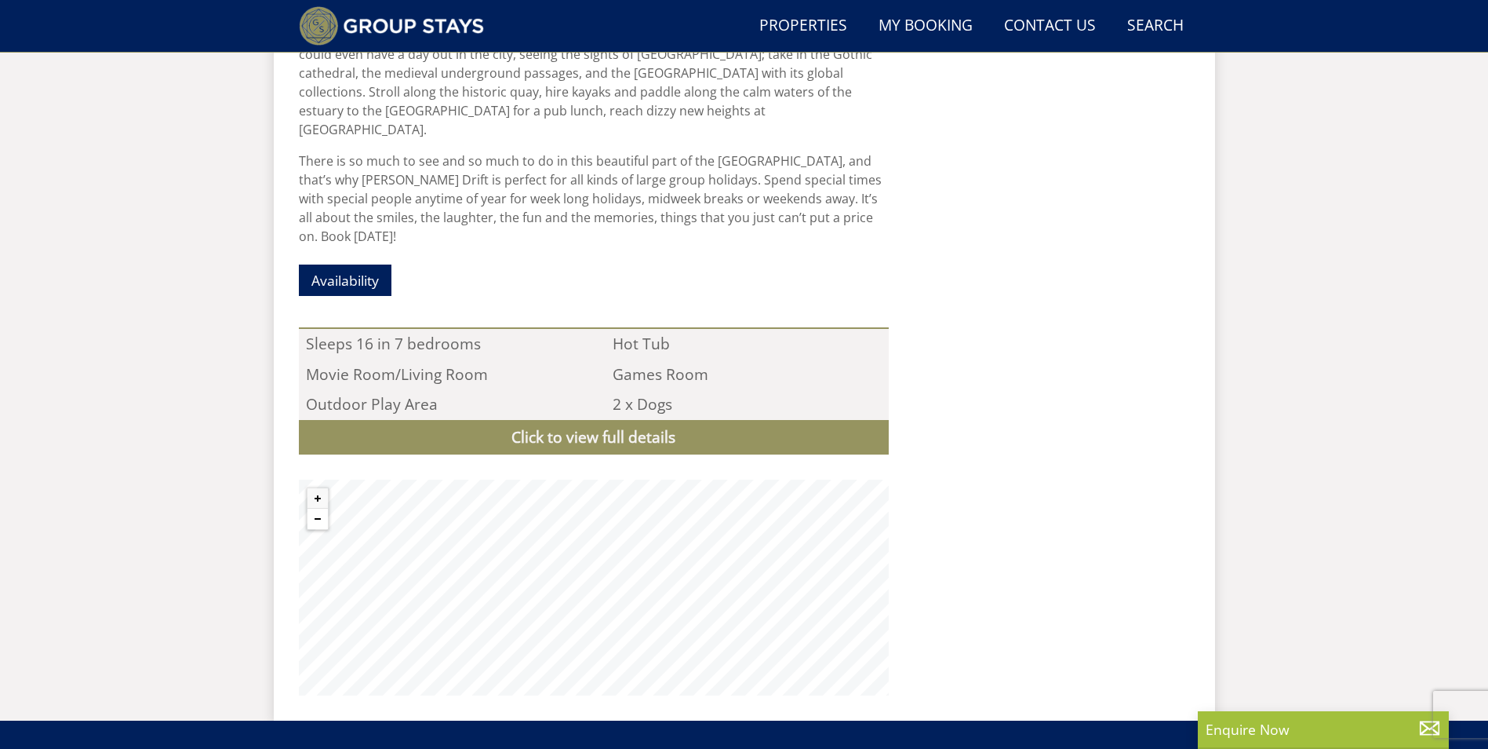
click at [317, 508] on button "Zoom out" at bounding box center [318, 518] width 20 height 20
click at [319, 508] on button "Zoom out" at bounding box center [318, 518] width 20 height 20
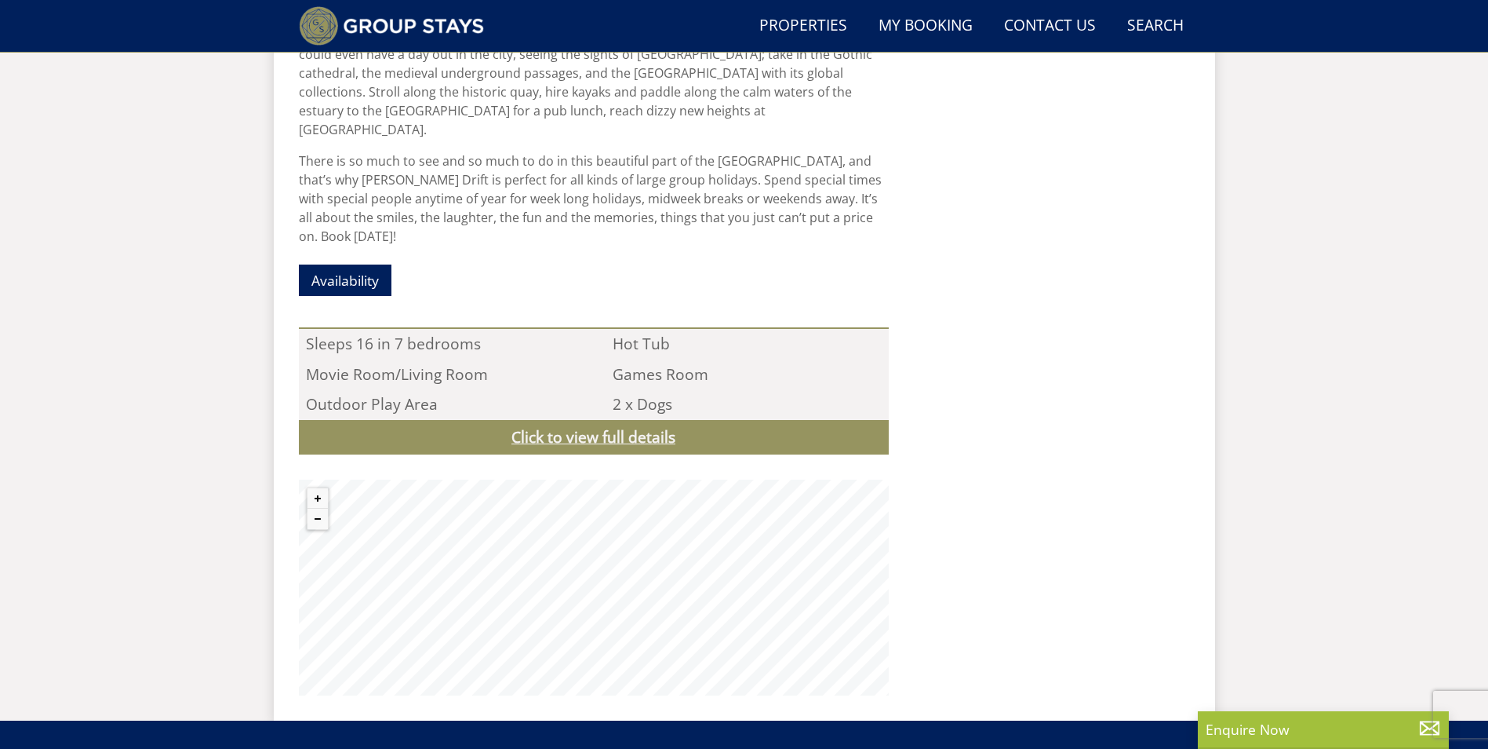
click at [665, 420] on link "Click to view full details" at bounding box center [594, 437] width 590 height 35
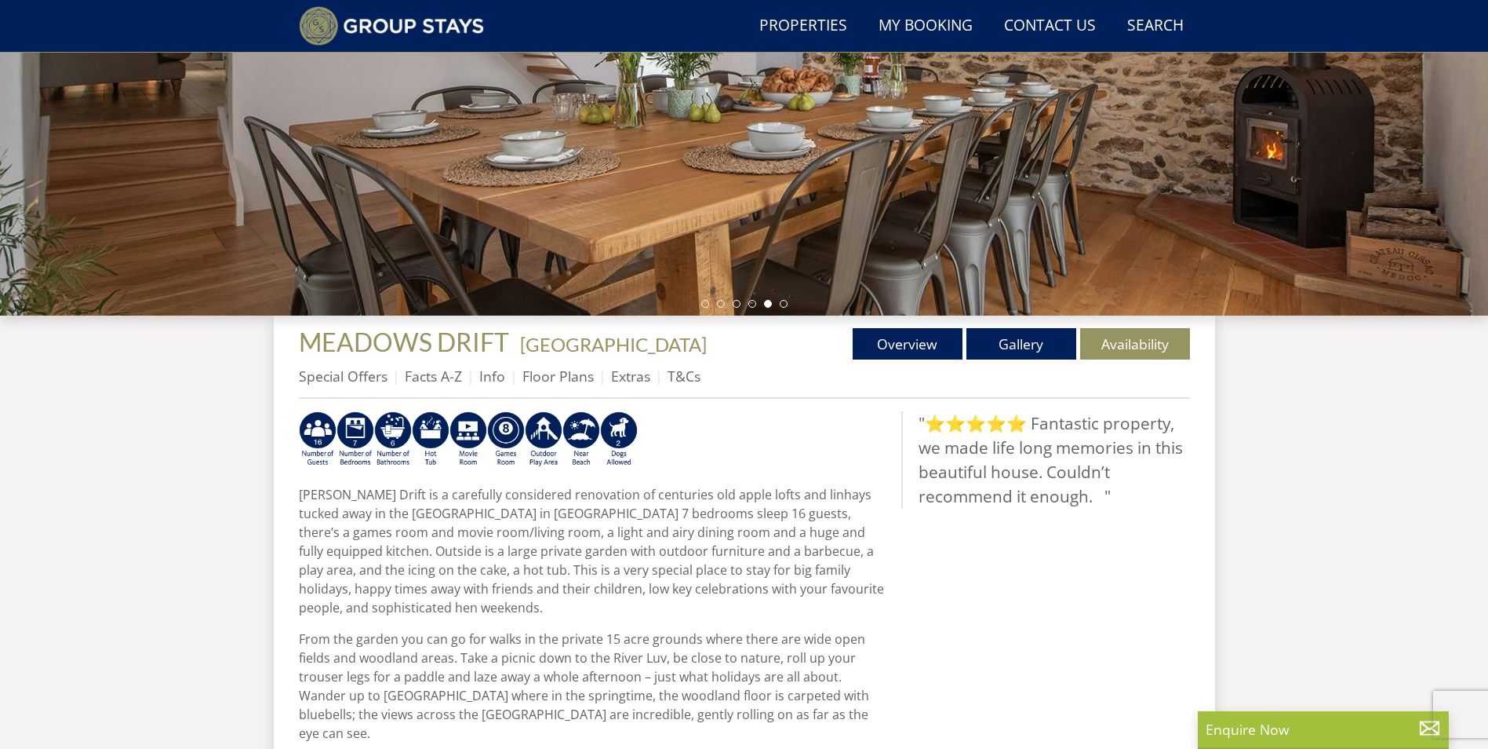
scroll to position [300, 0]
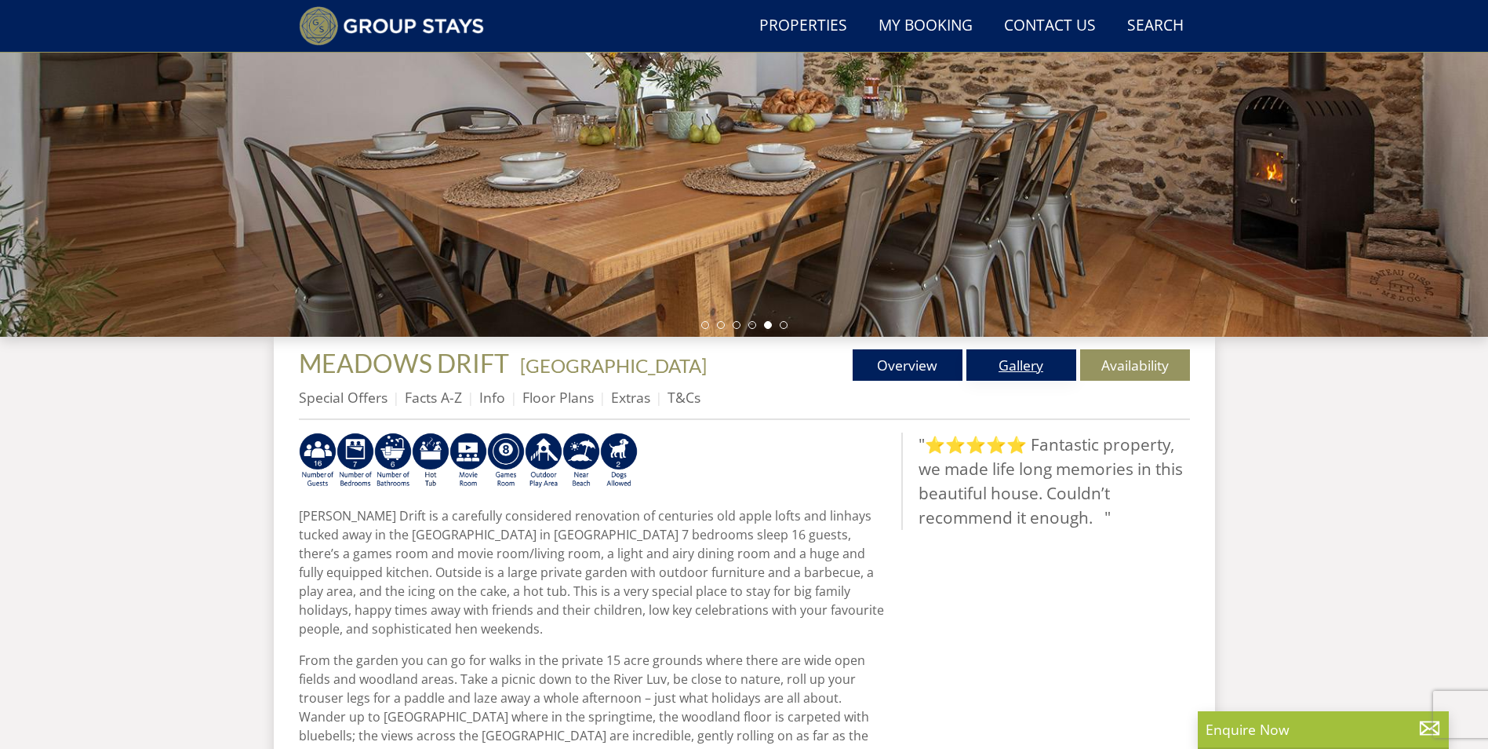
click at [1033, 357] on link "Gallery" at bounding box center [1022, 364] width 110 height 31
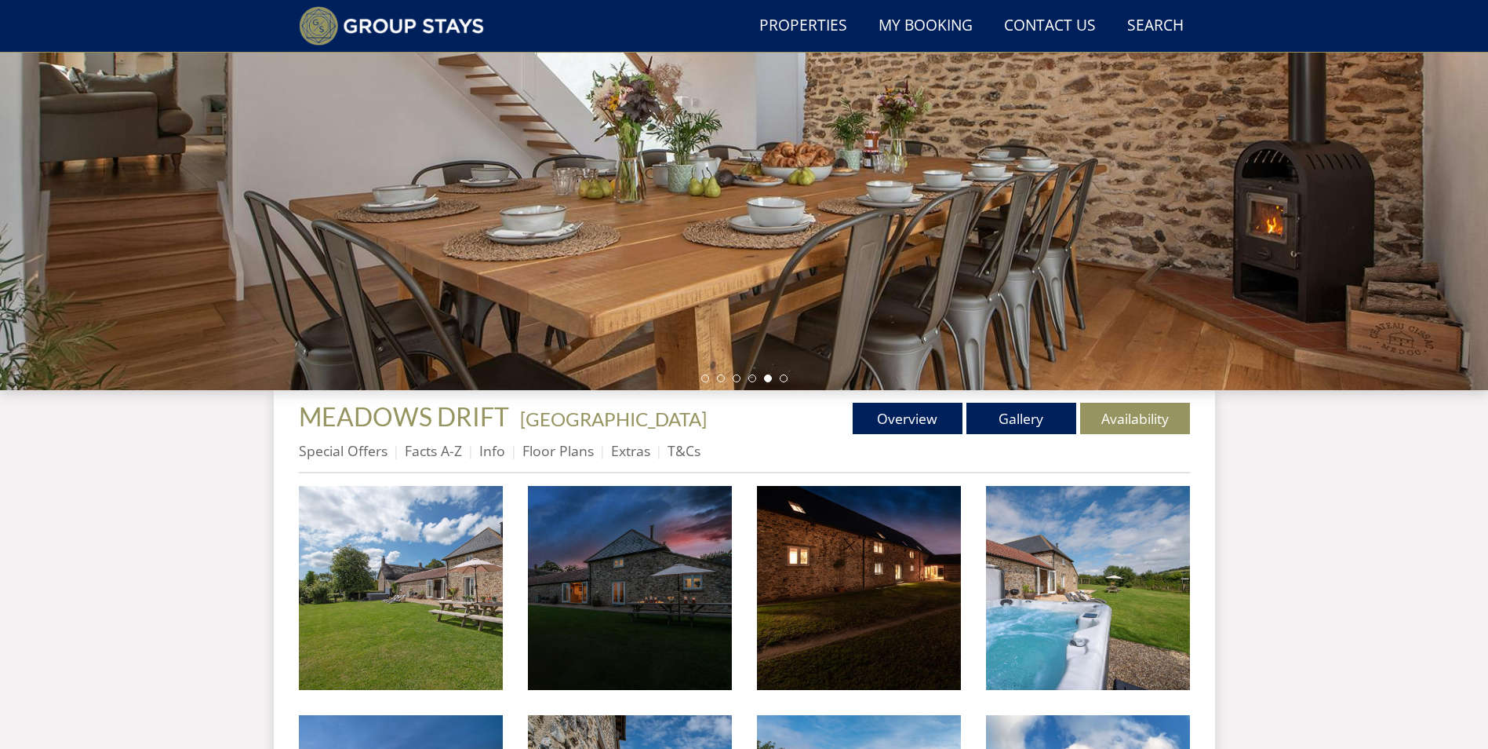
scroll to position [297, 0]
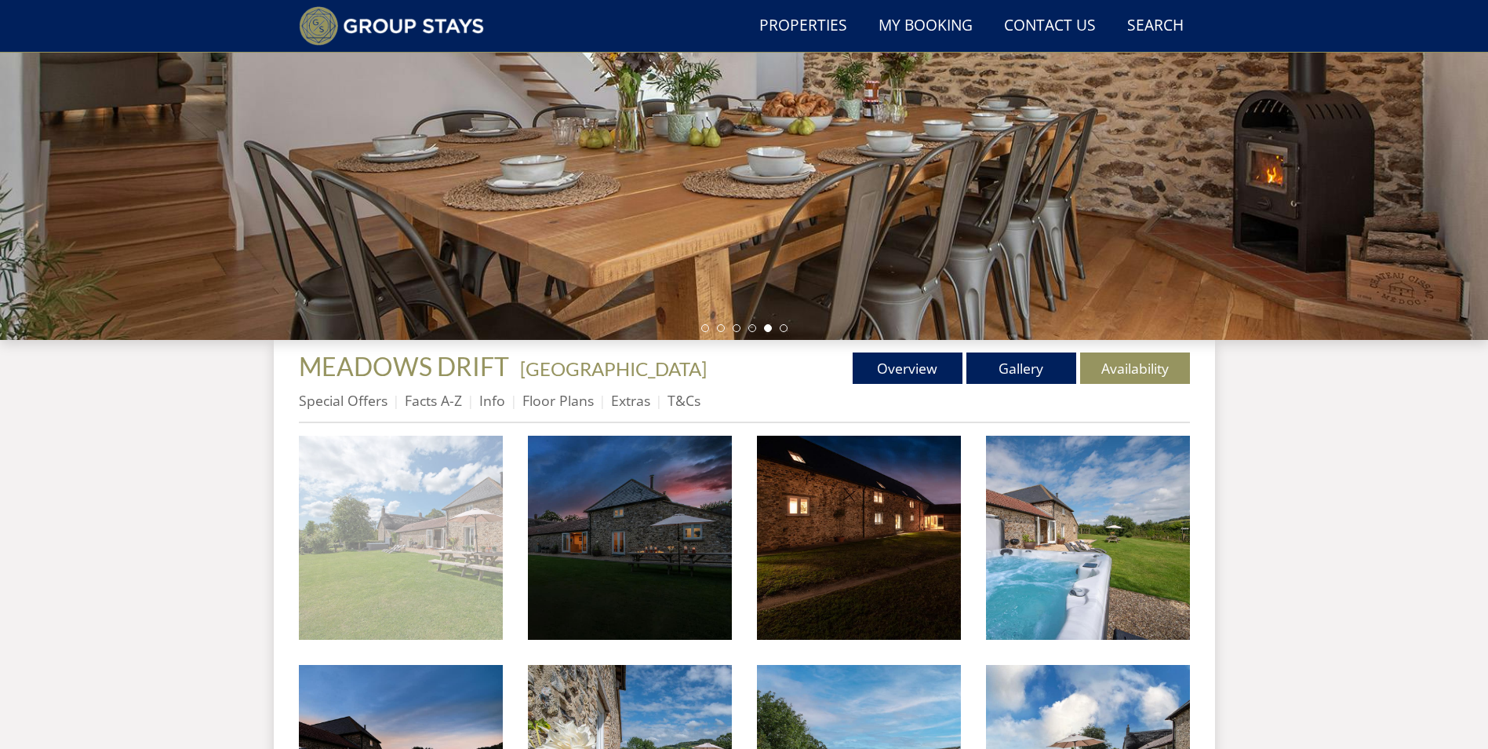
click at [396, 588] on img at bounding box center [401, 537] width 204 height 204
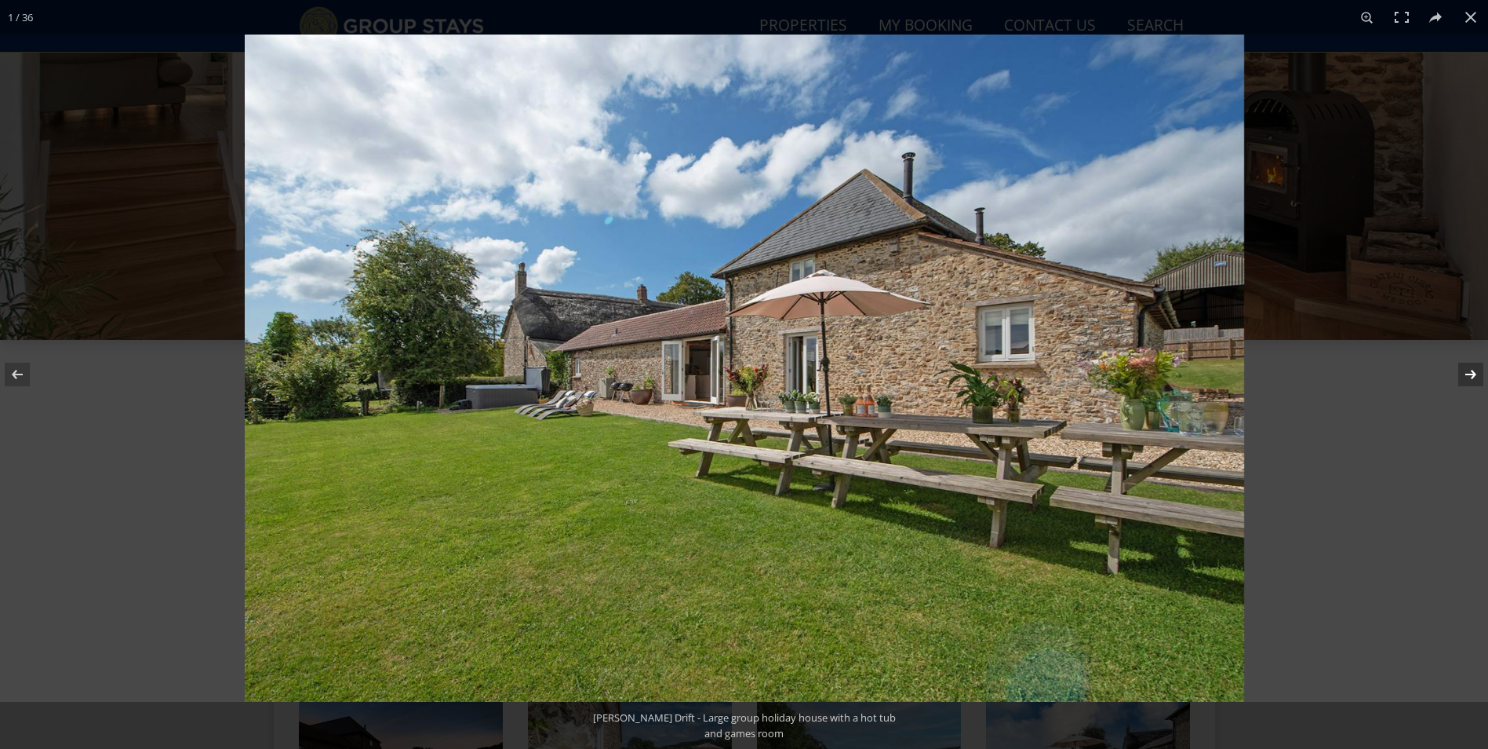
click at [1477, 372] on button at bounding box center [1460, 374] width 55 height 78
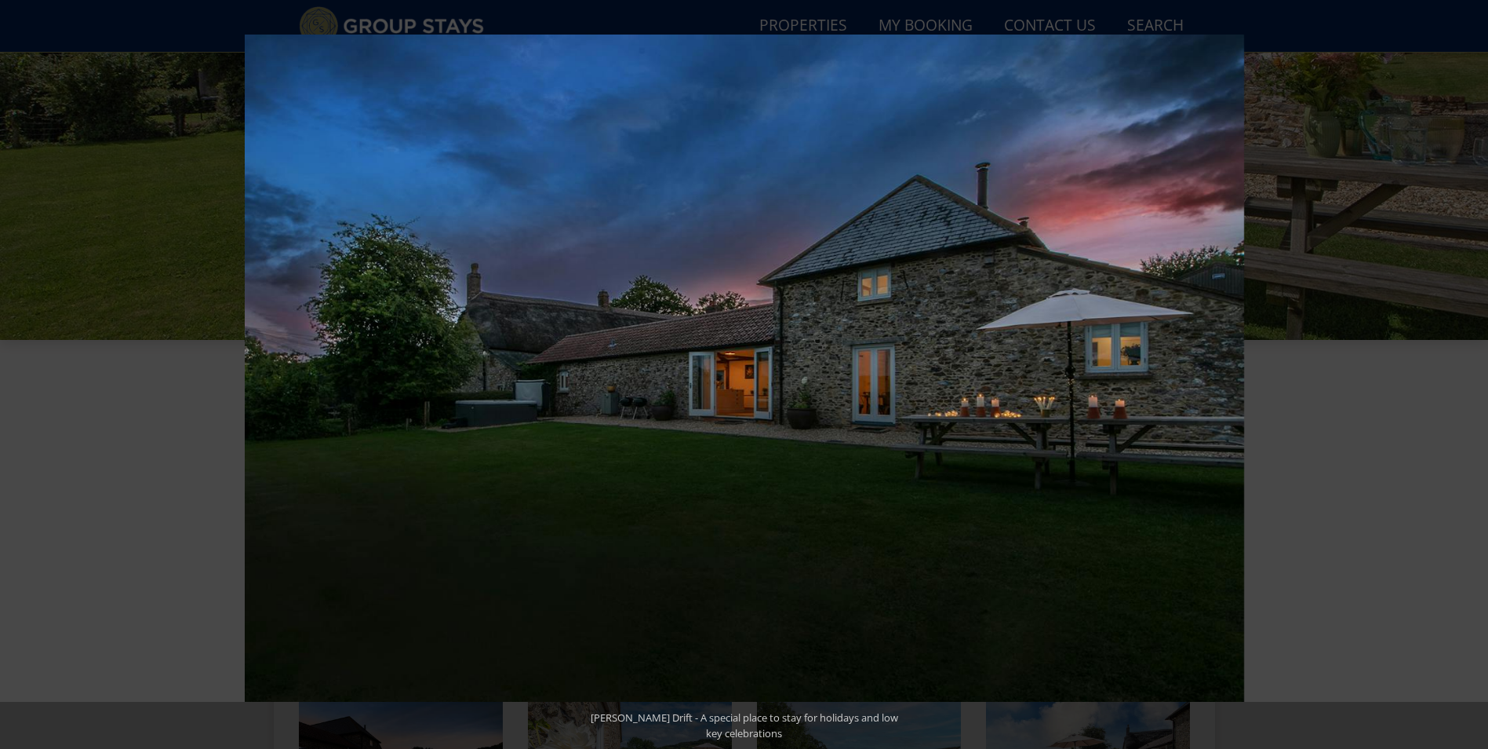
click at [1477, 372] on button at bounding box center [1460, 374] width 55 height 78
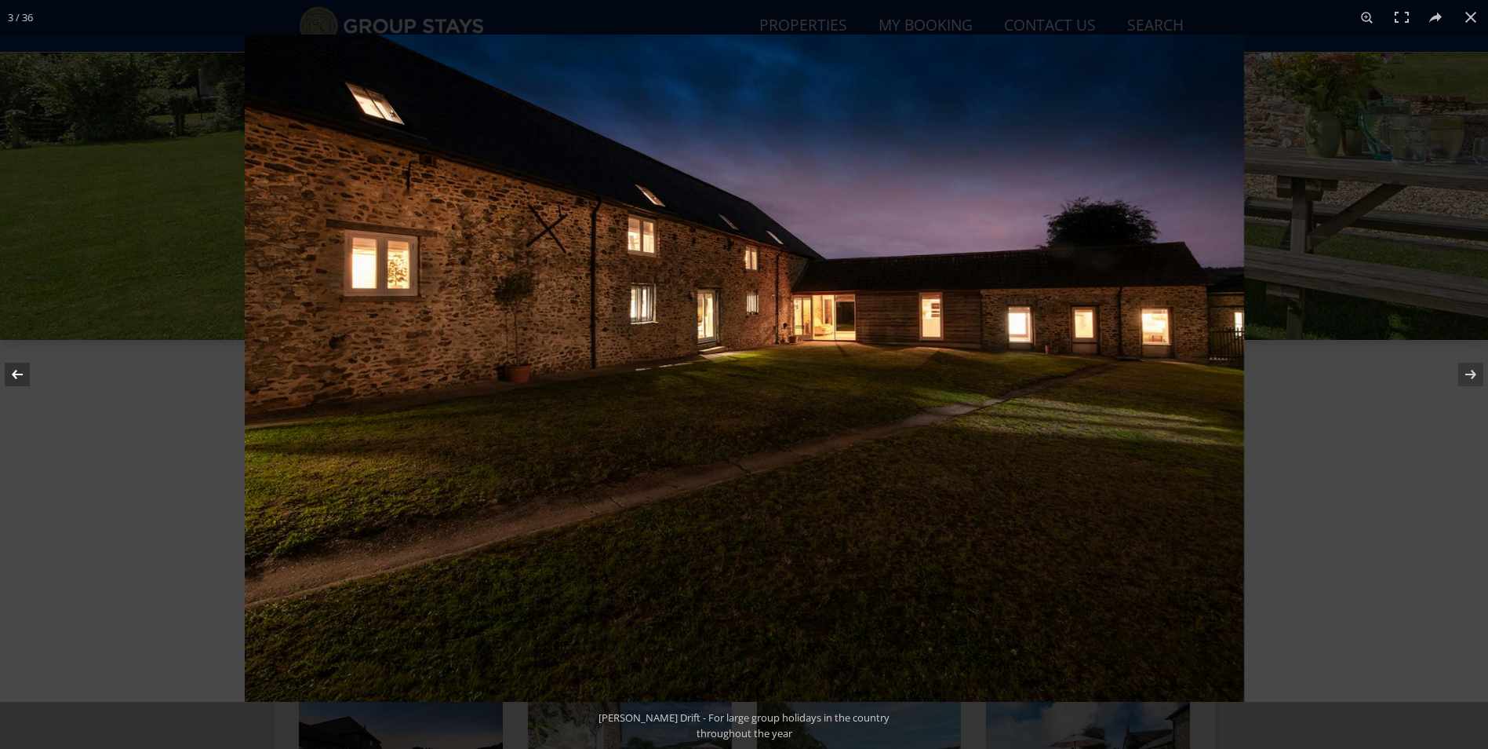
click at [16, 368] on button at bounding box center [27, 374] width 55 height 78
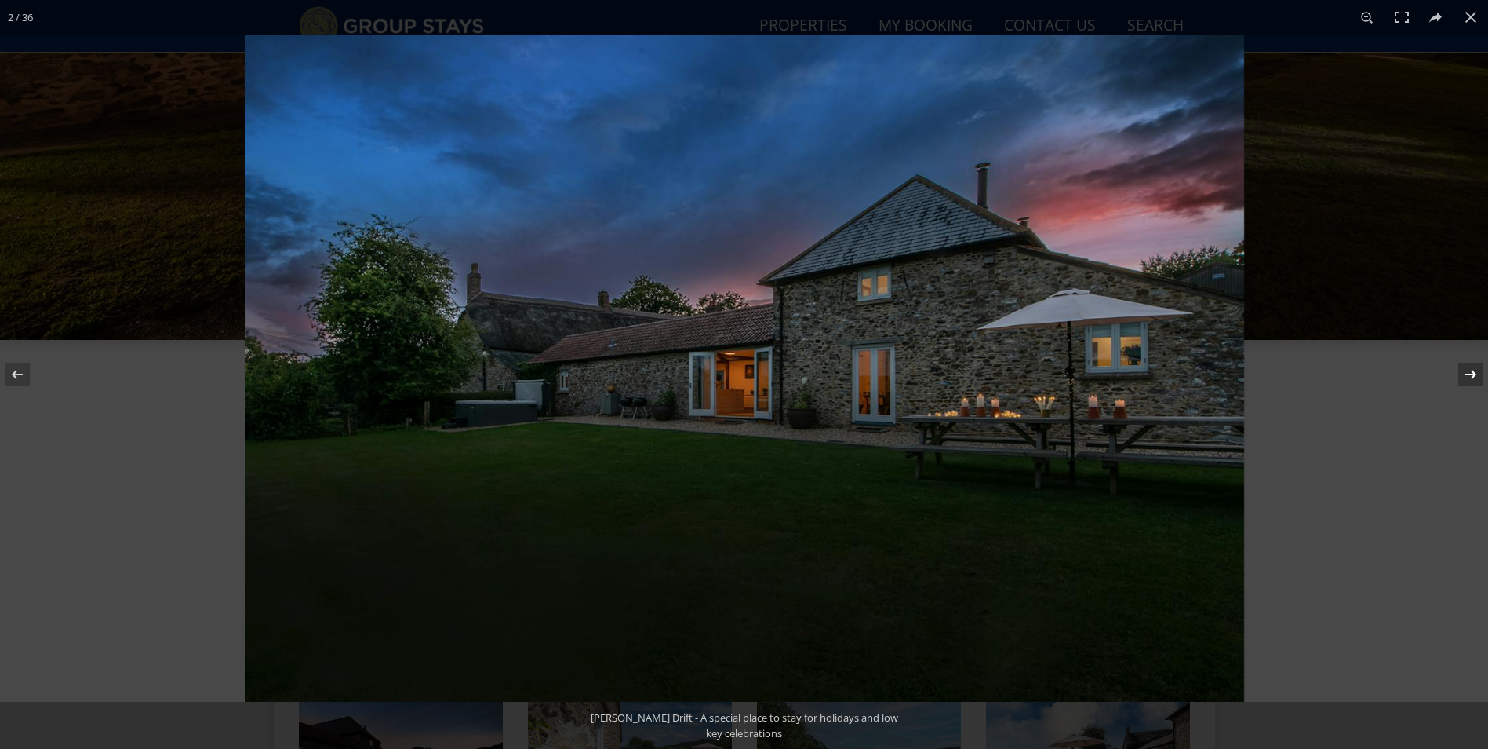
click at [1472, 375] on button at bounding box center [1460, 374] width 55 height 78
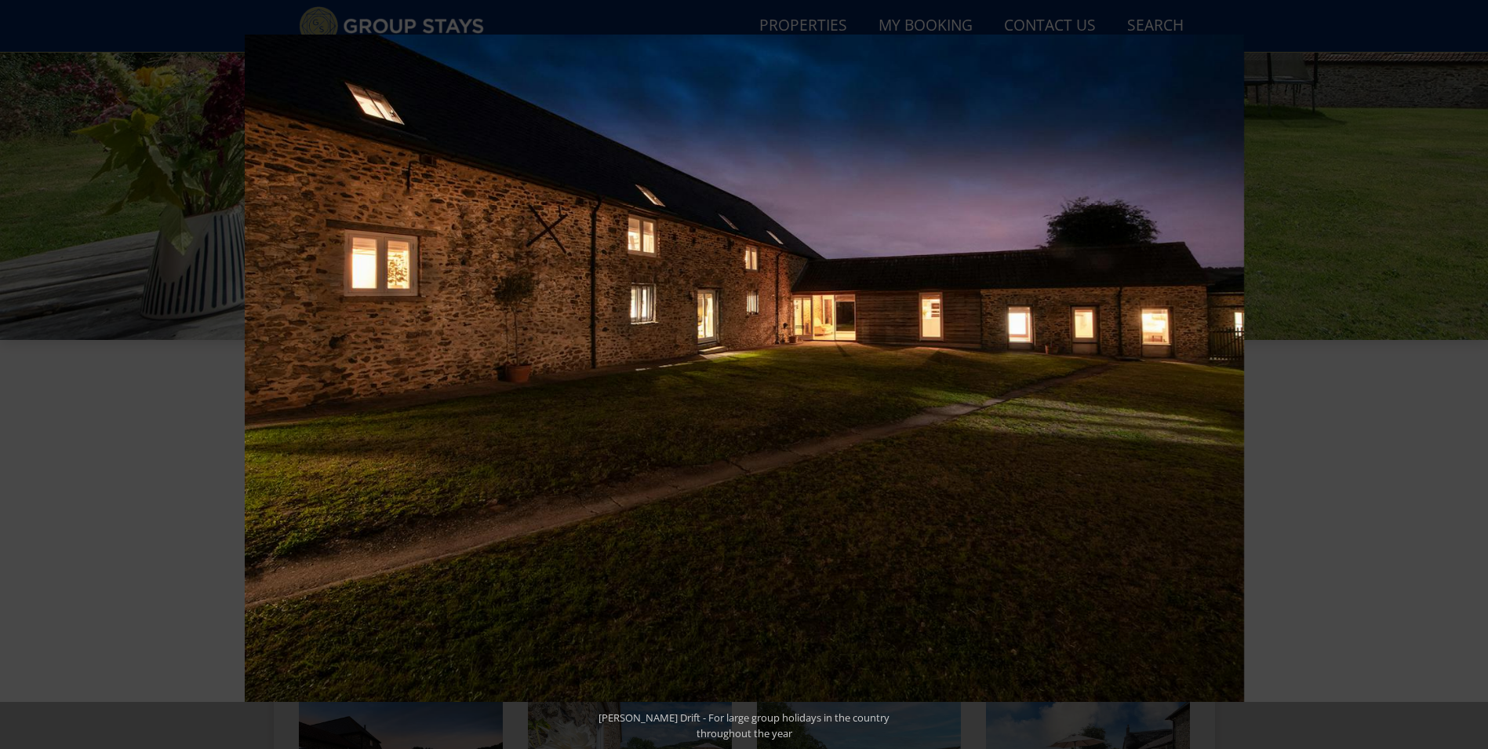
click at [1472, 375] on button at bounding box center [1460, 374] width 55 height 78
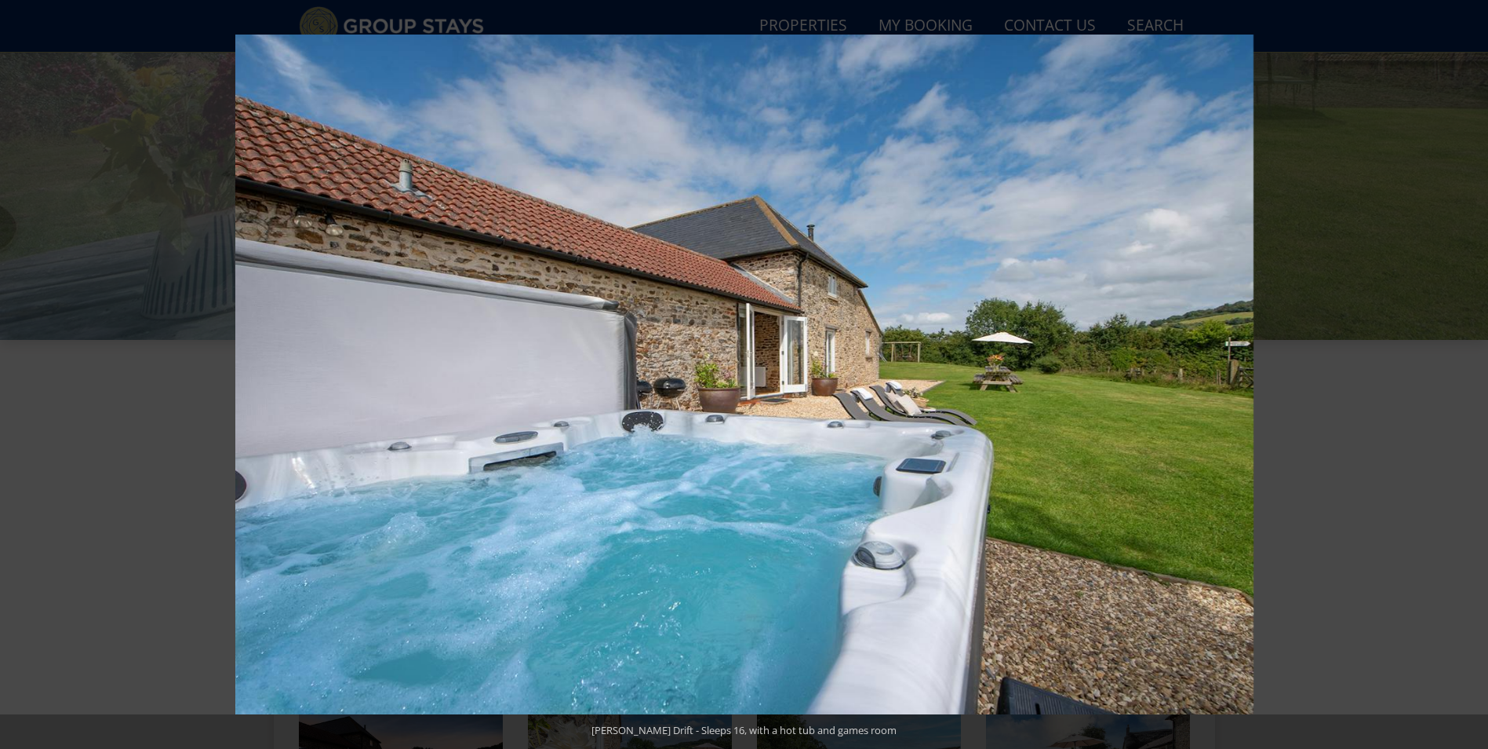
click at [1472, 375] on button at bounding box center [1460, 374] width 55 height 78
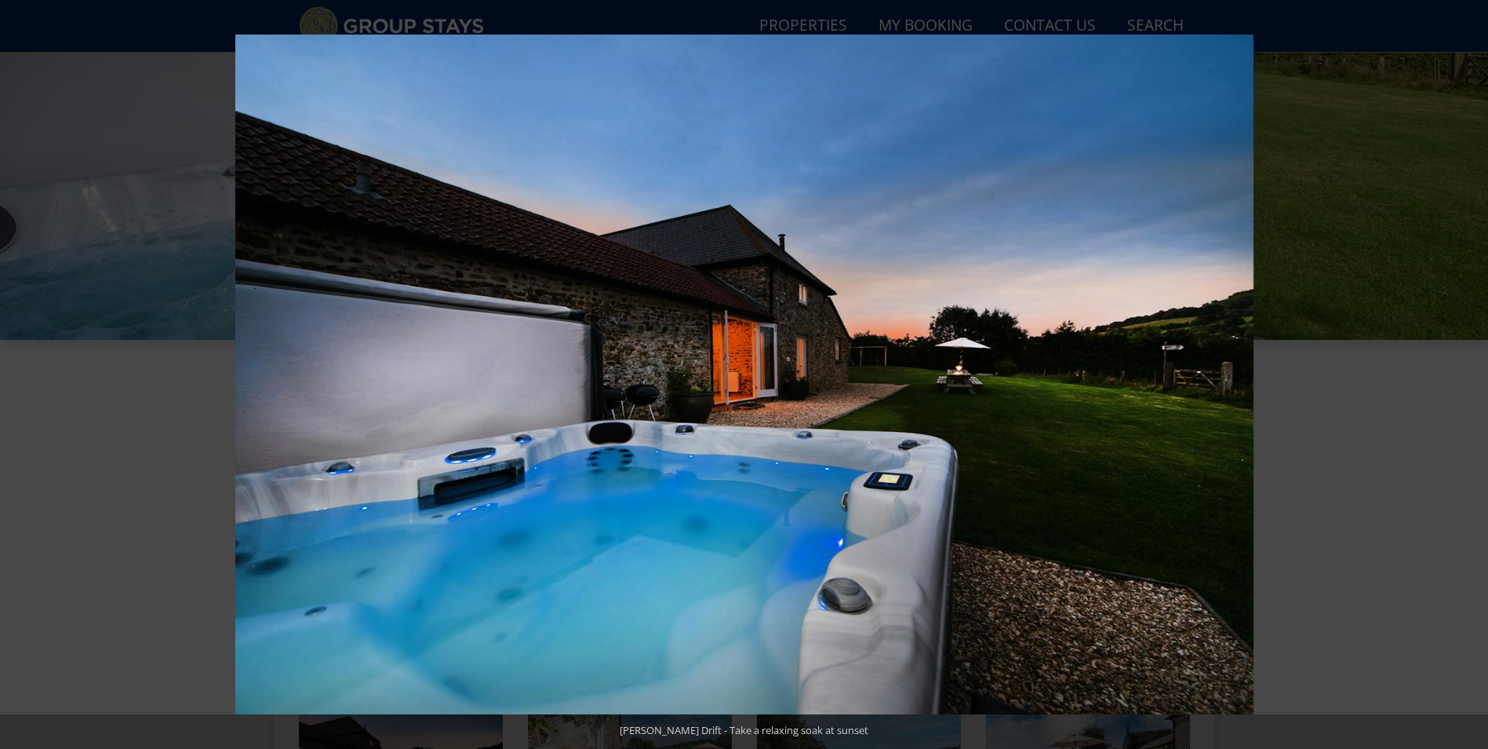
click at [1472, 375] on button at bounding box center [1460, 374] width 55 height 78
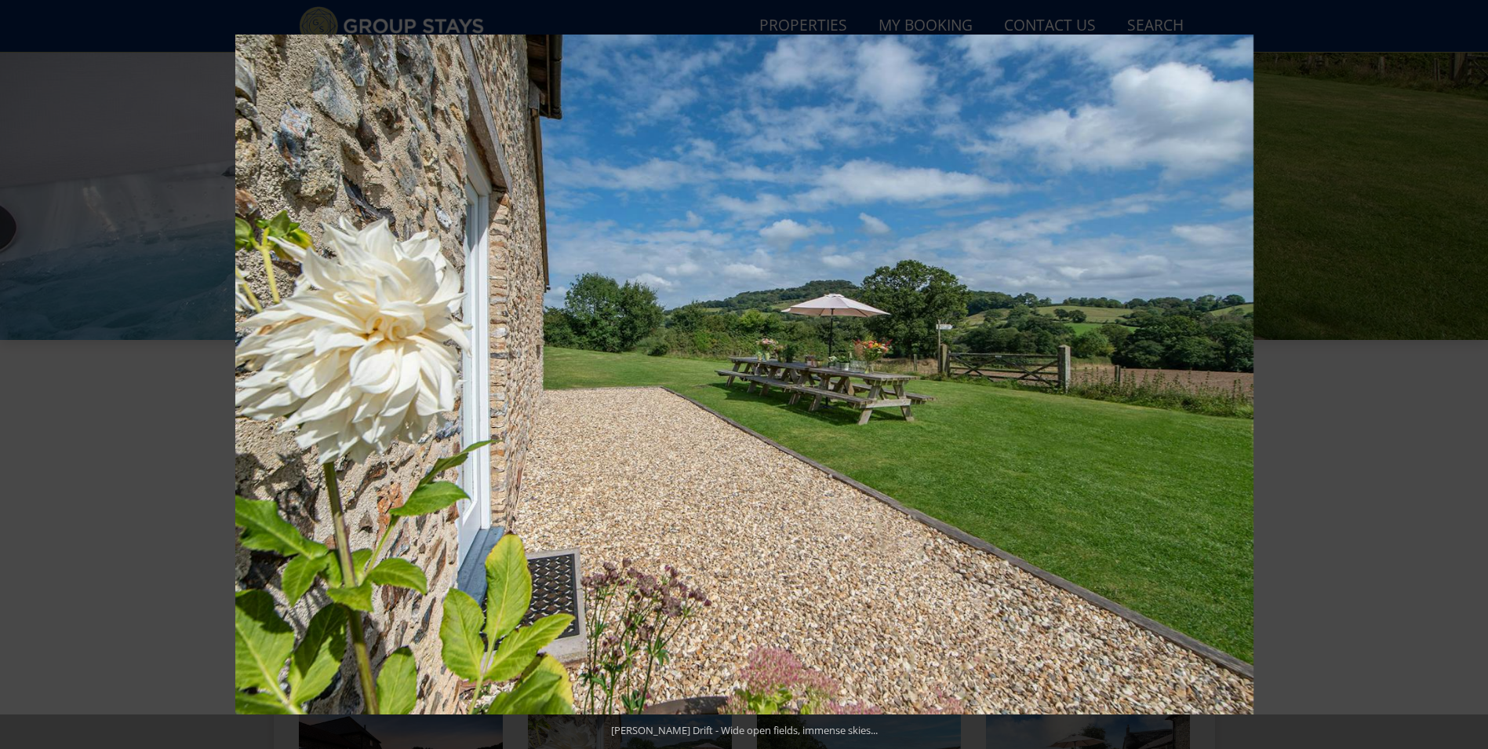
click at [1472, 375] on button at bounding box center [1460, 374] width 55 height 78
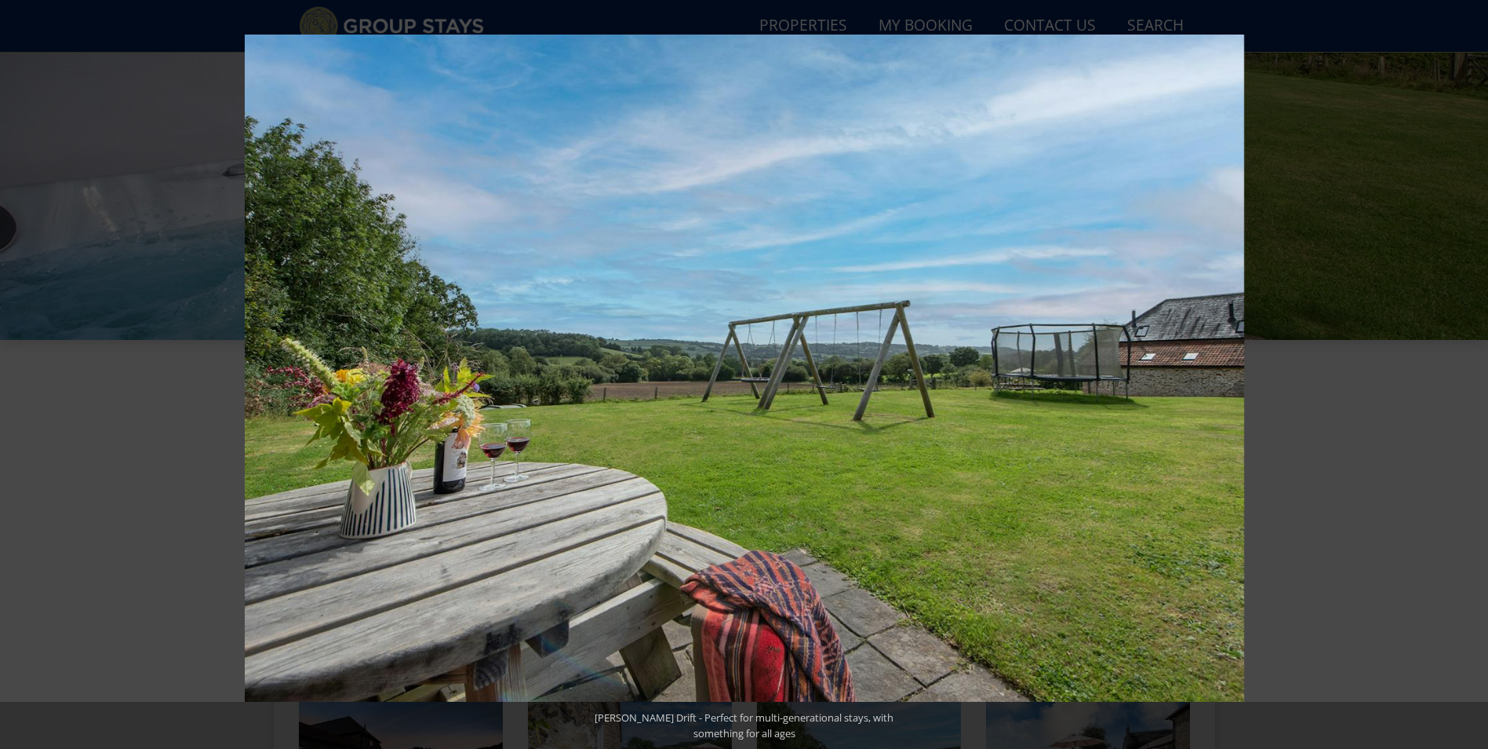
click at [1472, 375] on button at bounding box center [1460, 374] width 55 height 78
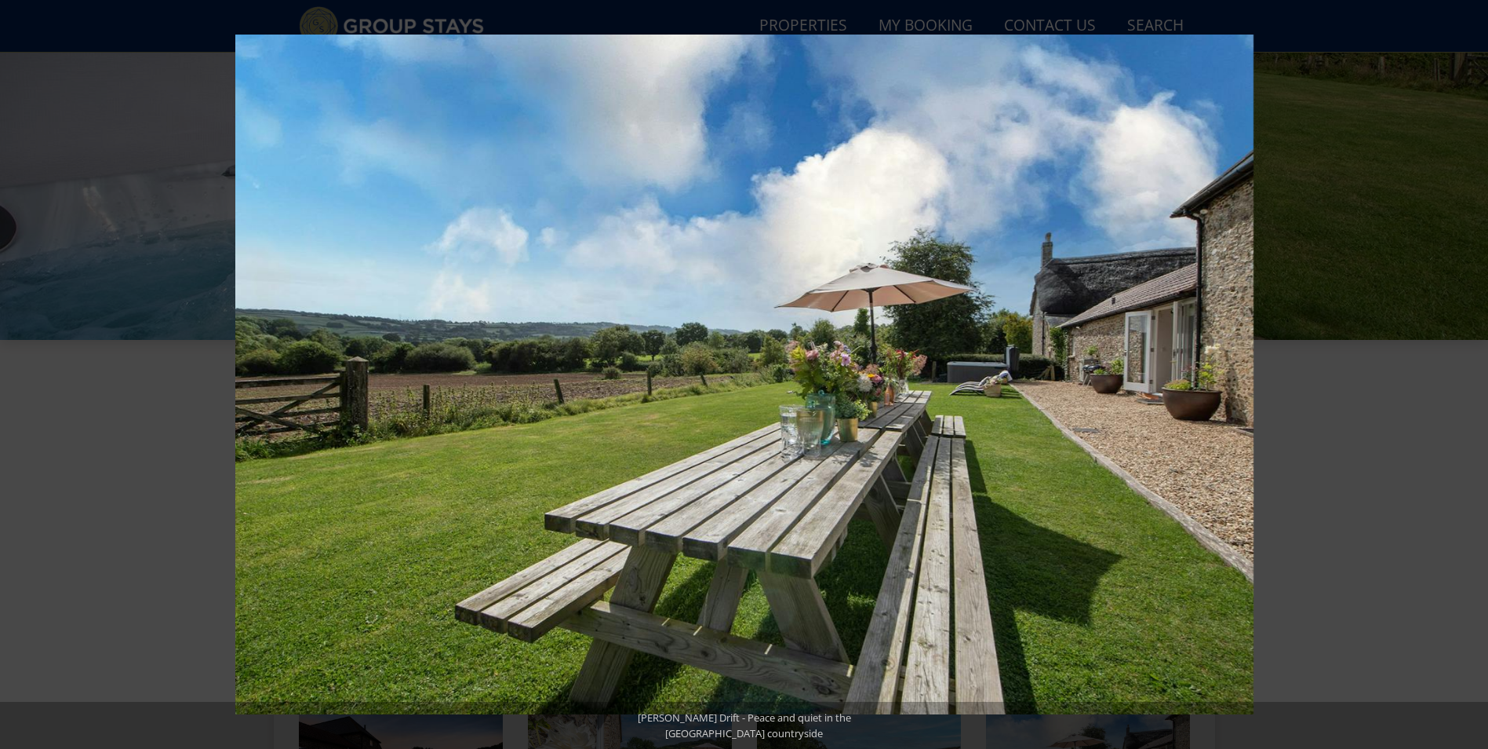
click at [1472, 375] on button at bounding box center [1460, 374] width 55 height 78
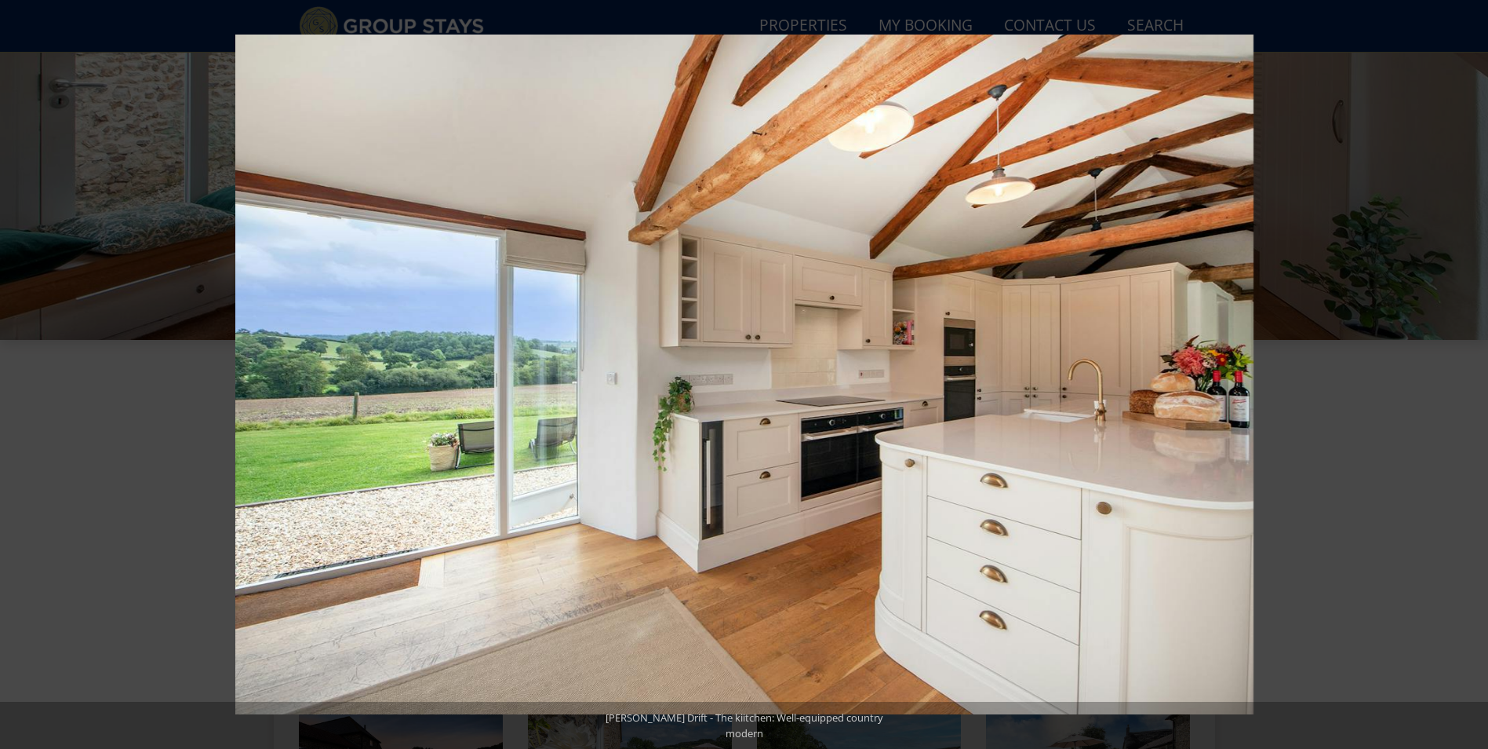
click at [1472, 375] on button at bounding box center [1460, 374] width 55 height 78
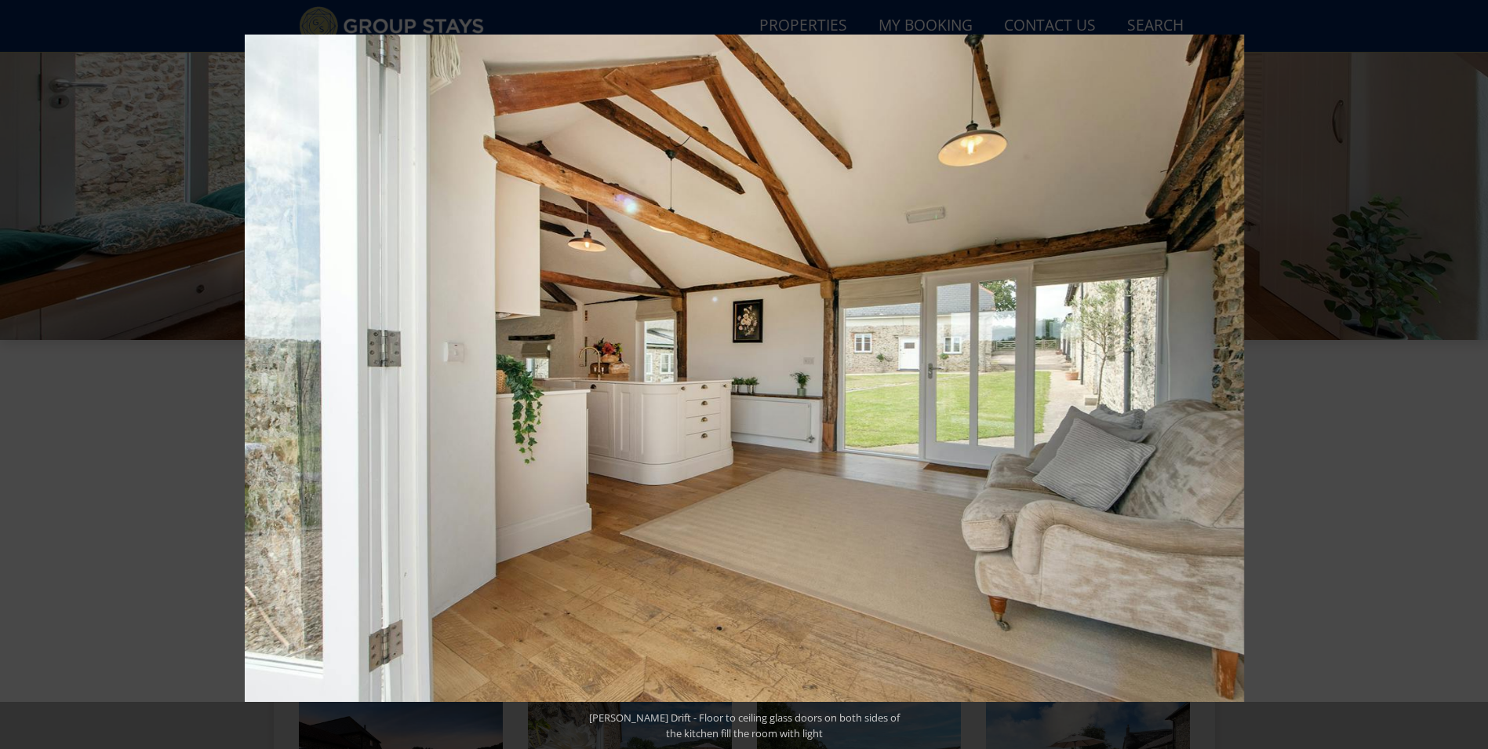
click at [1472, 375] on button at bounding box center [1460, 374] width 55 height 78
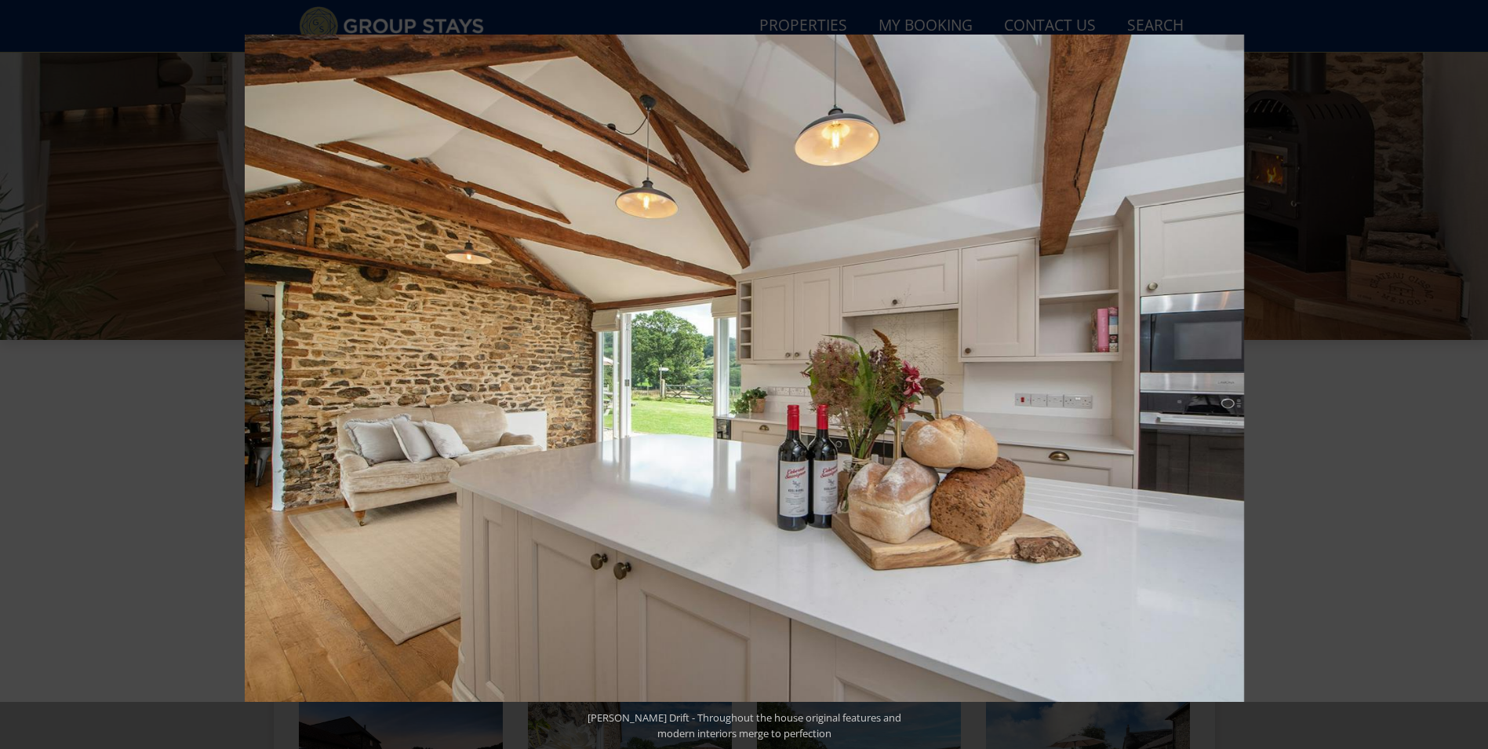
click at [1472, 375] on button at bounding box center [1460, 374] width 55 height 78
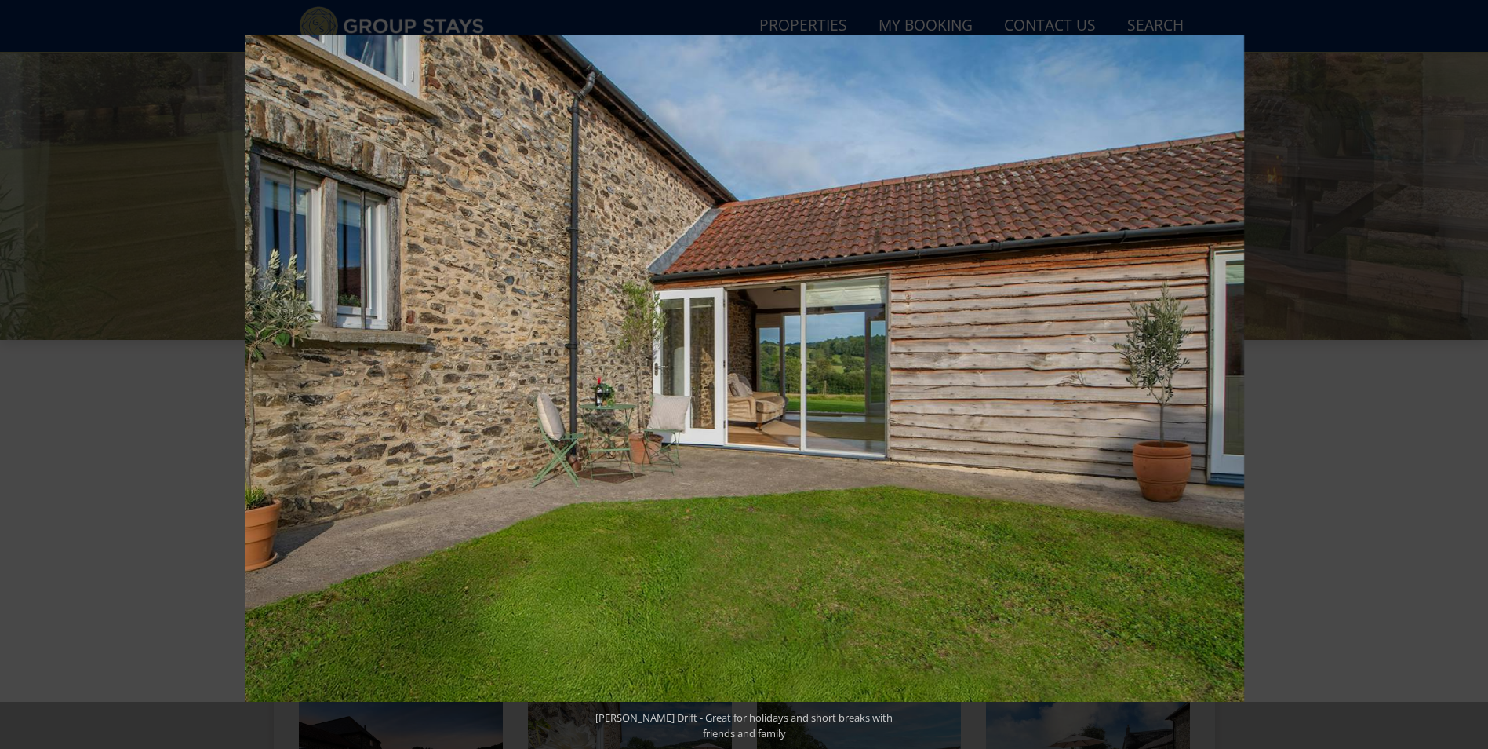
click at [1472, 375] on button at bounding box center [1460, 374] width 55 height 78
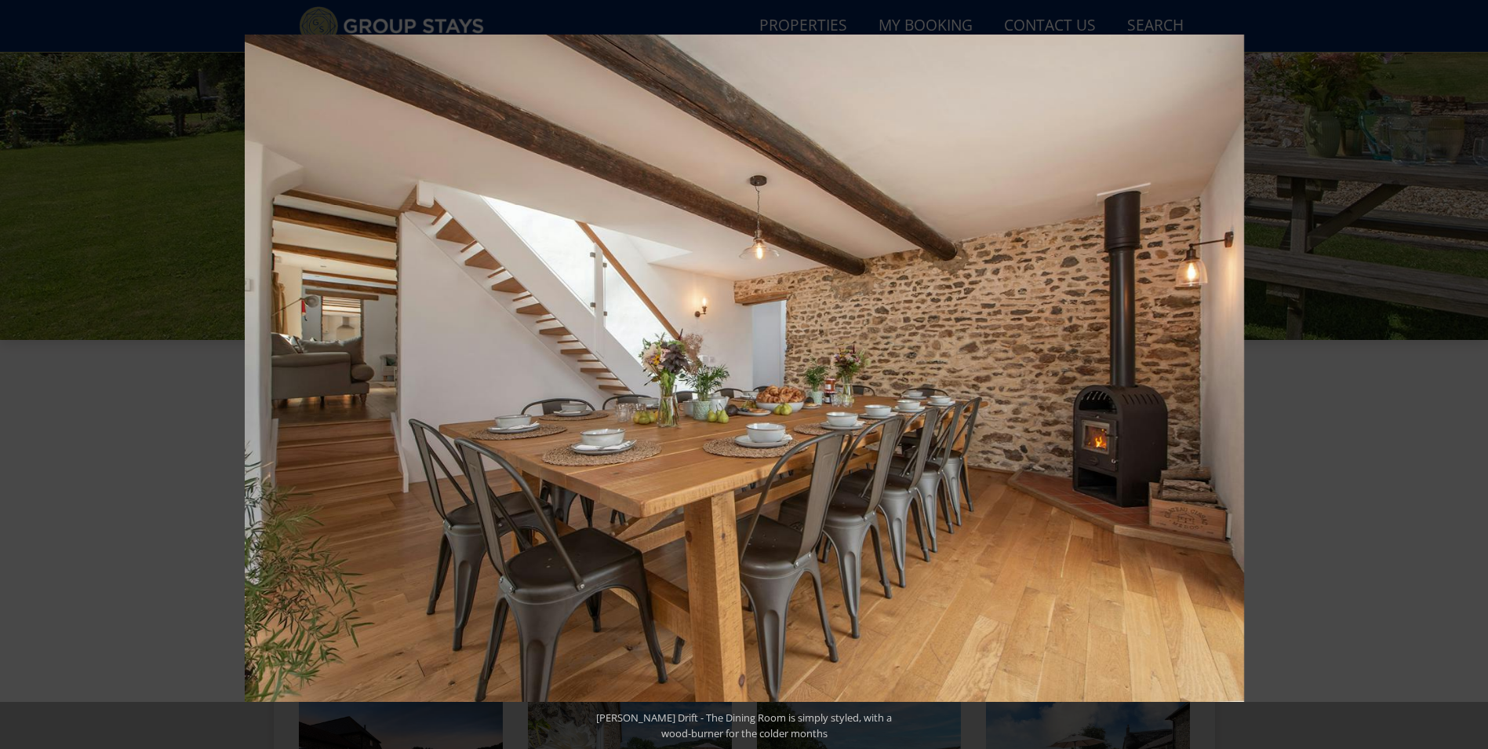
click at [1472, 375] on button at bounding box center [1460, 374] width 55 height 78
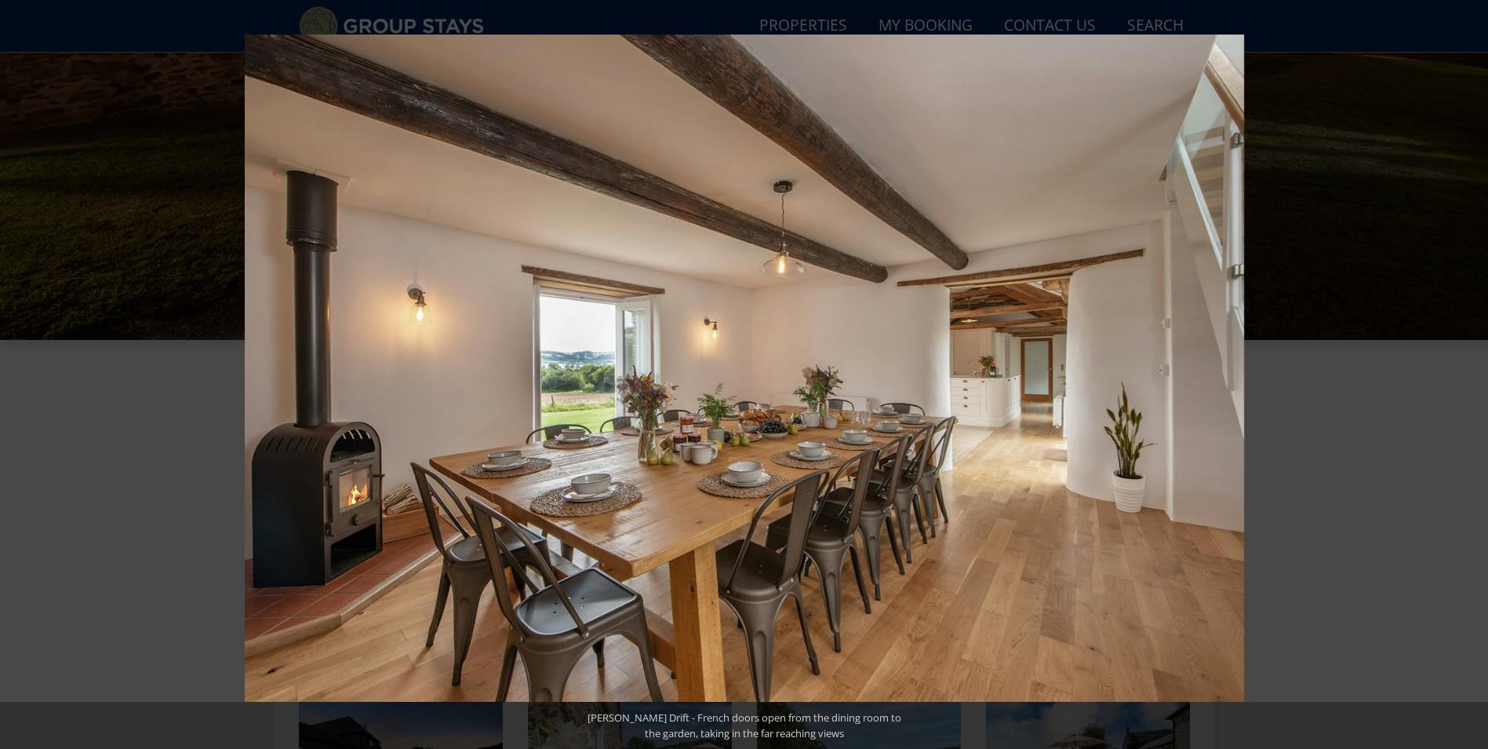
click at [1472, 375] on button at bounding box center [1460, 374] width 55 height 78
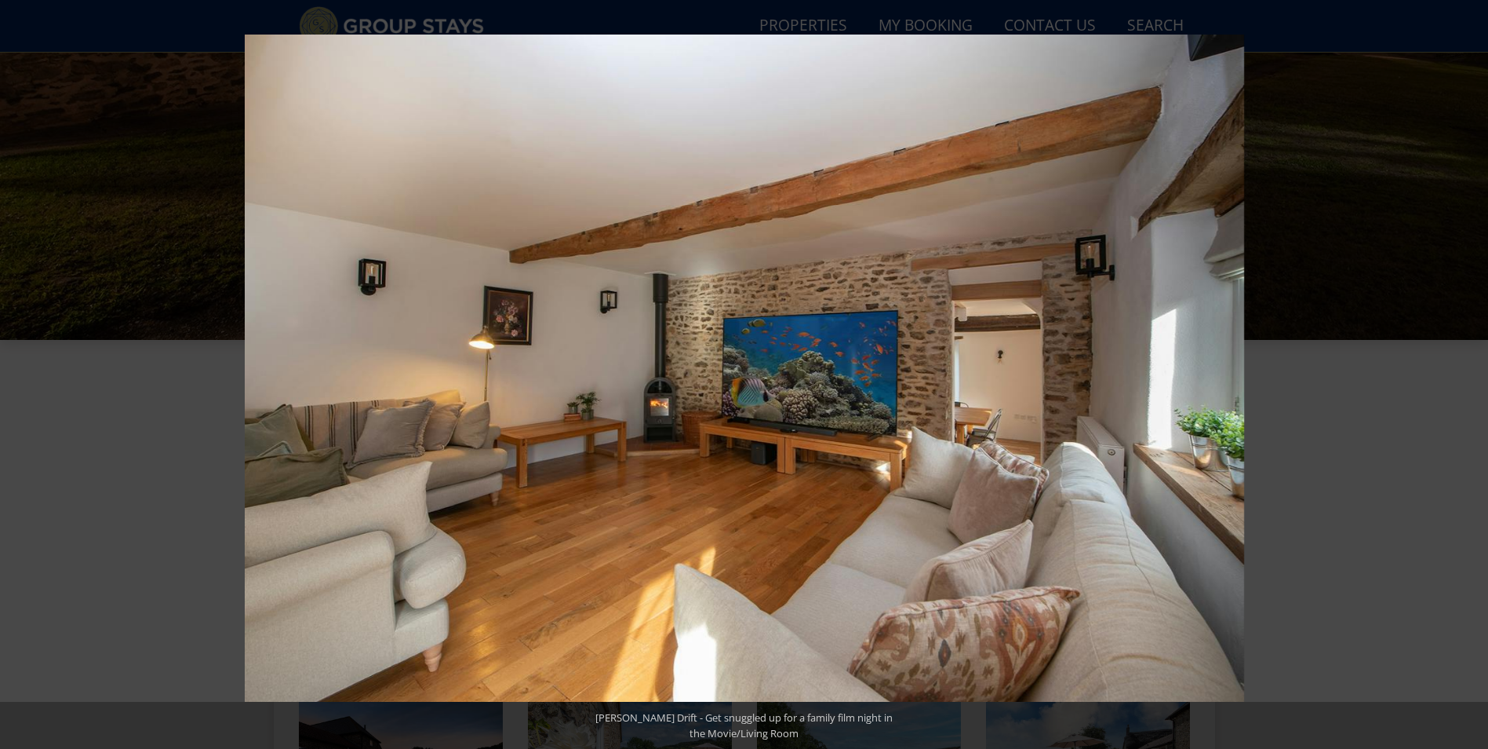
click at [1472, 375] on button at bounding box center [1460, 374] width 55 height 78
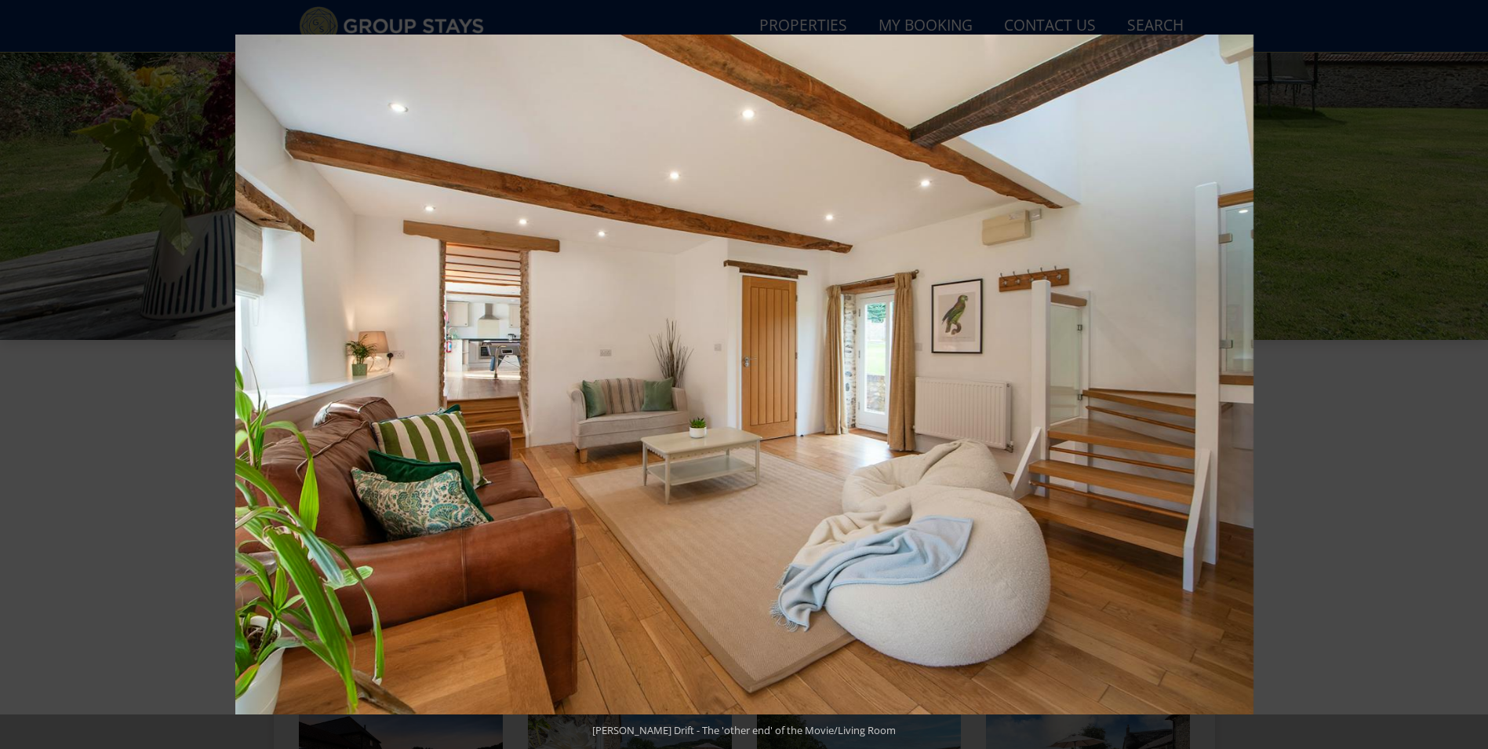
click at [1472, 375] on button at bounding box center [1460, 374] width 55 height 78
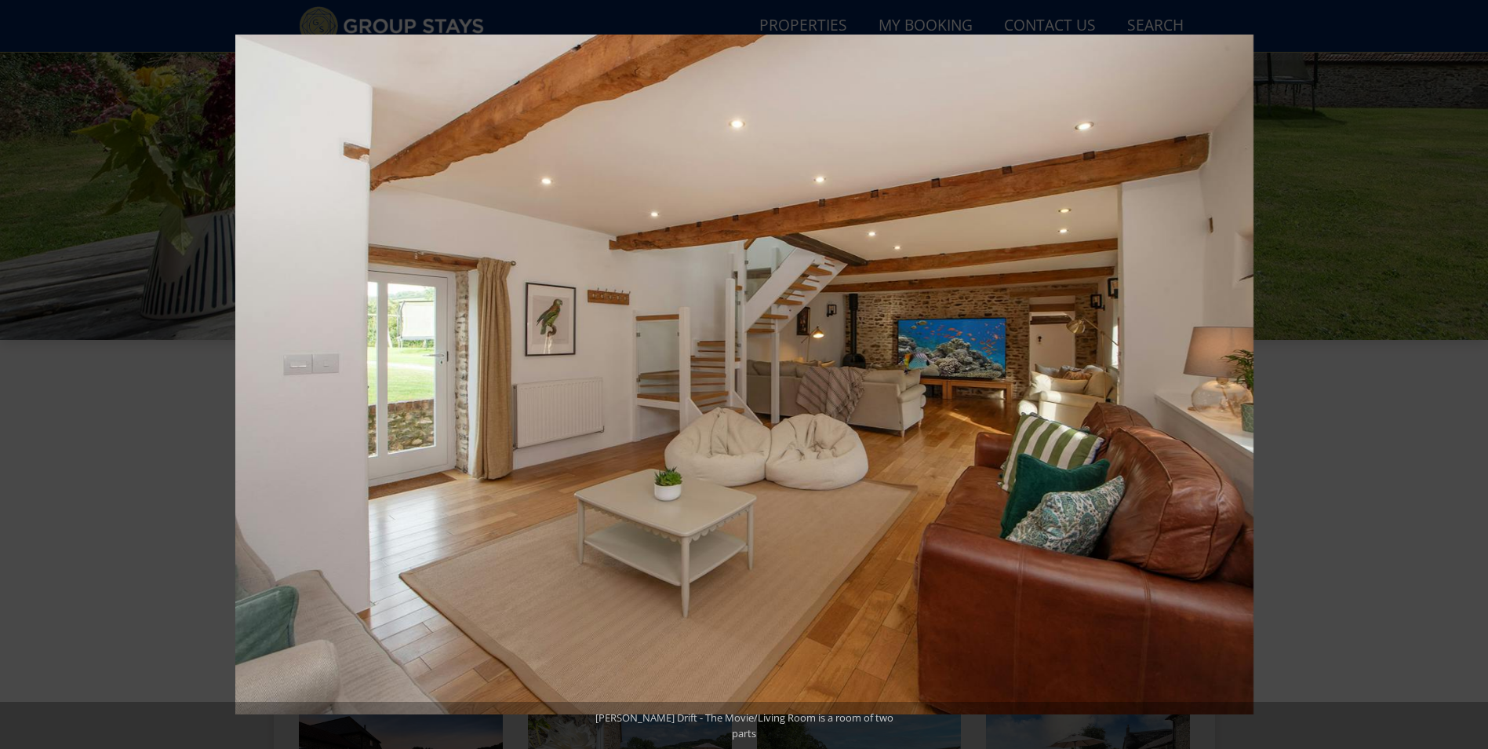
click at [1472, 375] on button at bounding box center [1460, 374] width 55 height 78
